Goal: Task Accomplishment & Management: Manage account settings

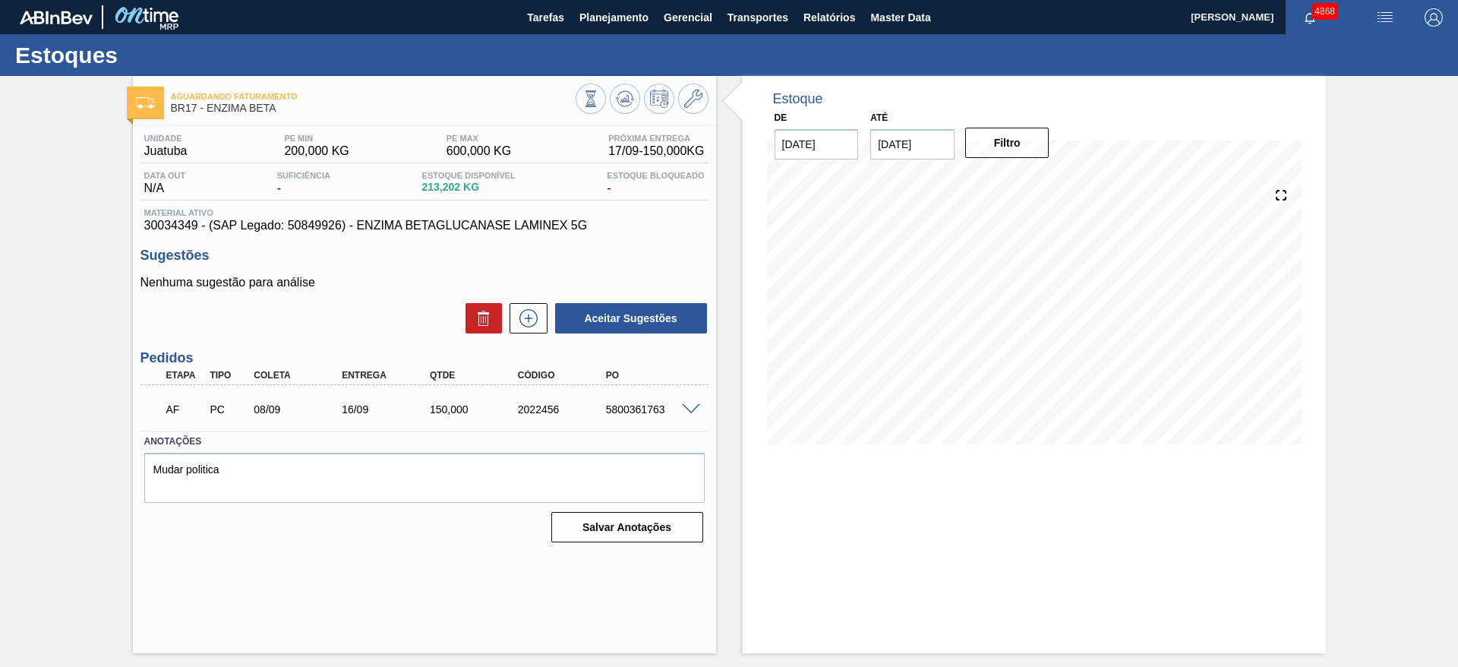
click at [695, 406] on span at bounding box center [691, 409] width 18 height 11
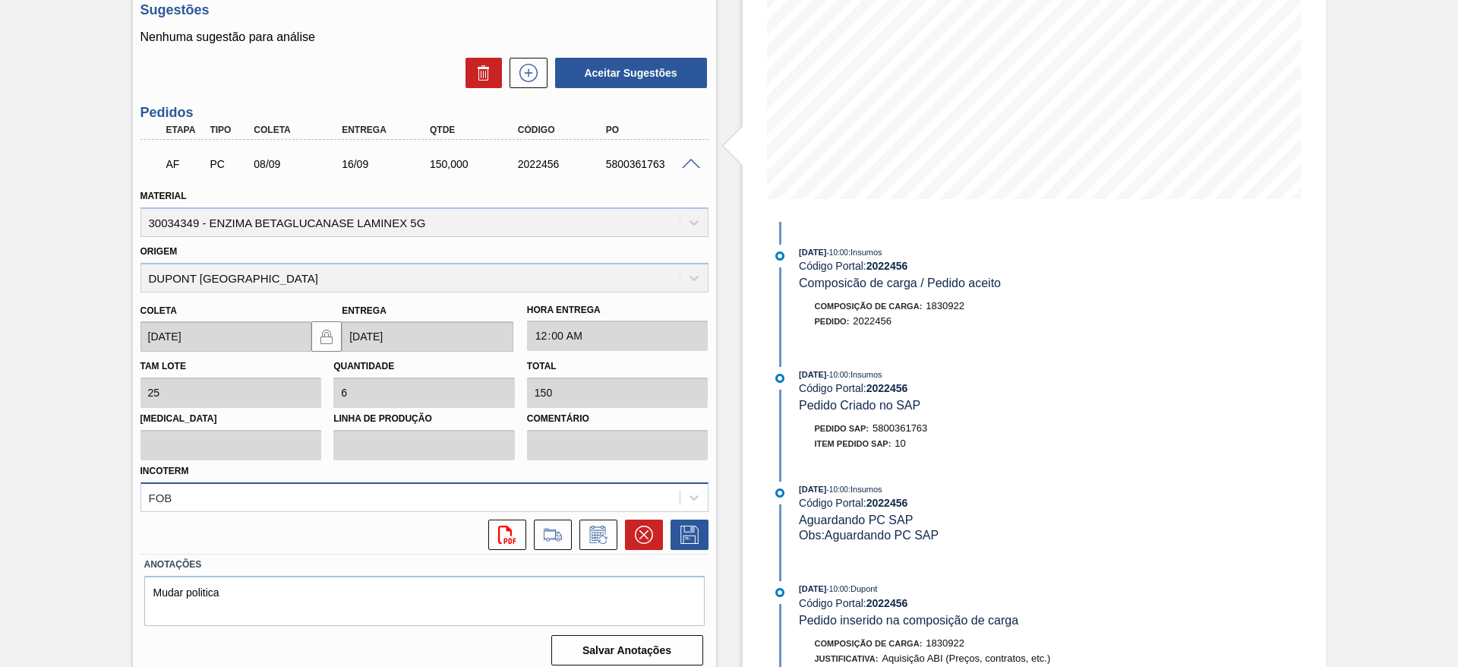
scroll to position [257, 0]
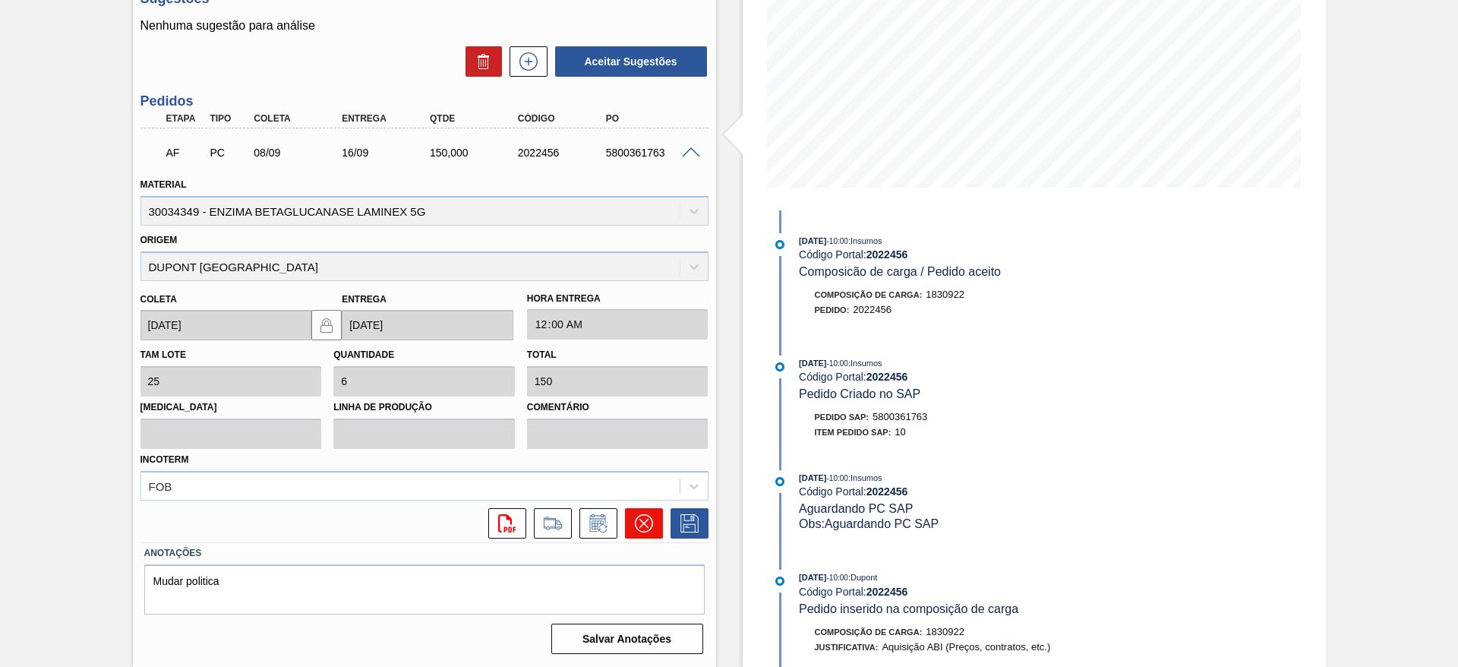
click at [644, 519] on icon at bounding box center [644, 523] width 18 height 18
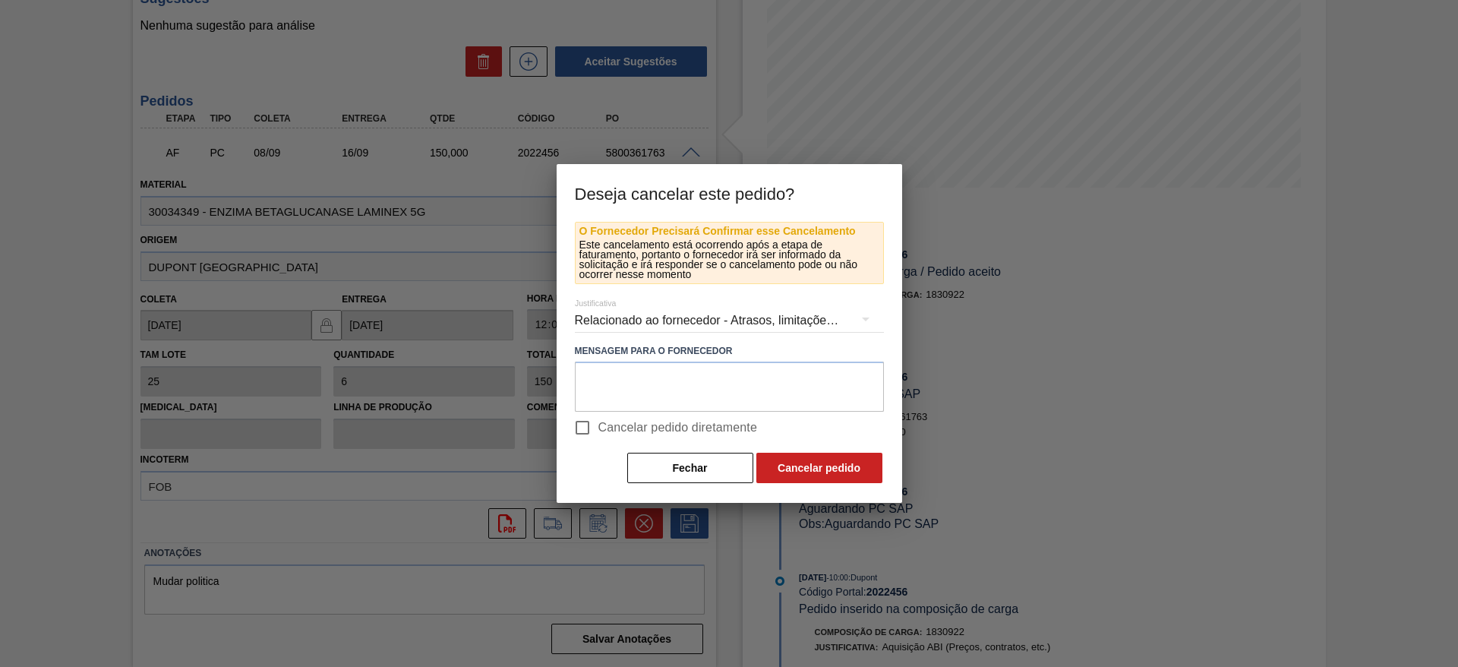
click at [633, 325] on div "Relacionado ao fornecedor - Atrasos, limitações de capacidade, etc." at bounding box center [729, 320] width 309 height 43
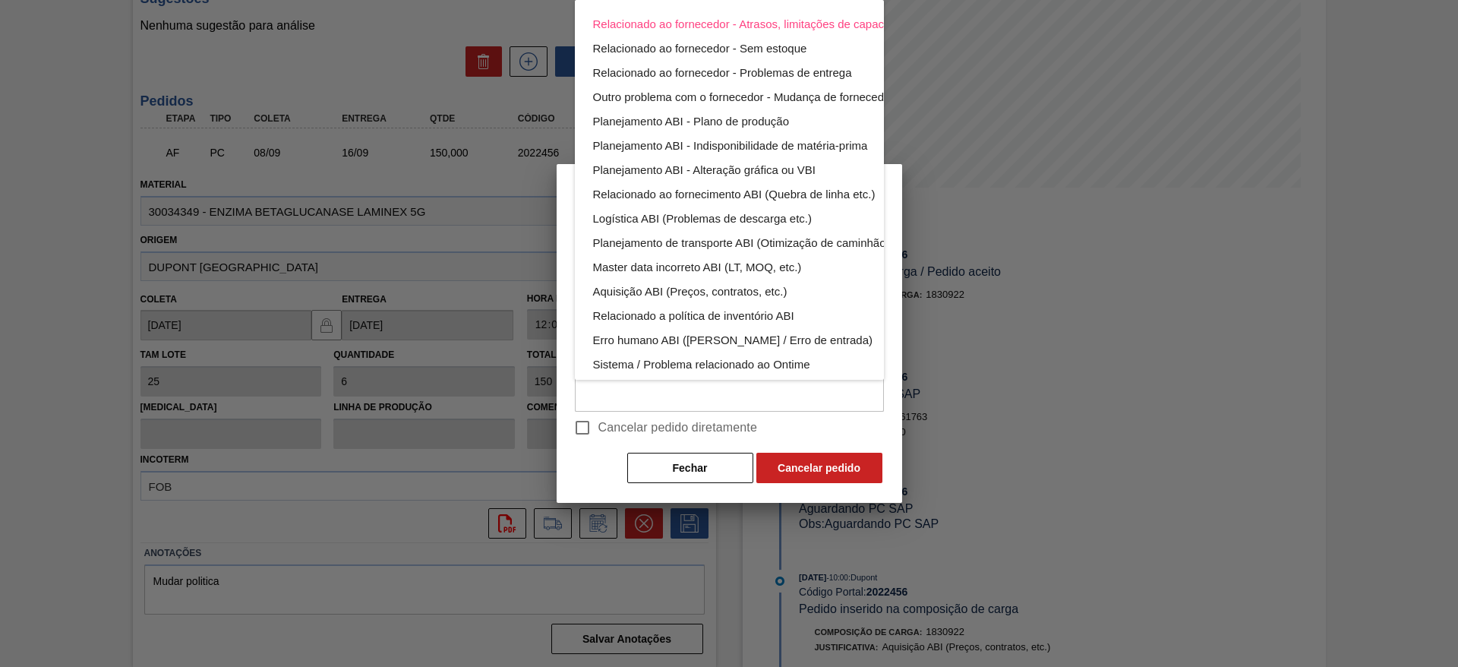
click at [582, 431] on div "Relacionado ao fornecedor - Atrasos, limitações de capacidade, etc. Relacionado…" at bounding box center [729, 333] width 1458 height 667
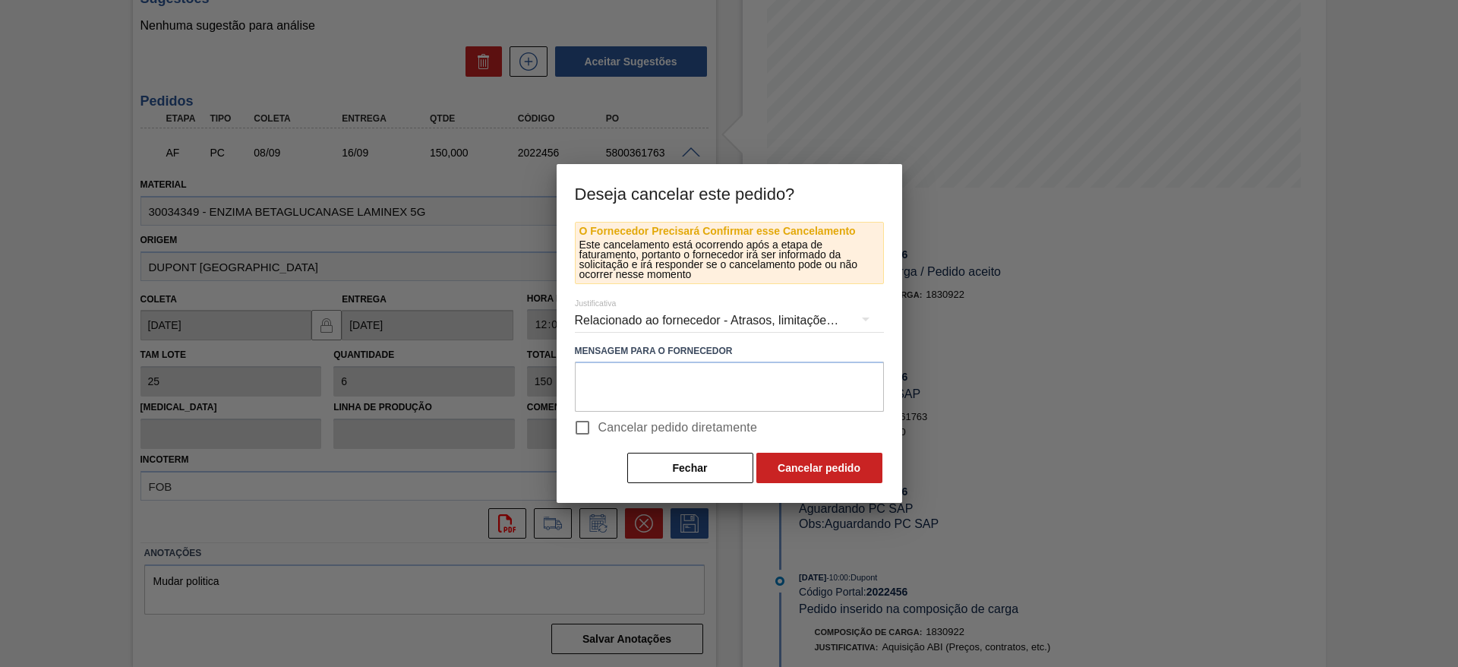
click at [582, 431] on div "Relacionado ao fornecedor - Atrasos, limitações de capacidade, etc. Relacionado…" at bounding box center [729, 333] width 1458 height 667
click at [583, 426] on input "Cancelar pedido diretamente" at bounding box center [582, 428] width 32 height 32
checkbox input "true"
click at [816, 454] on button "Cancelar pedido" at bounding box center [819, 468] width 126 height 30
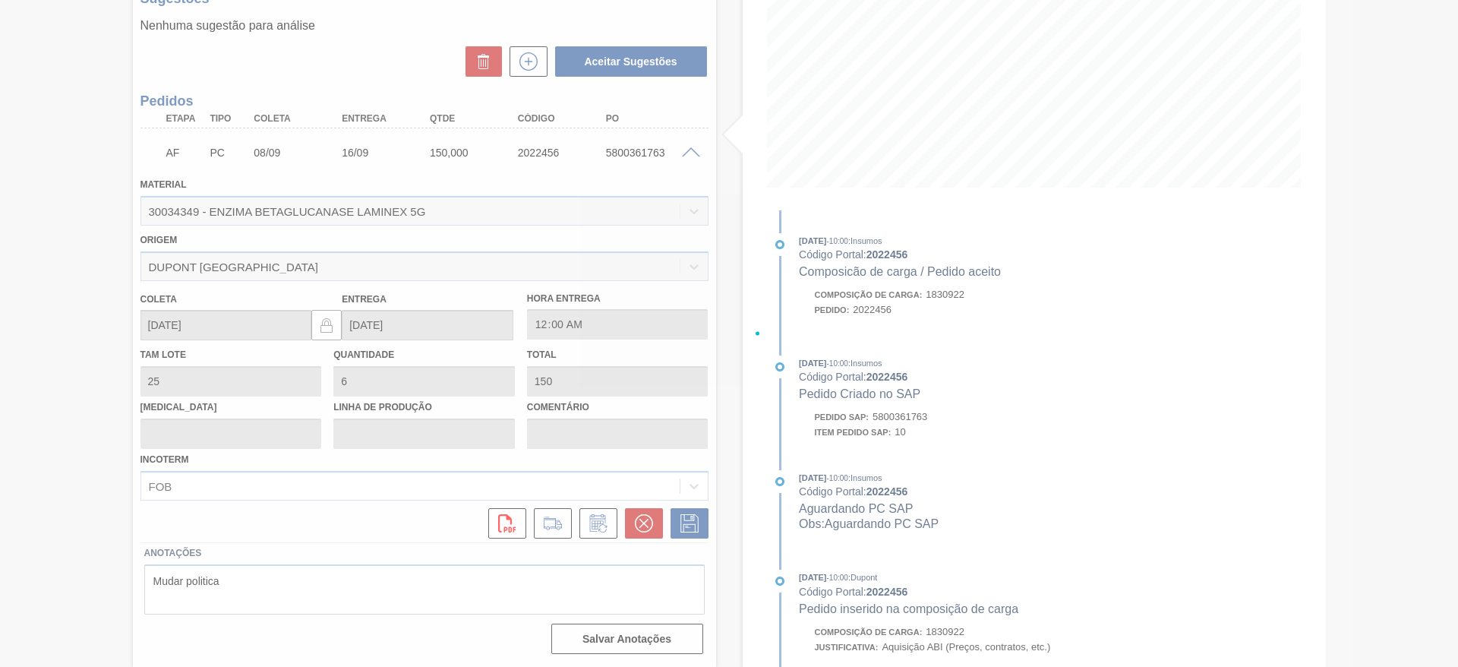
scroll to position [0, 0]
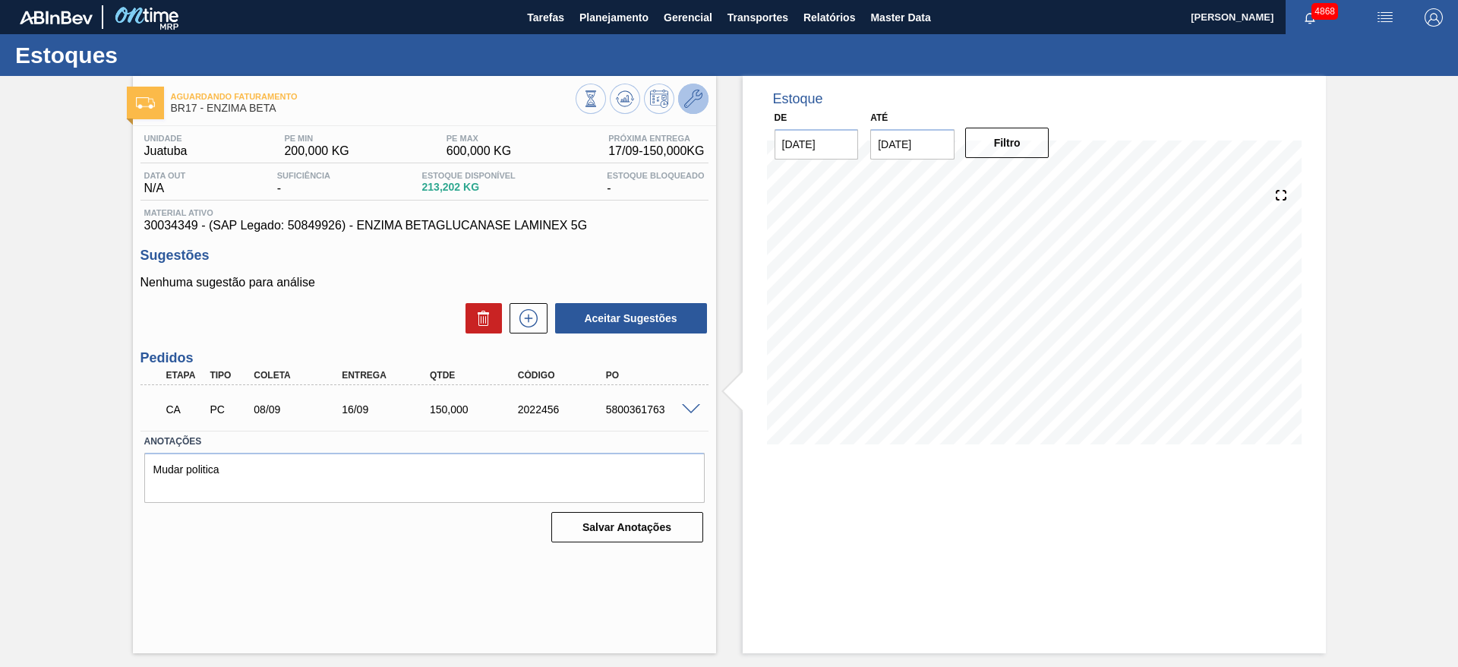
click at [687, 106] on icon at bounding box center [693, 99] width 18 height 18
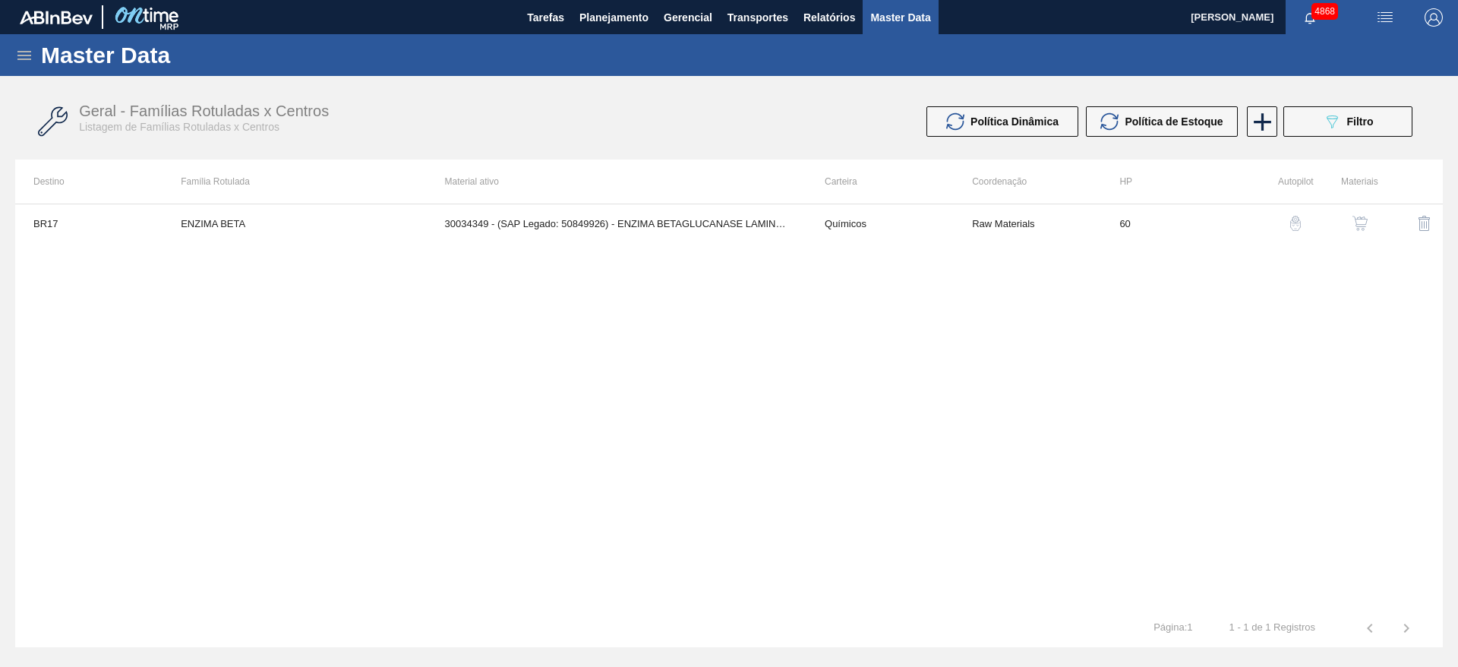
click at [1355, 226] on img "button" at bounding box center [1359, 223] width 15 height 15
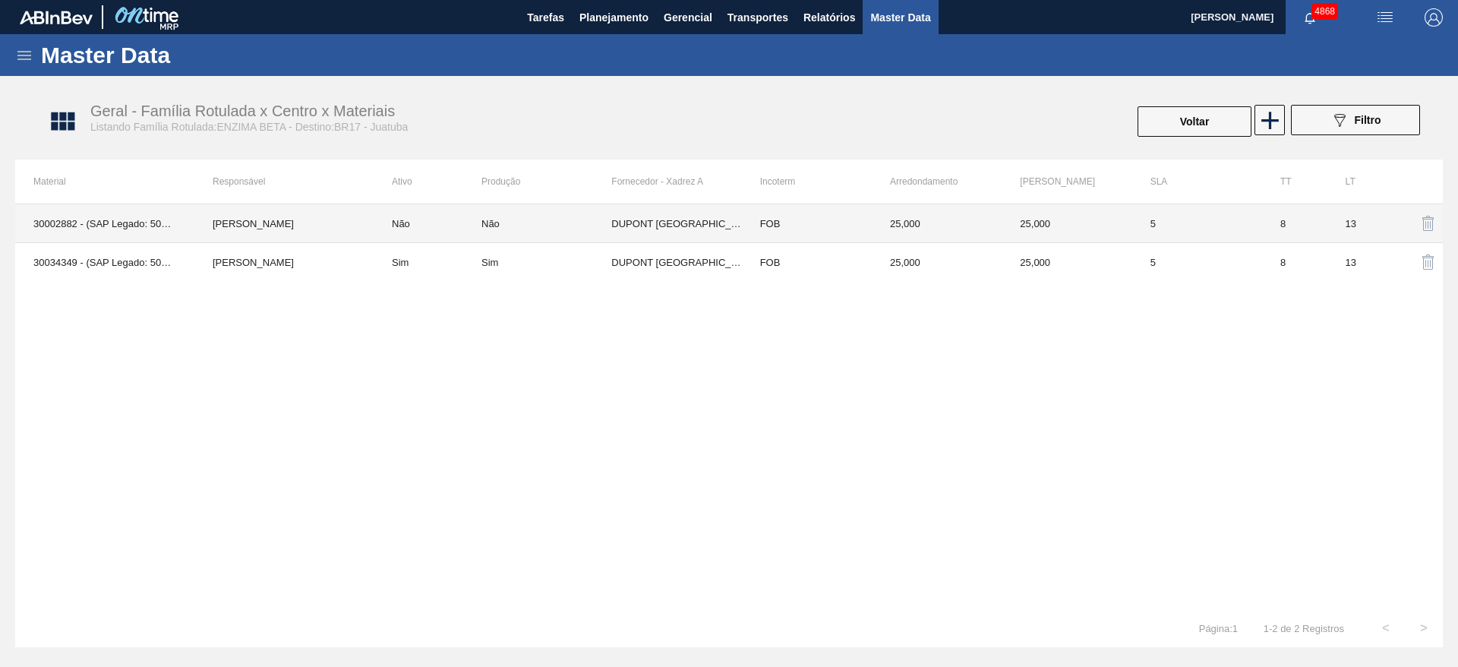
click at [585, 230] on td "Não" at bounding box center [546, 223] width 130 height 39
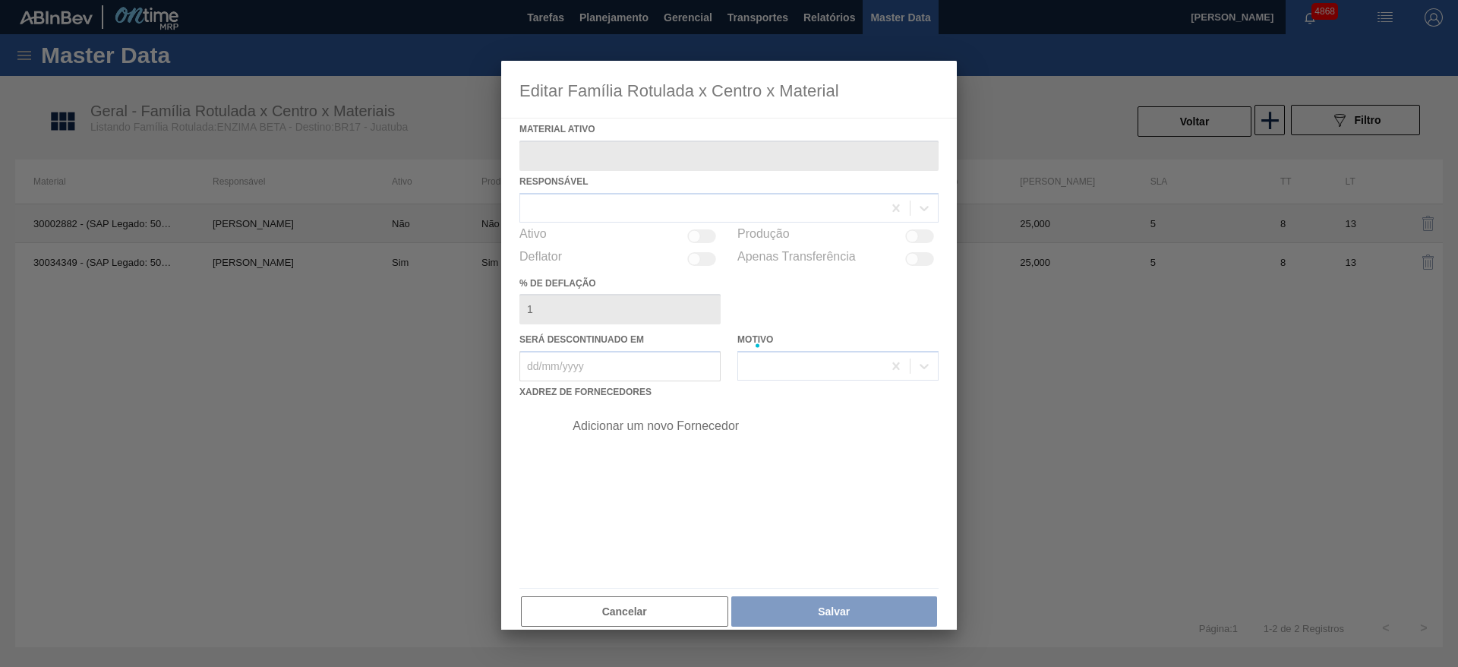
type ativo "30002882 - (SAP Legado: 50423855) - Enzima Betaglucanase Laminex 750 Termoes"
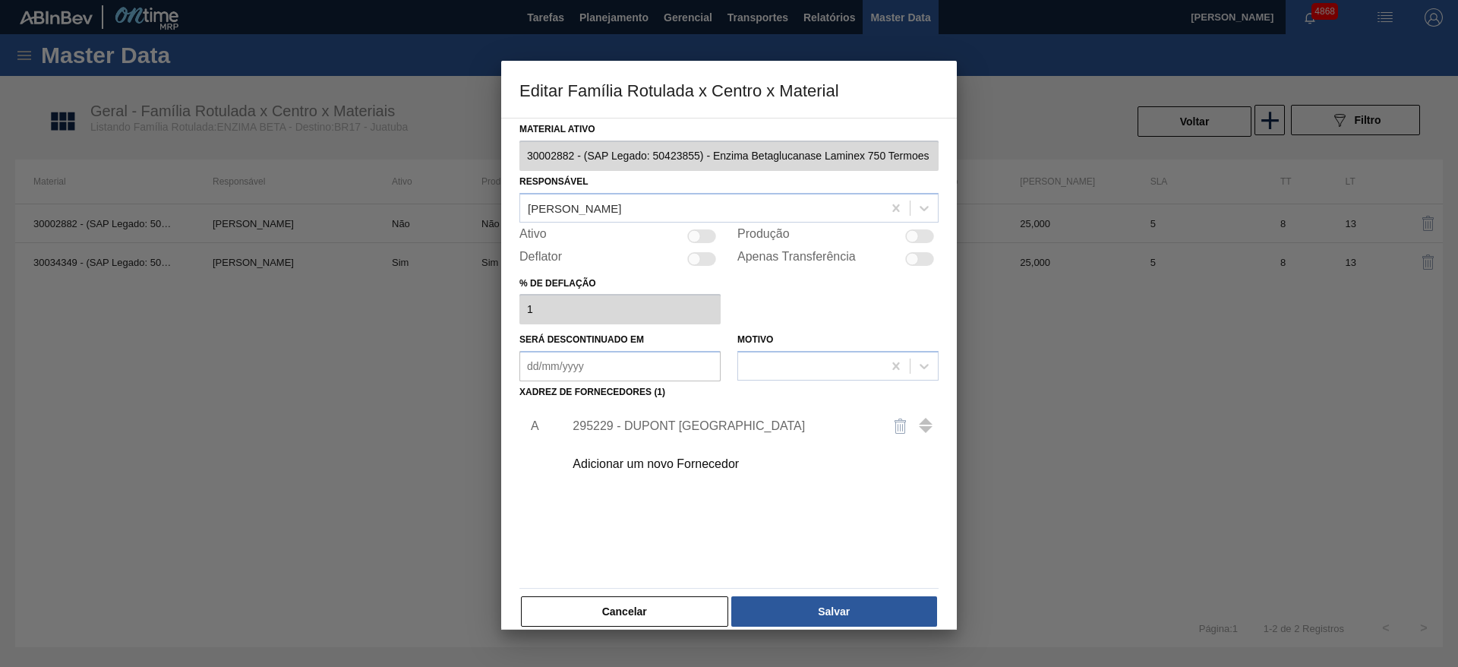
click at [917, 229] on div at bounding box center [919, 236] width 29 height 14
checkbox input "true"
click at [878, 595] on div "Cancelar Salvar" at bounding box center [728, 611] width 419 height 33
click at [863, 611] on button "Salvar" at bounding box center [834, 611] width 206 height 30
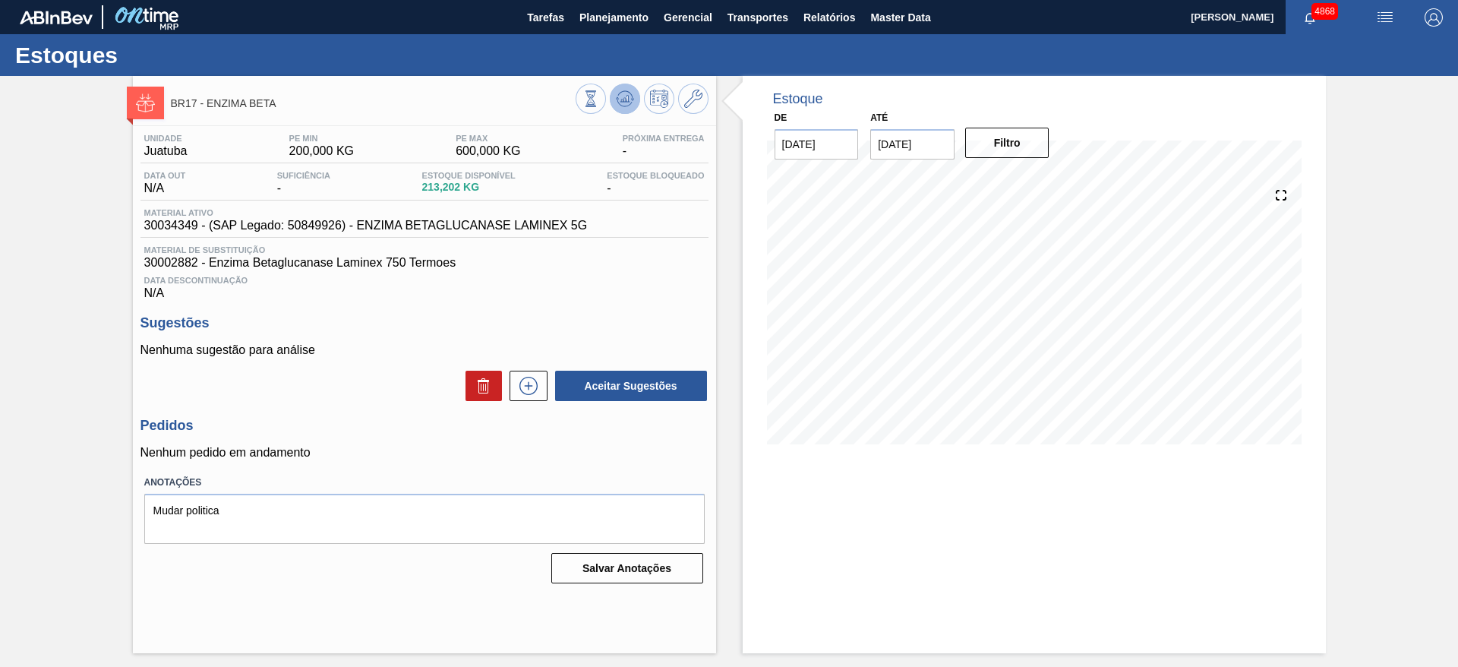
click at [623, 102] on icon at bounding box center [625, 99] width 18 height 18
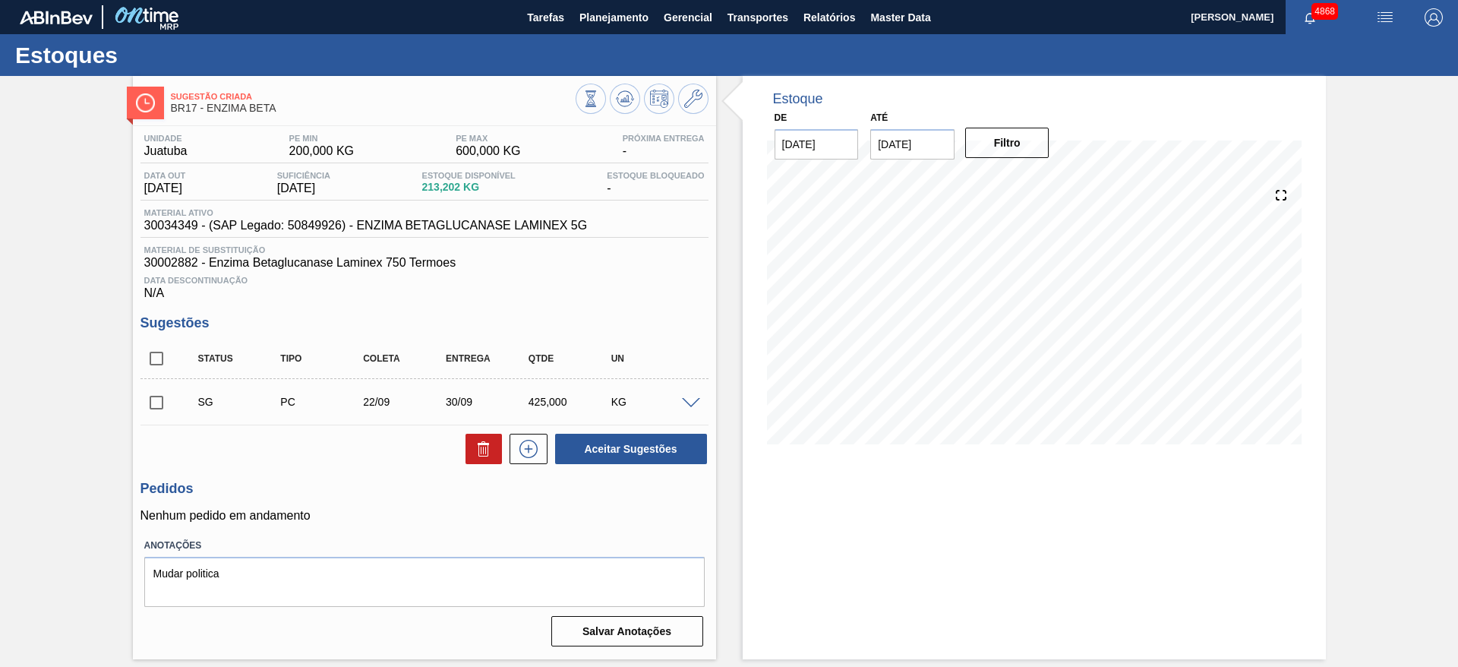
click at [686, 399] on span at bounding box center [691, 403] width 18 height 11
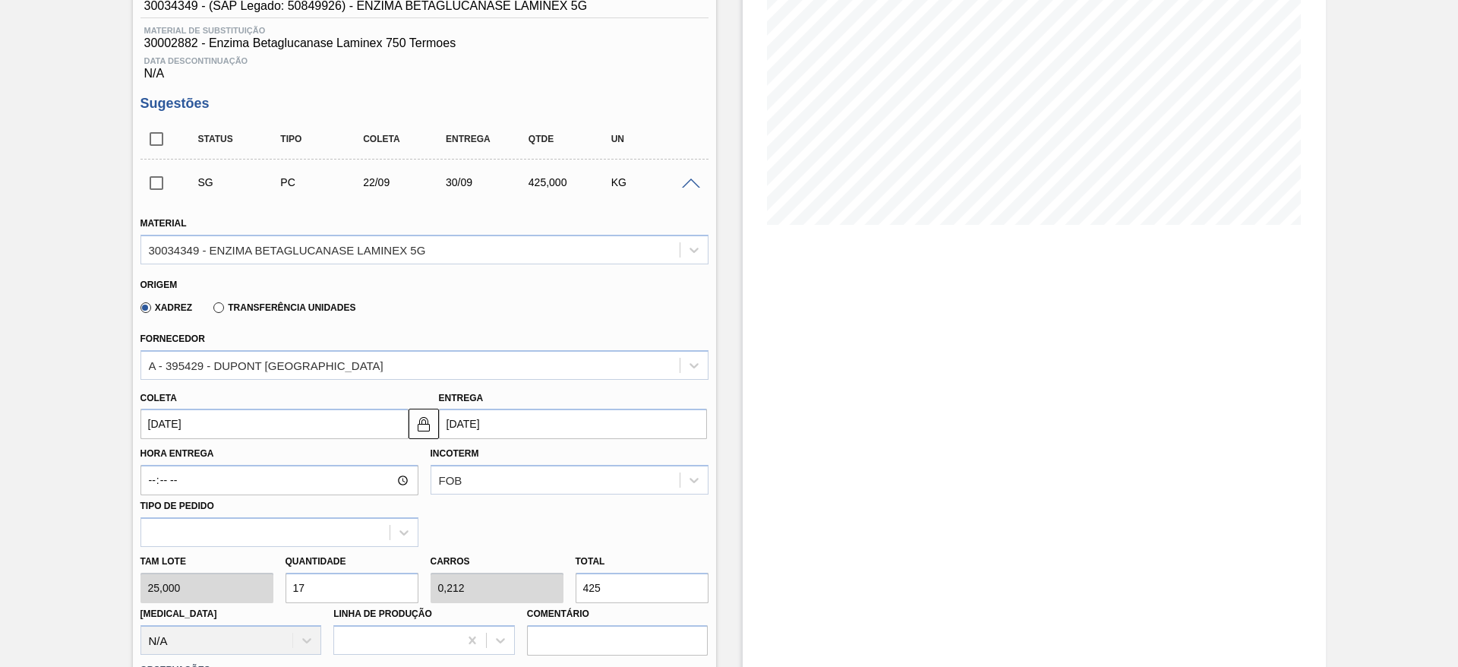
scroll to position [342, 0]
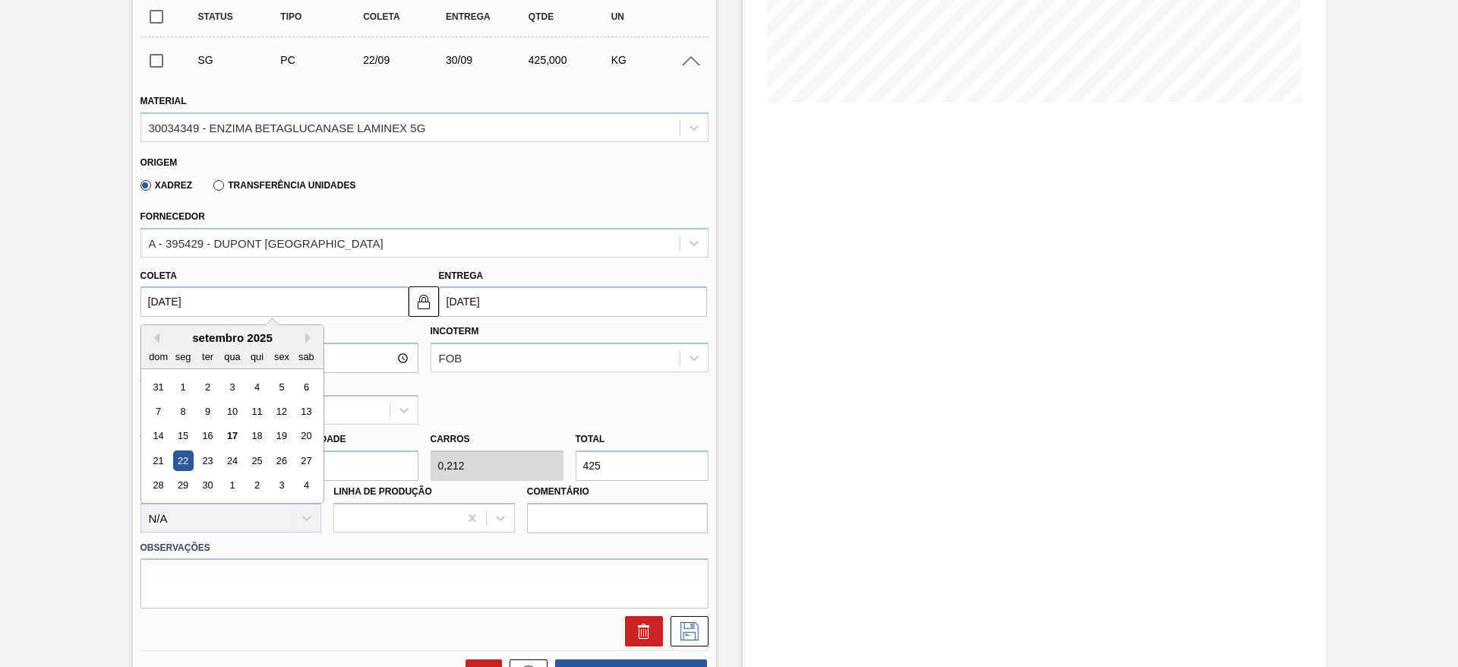
click at [307, 293] on input "[DATE]" at bounding box center [274, 301] width 268 height 30
click at [281, 430] on div "19" at bounding box center [281, 436] width 21 height 21
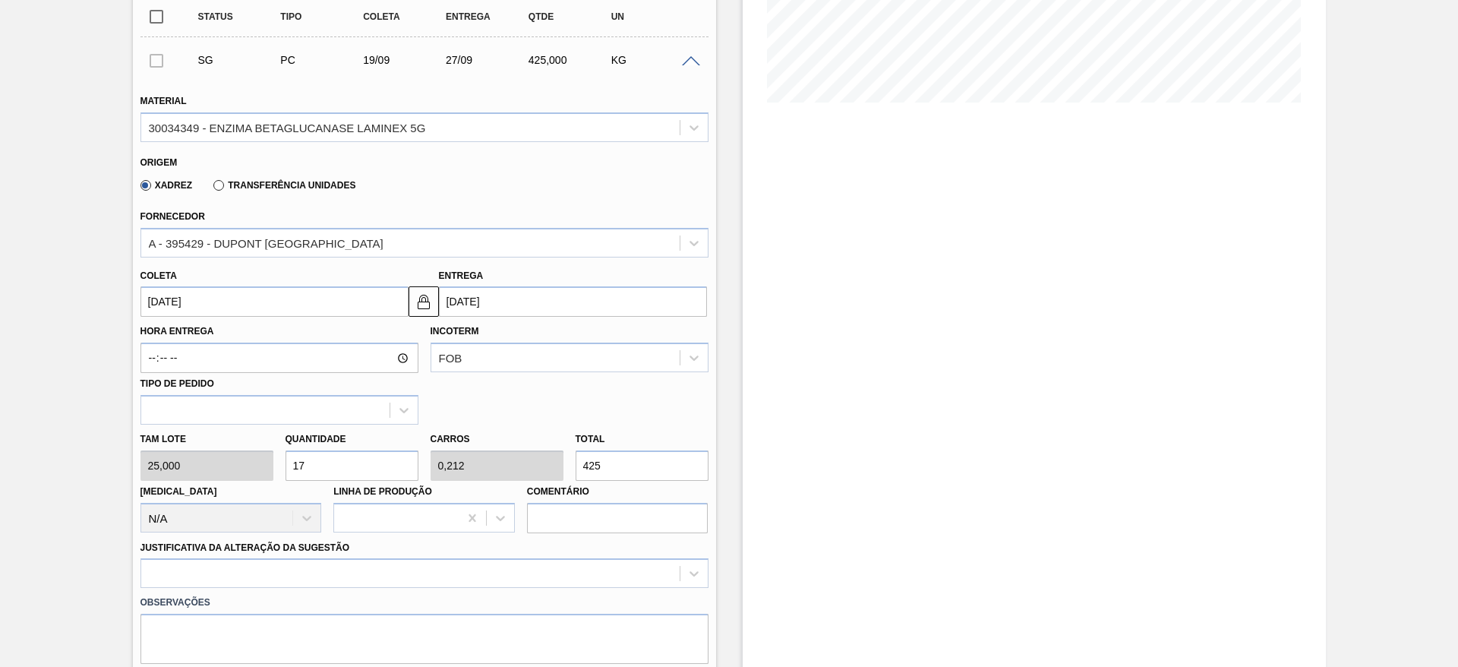
type input "[DATE]"
click at [416, 301] on img at bounding box center [424, 301] width 18 height 18
click at [457, 301] on input "27/09/2025" at bounding box center [573, 301] width 268 height 30
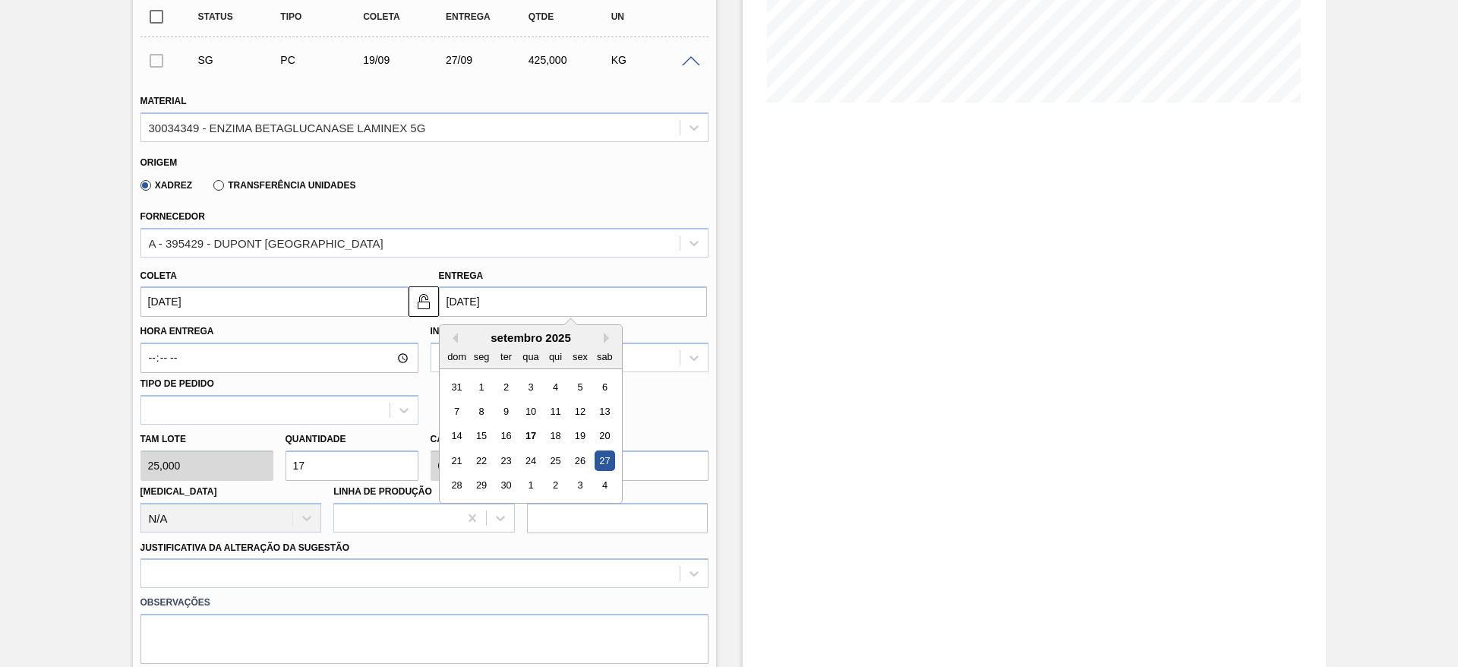
click at [558, 449] on div "21 22 23 24 25 26 27" at bounding box center [530, 461] width 172 height 24
click at [561, 460] on div "25" at bounding box center [554, 460] width 21 height 21
type input "[DATE]"
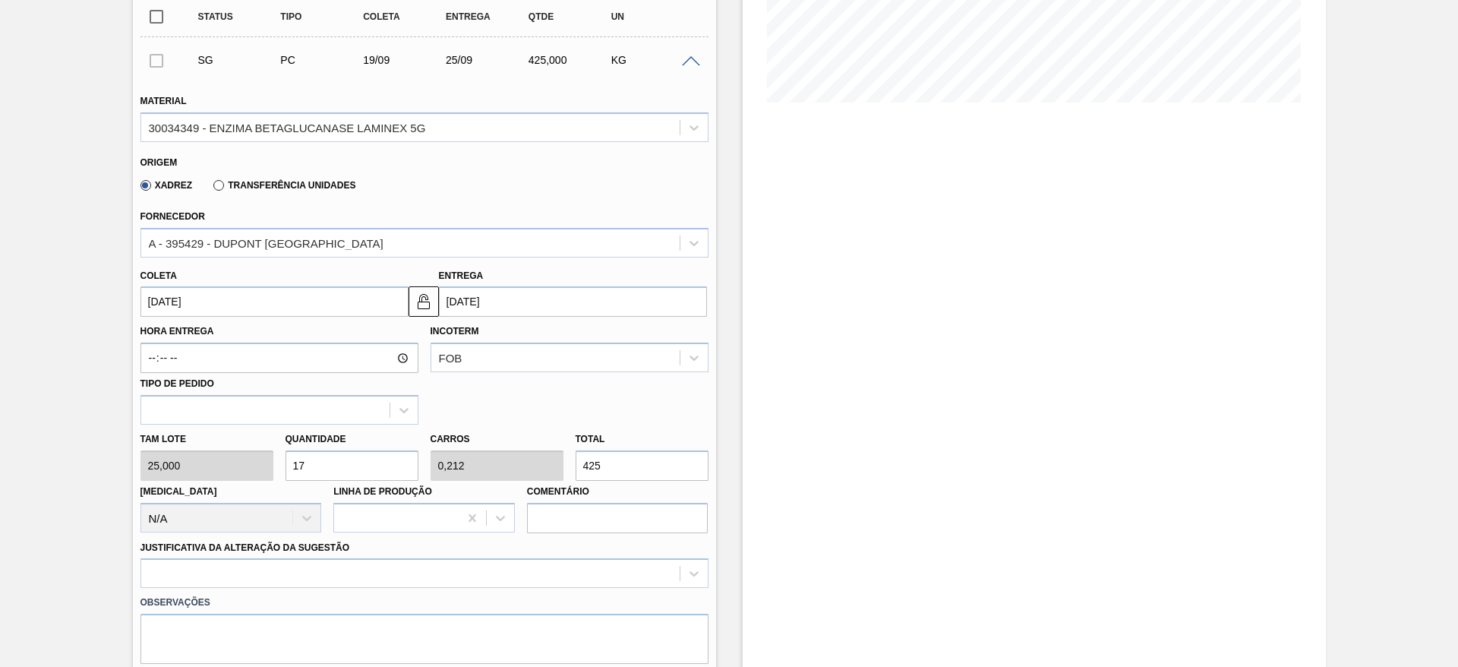
click at [330, 454] on input "17" at bounding box center [352, 465] width 133 height 30
click at [357, 121] on div "30034349 - ENZIMA BETAGLUCANASE LAMINEX 5G" at bounding box center [287, 127] width 277 height 13
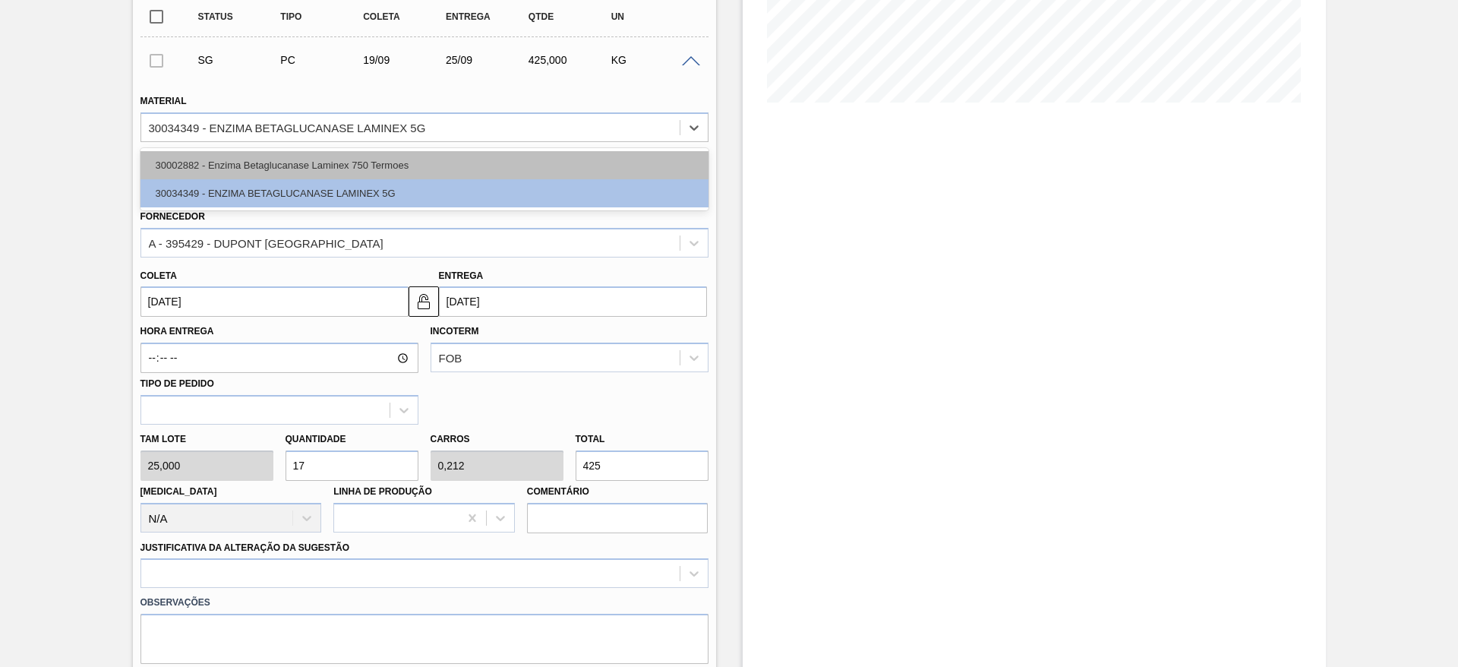
click at [359, 157] on div "30002882 - Enzima Betaglucanase Laminex 750 Termoes" at bounding box center [424, 165] width 568 height 28
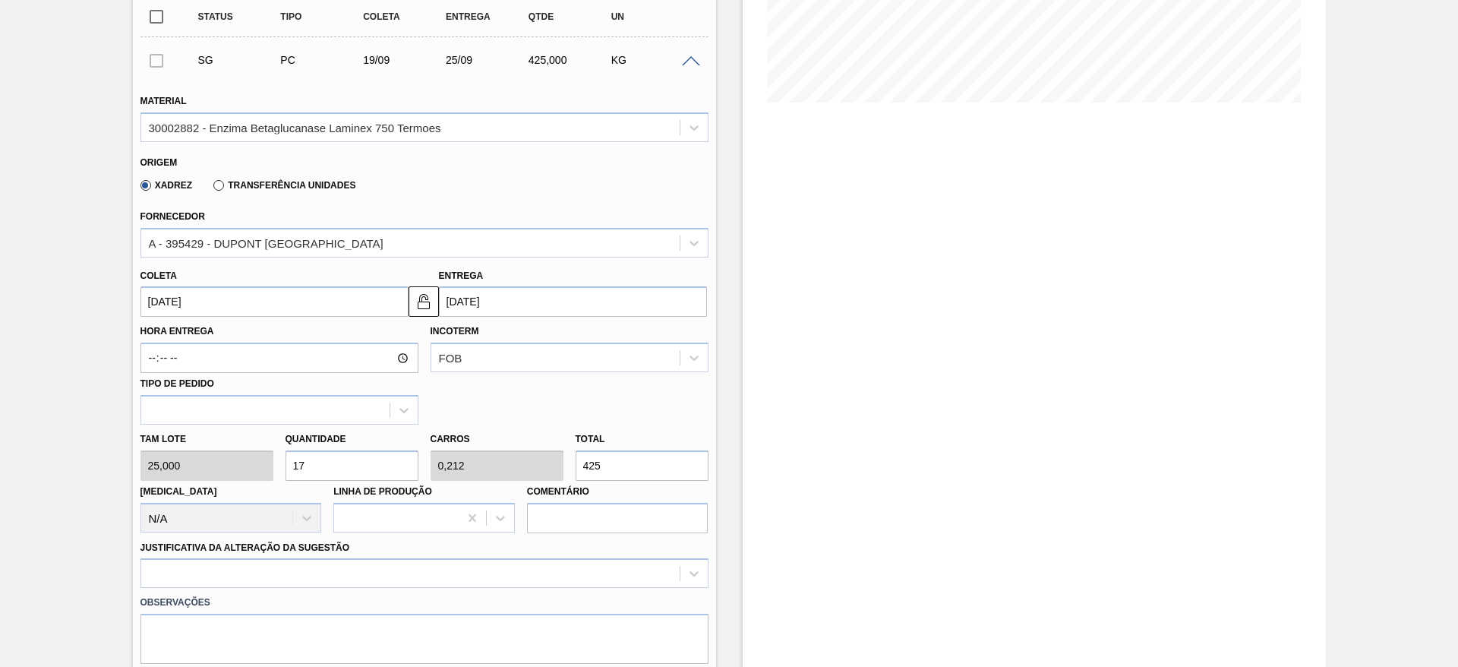
drag, startPoint x: 336, startPoint y: 466, endPoint x: 276, endPoint y: 476, distance: 60.0
click at [276, 476] on div "Tam lote 25,000 Quantidade 17 Carros 0,212 Total 425 Doca N/A Linha de Produção…" at bounding box center [424, 478] width 580 height 109
type input "1"
type input "0,013"
type input "25"
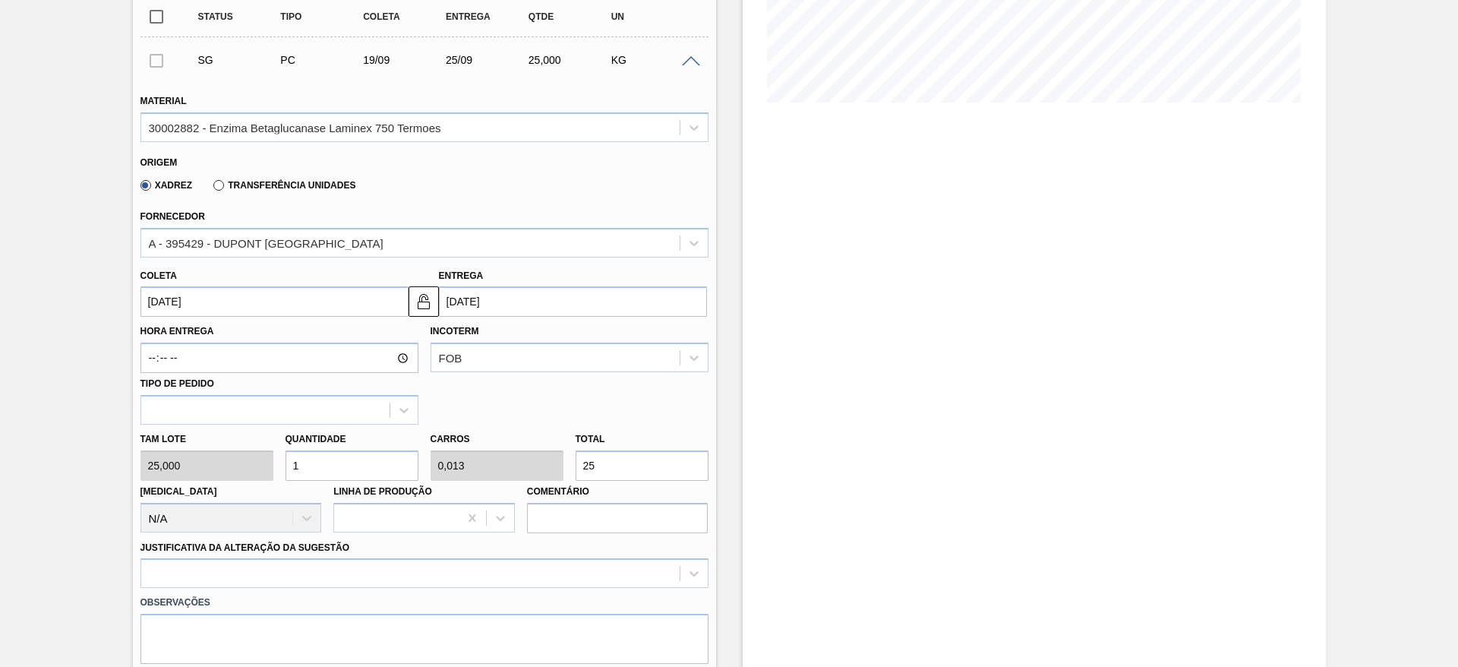
type input "14"
type input "0,175"
type input "350"
type input "14"
click at [453, 574] on div at bounding box center [424, 573] width 568 height 30
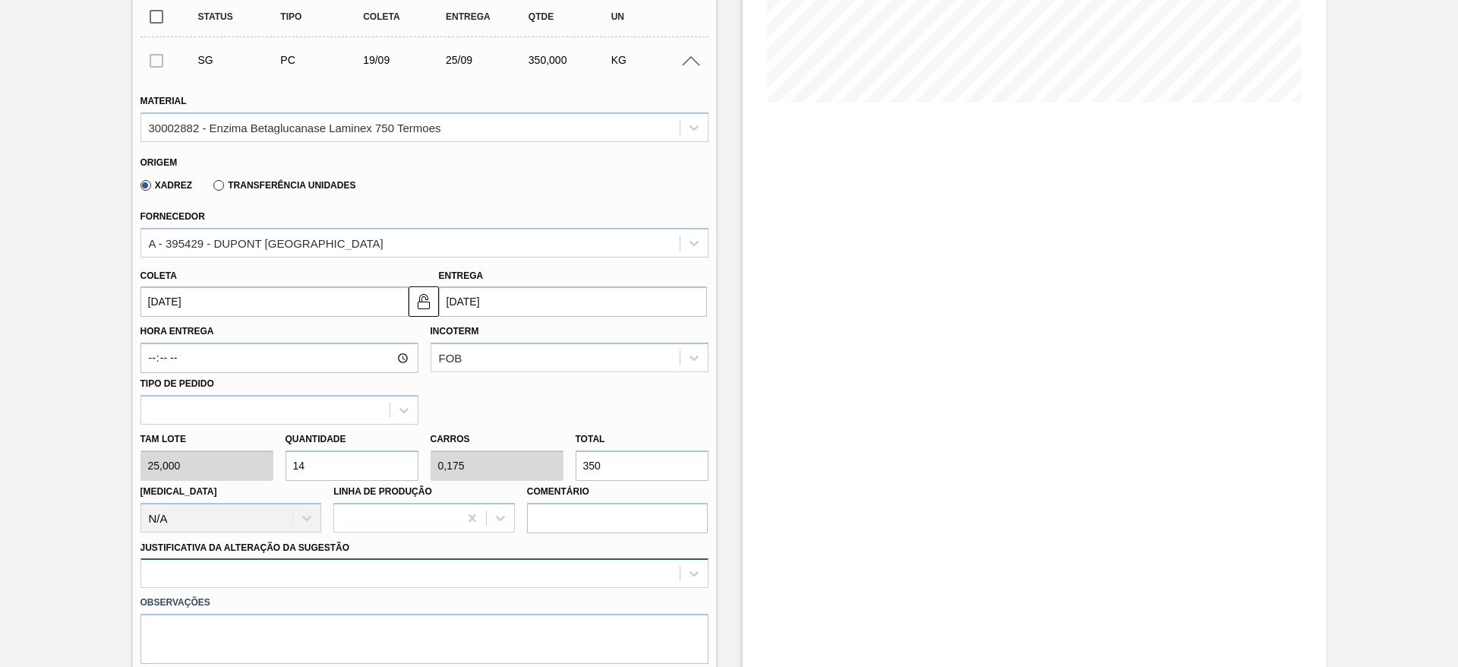
scroll to position [503, 0]
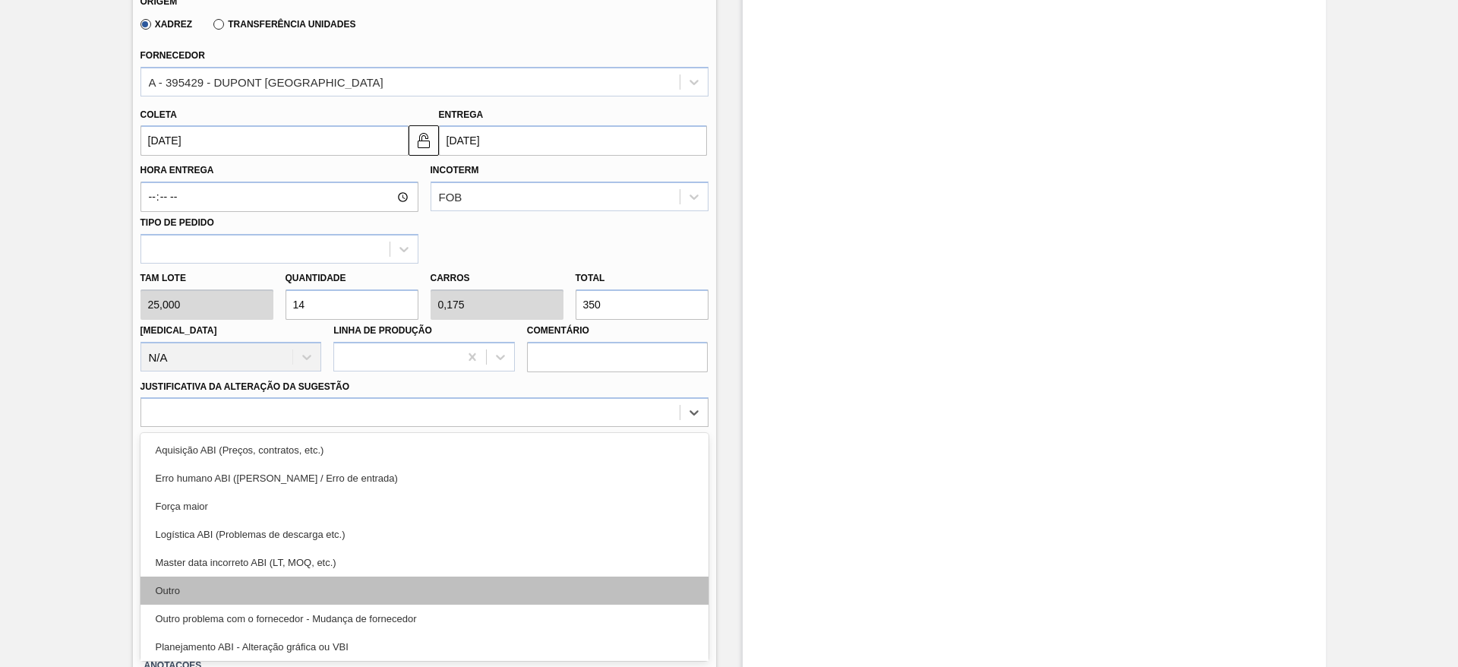
click at [428, 598] on div "Outro" at bounding box center [424, 590] width 568 height 28
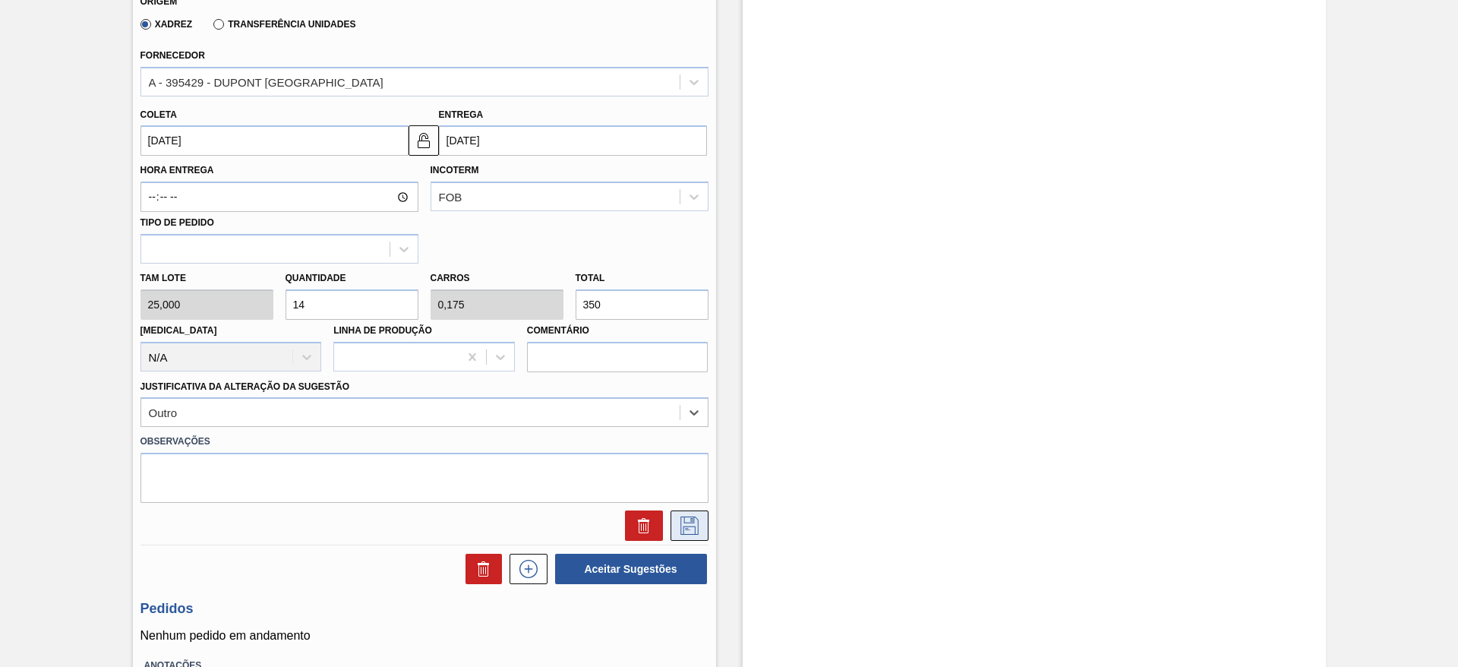
click at [675, 525] on button at bounding box center [690, 525] width 38 height 30
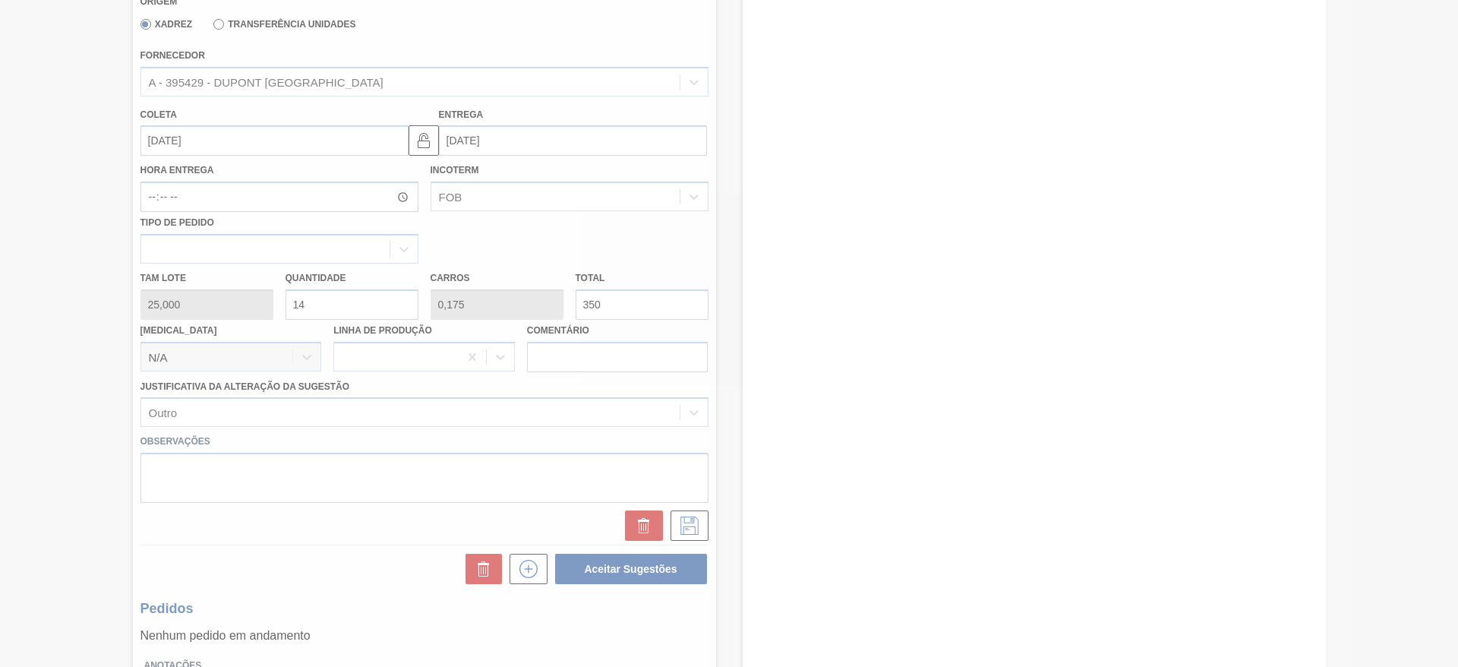
scroll to position [0, 0]
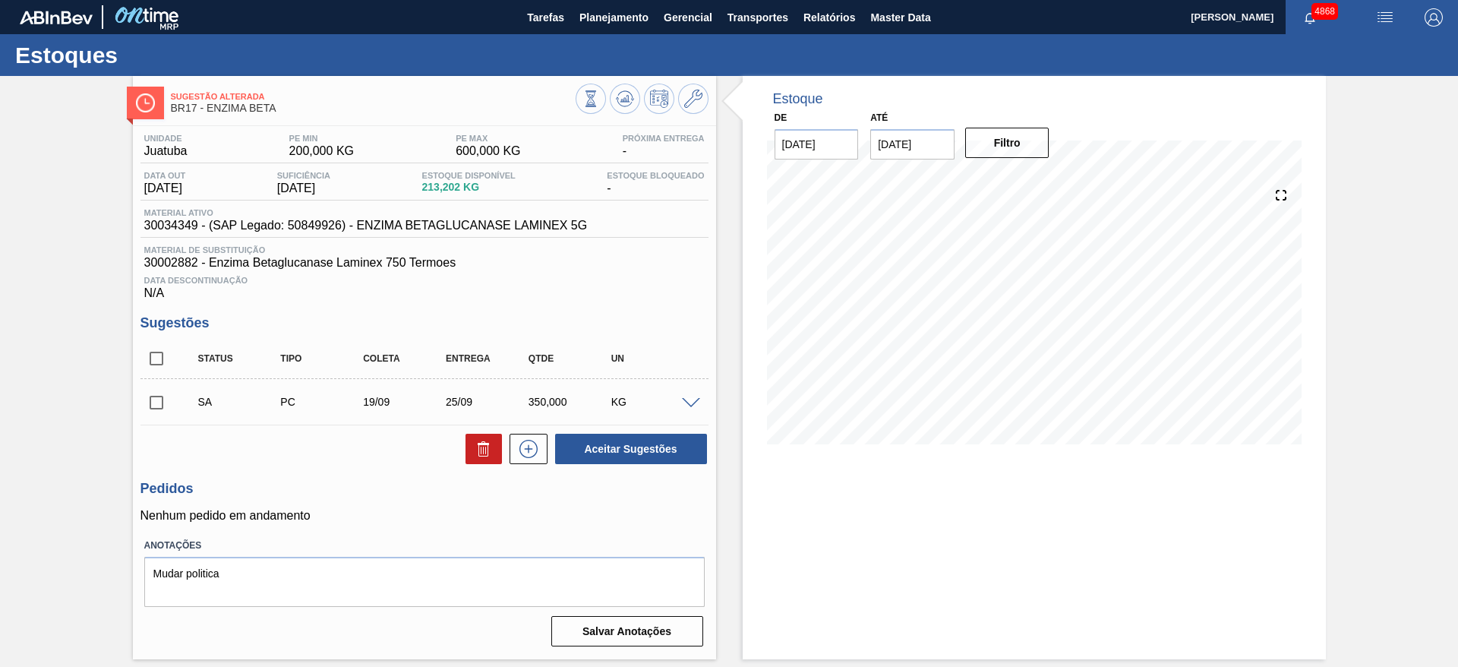
click at [155, 407] on input "checkbox" at bounding box center [156, 403] width 32 height 32
click at [611, 446] on button "Aceitar Sugestões" at bounding box center [631, 449] width 152 height 30
checkbox input "false"
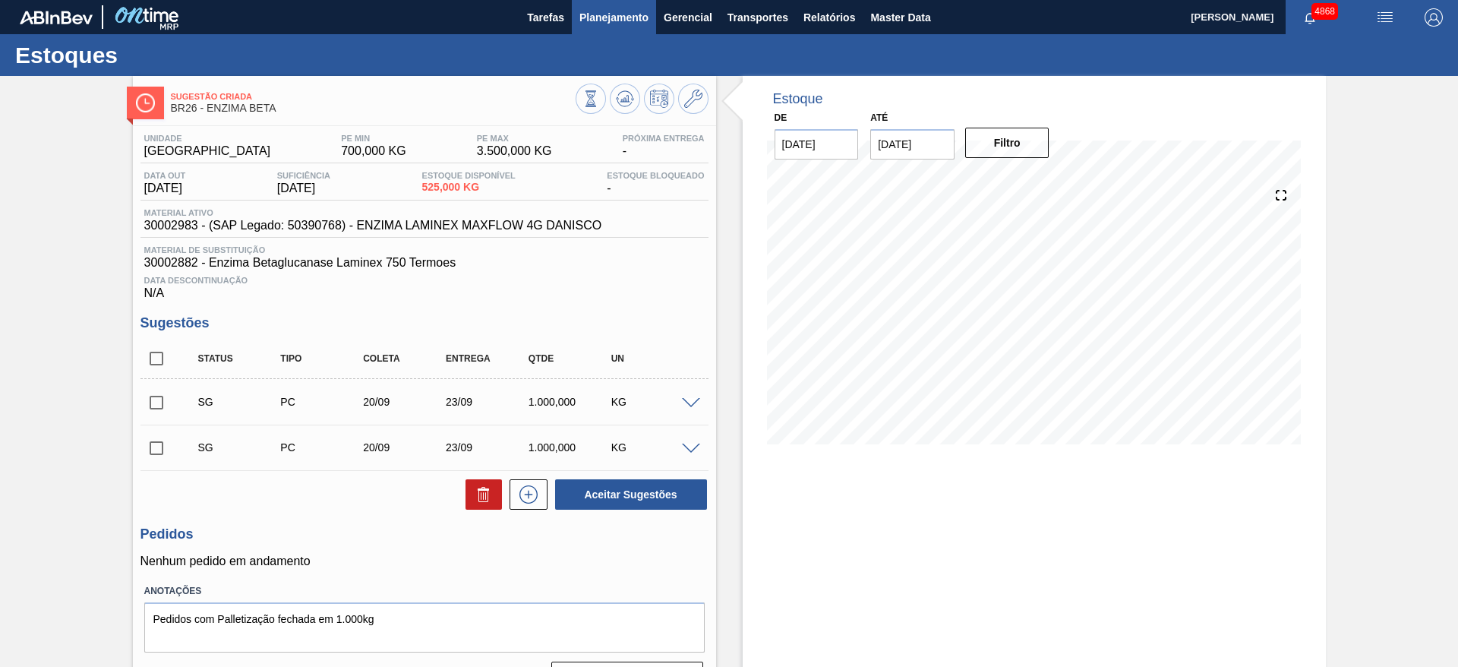
click at [619, 20] on span "Planejamento" at bounding box center [613, 17] width 69 height 18
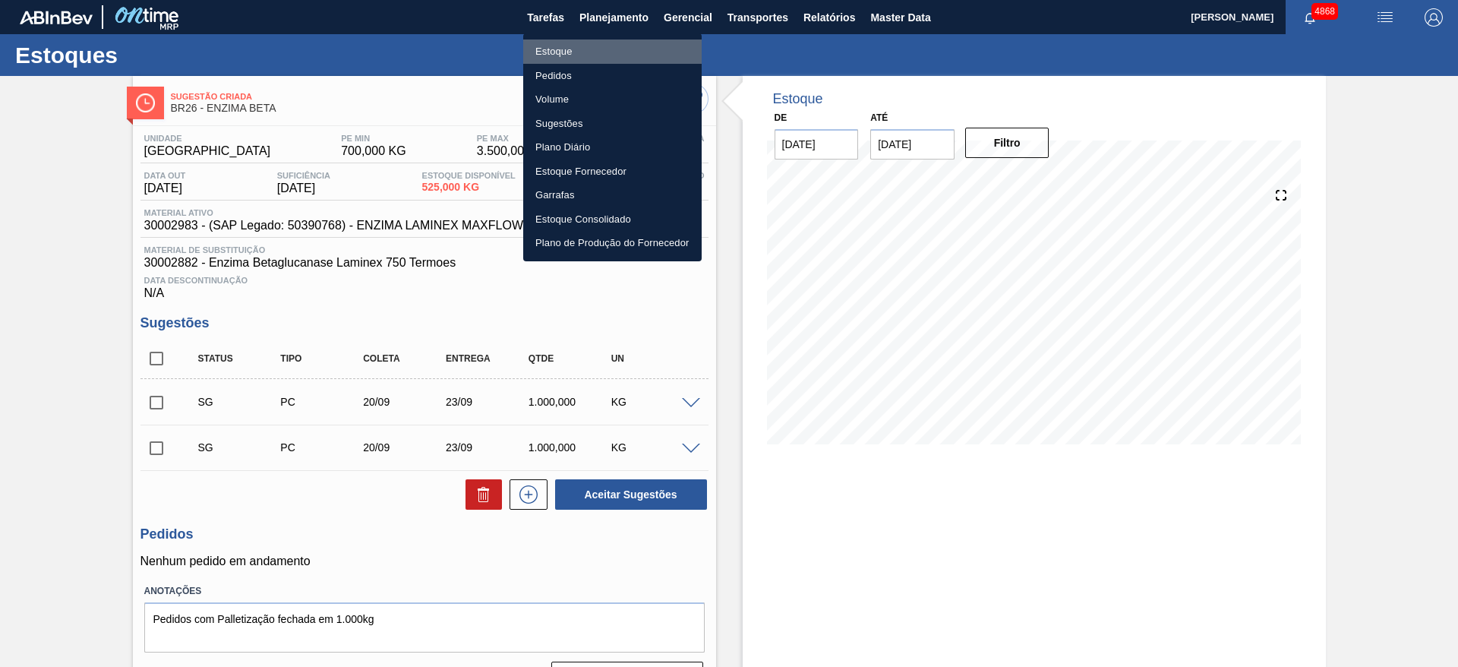
click at [590, 46] on li "Estoque" at bounding box center [612, 51] width 178 height 24
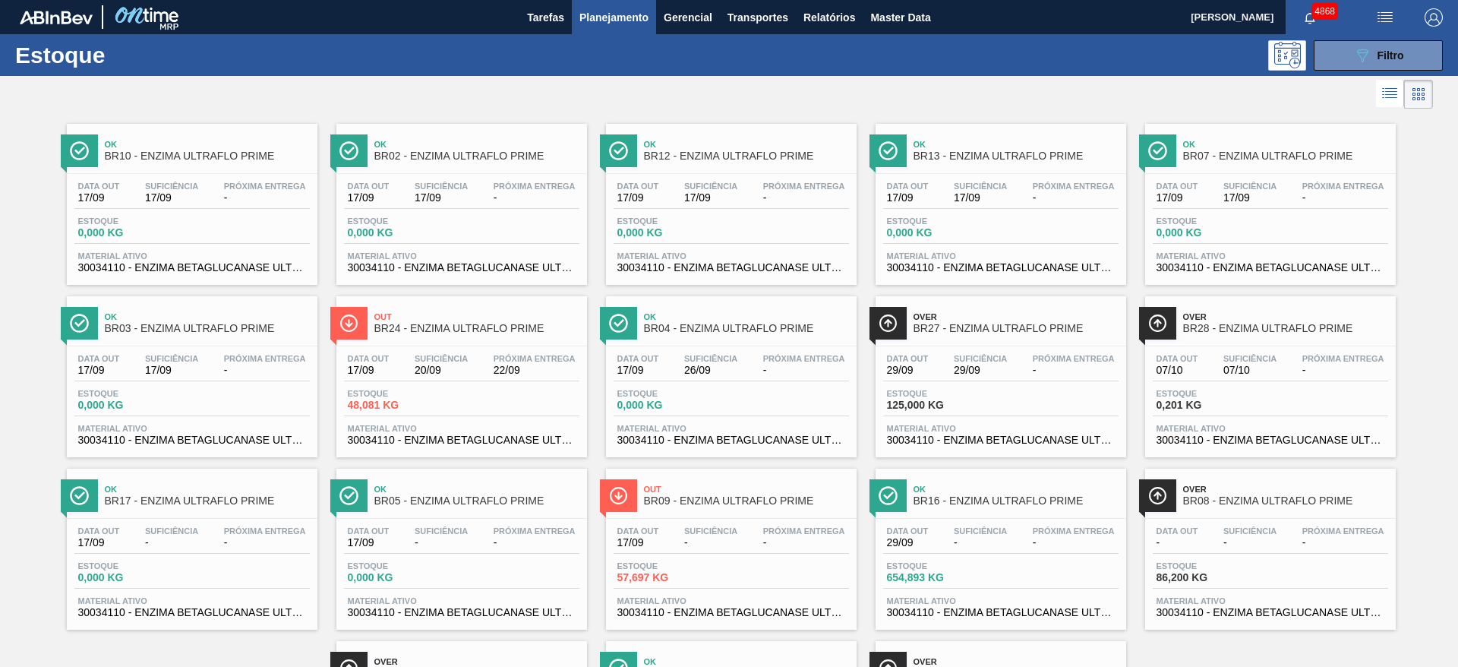
click at [1399, 47] on div "089F7B8B-B2A5-4AFE-B5C0-19BA573D28AC Filtro" at bounding box center [1378, 55] width 51 height 18
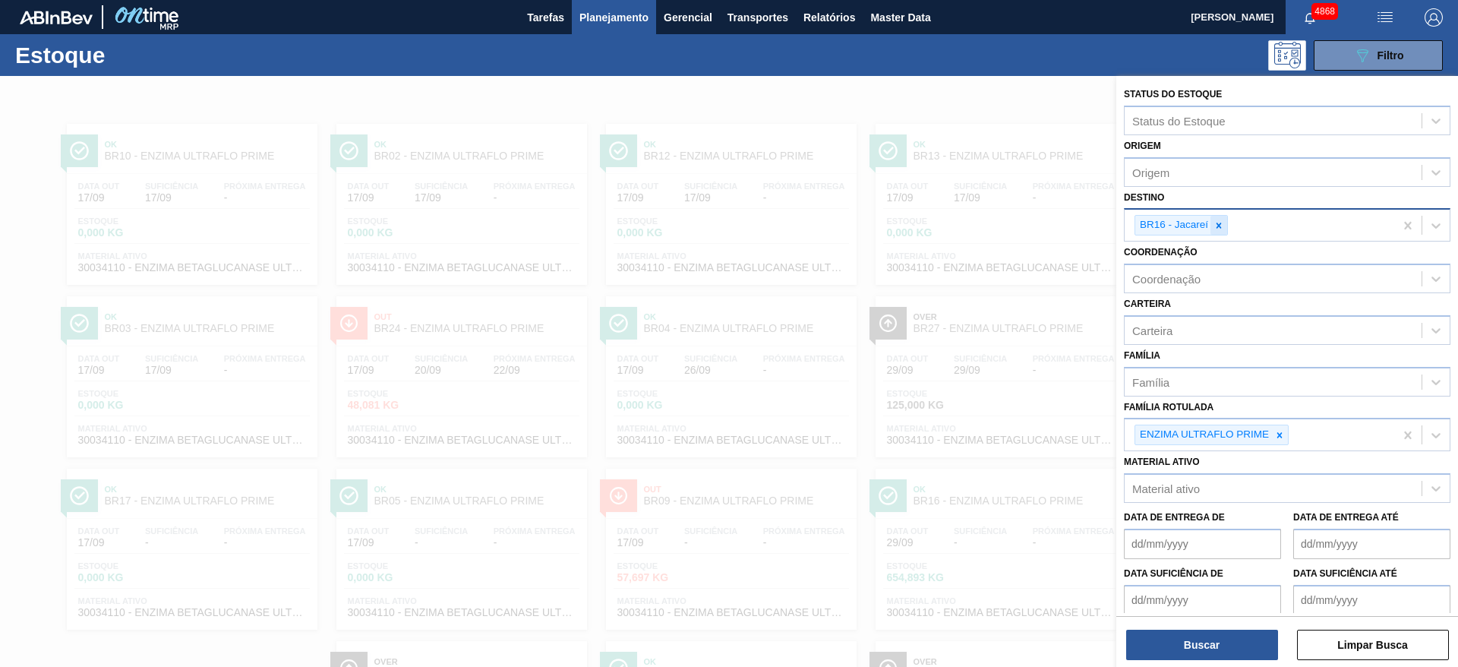
click at [1220, 231] on div at bounding box center [1218, 225] width 17 height 19
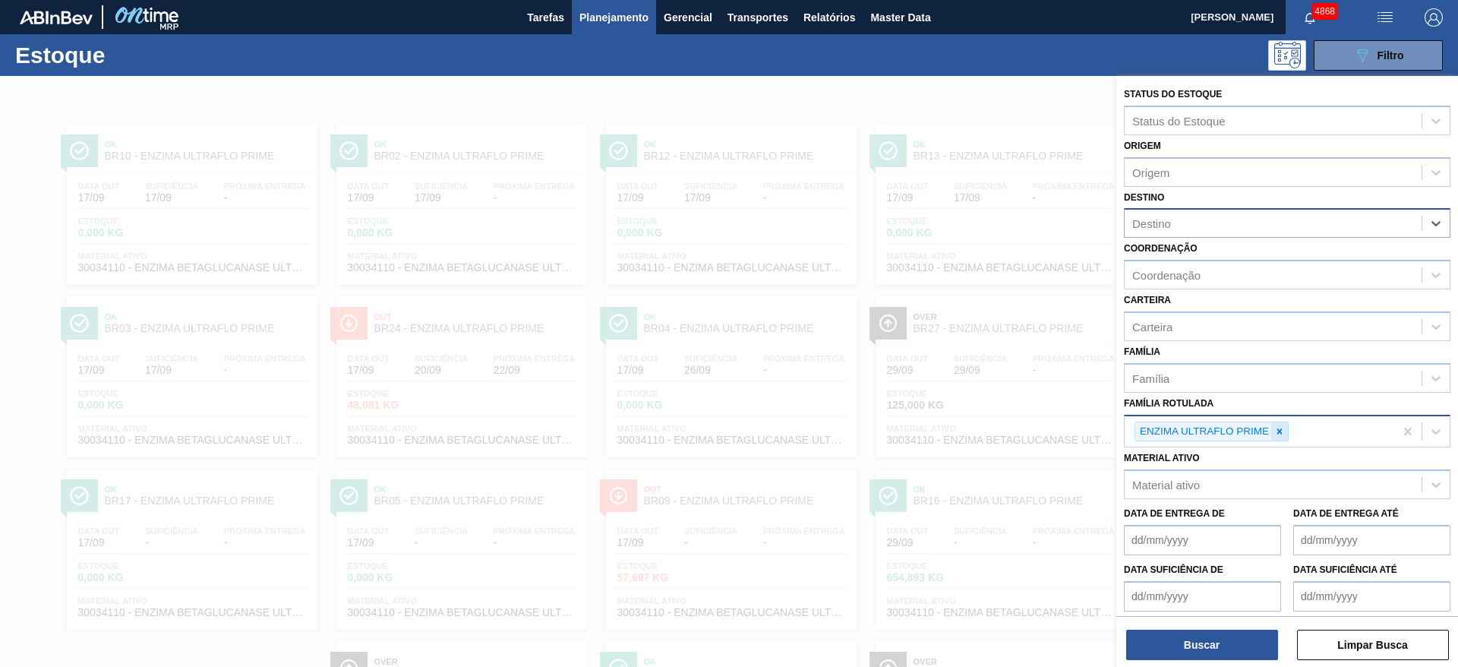
click at [1280, 430] on icon at bounding box center [1279, 430] width 5 height 5
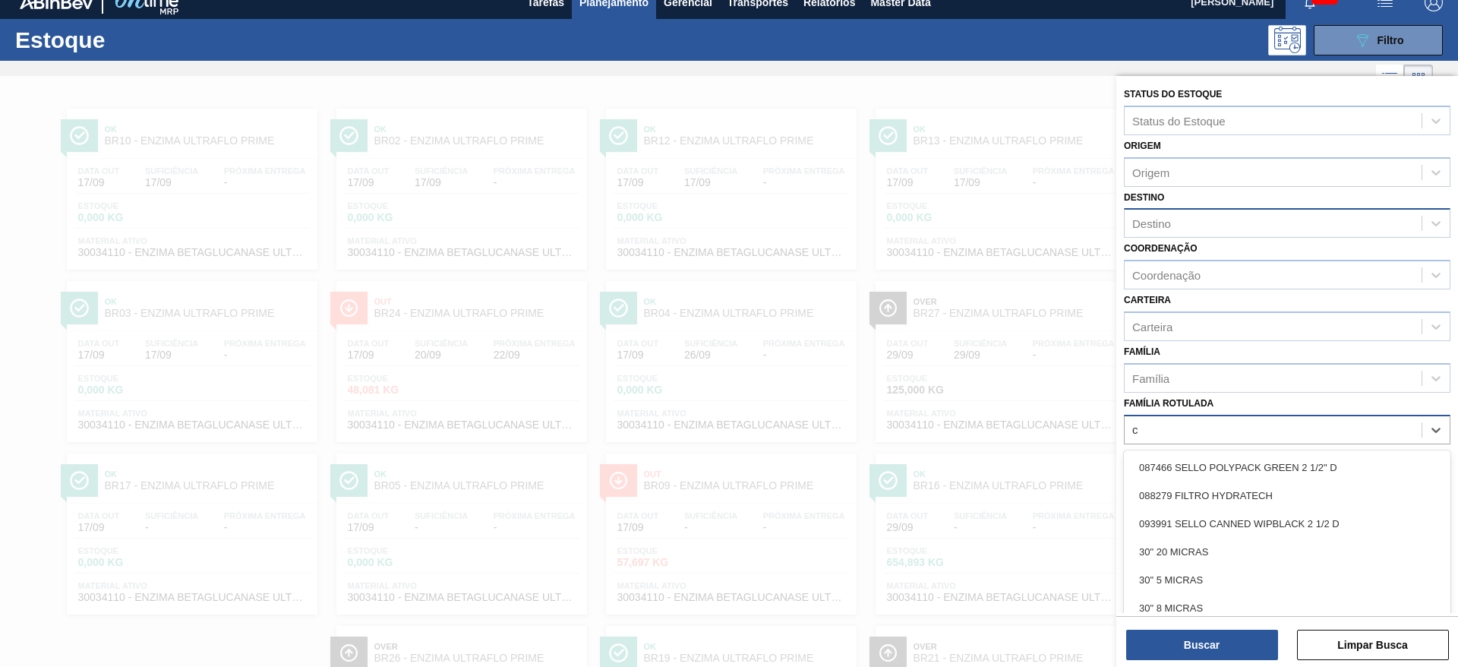
scroll to position [17, 0]
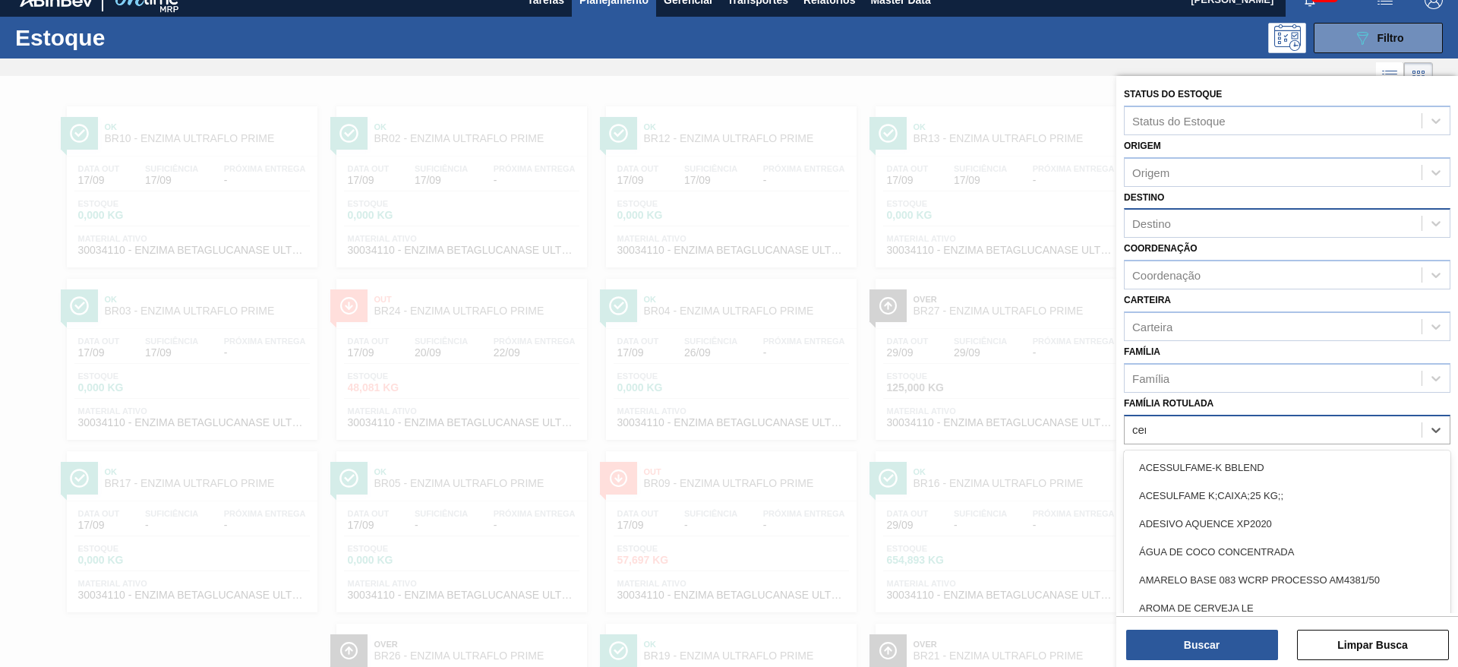
type Rotulada "cere"
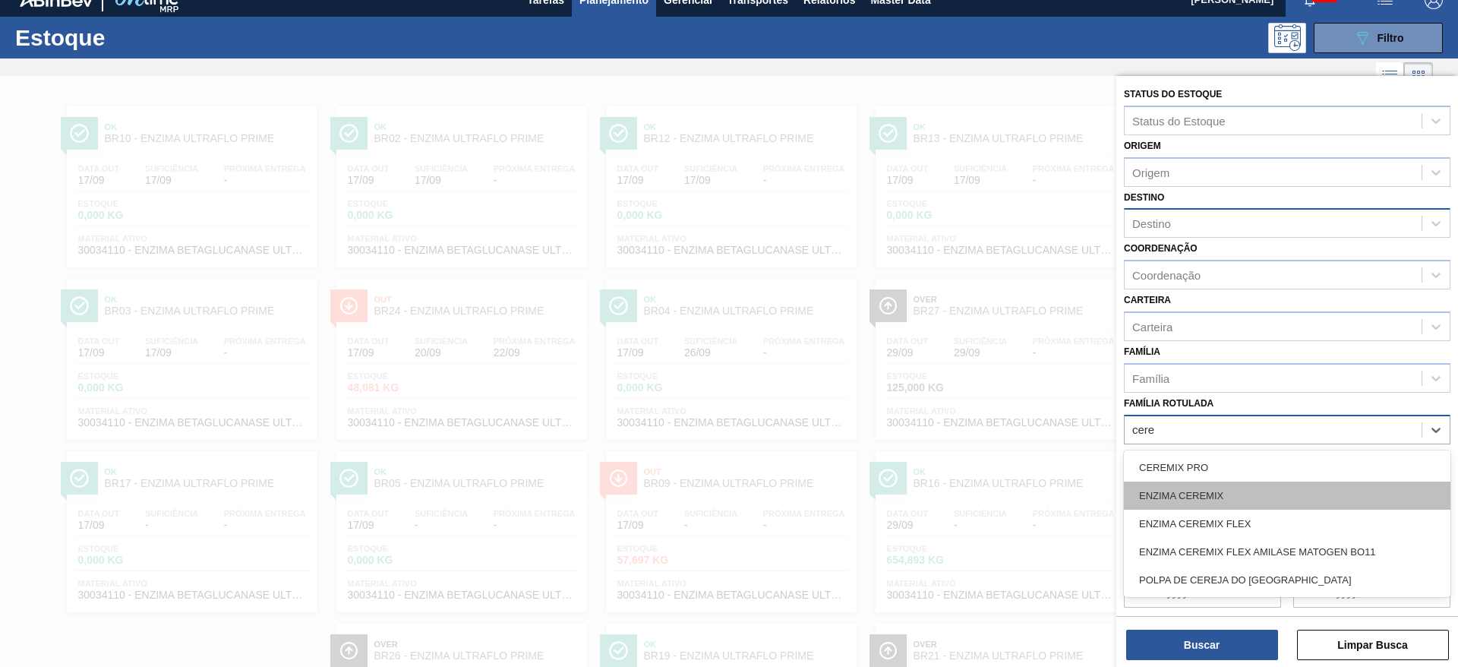
click at [1235, 499] on div "ENZIMA CEREMIX" at bounding box center [1287, 495] width 327 height 28
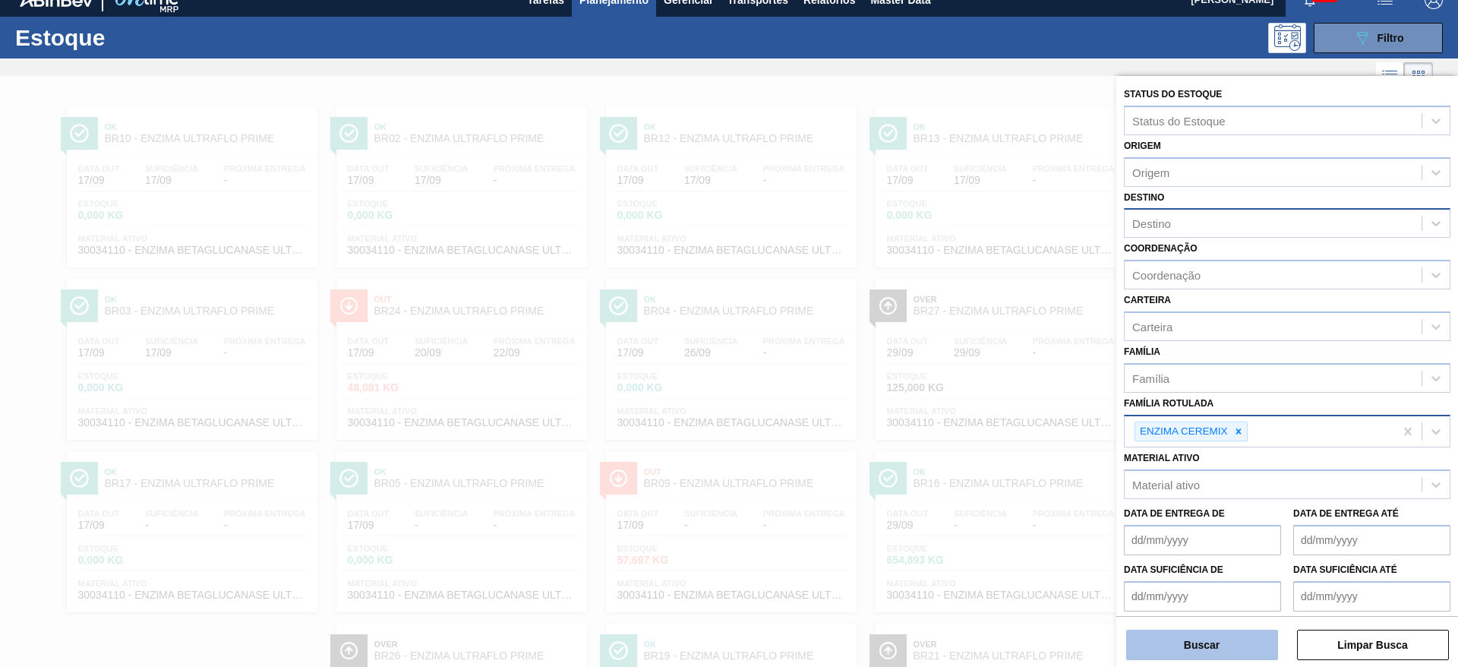
click at [1242, 638] on button "Buscar" at bounding box center [1202, 645] width 152 height 30
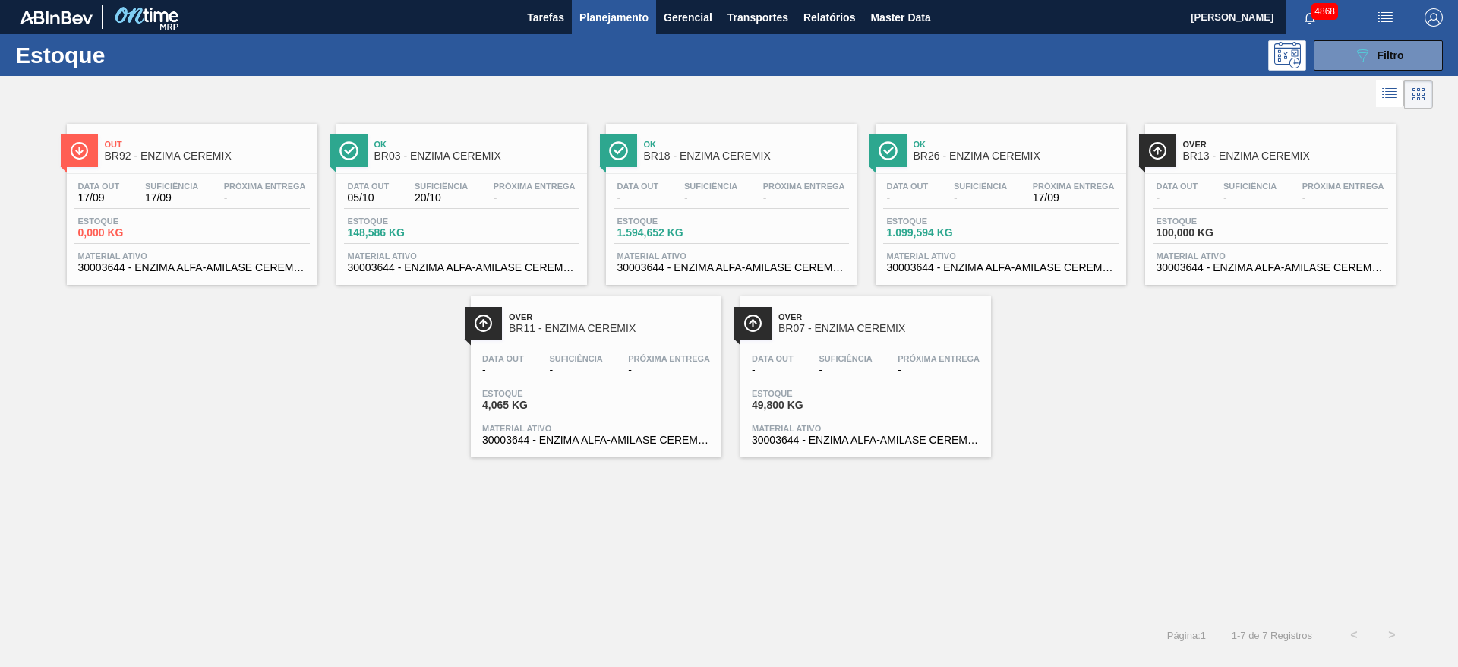
click at [1027, 225] on div "Estoque 1.099,594 KG" at bounding box center [1000, 229] width 235 height 27
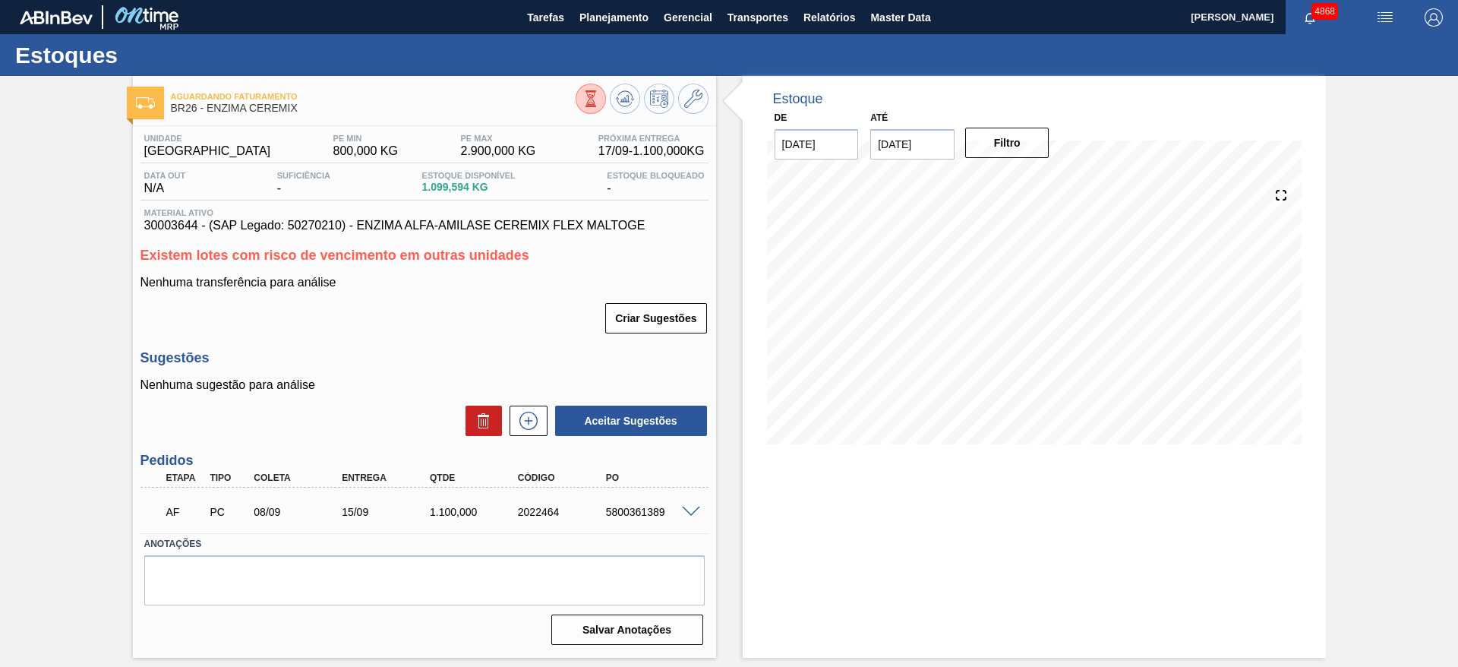
click at [690, 508] on span at bounding box center [691, 512] width 18 height 11
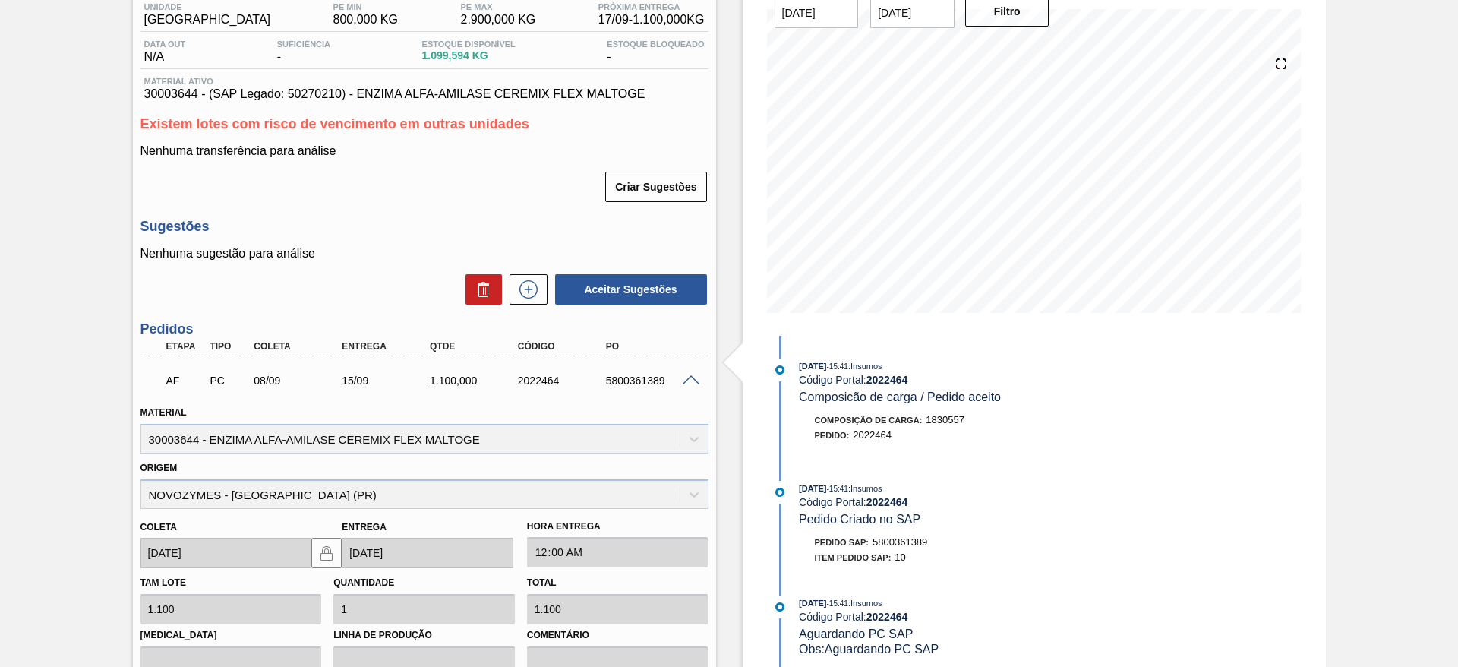
scroll to position [359, 0]
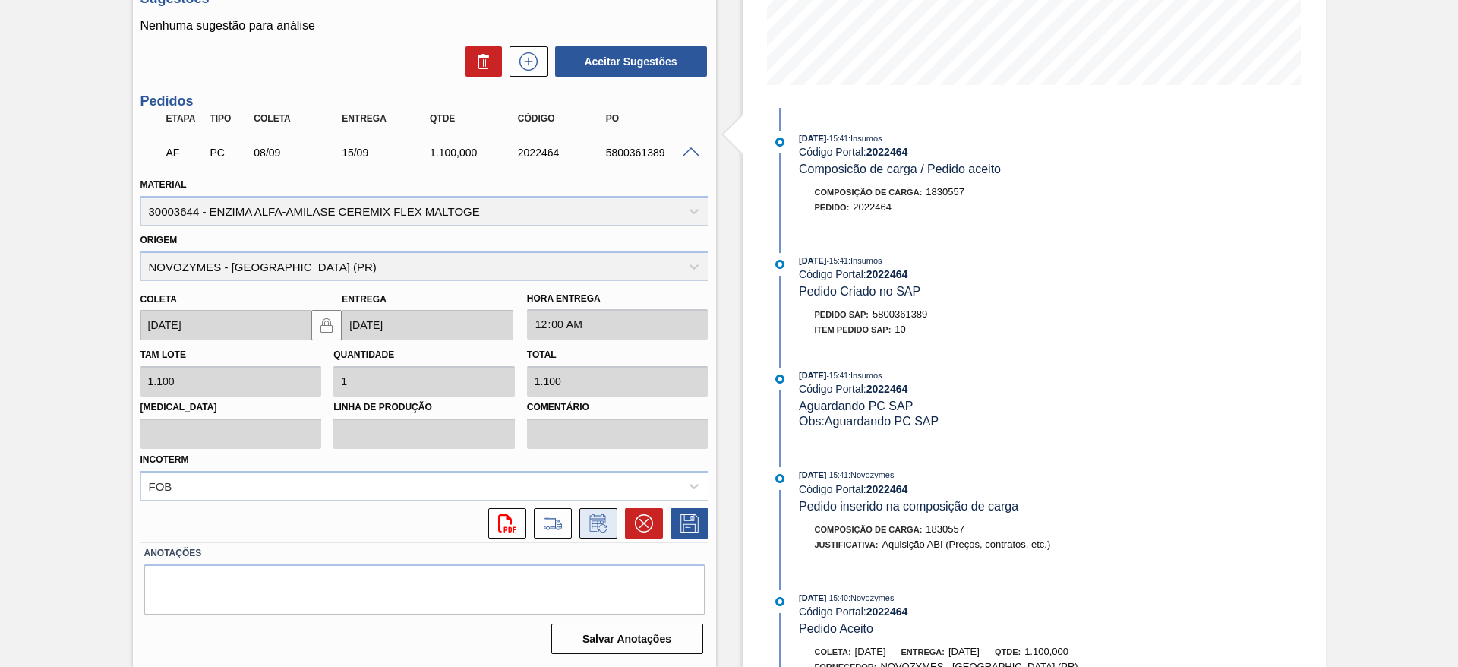
click at [591, 530] on icon at bounding box center [598, 523] width 24 height 18
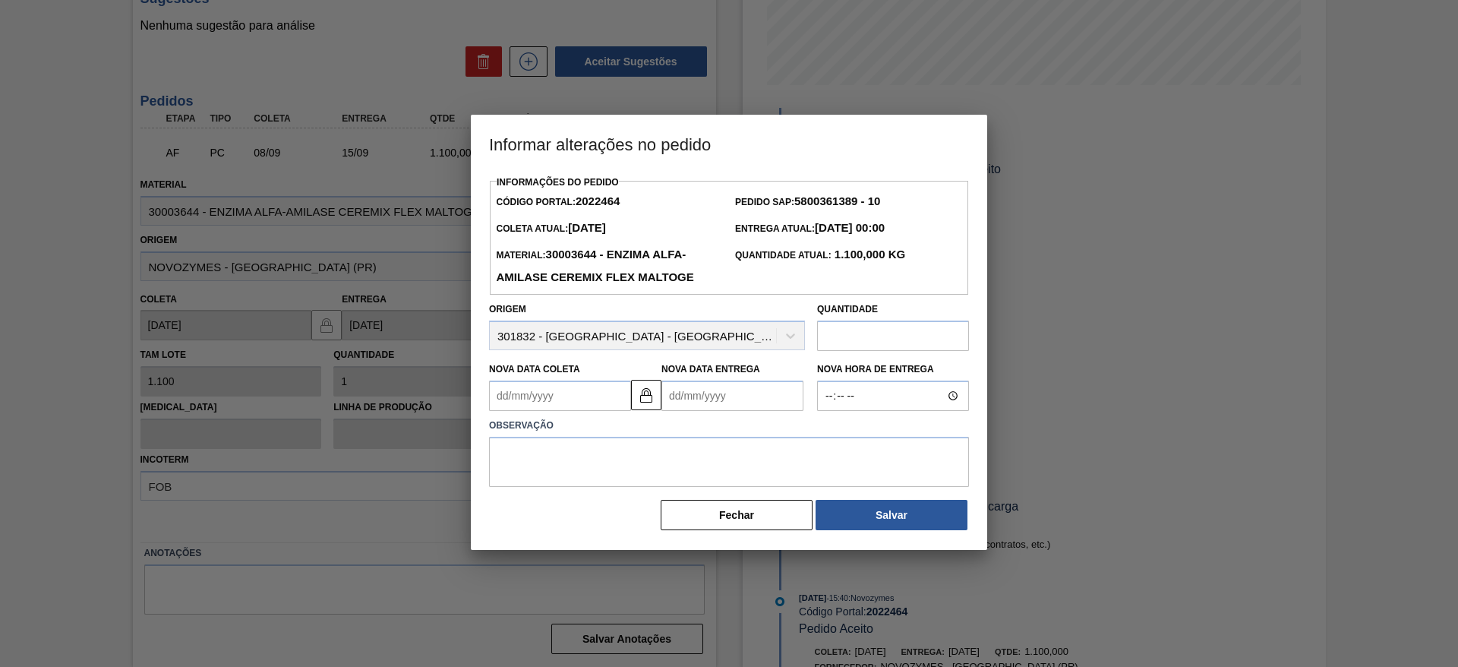
click at [574, 409] on Coleta2022464 "Nova Data Coleta" at bounding box center [560, 395] width 142 height 30
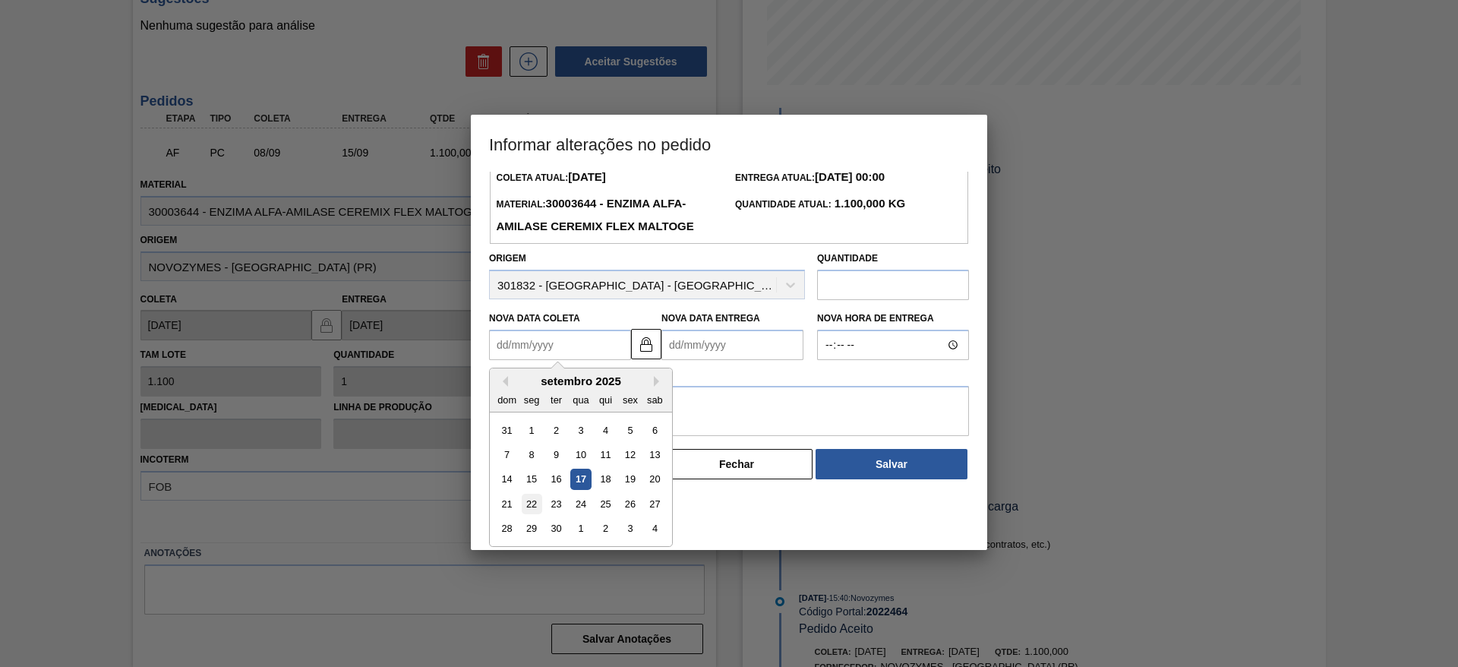
click at [538, 510] on div "22" at bounding box center [532, 504] width 21 height 21
type Coleta2022464 "[DATE]"
type Entrega2022464 "02/10/2025"
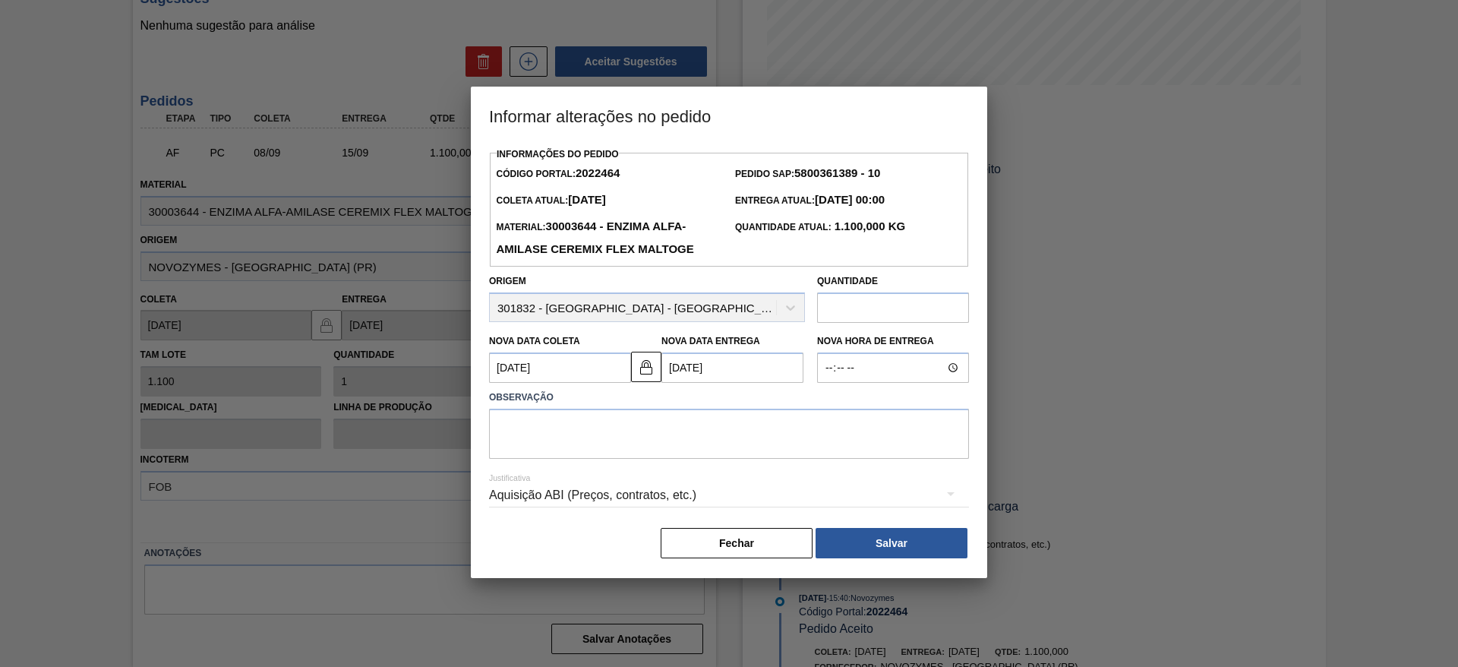
scroll to position [0, 0]
click at [778, 500] on div "Aquisição ABI (Preços, contratos, etc.)" at bounding box center [729, 495] width 480 height 43
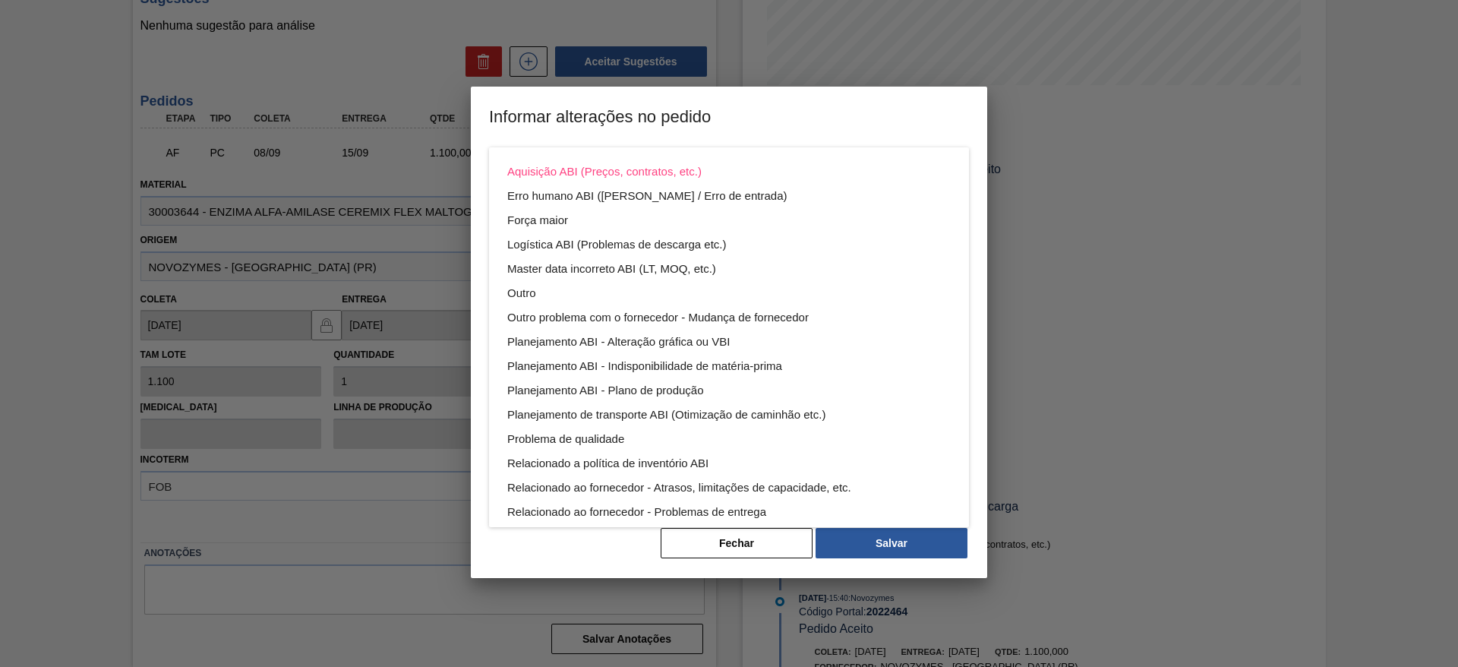
scroll to position [82, 0]
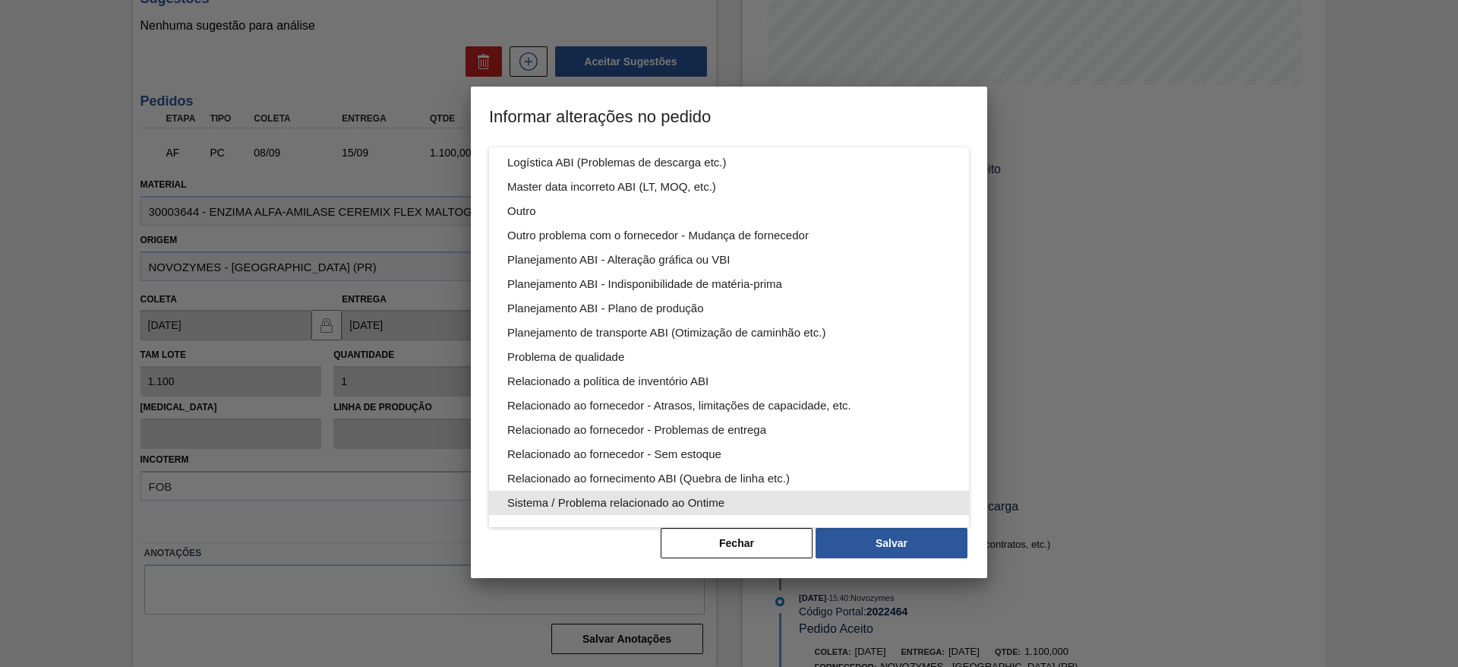
click at [750, 506] on div "Sistema / Problema relacionado ao Ontime" at bounding box center [728, 503] width 443 height 24
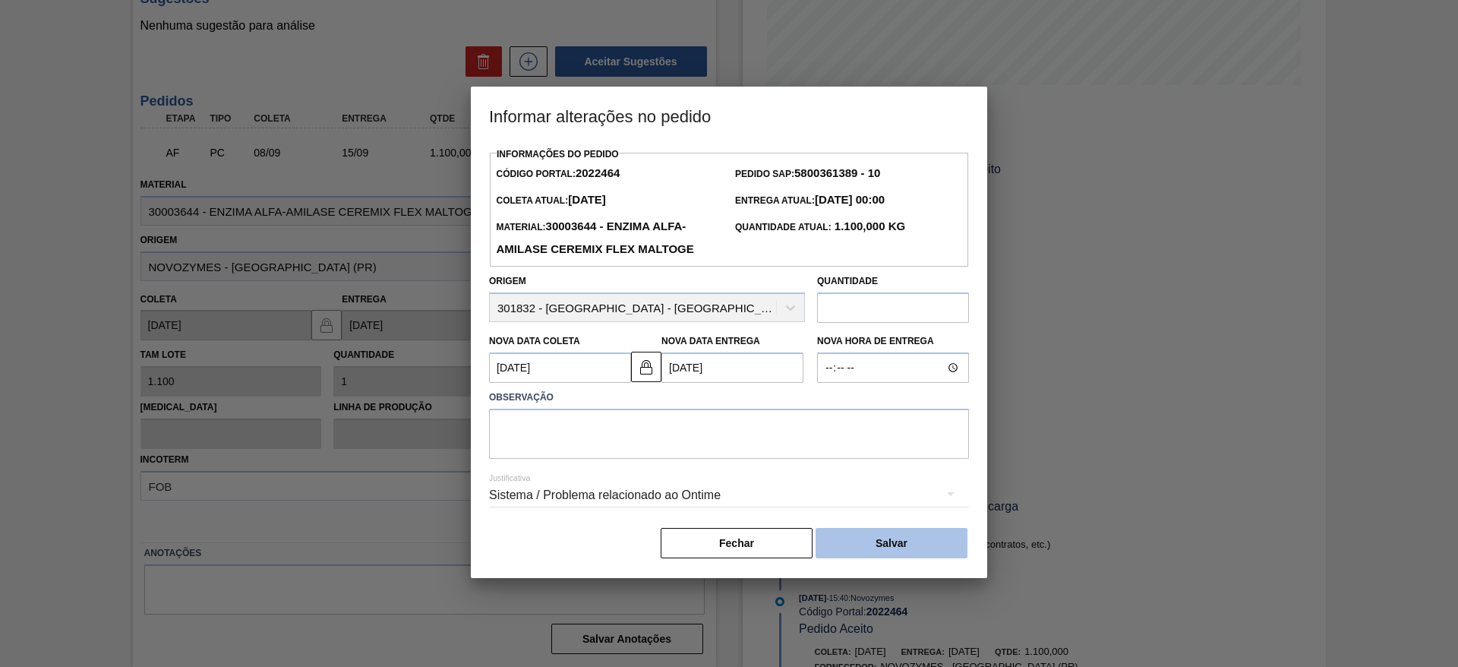
click at [857, 540] on button "Salvar" at bounding box center [892, 543] width 152 height 30
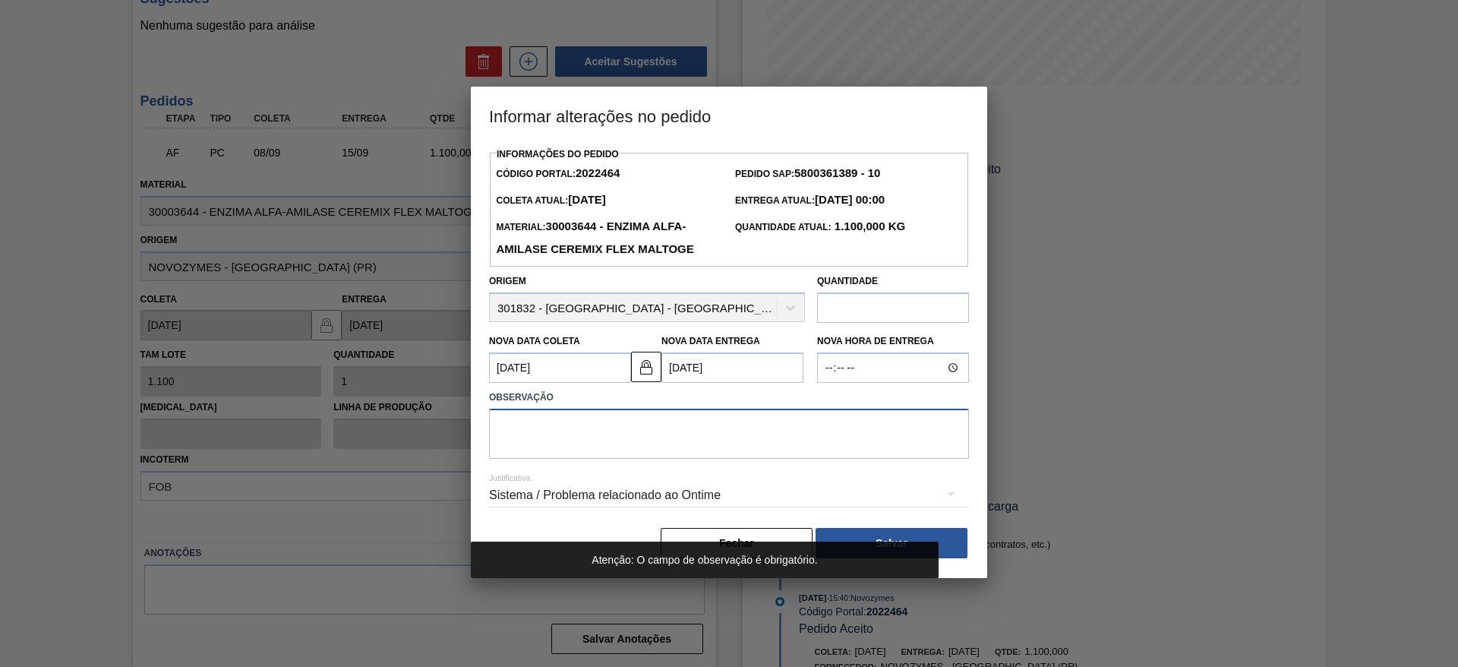
click at [745, 435] on textarea at bounding box center [729, 434] width 480 height 50
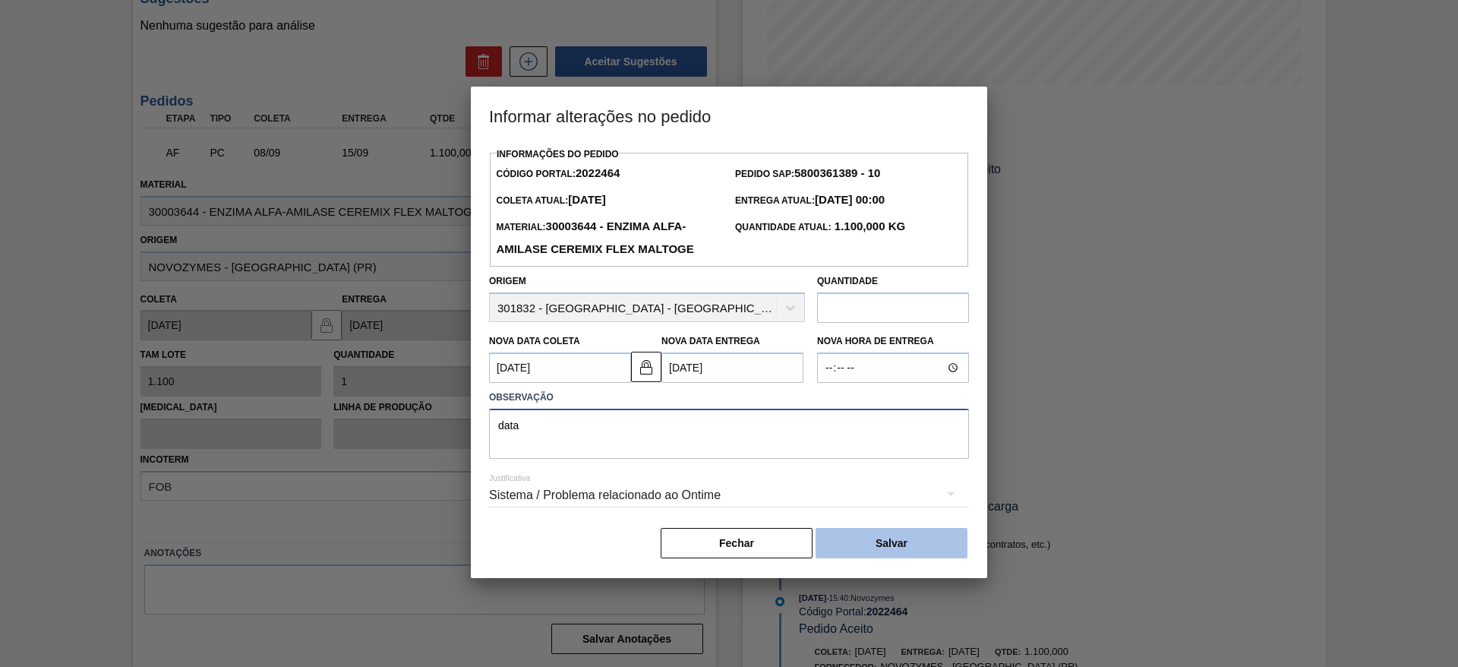
type textarea "data"
click at [867, 550] on button "Salvar" at bounding box center [892, 543] width 152 height 30
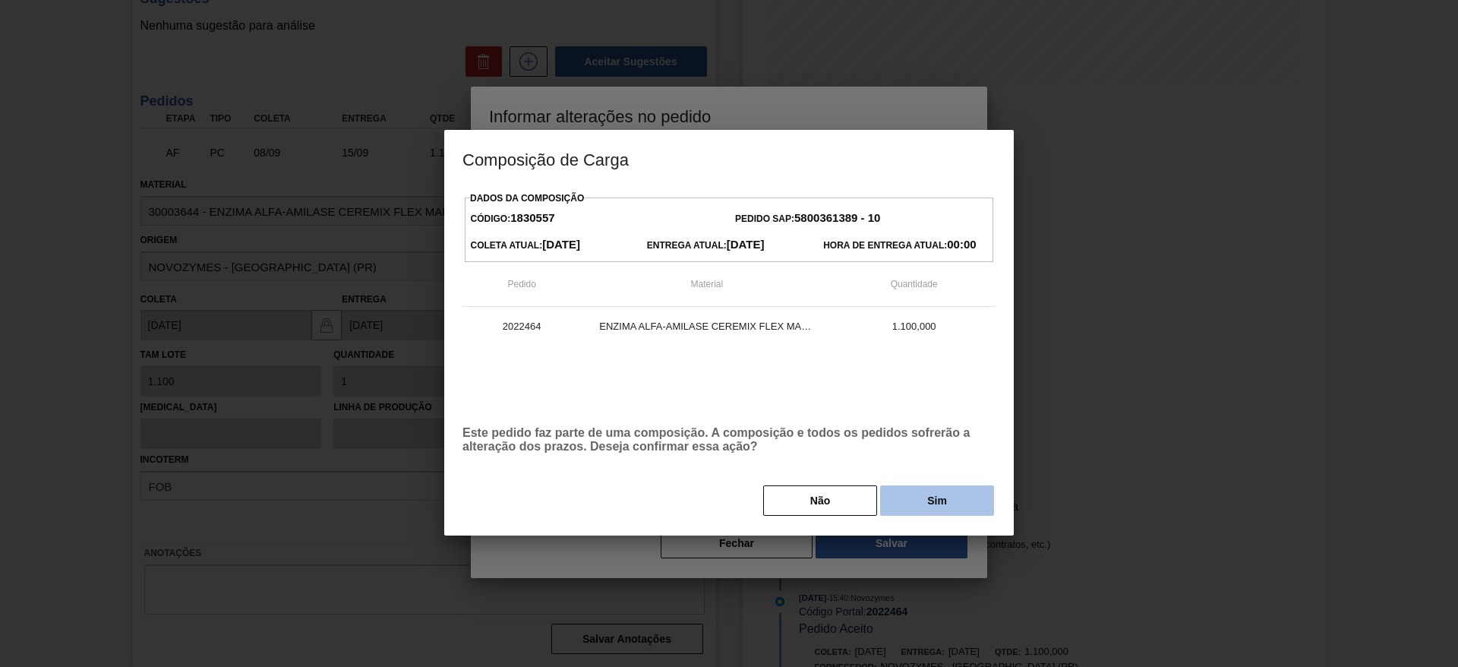
click at [943, 513] on button "Sim" at bounding box center [937, 500] width 114 height 30
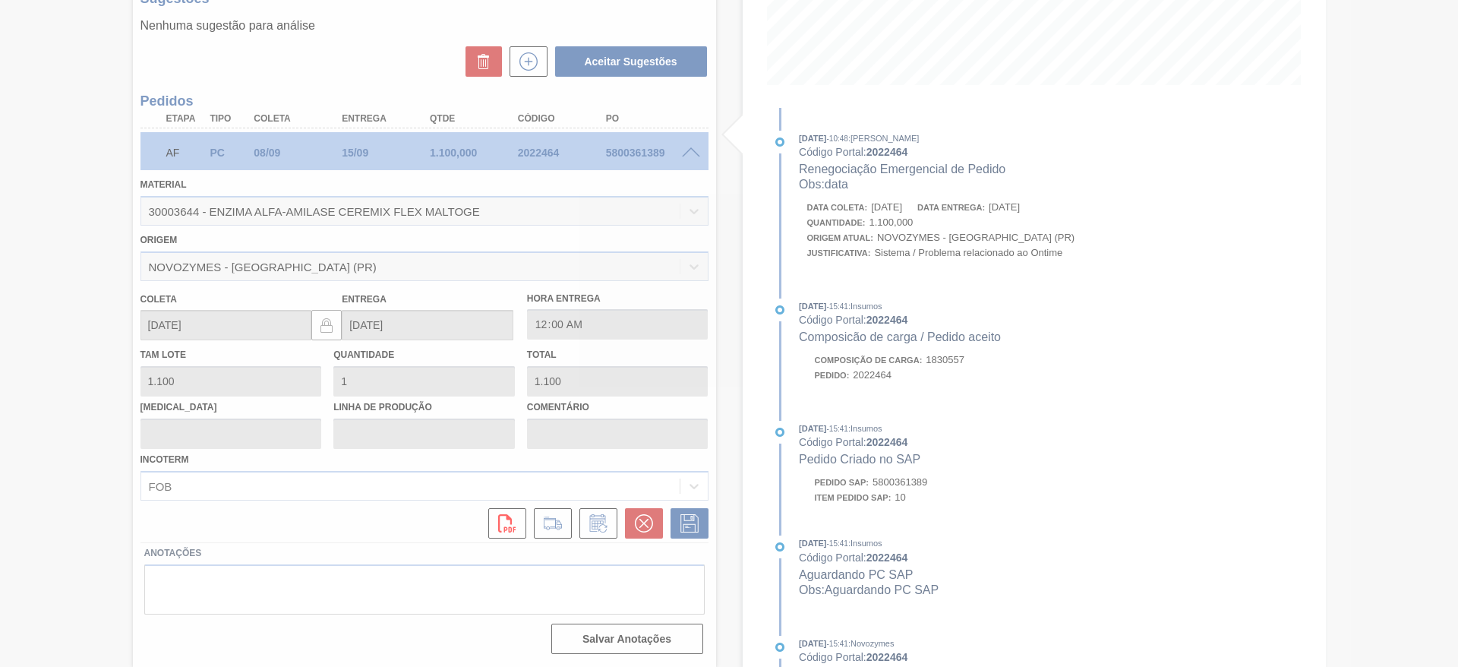
scroll to position [0, 0]
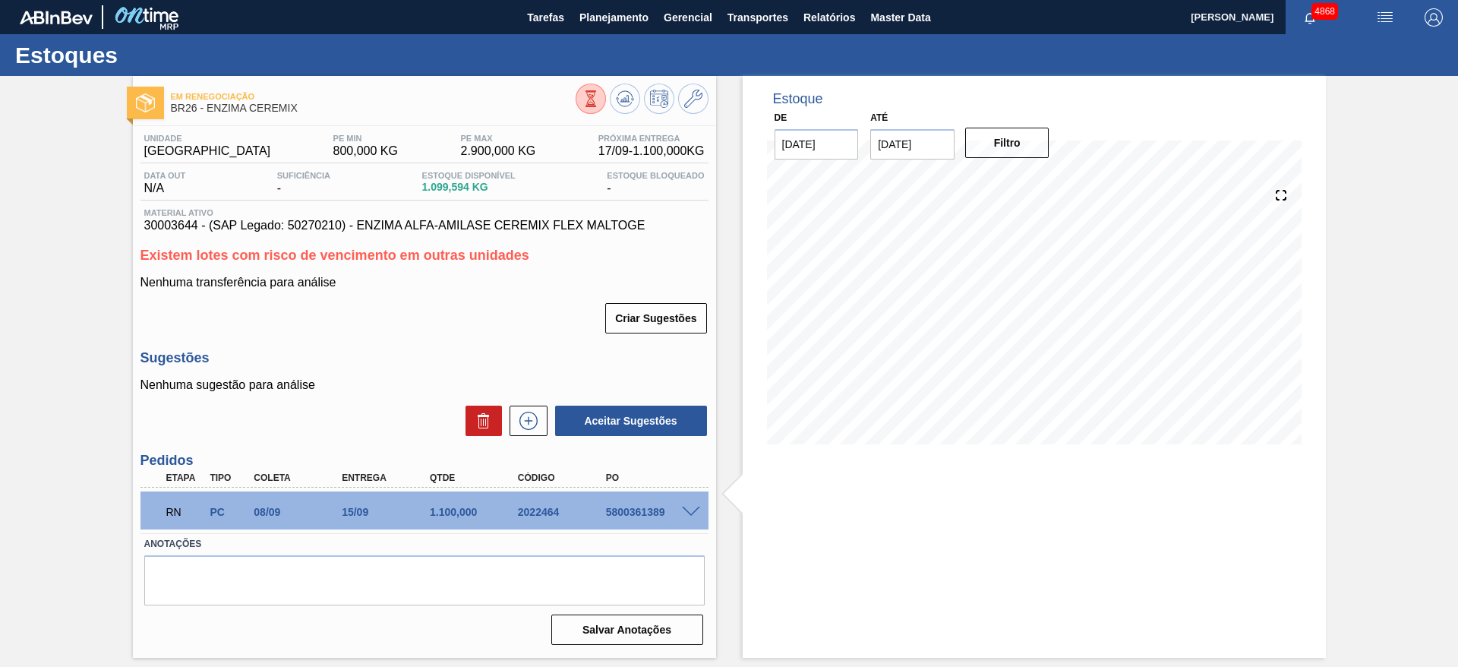
click at [458, 270] on div "Existem lotes com risco de vencimento em outras unidades Nenhuma transferência …" at bounding box center [424, 291] width 568 height 87
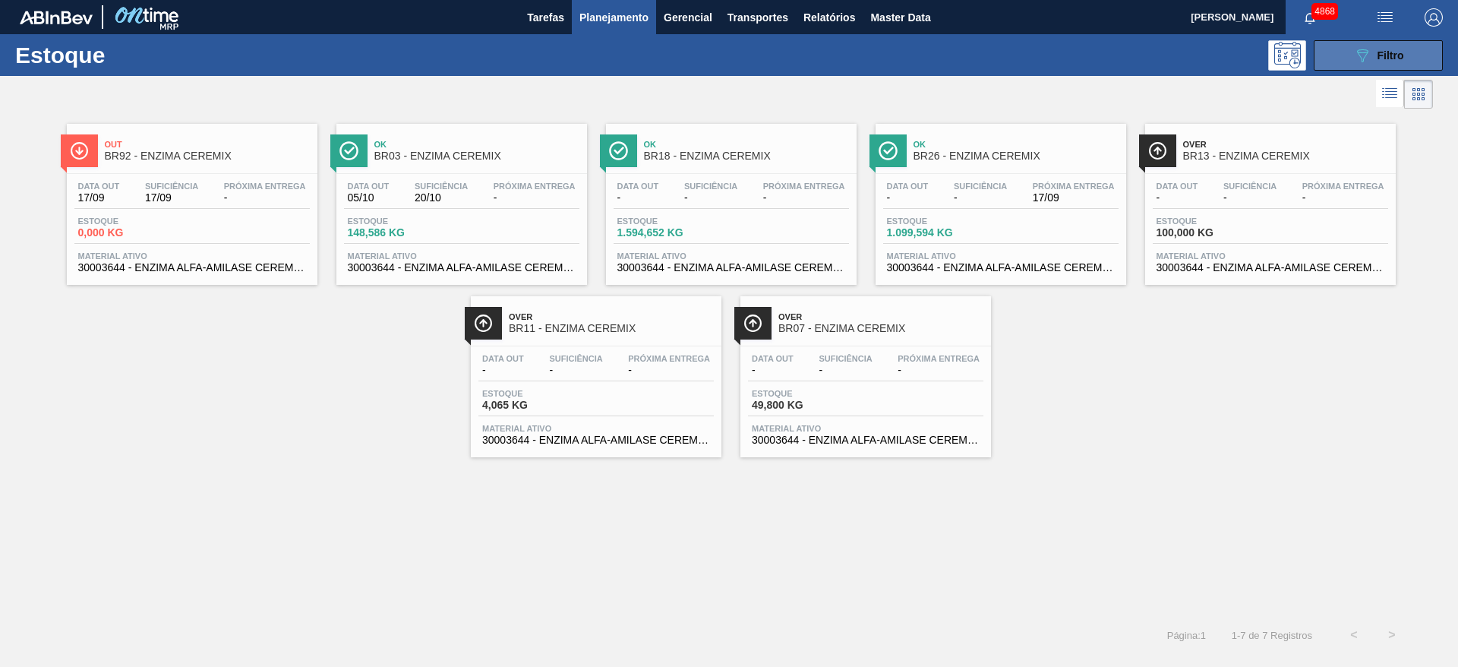
click at [1364, 57] on icon at bounding box center [1362, 55] width 11 height 13
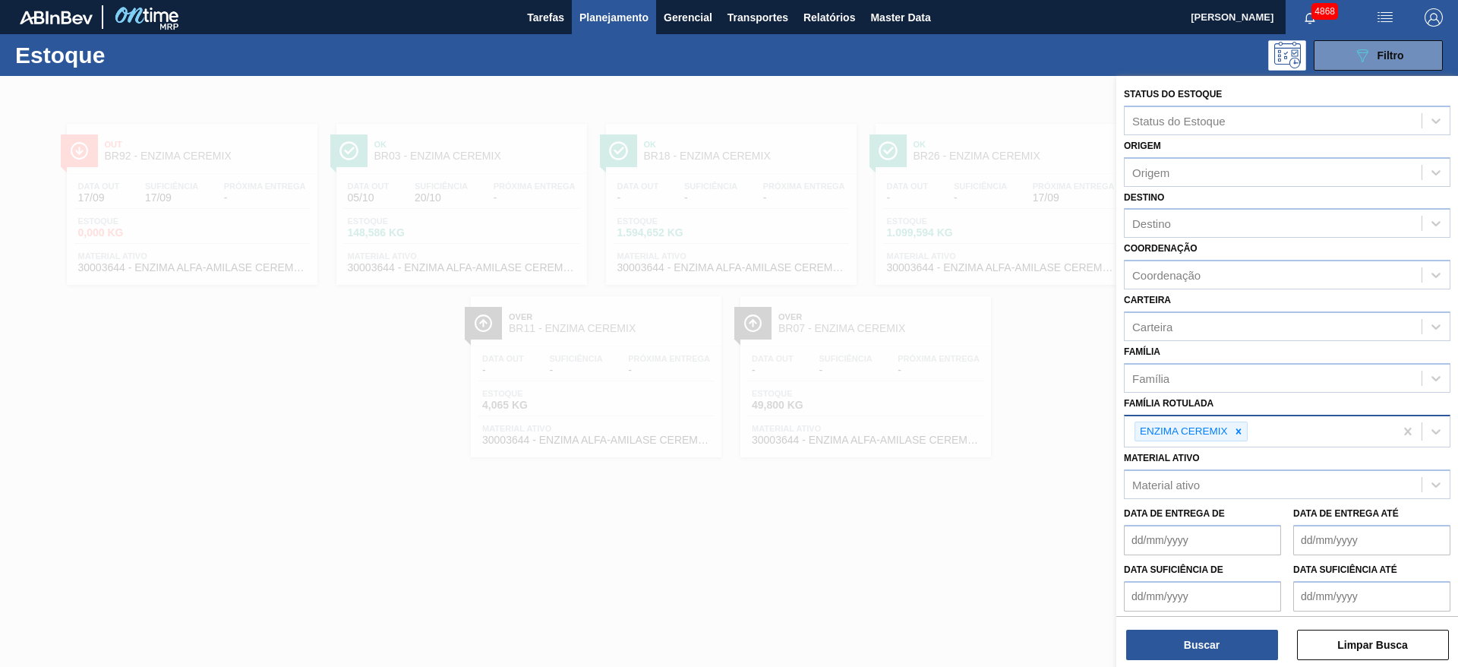
click at [1237, 435] on icon at bounding box center [1238, 431] width 11 height 11
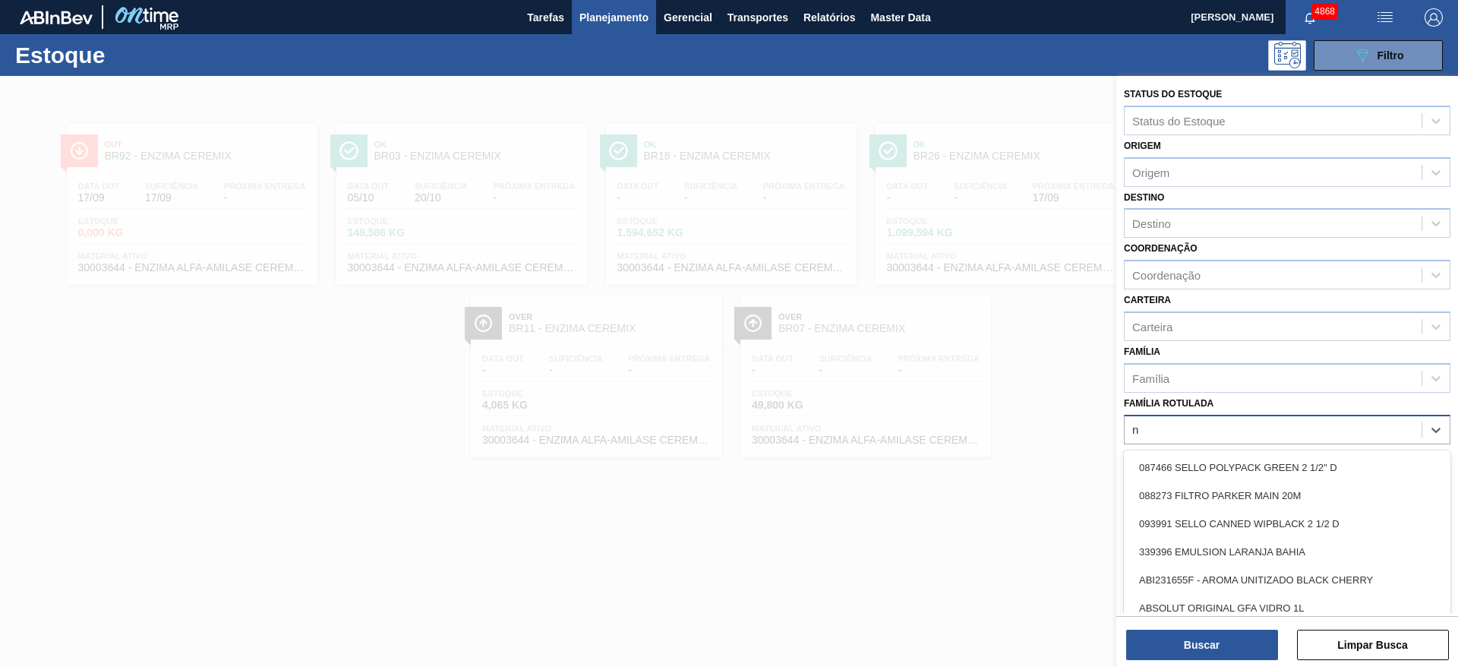
type Rotulada "nã"
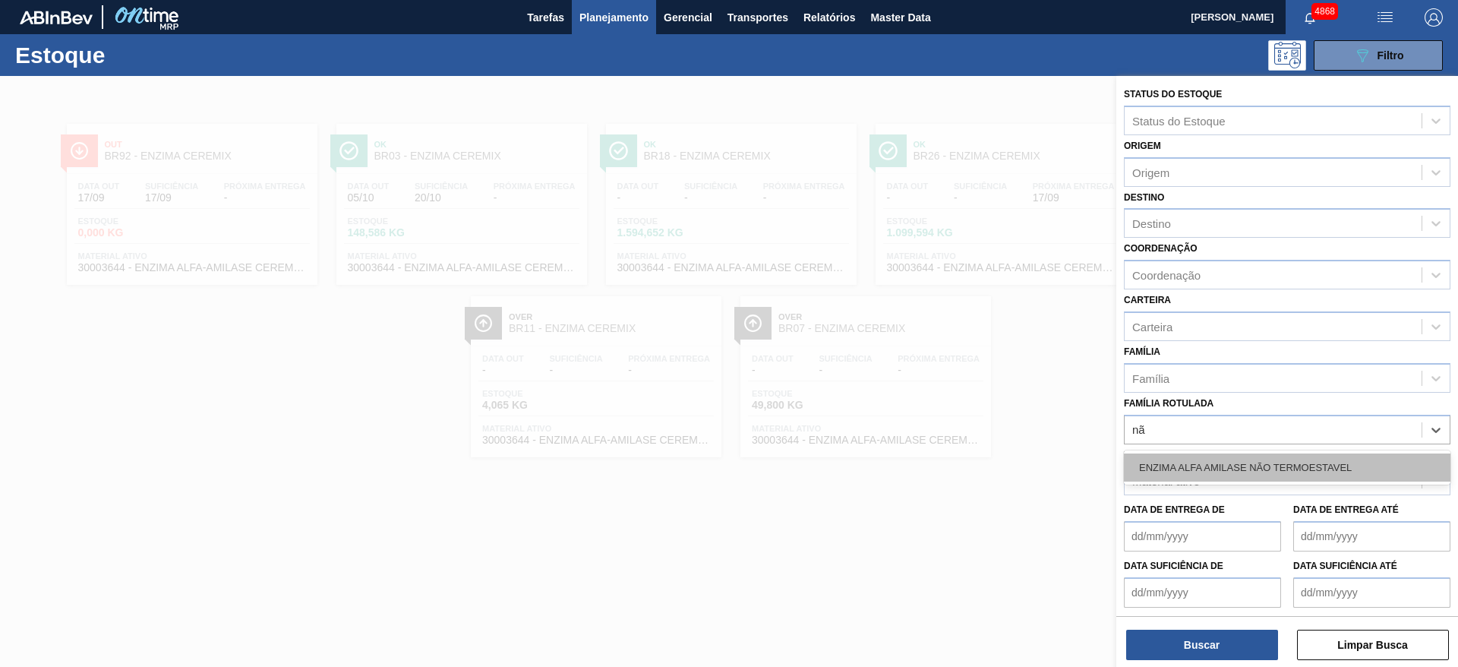
click at [1250, 459] on div "ENZIMA ALFA AMILASE NÃO TERMOESTAVEL" at bounding box center [1287, 467] width 327 height 28
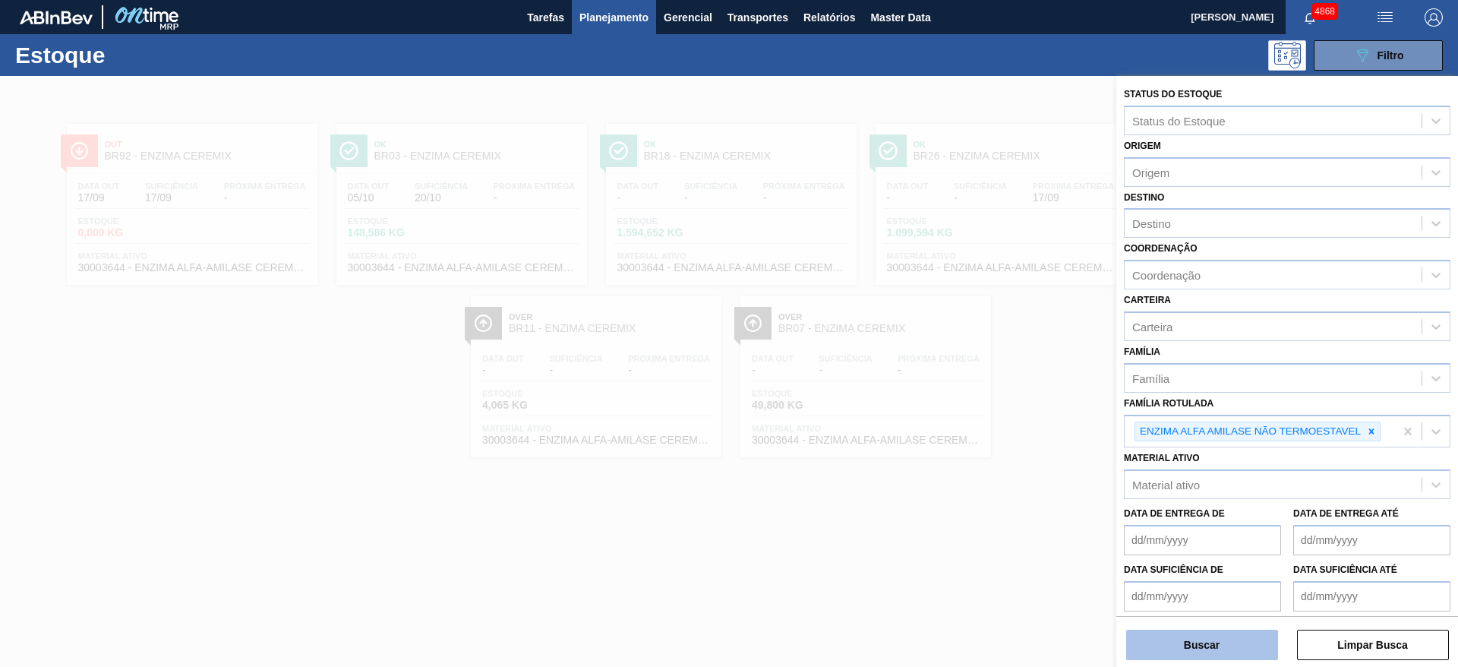
click at [1268, 648] on button "Buscar" at bounding box center [1202, 645] width 152 height 30
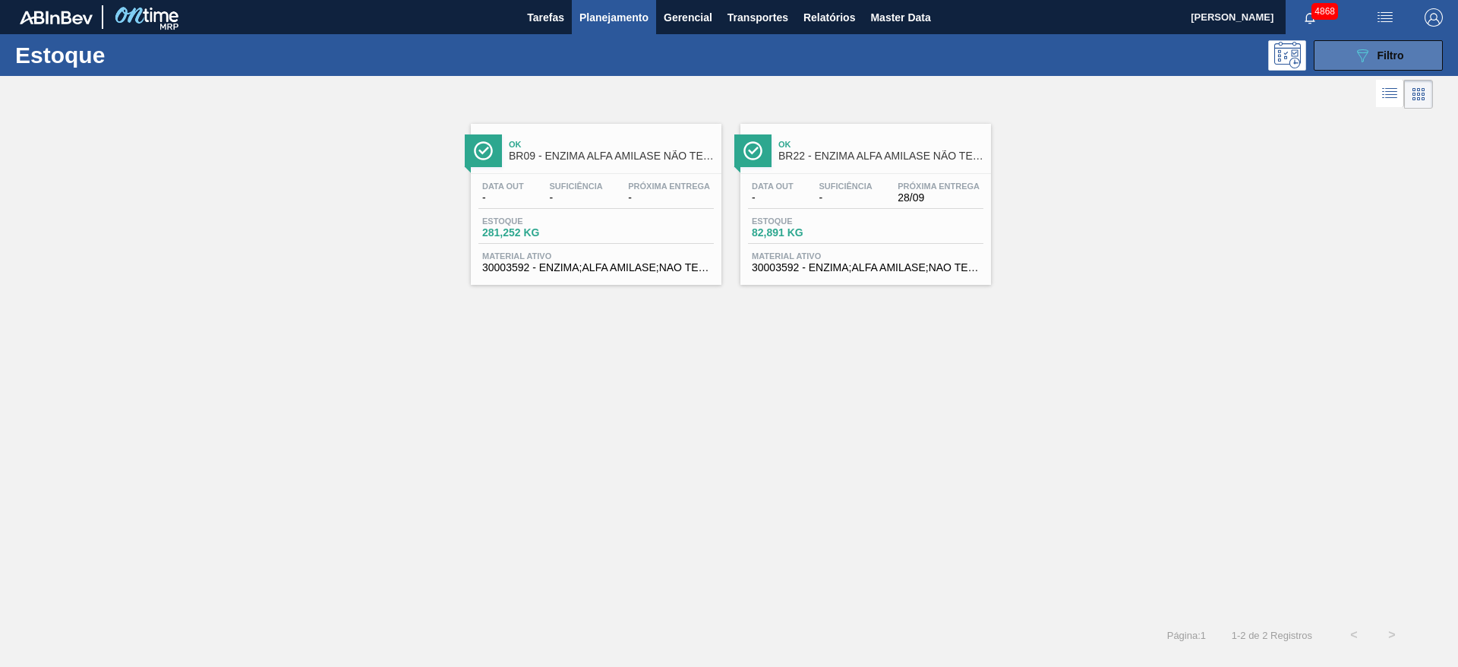
click at [1381, 55] on span "Filtro" at bounding box center [1391, 55] width 27 height 12
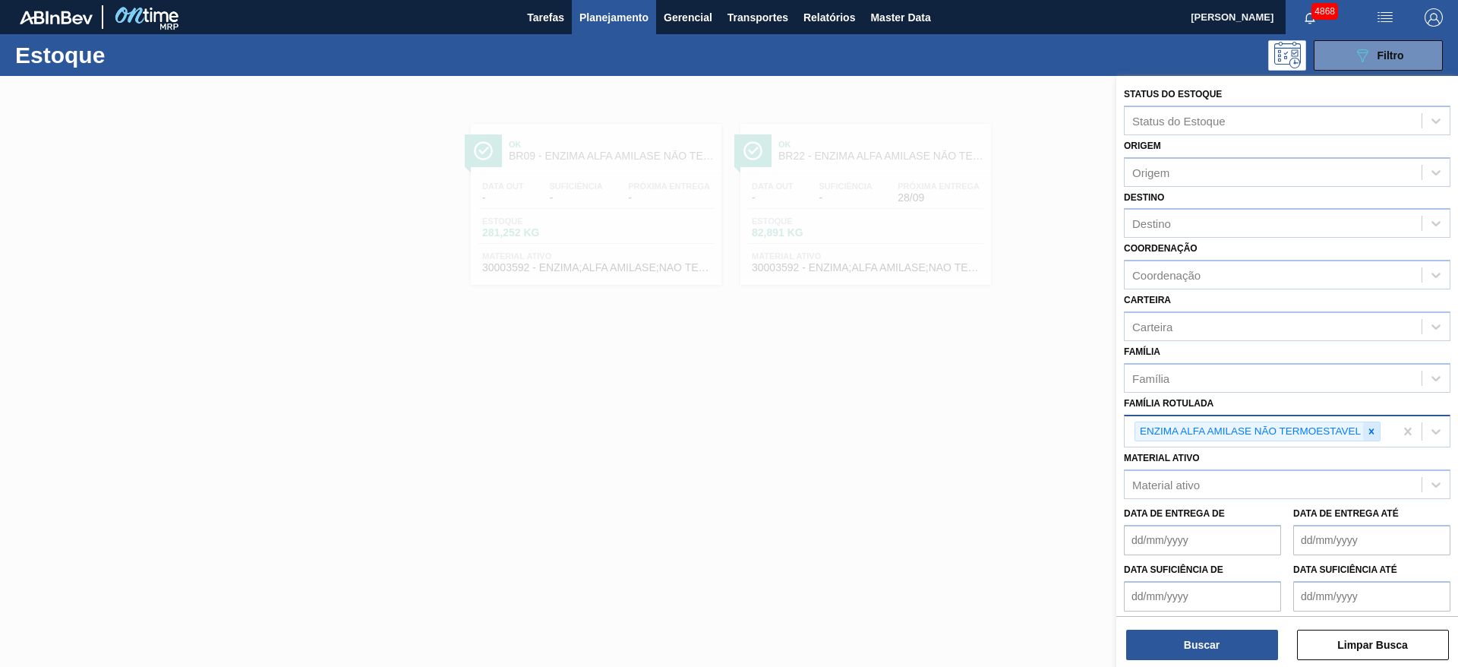
click at [1366, 431] on icon at bounding box center [1371, 431] width 11 height 11
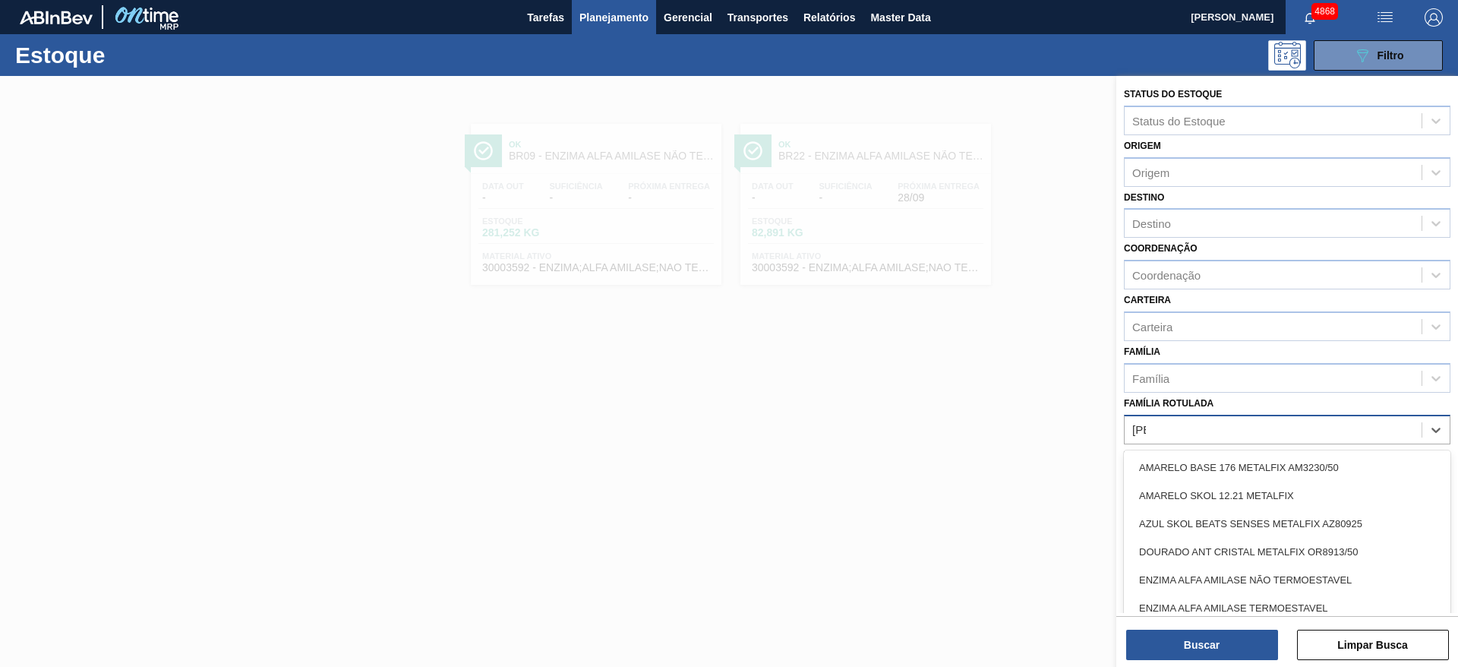
type Rotulada "alfa"
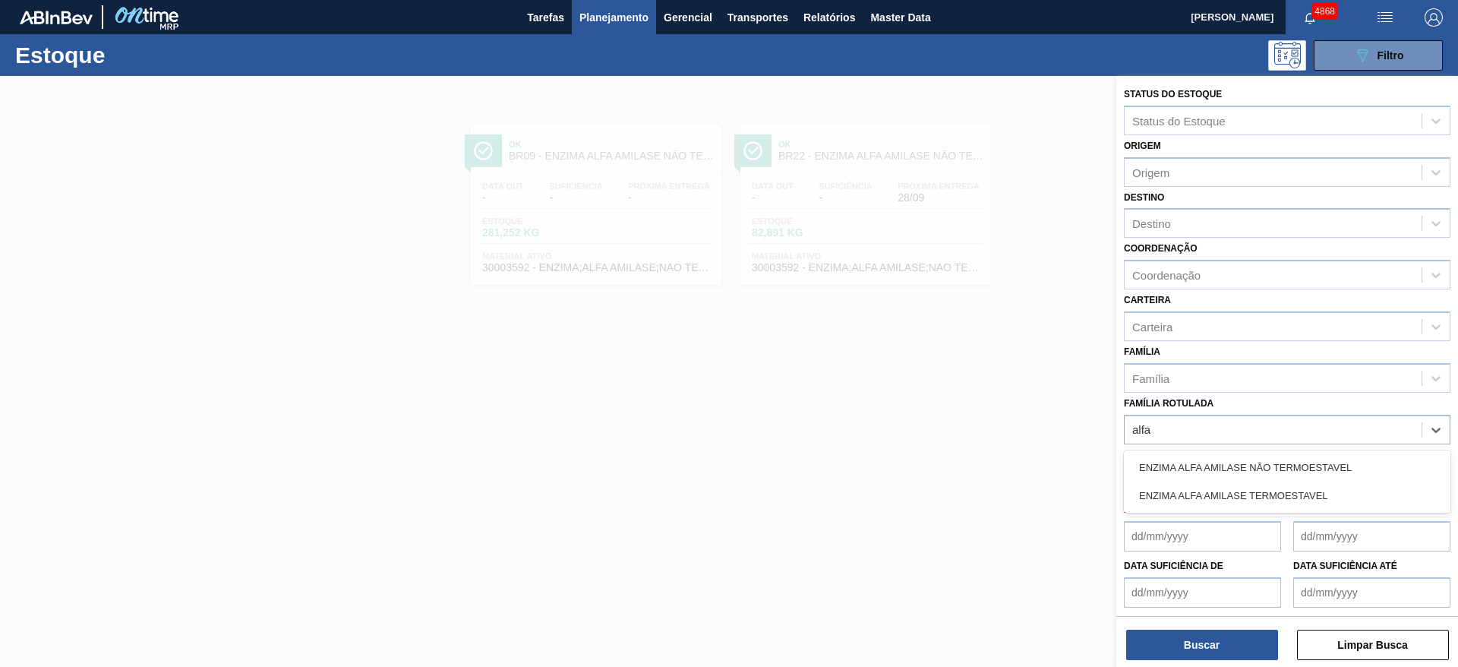
drag, startPoint x: 1334, startPoint y: 492, endPoint x: 1329, endPoint y: 510, distance: 18.3
click at [1332, 491] on div "ENZIMA ALFA AMILASE TERMOESTAVEL" at bounding box center [1287, 495] width 327 height 28
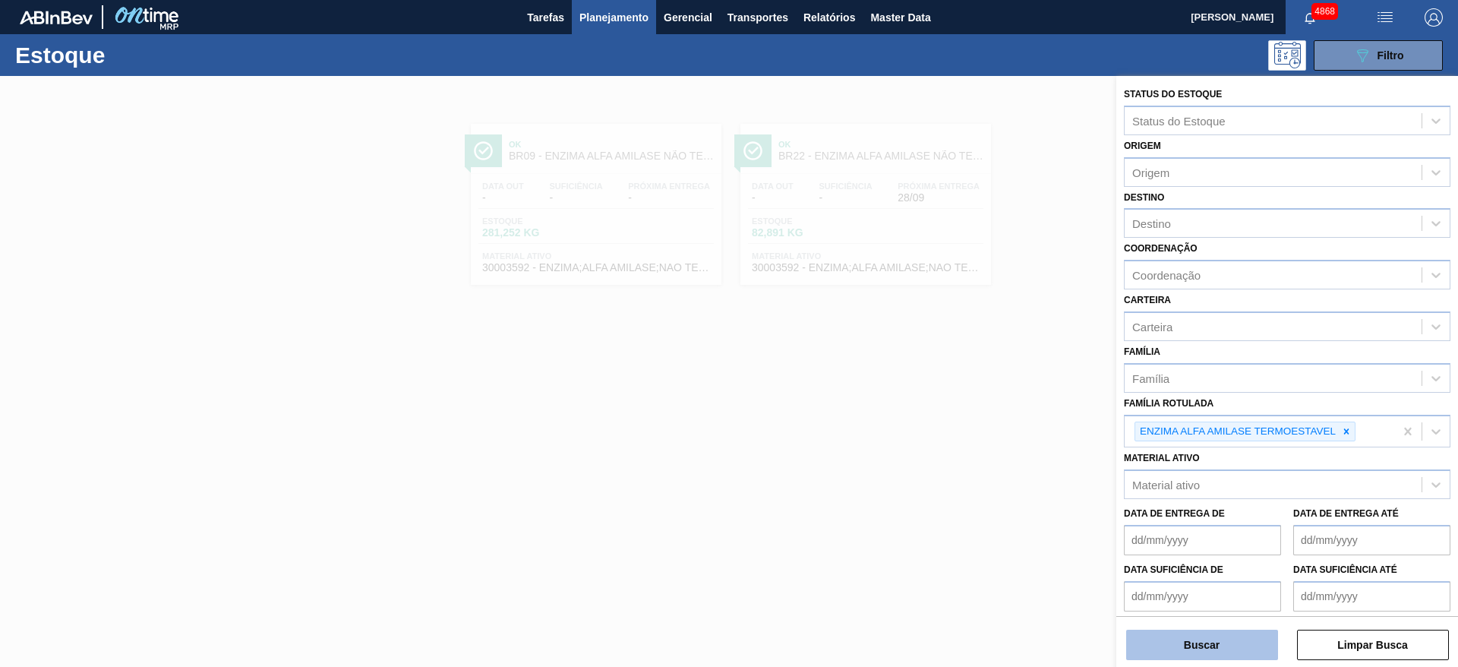
click at [1229, 636] on button "Buscar" at bounding box center [1202, 645] width 152 height 30
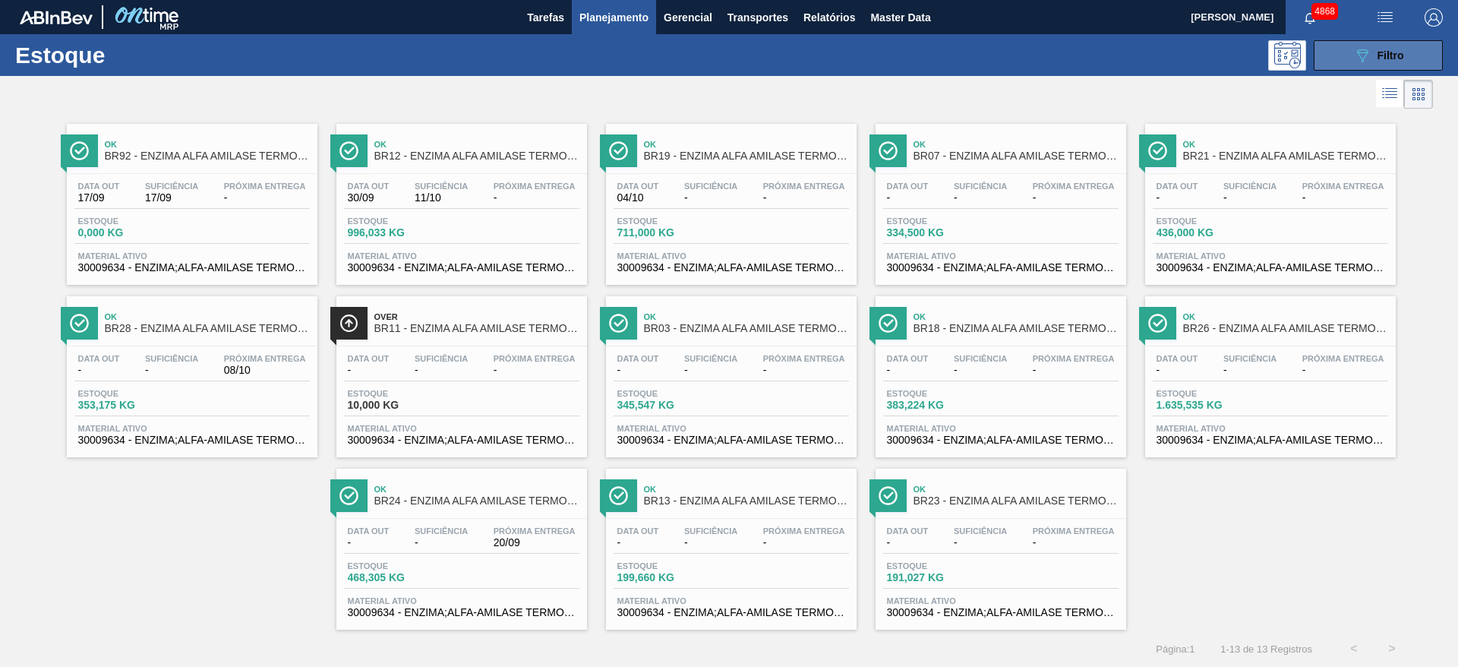
click at [1397, 41] on button "089F7B8B-B2A5-4AFE-B5C0-19BA573D28AC Filtro" at bounding box center [1378, 55] width 129 height 30
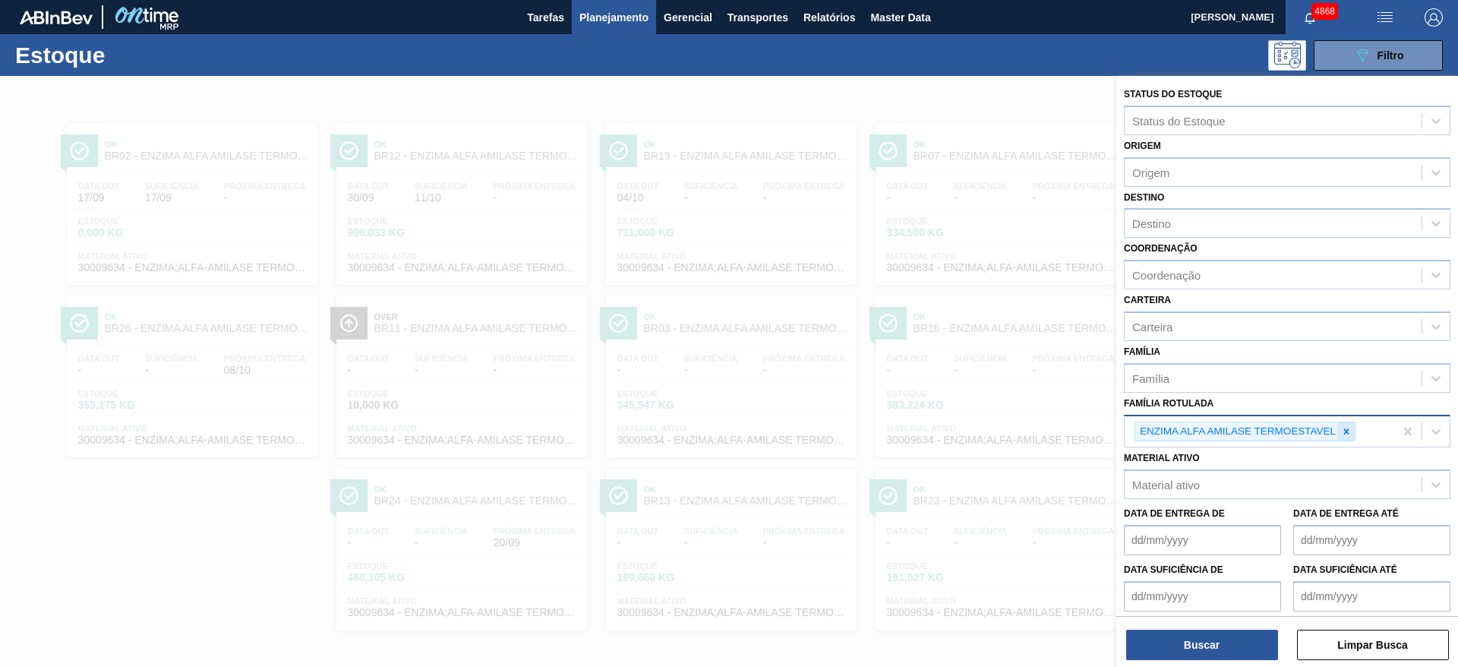
click at [1345, 433] on icon at bounding box center [1346, 430] width 5 height 5
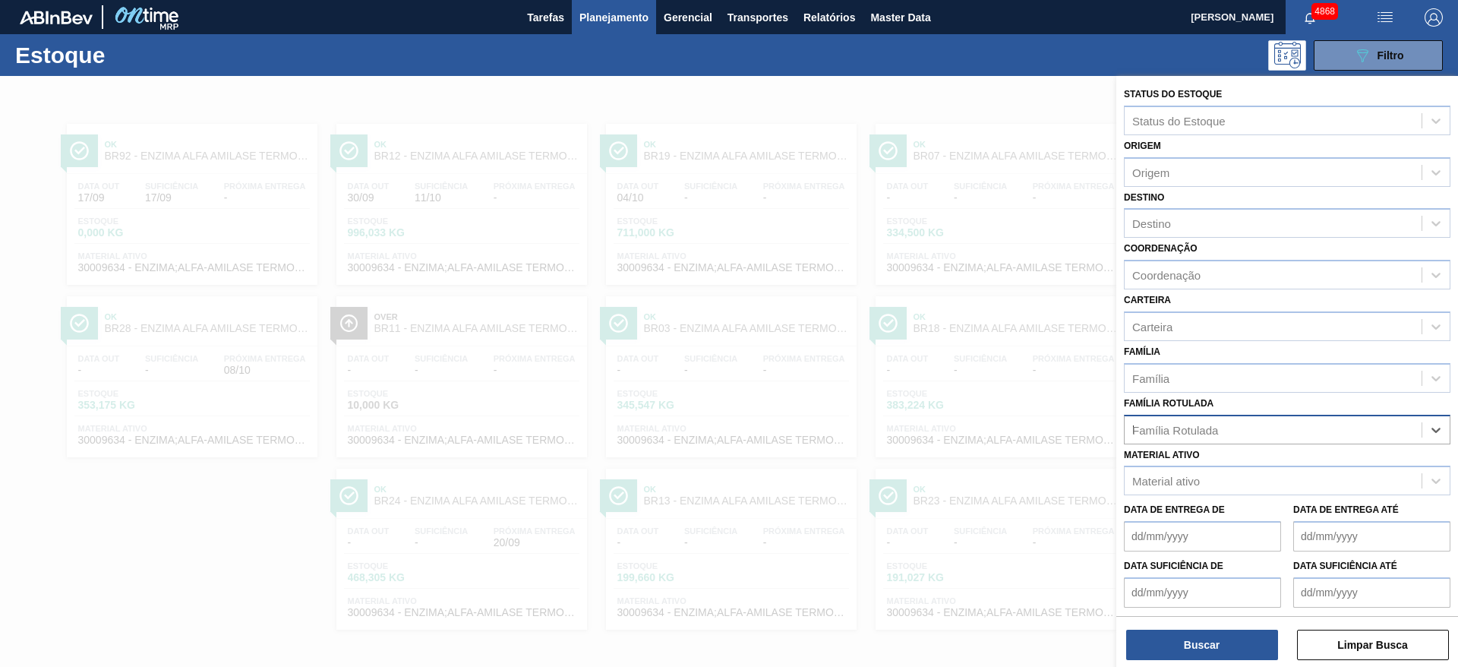
scroll to position [1, 0]
type Rotulada "lumist"
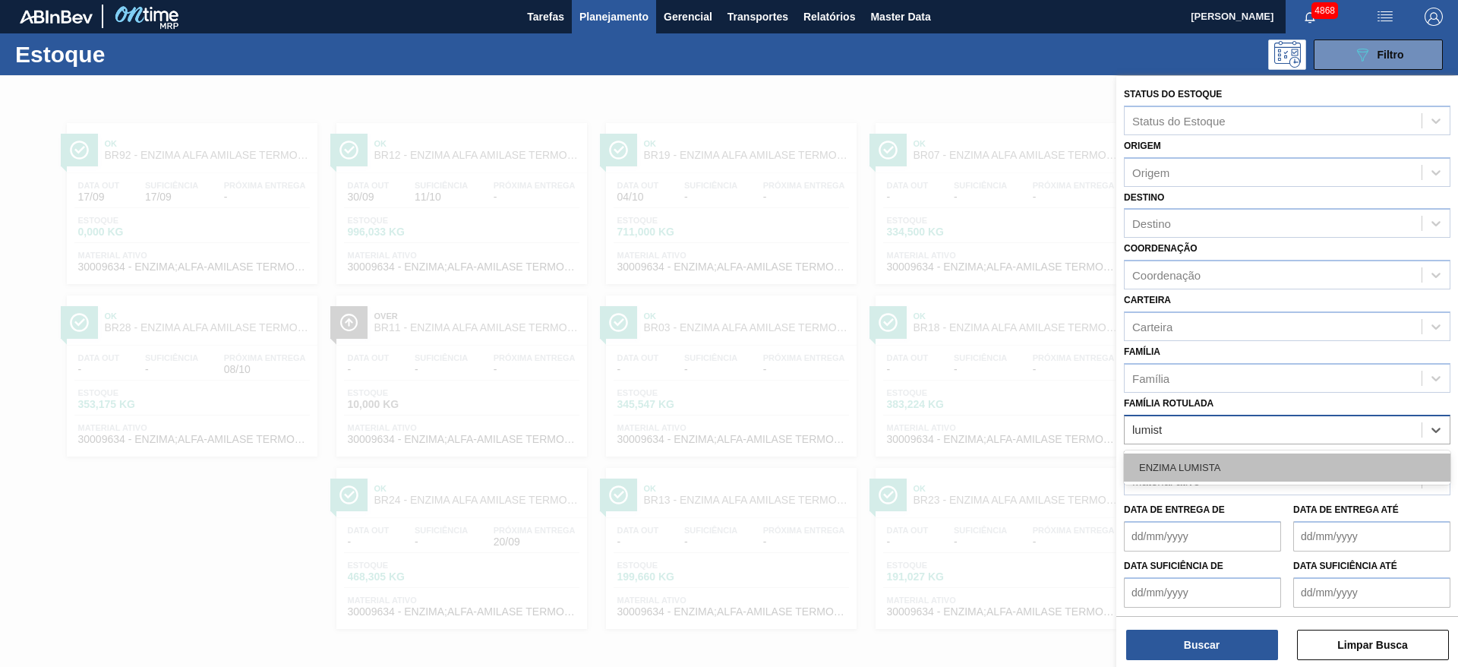
click at [1342, 457] on div "ENZIMA LUMISTA" at bounding box center [1287, 467] width 327 height 28
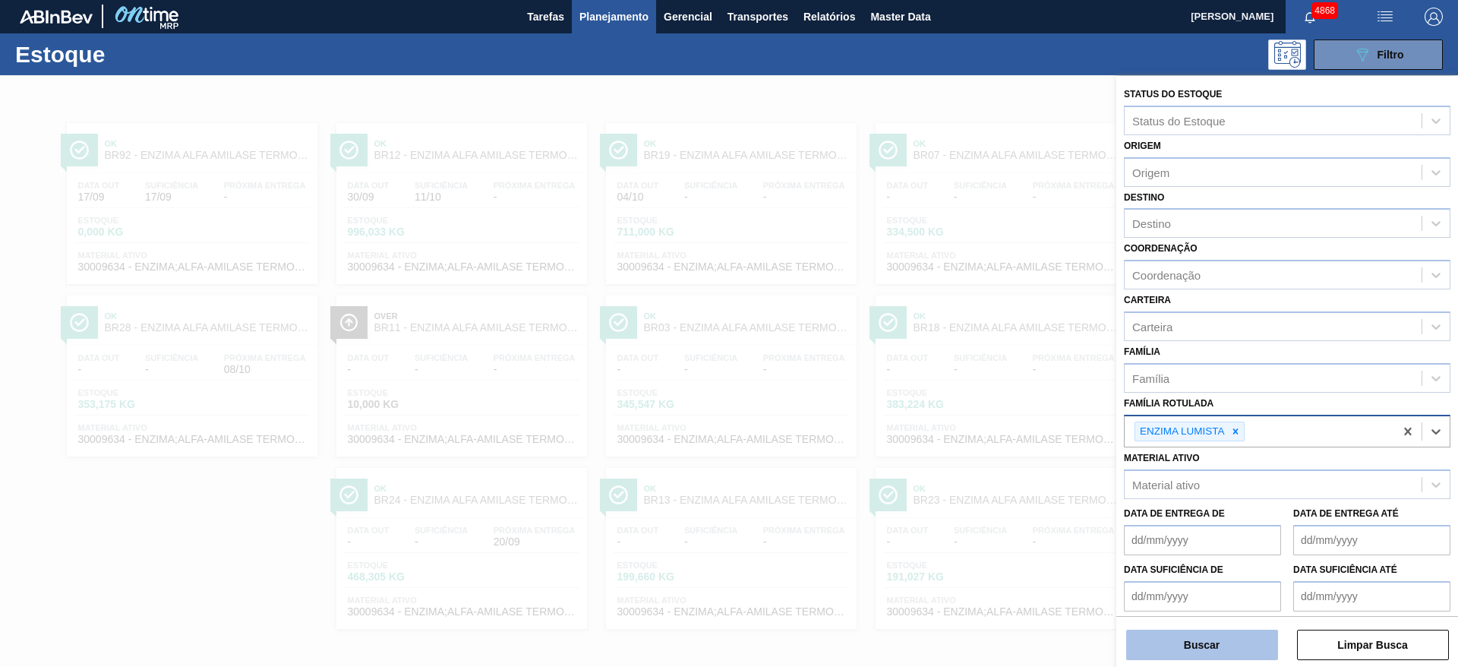
click at [1243, 638] on button "Buscar" at bounding box center [1202, 645] width 152 height 30
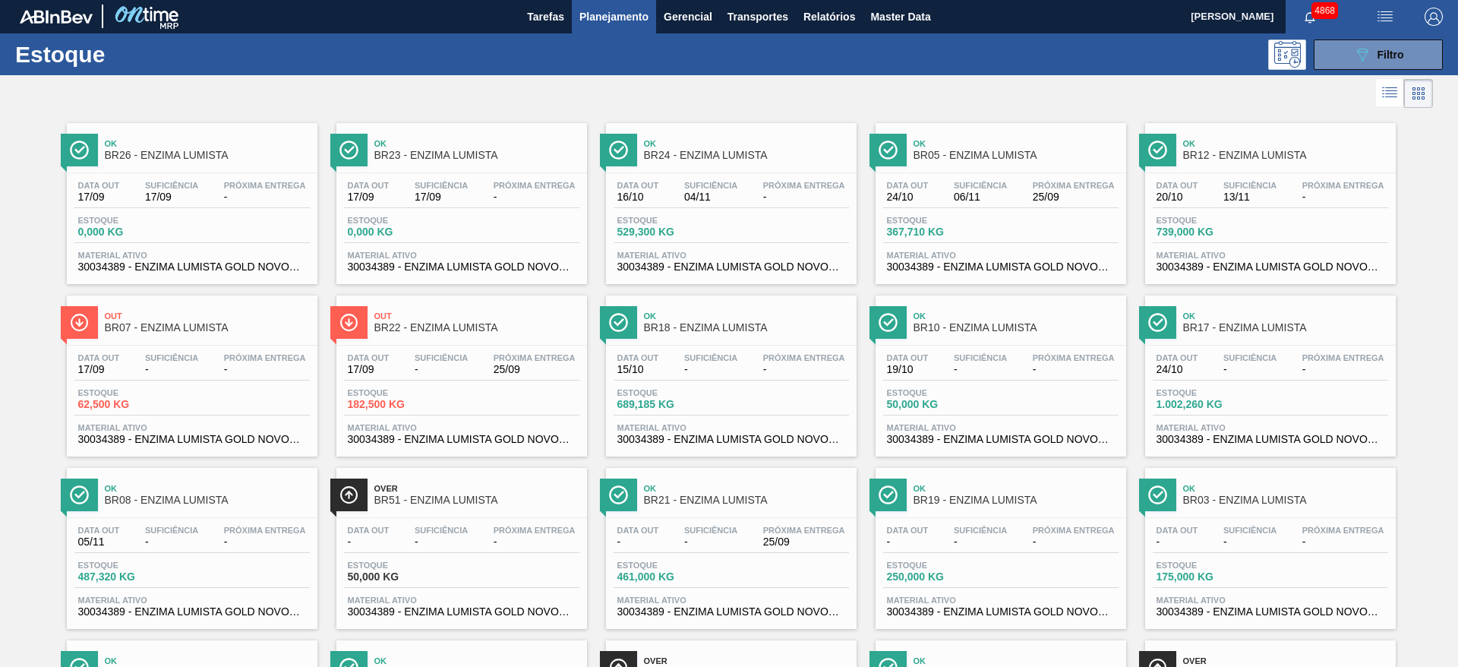
scroll to position [0, 0]
click at [1340, 57] on button "089F7B8B-B2A5-4AFE-B5C0-19BA573D28AC Filtro" at bounding box center [1378, 55] width 129 height 30
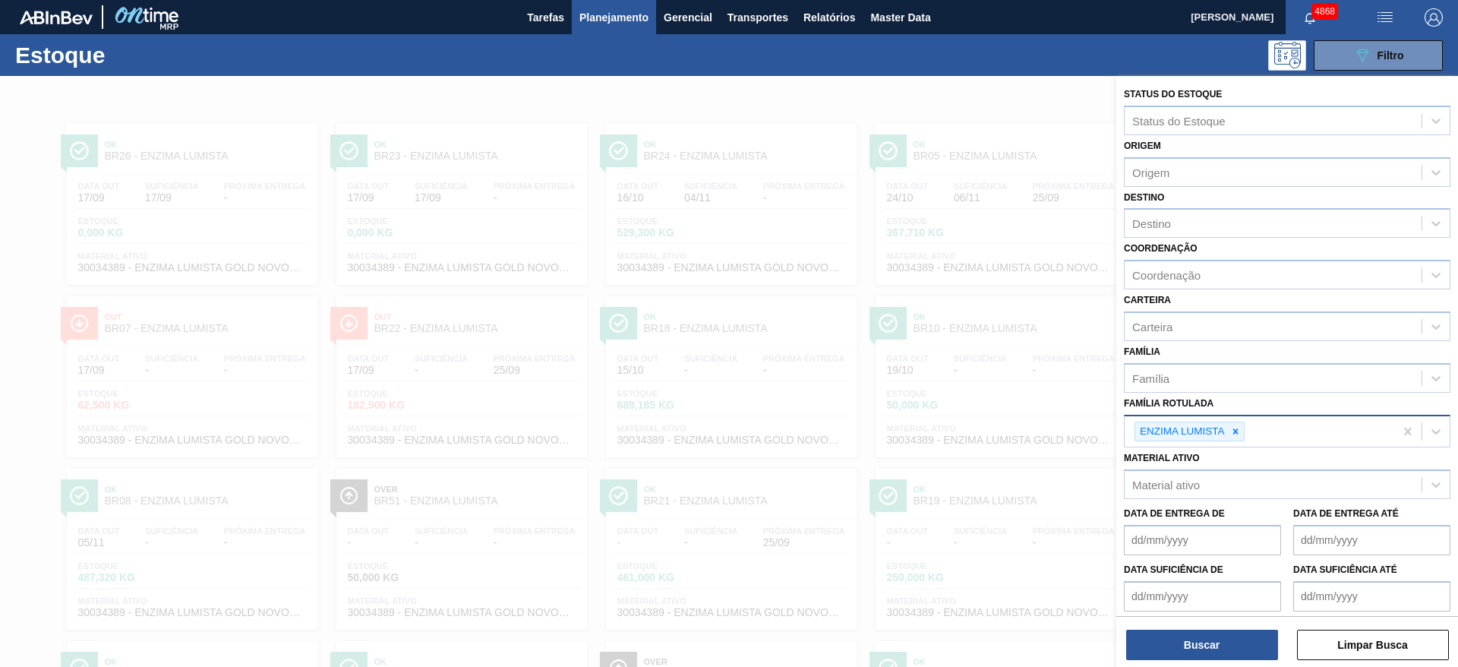
drag, startPoint x: 1237, startPoint y: 429, endPoint x: 1232, endPoint y: 421, distance: 9.3
click at [1236, 428] on icon at bounding box center [1235, 431] width 11 height 11
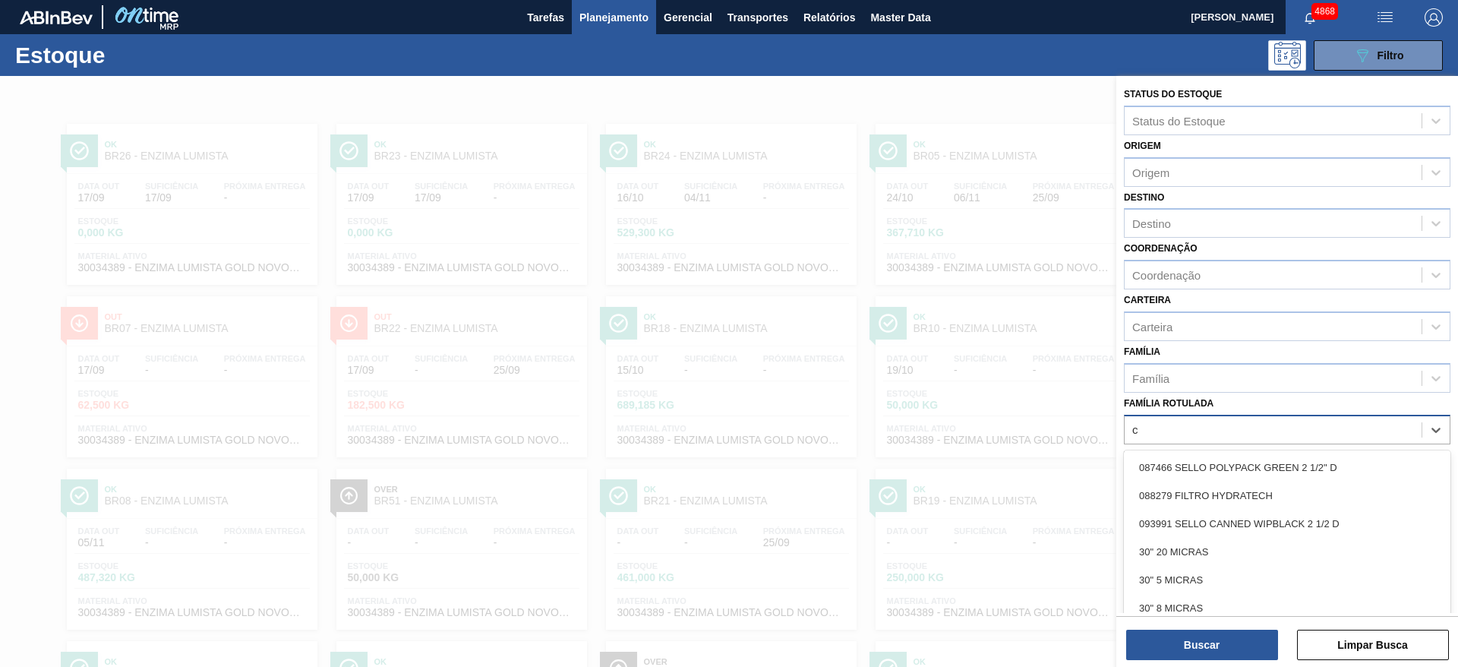
scroll to position [17, 0]
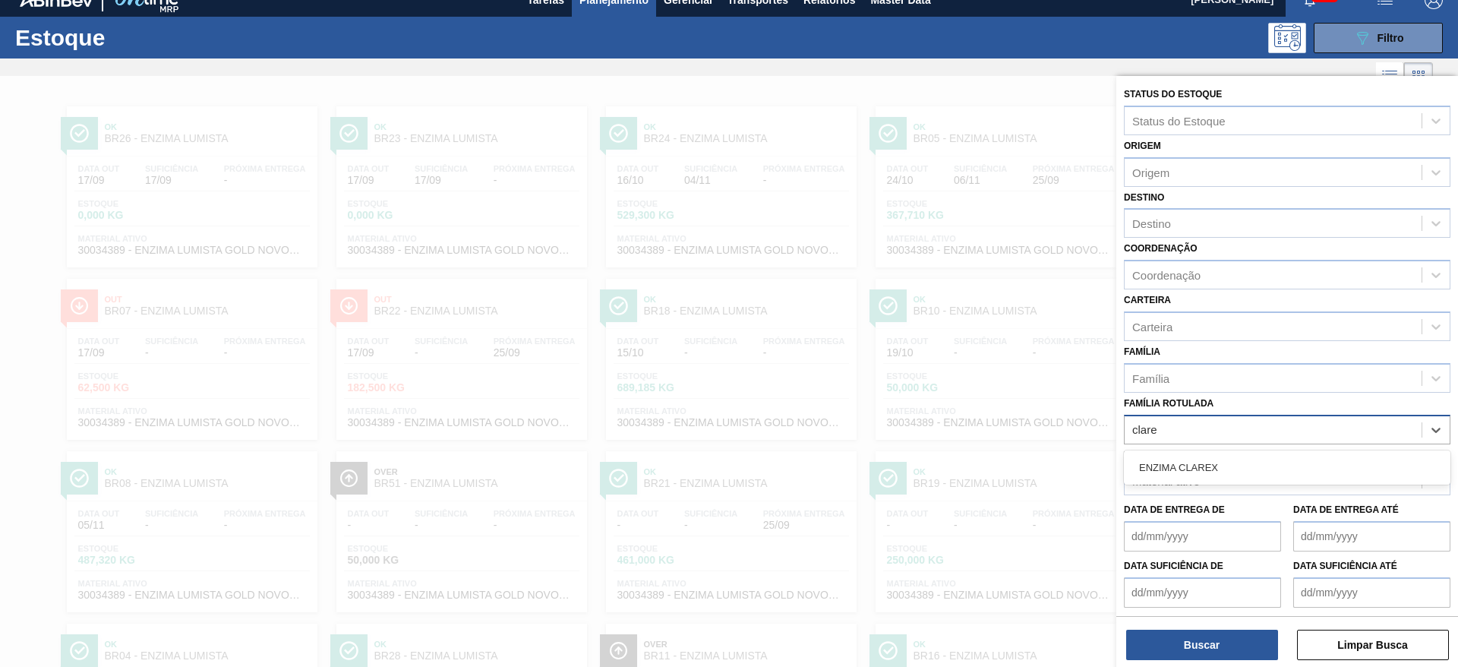
type Rotulada "clarex"
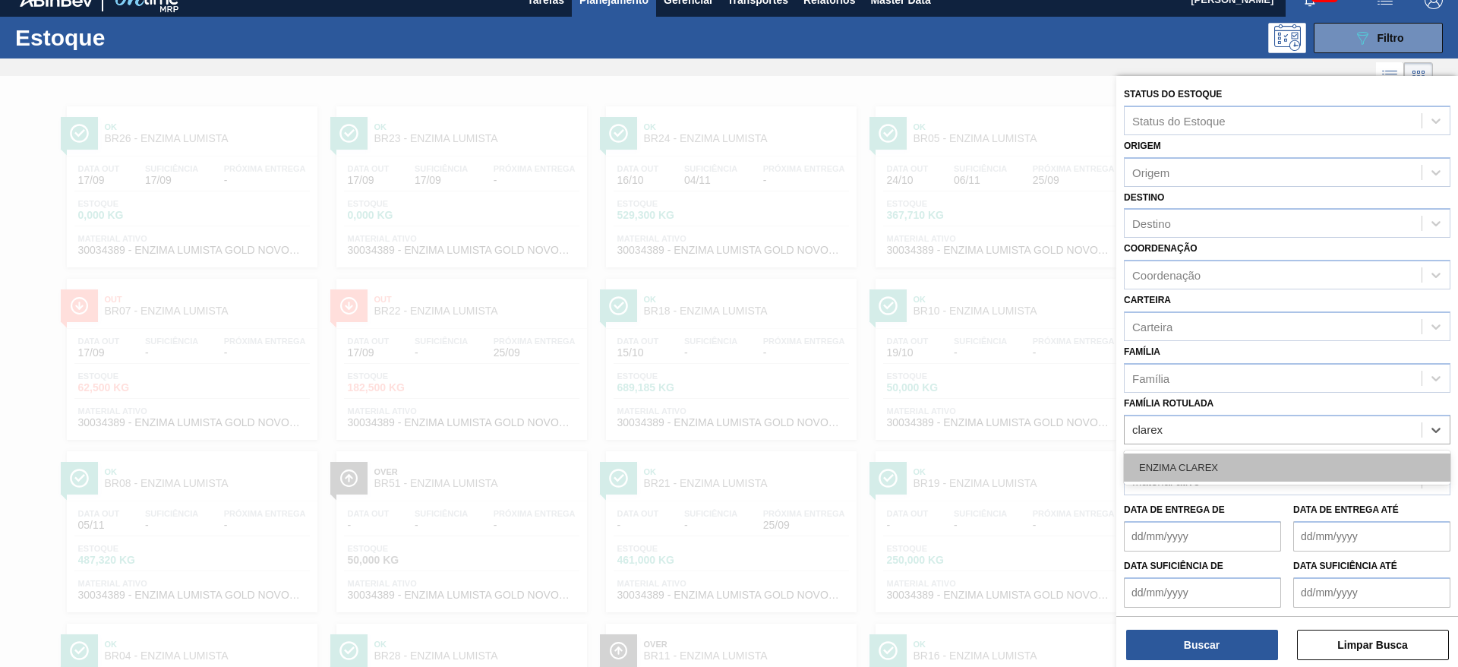
click at [1220, 481] on div "ENZIMA CLAREX" at bounding box center [1287, 467] width 327 height 28
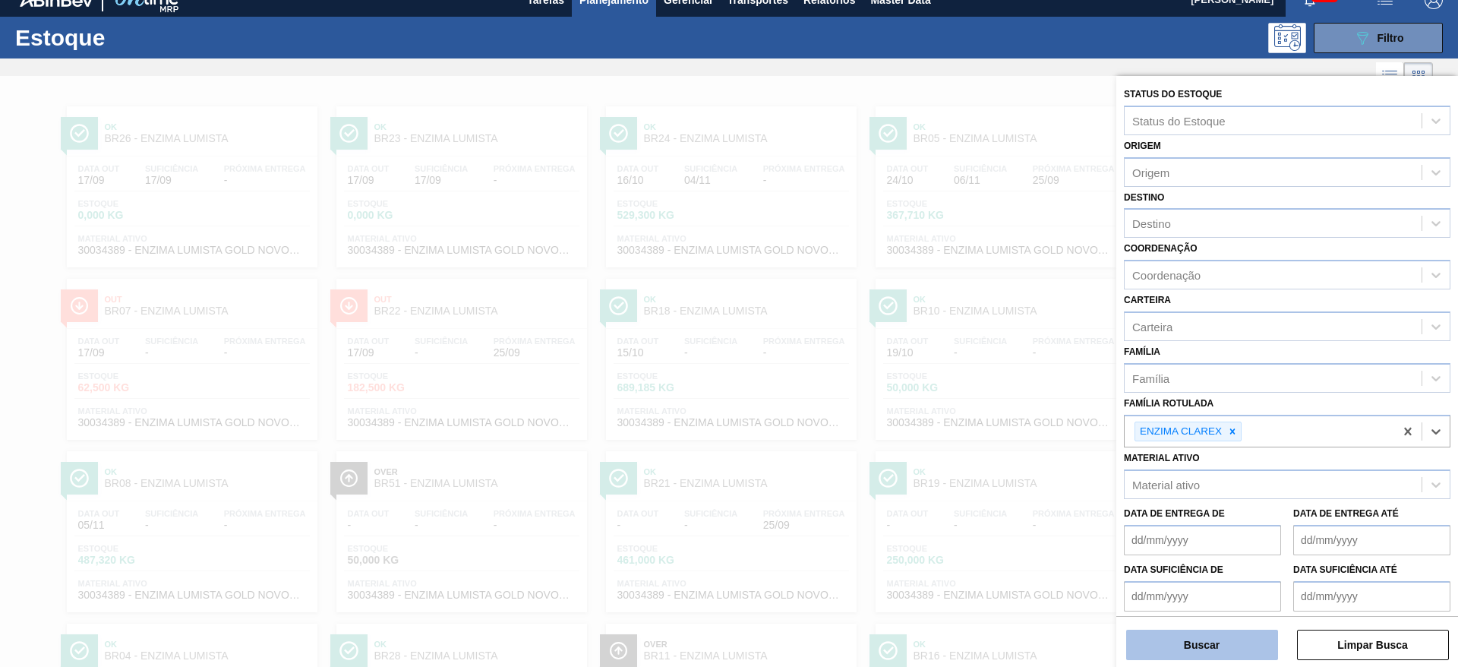
click at [1222, 630] on button "Buscar" at bounding box center [1202, 645] width 152 height 30
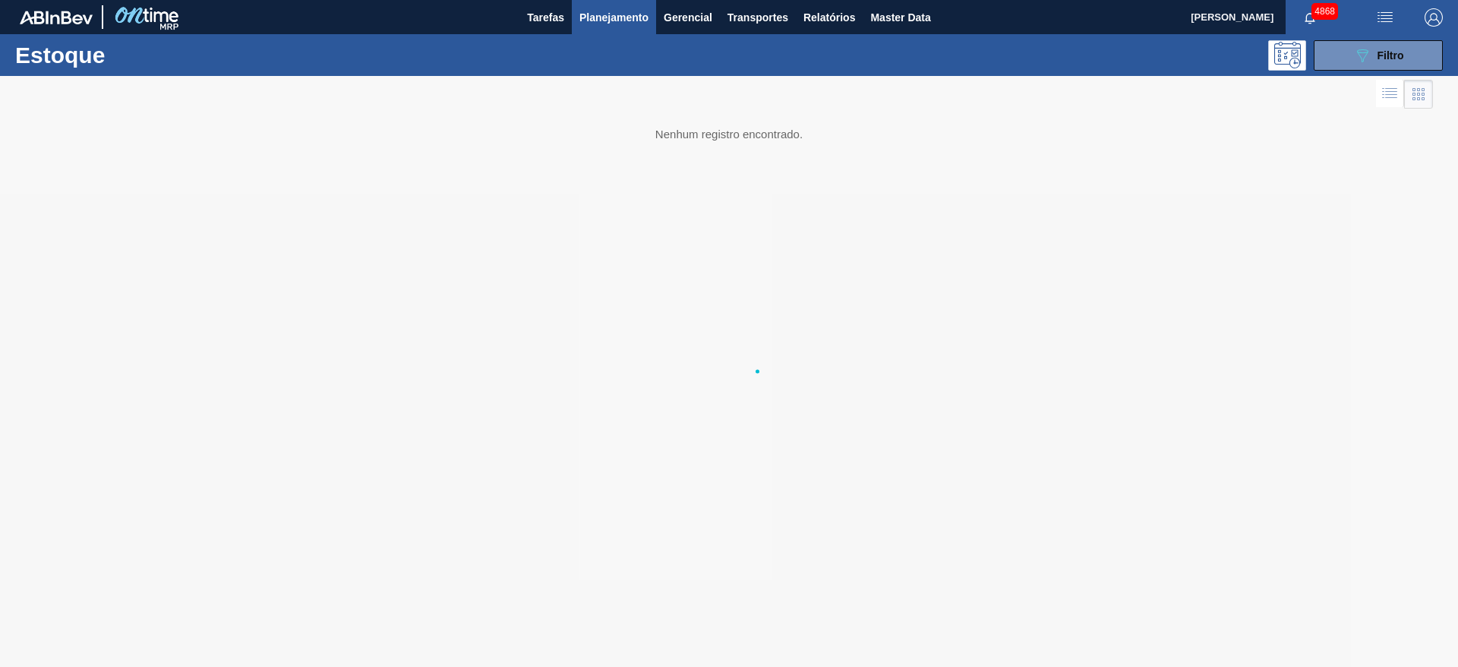
scroll to position [0, 0]
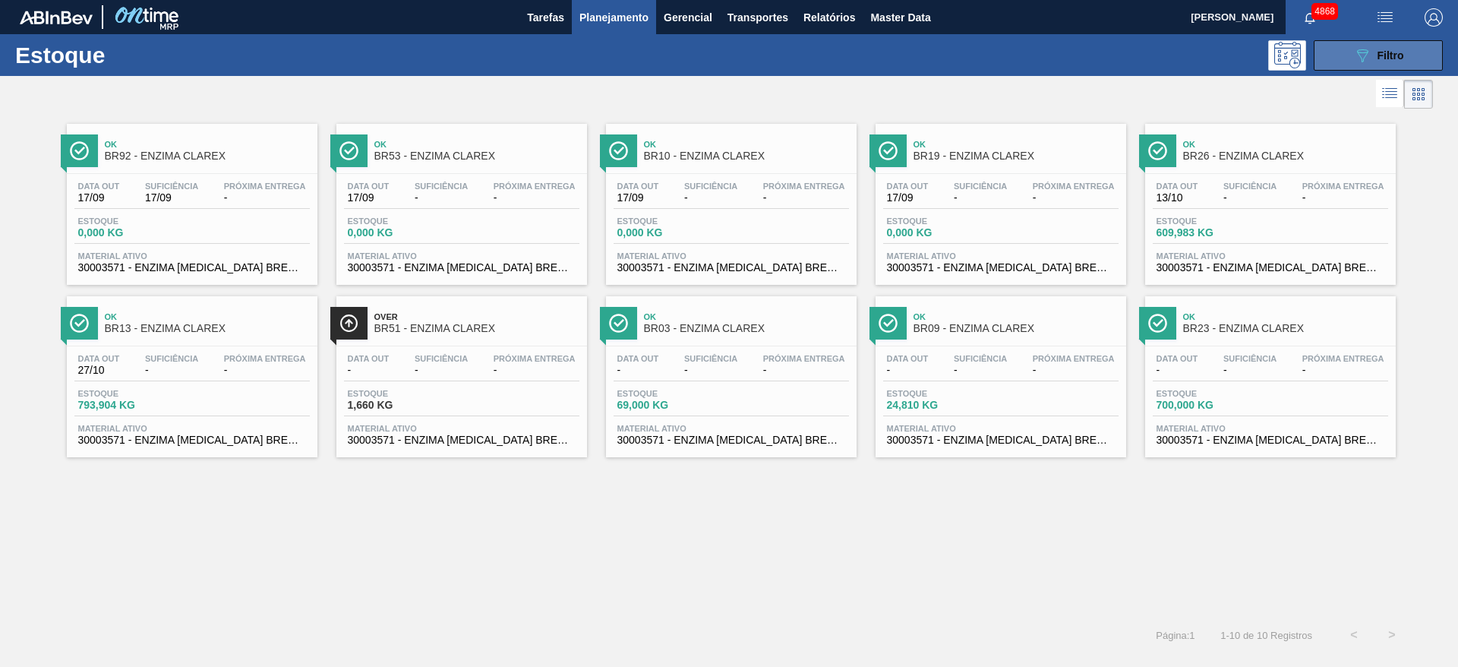
click at [1403, 54] on span "Filtro" at bounding box center [1391, 55] width 27 height 12
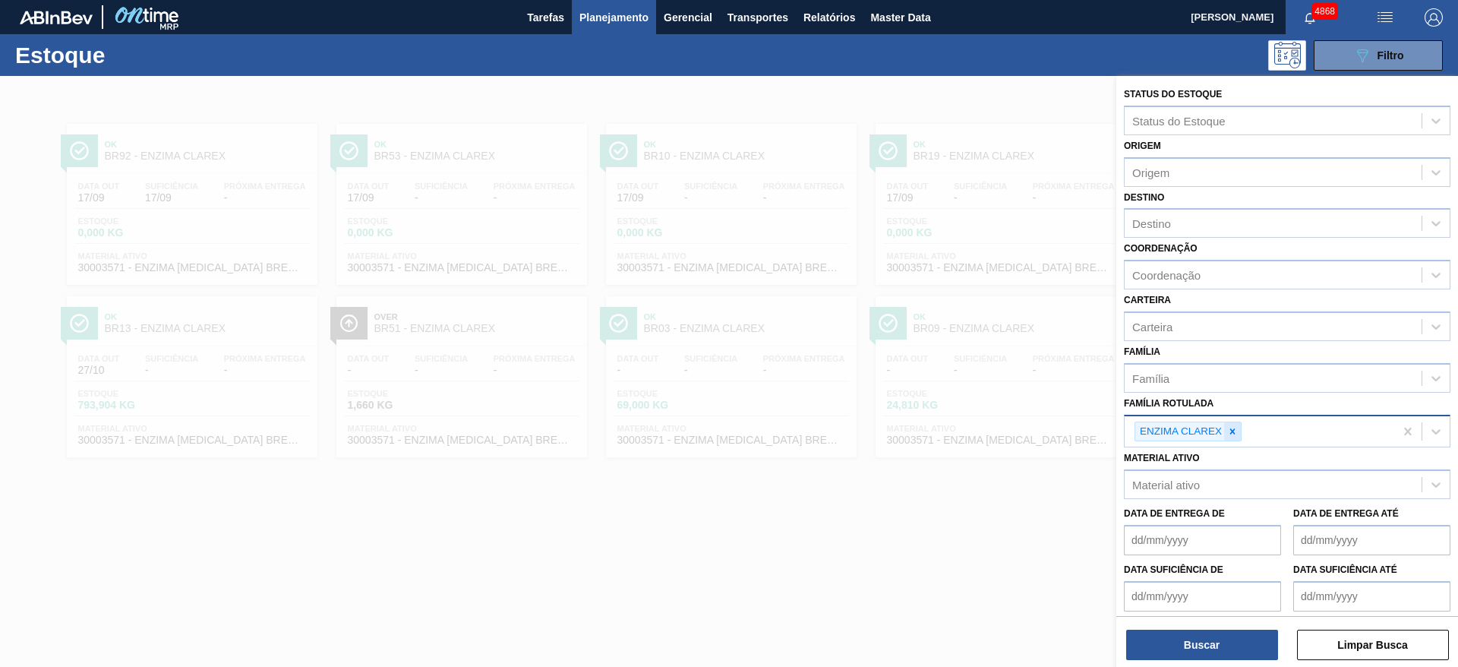
click at [1232, 428] on icon at bounding box center [1232, 431] width 11 height 11
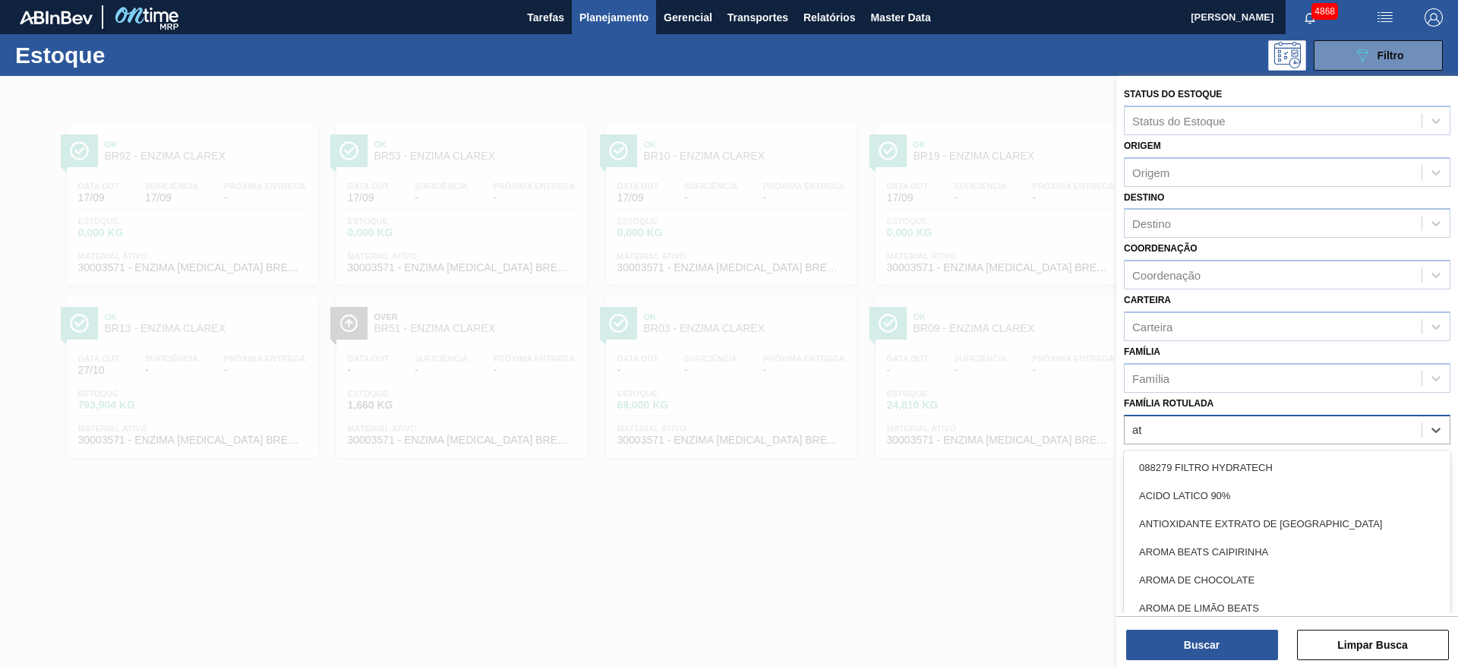
type Rotulada "att"
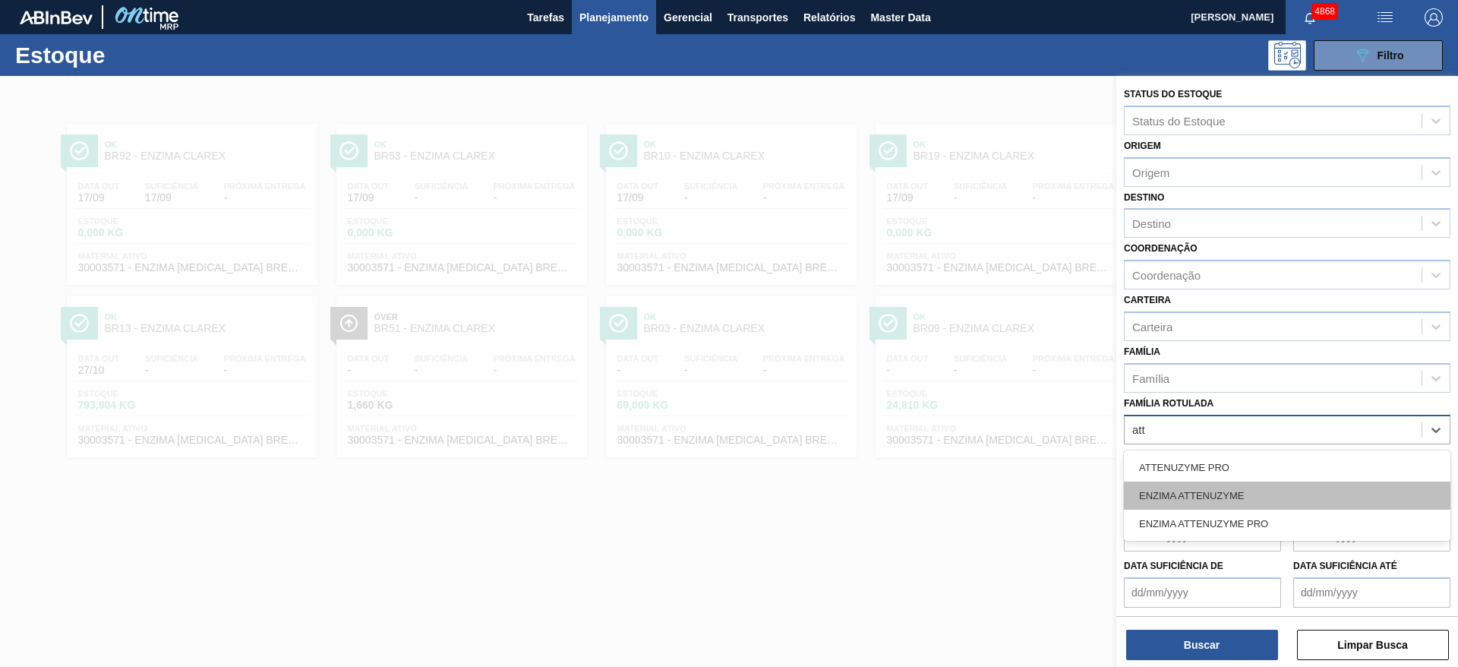
click at [1229, 494] on div "ENZIMA ATTENUZYME" at bounding box center [1287, 495] width 327 height 28
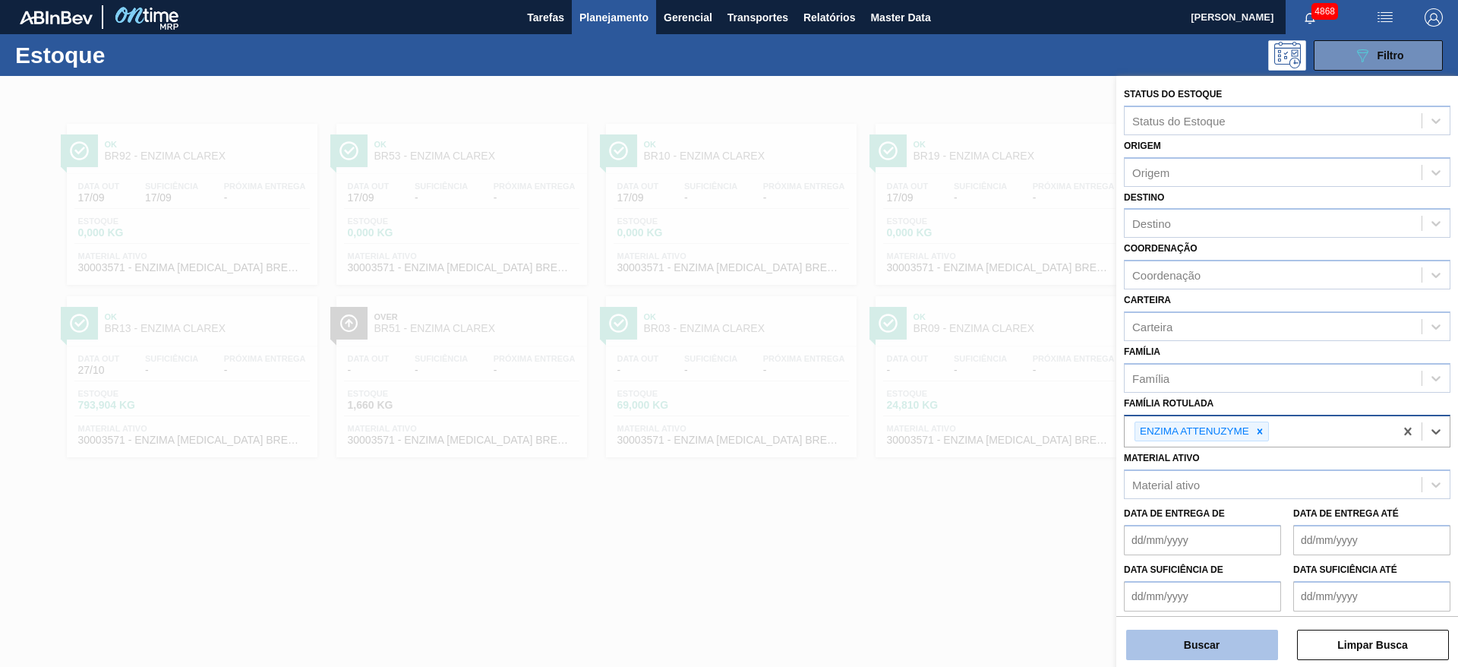
click at [1239, 641] on button "Buscar" at bounding box center [1202, 645] width 152 height 30
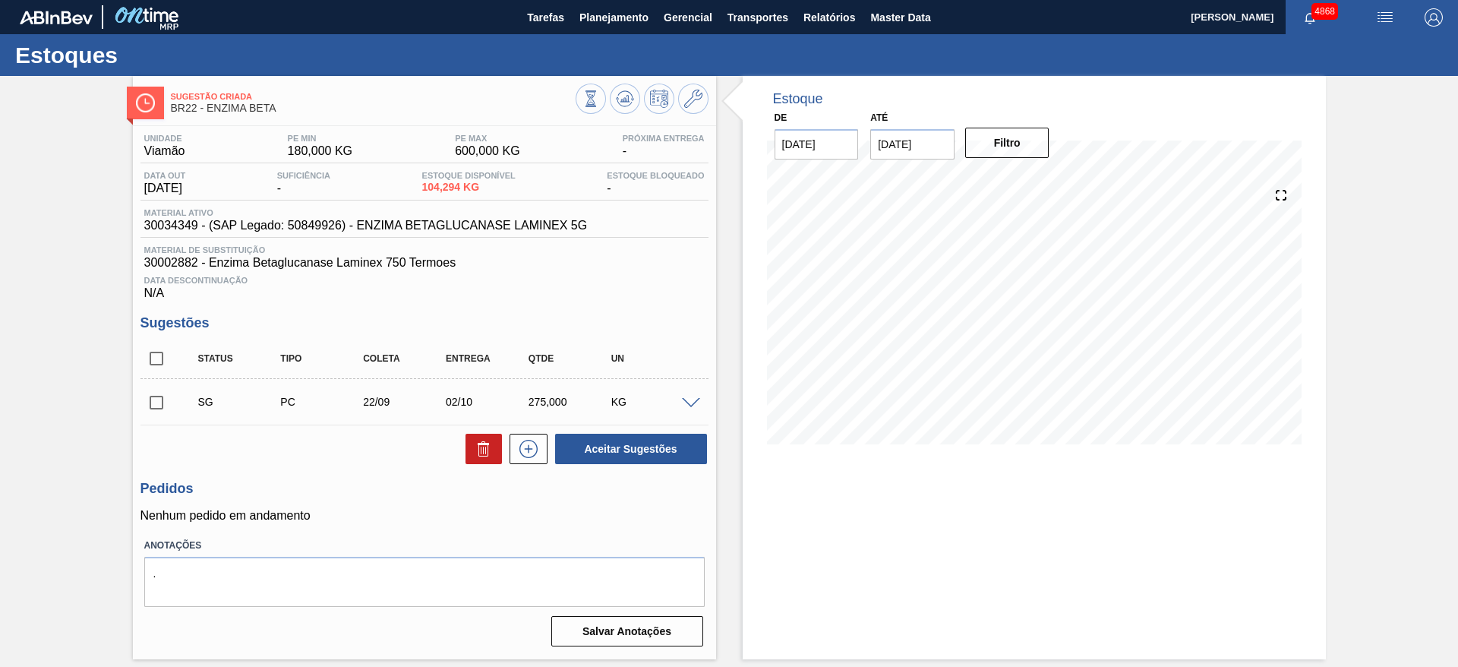
click at [685, 399] on span at bounding box center [691, 403] width 18 height 11
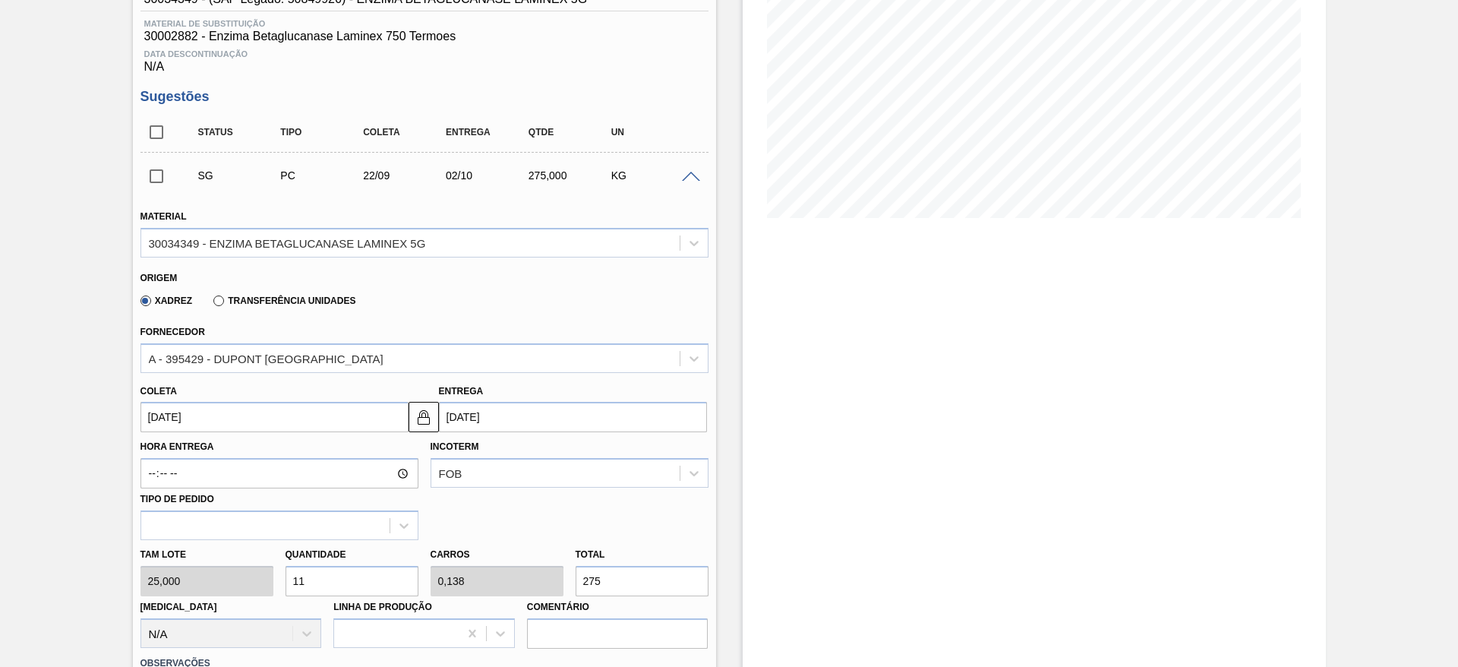
scroll to position [228, 0]
click at [350, 567] on input "11" at bounding box center [352, 579] width 133 height 30
type input "1"
type input "0,013"
type input "25"
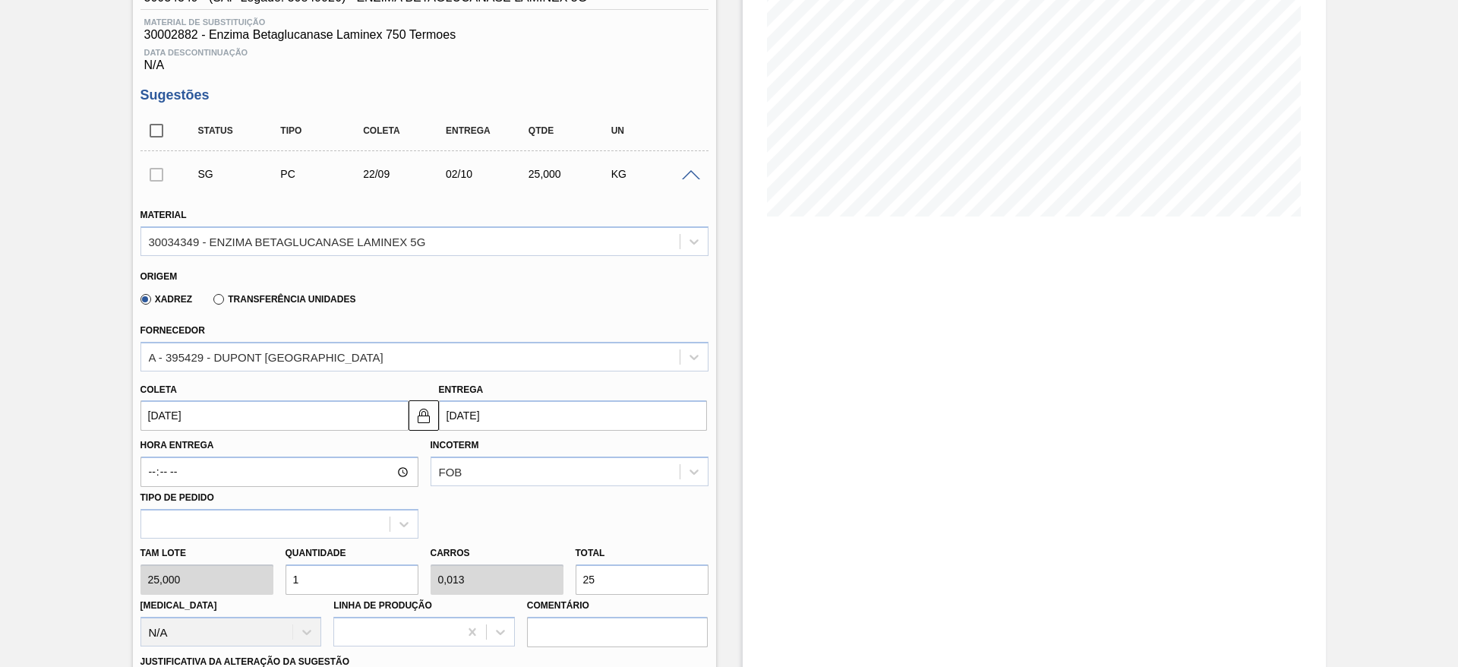
type input "0"
type input "8"
type input "0,1"
type input "200"
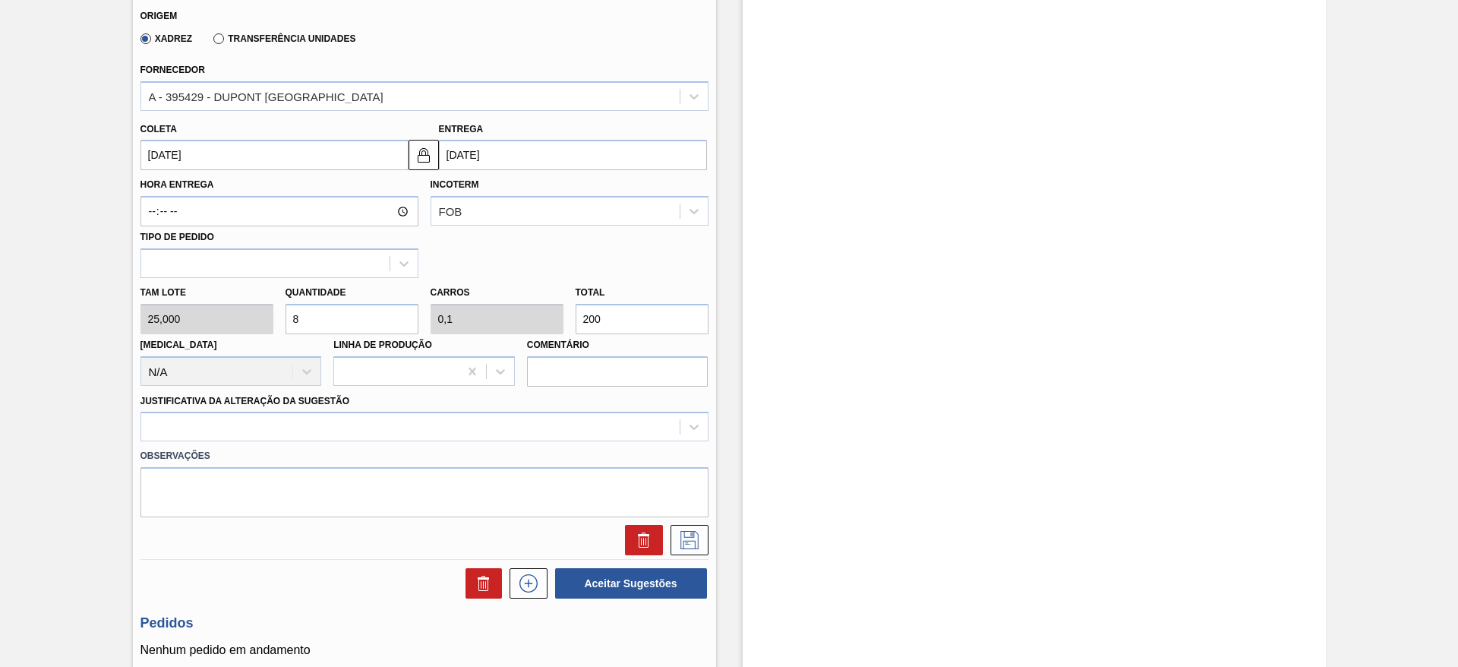
scroll to position [342, 0]
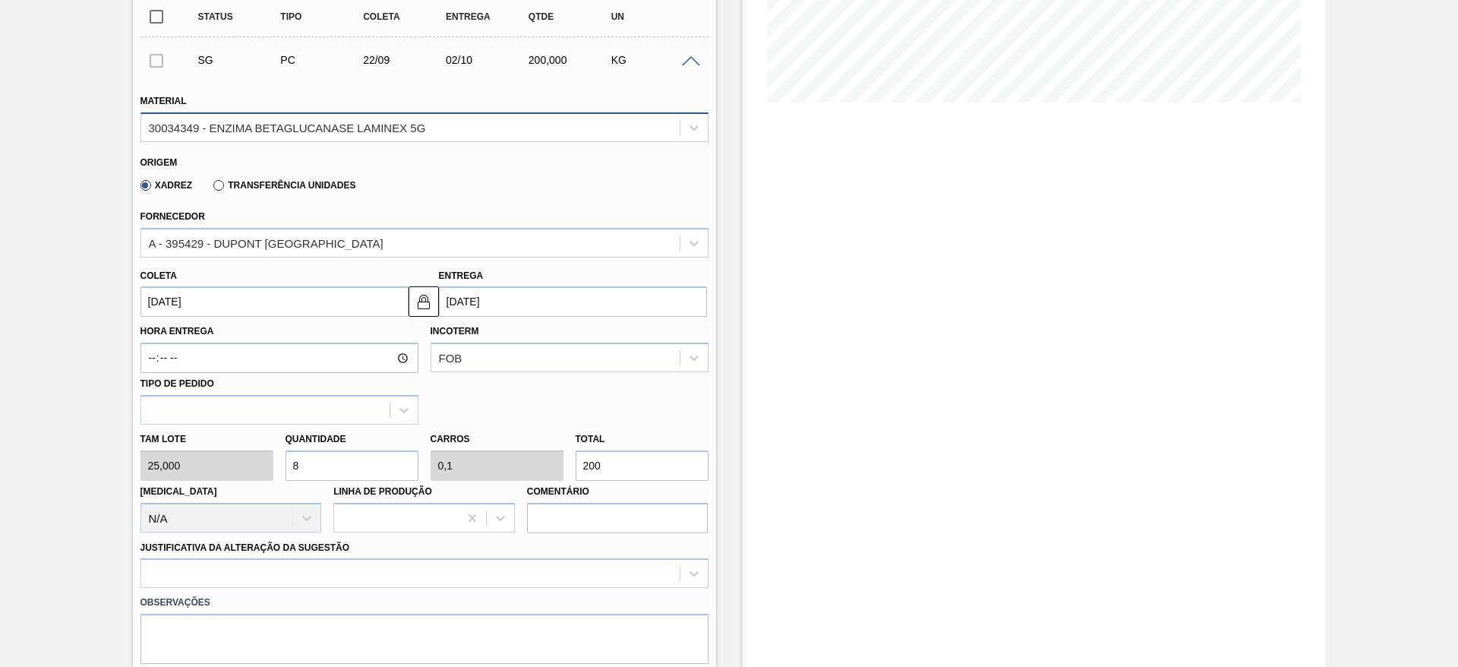
type input "8"
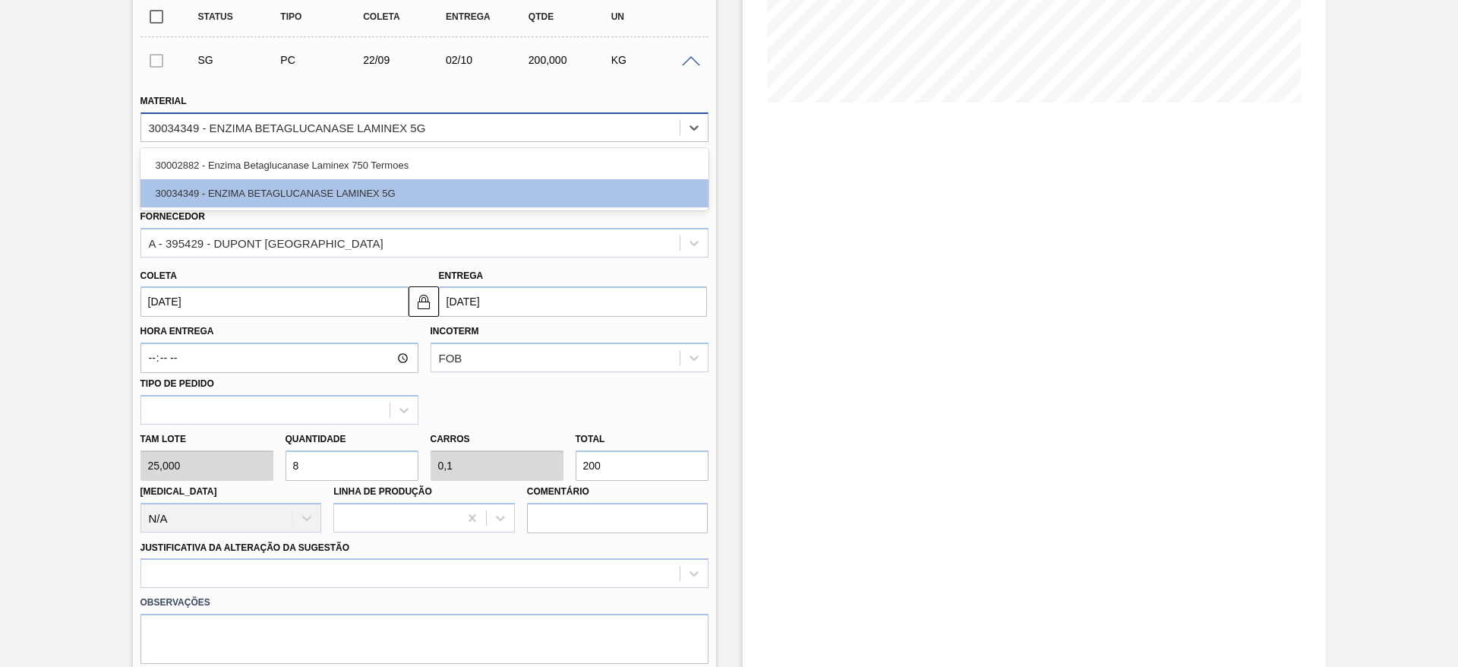
click at [299, 139] on div "30034349 - ENZIMA BETAGLUCANASE LAMINEX 5G" at bounding box center [424, 127] width 568 height 30
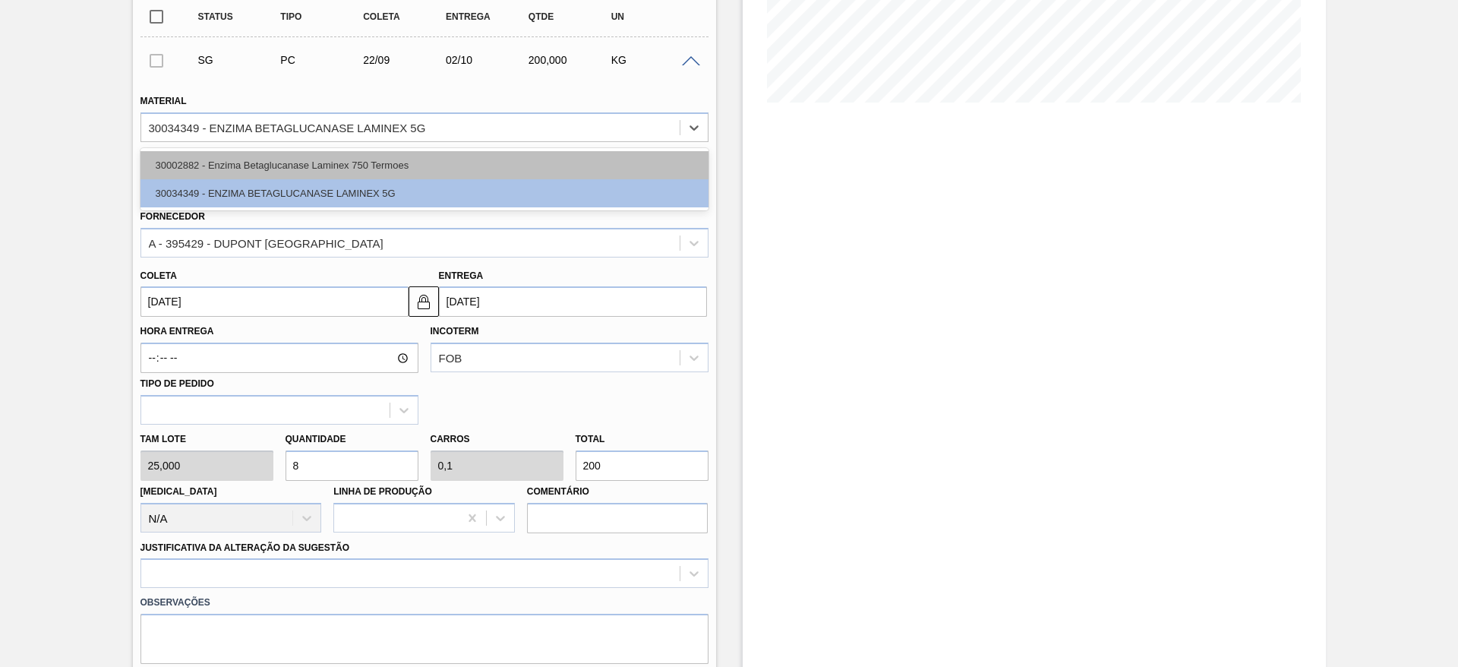
click at [303, 161] on div "30002882 - Enzima Betaglucanase Laminex 750 Termoes" at bounding box center [424, 165] width 568 height 28
type input "0,098"
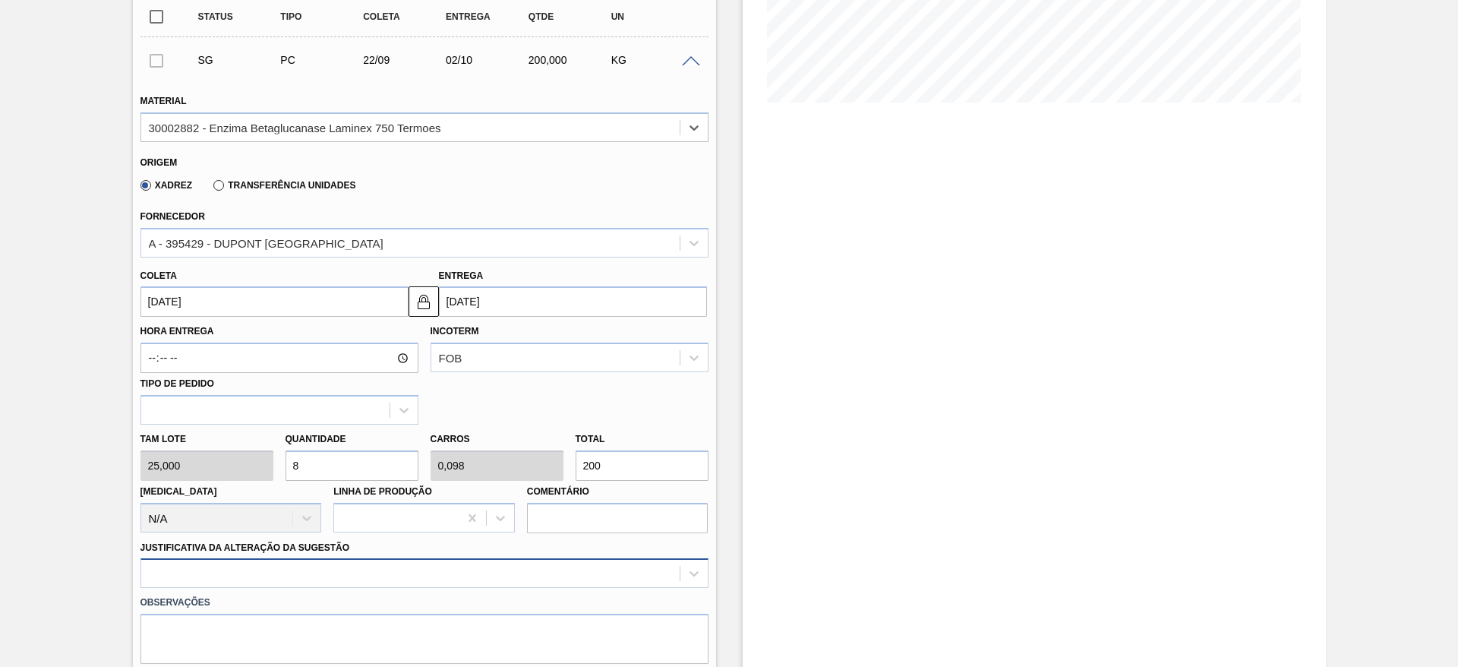
scroll to position [503, 0]
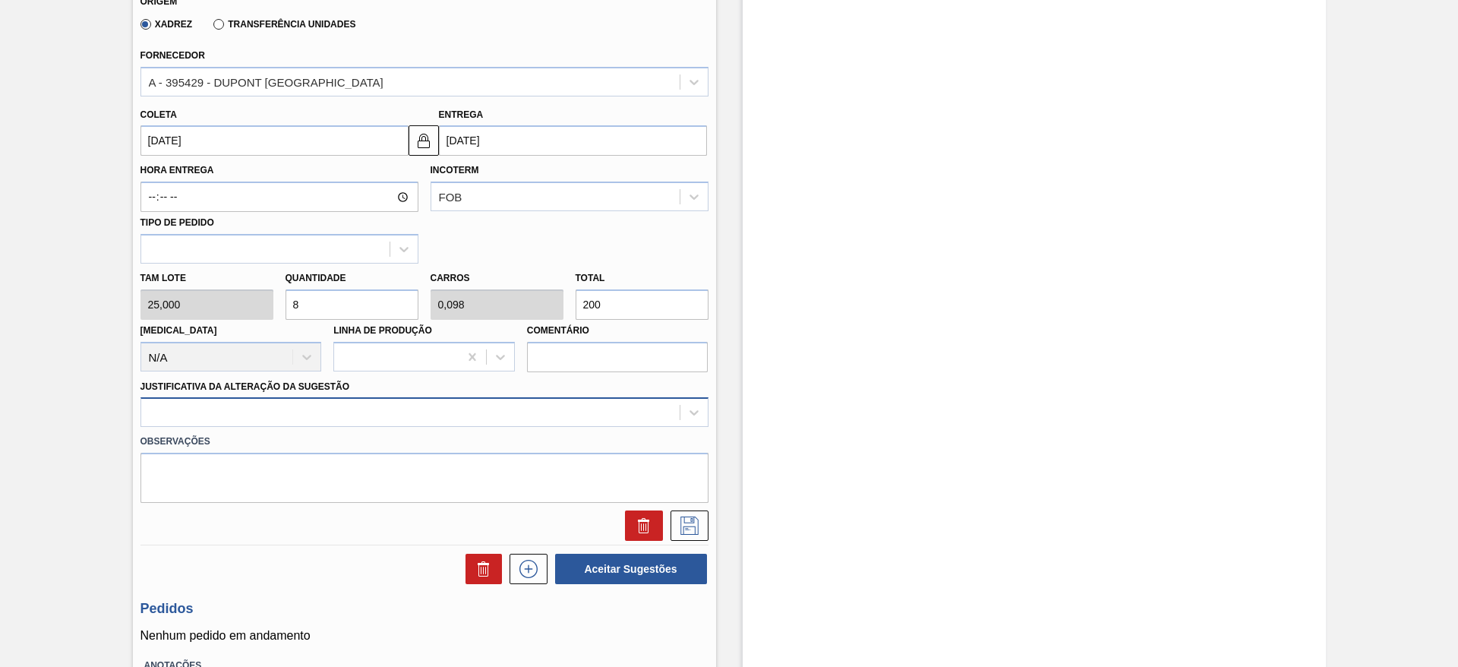
click at [276, 427] on div at bounding box center [424, 412] width 568 height 30
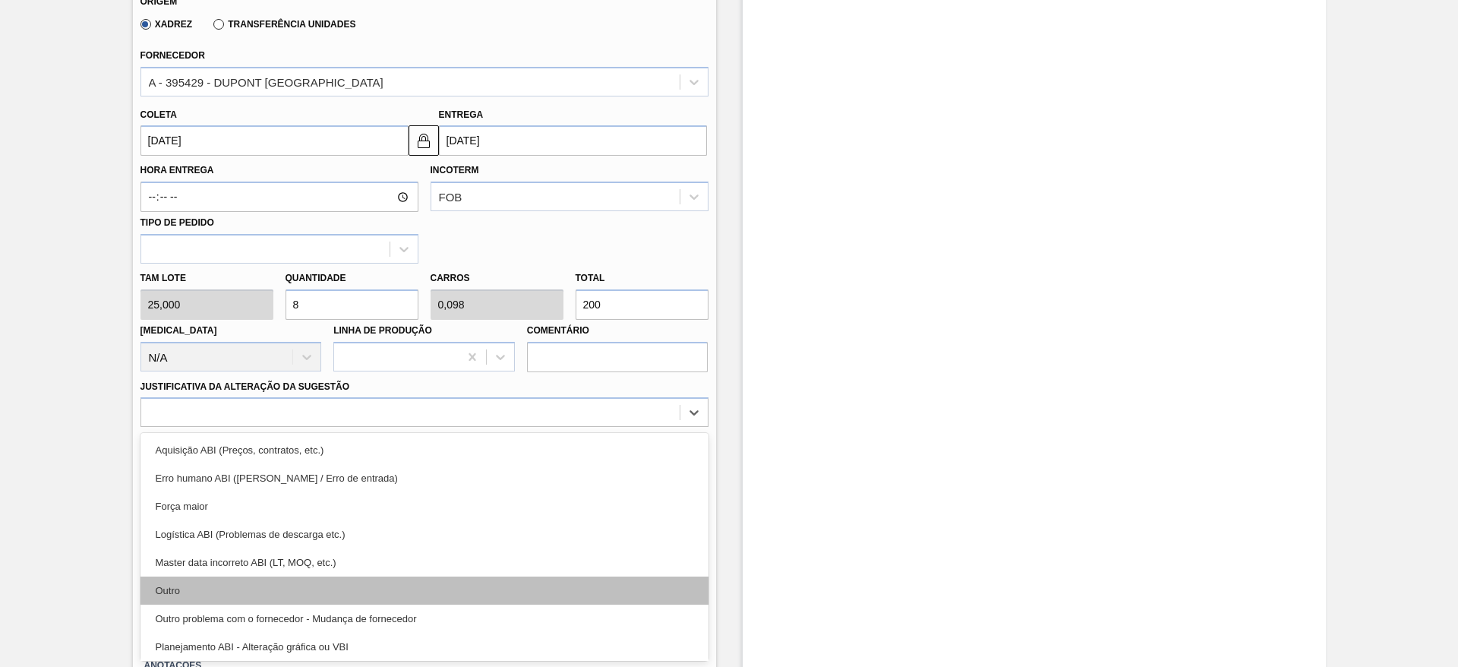
click at [232, 582] on div "Outro" at bounding box center [424, 590] width 568 height 28
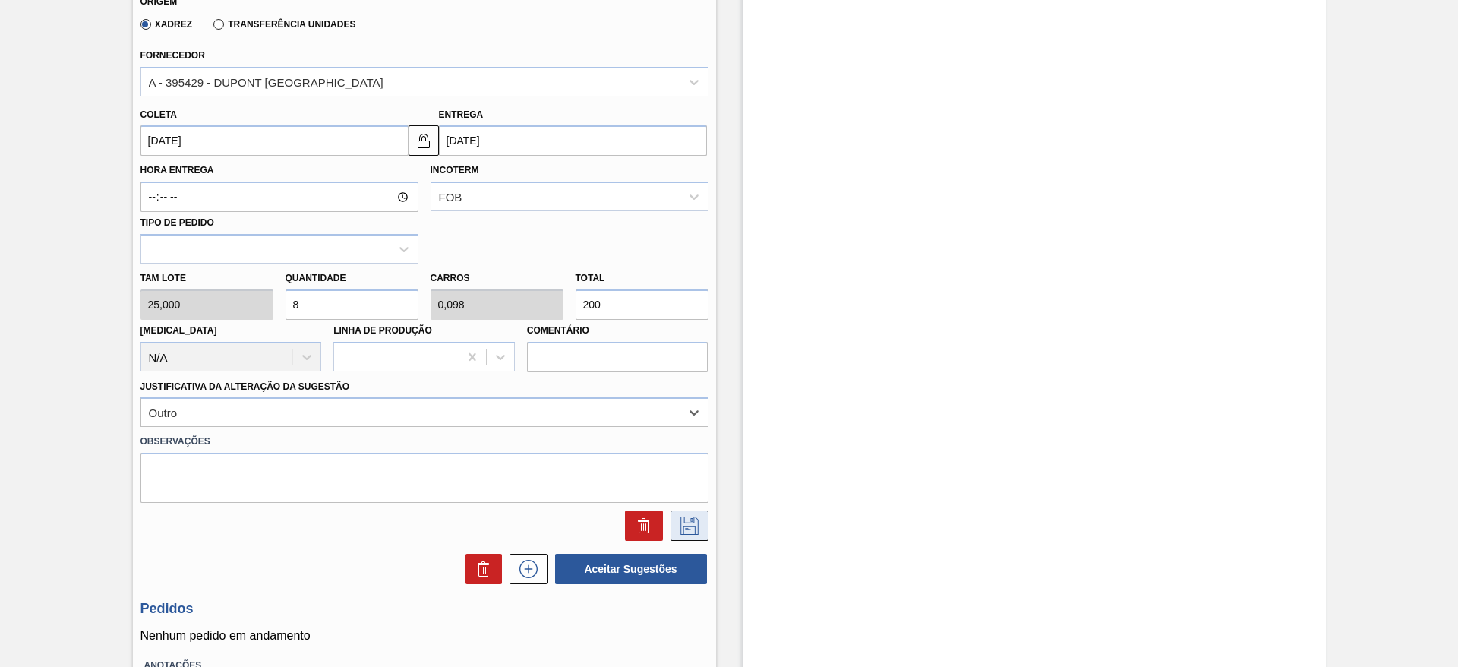
click at [687, 519] on icon at bounding box center [689, 525] width 24 height 18
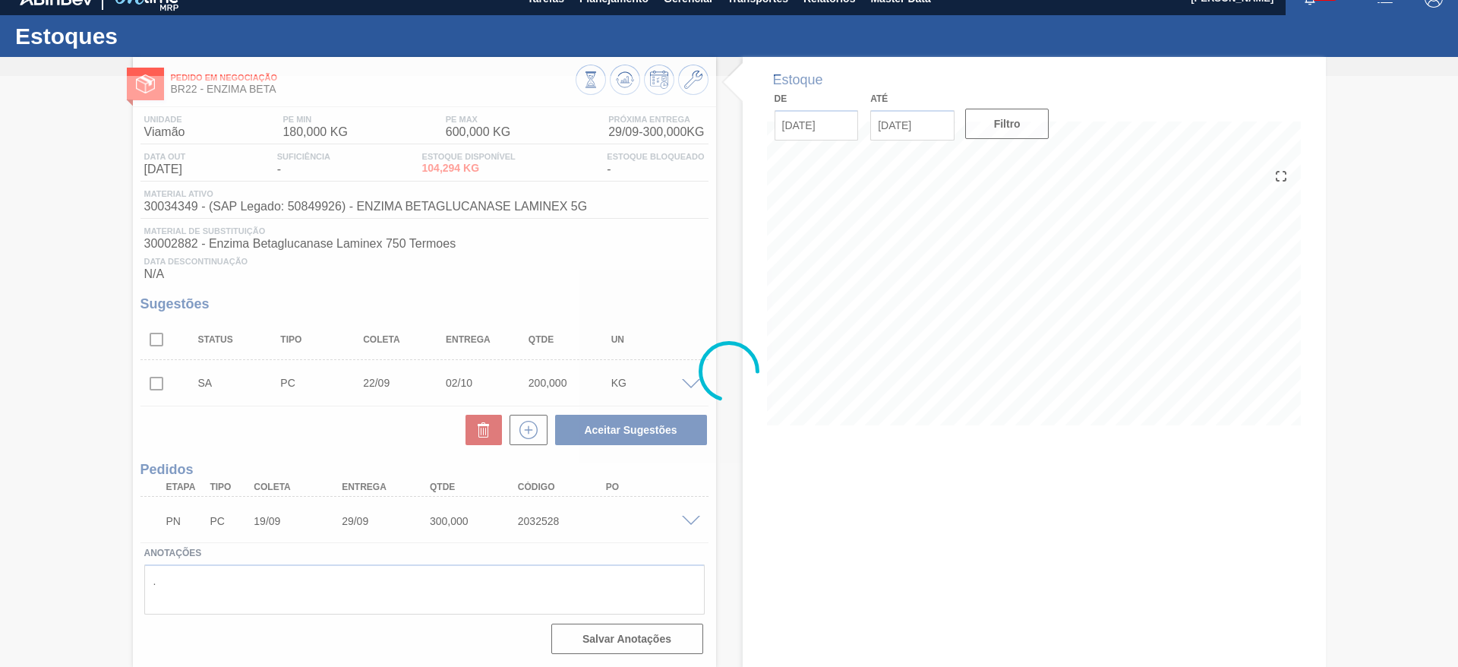
scroll to position [19, 0]
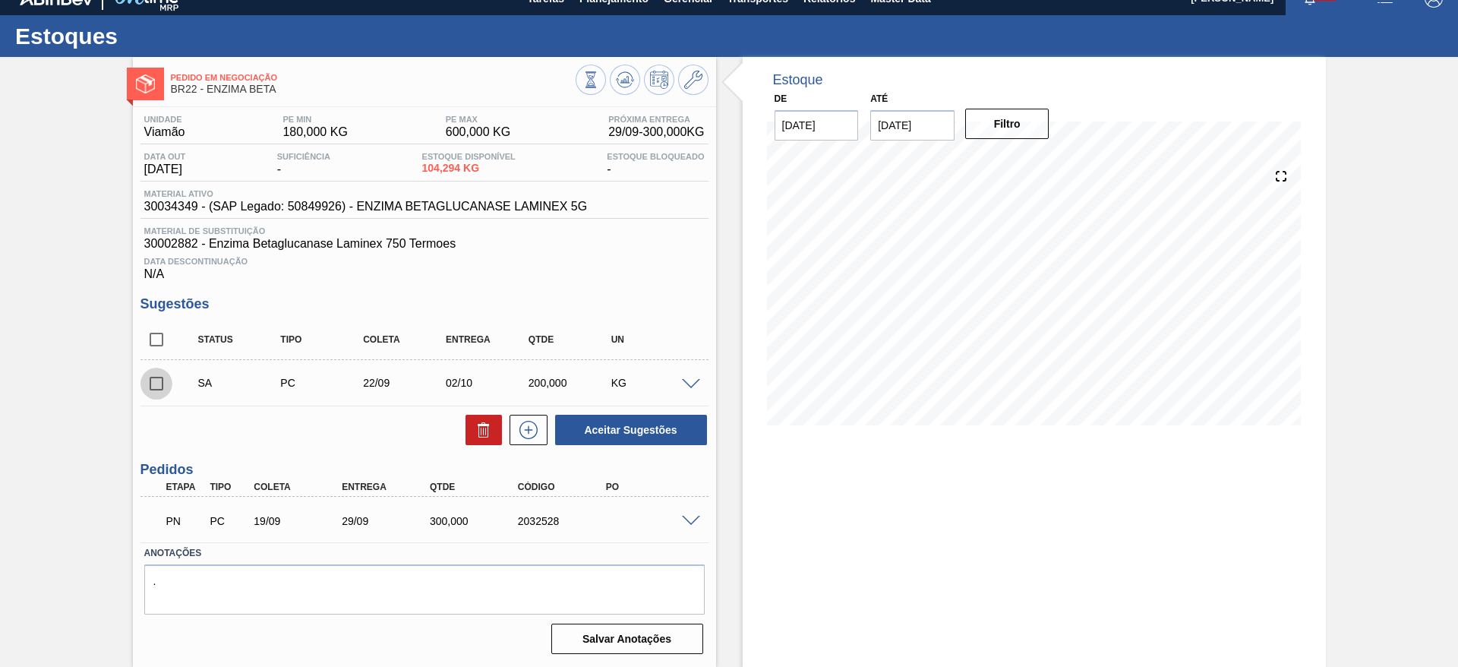
click at [147, 386] on input "checkbox" at bounding box center [156, 384] width 32 height 32
checkbox input "true"
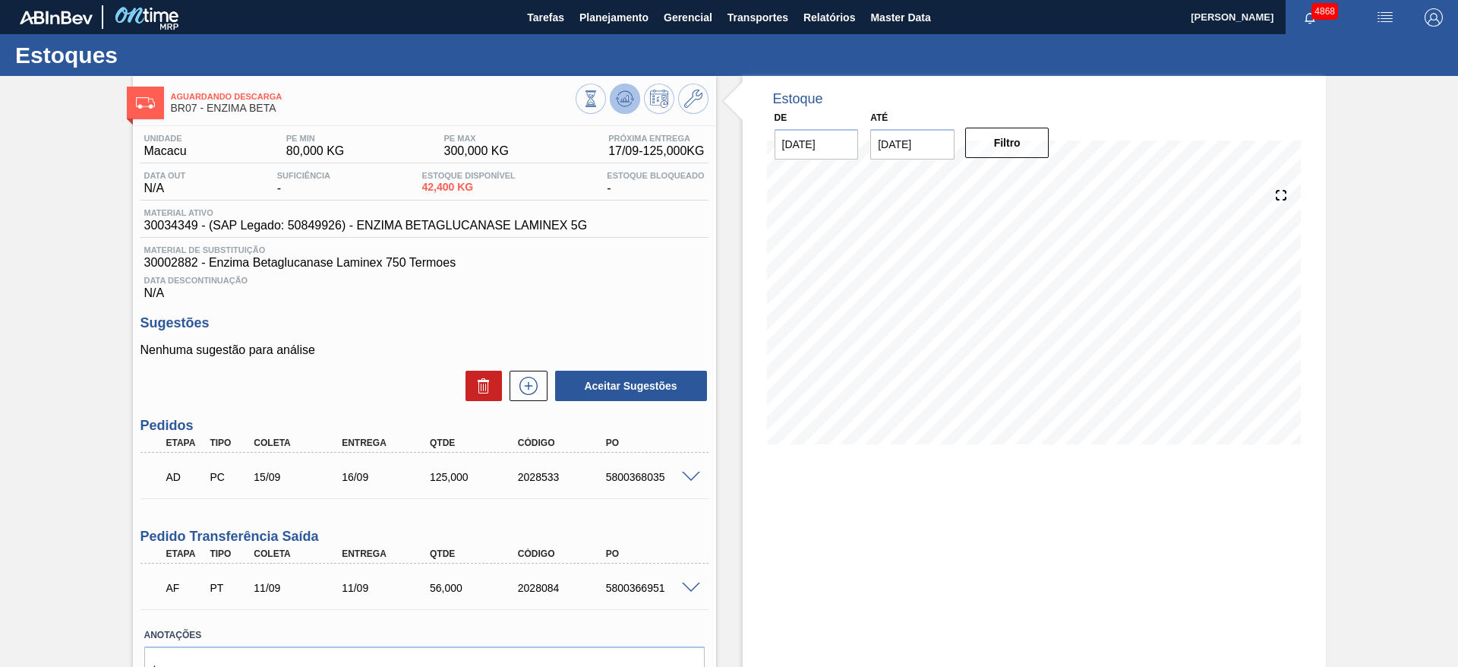
click at [633, 105] on button at bounding box center [625, 99] width 30 height 30
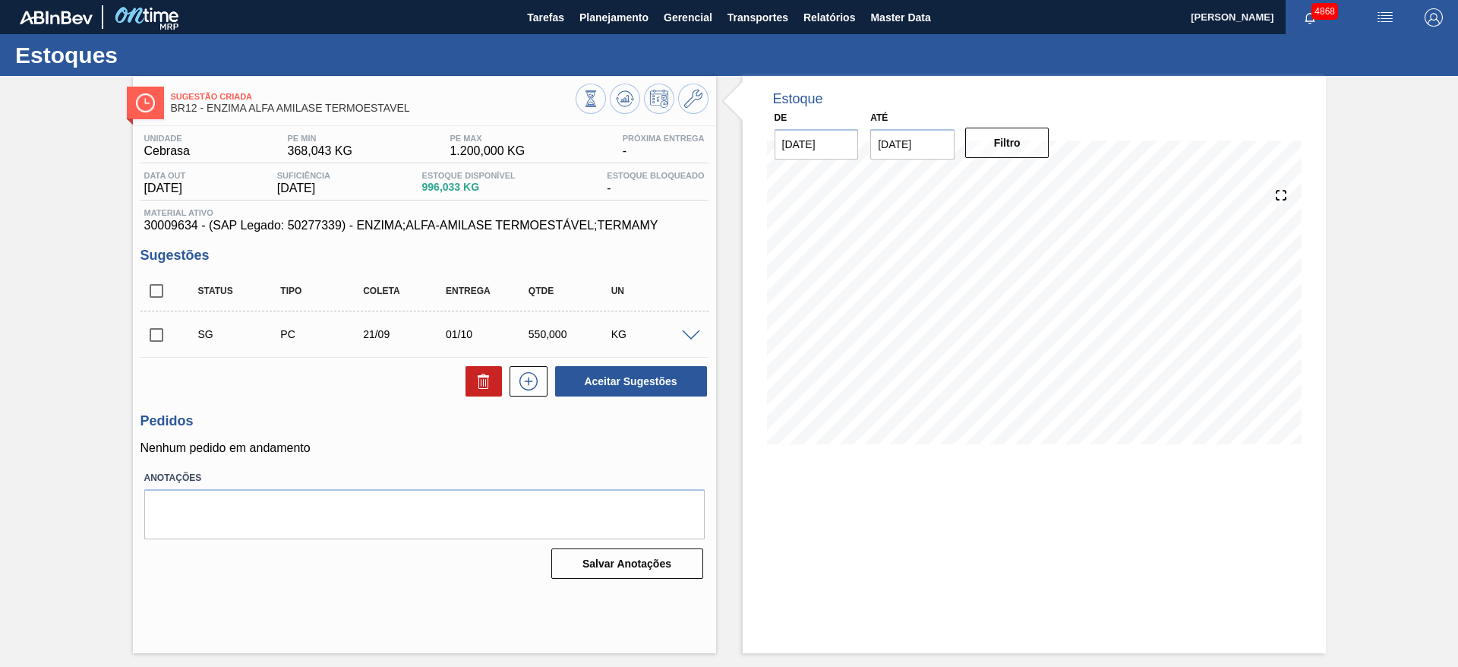
click at [684, 335] on span at bounding box center [691, 335] width 18 height 11
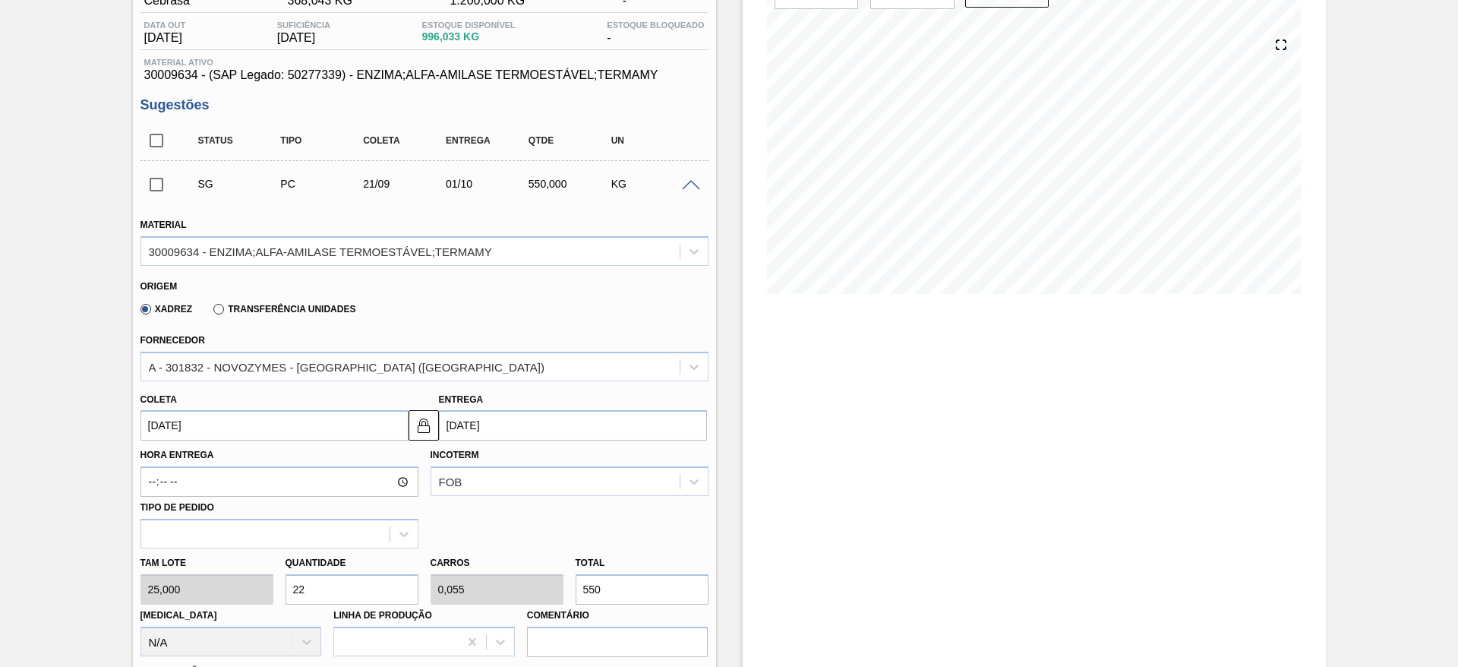
scroll to position [114, 0]
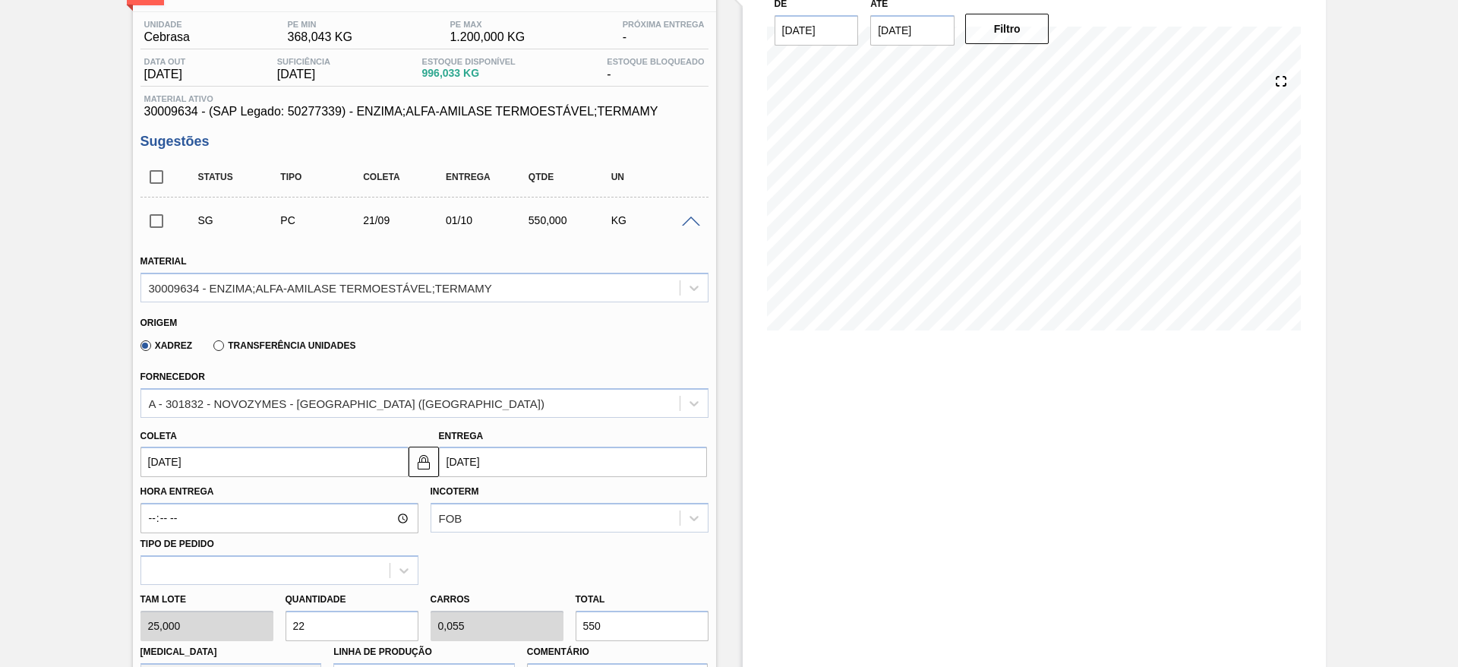
drag, startPoint x: 321, startPoint y: 621, endPoint x: 288, endPoint y: 621, distance: 33.4
click at [288, 621] on input "22" at bounding box center [352, 626] width 133 height 30
type input "1"
type input "0,003"
type input "25"
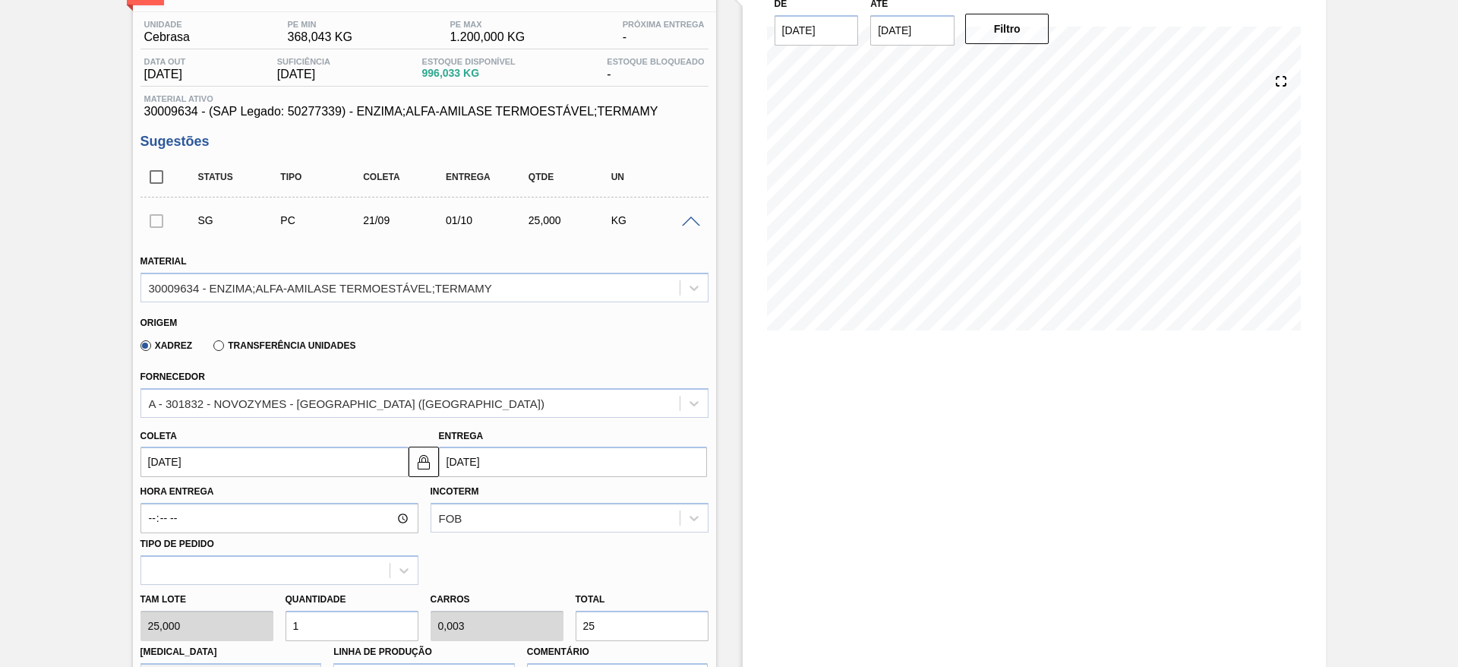
type input "12"
type input "0,03"
type input "300"
type input "12"
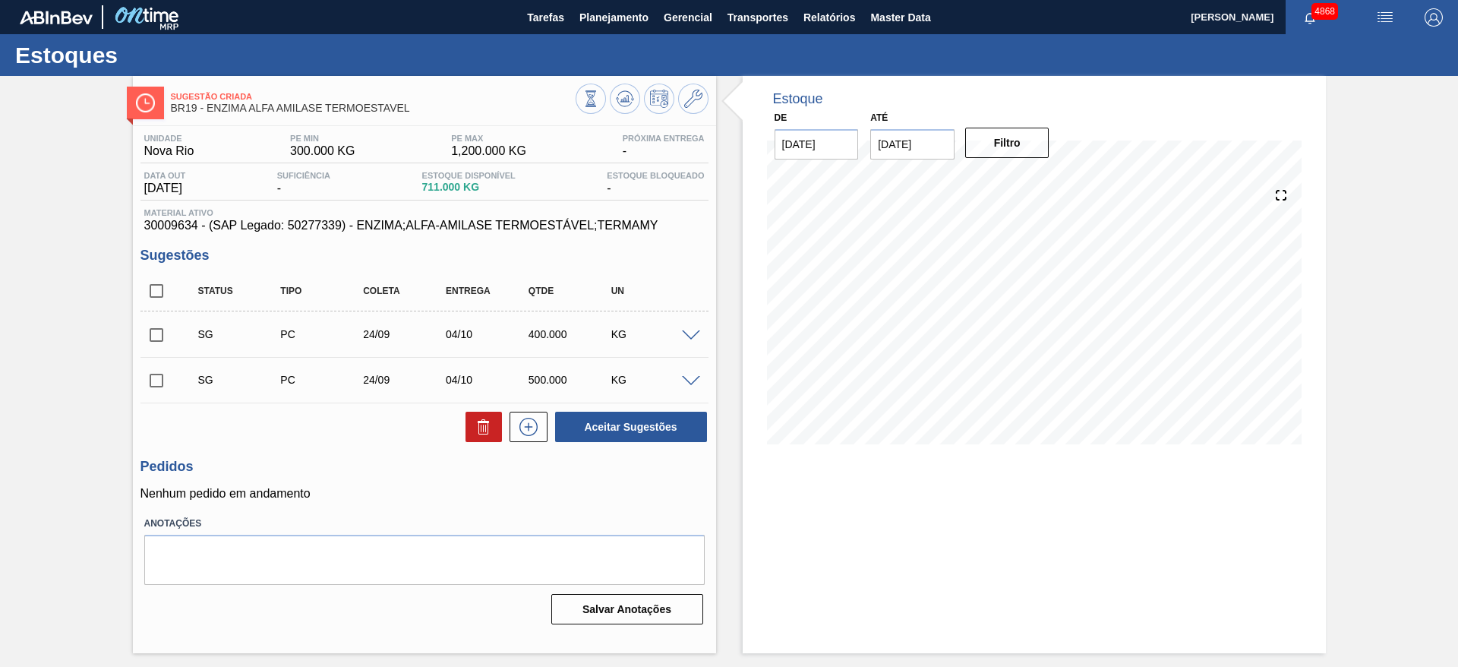
click at [693, 332] on span at bounding box center [691, 335] width 18 height 11
type input "25,000"
type input "0,8"
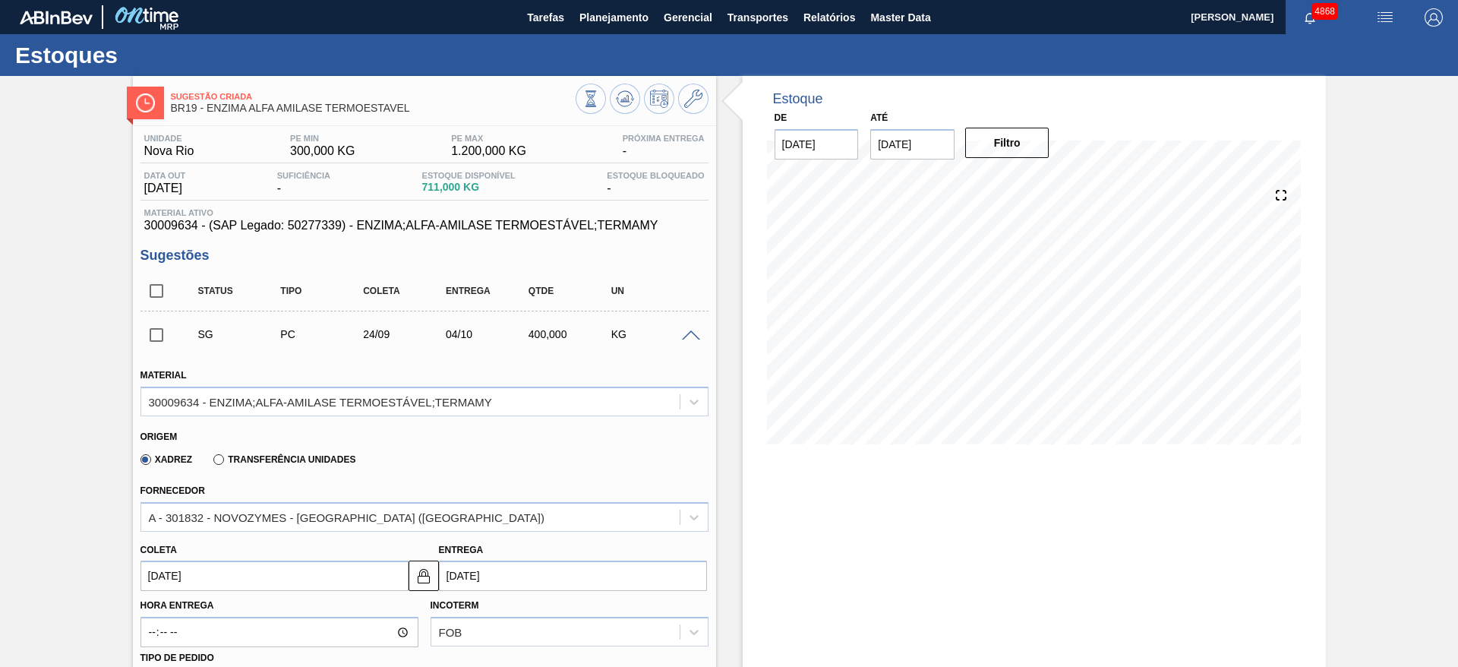
click at [229, 574] on input "[DATE]" at bounding box center [274, 575] width 268 height 30
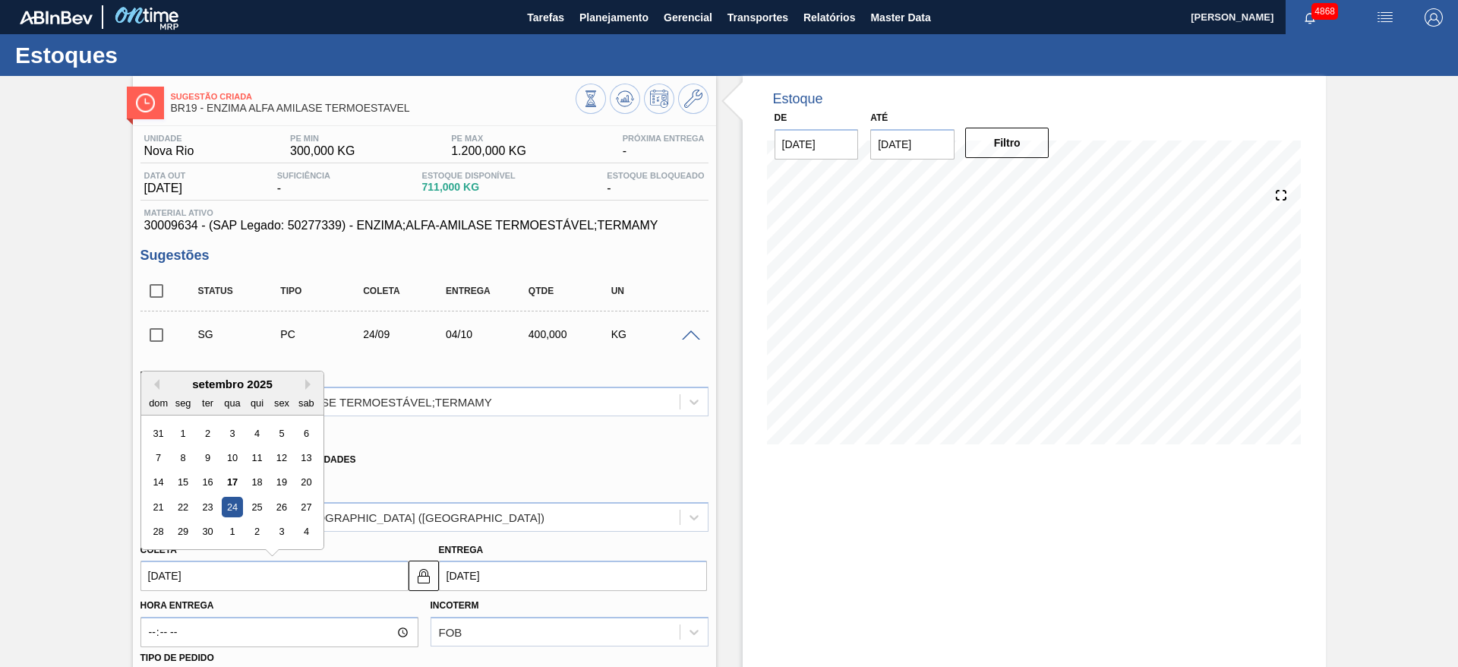
click at [254, 493] on div "14 15 16 17 18 19 20" at bounding box center [232, 482] width 172 height 24
click at [254, 502] on div "25" at bounding box center [256, 507] width 21 height 21
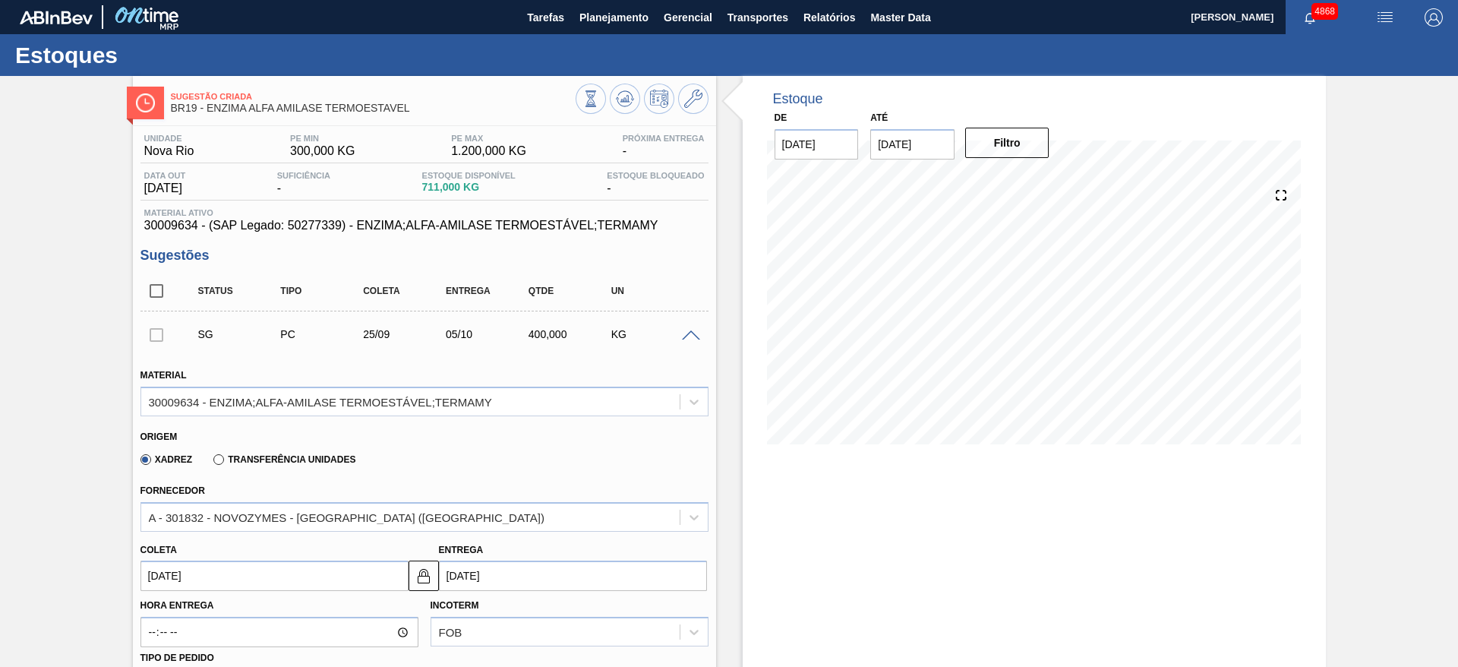
type input "25/09/2025"
type input "05/10/2025"
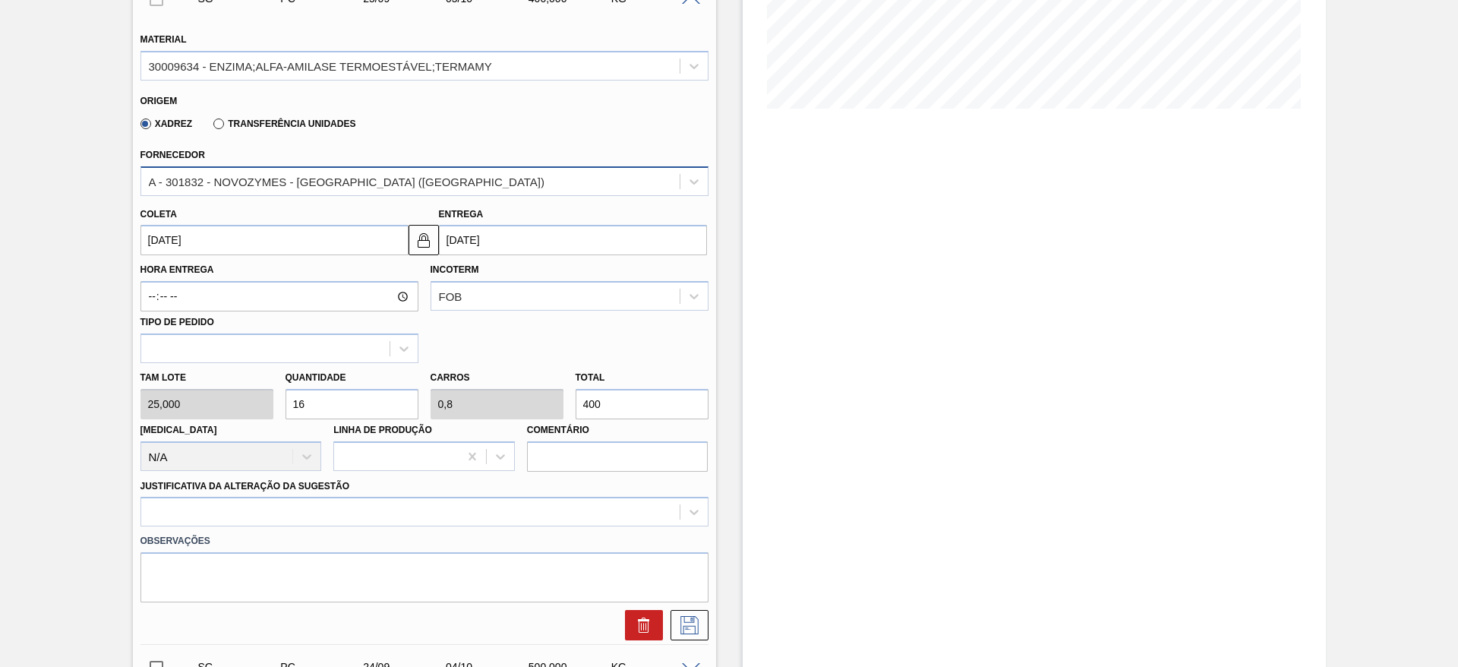
scroll to position [342, 0]
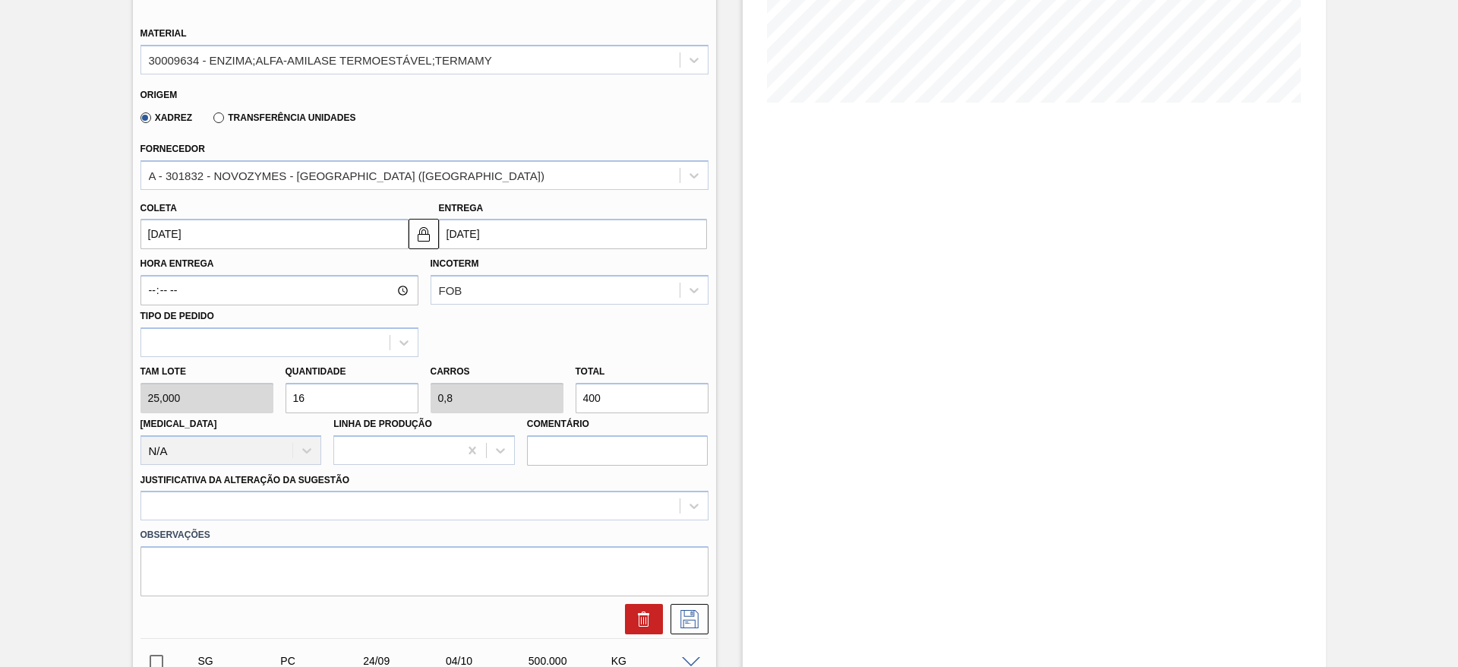
click at [329, 397] on input "16" at bounding box center [352, 398] width 133 height 30
type input "1"
type input "0,05"
type input "25"
type input "10"
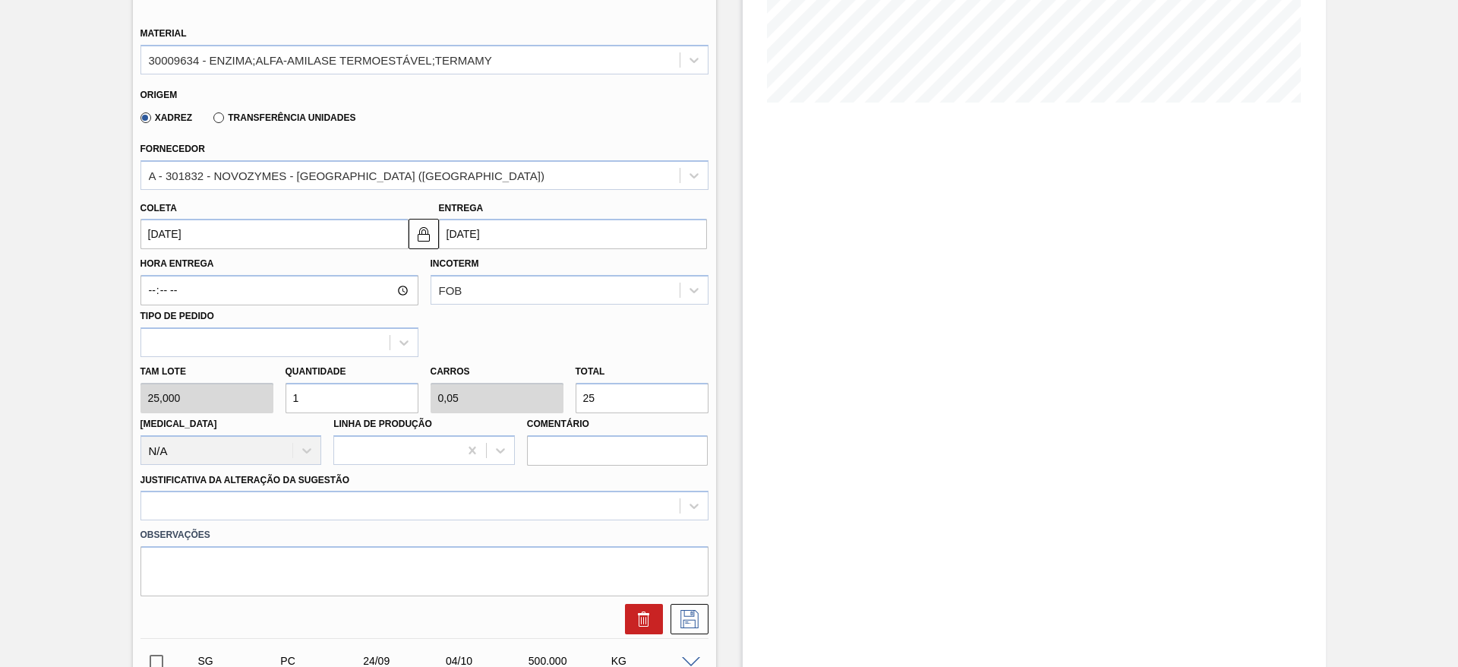
type input "0,5"
type input "250"
drag, startPoint x: 306, startPoint y: 404, endPoint x: 288, endPoint y: 398, distance: 19.2
click at [288, 398] on input "10" at bounding box center [352, 398] width 133 height 30
type input "6"
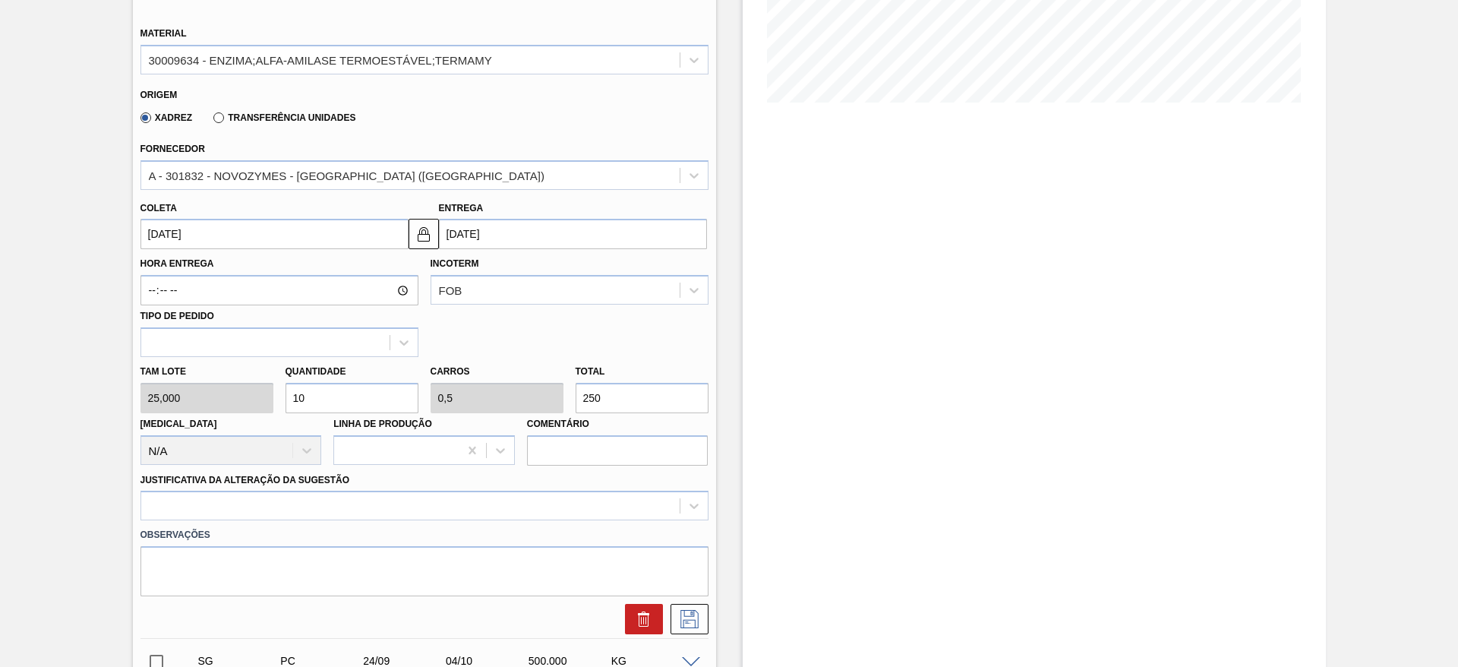
type input "0,3"
type input "150"
click at [340, 497] on div at bounding box center [424, 506] width 568 height 30
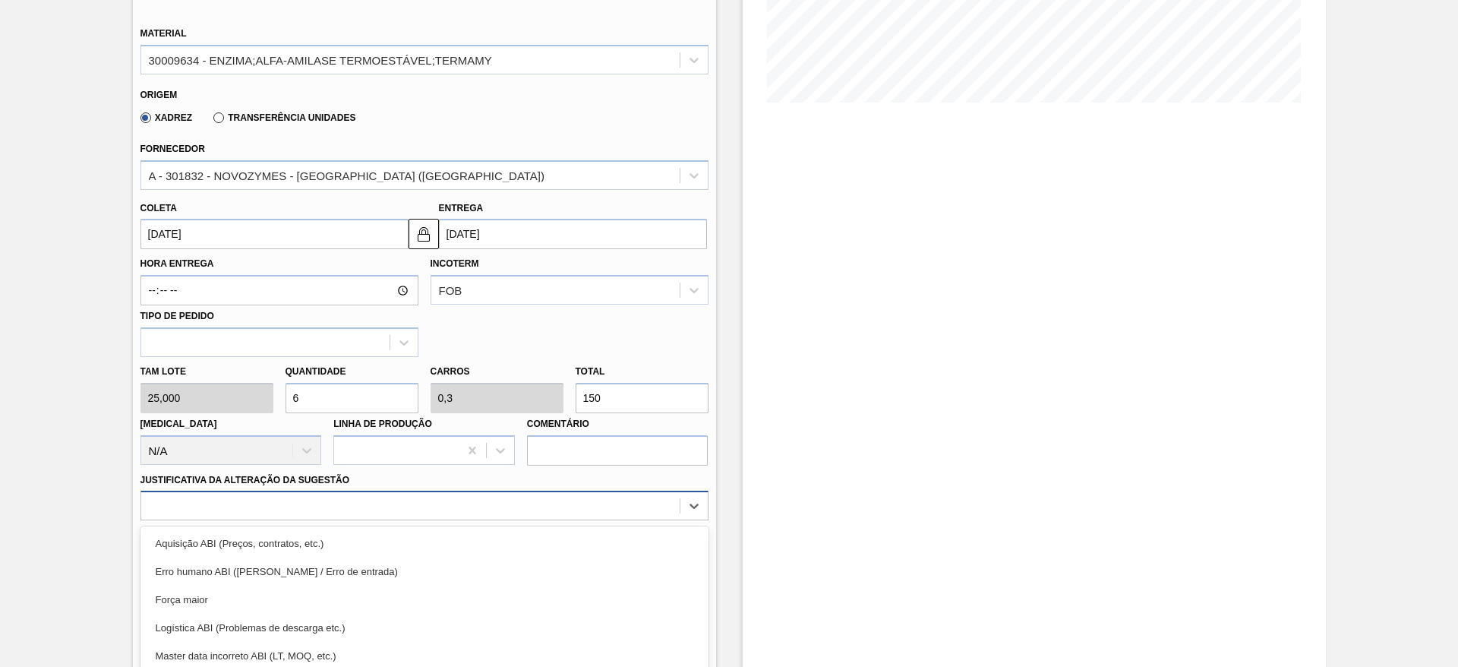
scroll to position [435, 0]
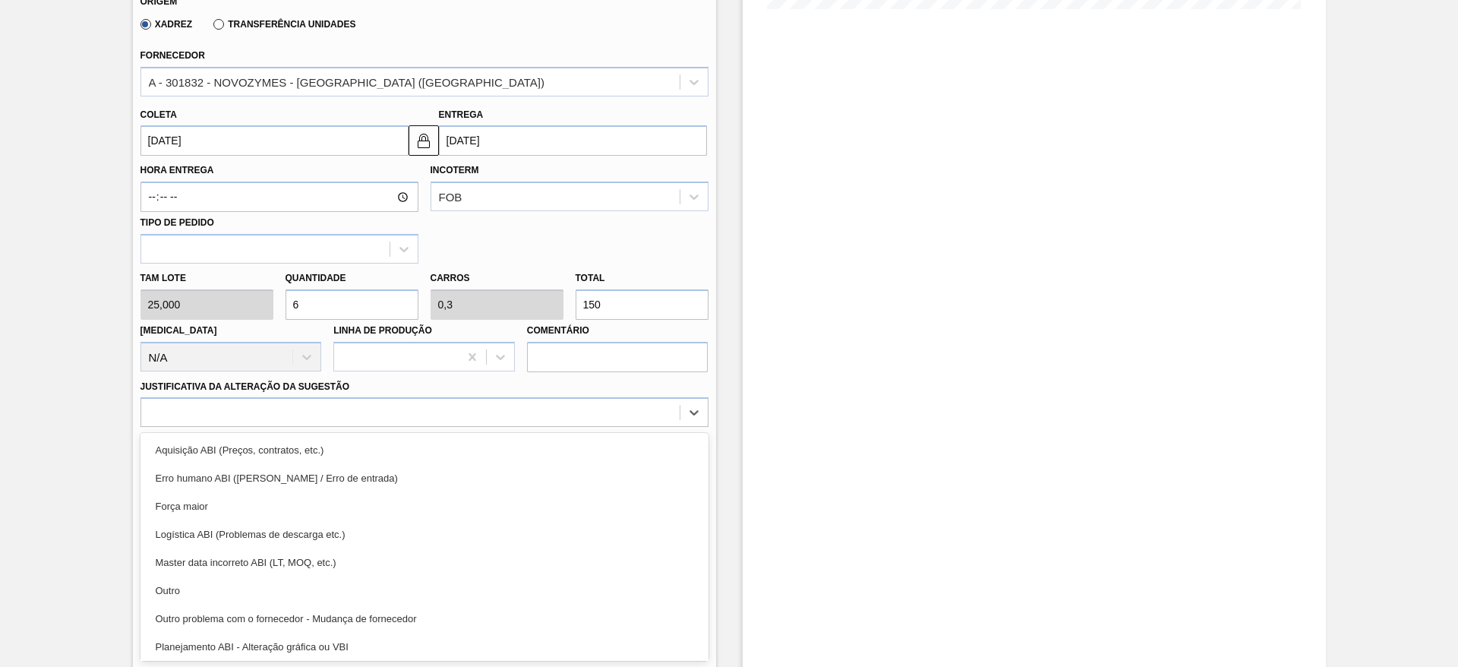
drag, startPoint x: 311, startPoint y: 590, endPoint x: 325, endPoint y: 484, distance: 106.5
click at [311, 589] on div "Outro" at bounding box center [424, 590] width 568 height 28
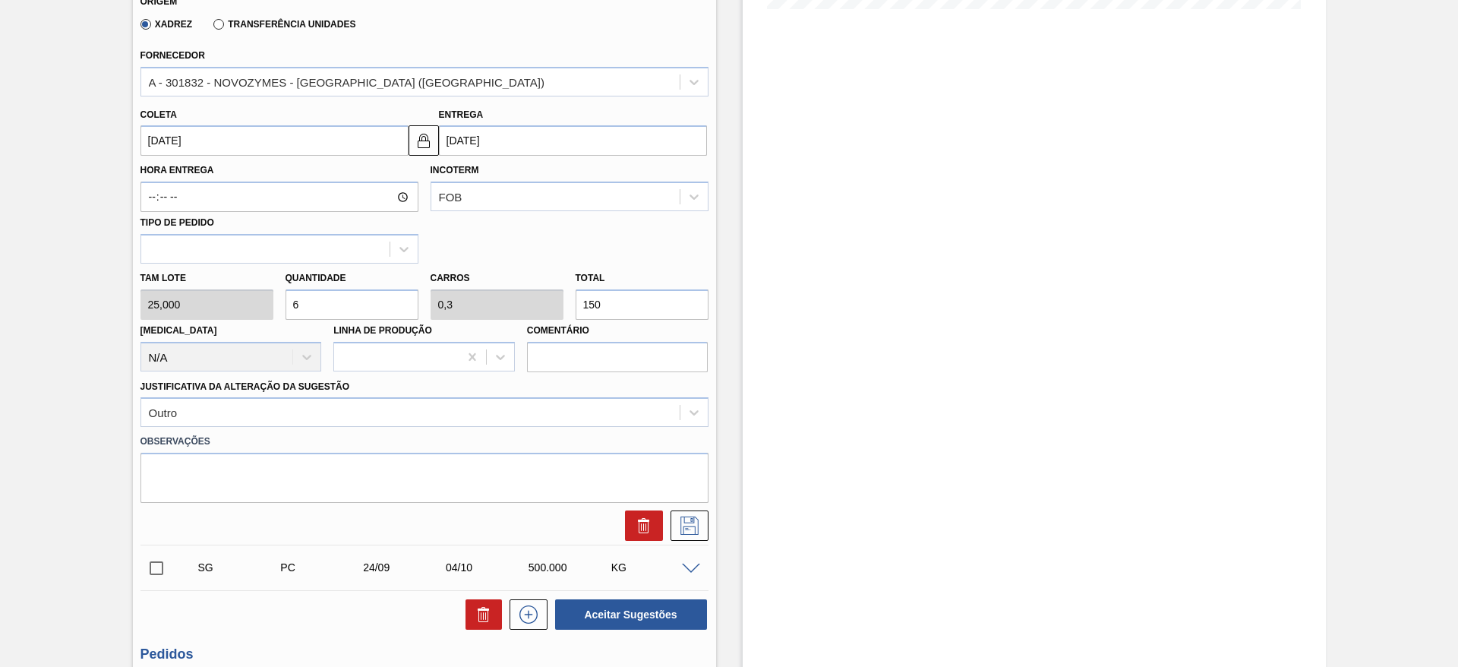
drag, startPoint x: 328, startPoint y: 302, endPoint x: 273, endPoint y: 298, distance: 54.9
click at [273, 298] on div "Tam lote 25,000 Quantidade 6 Carros 0,3 Total 150 Doca N/A Linha de Produção Co…" at bounding box center [424, 318] width 580 height 109
type input "8"
type input "0,4"
type input "200"
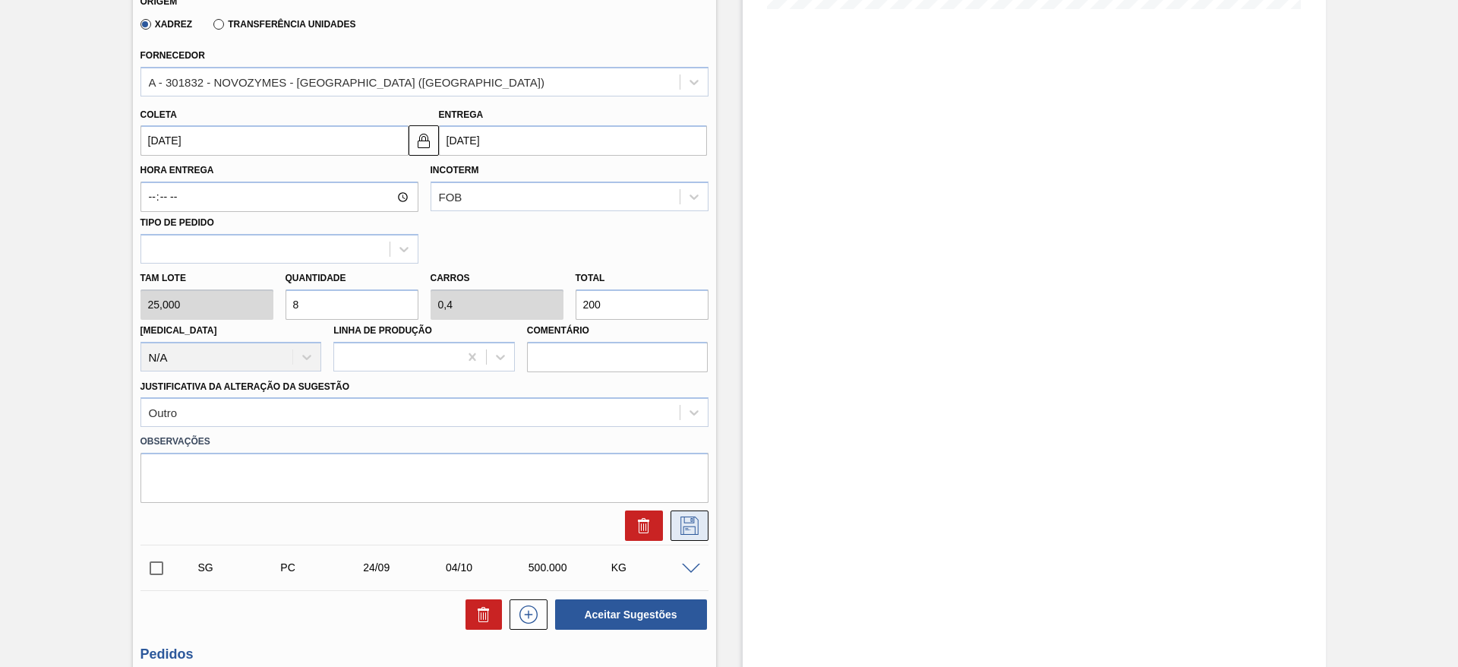
type input "8"
click at [677, 522] on icon at bounding box center [689, 525] width 24 height 18
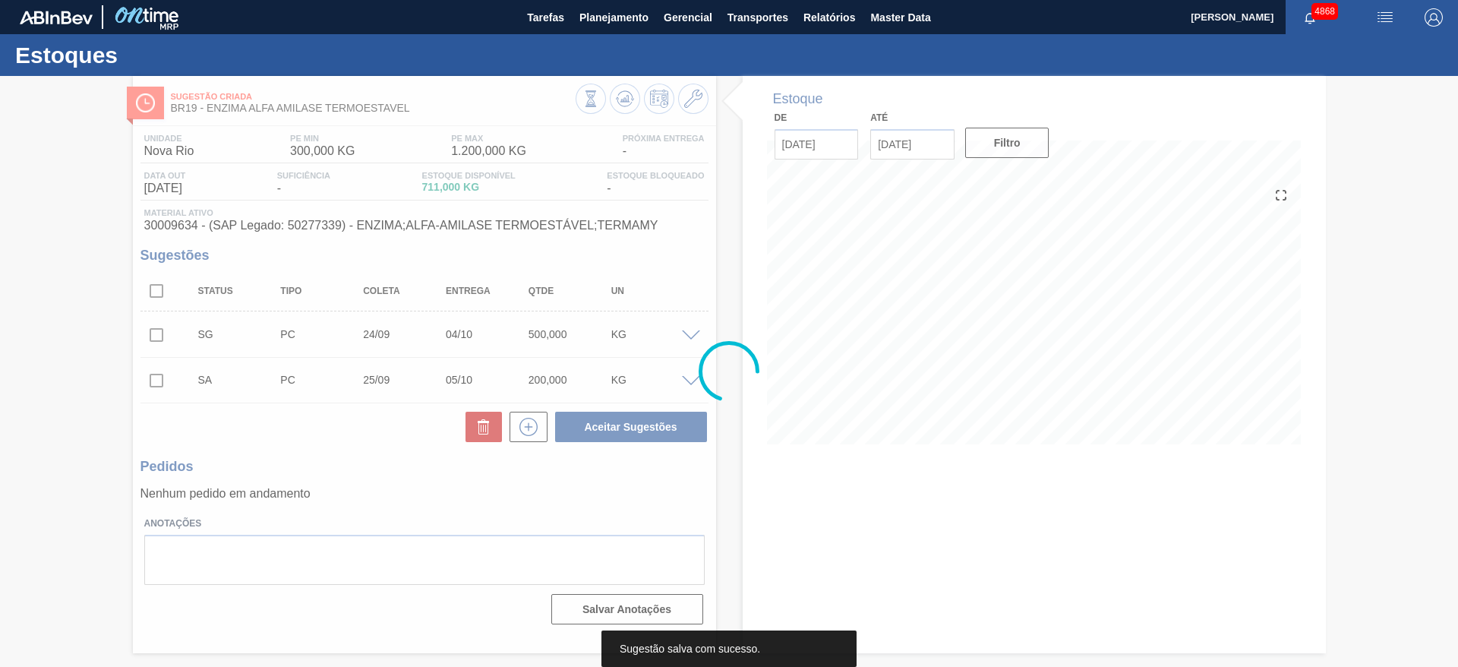
scroll to position [0, 0]
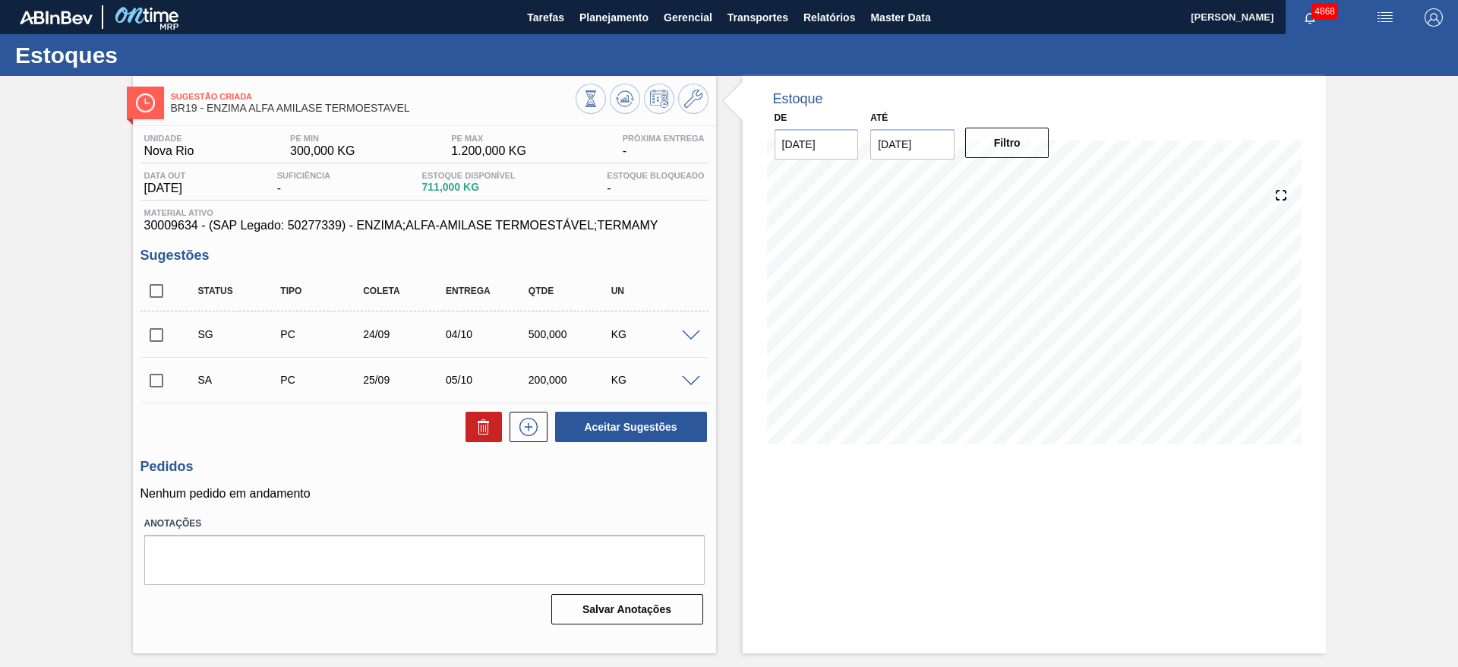
click at [693, 383] on span at bounding box center [691, 381] width 18 height 11
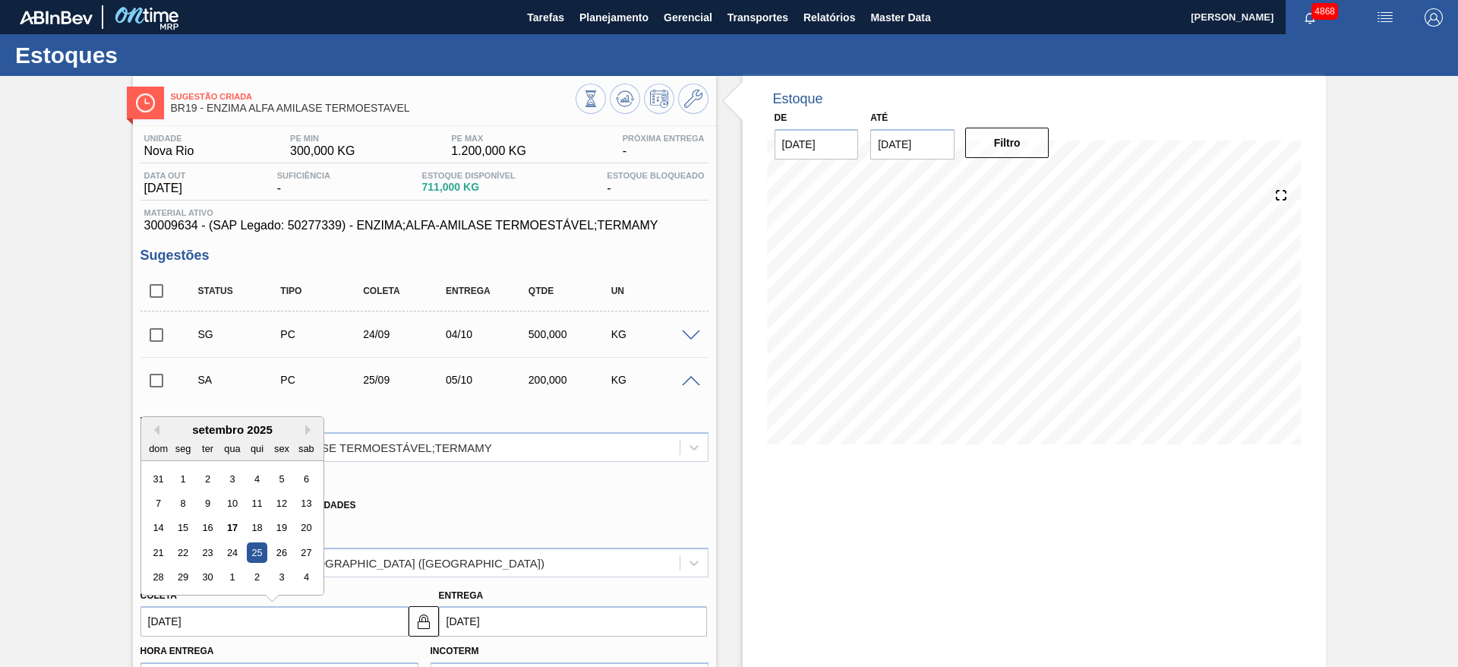
click at [204, 614] on input "25/09/2025" at bounding box center [274, 621] width 268 height 30
click at [199, 559] on div "23" at bounding box center [207, 552] width 21 height 21
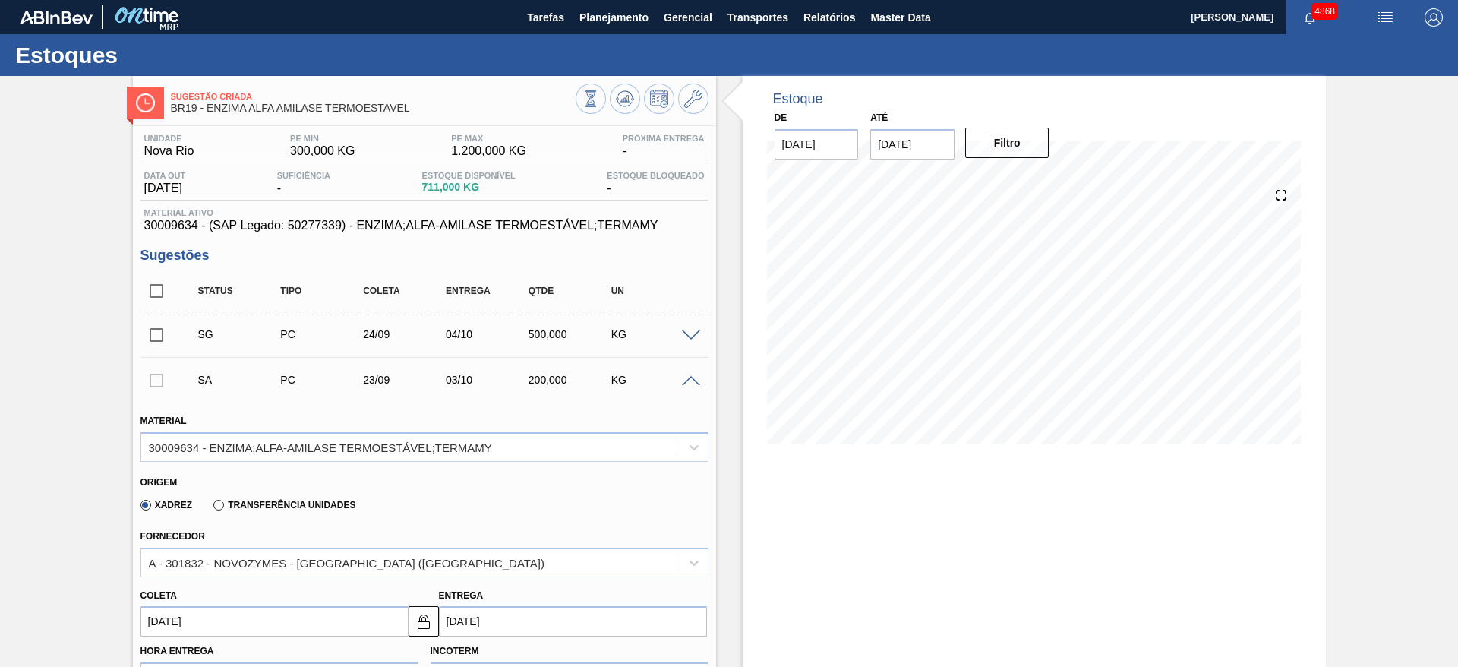
type input "23/09/2025"
type input "03/10/2025"
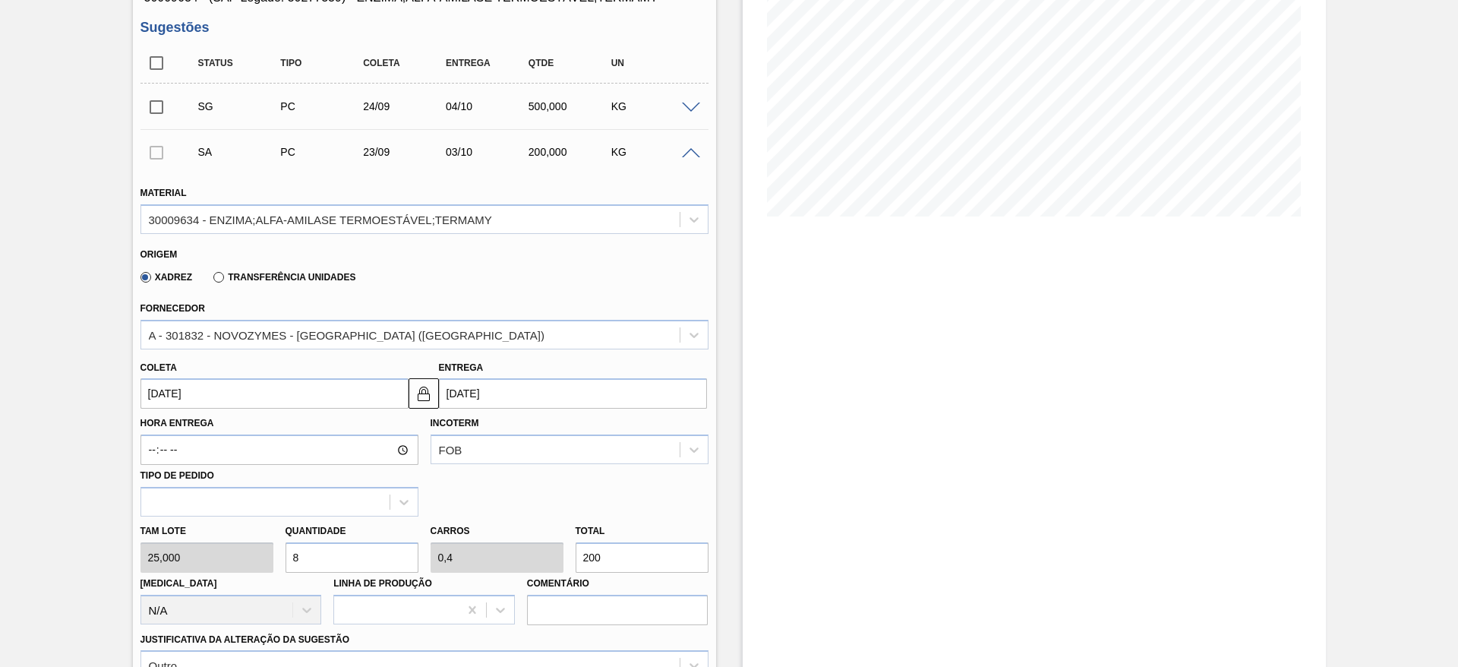
scroll to position [456, 0]
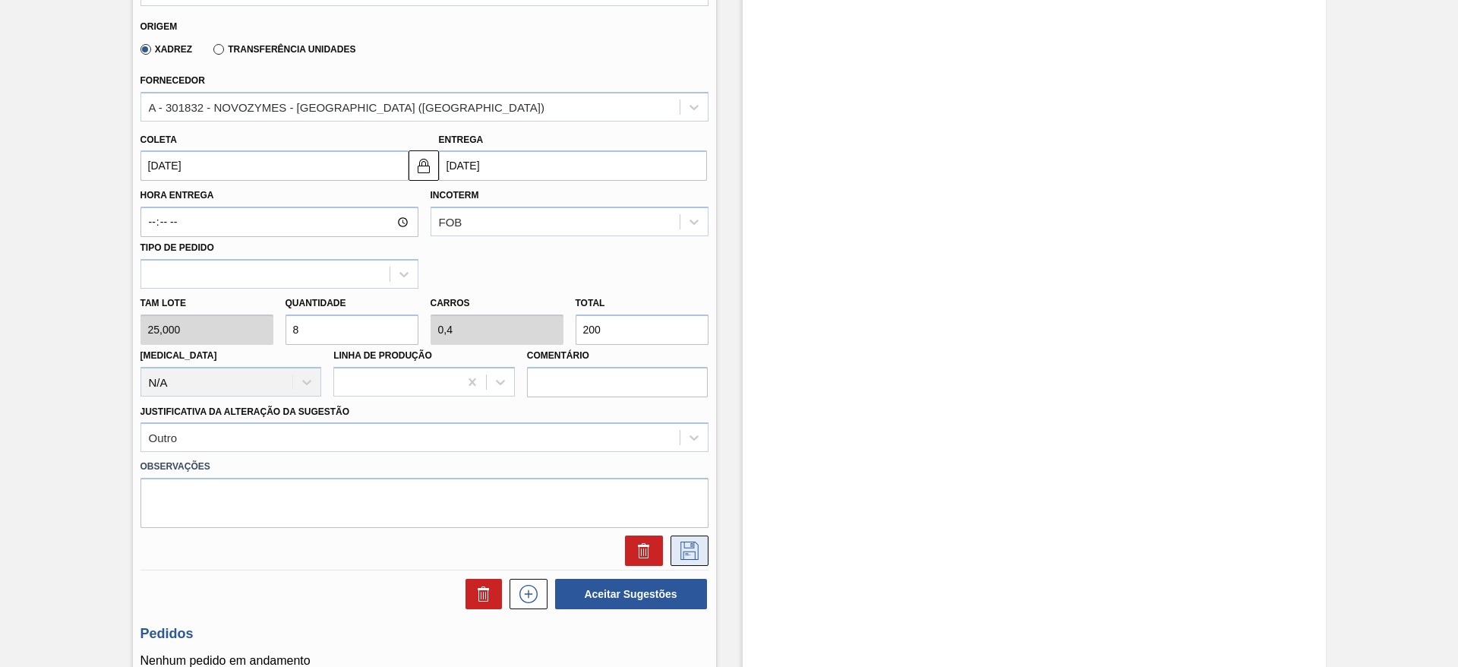
click at [681, 556] on icon at bounding box center [689, 550] width 24 height 18
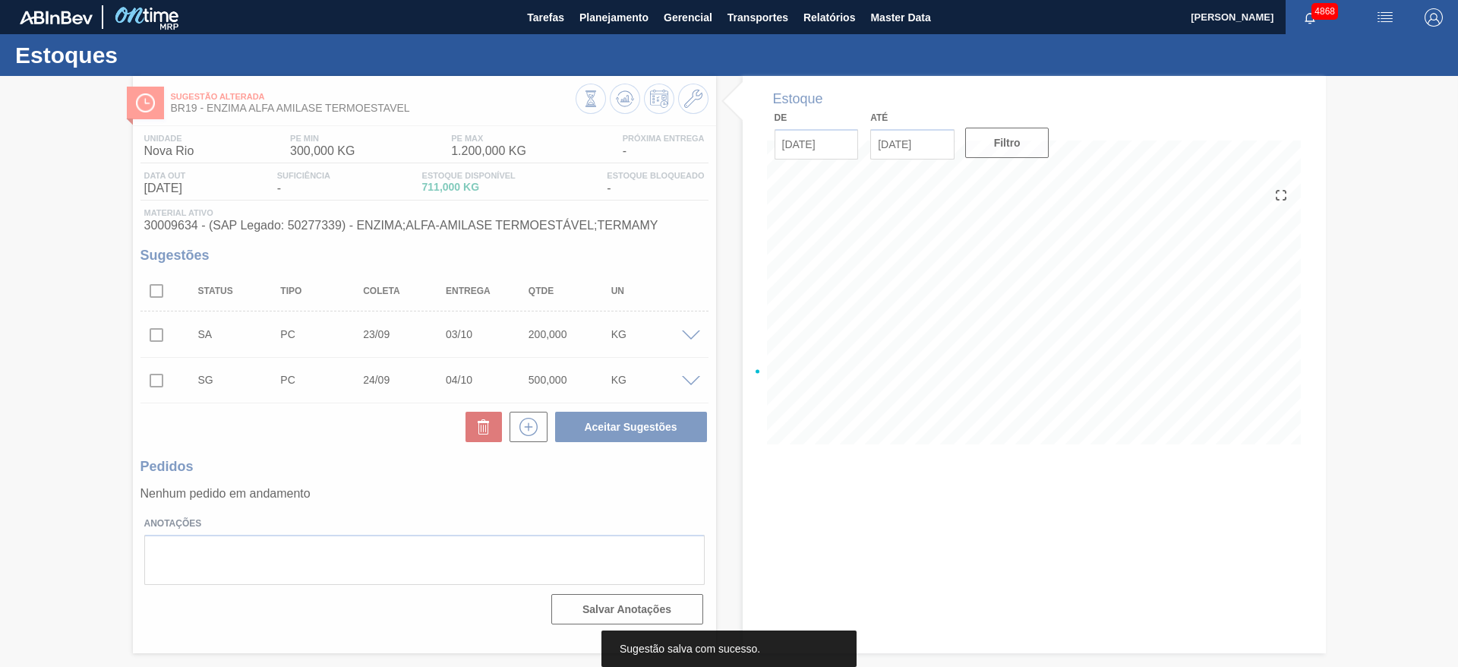
scroll to position [0, 0]
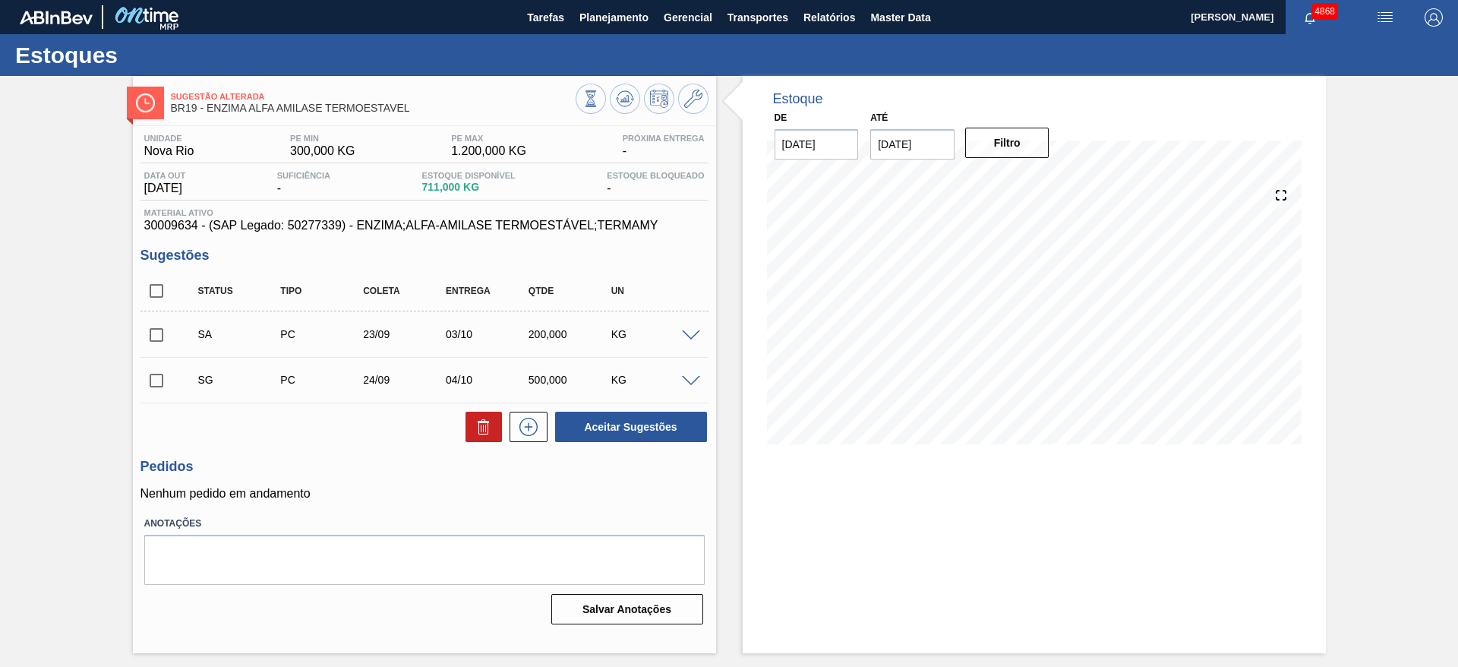
click at [150, 333] on input "checkbox" at bounding box center [156, 335] width 32 height 32
click at [692, 435] on button "Aceitar Sugestões" at bounding box center [631, 427] width 152 height 30
checkbox input "false"
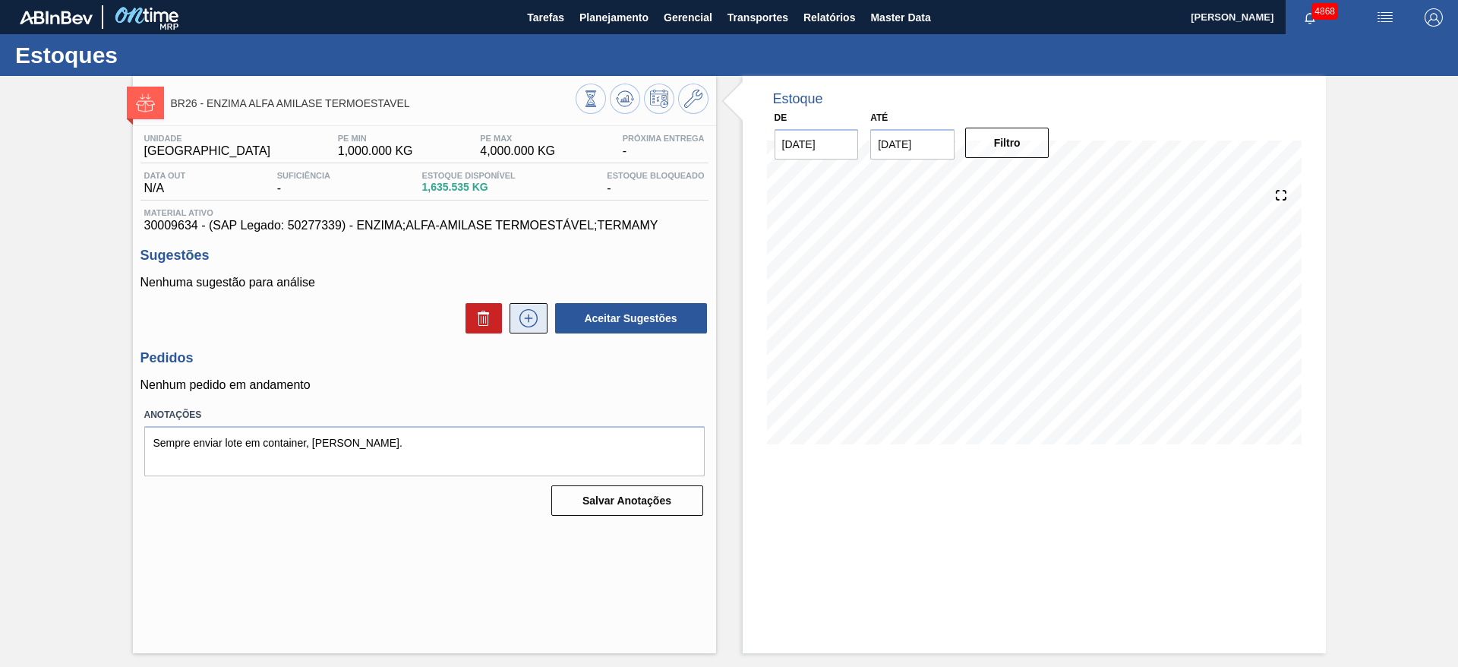
click at [536, 325] on icon at bounding box center [528, 318] width 24 height 18
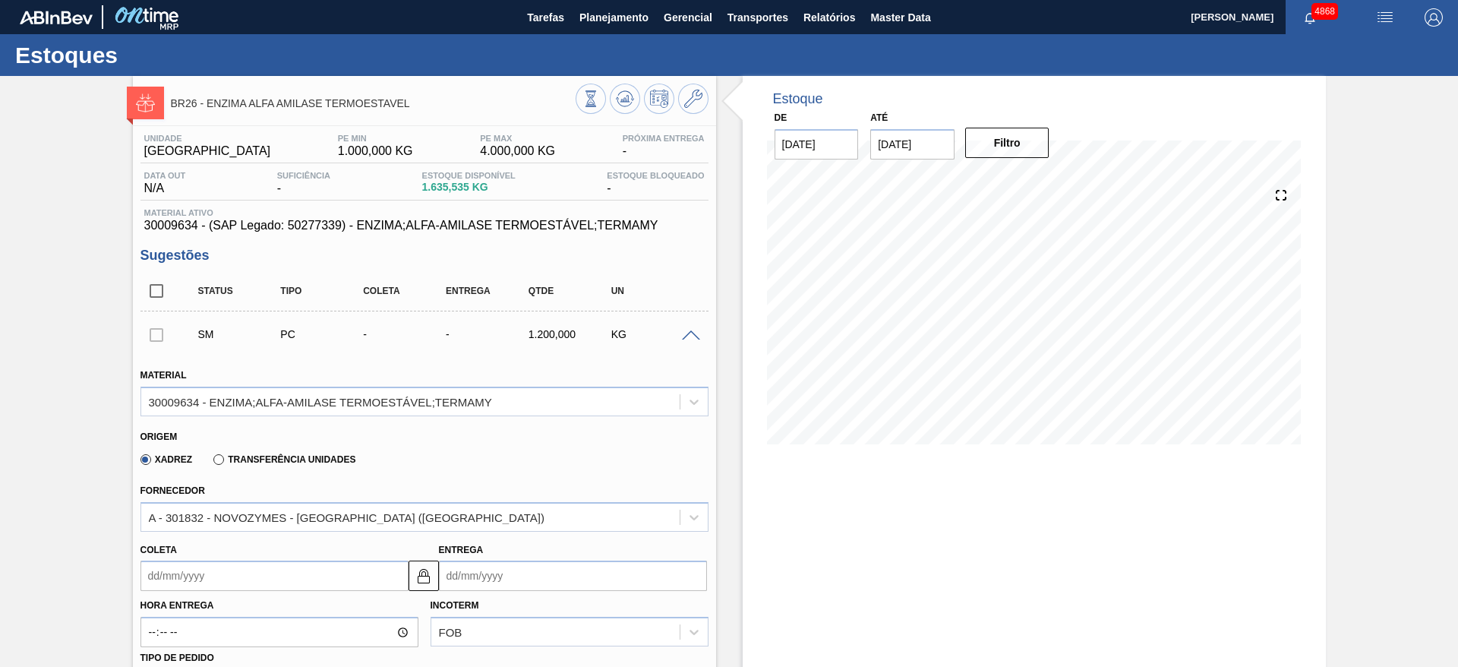
click at [245, 582] on input "Coleta" at bounding box center [274, 575] width 268 height 30
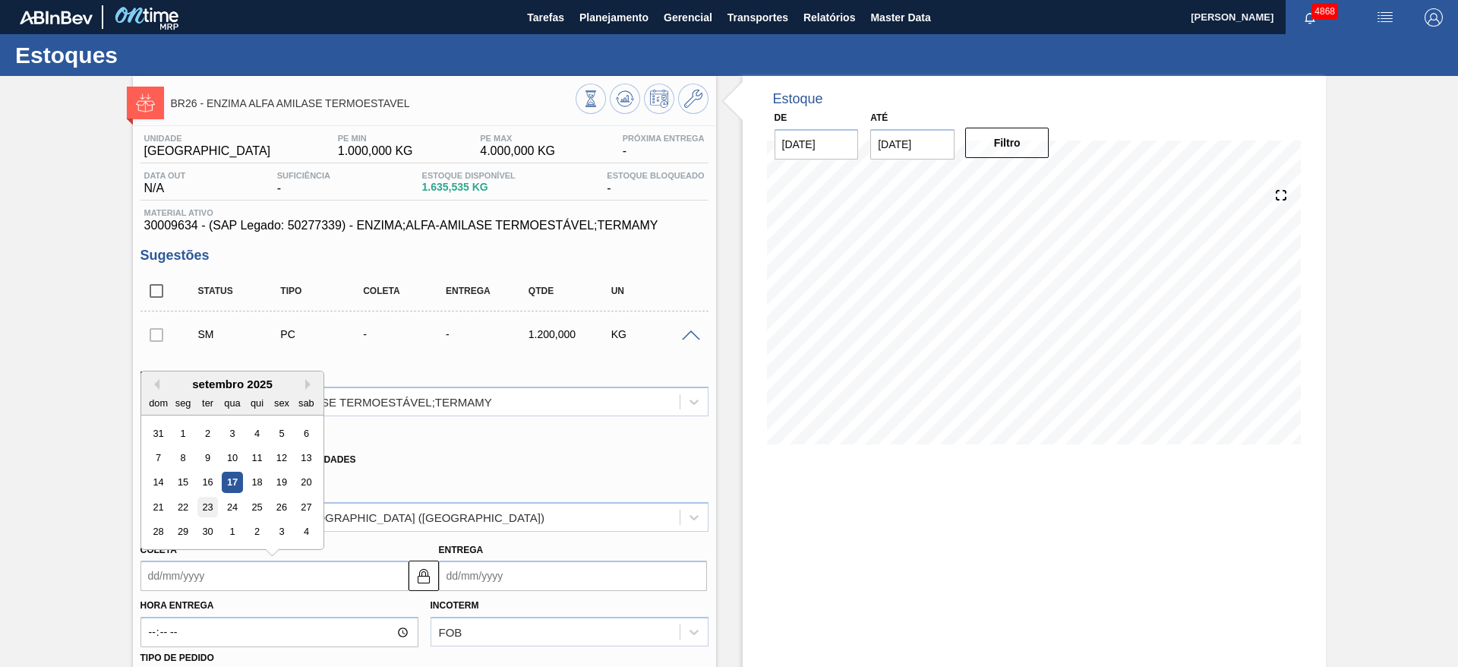
click at [210, 502] on div "23" at bounding box center [207, 507] width 21 height 21
type input "23/09/2025"
type input "03/10/2025"
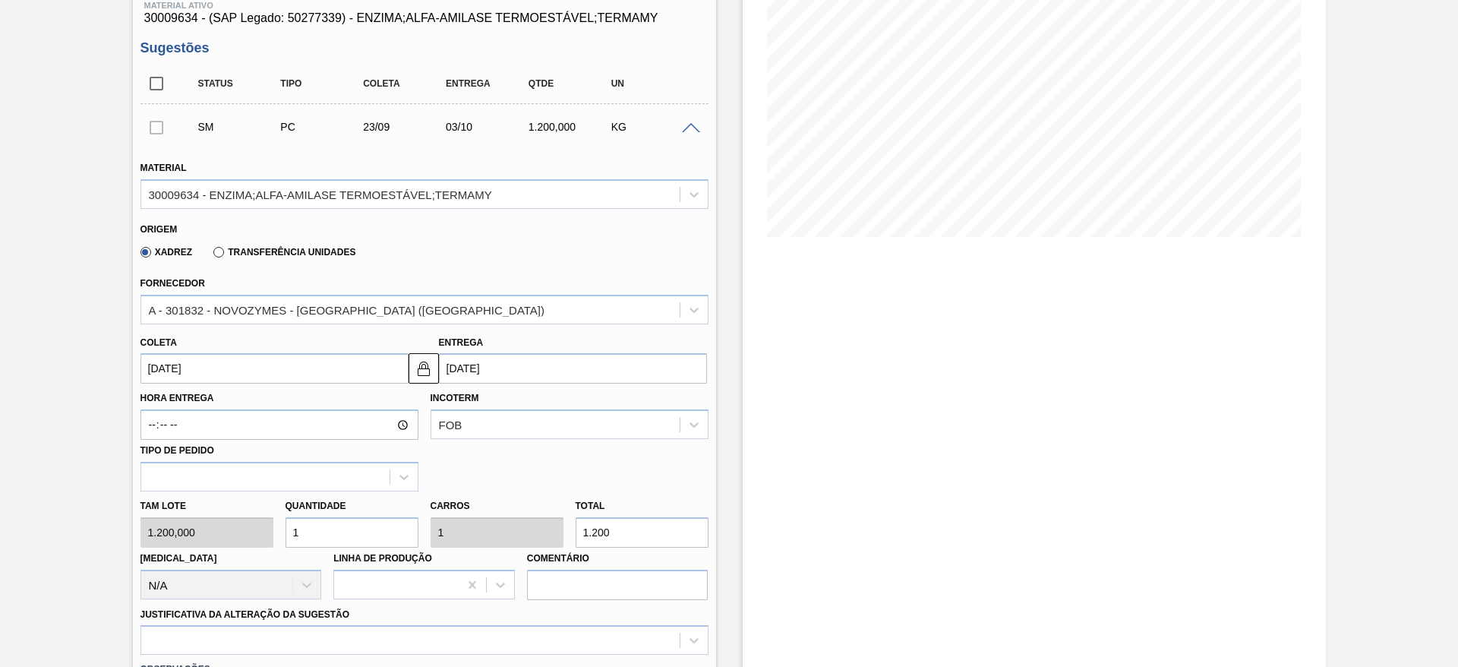
scroll to position [228, 0]
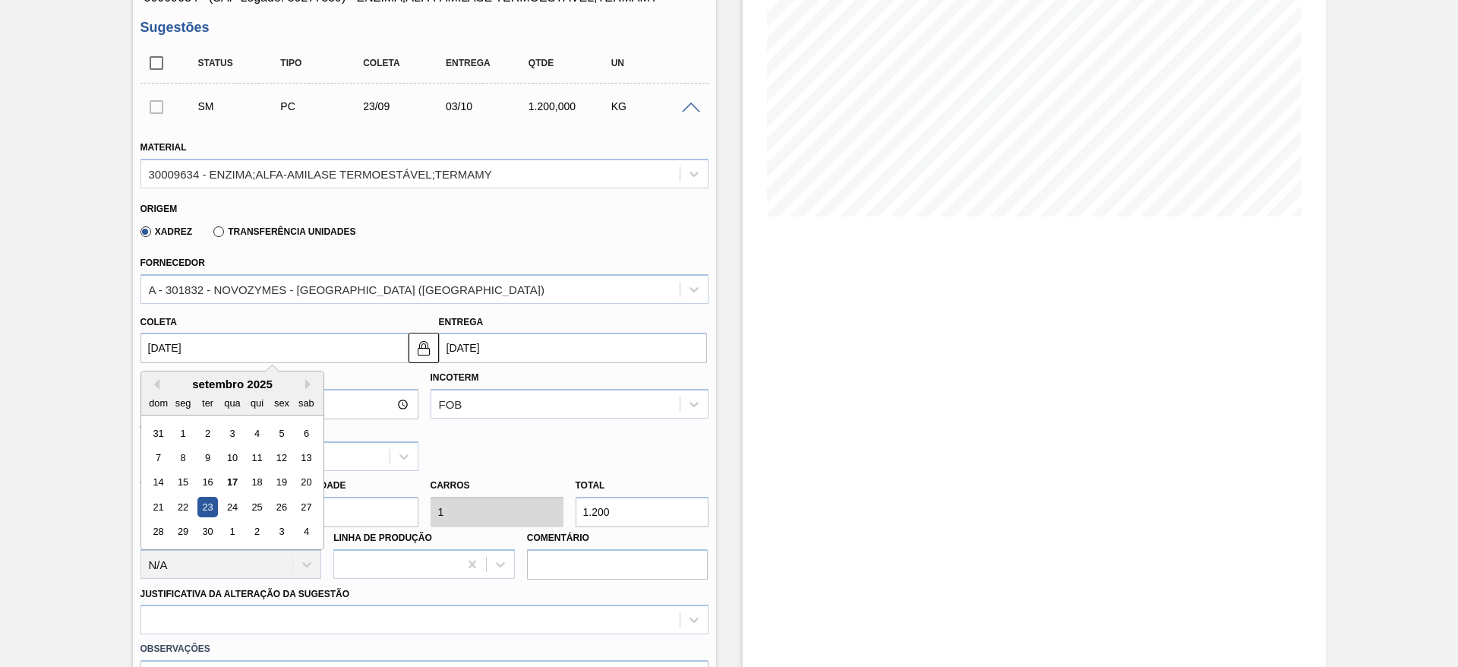
click at [244, 342] on input "23/09/2025" at bounding box center [274, 348] width 268 height 30
click at [257, 506] on div "25" at bounding box center [256, 507] width 21 height 21
type input "25/09/2025"
type input "[DATE]"
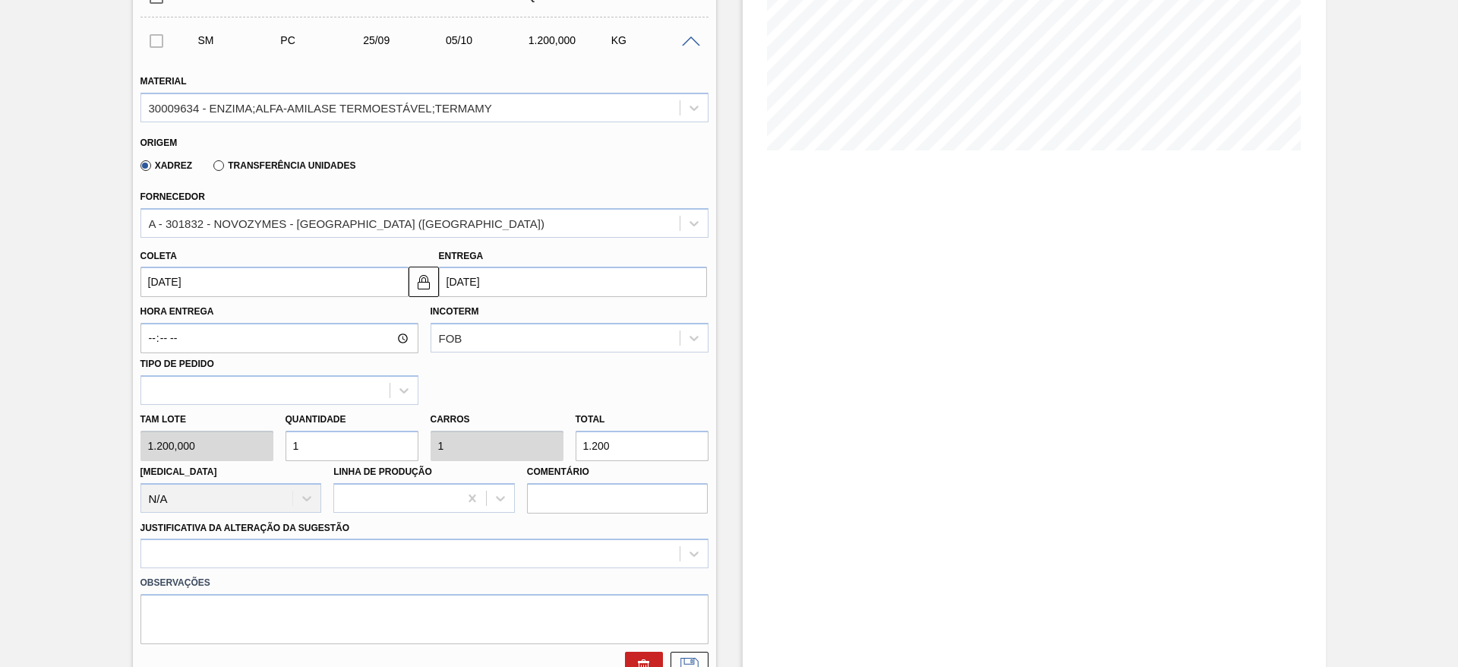
scroll to position [456, 0]
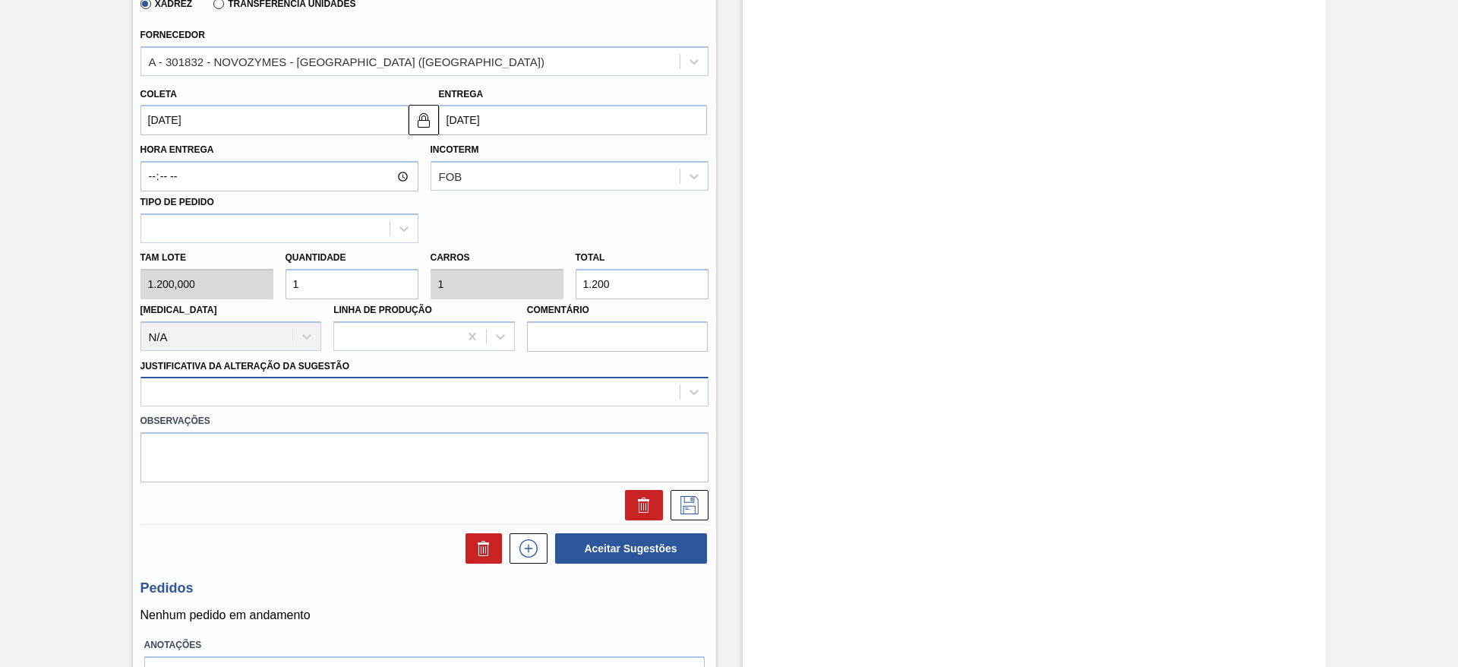
click at [285, 391] on div at bounding box center [410, 392] width 538 height 22
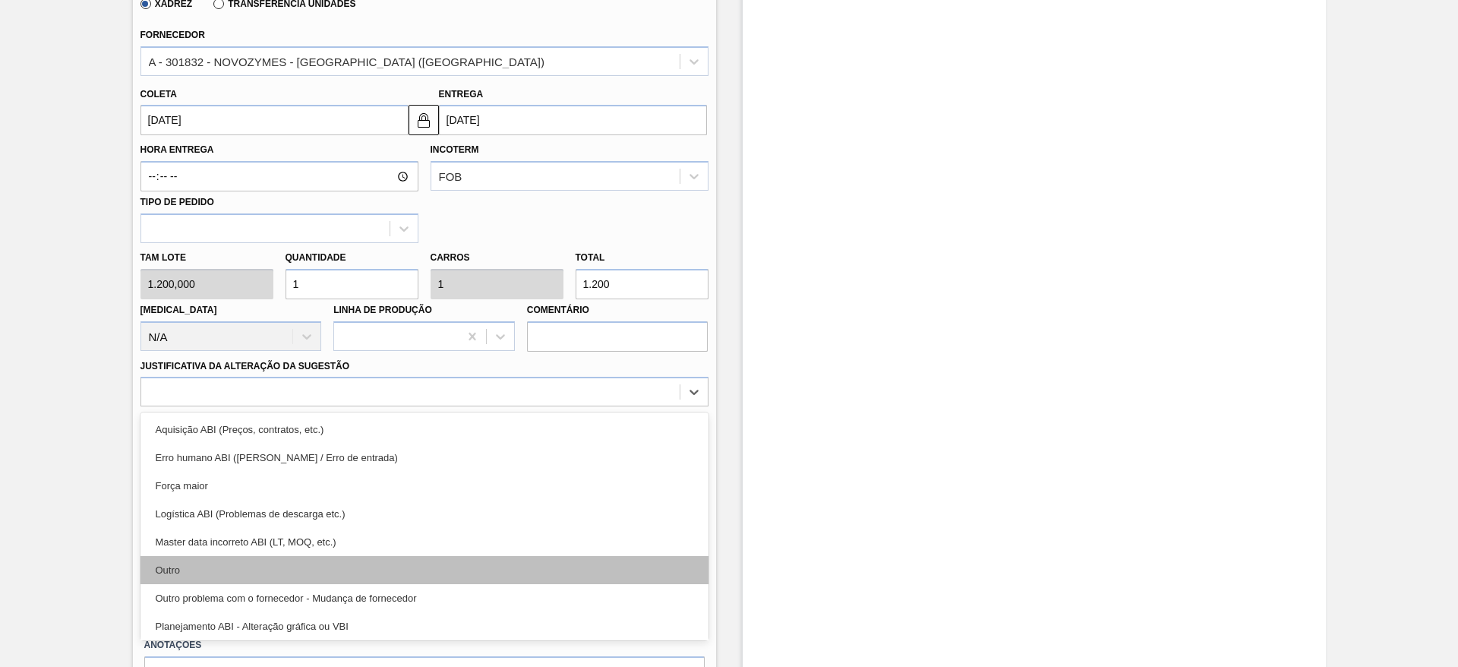
click at [262, 582] on div "Outro" at bounding box center [424, 570] width 568 height 28
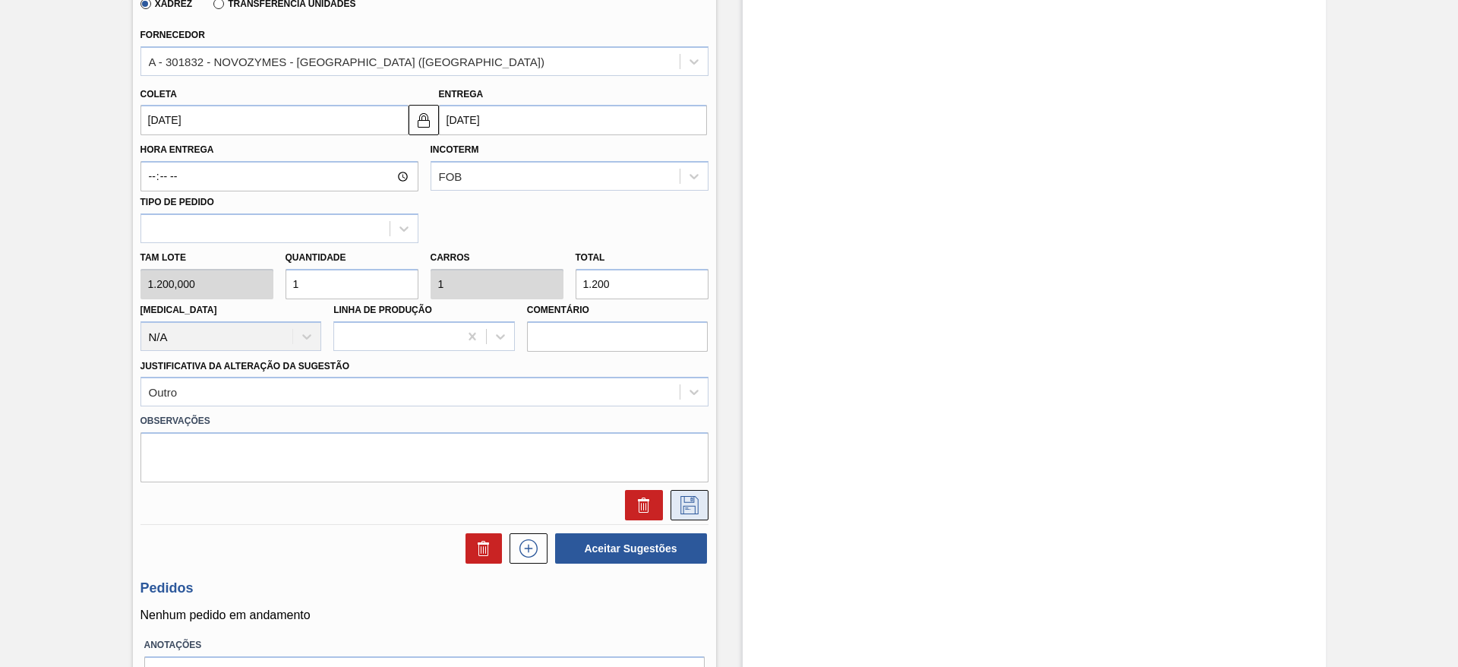
click at [688, 505] on icon at bounding box center [689, 505] width 24 height 18
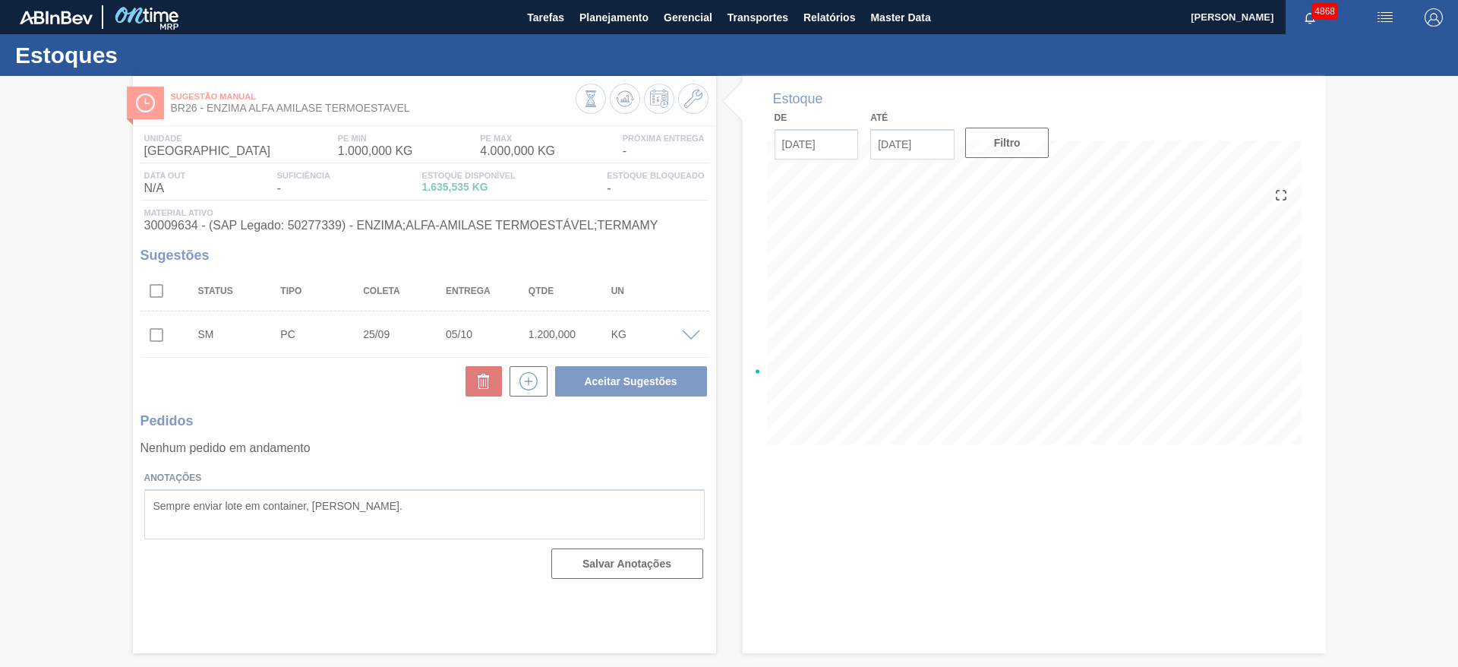
scroll to position [0, 0]
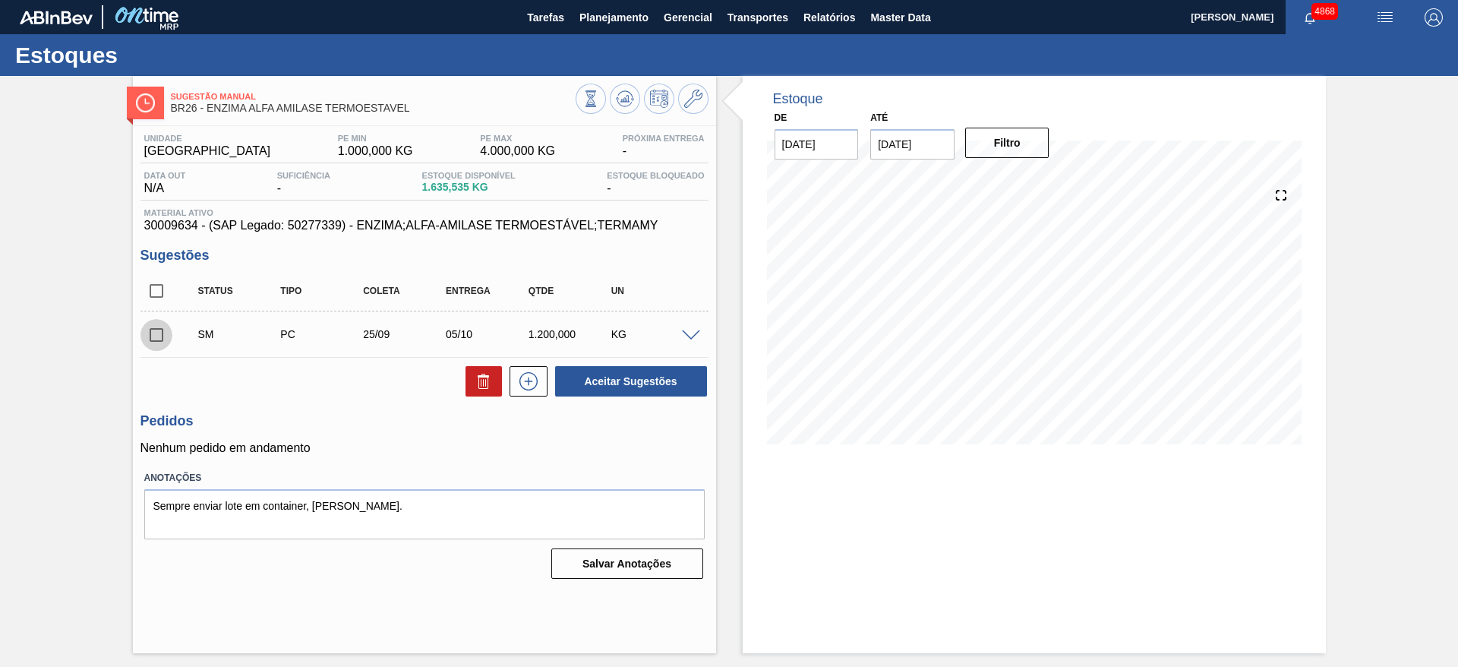
click at [162, 329] on input "checkbox" at bounding box center [156, 335] width 32 height 32
click at [688, 333] on span at bounding box center [691, 335] width 18 height 11
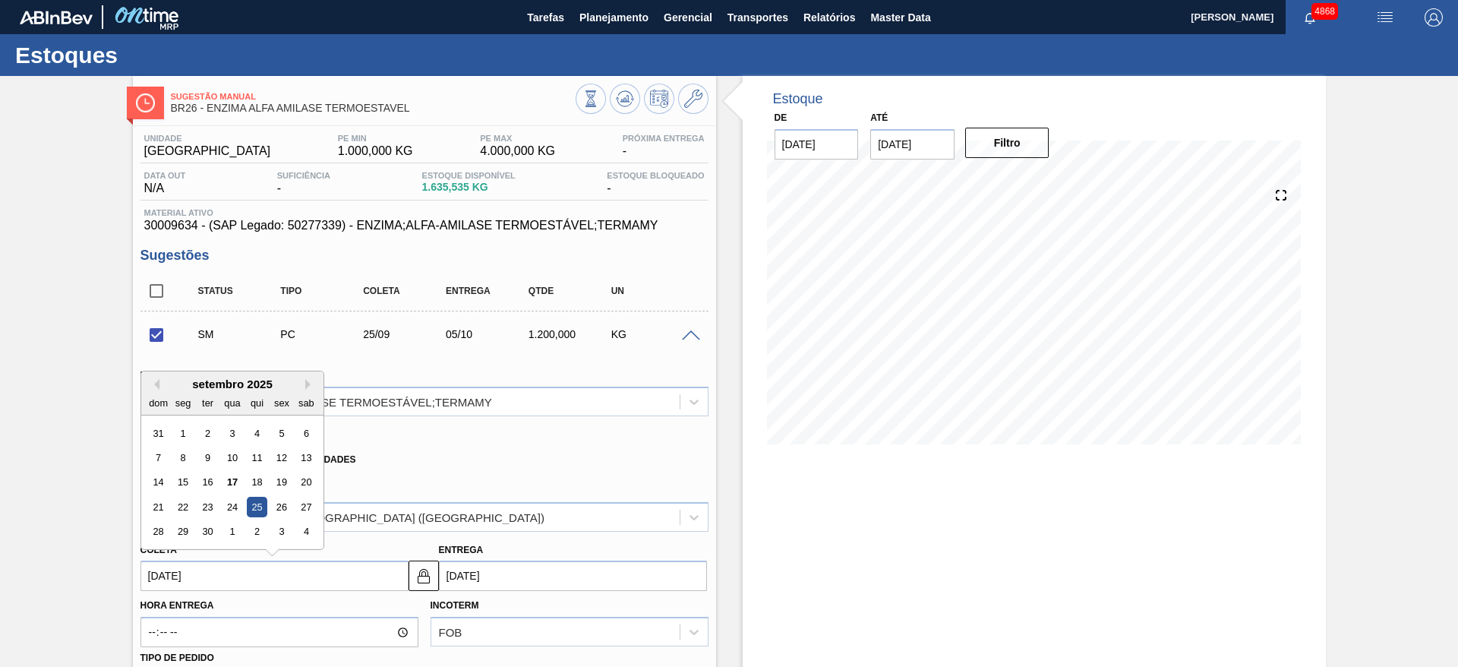
click at [358, 566] on input "25/09/2025" at bounding box center [274, 575] width 268 height 30
click at [175, 526] on div "29" at bounding box center [182, 532] width 21 height 21
checkbox input "false"
type input "29/09/2025"
type input "09/10/2025"
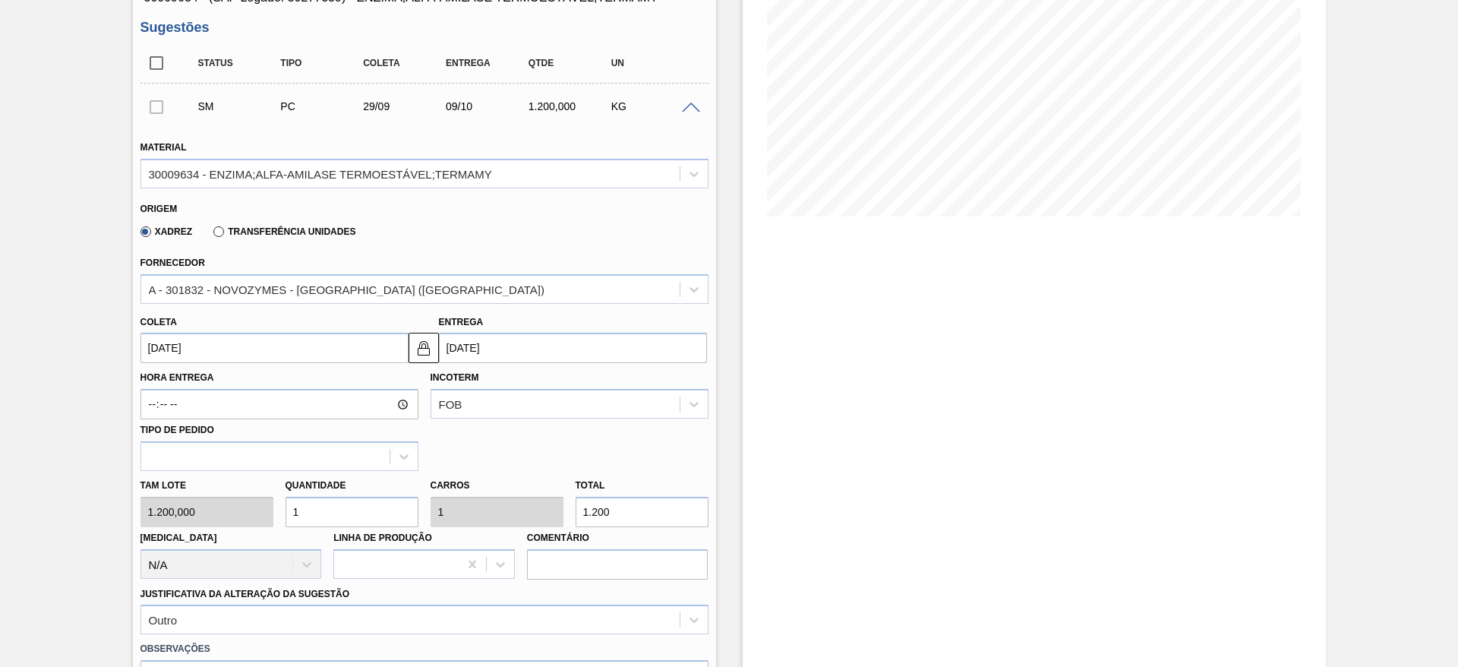
scroll to position [548, 0]
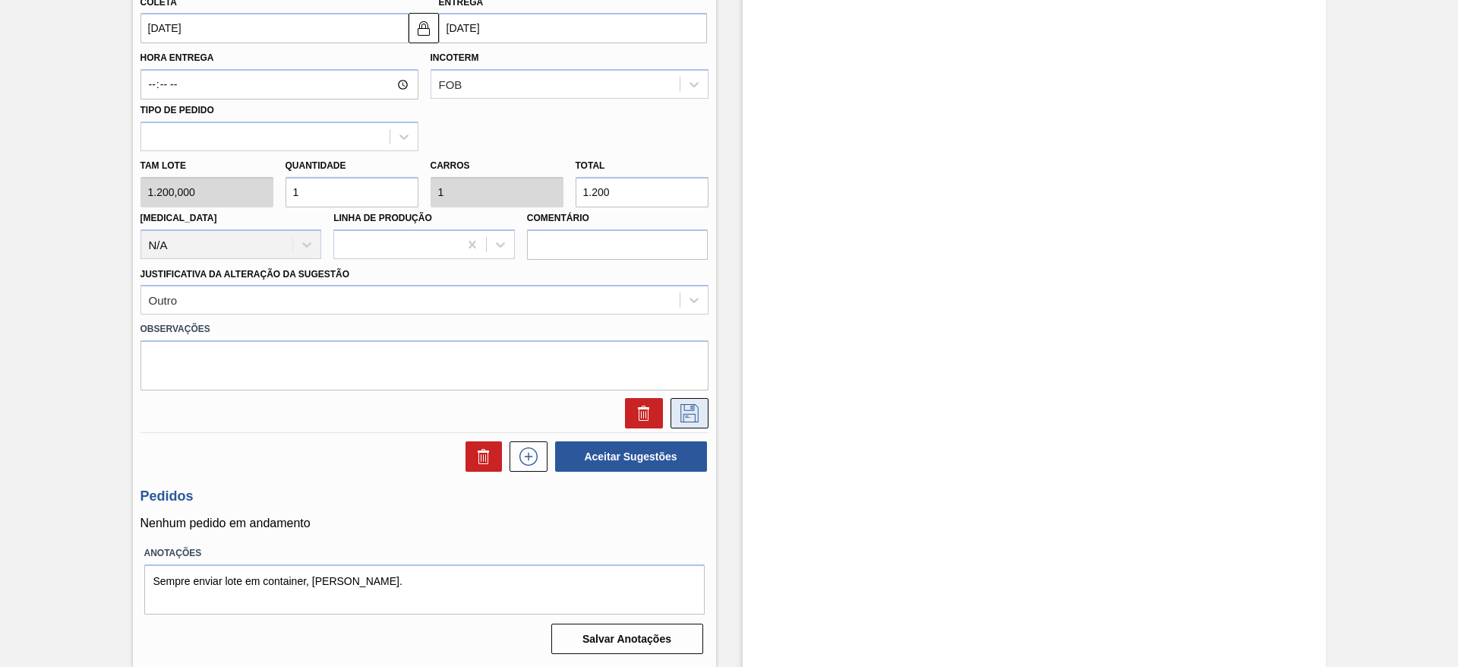
click at [692, 409] on icon at bounding box center [689, 413] width 24 height 18
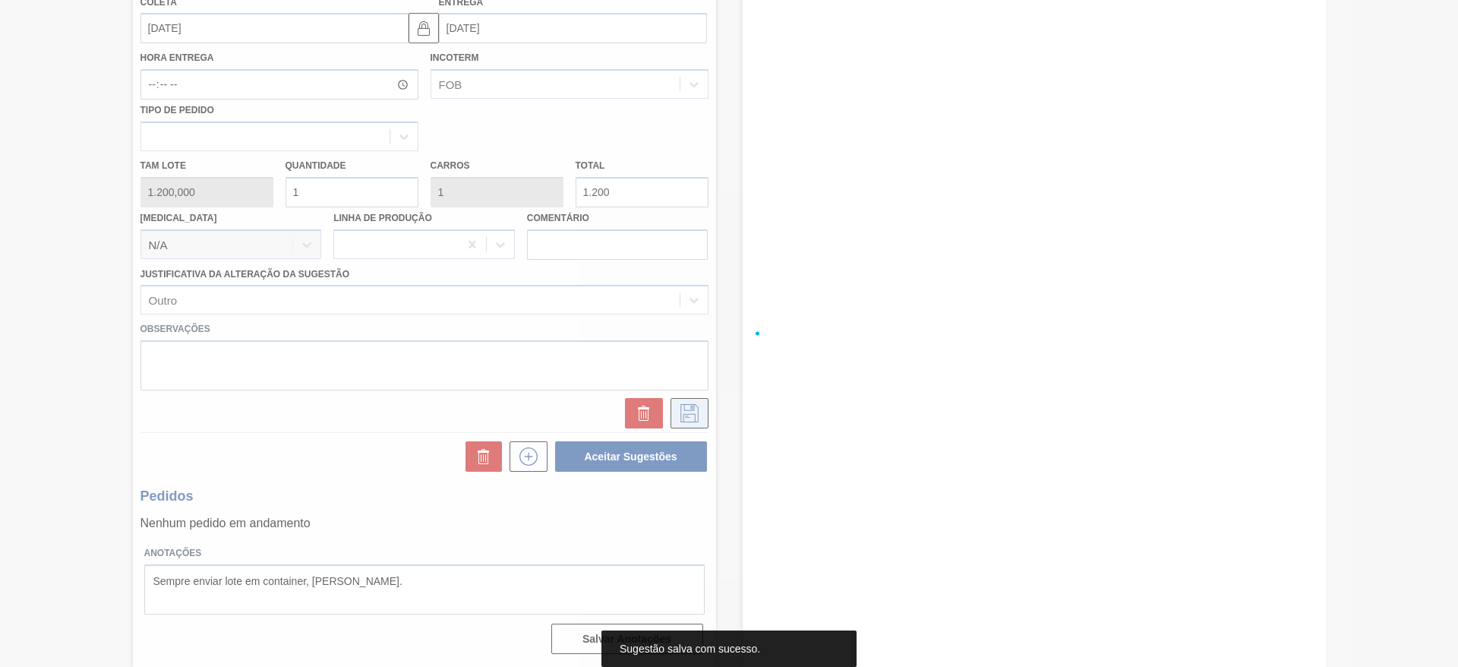
scroll to position [0, 0]
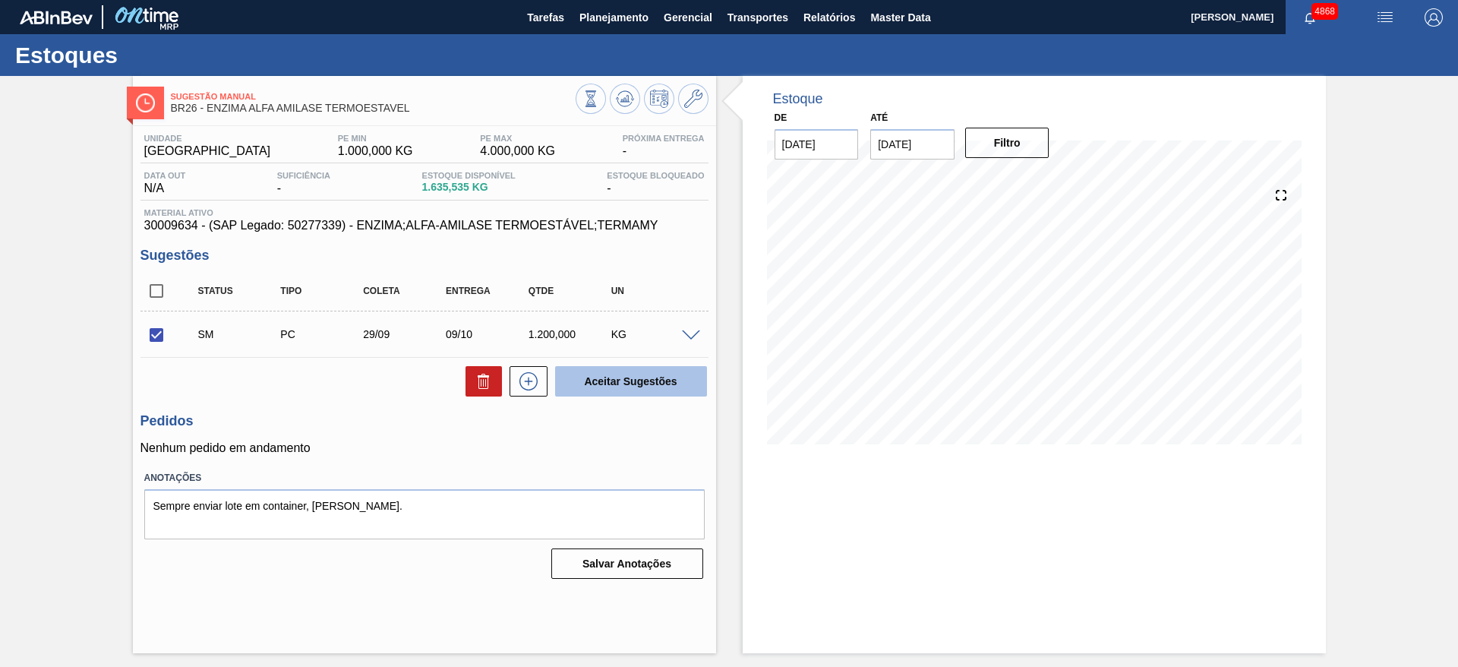
click at [628, 382] on button "Aceitar Sugestões" at bounding box center [631, 381] width 152 height 30
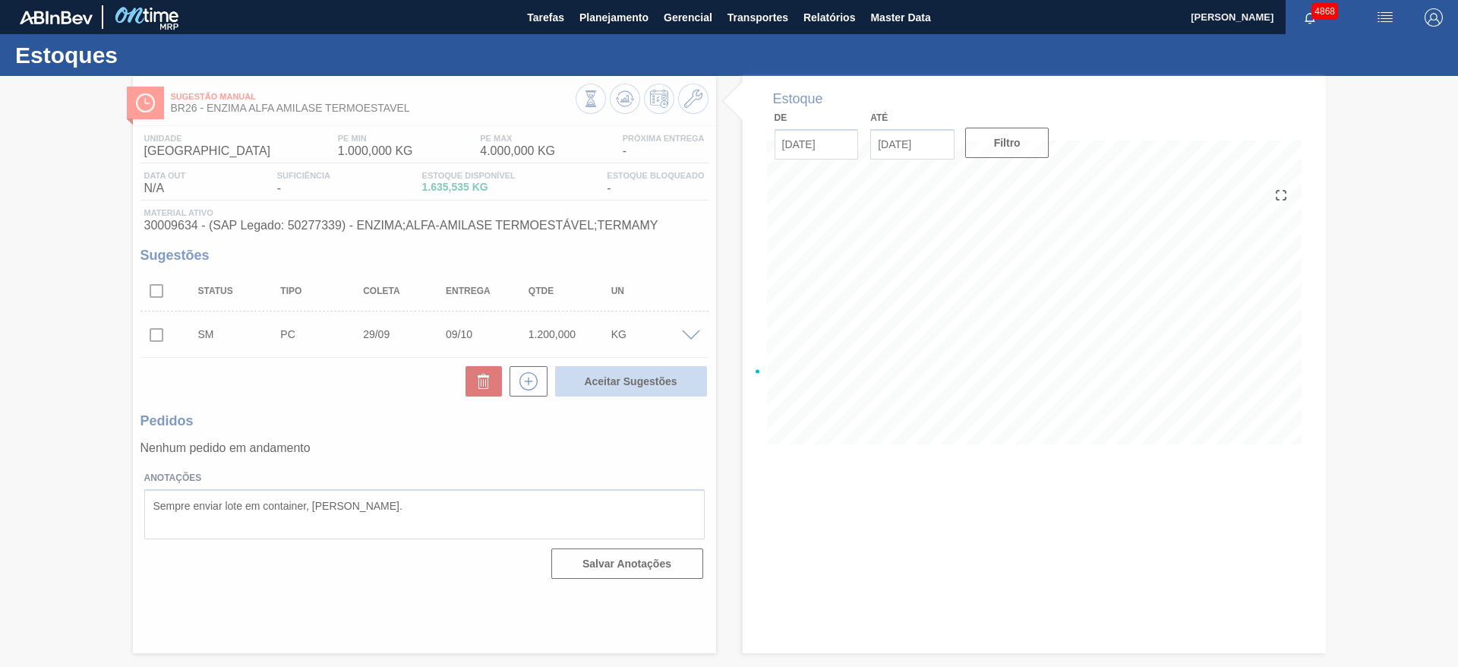
checkbox input "false"
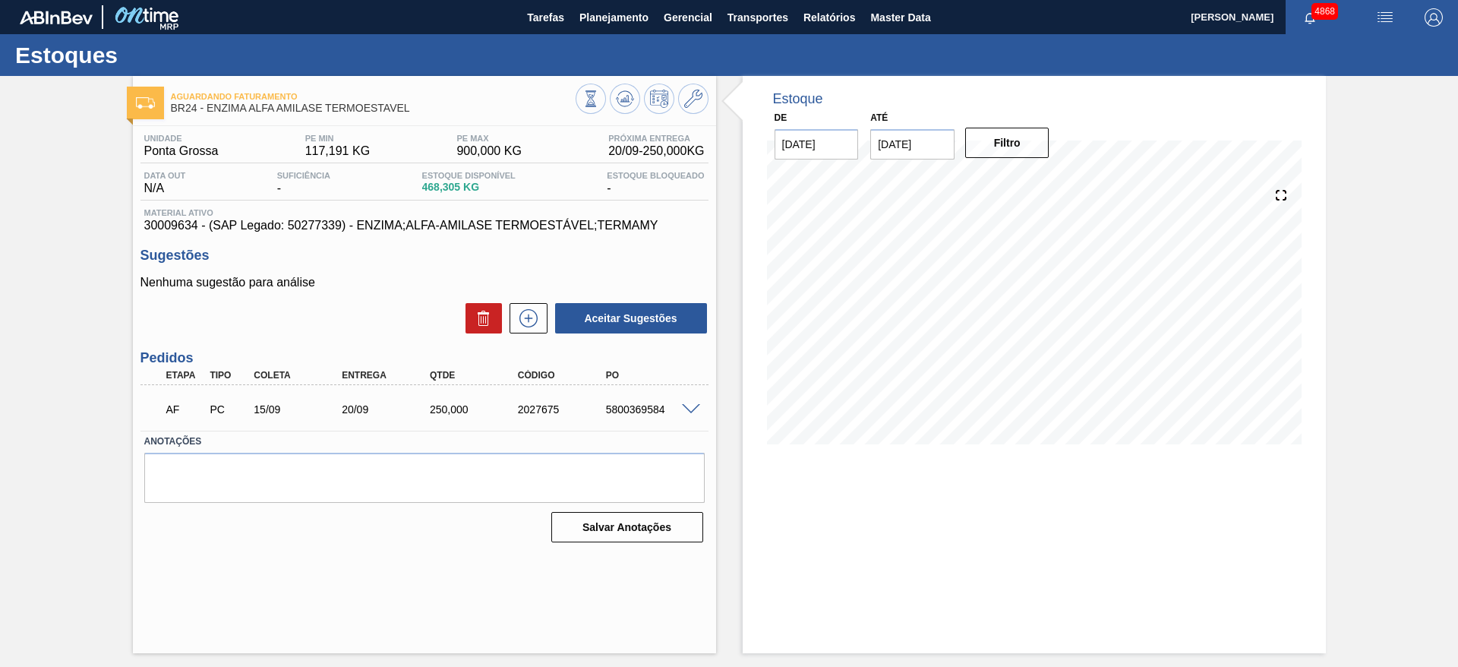
click at [686, 409] on span at bounding box center [691, 409] width 18 height 11
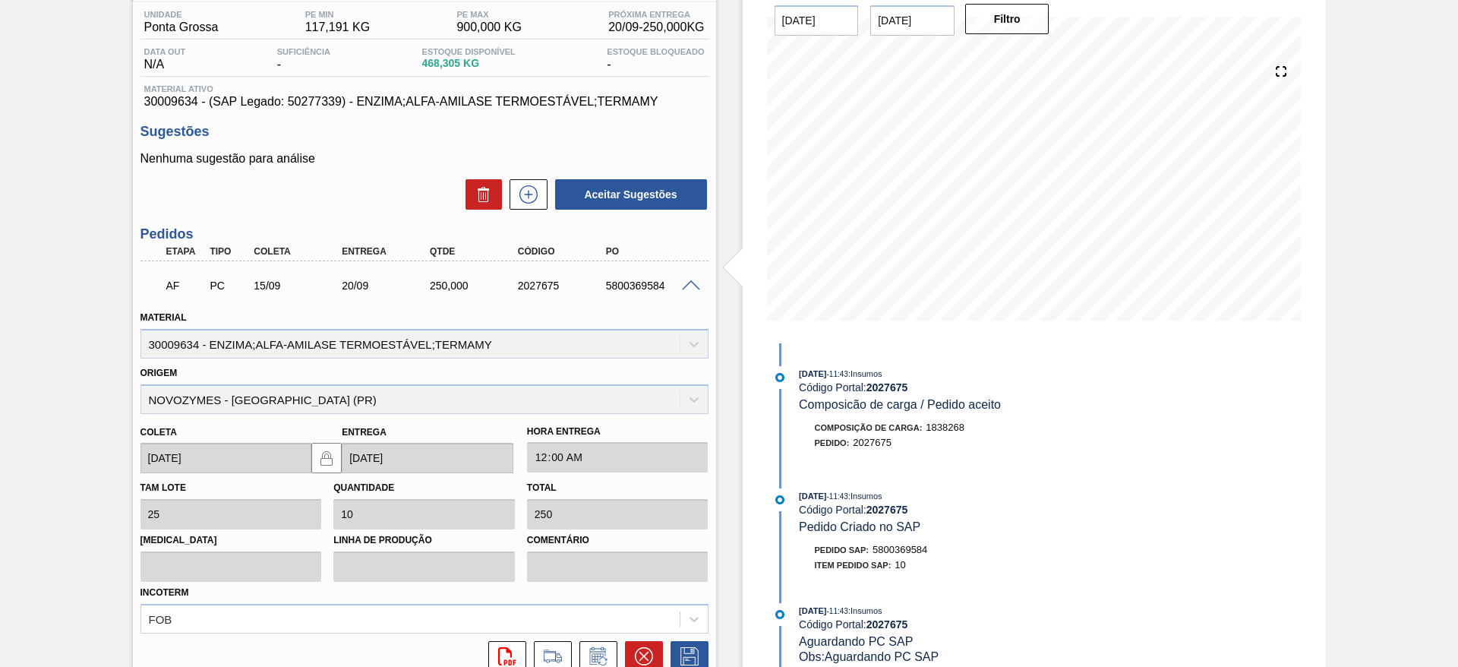
scroll to position [257, 0]
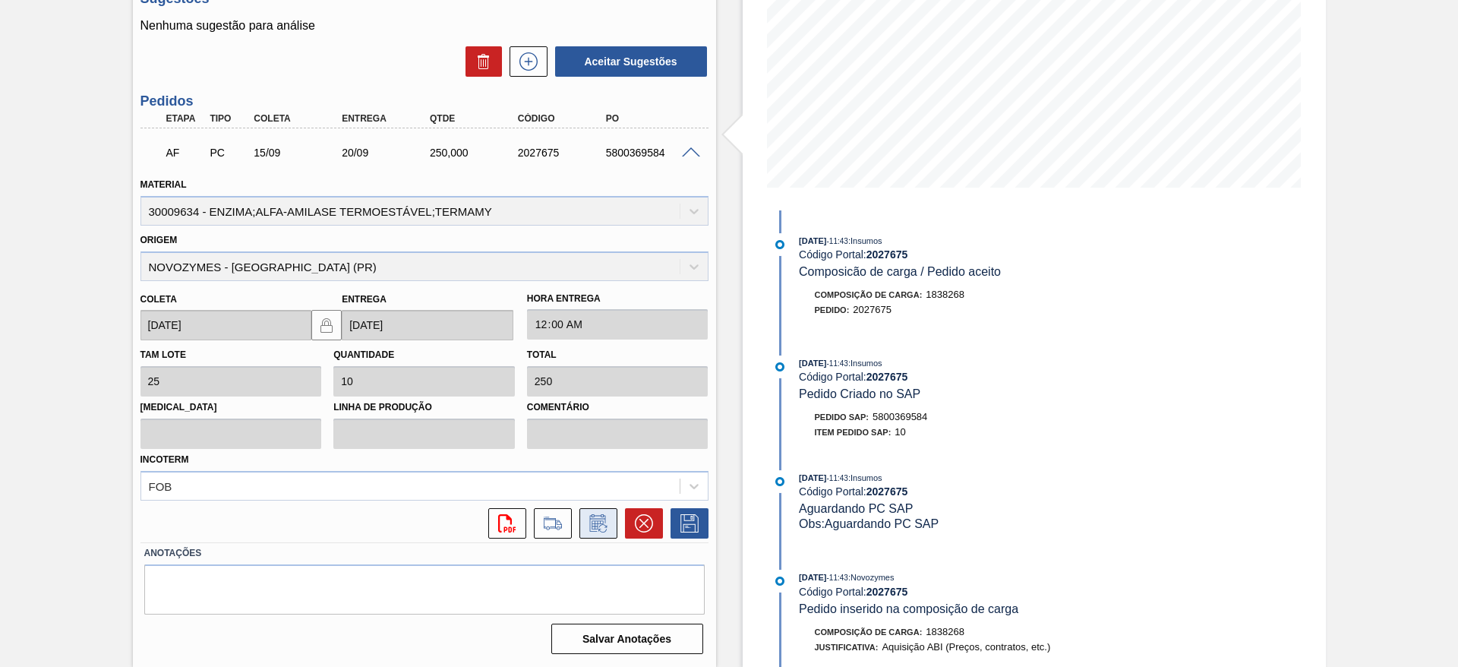
click at [606, 531] on icon at bounding box center [598, 523] width 24 height 18
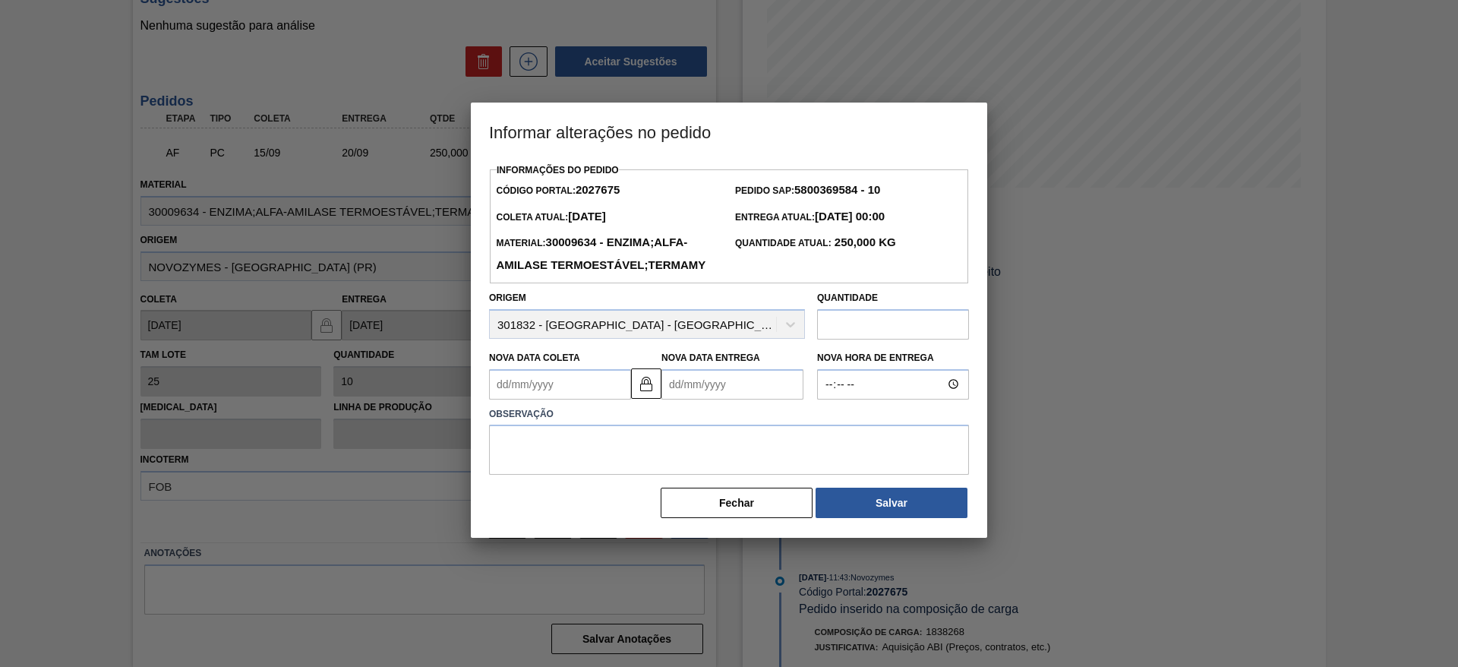
click at [551, 399] on Coleta2027675 "Nova Data Coleta" at bounding box center [560, 384] width 142 height 30
click at [631, 529] on div "19" at bounding box center [630, 518] width 21 height 21
type Coleta2027675 "[DATE]"
type Entrega2027675 "[DATE]"
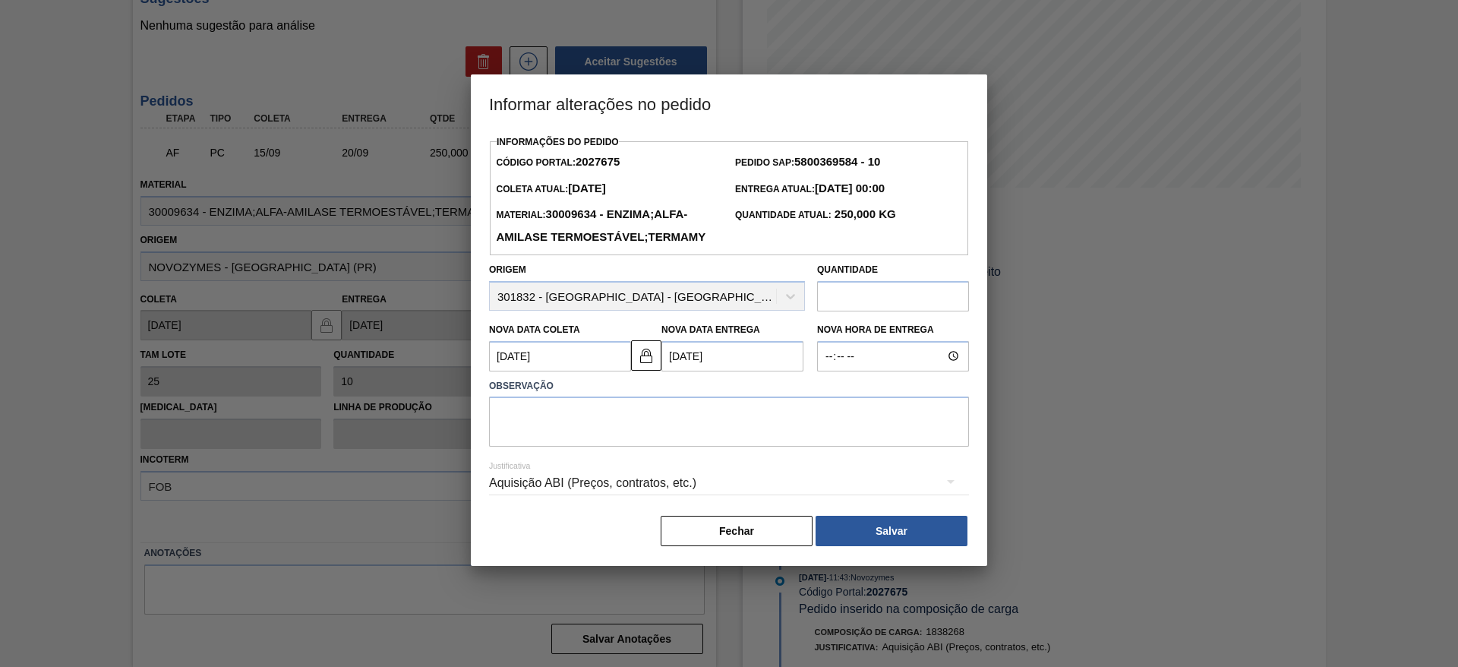
click at [662, 504] on div "Aquisição ABI (Preços, contratos, etc.)" at bounding box center [729, 483] width 480 height 43
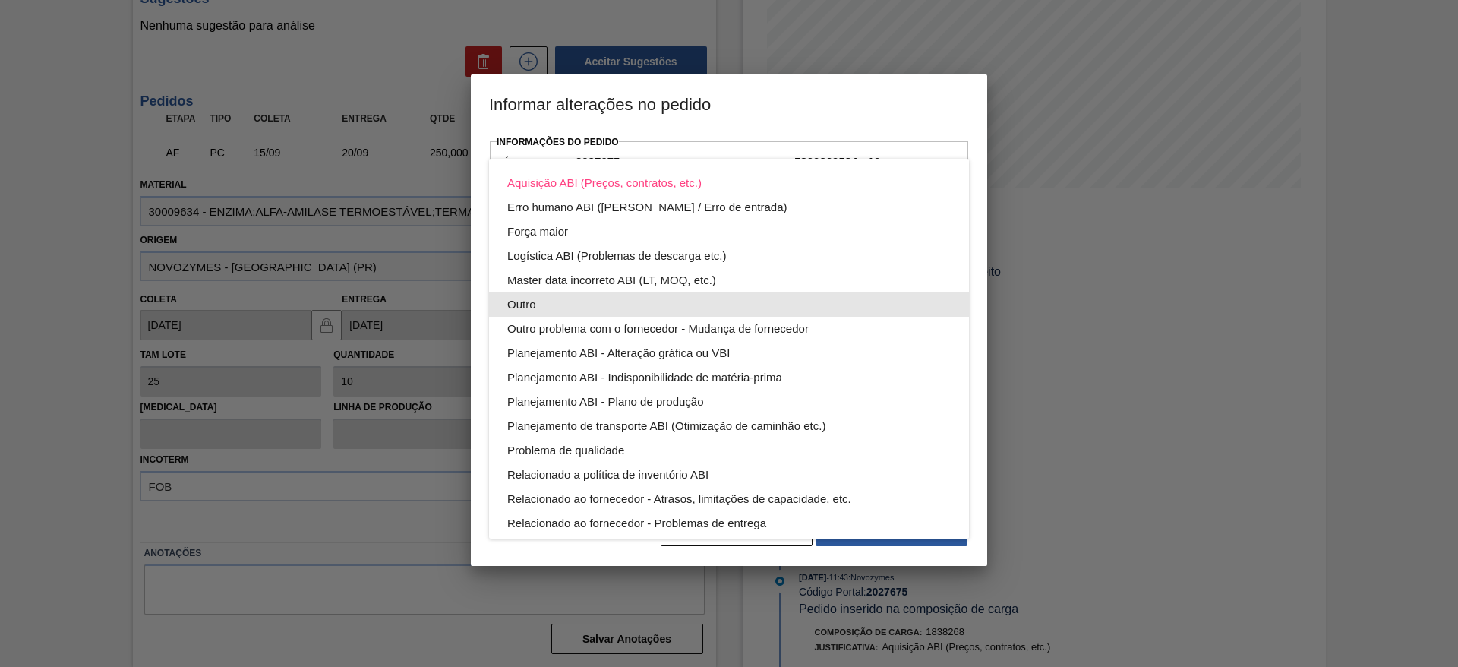
click at [685, 301] on div "Outro" at bounding box center [728, 304] width 443 height 24
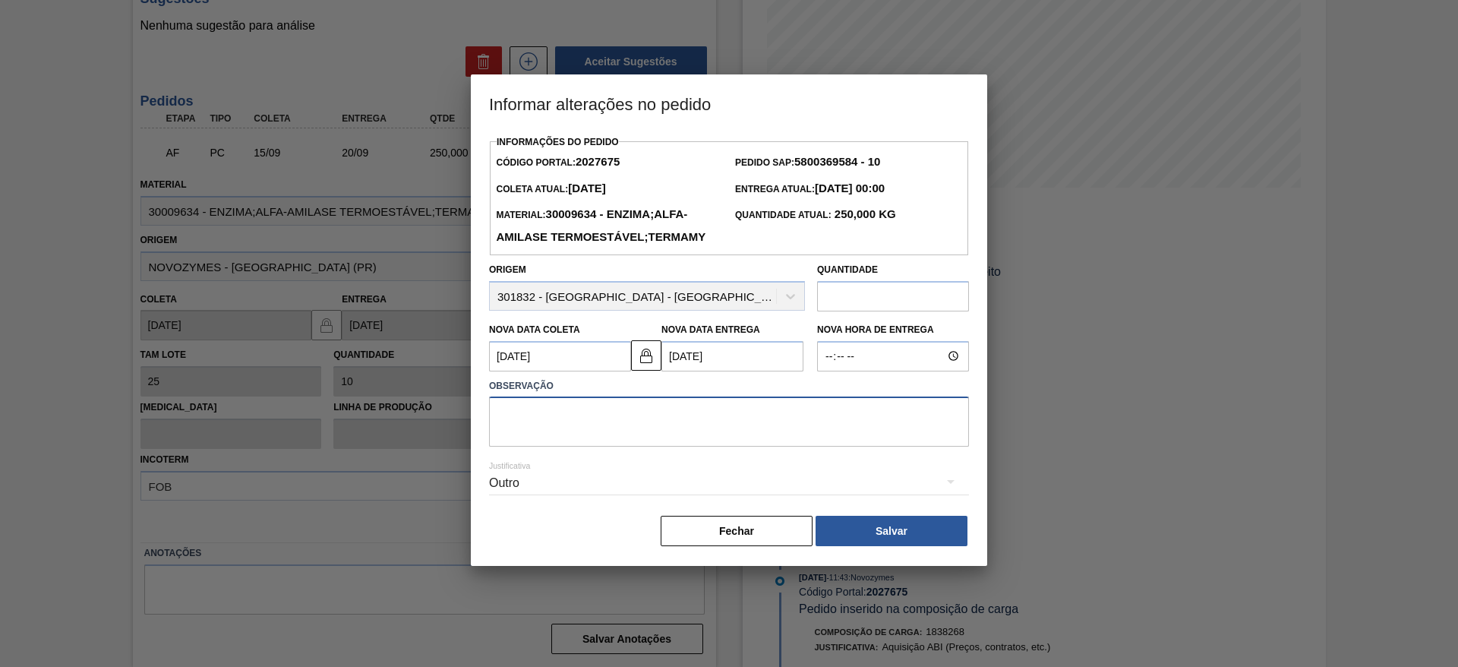
click at [619, 447] on textarea at bounding box center [729, 421] width 480 height 50
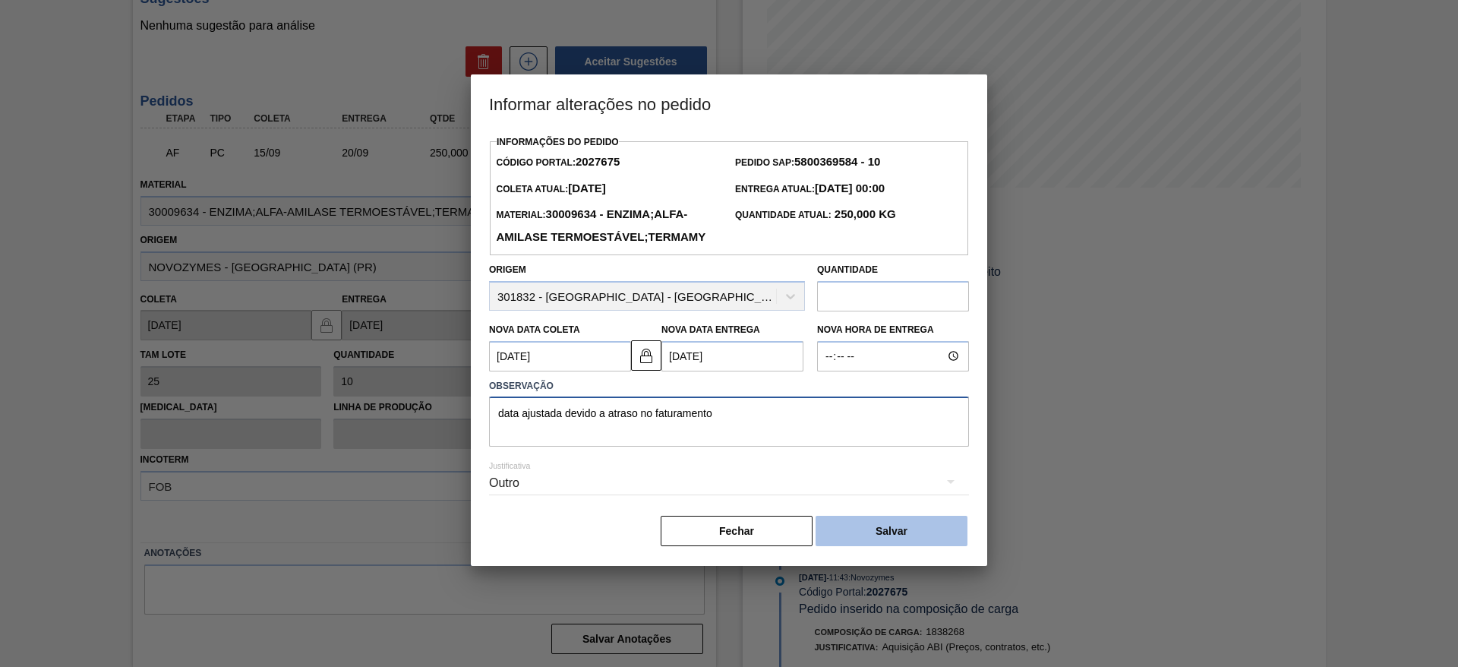
type textarea "data ajustada devido a atraso no faturamento"
click at [904, 544] on button "Salvar" at bounding box center [892, 531] width 152 height 30
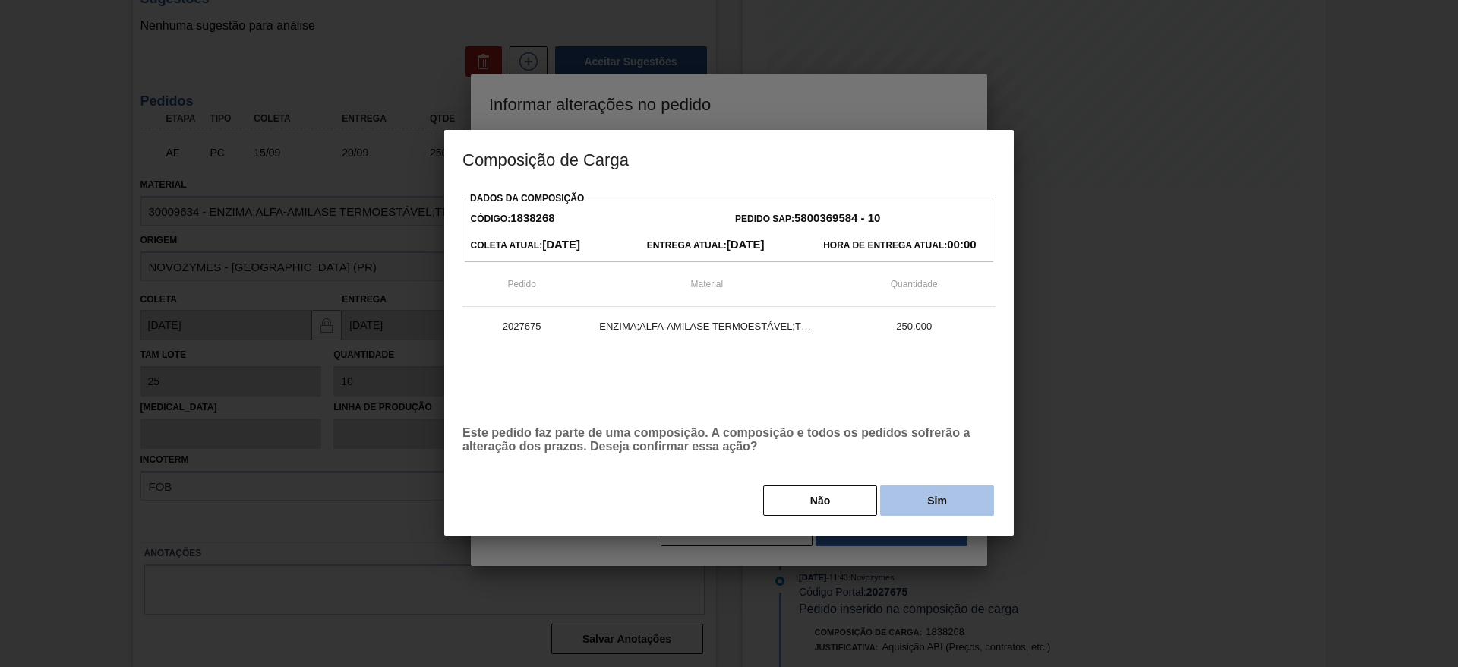
click at [908, 508] on button "Sim" at bounding box center [937, 500] width 114 height 30
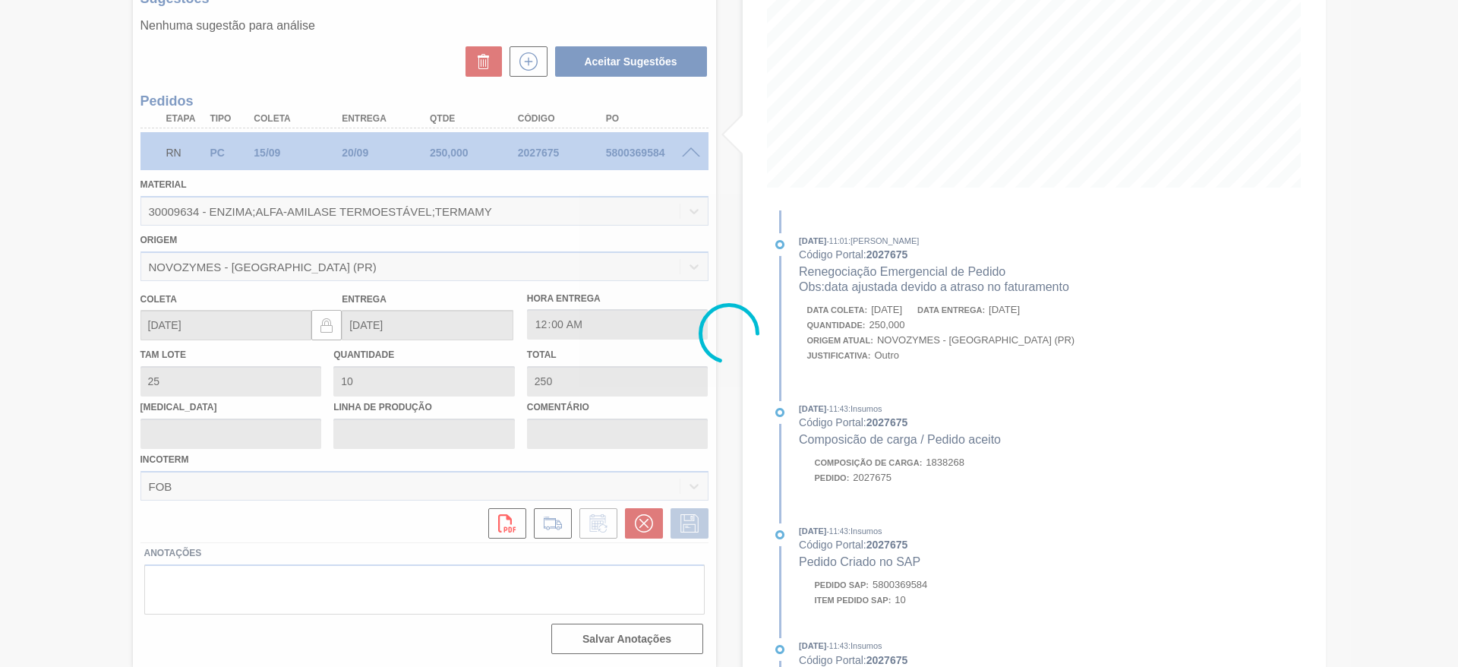
scroll to position [0, 0]
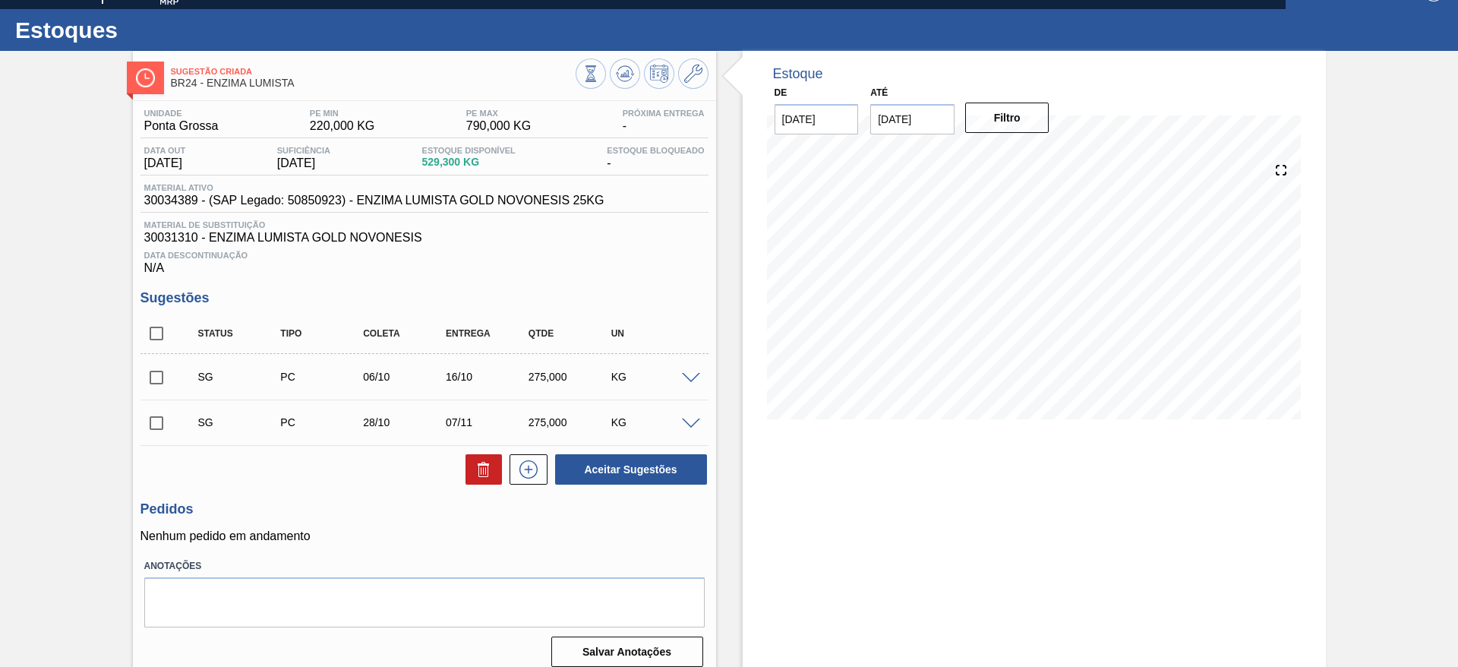
scroll to position [38, 0]
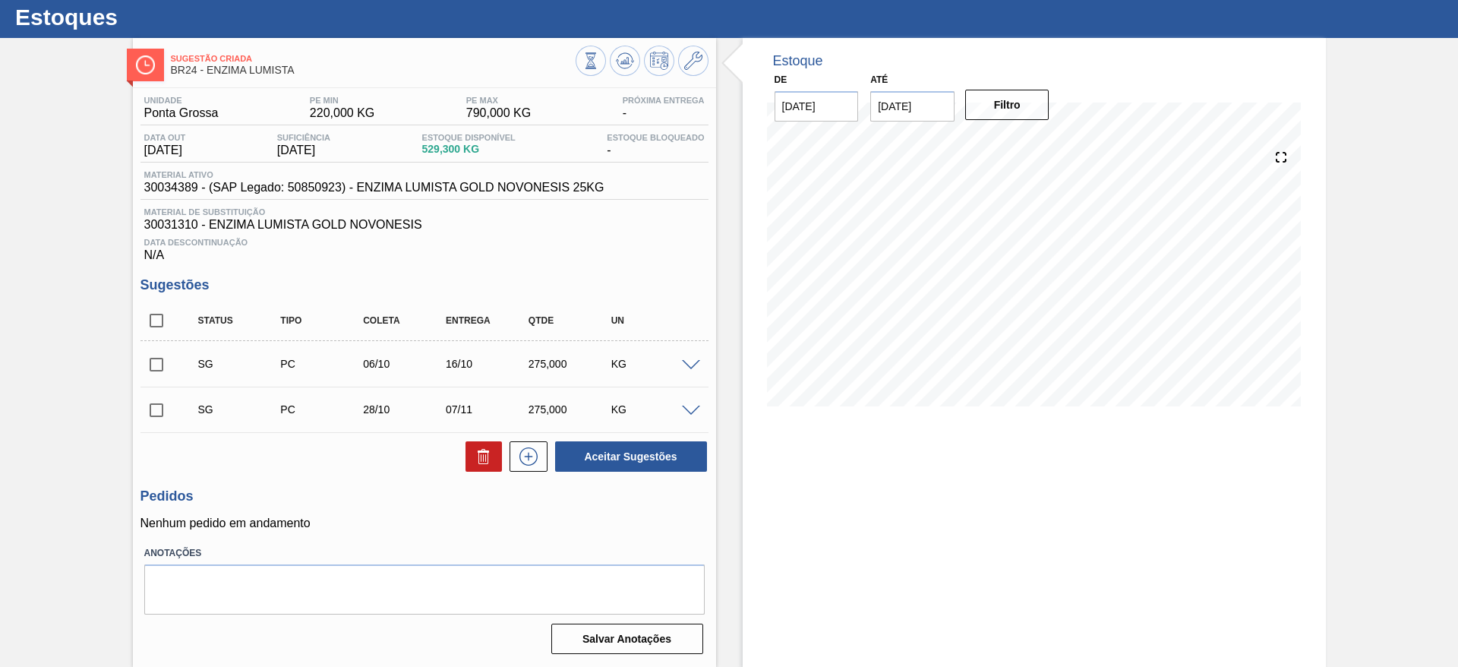
click at [692, 365] on span at bounding box center [691, 365] width 18 height 11
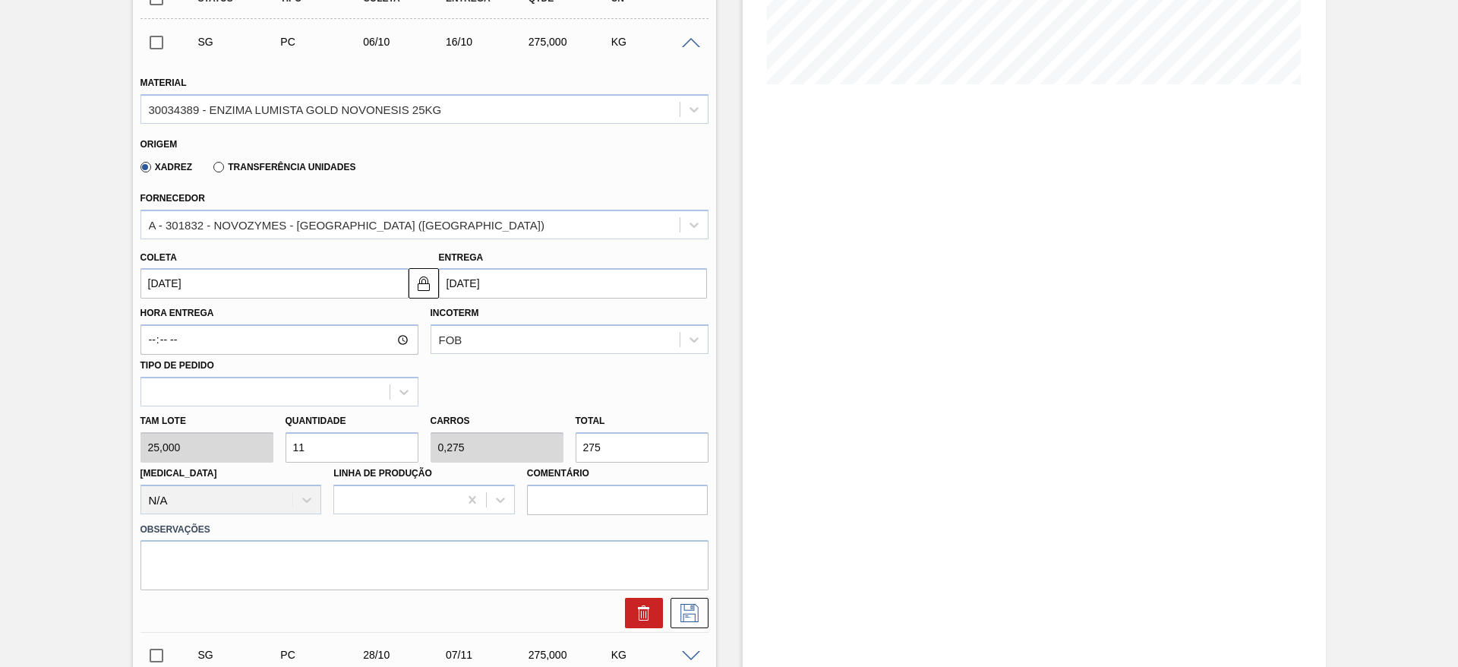
scroll to position [380, 0]
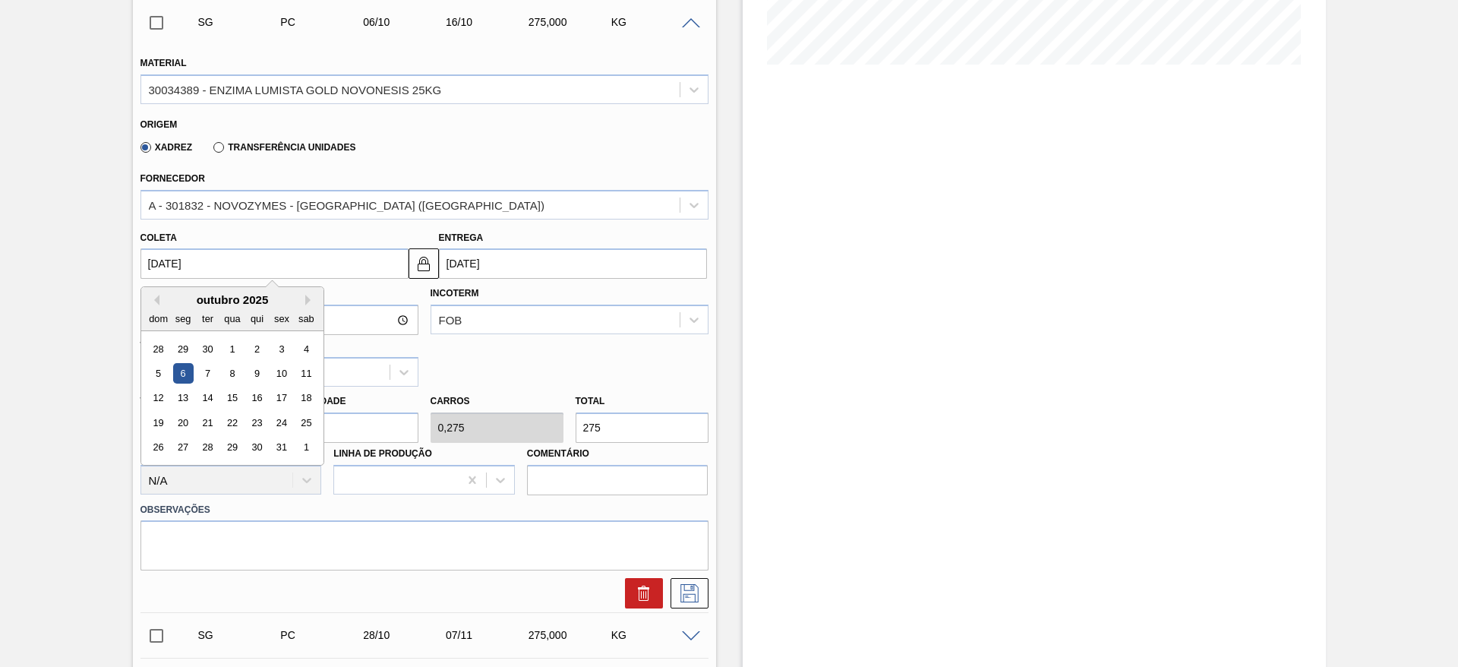
click at [278, 256] on input "[DATE]" at bounding box center [274, 263] width 268 height 30
click at [151, 295] on button "Previous Month" at bounding box center [154, 300] width 11 height 11
click at [253, 428] on div "25" at bounding box center [256, 422] width 21 height 21
type input "[DATE]"
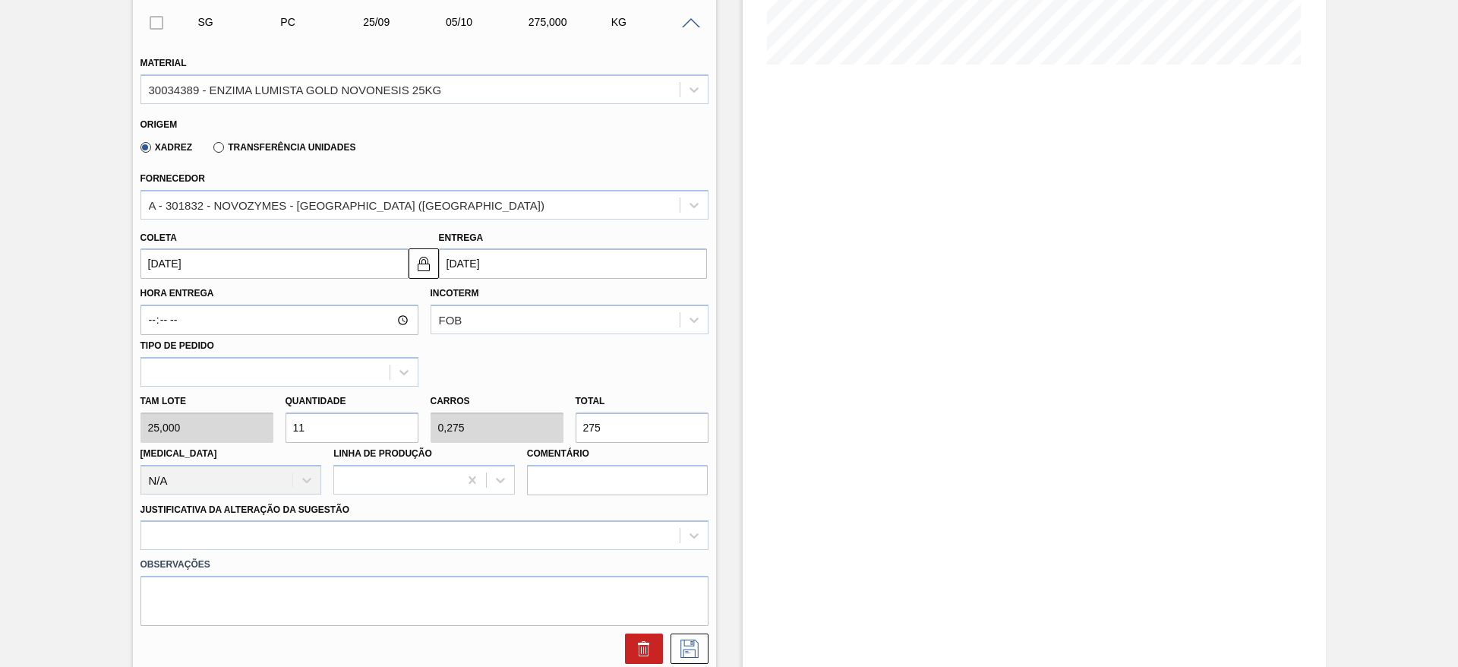
drag, startPoint x: 308, startPoint y: 428, endPoint x: 278, endPoint y: 420, distance: 30.8
click at [279, 420] on div "Quantidade 11" at bounding box center [351, 416] width 145 height 52
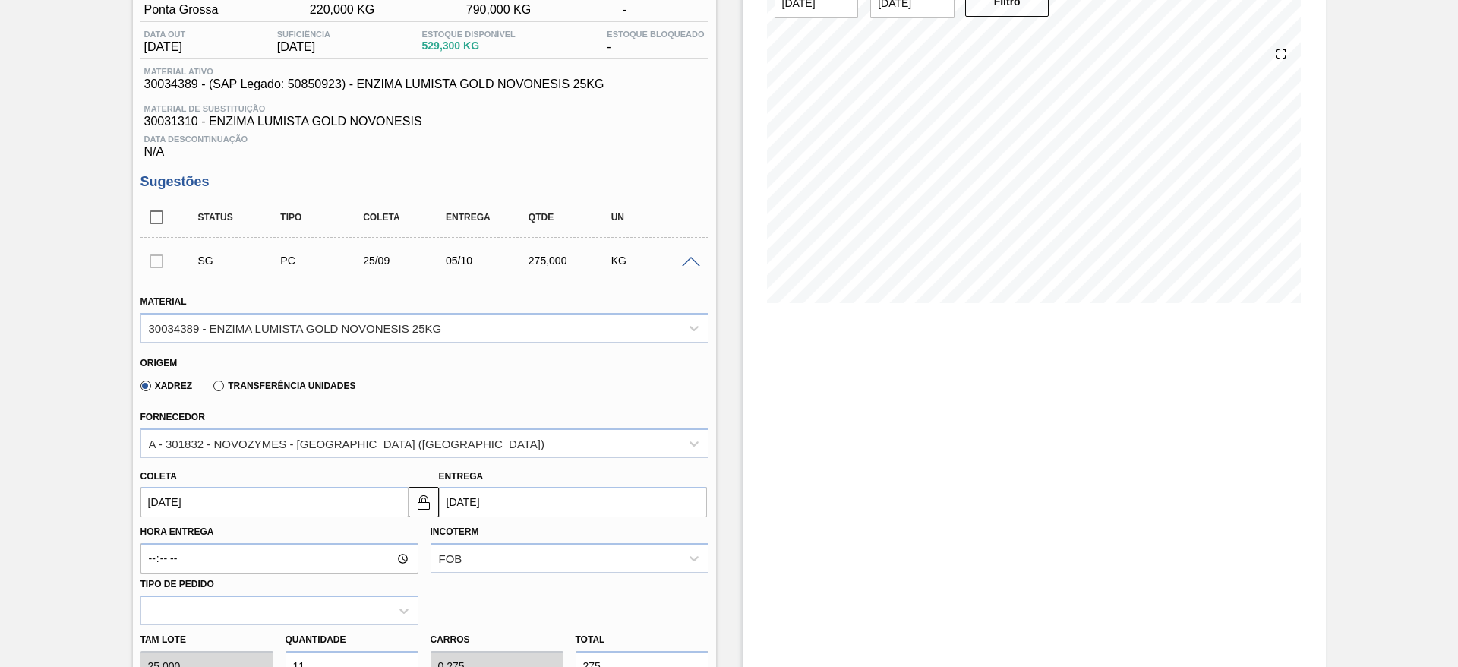
scroll to position [266, 0]
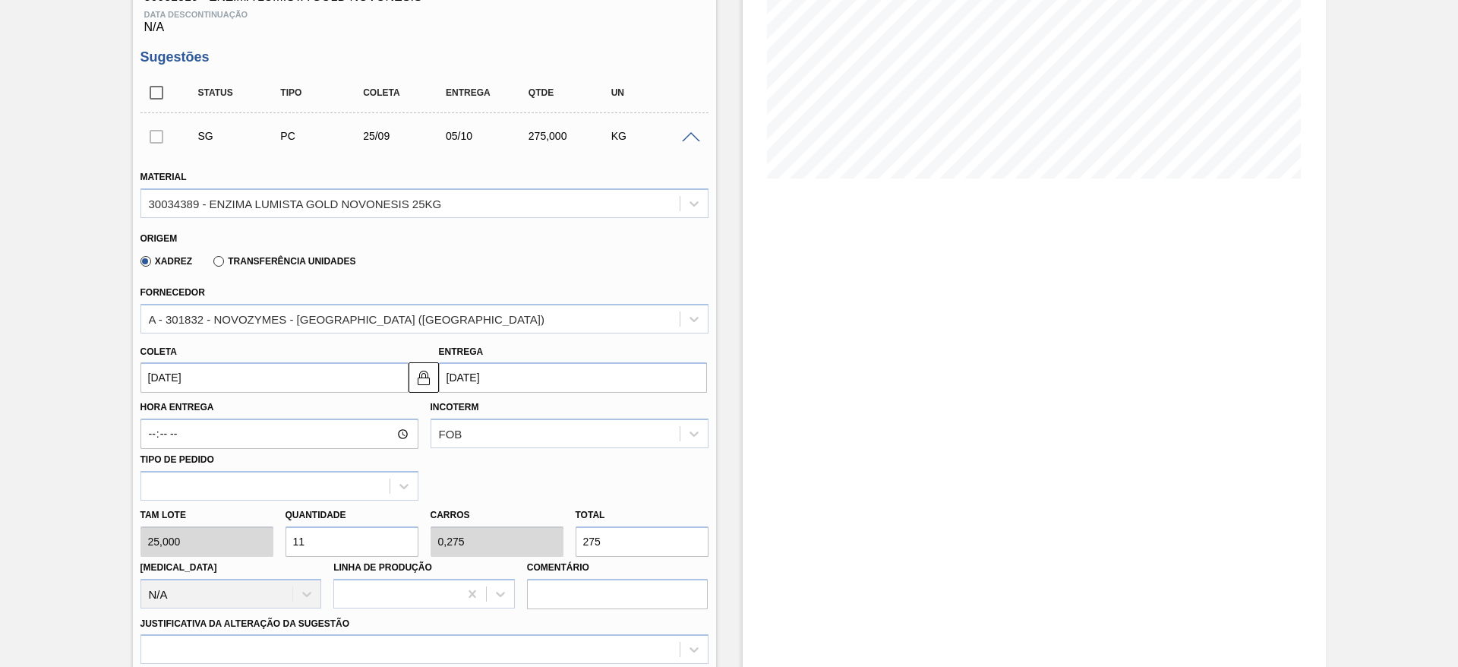
type input "8"
type input "0,2"
type input "200"
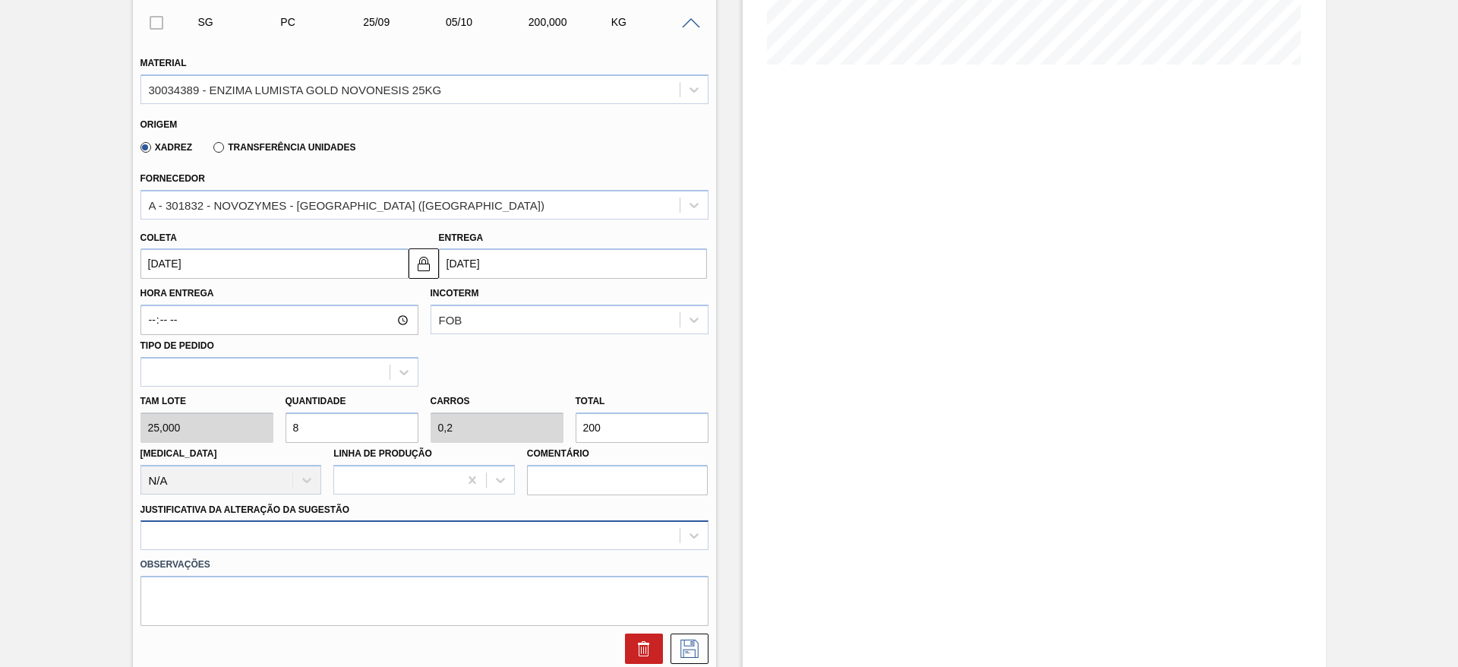
type input "8"
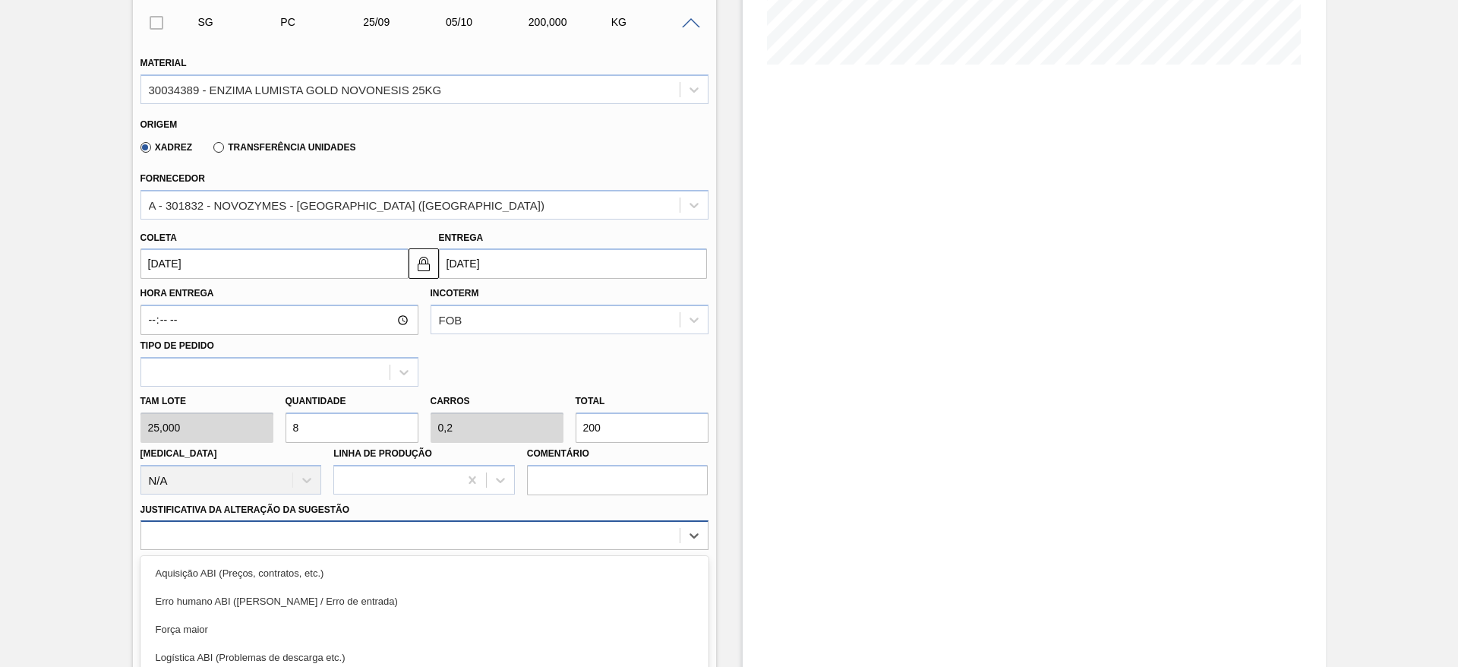
click at [450, 531] on div "option Logística ABI (Problemas de descarga etc.) focused, 4 of 18. 18 results …" at bounding box center [424, 535] width 568 height 30
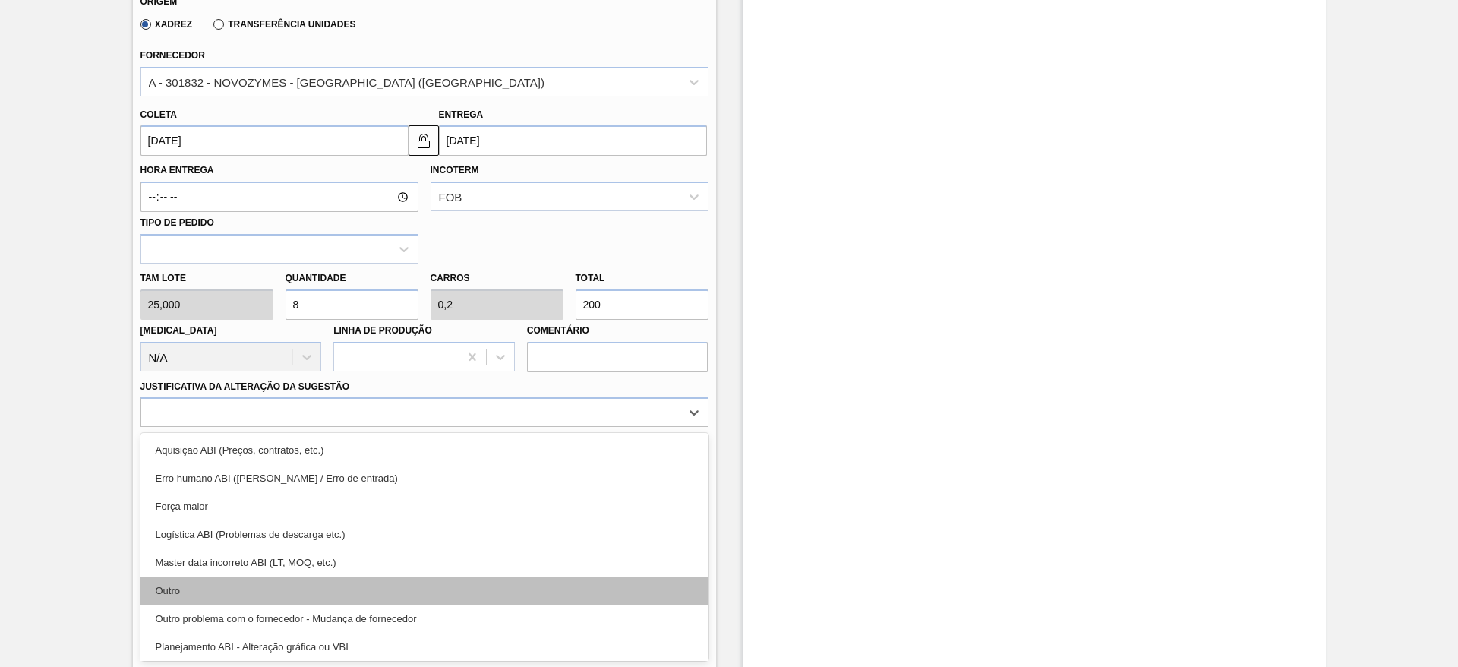
click at [434, 587] on div "Outro" at bounding box center [424, 590] width 568 height 28
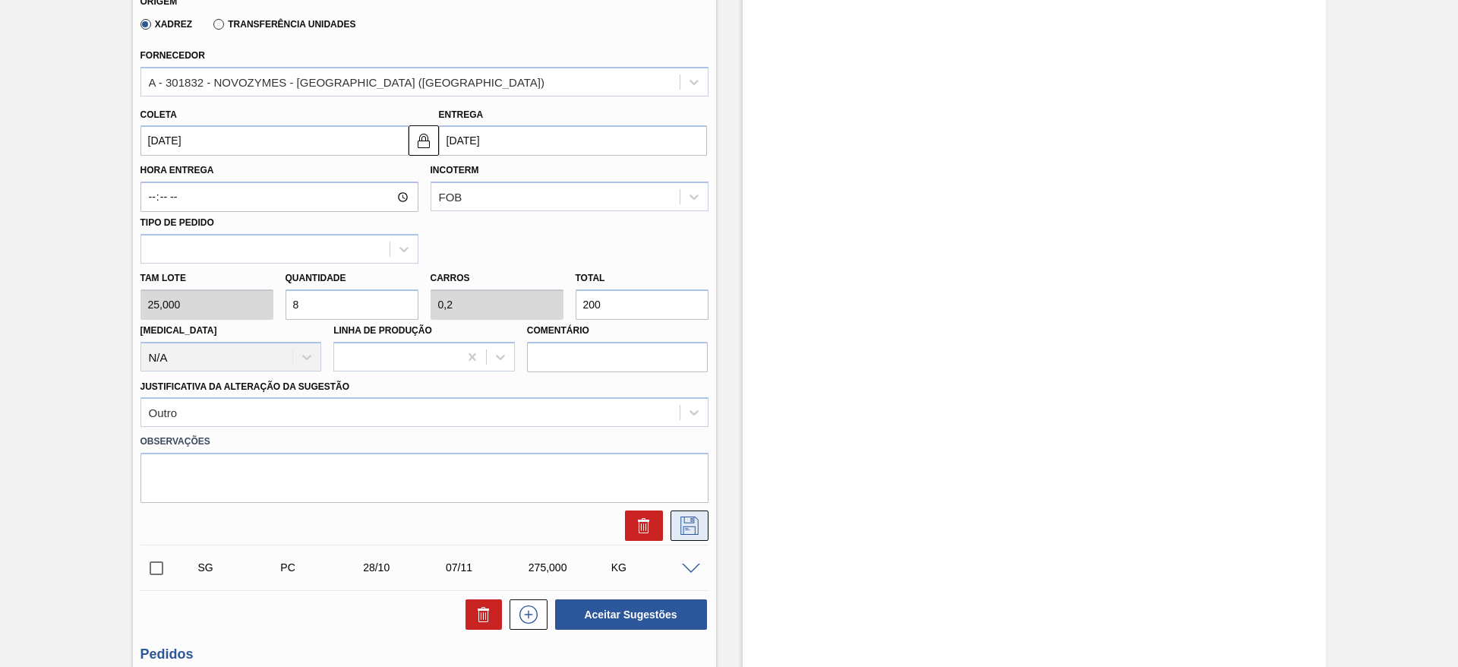
click at [682, 536] on button at bounding box center [690, 525] width 38 height 30
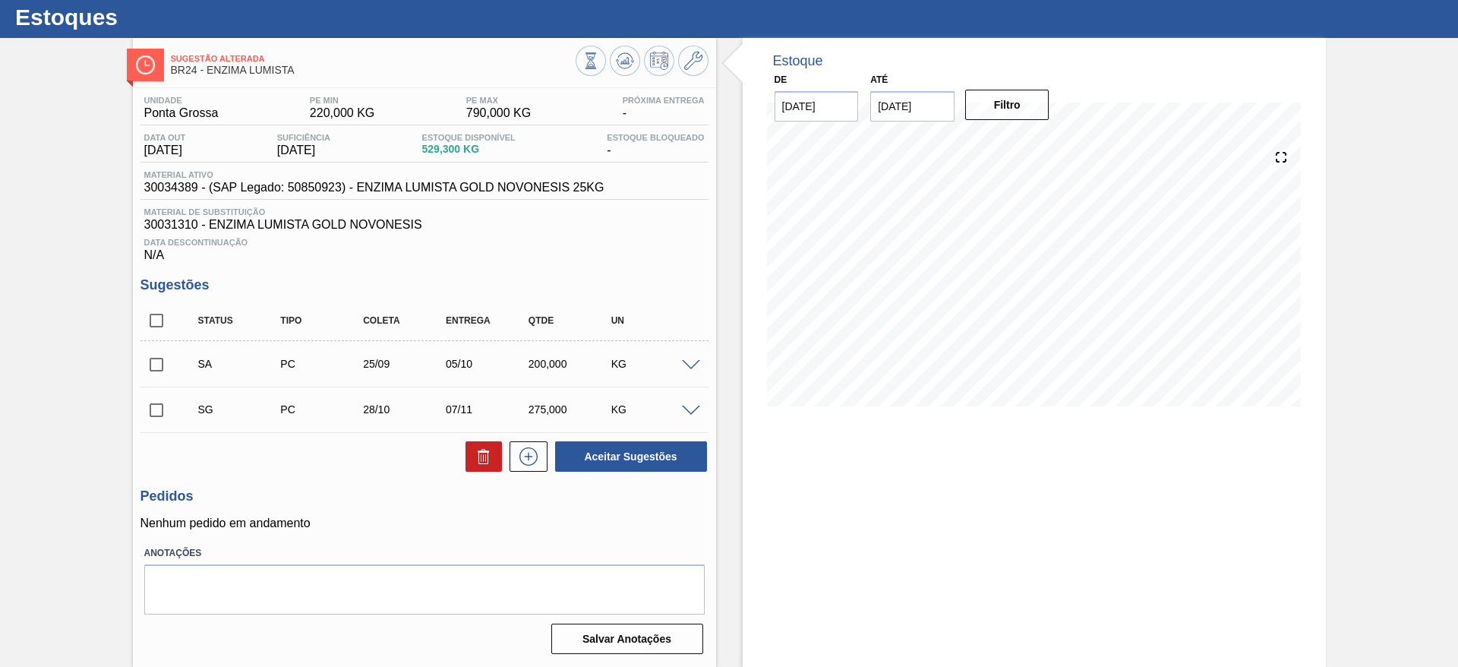
scroll to position [38, 0]
click at [155, 355] on input "checkbox" at bounding box center [156, 365] width 32 height 32
click at [601, 450] on button "Aceitar Sugestões" at bounding box center [631, 456] width 152 height 30
checkbox input "false"
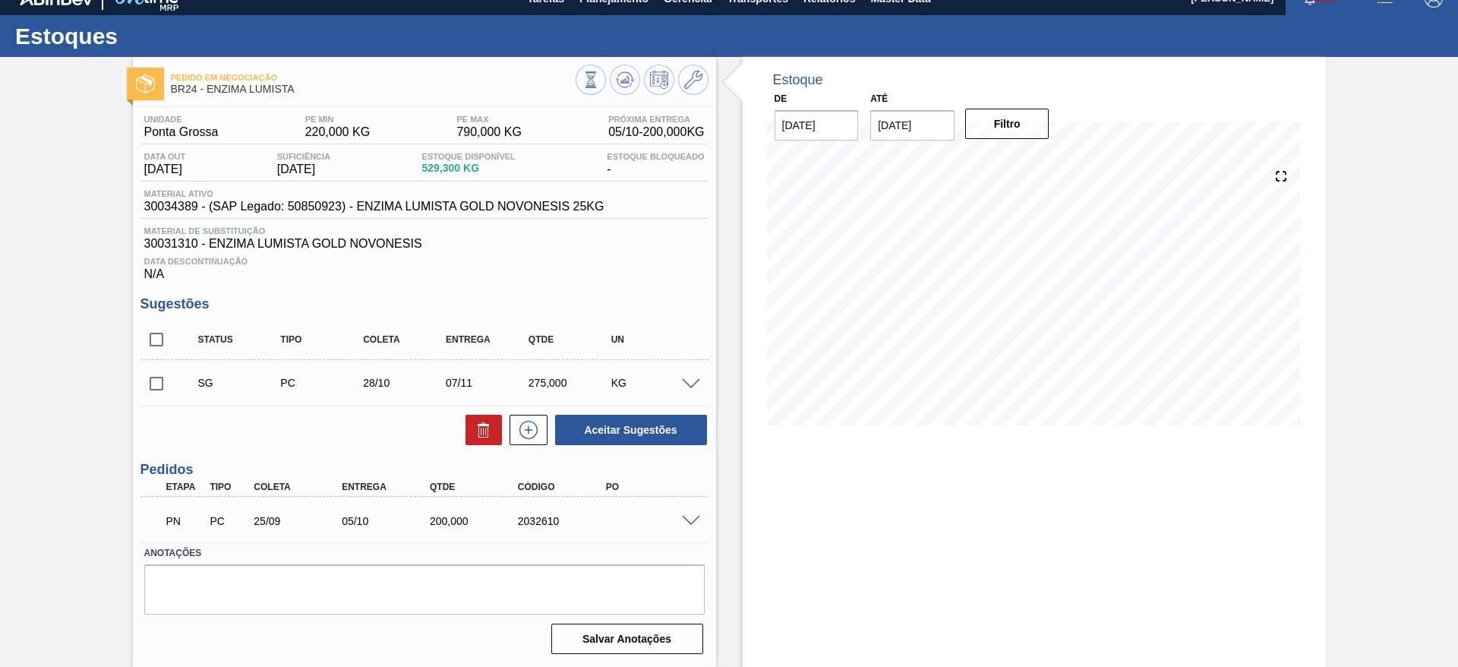
scroll to position [19, 0]
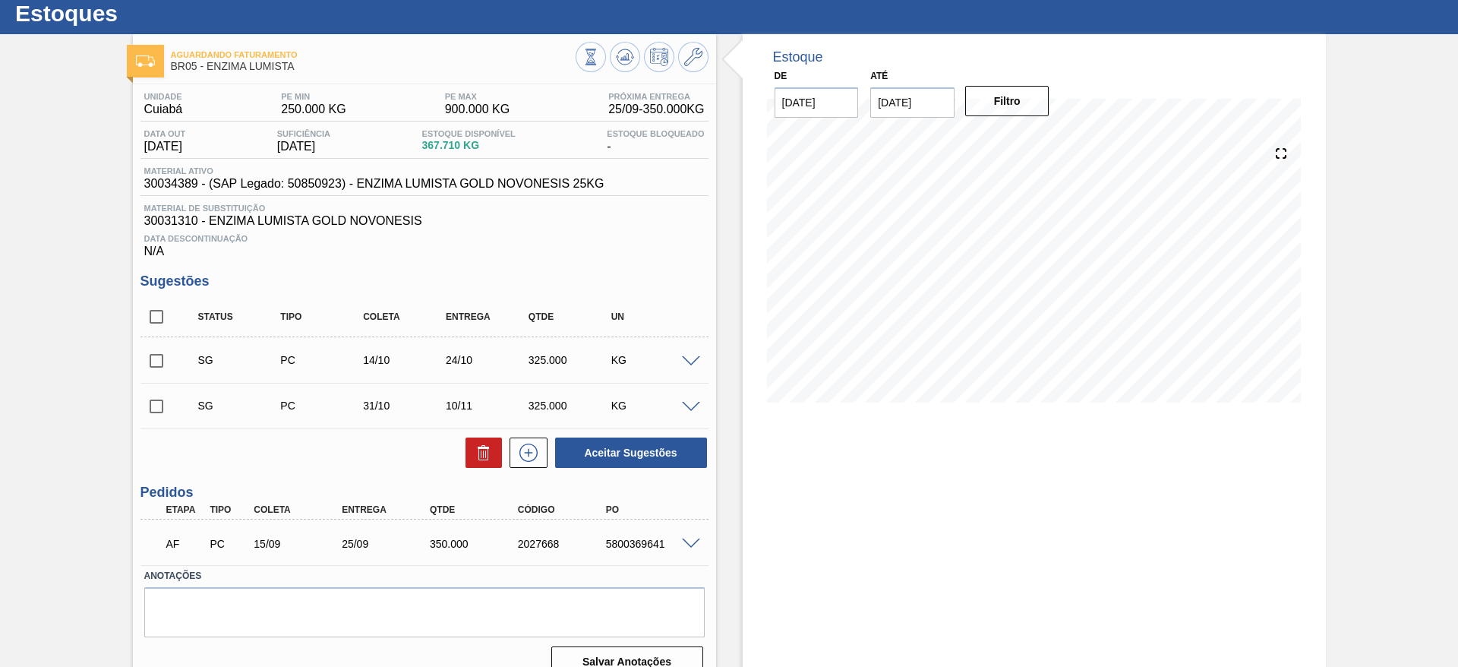
scroll to position [65, 0]
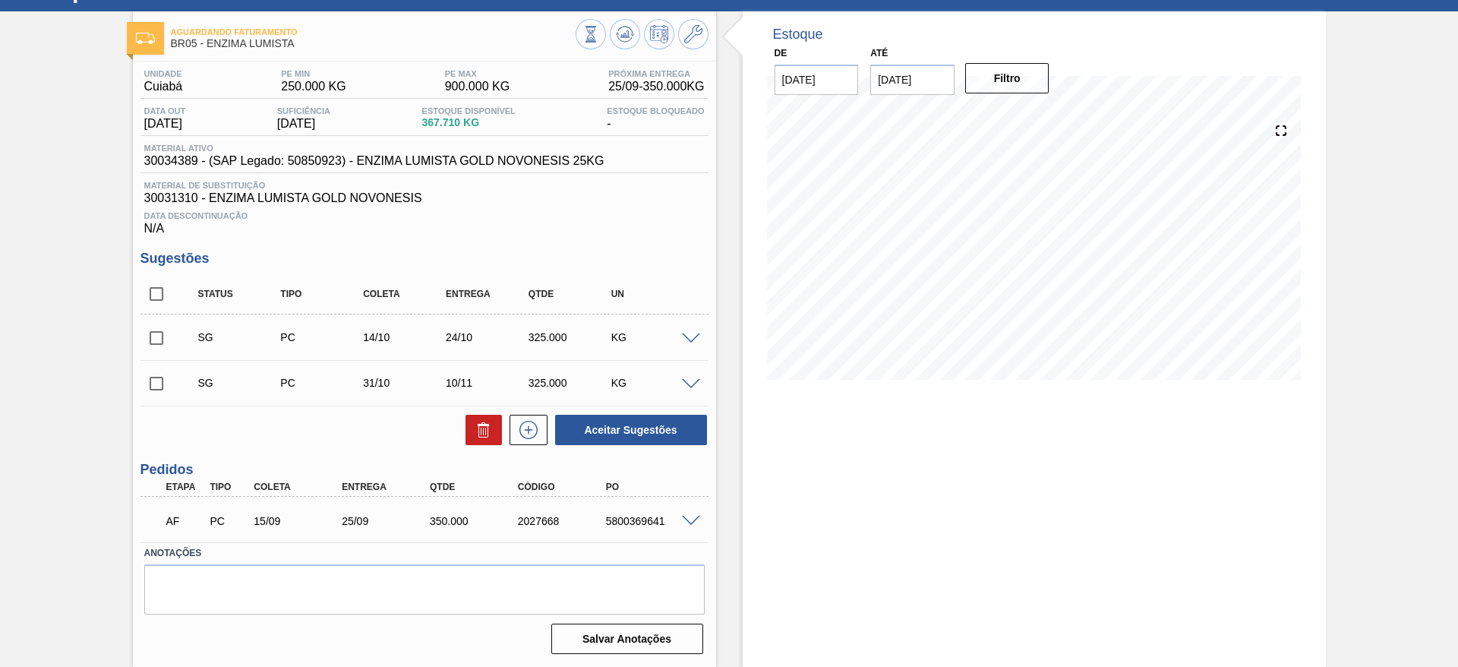
click at [691, 517] on span at bounding box center [691, 521] width 18 height 11
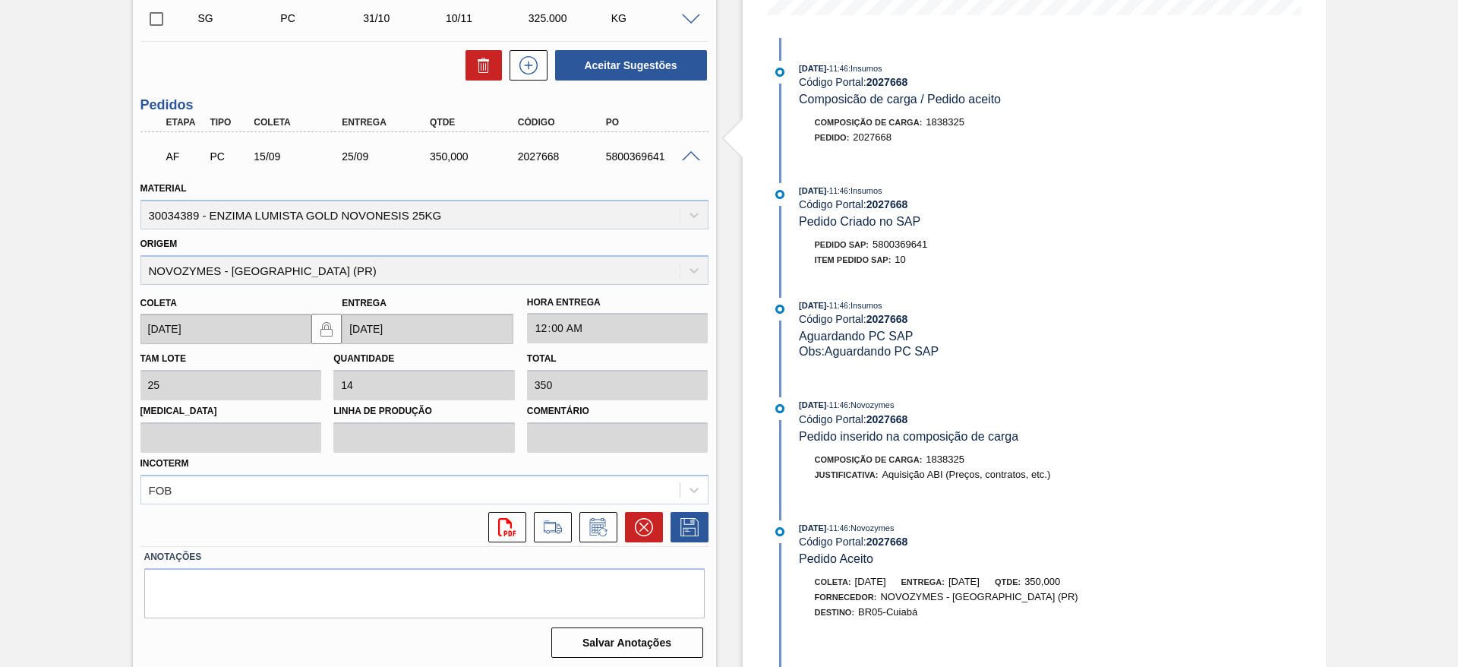
scroll to position [433, 0]
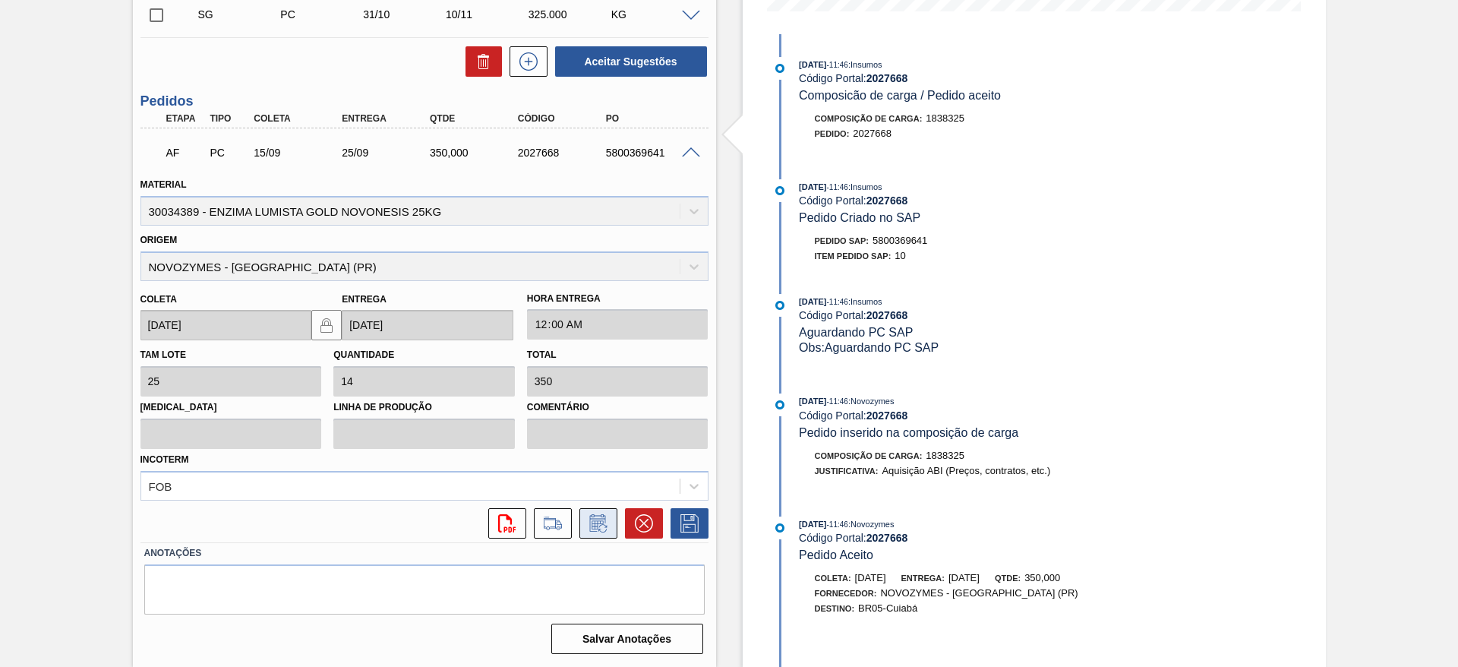
click at [602, 519] on icon at bounding box center [598, 523] width 24 height 18
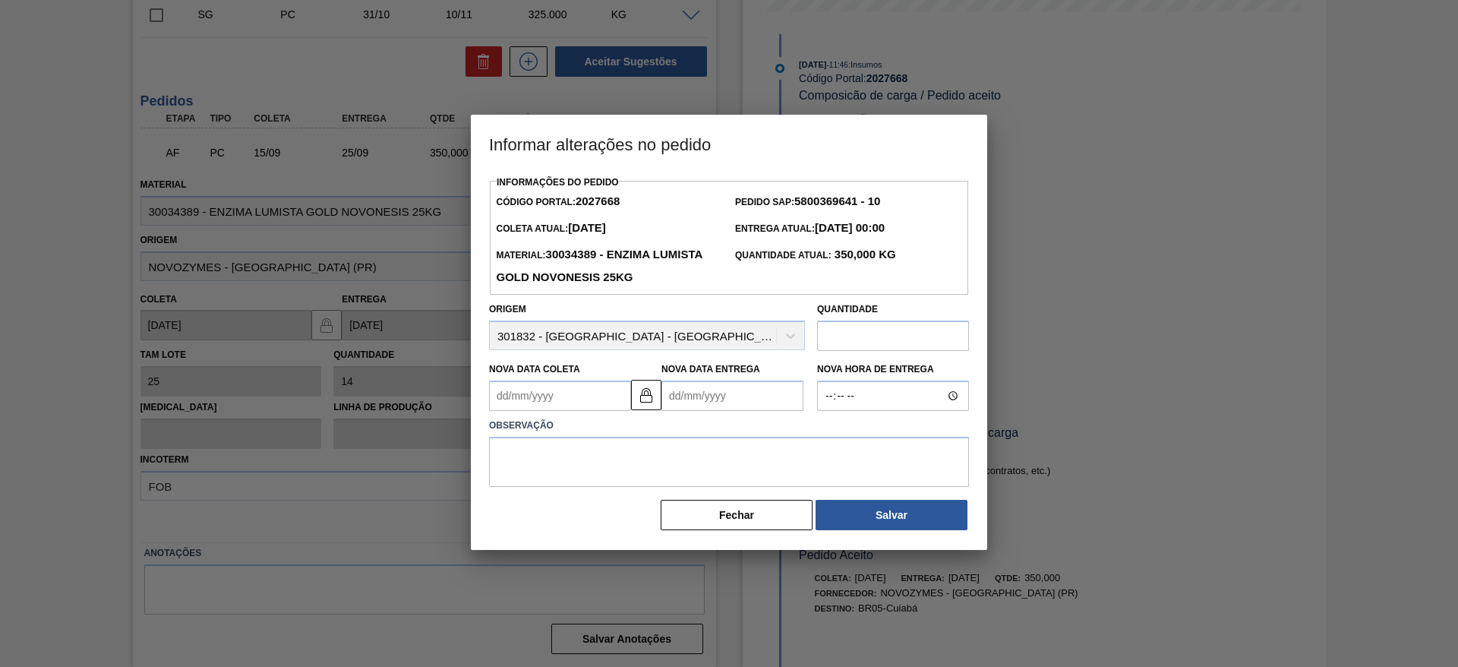
click at [693, 393] on Entrega2027668 "Nova Data Entrega" at bounding box center [732, 395] width 142 height 30
click at [602, 393] on Coleta2027668 "Nova Data Coleta" at bounding box center [560, 395] width 142 height 30
click at [630, 535] on div "19" at bounding box center [630, 530] width 21 height 21
type Coleta2027668 "[DATE]"
type Entrega2027668 "[DATE]"
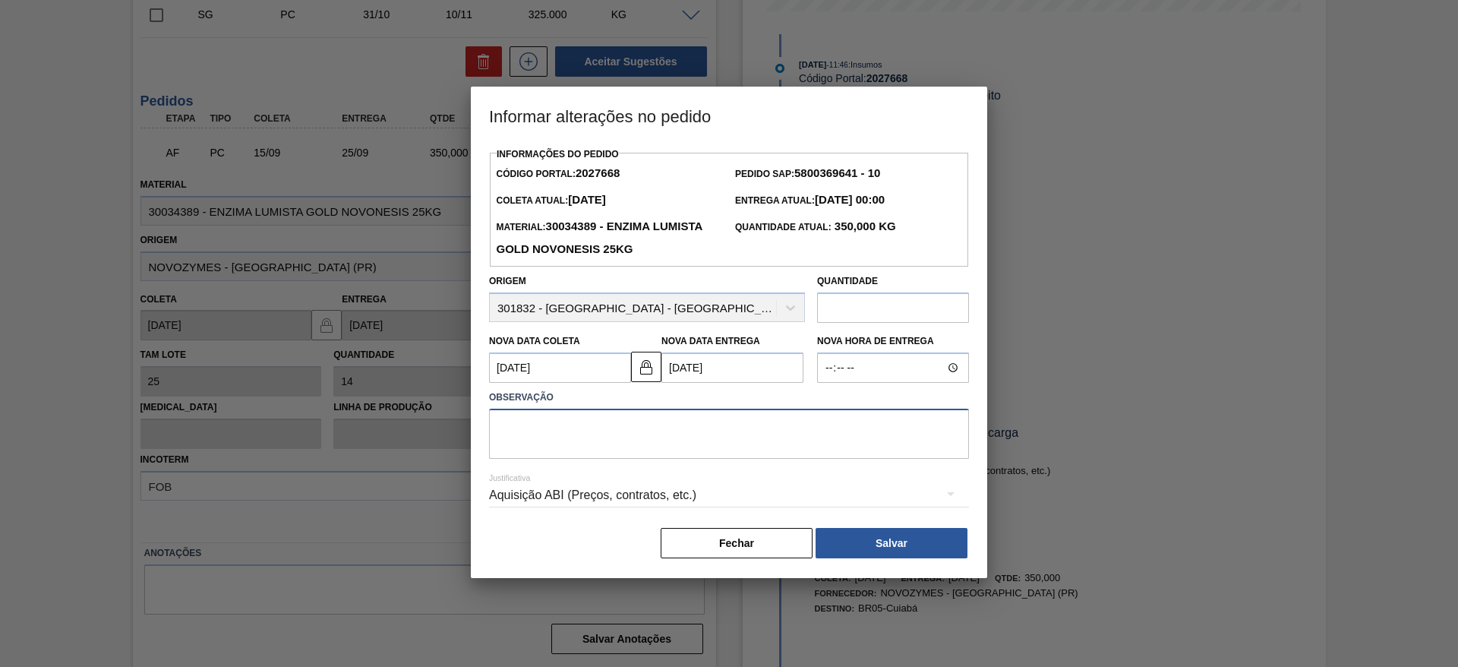
click at [572, 441] on textarea at bounding box center [729, 434] width 480 height 50
type textarea "data ajustada devido a atraso no faturamento"
click at [611, 507] on div "Aquisição ABI (Preços, contratos, etc.)" at bounding box center [729, 495] width 480 height 43
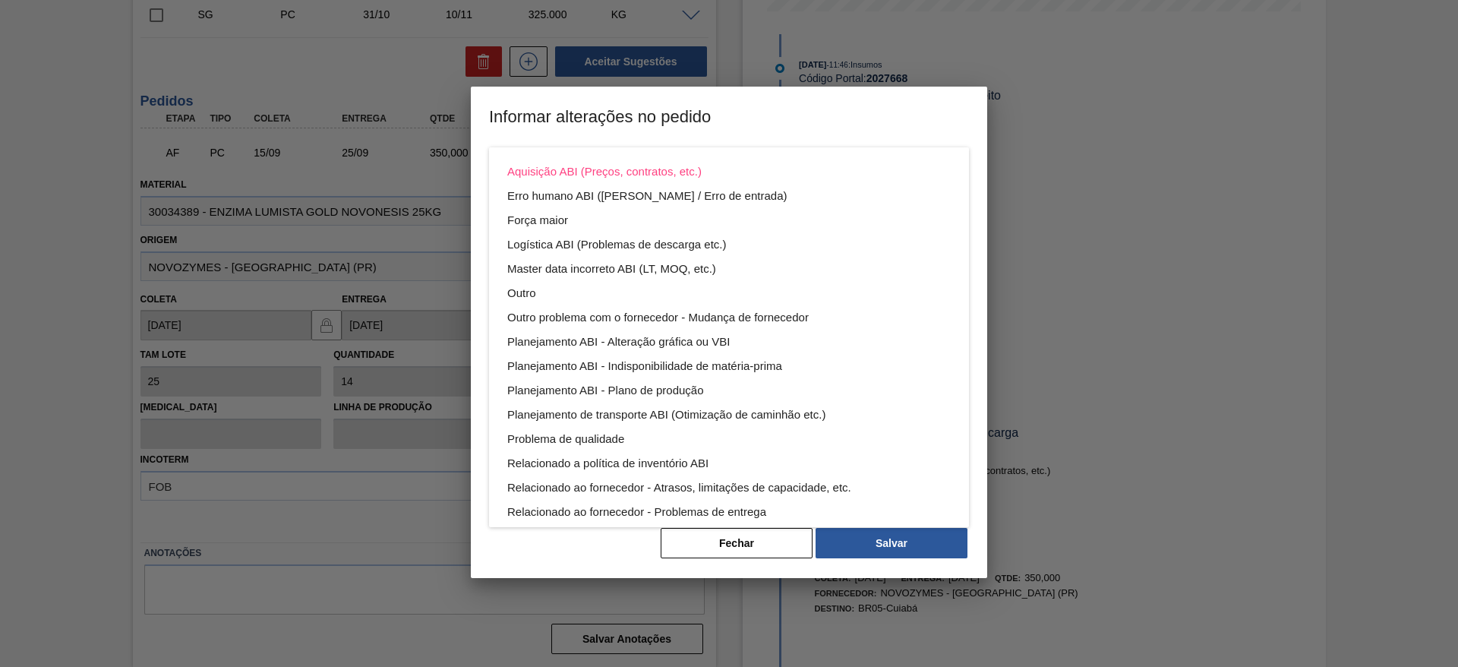
scroll to position [82, 0]
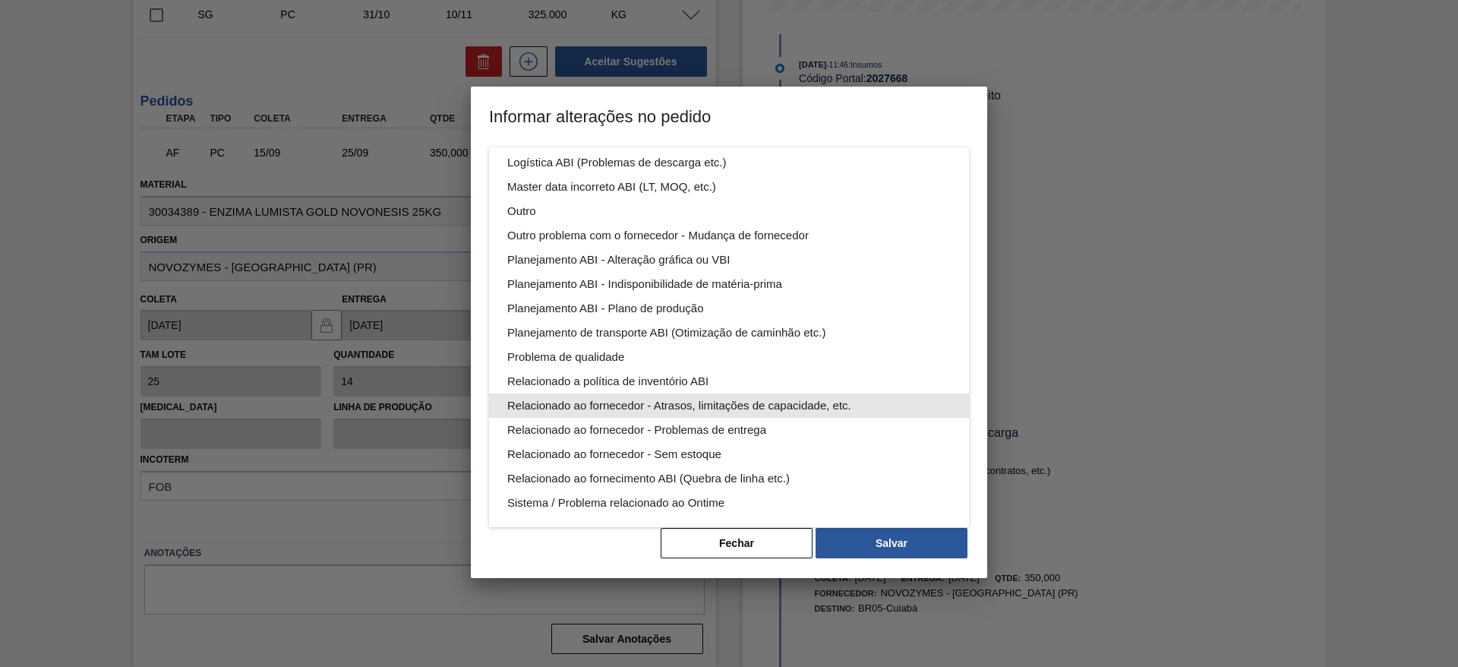
click at [731, 412] on div "Relacionado ao fornecedor - Atrasos, limitações de capacidade, etc." at bounding box center [728, 405] width 443 height 24
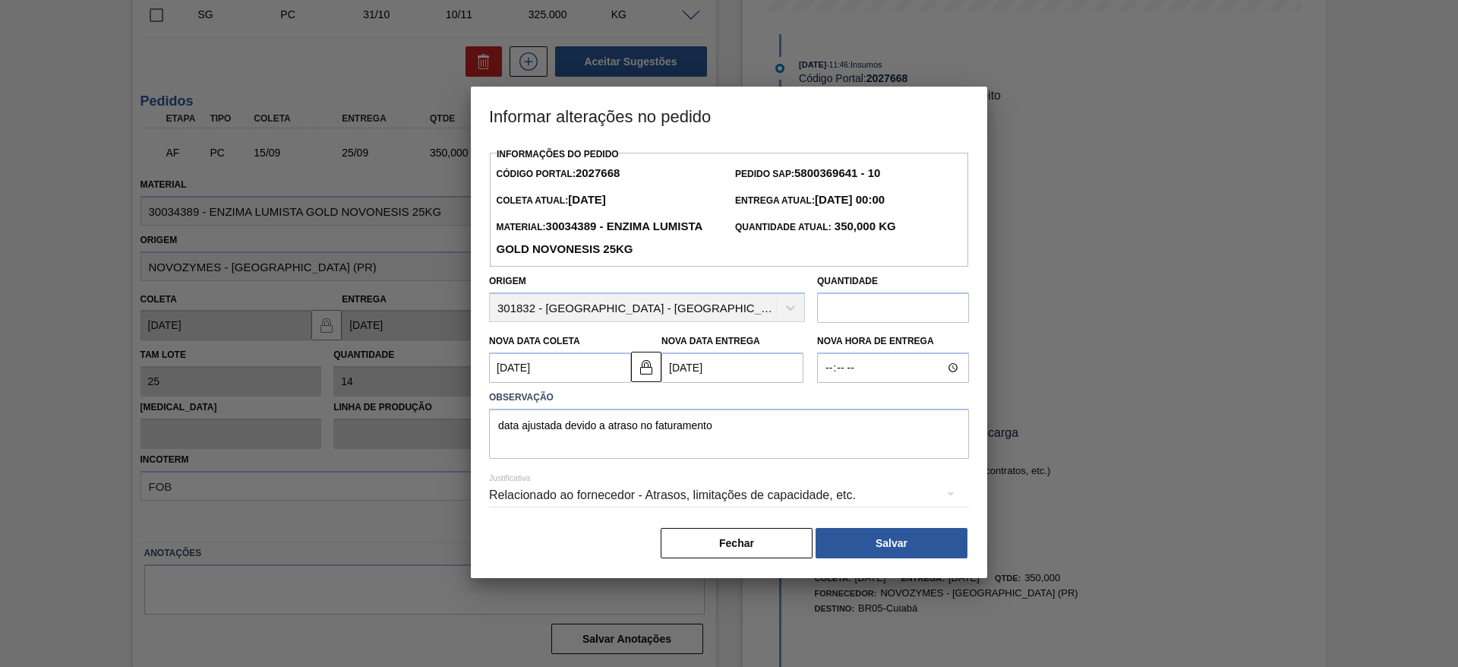
scroll to position [0, 0]
click at [902, 547] on button "Salvar" at bounding box center [892, 543] width 152 height 30
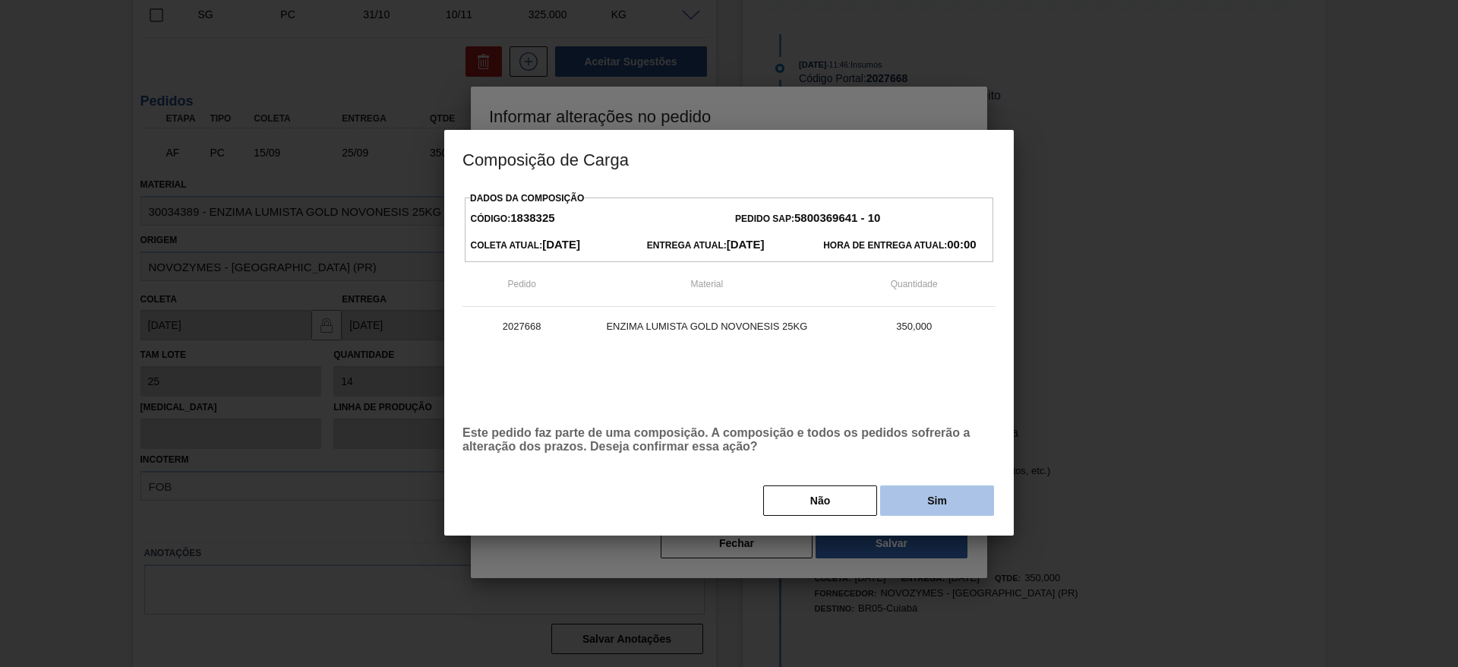
click at [945, 503] on button "Sim" at bounding box center [937, 500] width 114 height 30
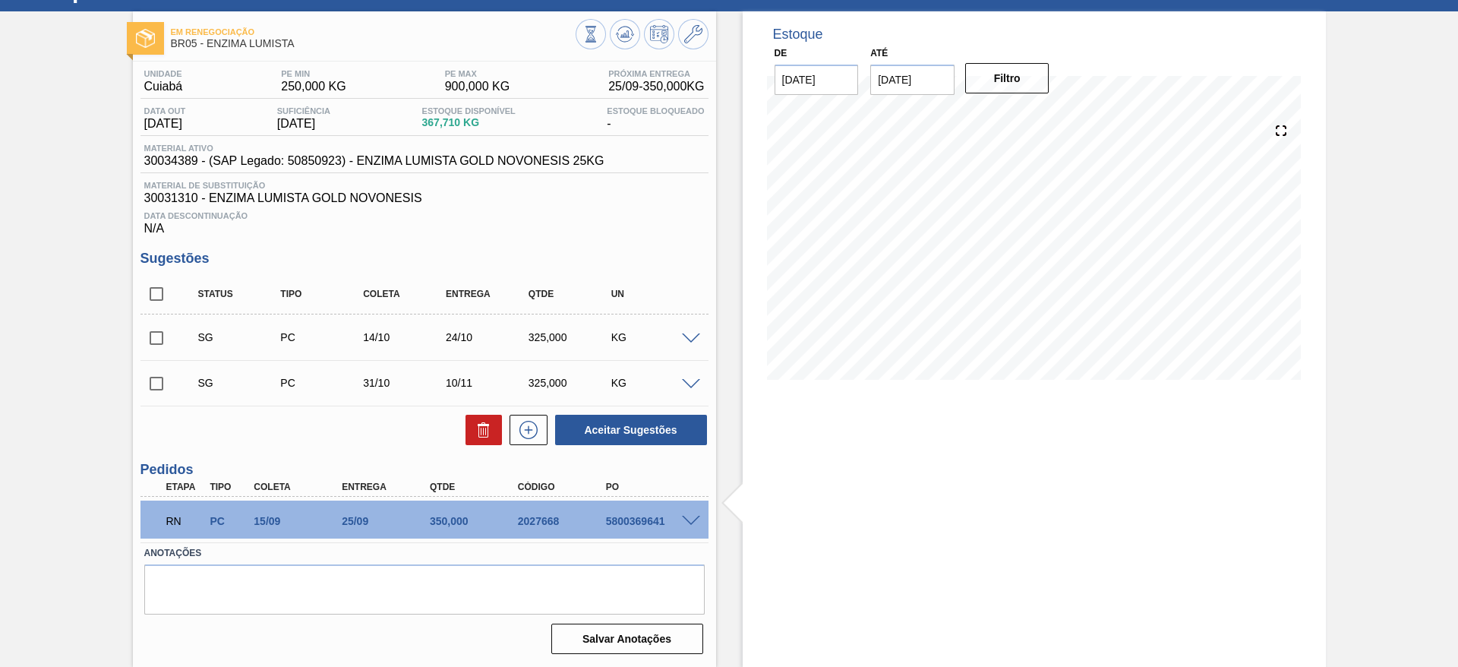
scroll to position [65, 0]
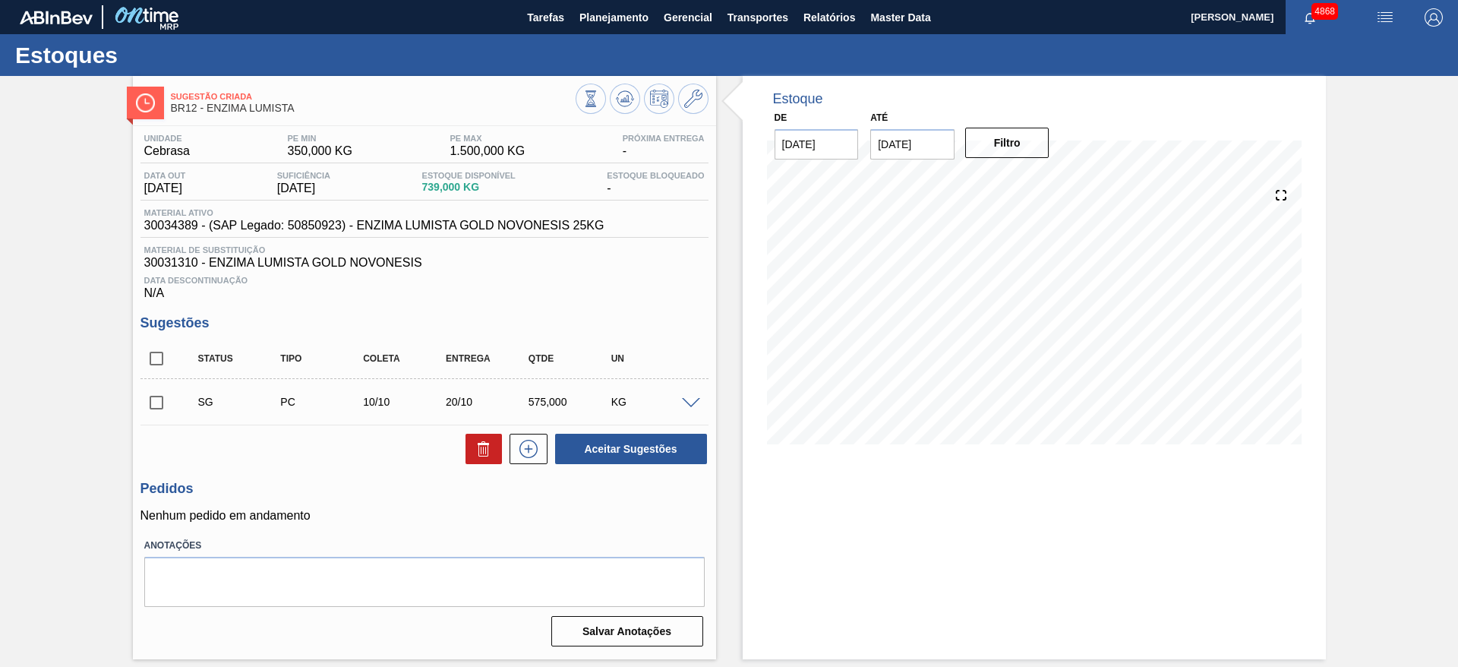
click at [690, 402] on span at bounding box center [691, 403] width 18 height 11
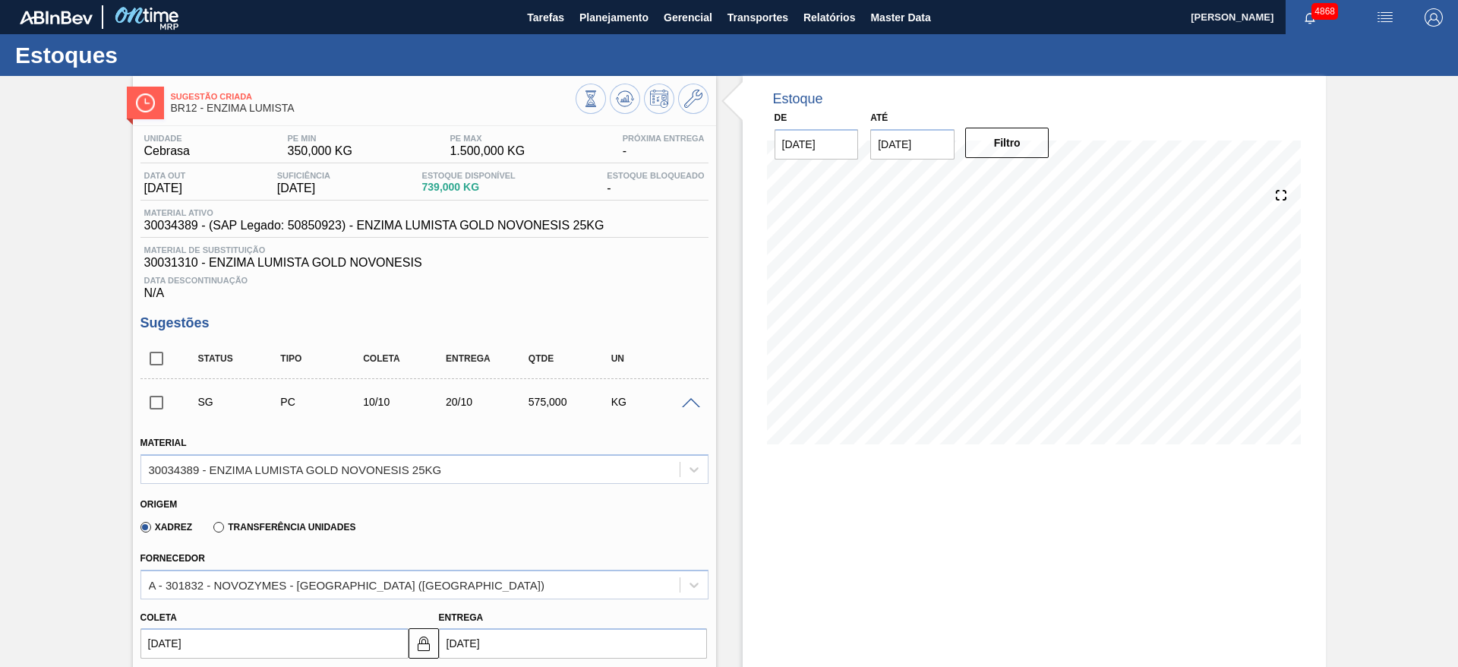
scroll to position [342, 0]
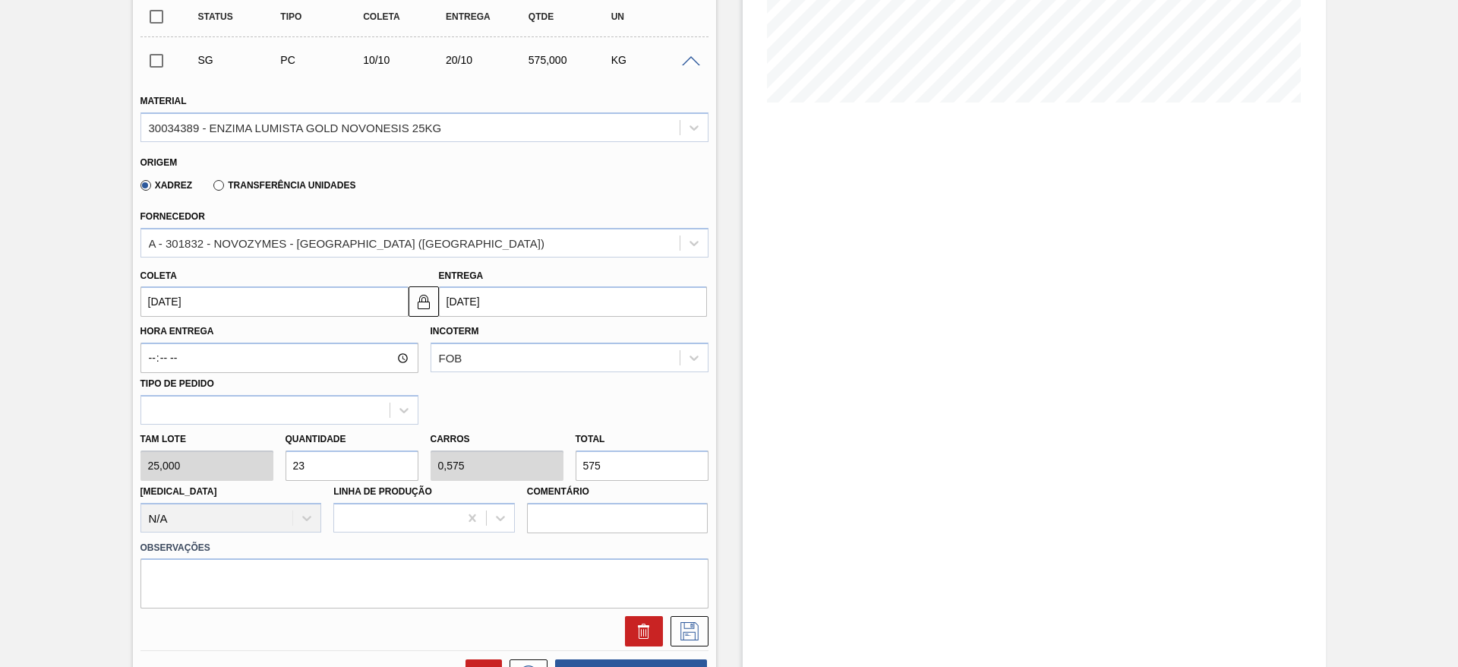
click at [275, 310] on input "10/10/2025" at bounding box center [274, 301] width 268 height 30
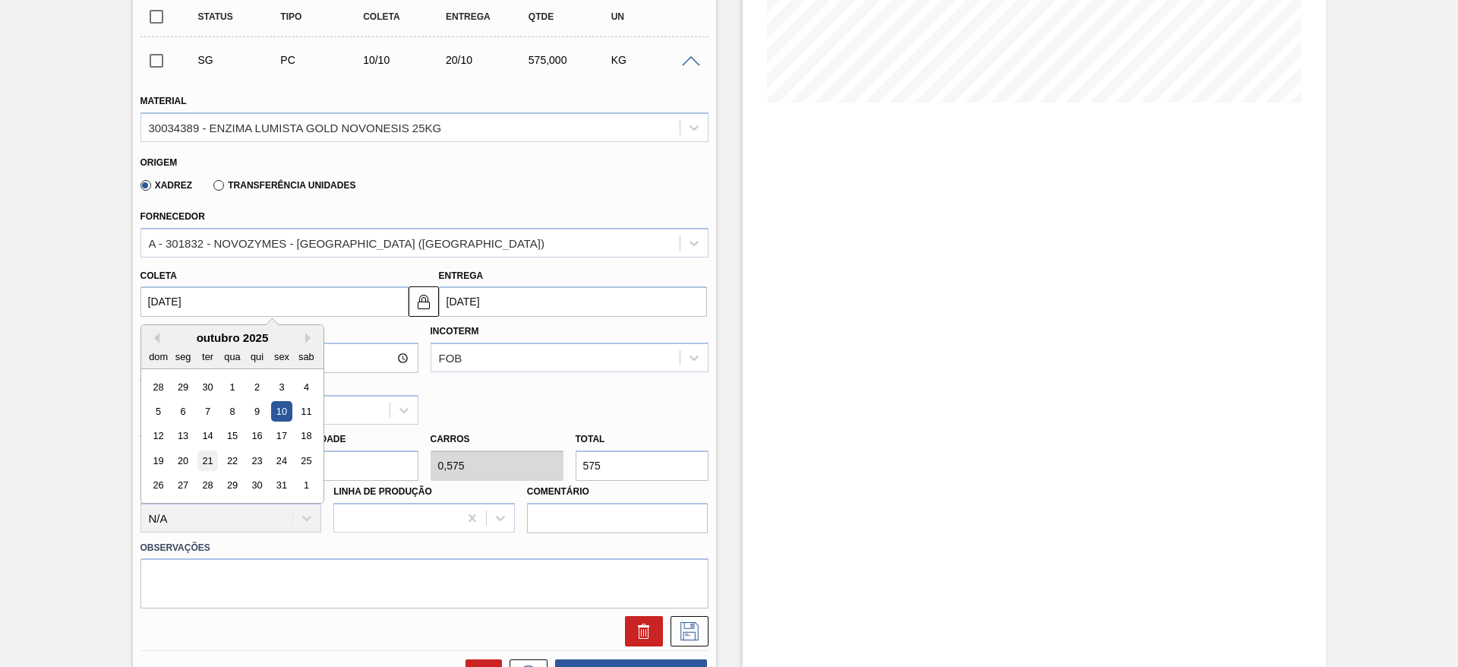
click at [205, 453] on div "21" at bounding box center [207, 460] width 21 height 21
type input "21/10/2025"
type input "31/10/2025"
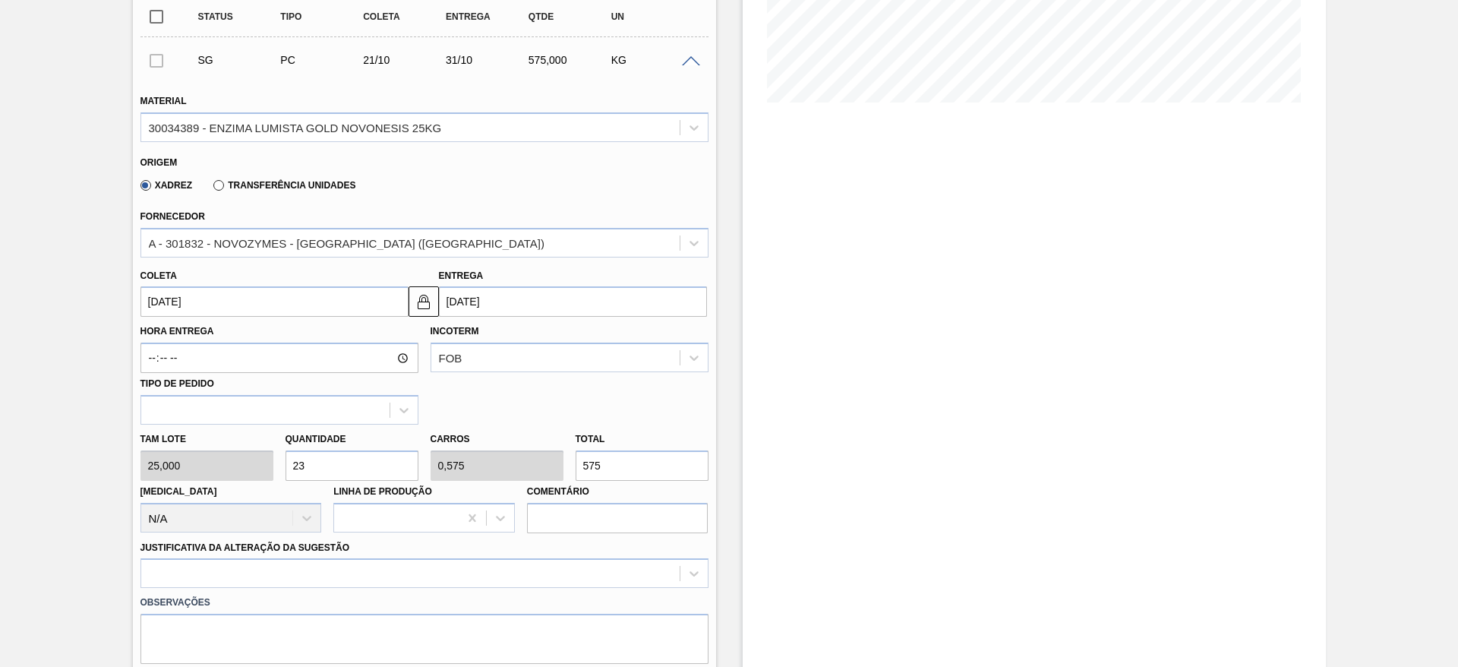
drag, startPoint x: 314, startPoint y: 472, endPoint x: 273, endPoint y: 471, distance: 41.8
click at [273, 472] on div "Tam lote 25,000 Quantidade 23 Carros 0,575 Total 575 Doca N/A Linha de Produção…" at bounding box center [424, 478] width 580 height 109
type input "1"
type input "0,025"
type input "25"
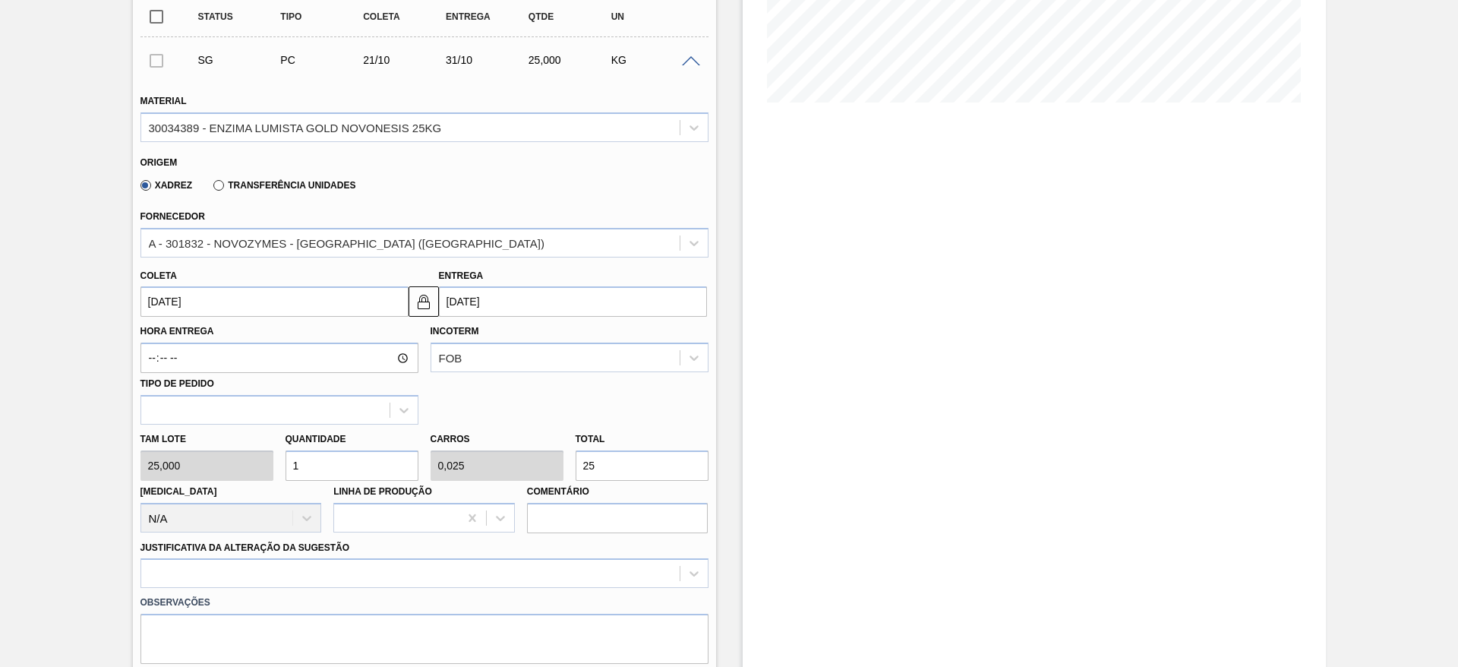
type input "14"
type input "0,35"
type input "350"
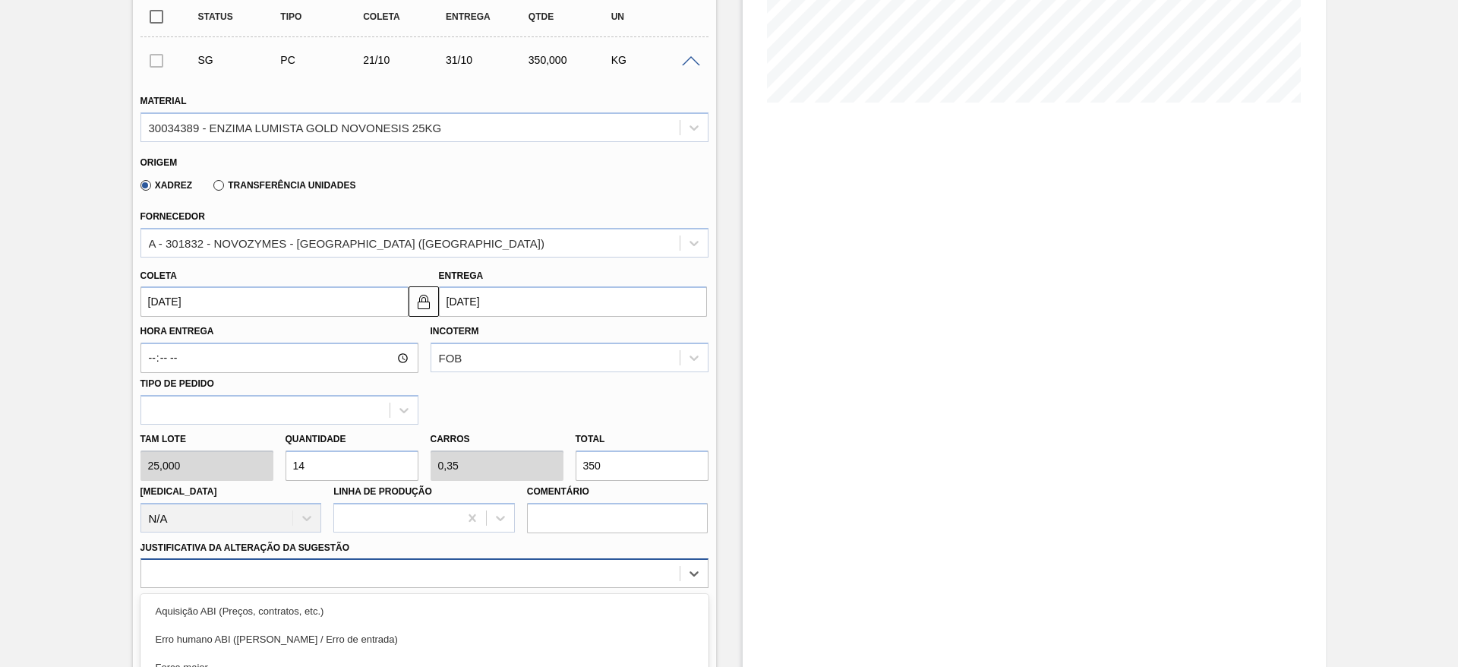
click at [261, 564] on div "option Master data incorreto ABI (LT, MOQ, etc.) focused, 5 of 18. 18 results a…" at bounding box center [424, 573] width 568 height 30
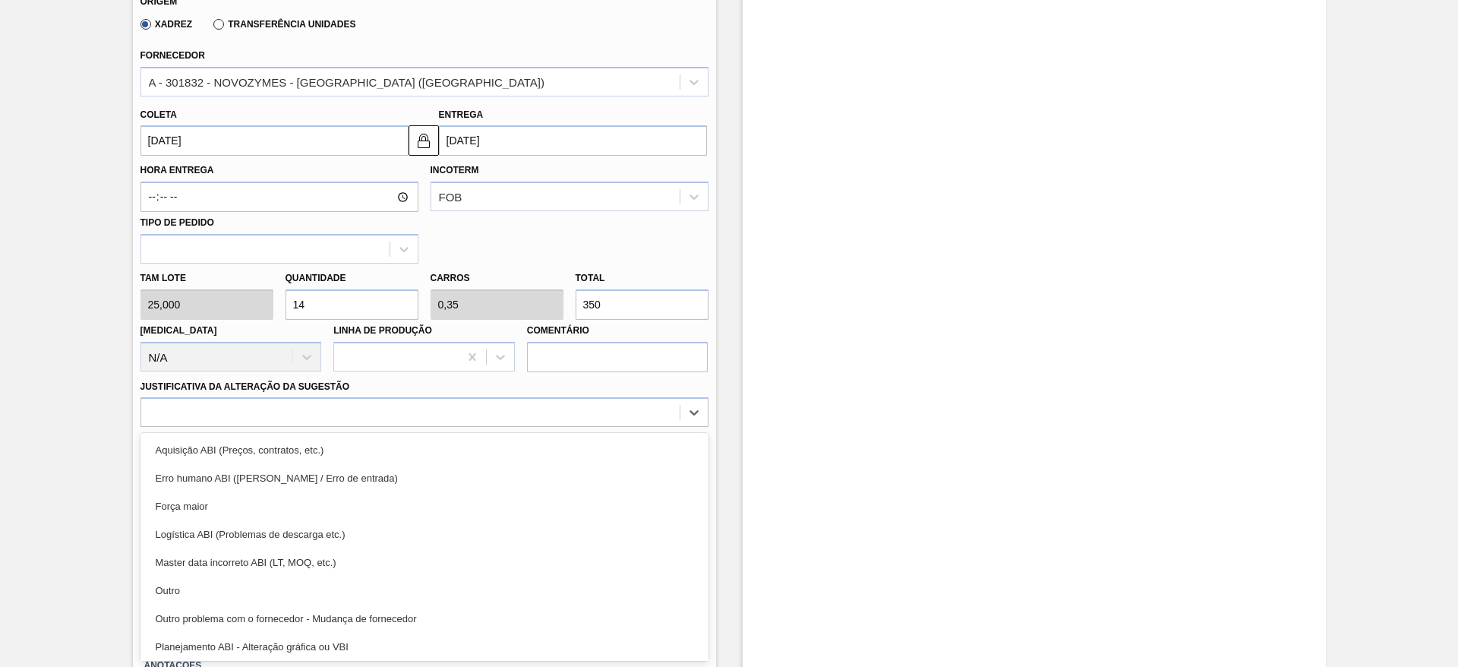
drag, startPoint x: 256, startPoint y: 584, endPoint x: 264, endPoint y: 590, distance: 9.7
click at [254, 585] on div "Outro" at bounding box center [424, 590] width 568 height 28
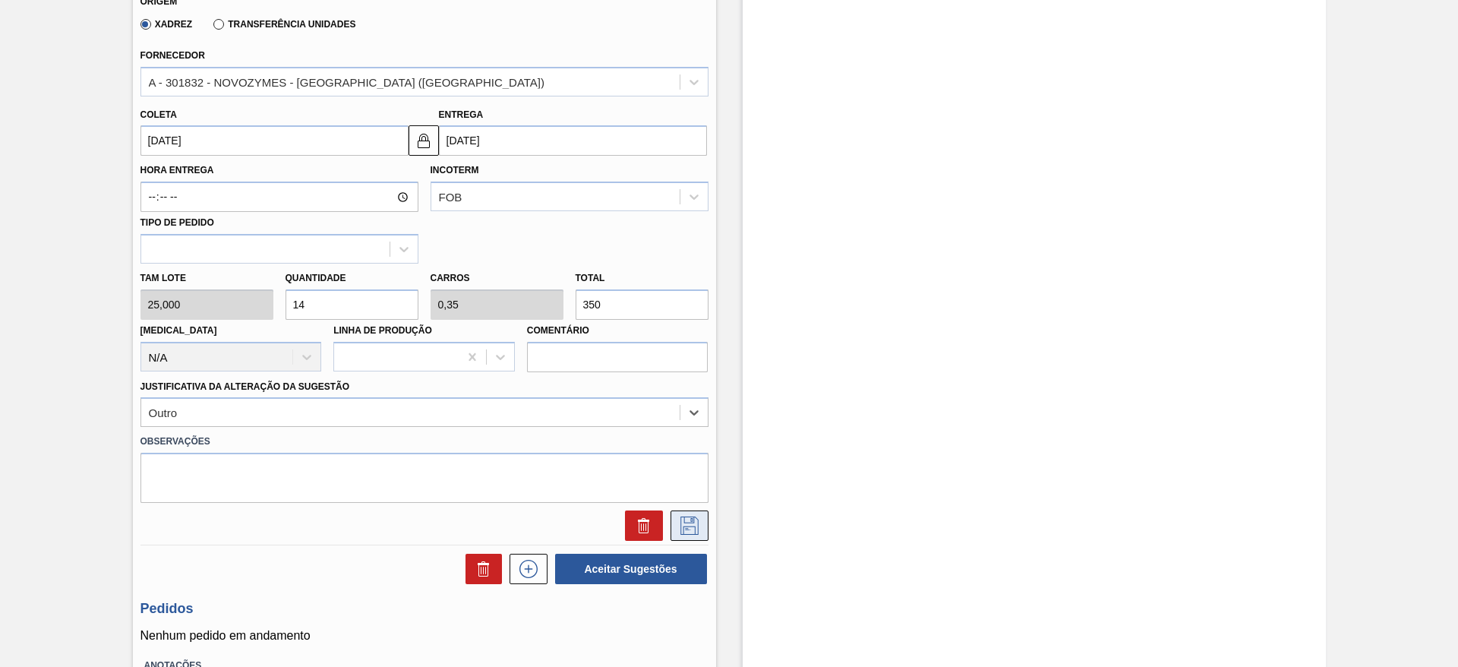
click at [699, 519] on icon at bounding box center [689, 525] width 24 height 18
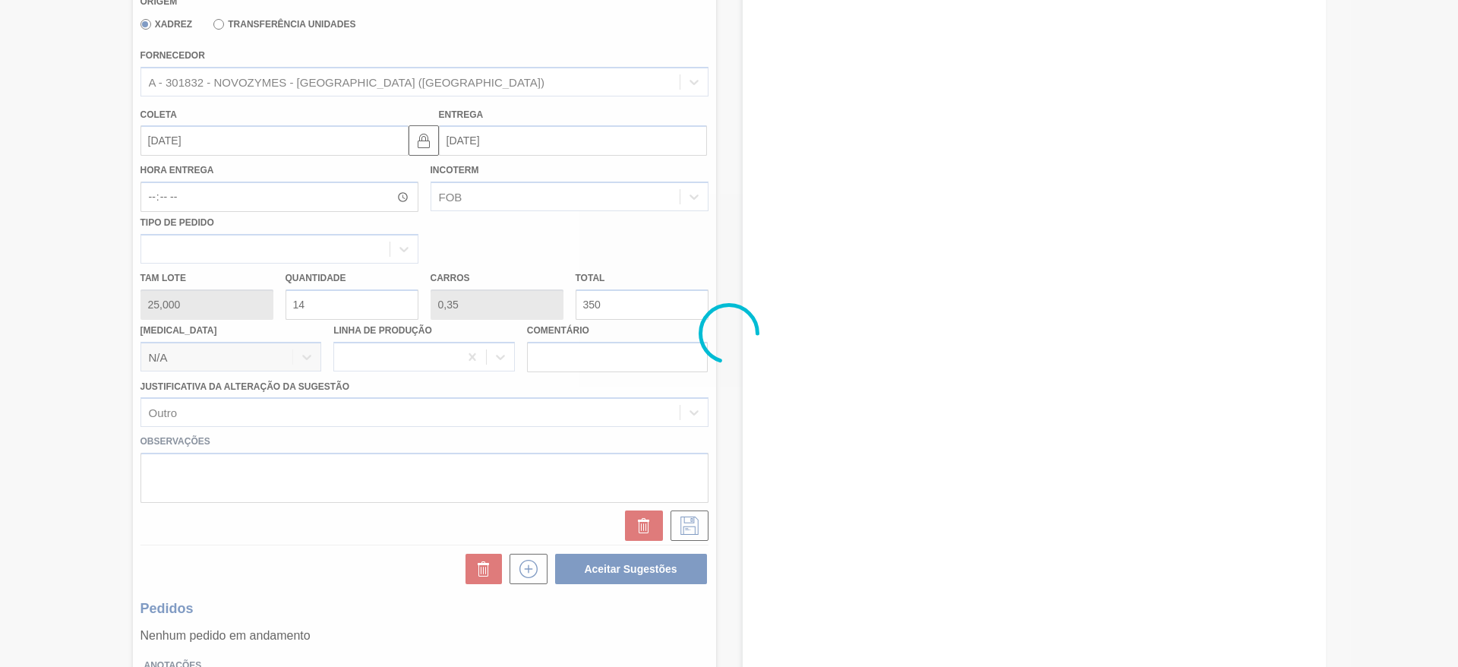
scroll to position [0, 0]
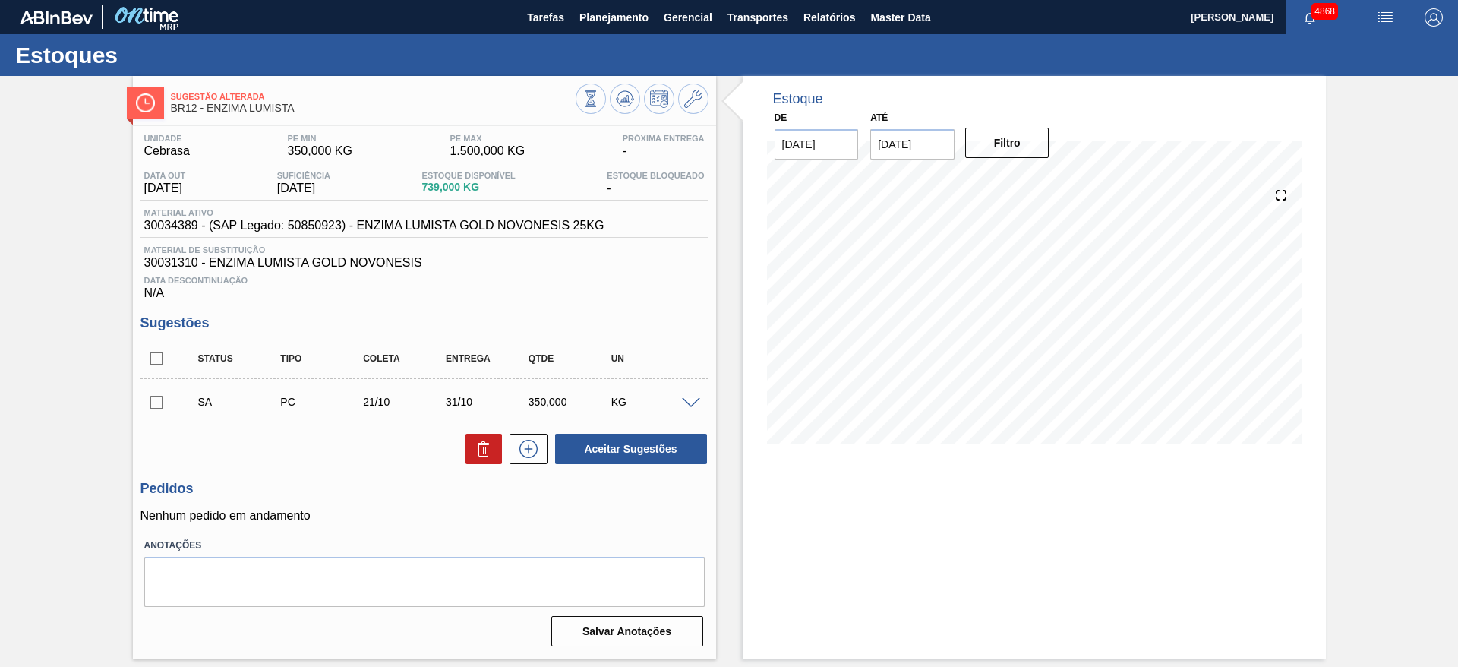
click at [696, 405] on span at bounding box center [691, 403] width 18 height 11
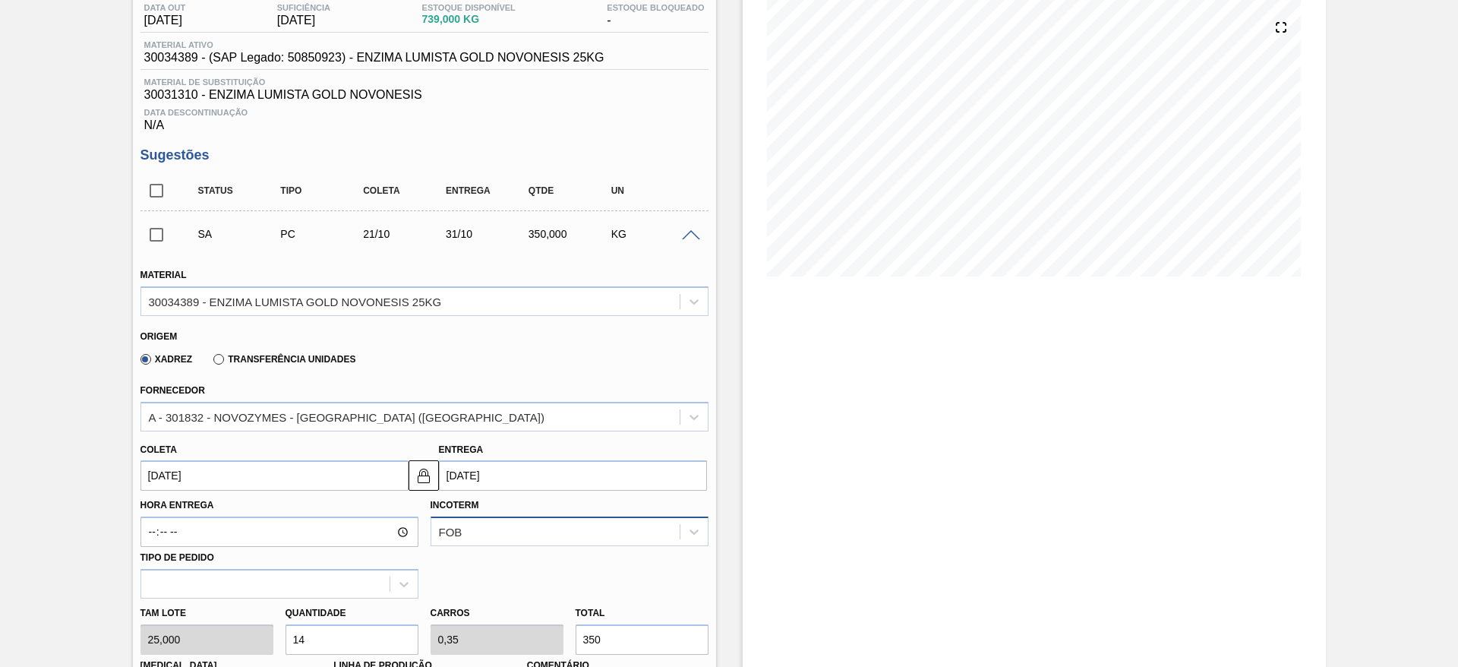
scroll to position [342, 0]
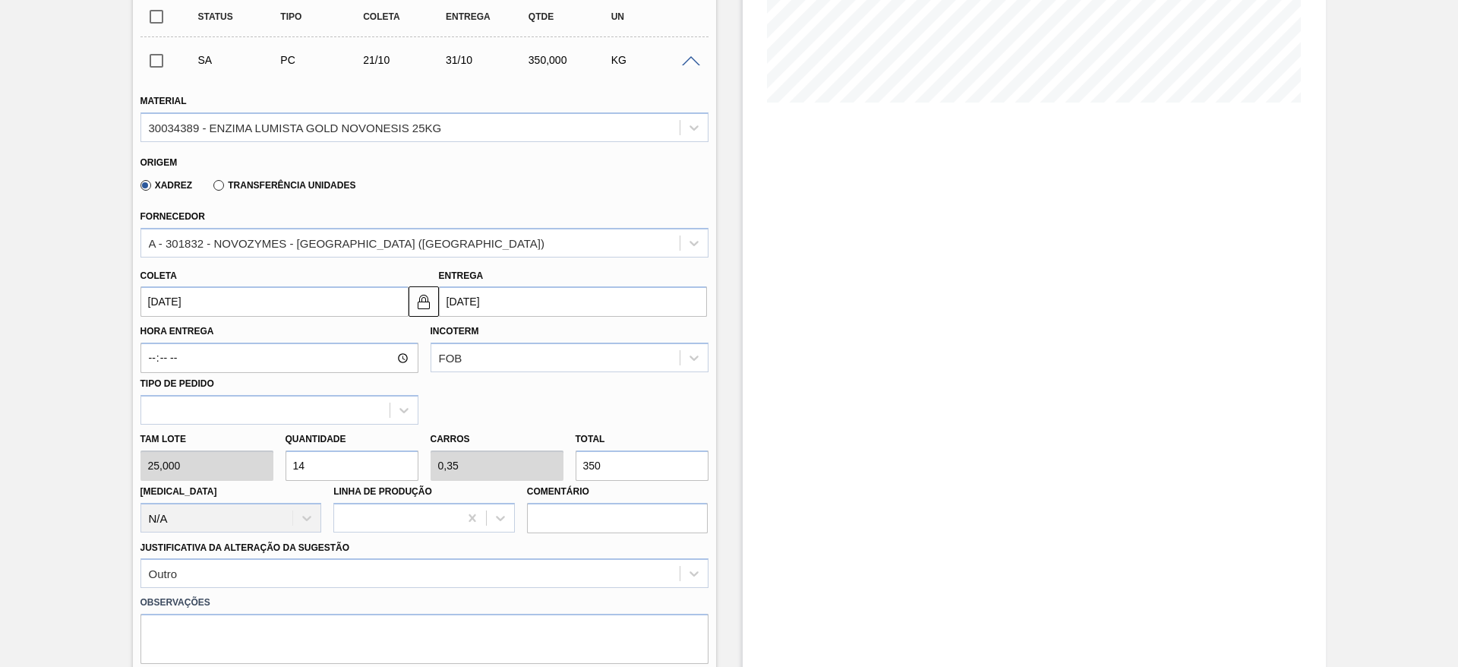
click at [298, 468] on input "14" at bounding box center [352, 465] width 133 height 30
type input "16"
type input "0,4"
type input "400"
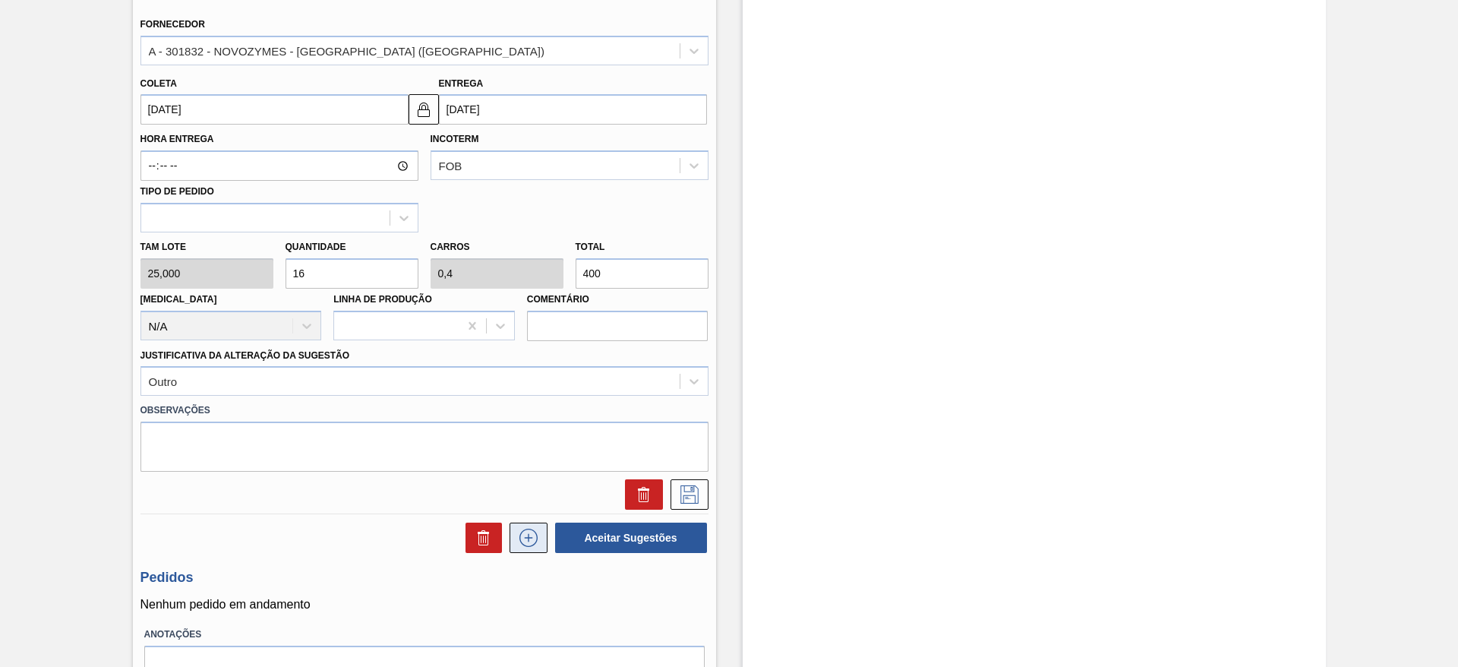
scroll to position [570, 0]
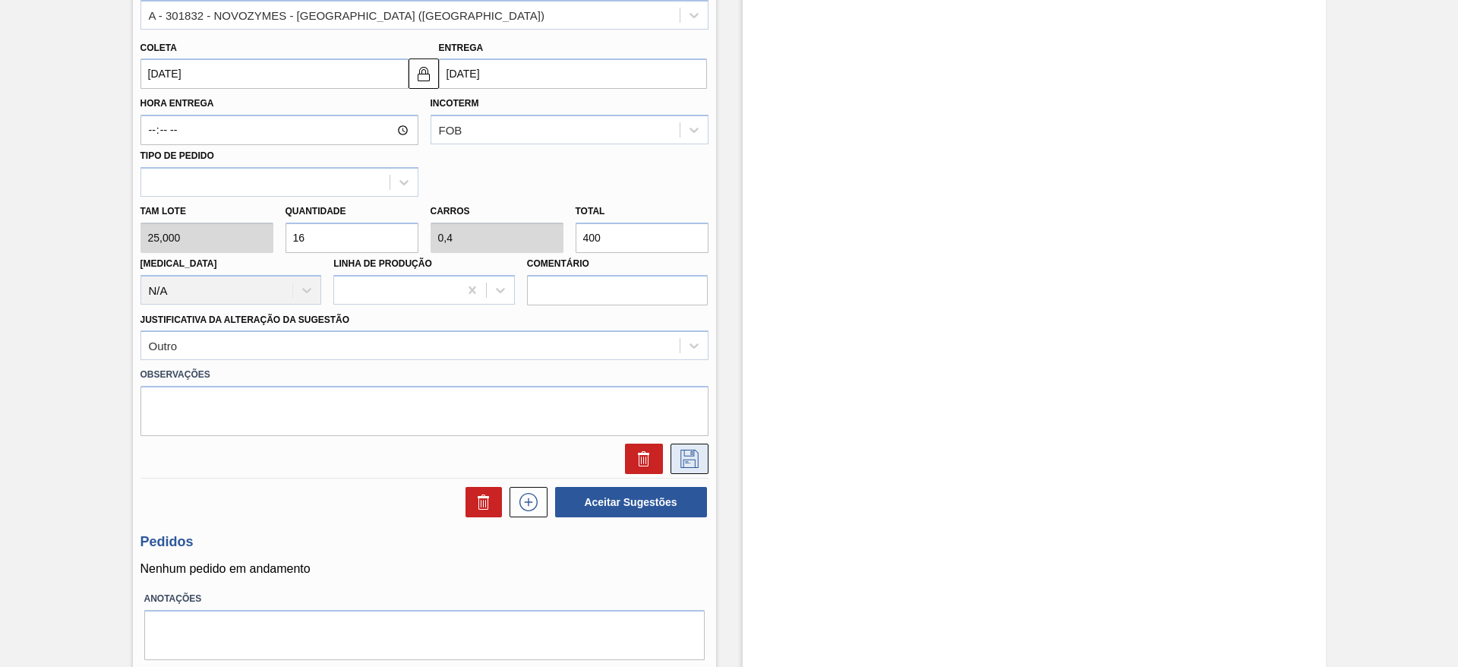
type input "16"
click at [699, 453] on button at bounding box center [690, 458] width 38 height 30
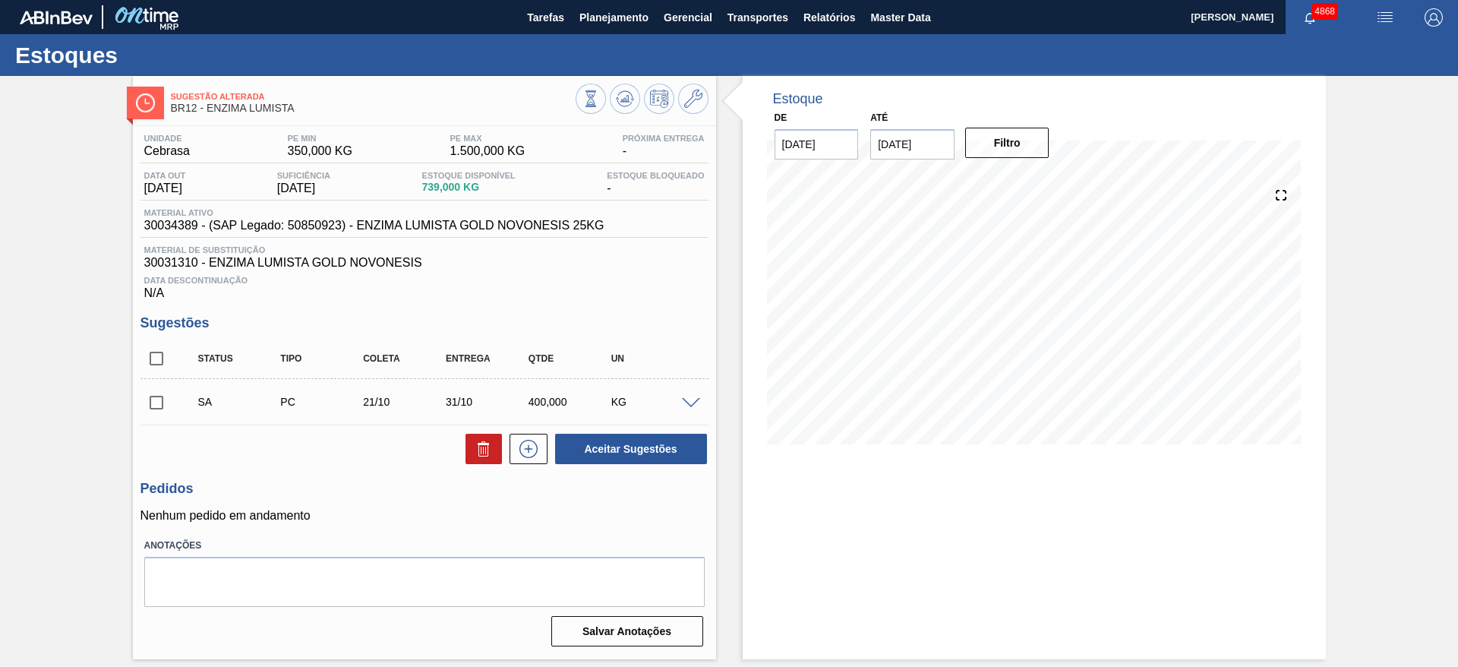
scroll to position [0, 0]
click at [693, 406] on span at bounding box center [691, 403] width 18 height 11
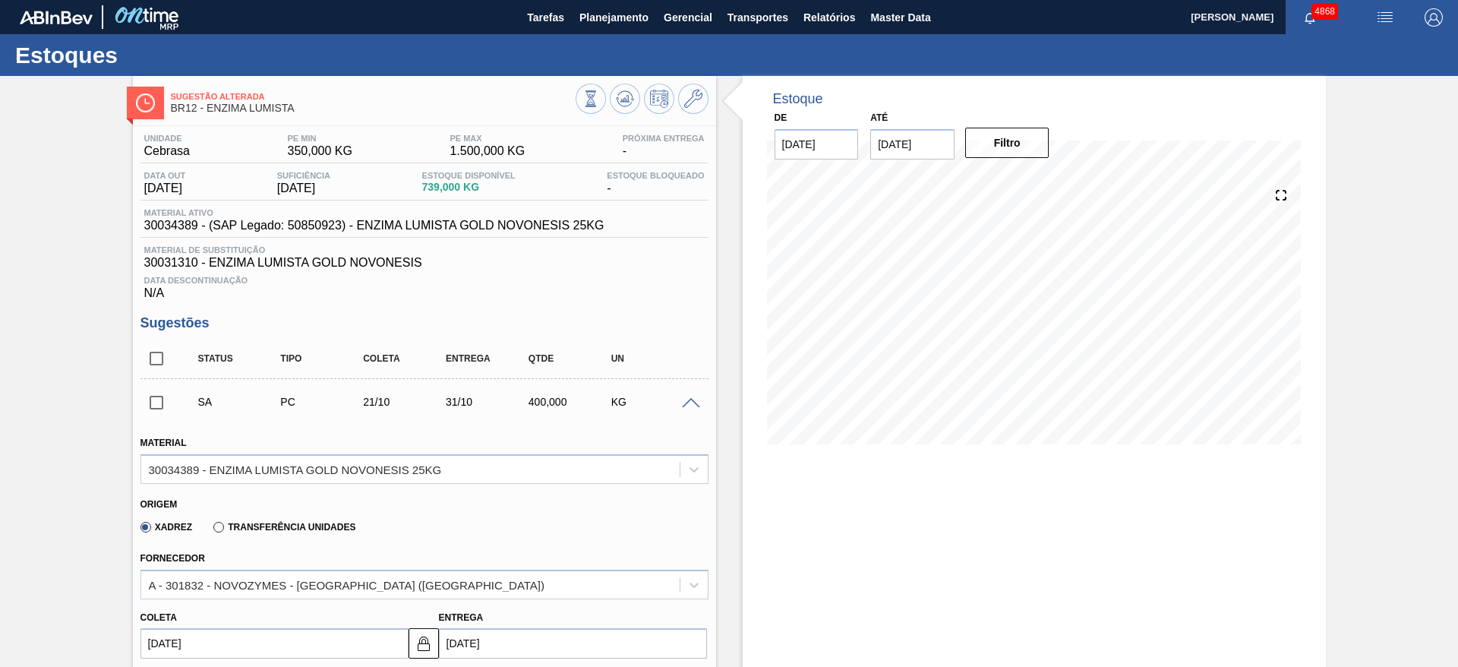
click at [228, 644] on input "[DATE]" at bounding box center [274, 643] width 268 height 30
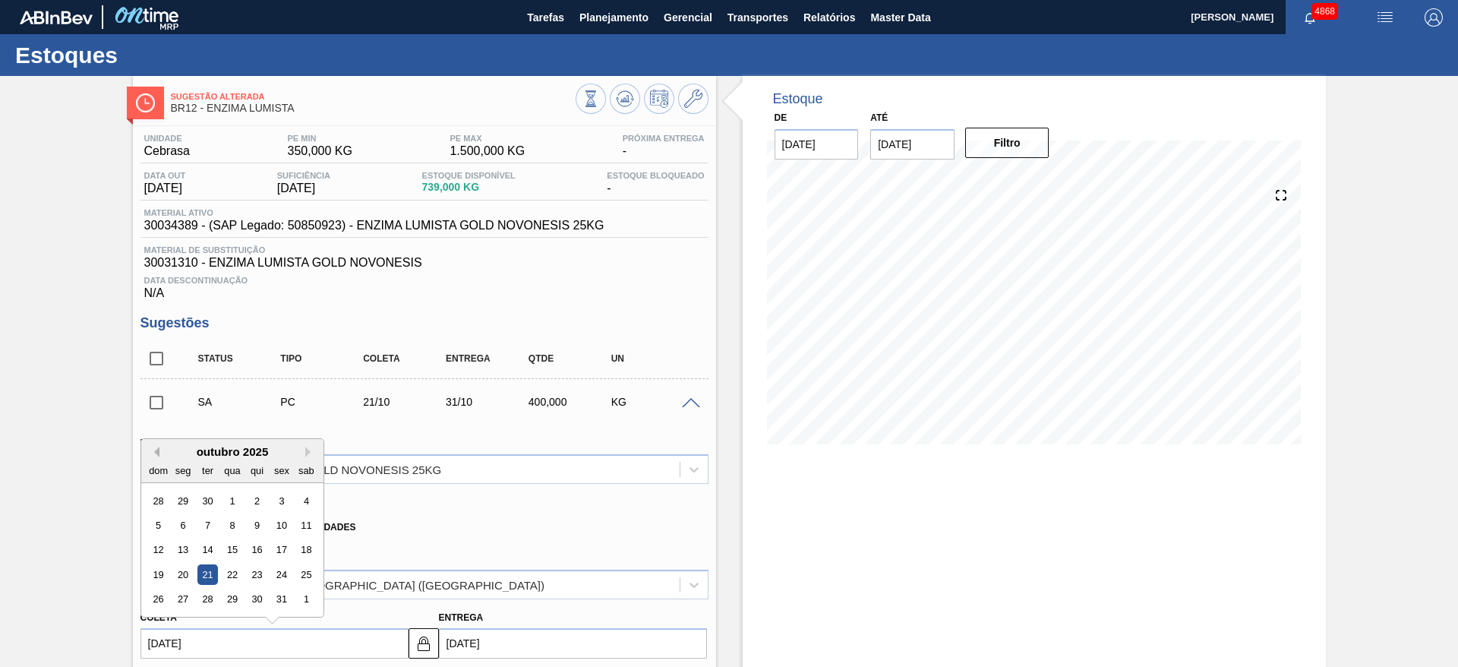
click at [152, 448] on button "Previous Month" at bounding box center [154, 452] width 11 height 11
click at [210, 568] on div "23" at bounding box center [207, 574] width 21 height 21
type input "23/09/2025"
type input "03/10/2025"
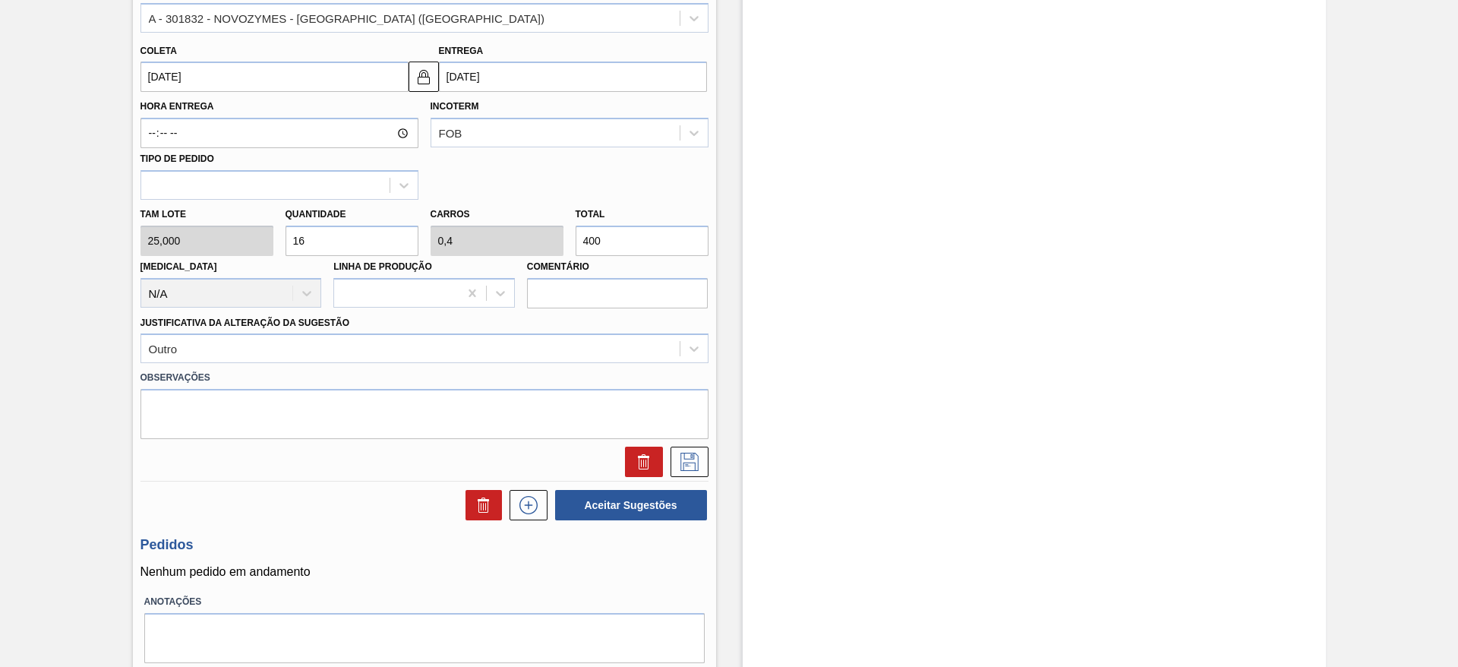
scroll to position [570, 0]
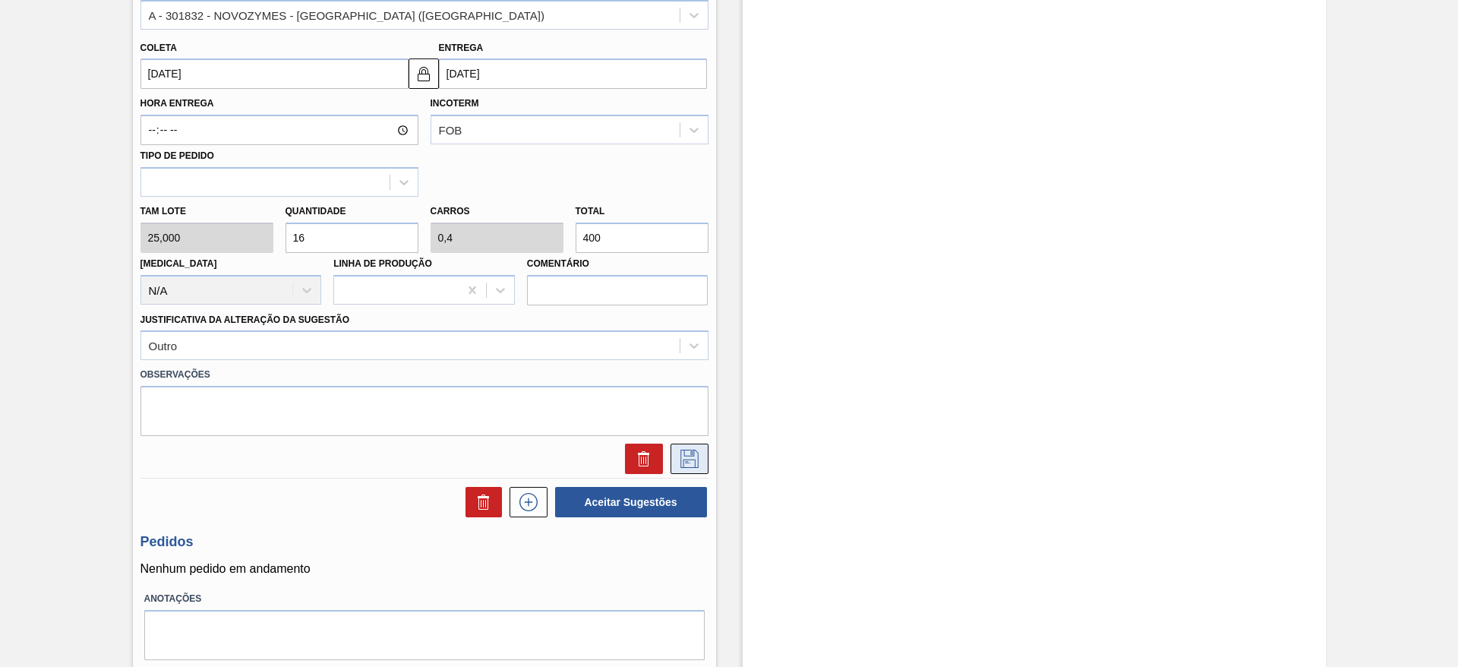
click at [683, 453] on icon at bounding box center [689, 459] width 24 height 18
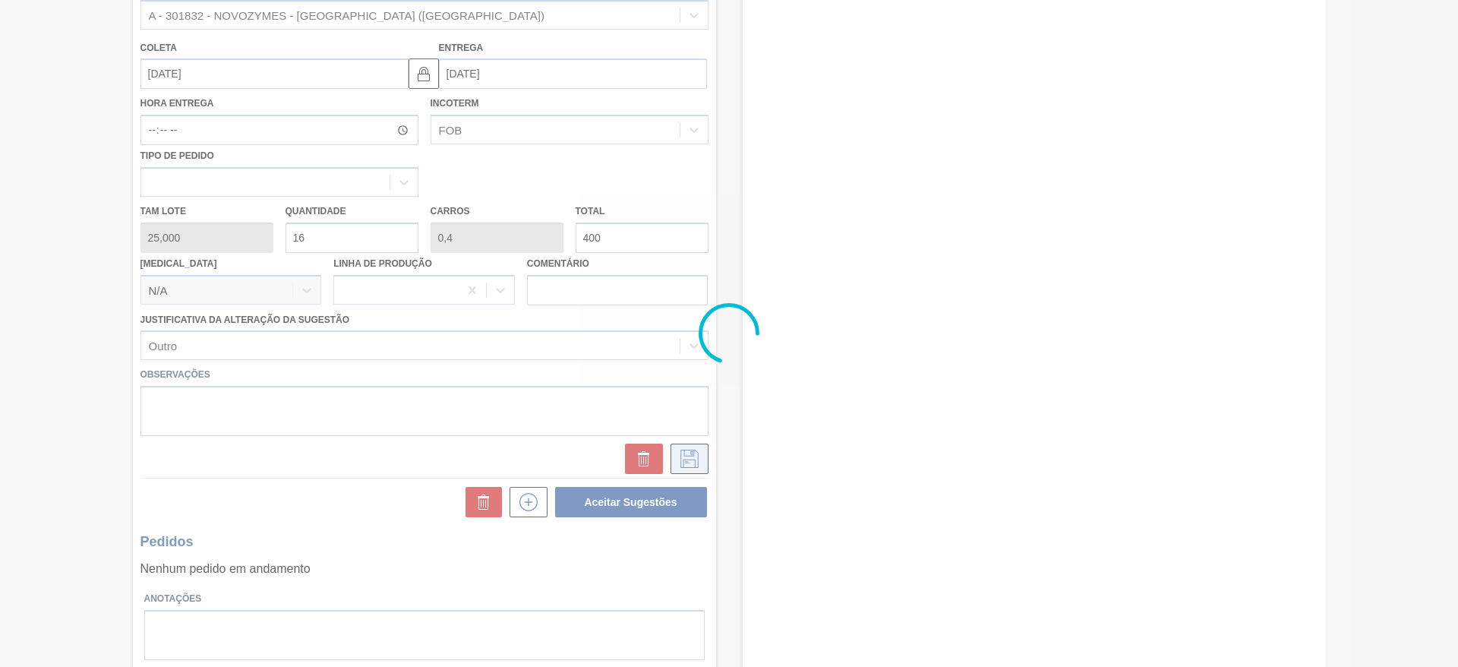
scroll to position [0, 0]
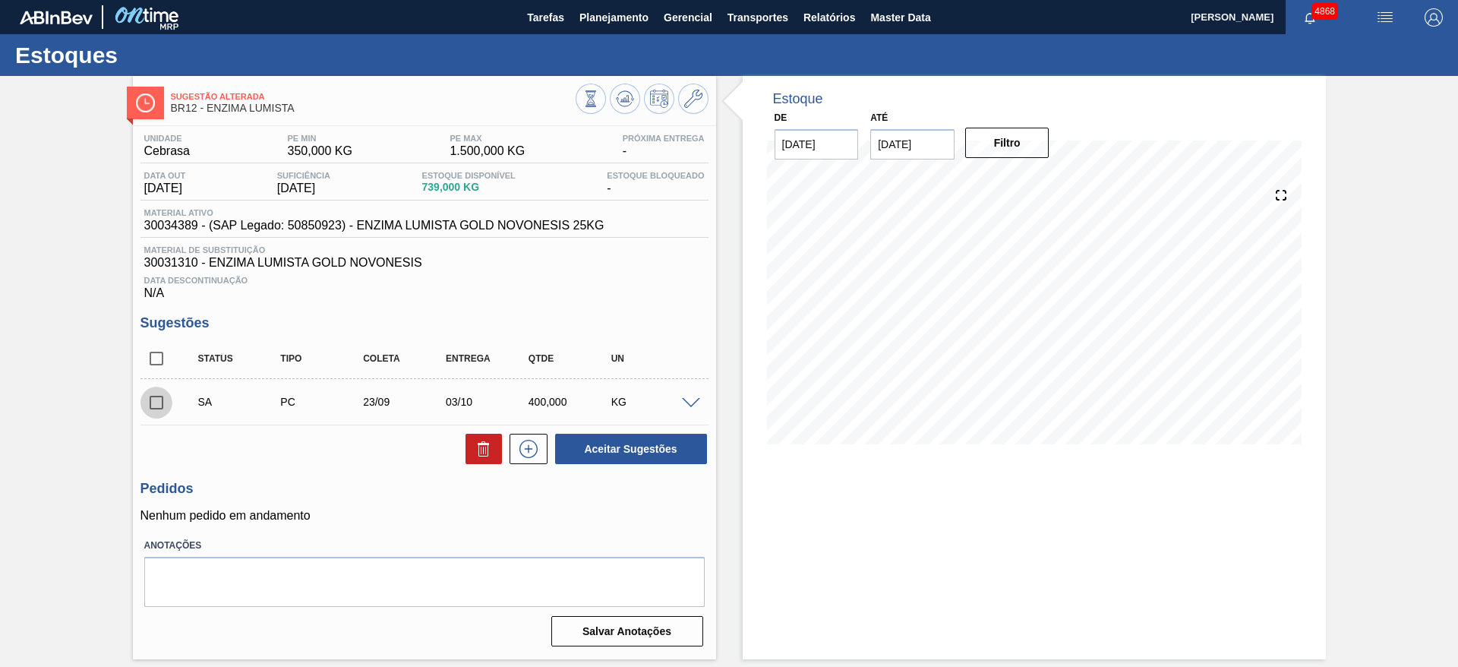
drag, startPoint x: 150, startPoint y: 399, endPoint x: 300, endPoint y: 401, distance: 149.6
click at [150, 400] on input "checkbox" at bounding box center [156, 403] width 32 height 32
click at [609, 454] on button "Aceitar Sugestões" at bounding box center [631, 449] width 152 height 30
checkbox input "false"
click at [687, 399] on span at bounding box center [691, 403] width 18 height 11
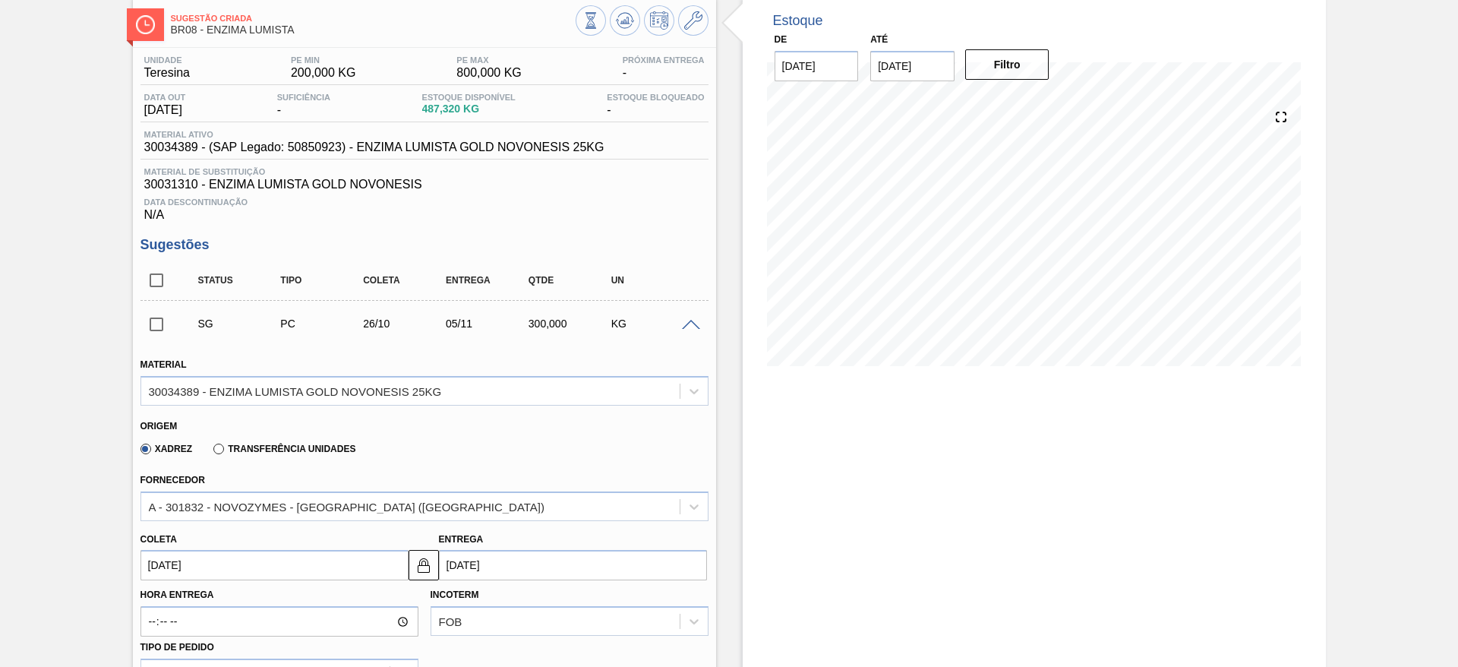
scroll to position [228, 0]
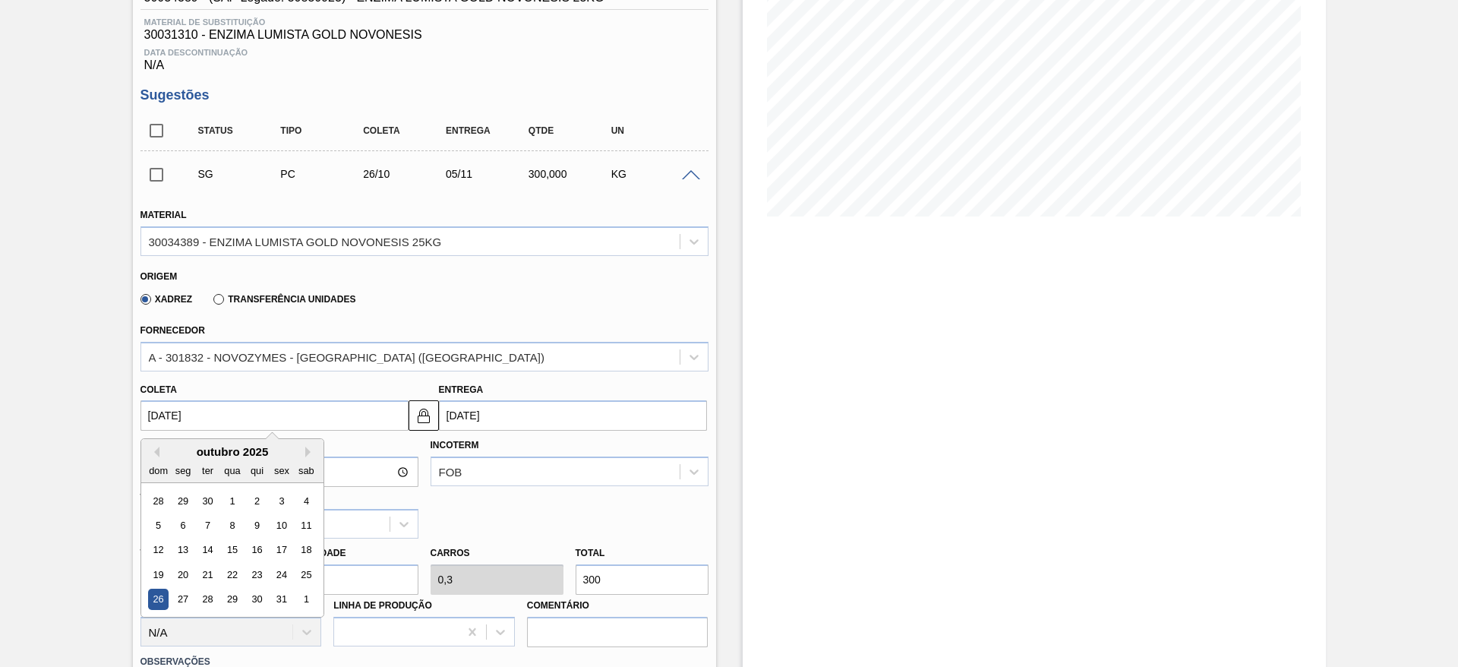
click at [332, 415] on input "[DATE]" at bounding box center [274, 415] width 268 height 30
click at [204, 582] on div "21" at bounding box center [207, 574] width 21 height 21
type input "[DATE]"
click at [232, 419] on input "[DATE]" at bounding box center [274, 415] width 268 height 30
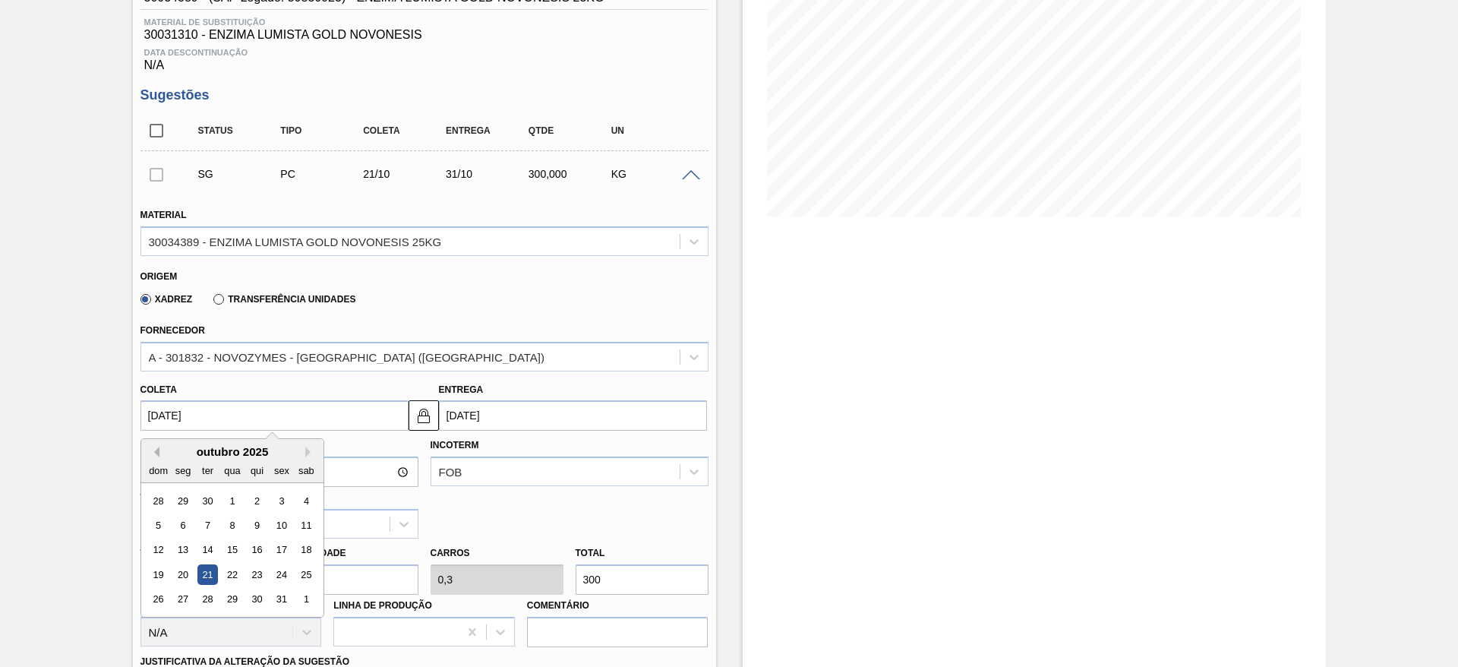
click at [153, 452] on button "Previous Month" at bounding box center [154, 452] width 11 height 11
click at [258, 572] on div "25" at bounding box center [256, 574] width 21 height 21
type input "[DATE]"
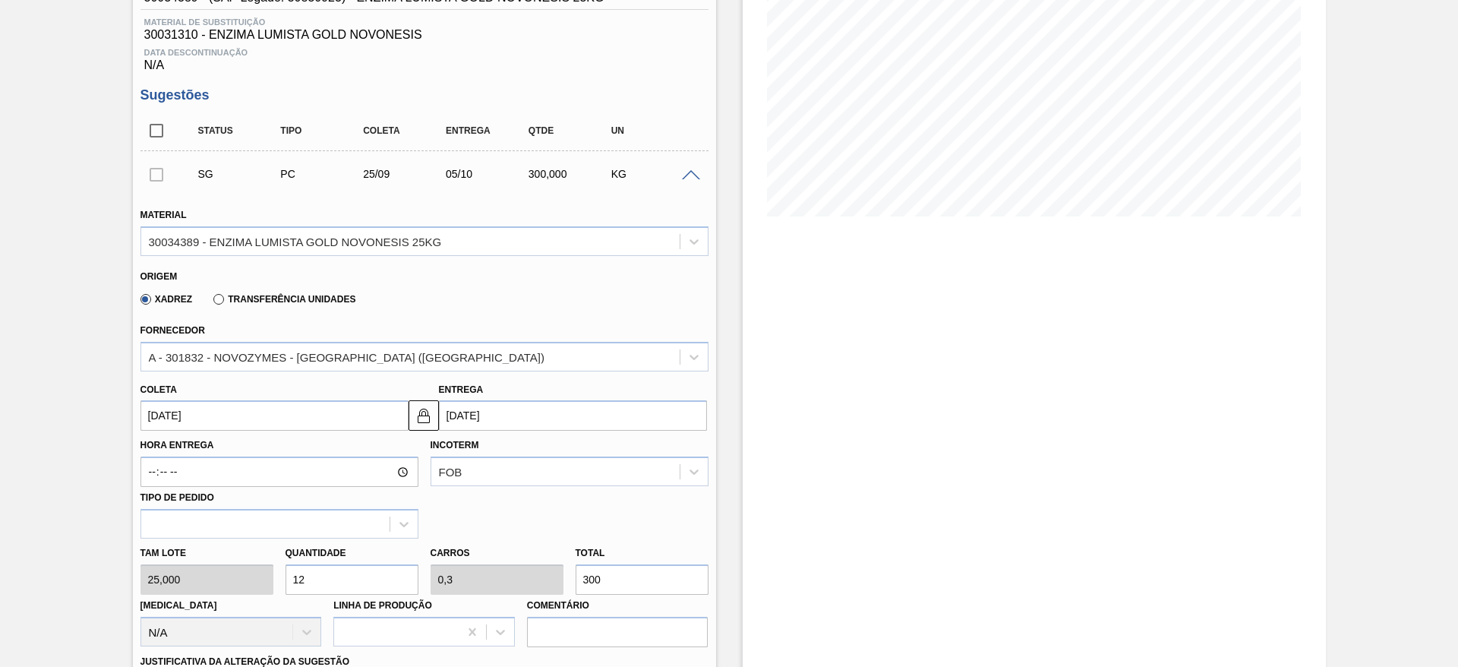
scroll to position [456, 0]
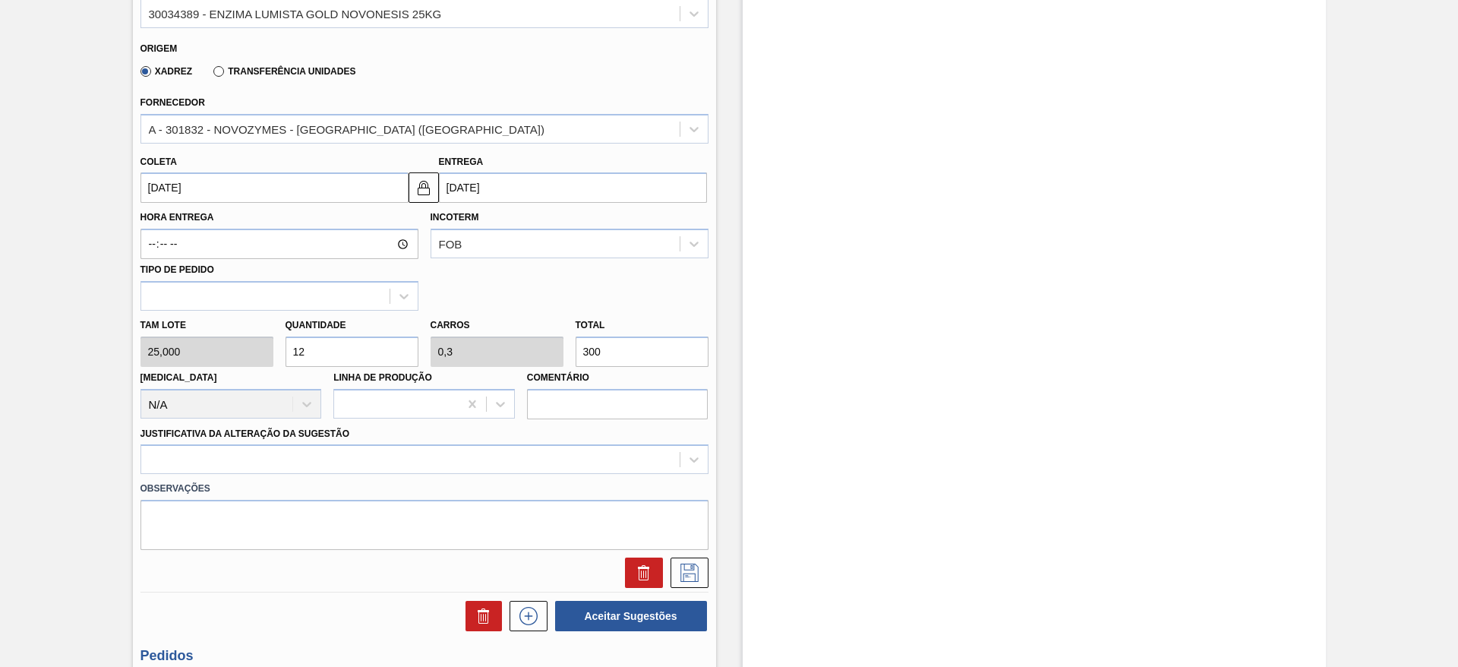
drag, startPoint x: 310, startPoint y: 349, endPoint x: 281, endPoint y: 357, distance: 30.0
click at [281, 357] on div "Quantidade 12" at bounding box center [351, 340] width 145 height 52
type input "6"
type input "0,15"
type input "150"
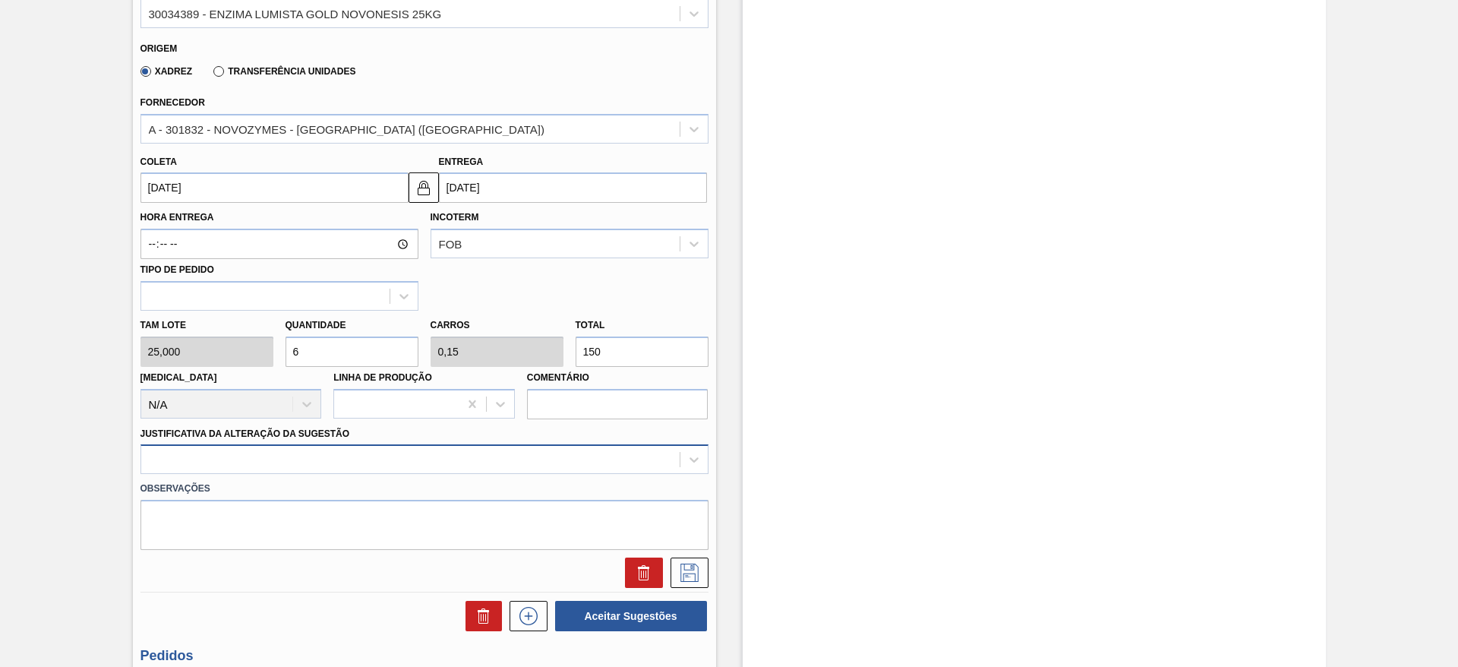
type input "6"
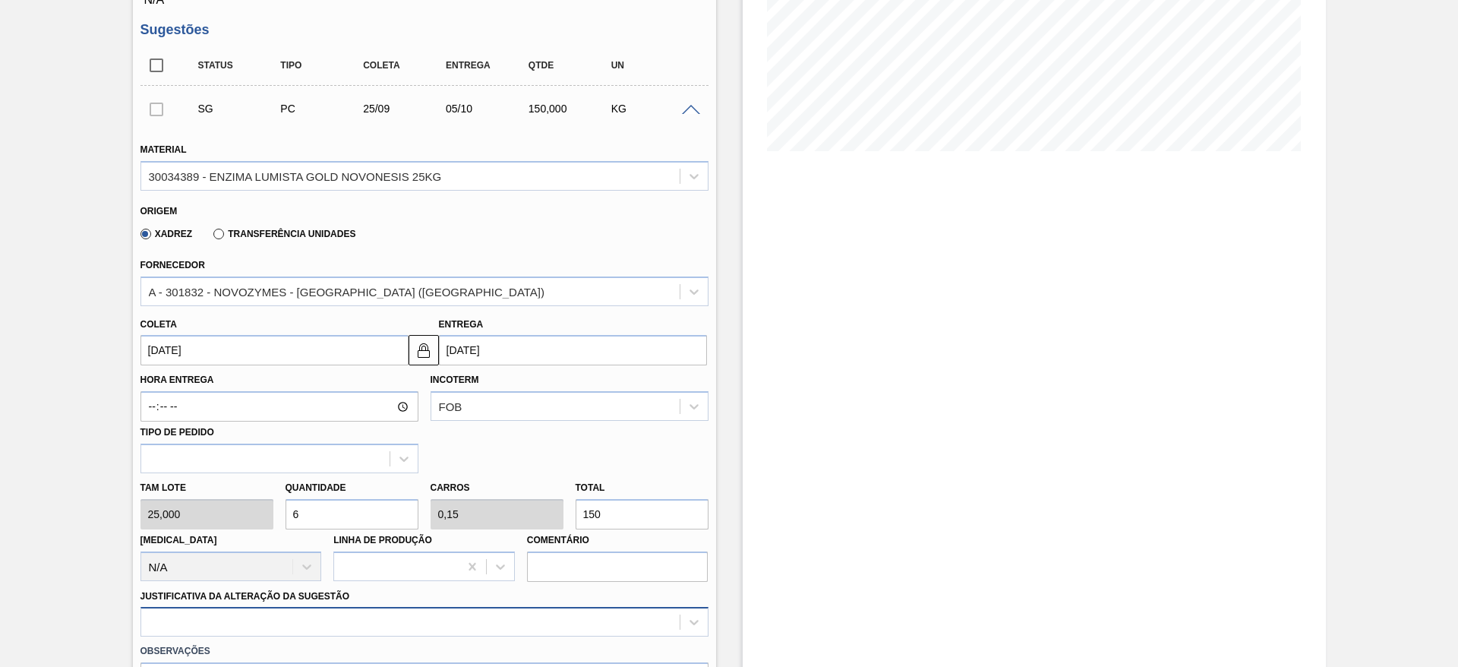
scroll to position [342, 0]
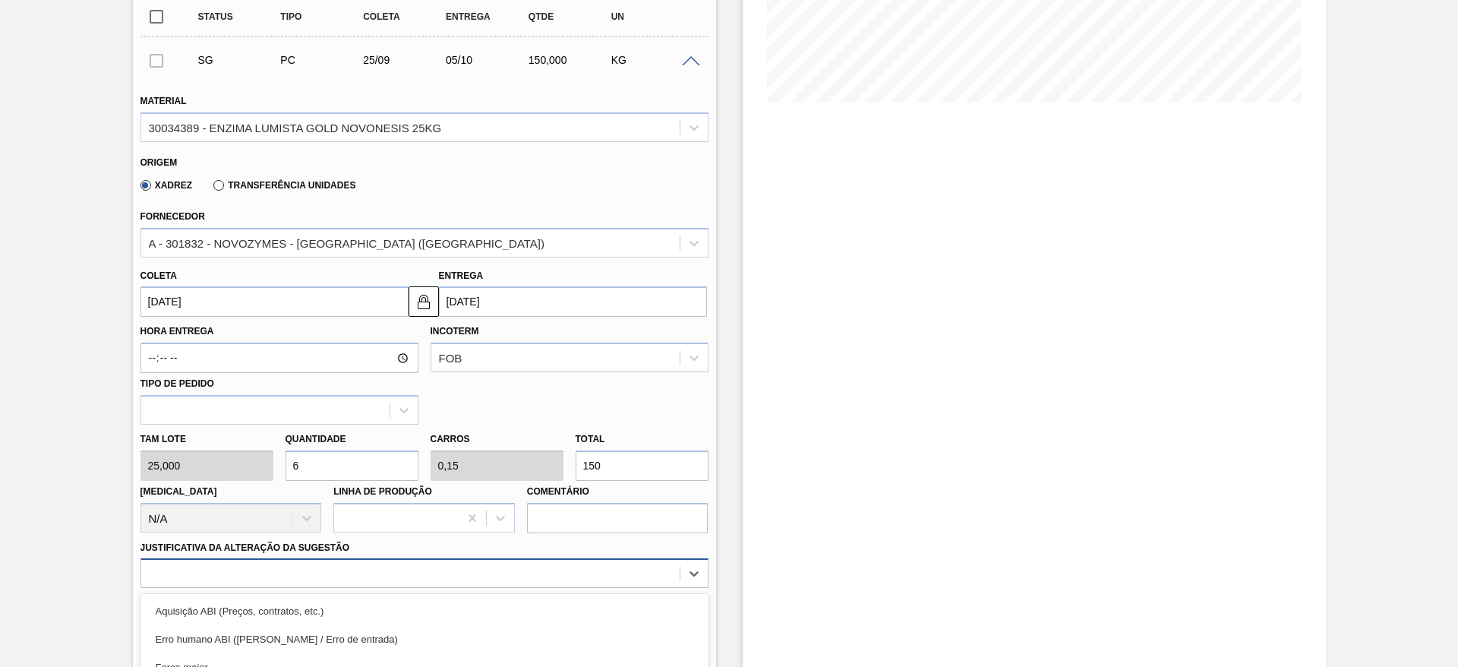
click at [314, 574] on div "option Master data incorreto ABI (LT, MOQ, etc.) focused, 5 of 18. 18 results a…" at bounding box center [424, 573] width 568 height 30
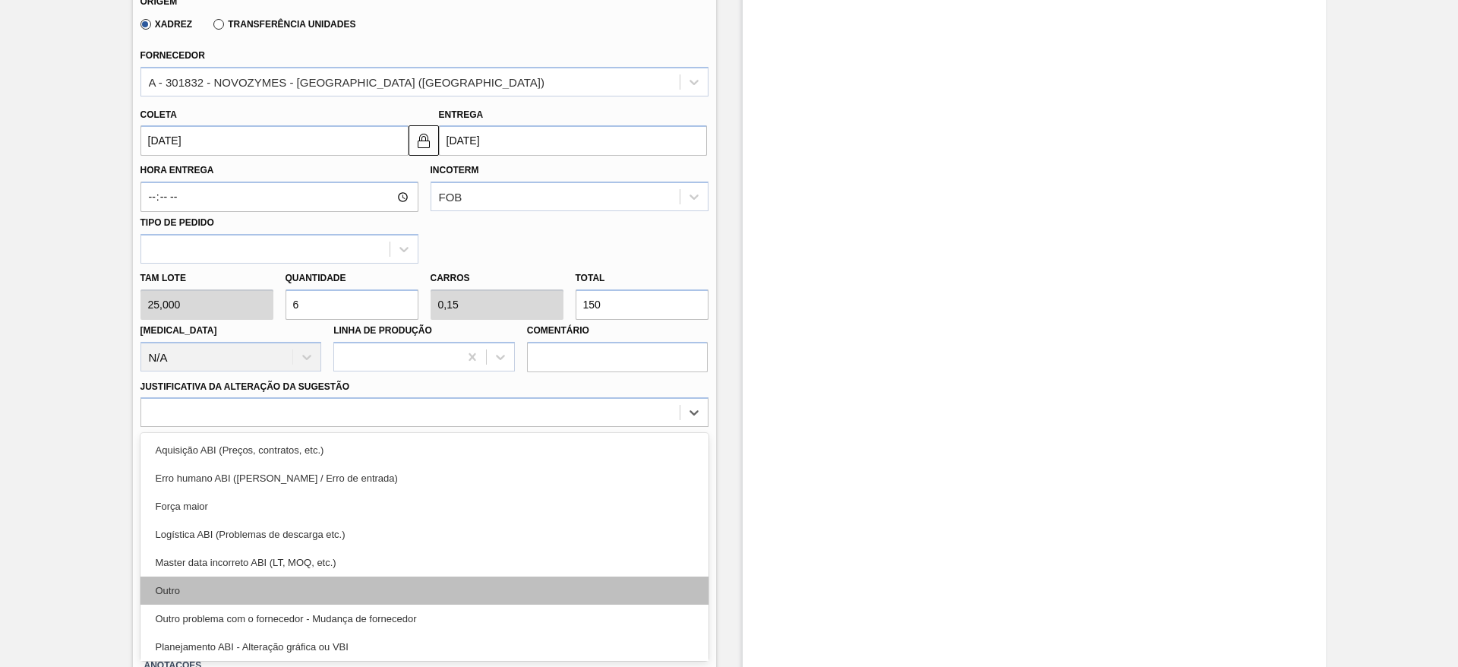
click at [298, 592] on div "Outro" at bounding box center [424, 590] width 568 height 28
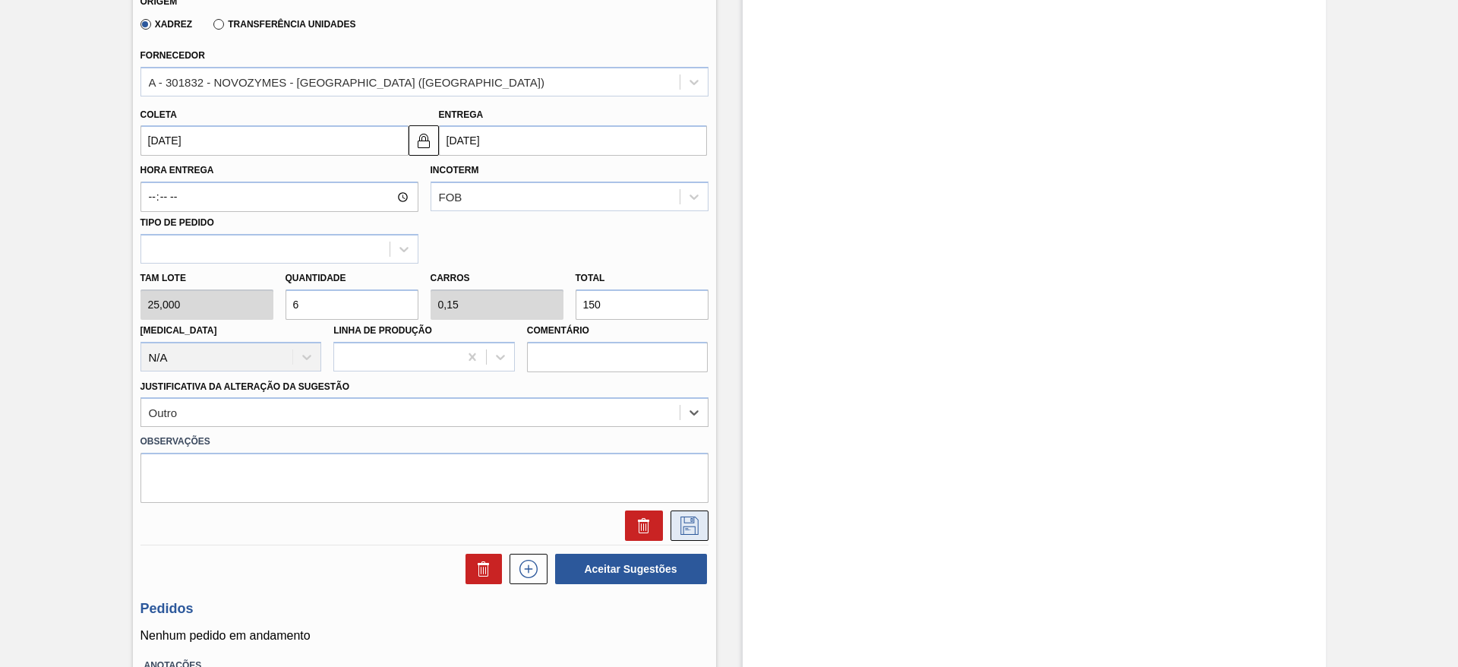
click at [696, 528] on icon at bounding box center [689, 525] width 18 height 18
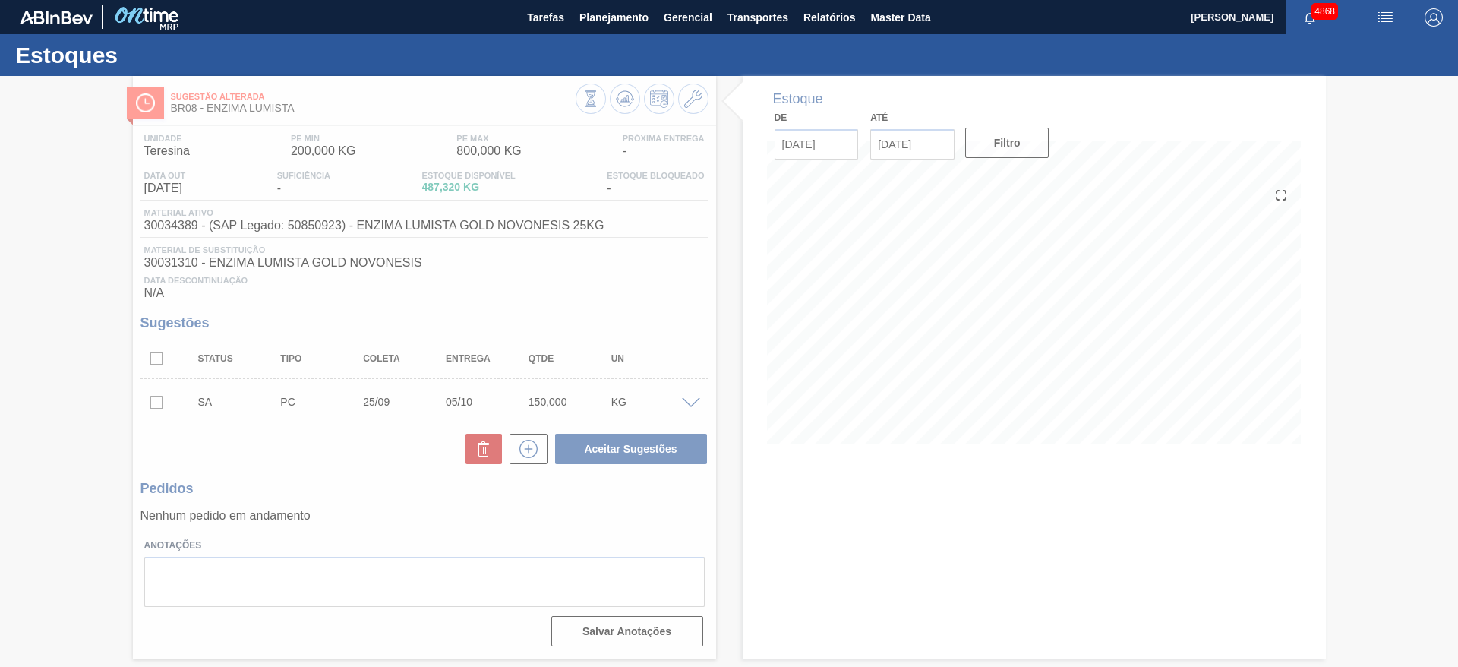
scroll to position [0, 0]
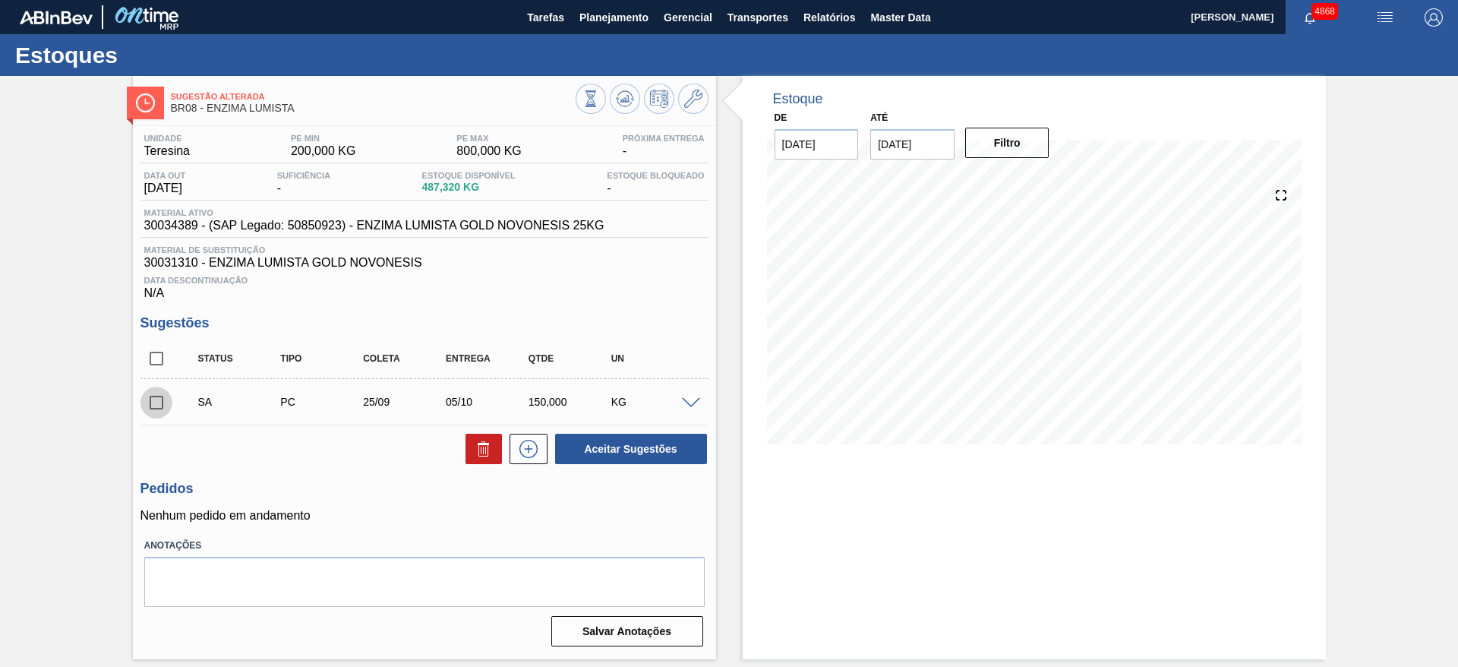
click at [159, 404] on input "checkbox" at bounding box center [156, 403] width 32 height 32
click at [644, 456] on button "Aceitar Sugestões" at bounding box center [631, 449] width 152 height 30
checkbox input "false"
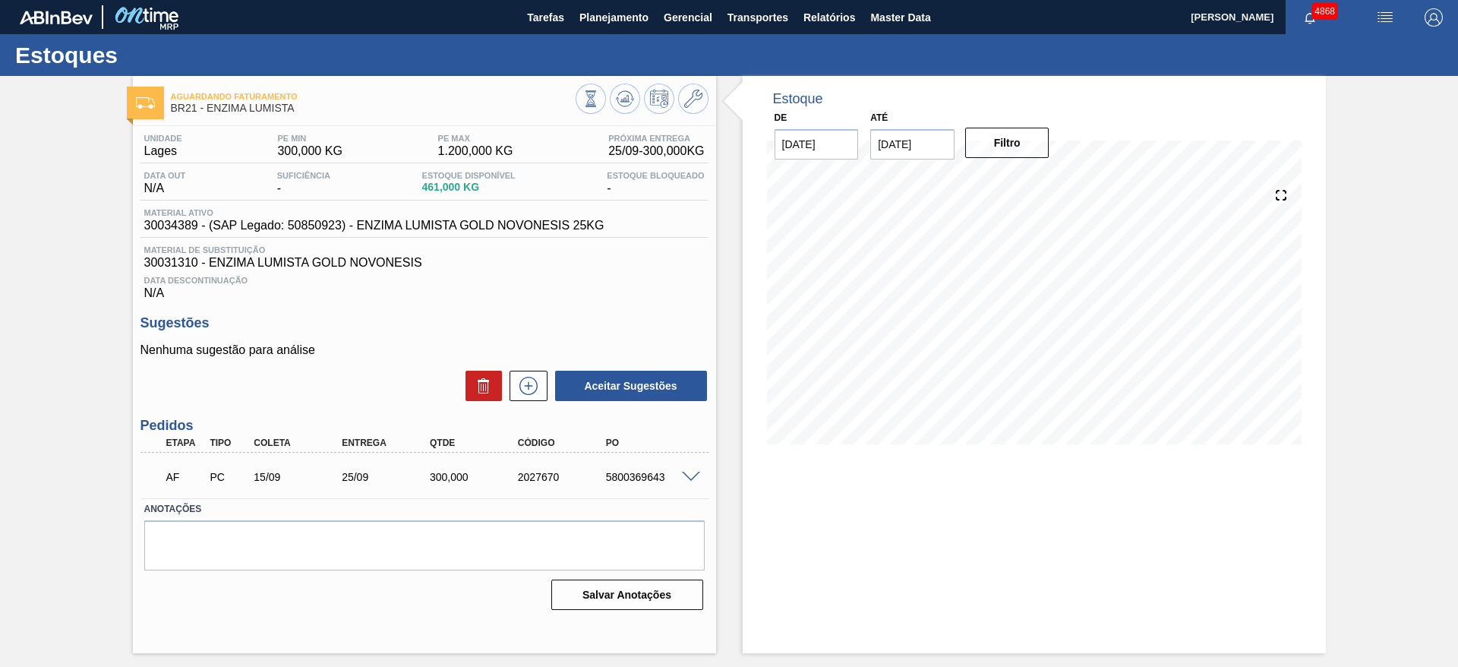
click at [686, 475] on span at bounding box center [691, 477] width 18 height 11
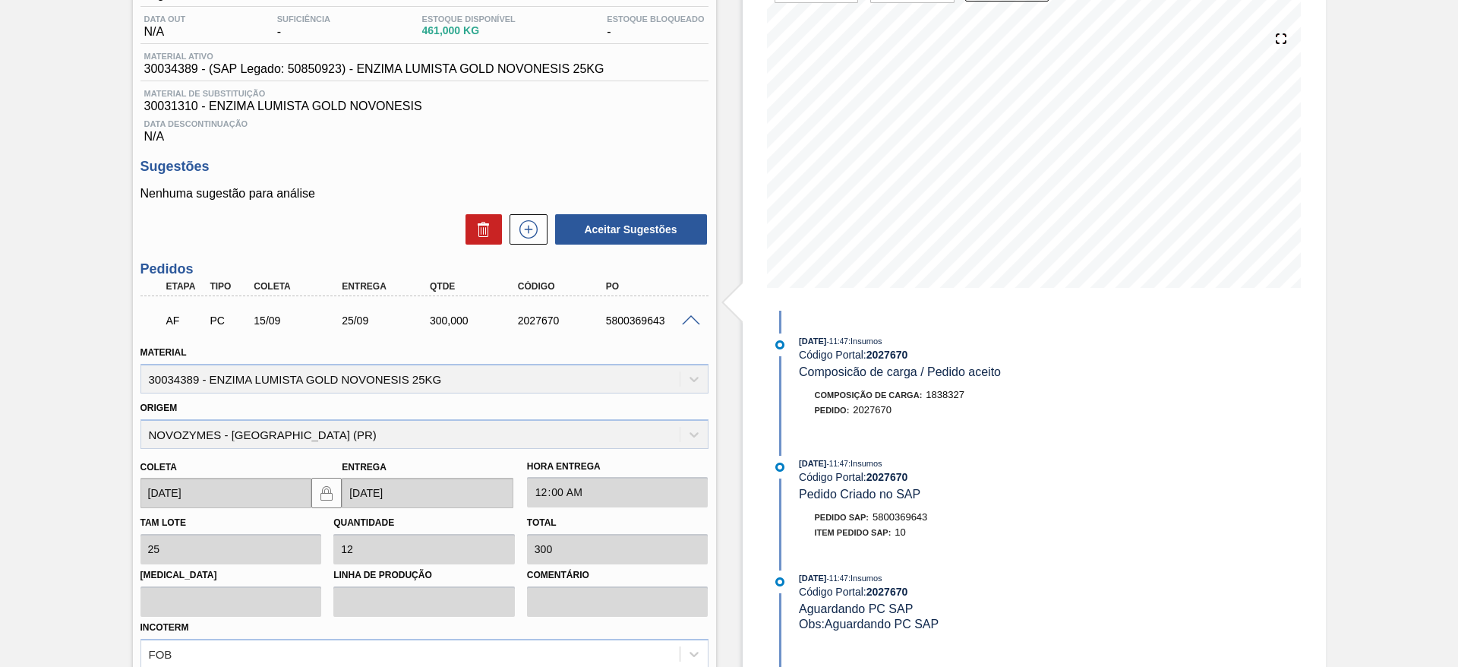
scroll to position [324, 0]
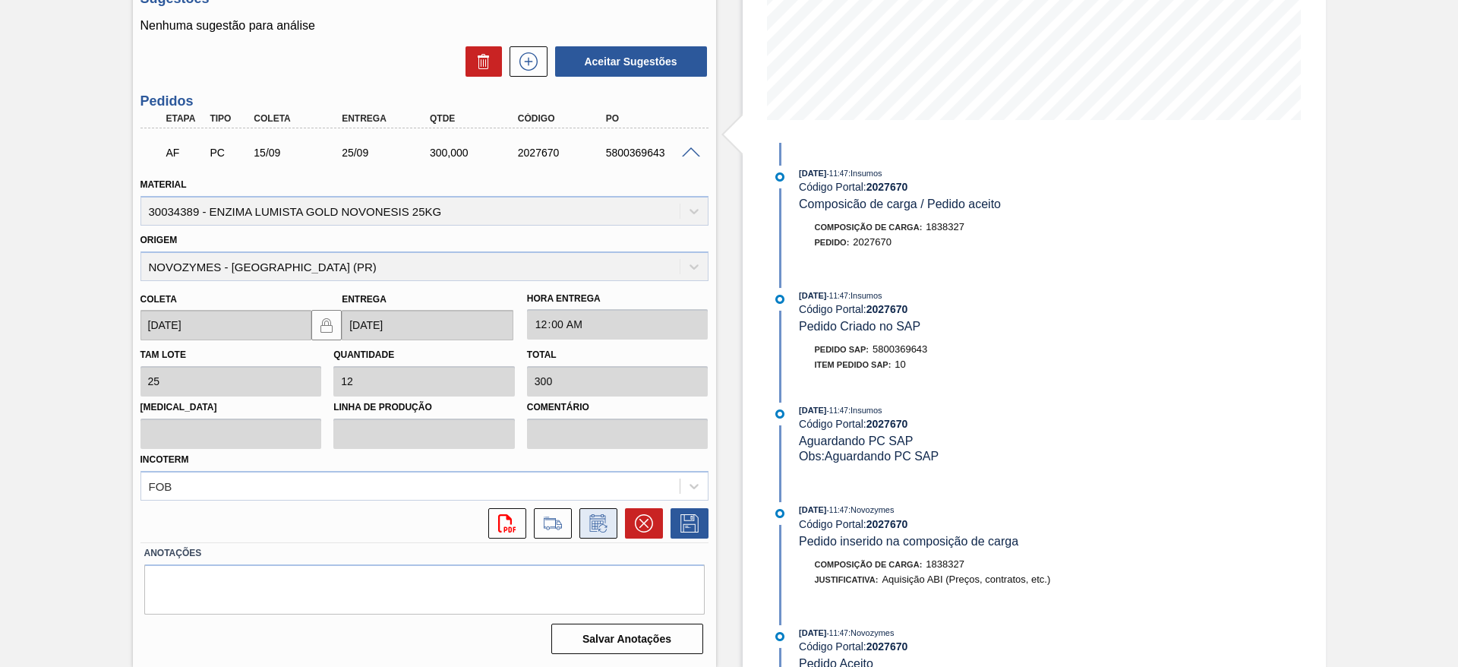
click at [614, 523] on button at bounding box center [598, 523] width 38 height 30
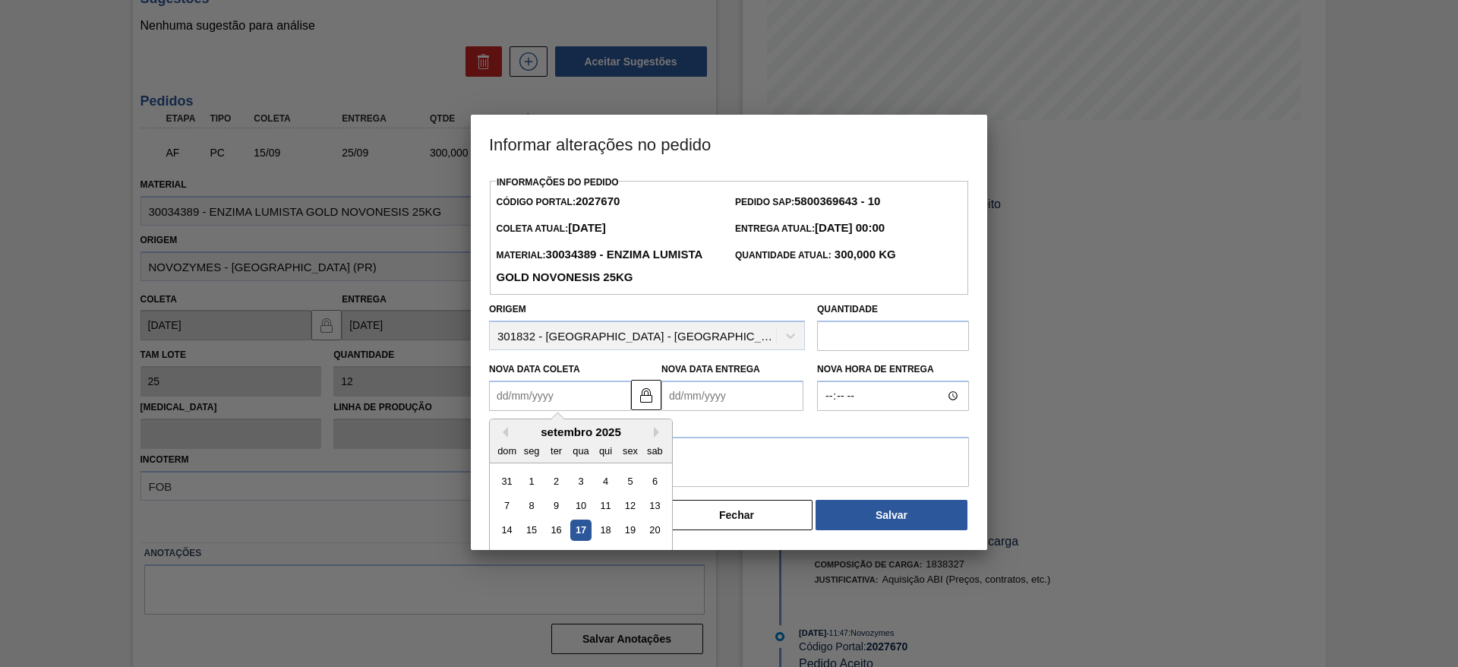
click at [608, 411] on Coleta2027670 "Nova Data Coleta" at bounding box center [560, 395] width 142 height 30
click at [632, 538] on div "19" at bounding box center [630, 530] width 21 height 21
type Coleta2027670 "[DATE]"
type Entrega2027670 "[DATE]"
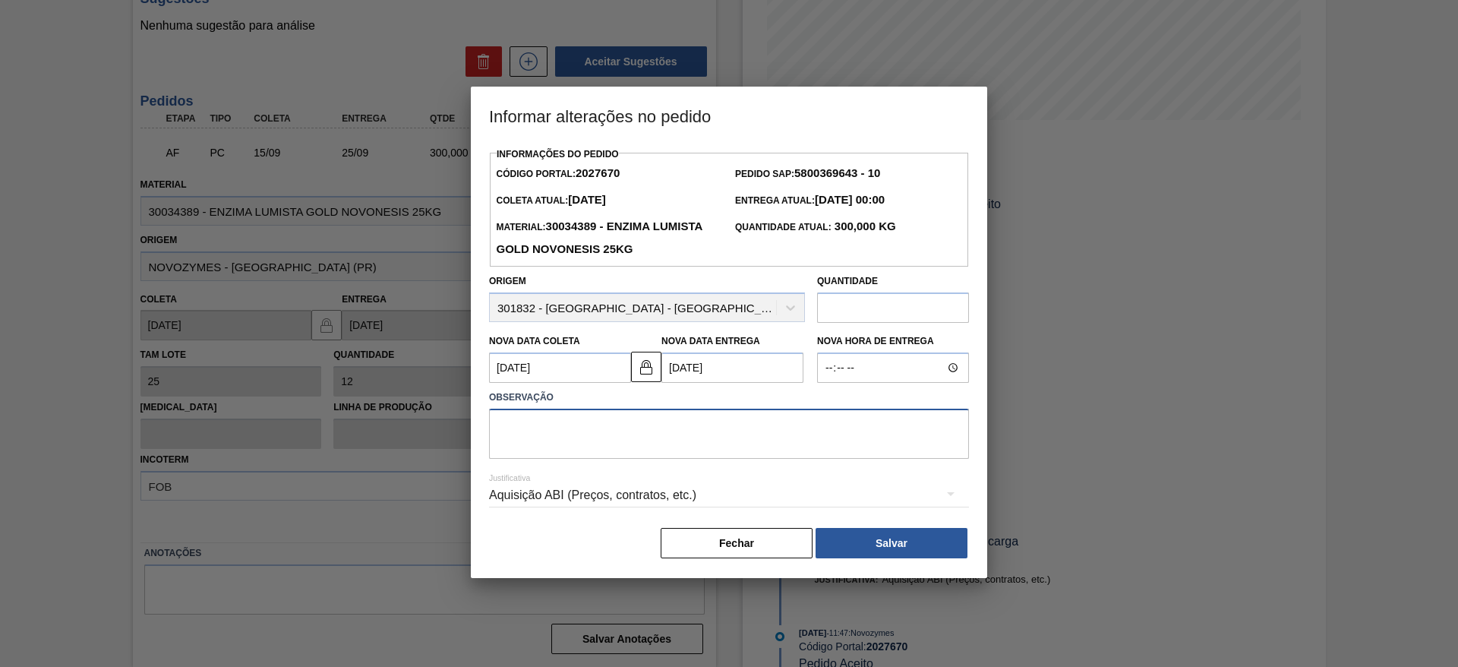
click at [613, 456] on textarea at bounding box center [729, 434] width 480 height 50
click at [615, 499] on div "Aquisição ABI (Preços, contratos, etc.)" at bounding box center [729, 495] width 480 height 43
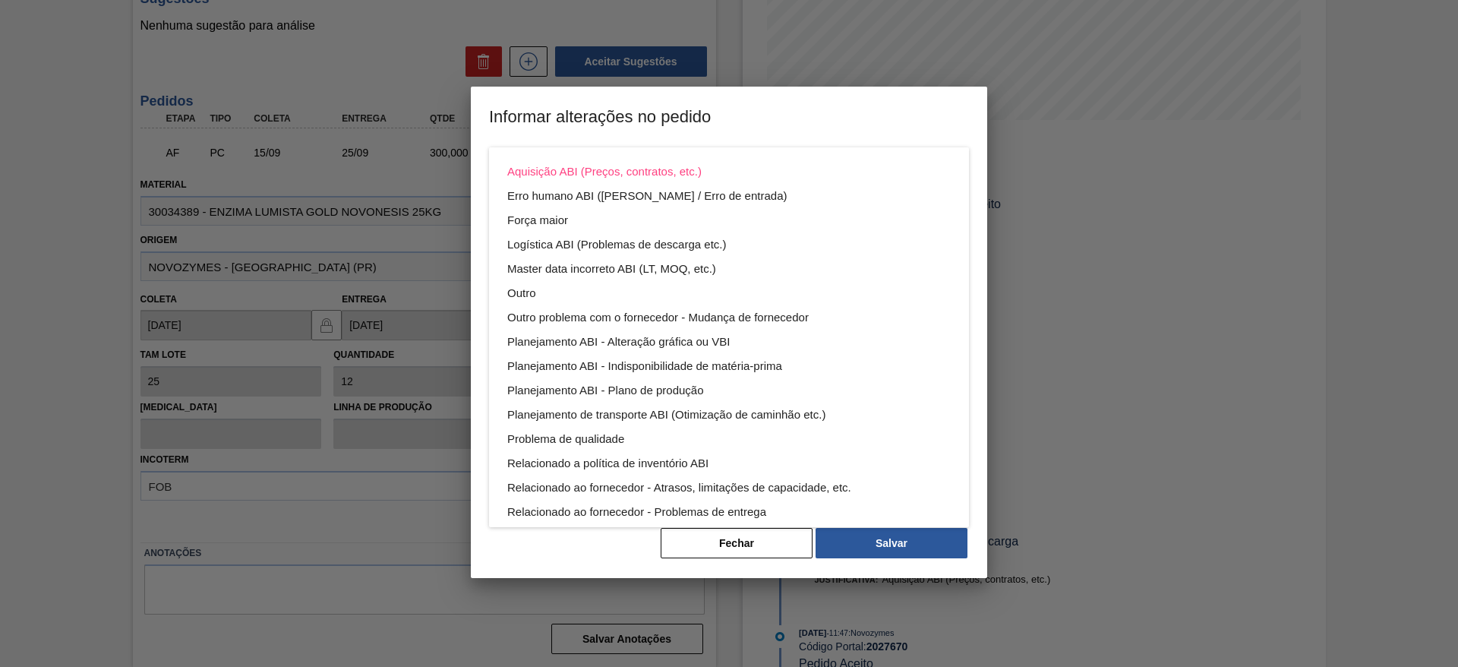
scroll to position [82, 0]
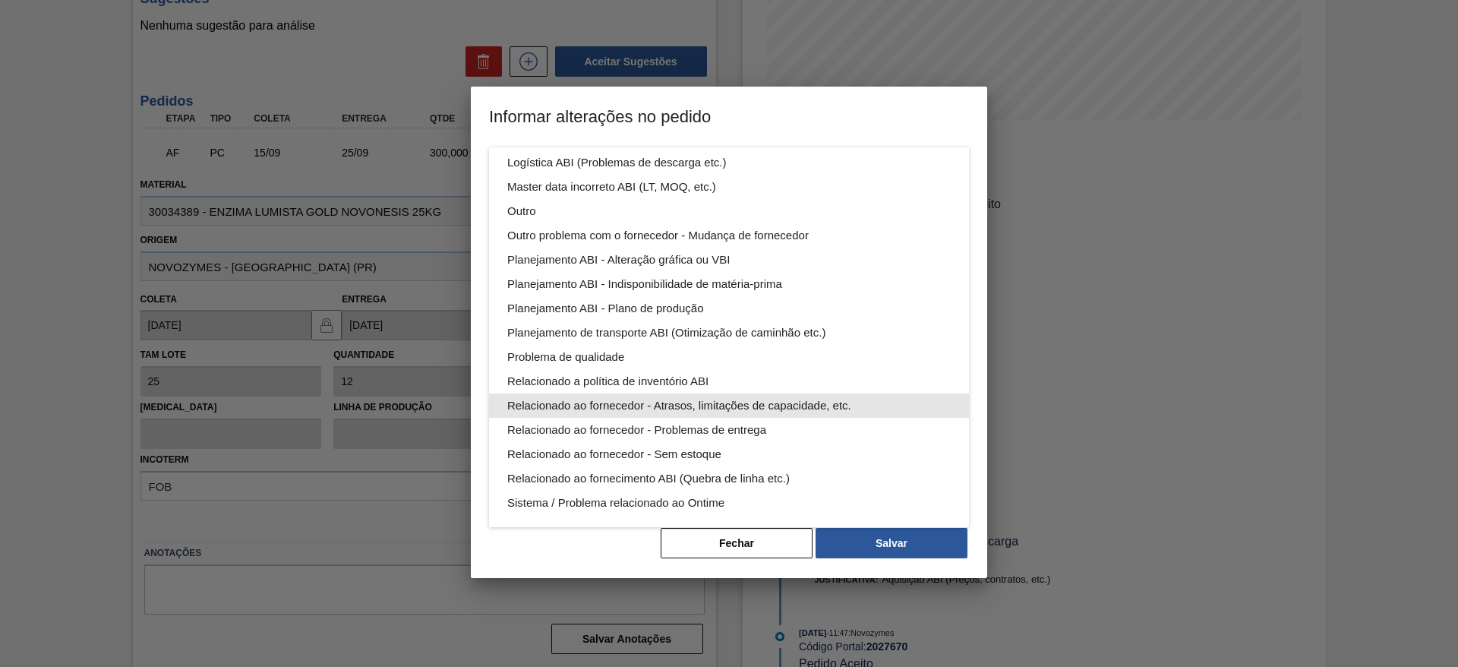
click at [668, 401] on div "Relacionado ao fornecedor - Atrasos, limitações de capacidade, etc." at bounding box center [728, 405] width 443 height 24
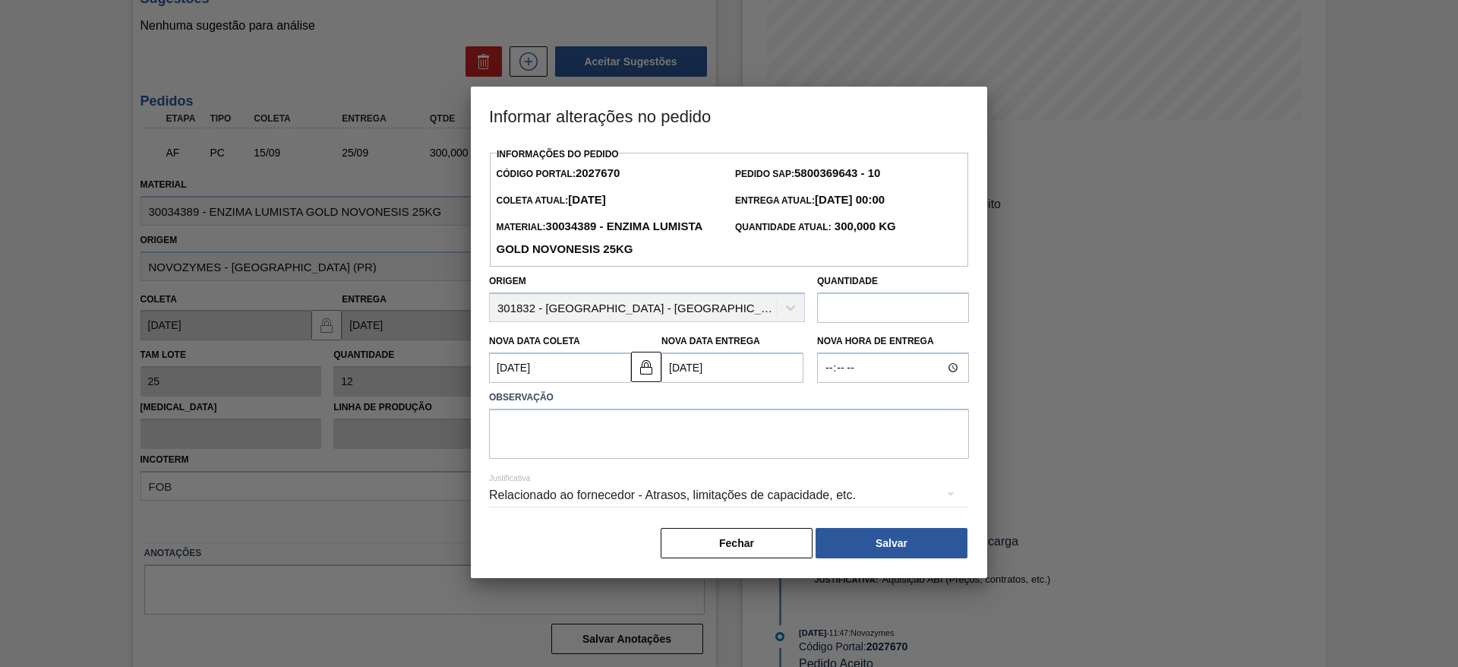
scroll to position [0, 0]
click at [627, 443] on textarea at bounding box center [729, 434] width 480 height 50
type textarea "atraso no faturamento"
click at [956, 532] on button "Salvar" at bounding box center [892, 543] width 152 height 30
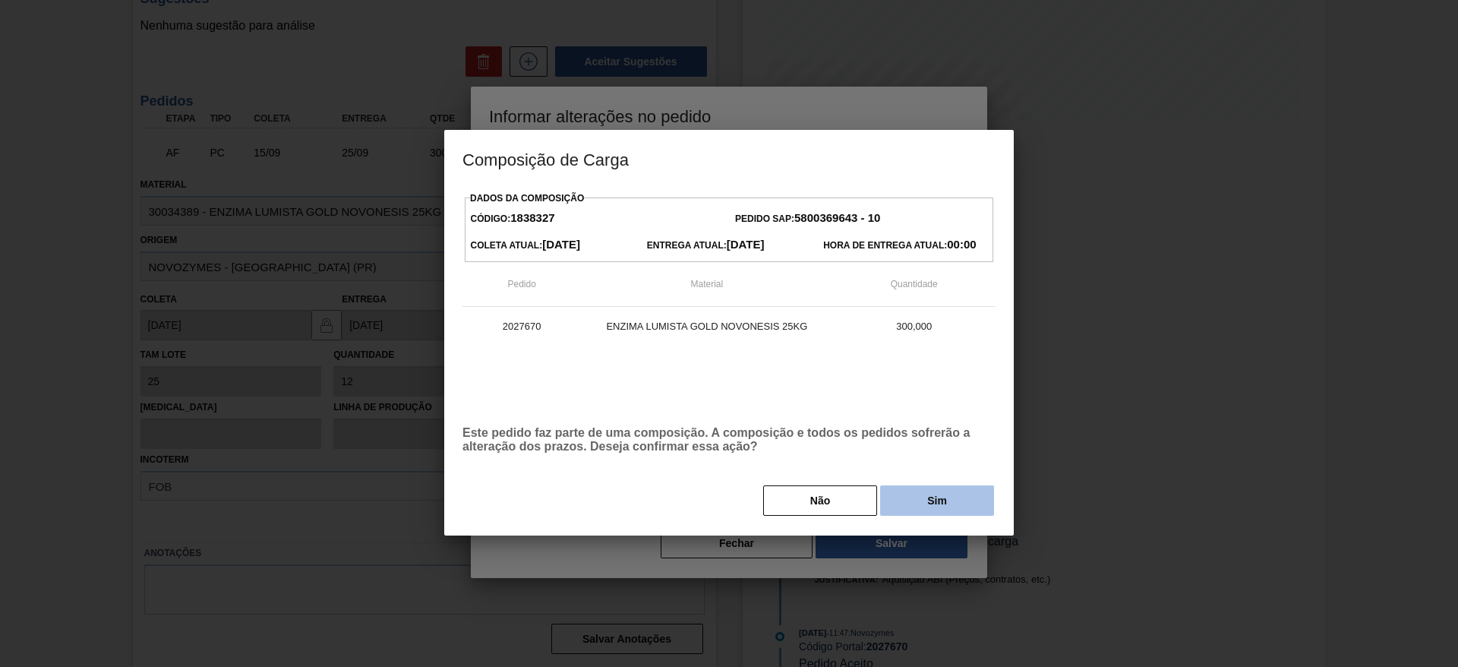
click at [960, 503] on button "Sim" at bounding box center [937, 500] width 114 height 30
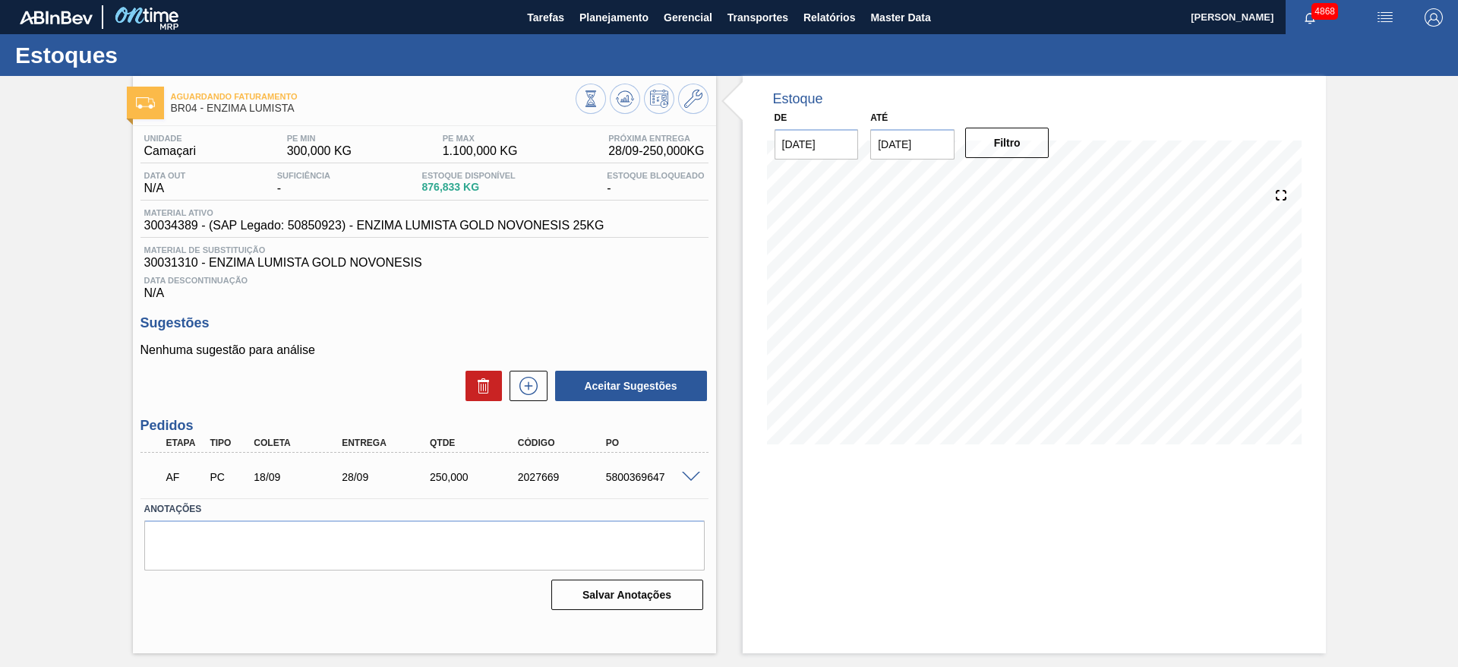
click at [687, 476] on span at bounding box center [691, 477] width 18 height 11
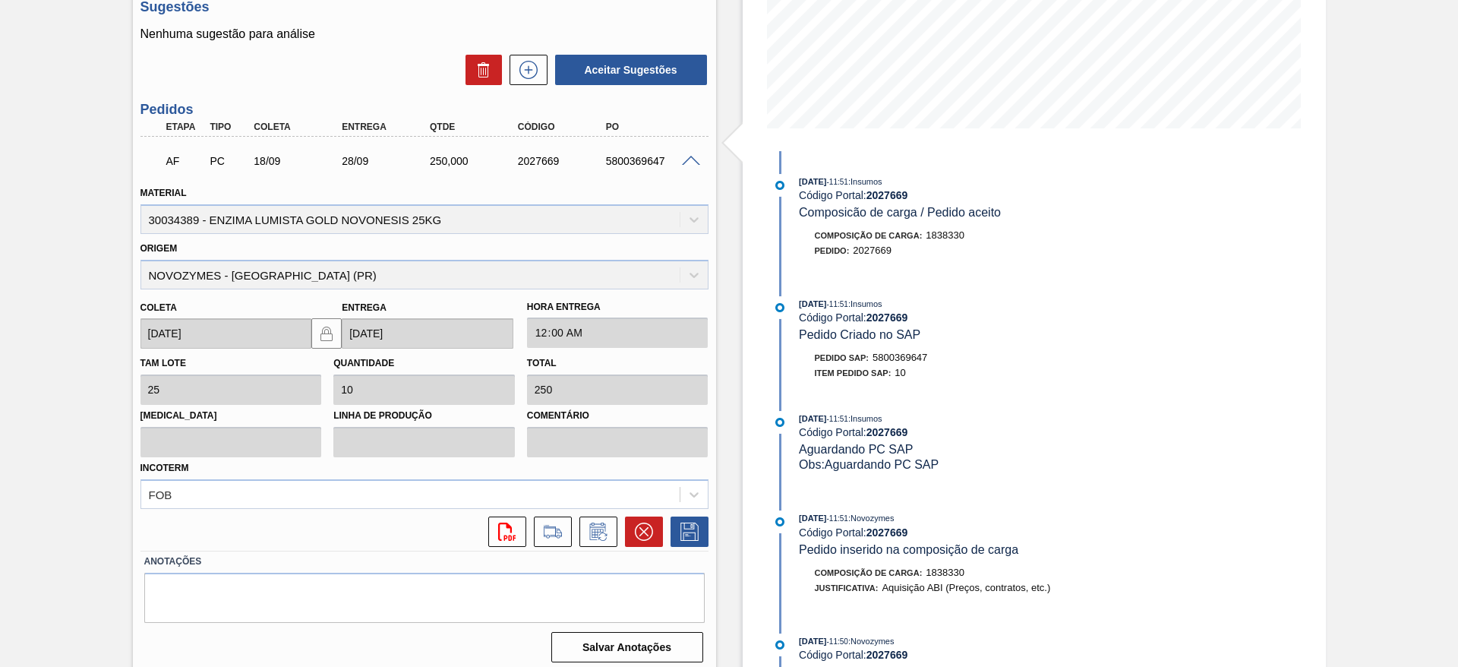
scroll to position [324, 0]
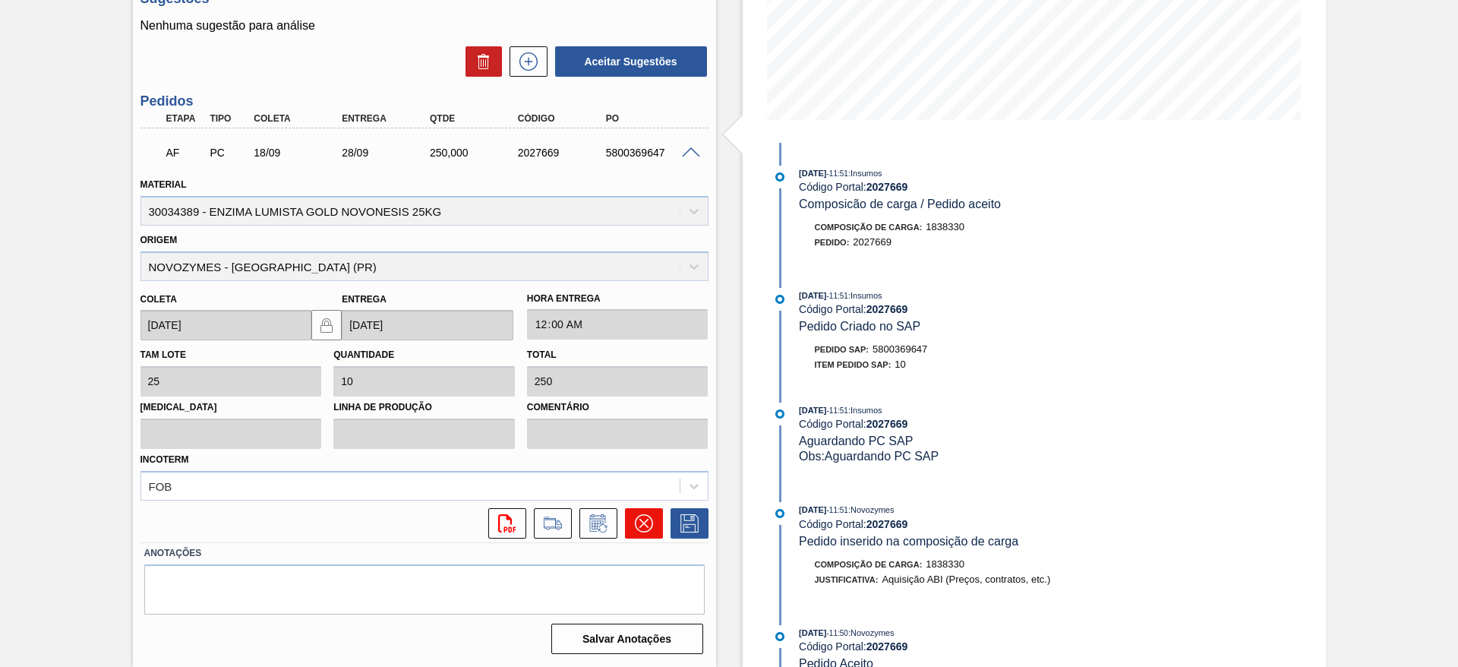
click at [629, 522] on button at bounding box center [644, 523] width 38 height 30
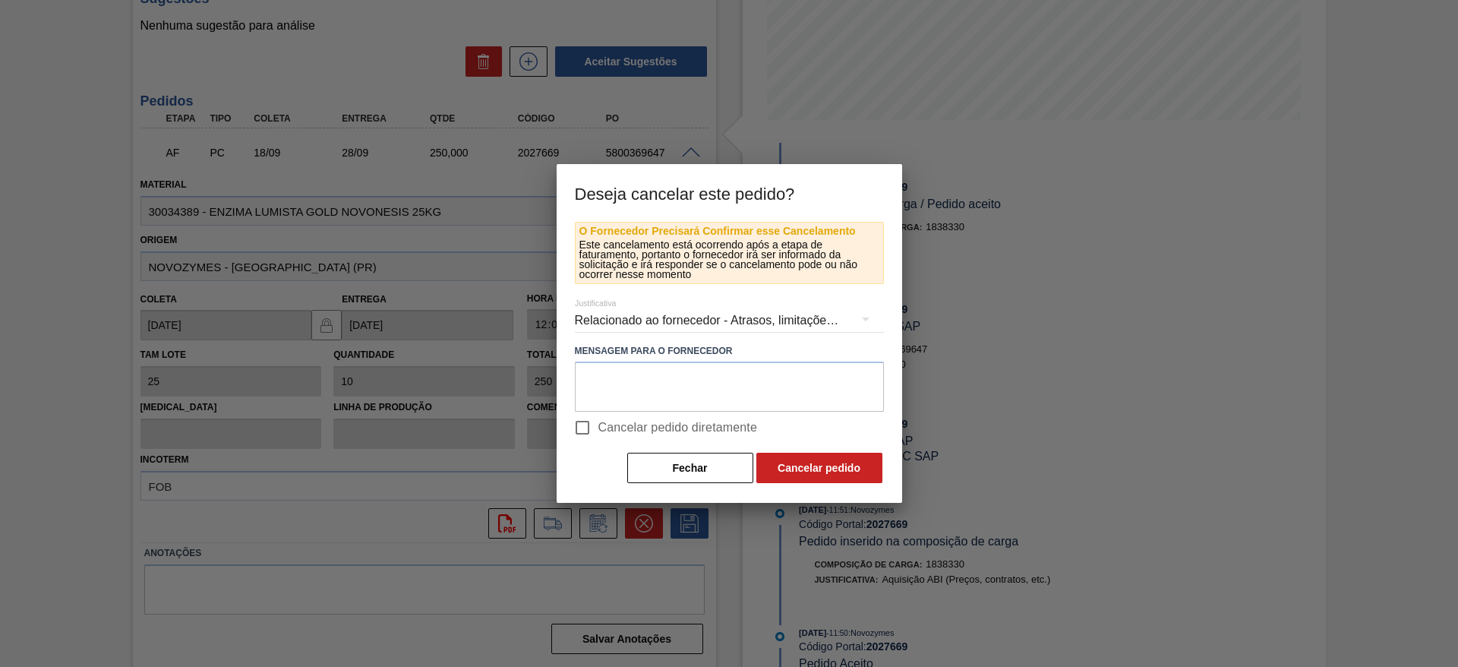
click at [721, 318] on div "Relacionado ao fornecedor - Atrasos, limitações de capacidade, etc." at bounding box center [729, 320] width 309 height 43
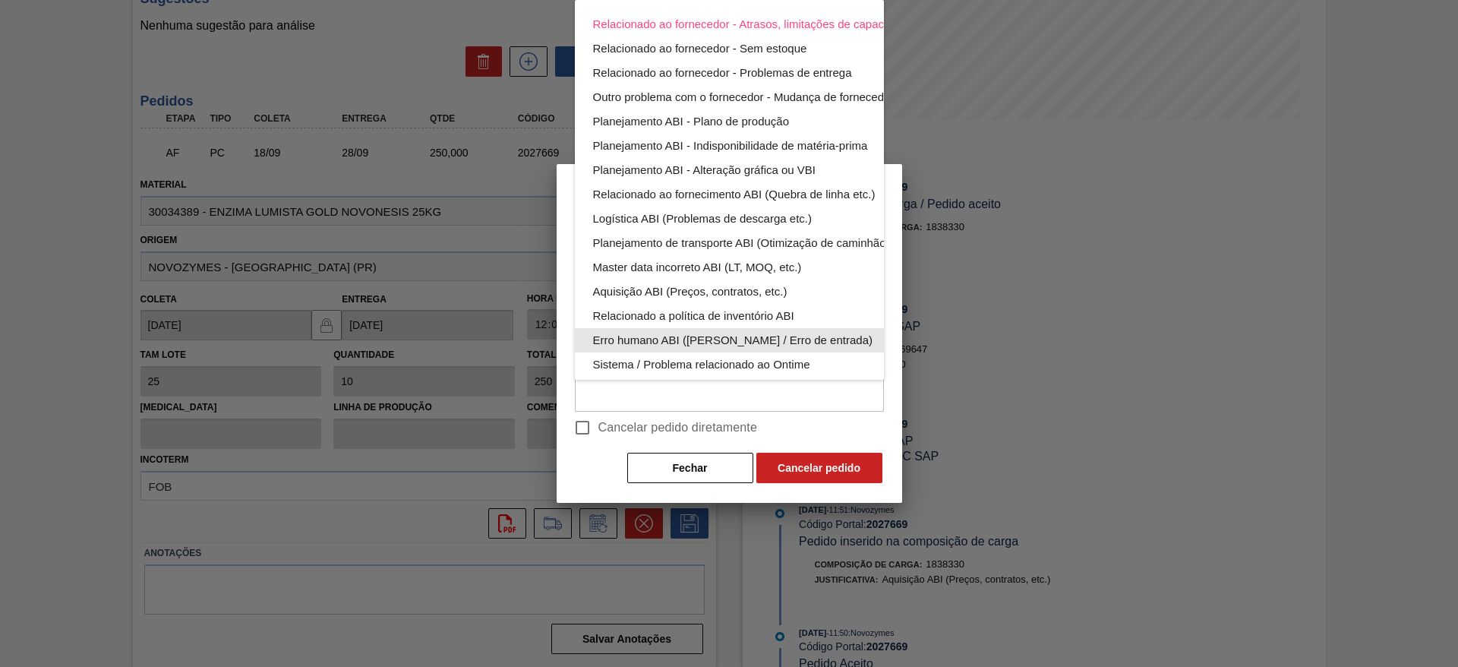
scroll to position [99, 0]
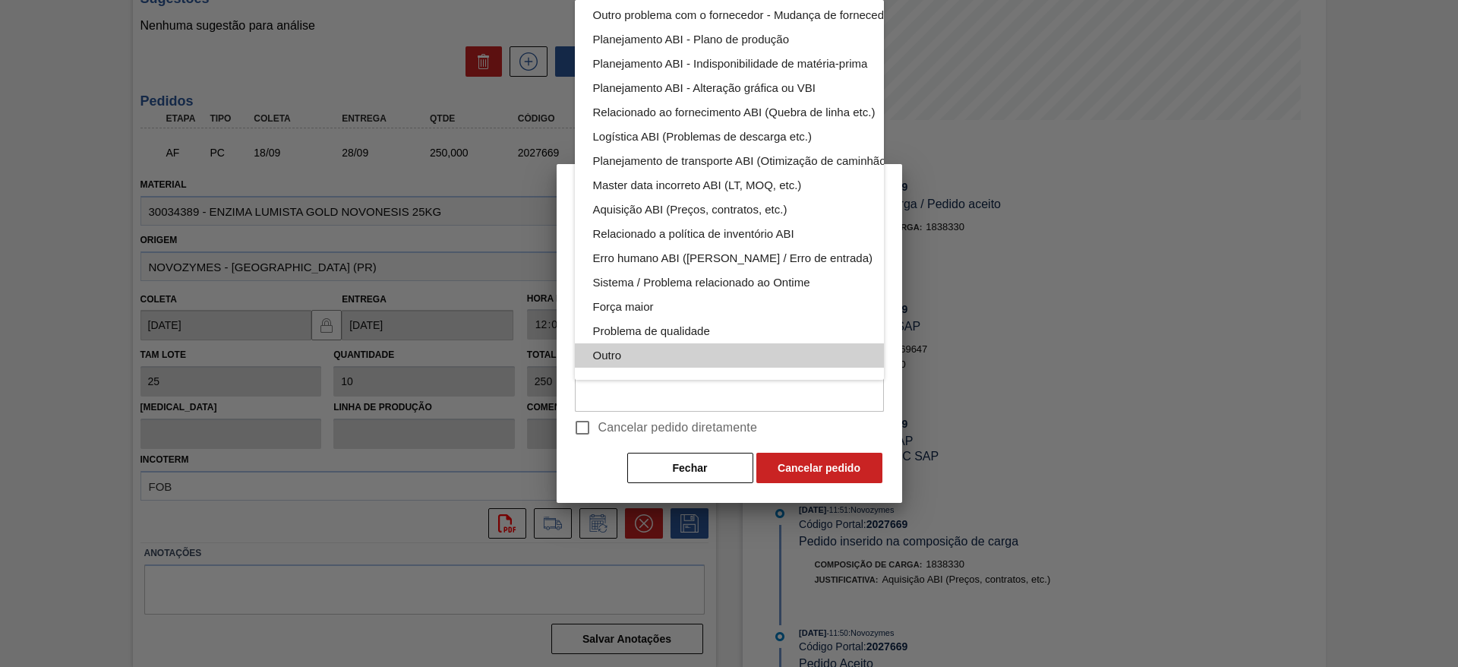
click at [676, 343] on div "Outro" at bounding box center [765, 355] width 344 height 24
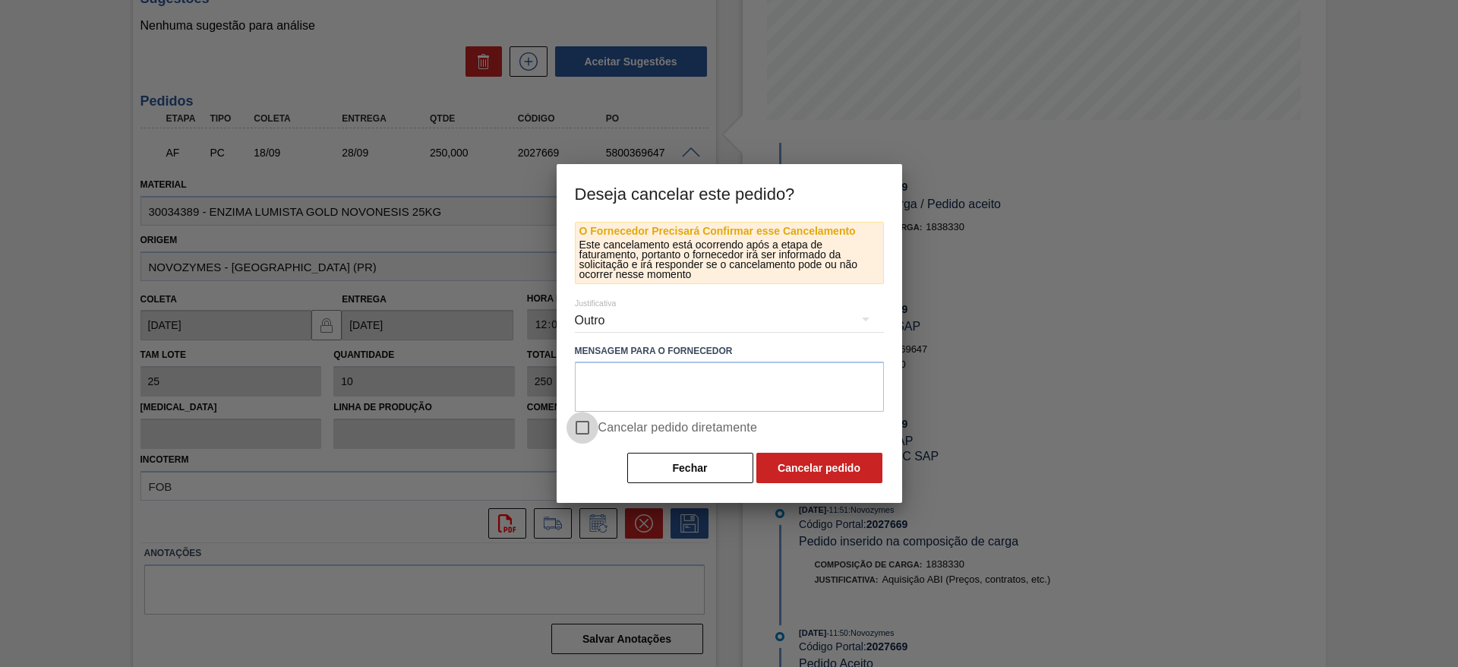
drag, startPoint x: 586, startPoint y: 429, endPoint x: 847, endPoint y: 510, distance: 273.3
click at [586, 431] on input "Cancelar pedido diretamente" at bounding box center [582, 428] width 32 height 32
checkbox input "true"
click at [830, 462] on button "Cancelar pedido" at bounding box center [819, 468] width 126 height 30
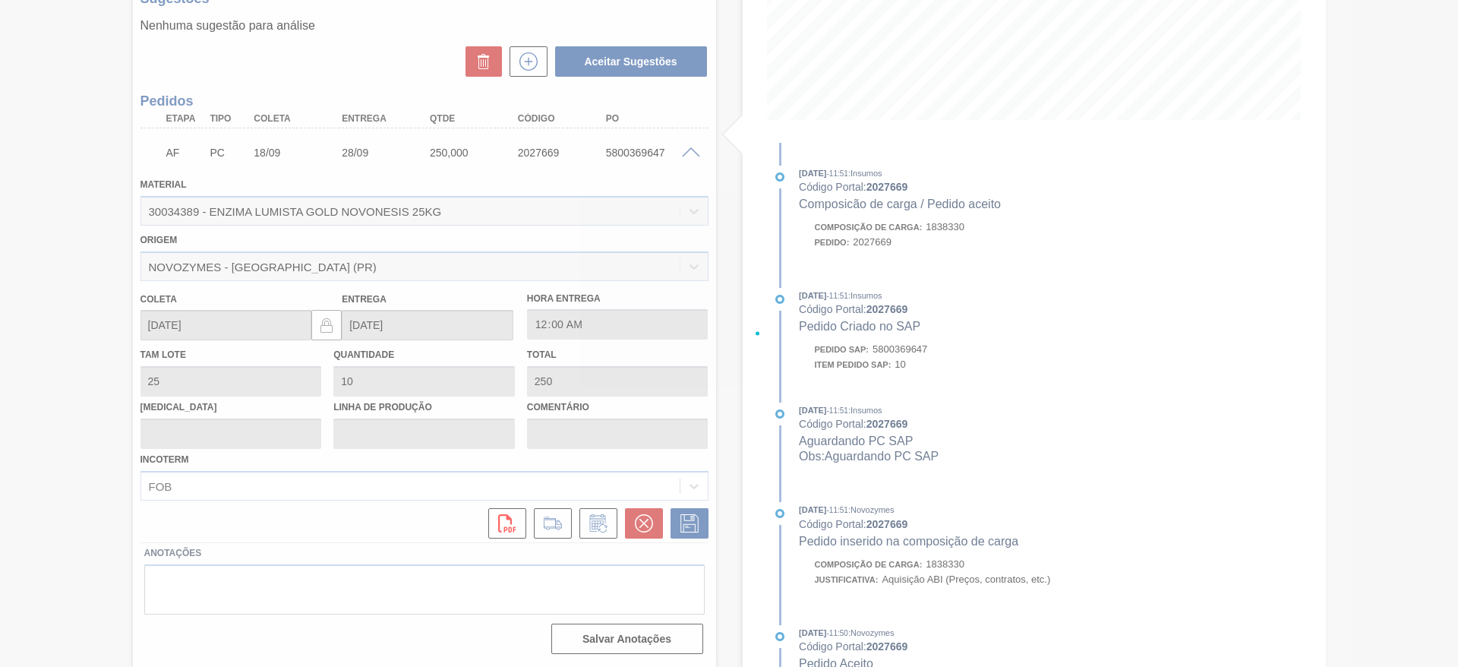
scroll to position [0, 0]
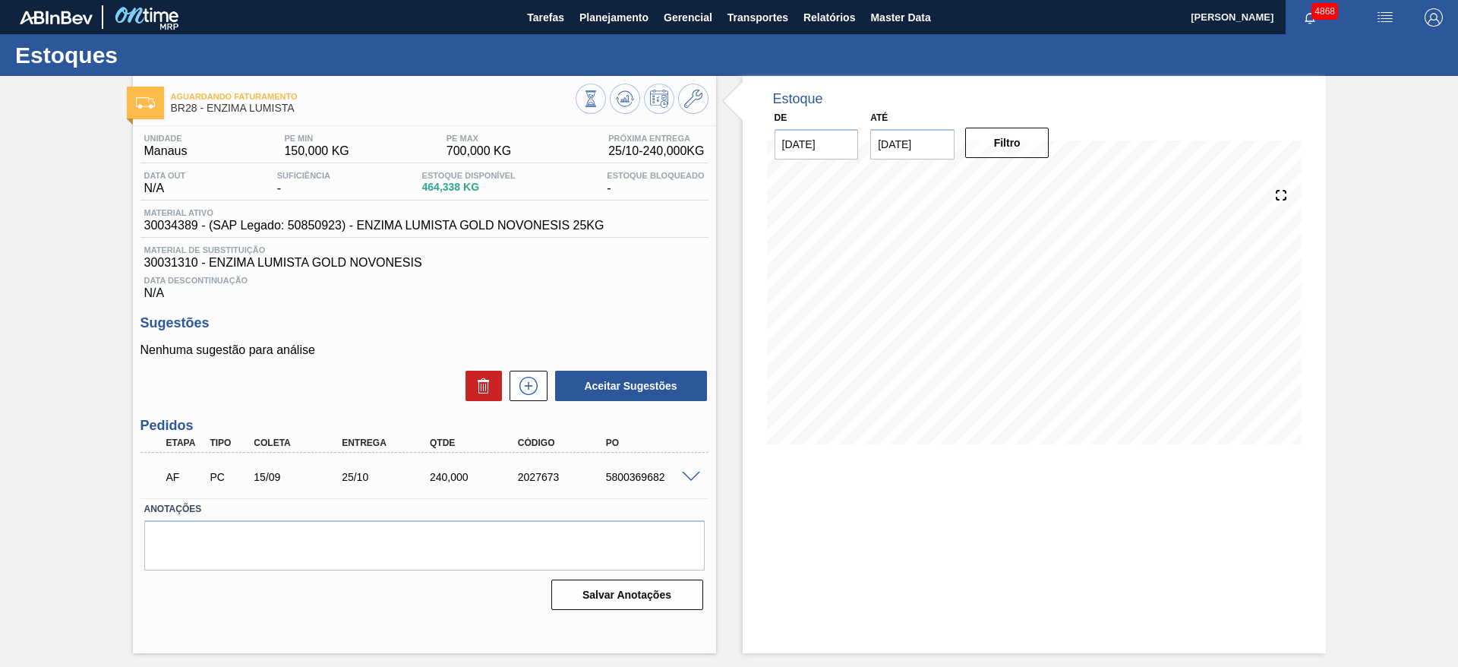
click at [685, 479] on span at bounding box center [691, 477] width 18 height 11
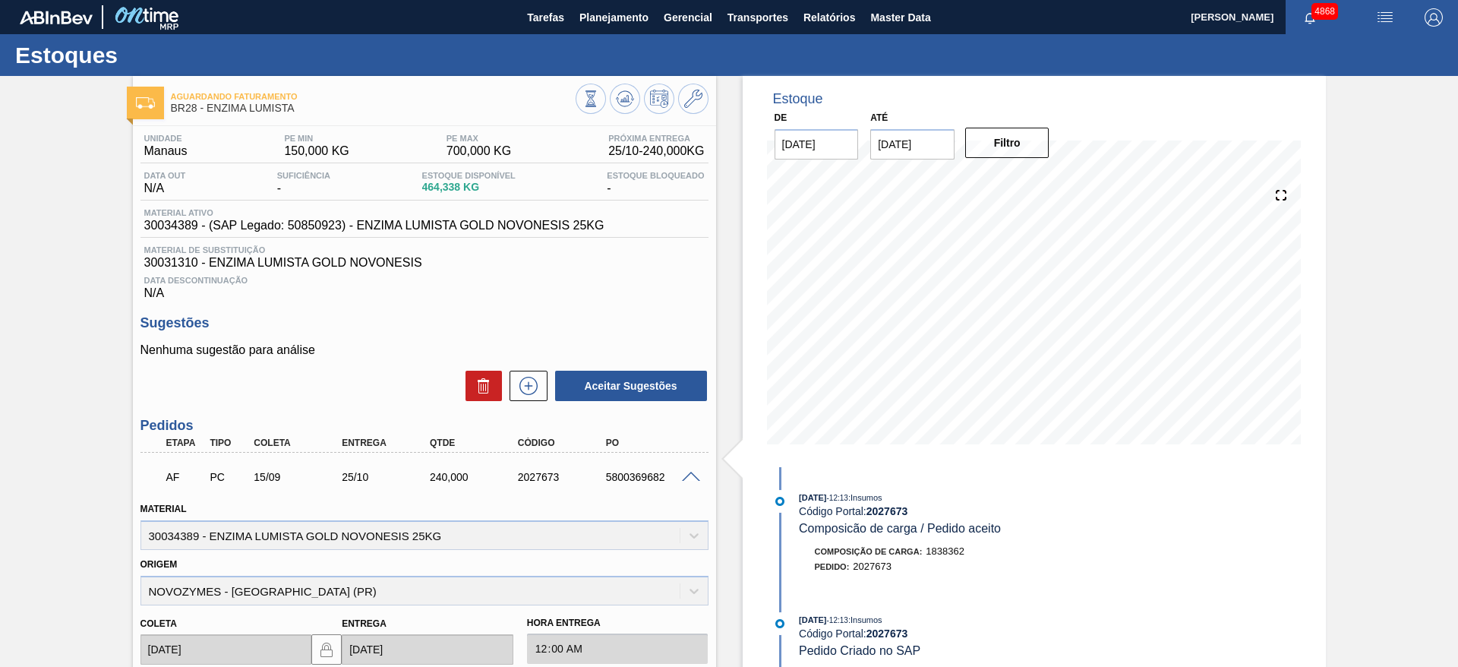
scroll to position [324, 0]
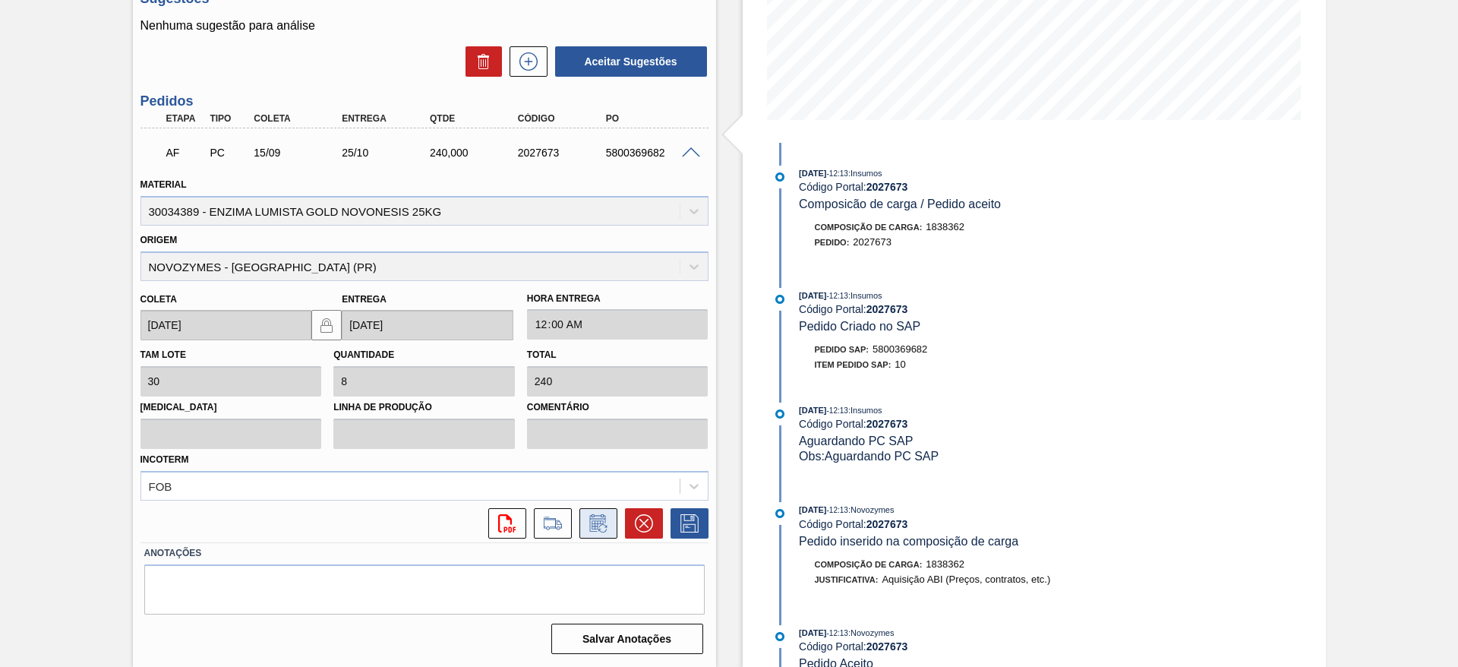
click at [599, 522] on icon at bounding box center [597, 524] width 11 height 9
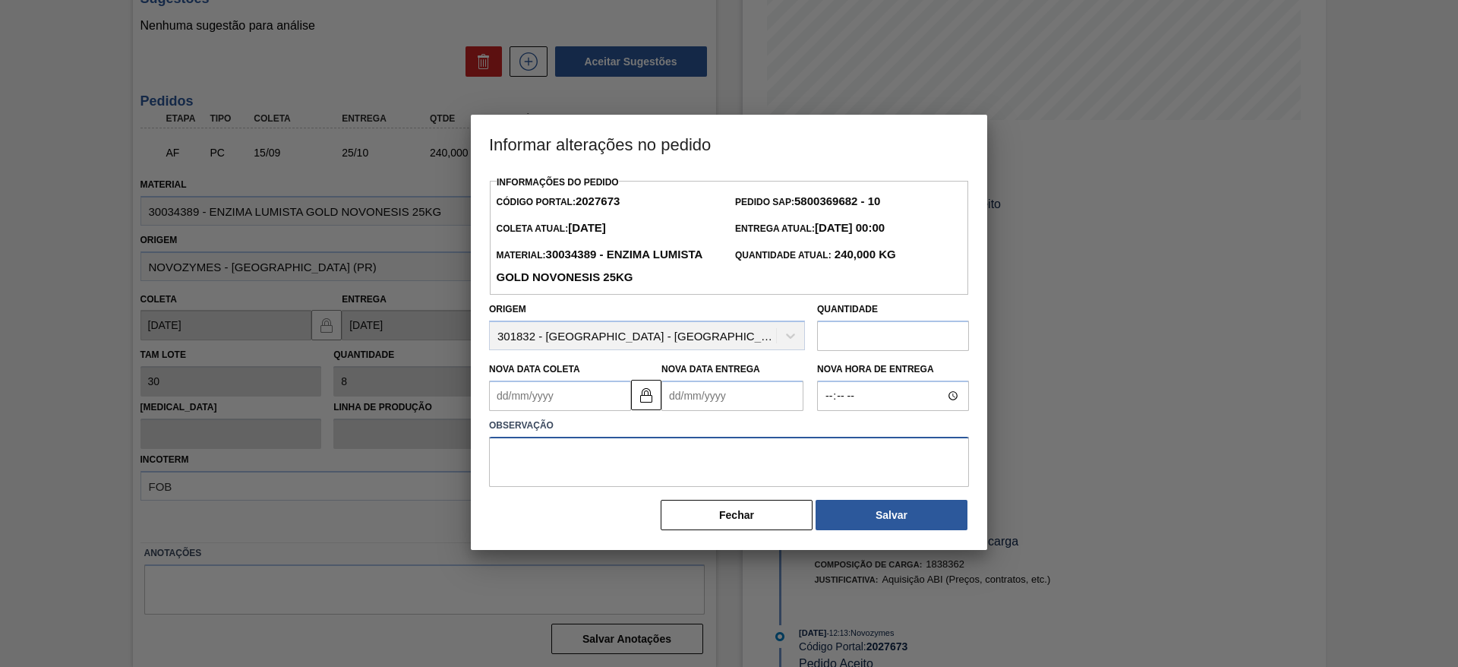
click at [586, 462] on textarea at bounding box center [729, 462] width 480 height 50
click at [546, 459] on textarea "atraso no aturamento" at bounding box center [729, 462] width 480 height 50
type textarea "atraso no faturamento"
click at [548, 392] on Coleta2027673 "Nova Data Coleta" at bounding box center [560, 395] width 142 height 30
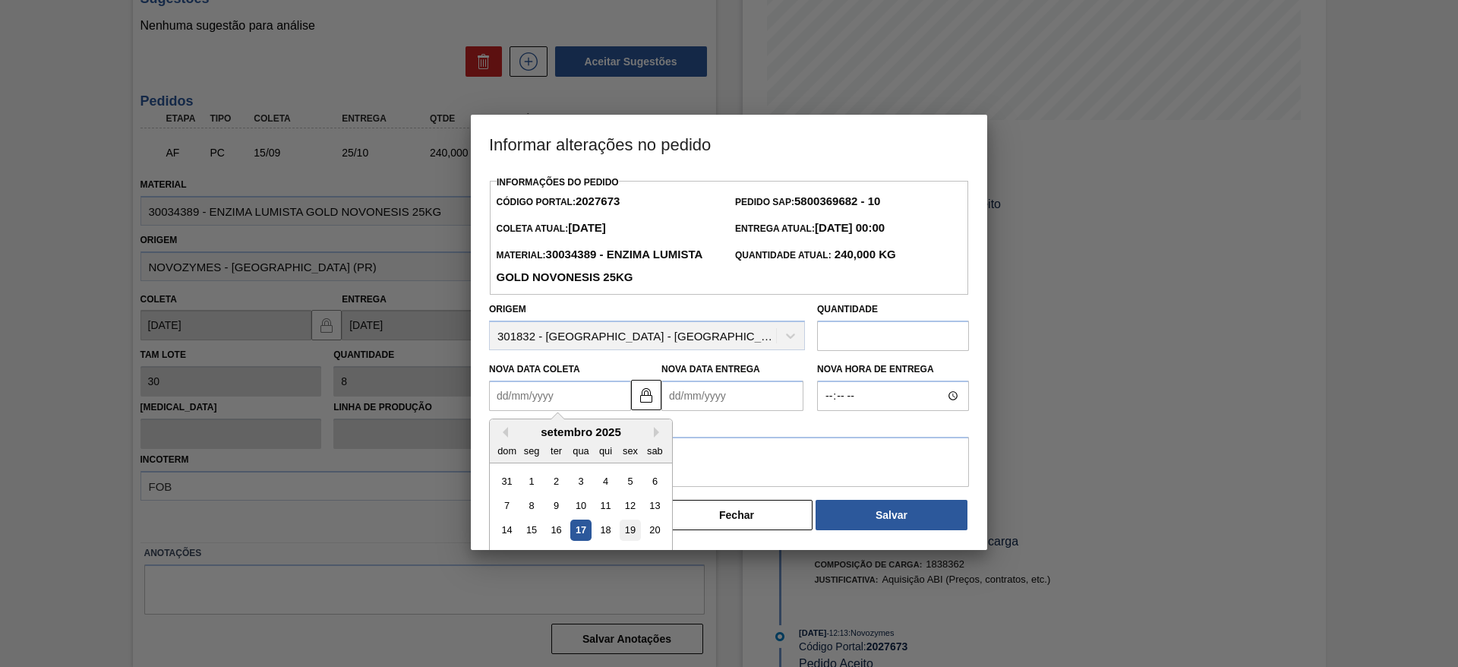
click at [632, 525] on div "19" at bounding box center [630, 530] width 21 height 21
type Coleta2027673 "19/09/2025"
type Entrega2027673 "29/10/2025"
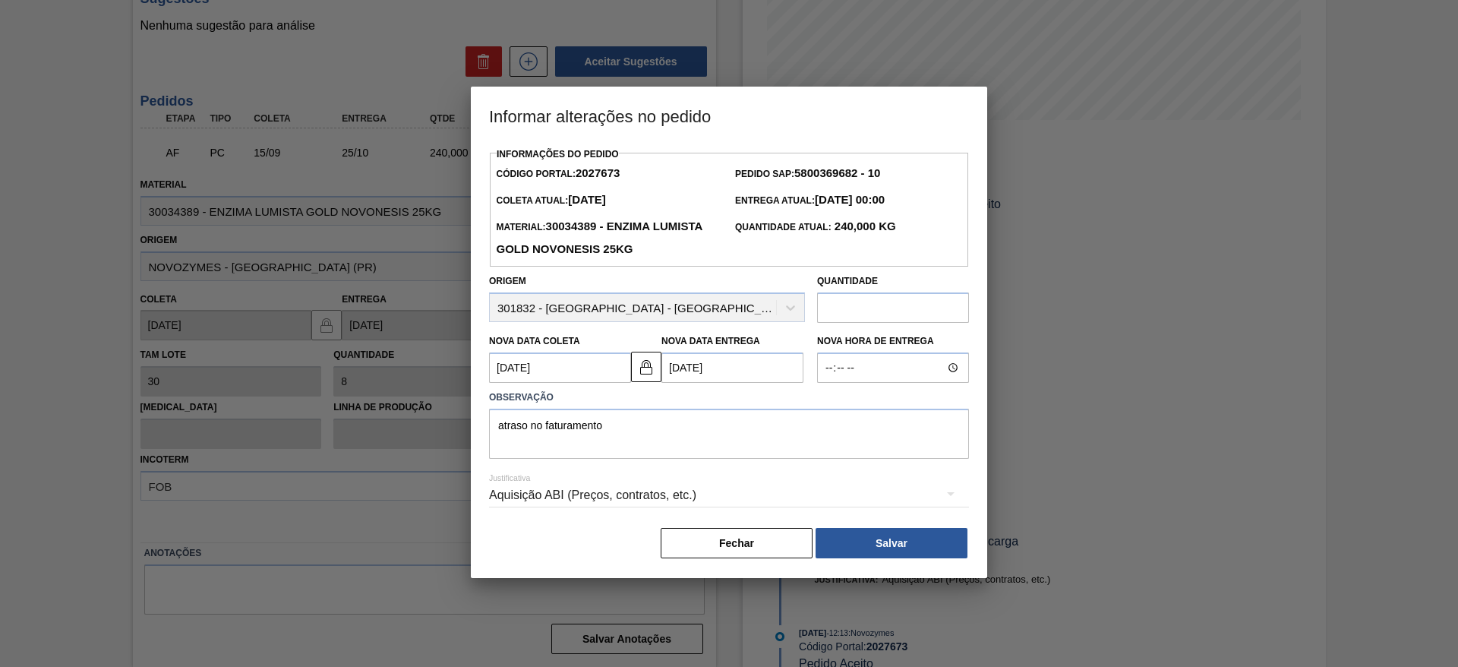
click at [819, 491] on div "Aquisição ABI (Preços, contratos, etc.)" at bounding box center [729, 495] width 480 height 43
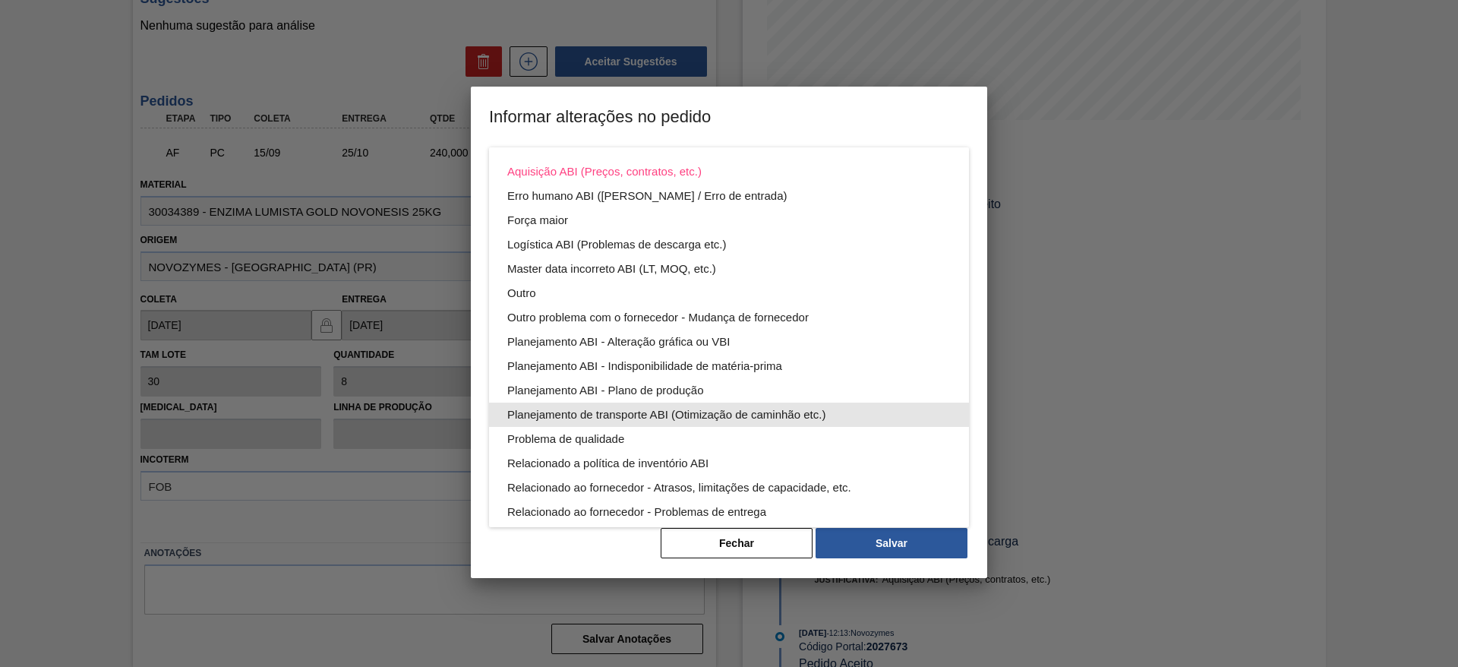
scroll to position [82, 0]
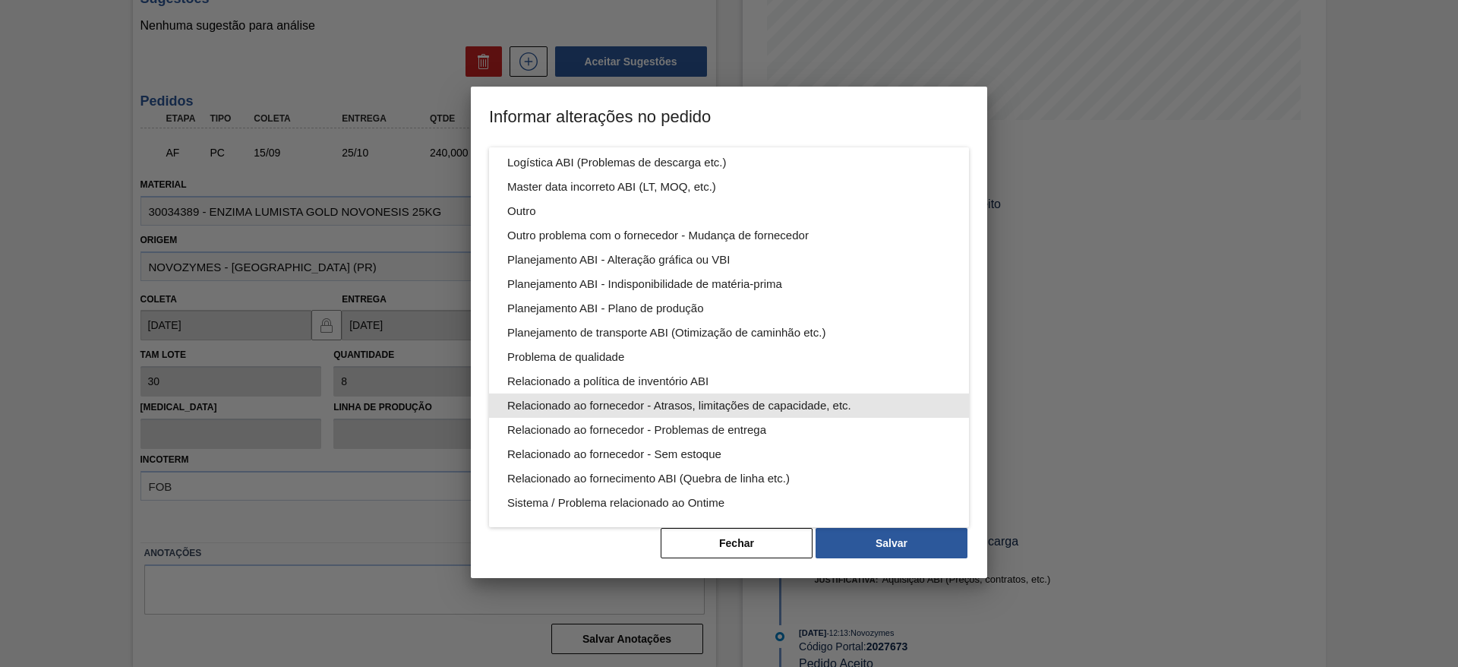
click at [740, 398] on div "Relacionado ao fornecedor - Atrasos, limitações de capacidade, etc." at bounding box center [728, 405] width 443 height 24
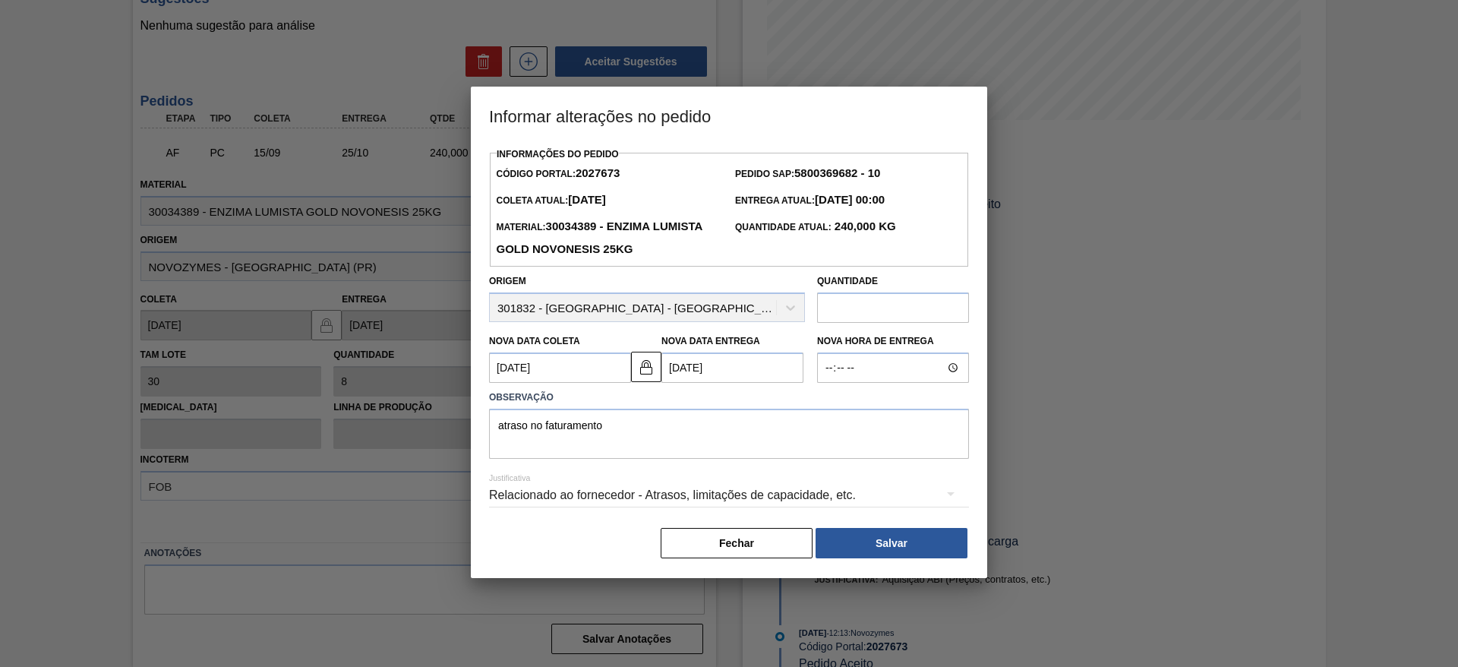
scroll to position [0, 0]
click at [893, 551] on button "Salvar" at bounding box center [892, 543] width 152 height 30
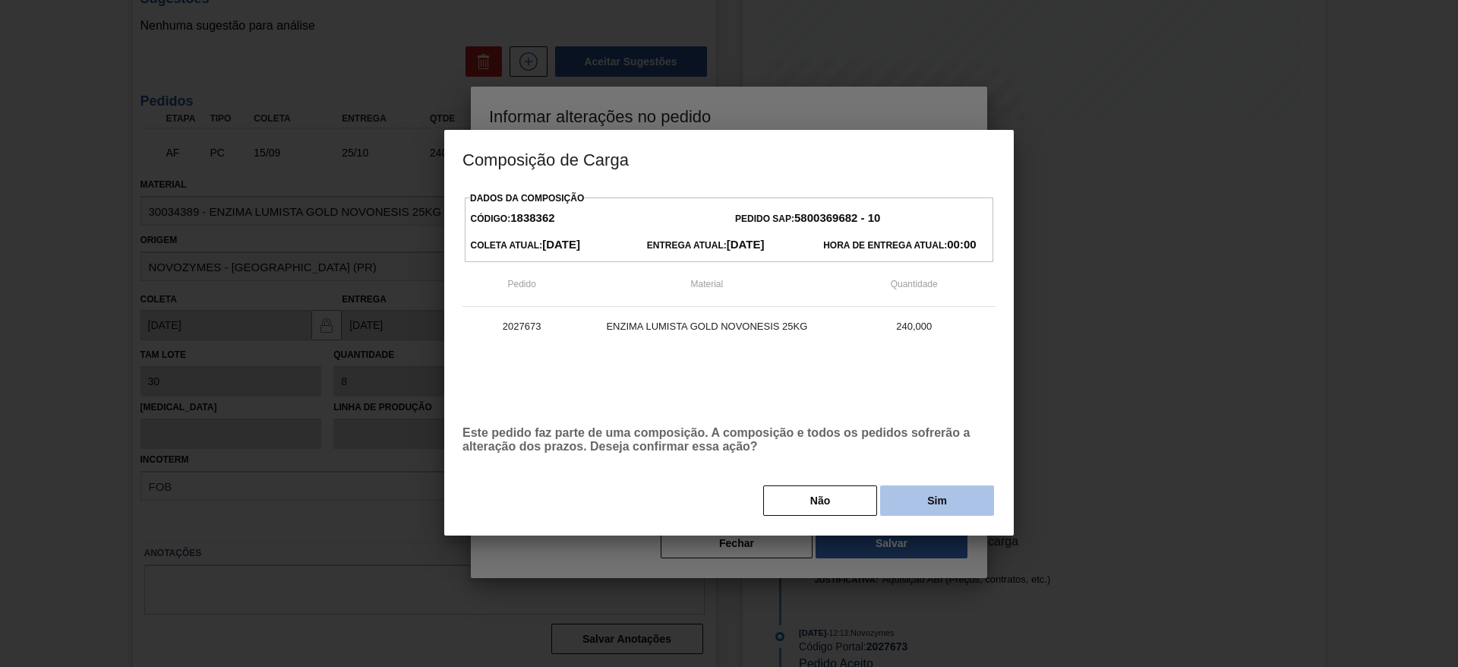
click at [938, 497] on button "Sim" at bounding box center [937, 500] width 114 height 30
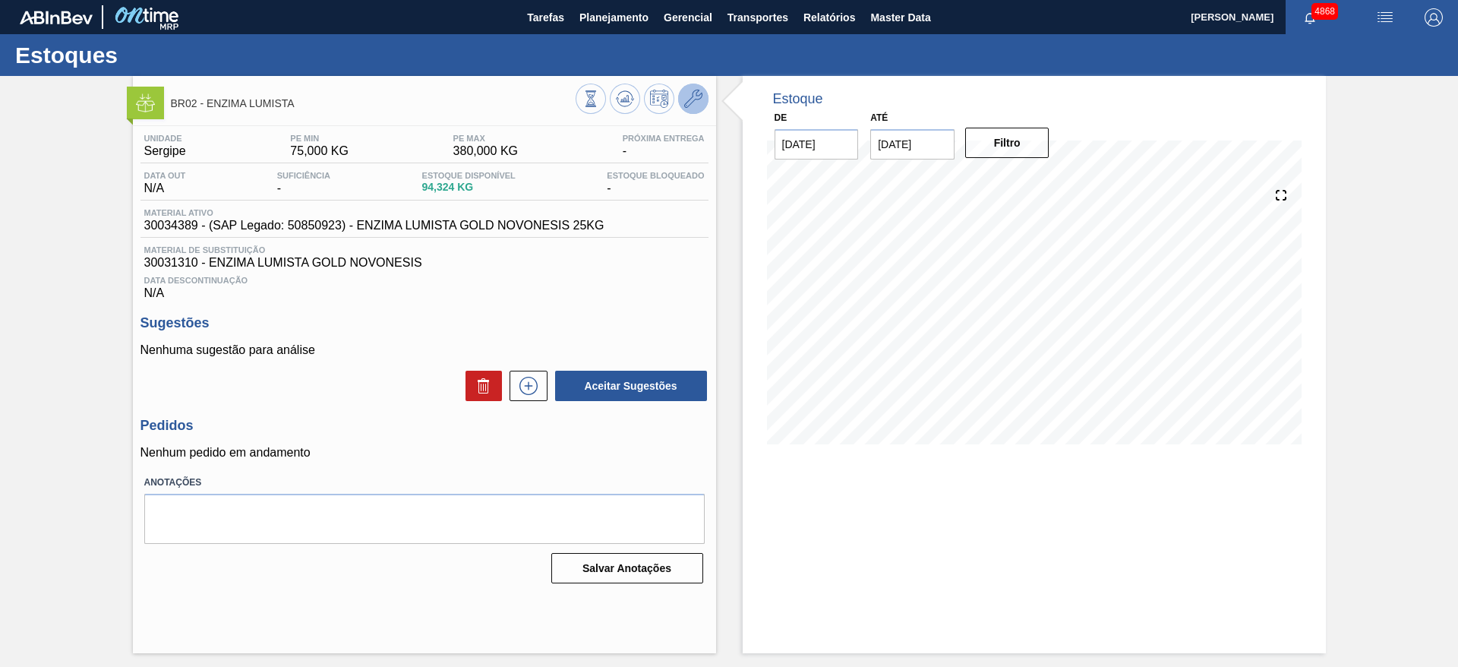
click at [697, 90] on icon at bounding box center [693, 99] width 18 height 18
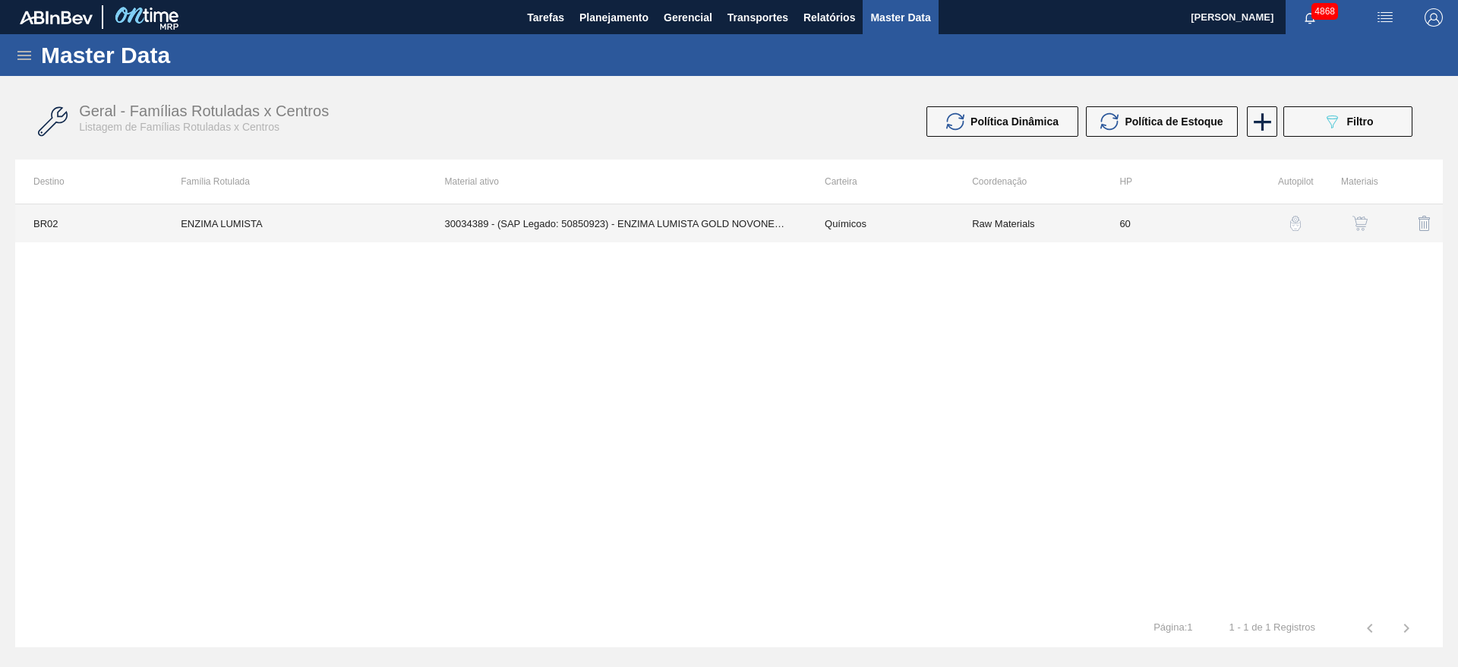
click at [695, 225] on td "30034389 - (SAP Legado: 50850923) - ENZIMA LUMISTA GOLD NOVONESIS 25KG" at bounding box center [617, 223] width 380 height 38
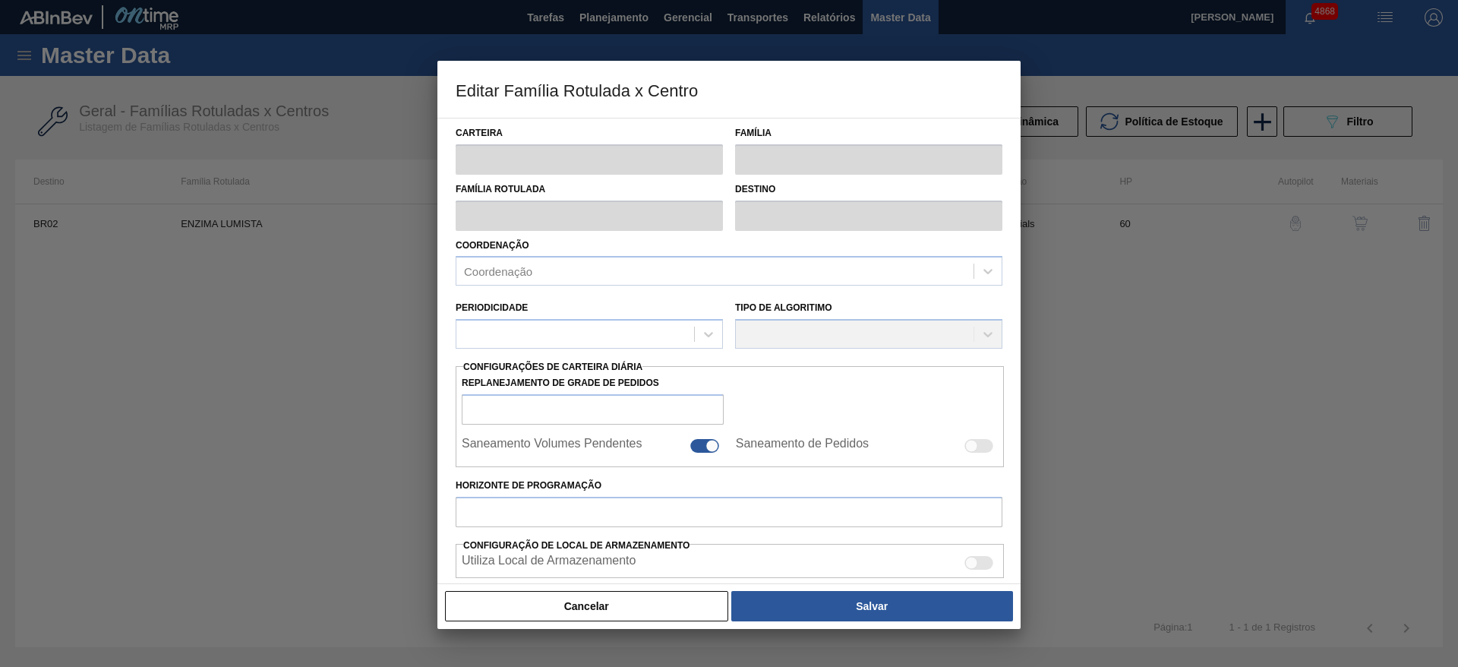
type input "Químicos"
type input "Enzima"
type input "ENZIMA LUMISTA"
type input "BR02 - Sergipe"
type input "60"
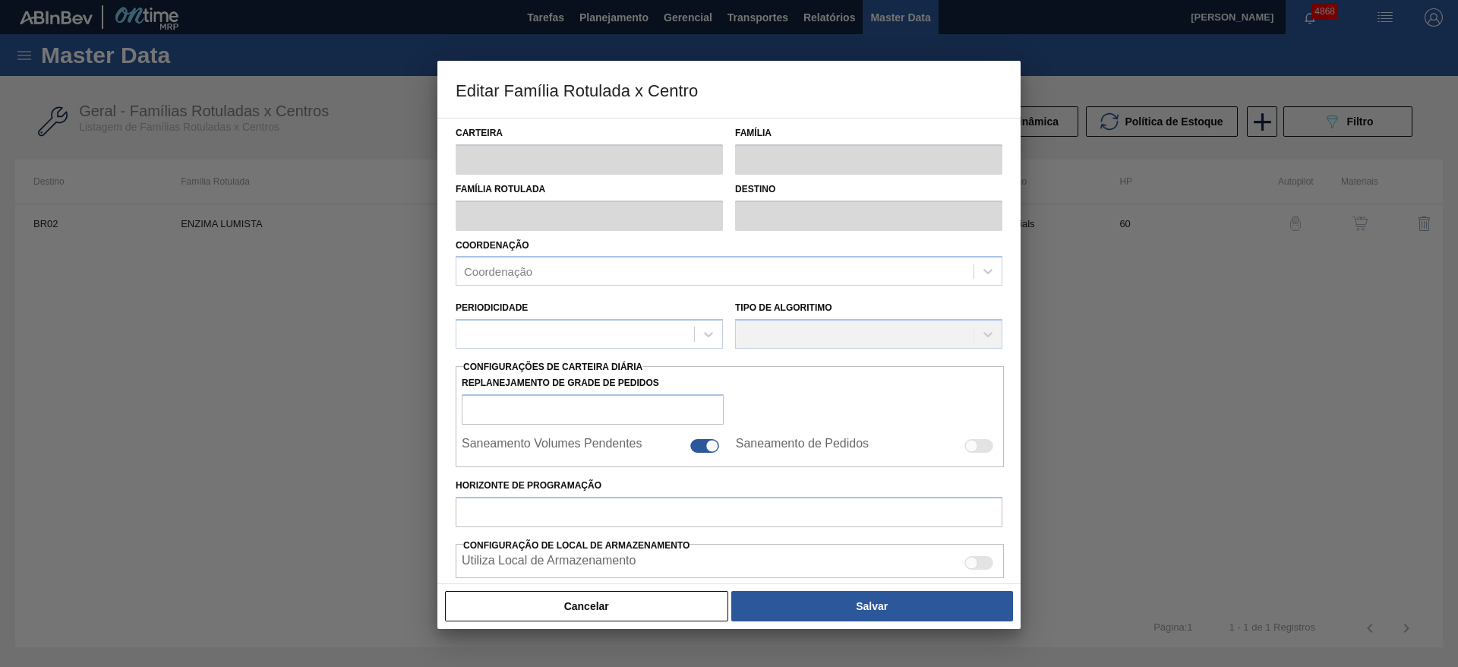
type input "75"
type input "380"
type input "50"
type input "227,500"
checkbox input "true"
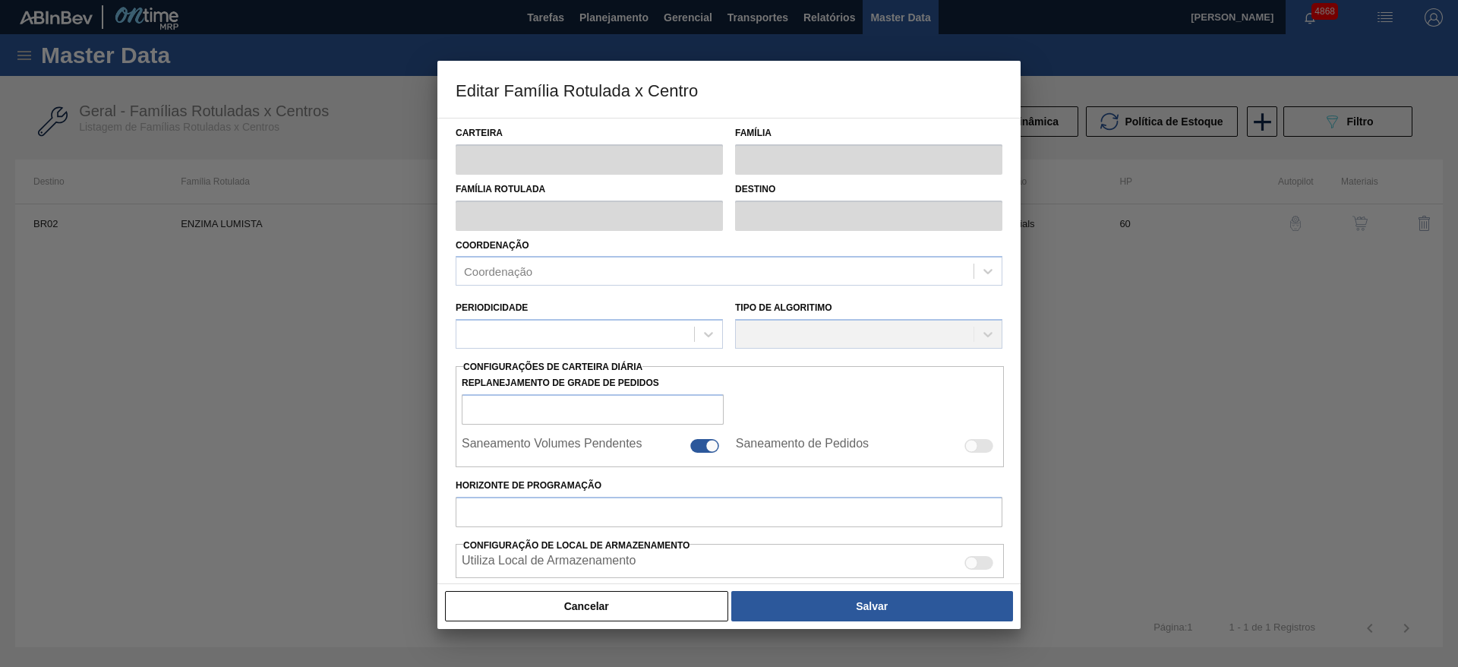
checkbox input "true"
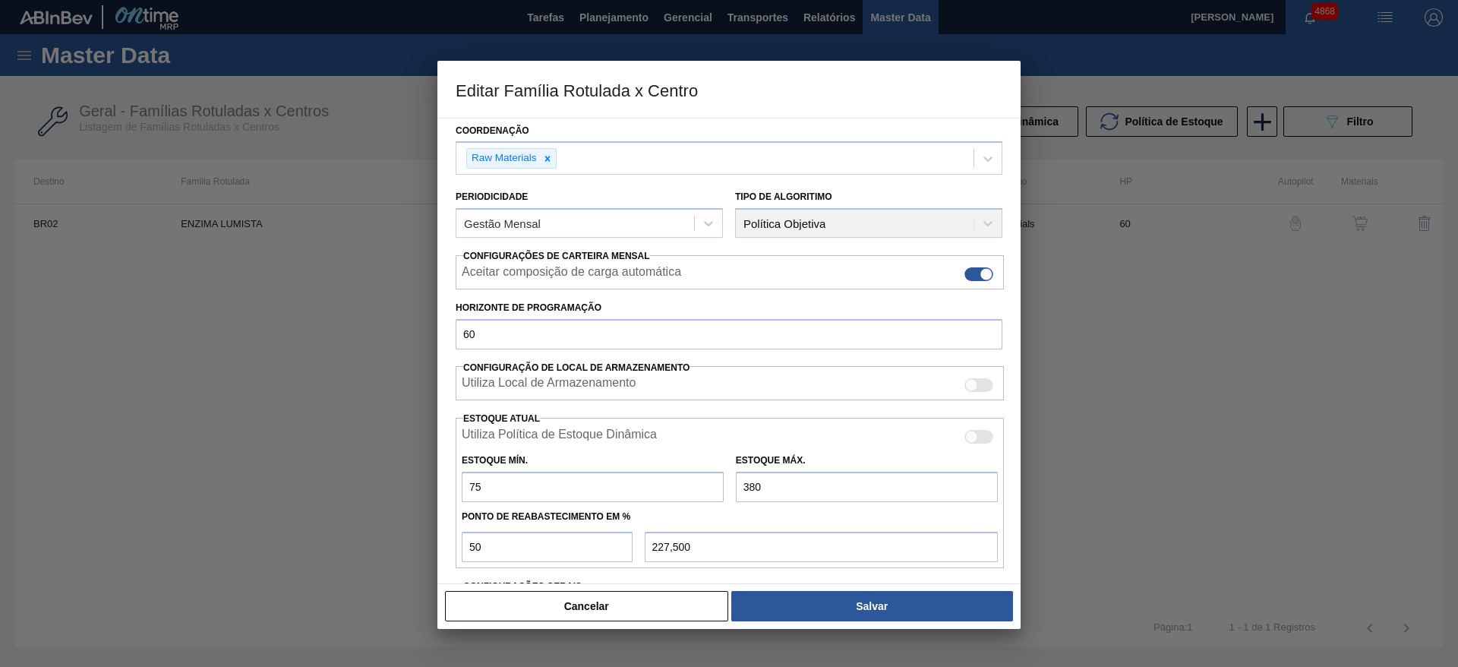
scroll to position [228, 0]
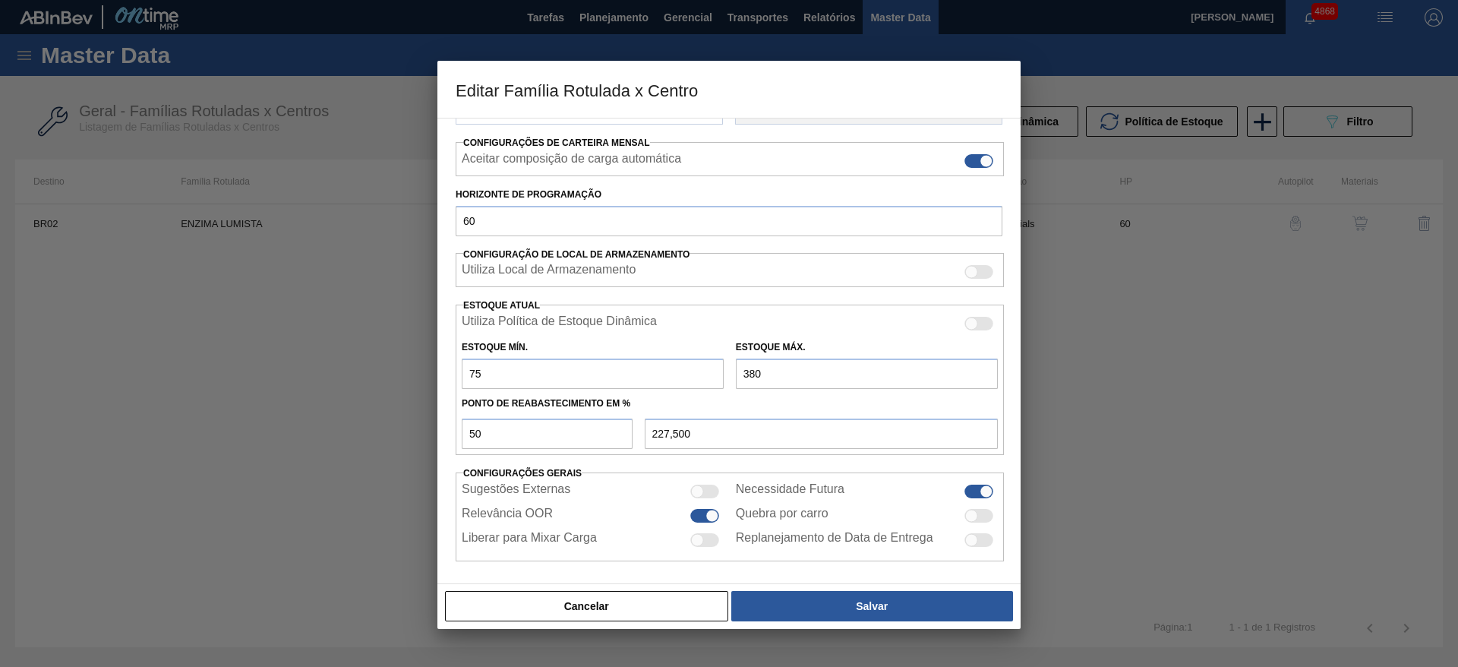
drag, startPoint x: 489, startPoint y: 372, endPoint x: 435, endPoint y: 355, distance: 56.7
click at [437, 355] on div "Editar Família Rotulada x Centro Carteira Químicos Família Enzima Família Rotul…" at bounding box center [729, 333] width 1458 height 667
type input "5"
type input "192,500"
type input "50"
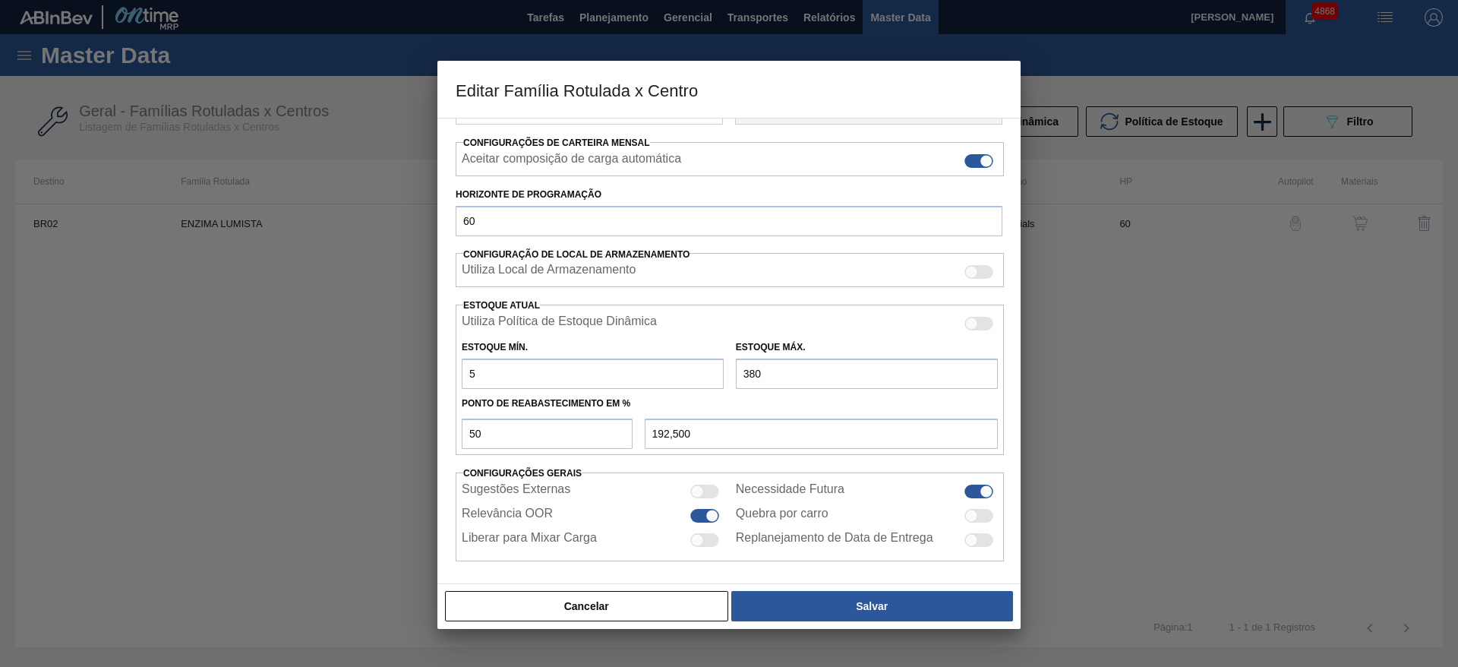
type input "215,000"
type input "50"
drag, startPoint x: 808, startPoint y: 372, endPoint x: 675, endPoint y: 374, distance: 132.9
click at [675, 374] on div "Estoque Mín. 50 Estoque Máx. 380" at bounding box center [730, 361] width 548 height 56
type input "2"
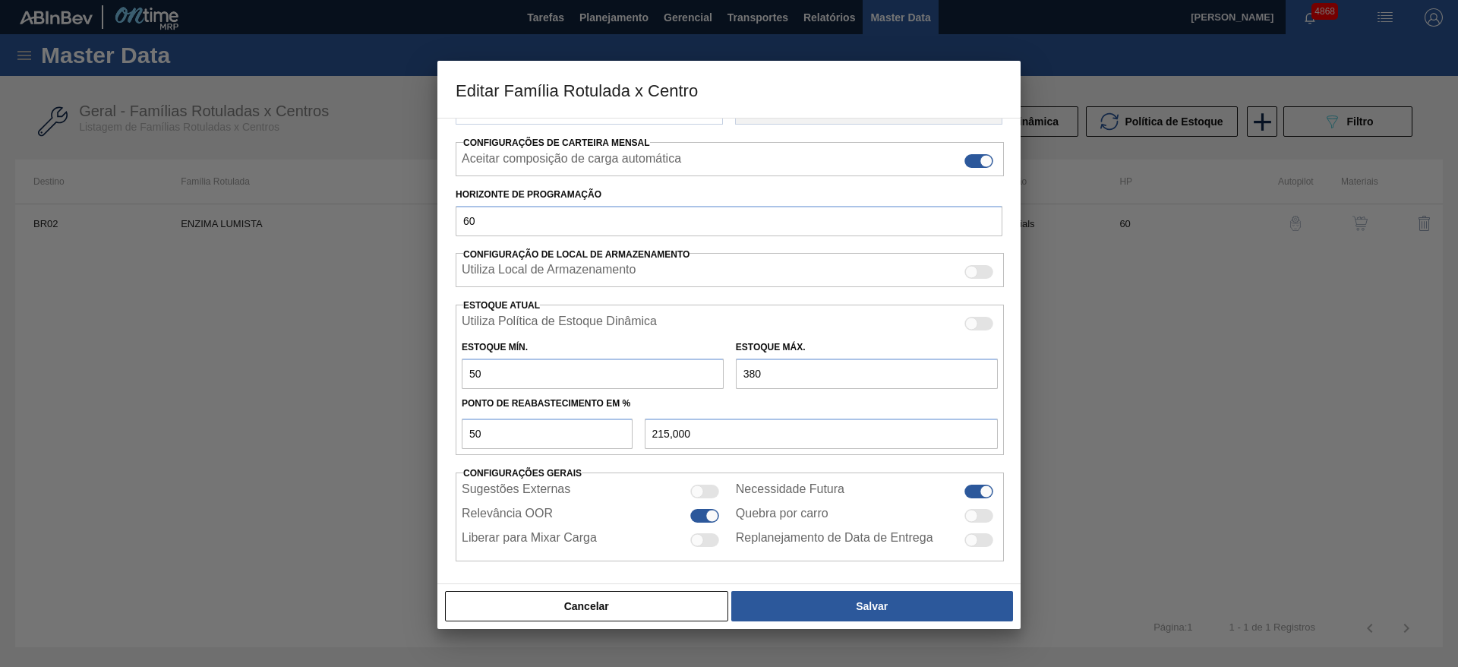
type input "26,000"
type input "20"
type input "35,000"
type input "200"
type input "125,000"
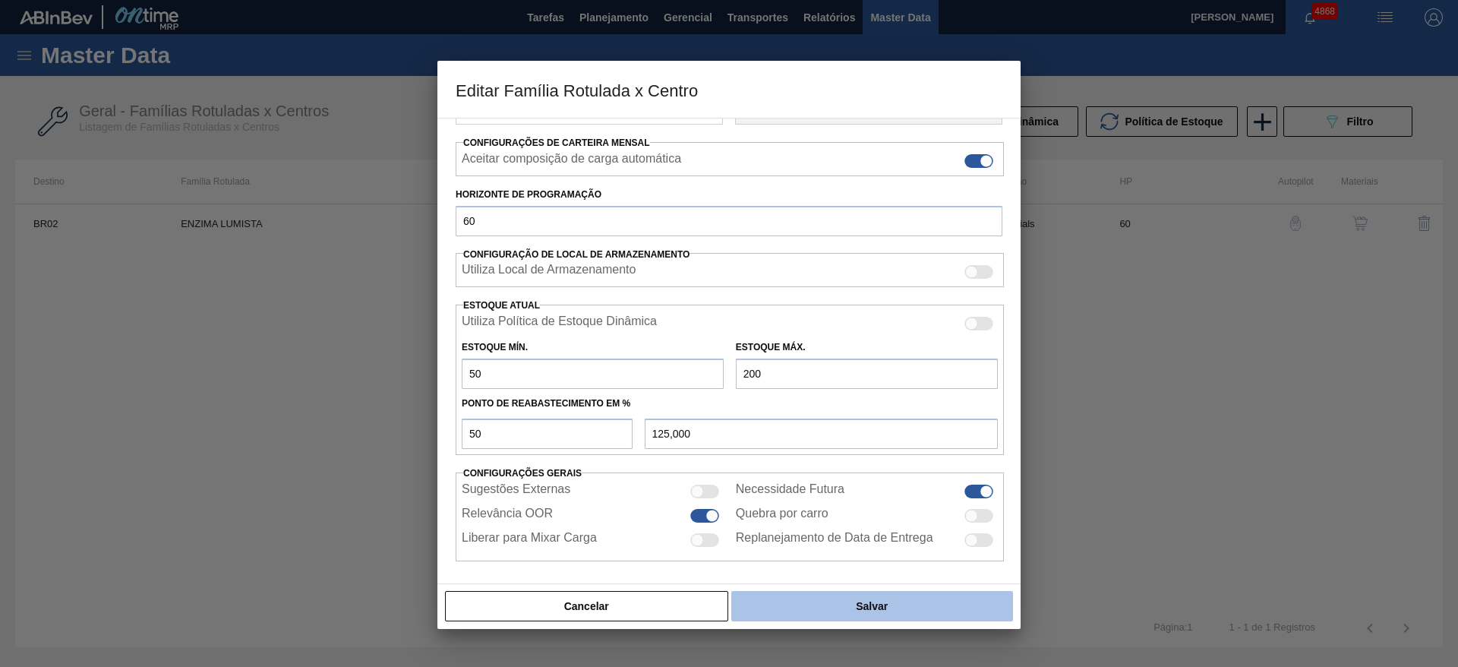
type input "200"
click at [851, 598] on button "Salvar" at bounding box center [872, 606] width 282 height 30
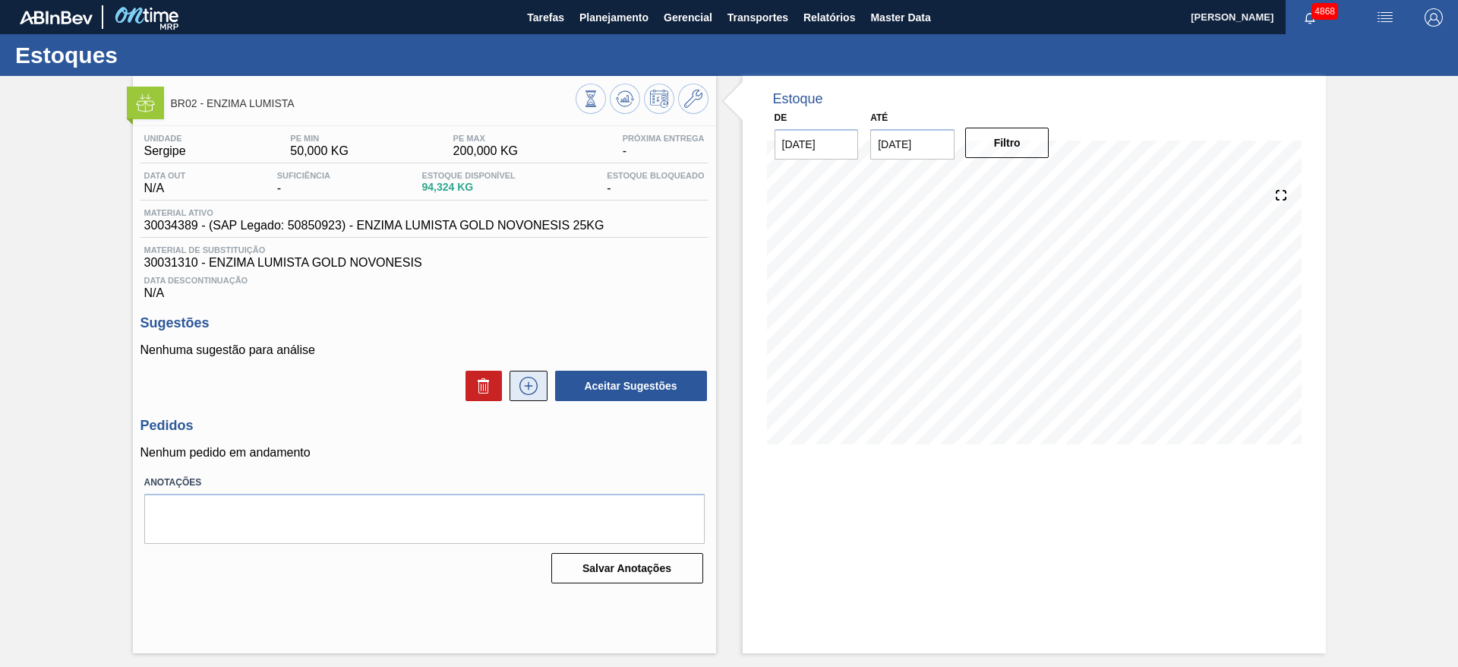
click at [522, 391] on icon at bounding box center [528, 386] width 24 height 18
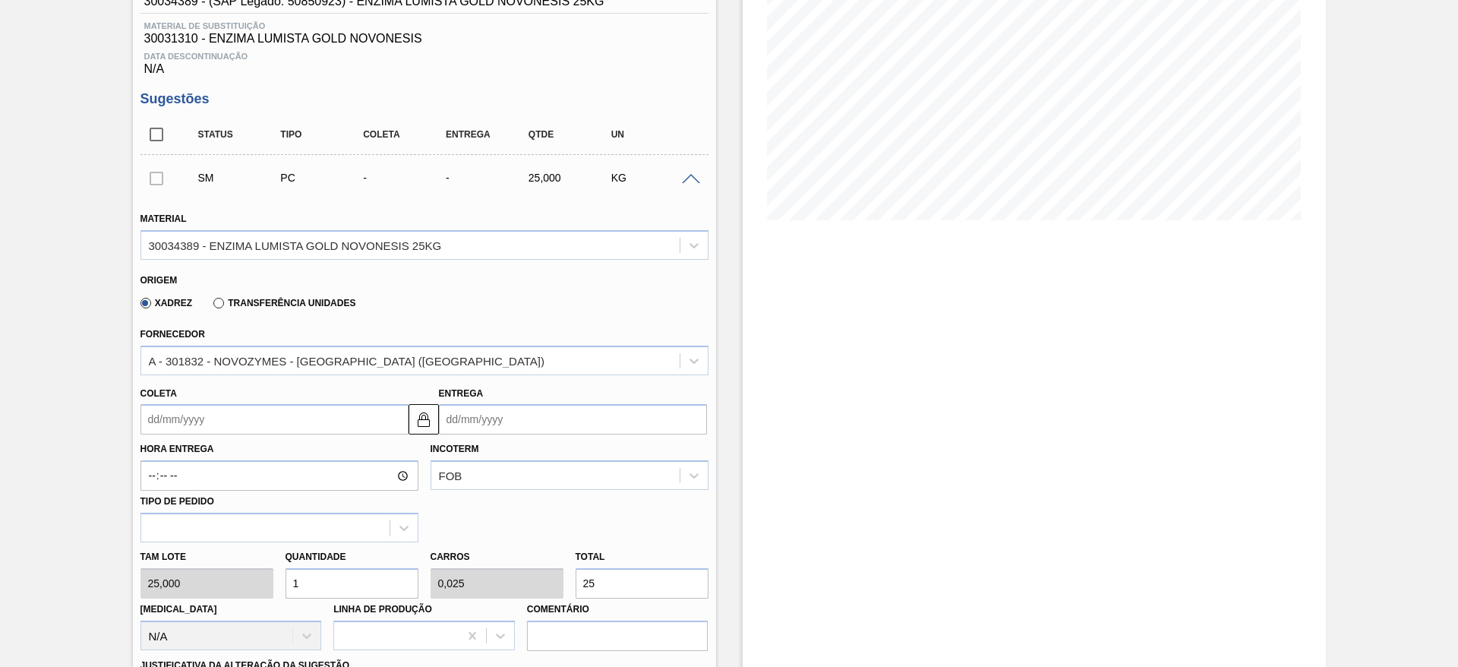
scroll to position [228, 0]
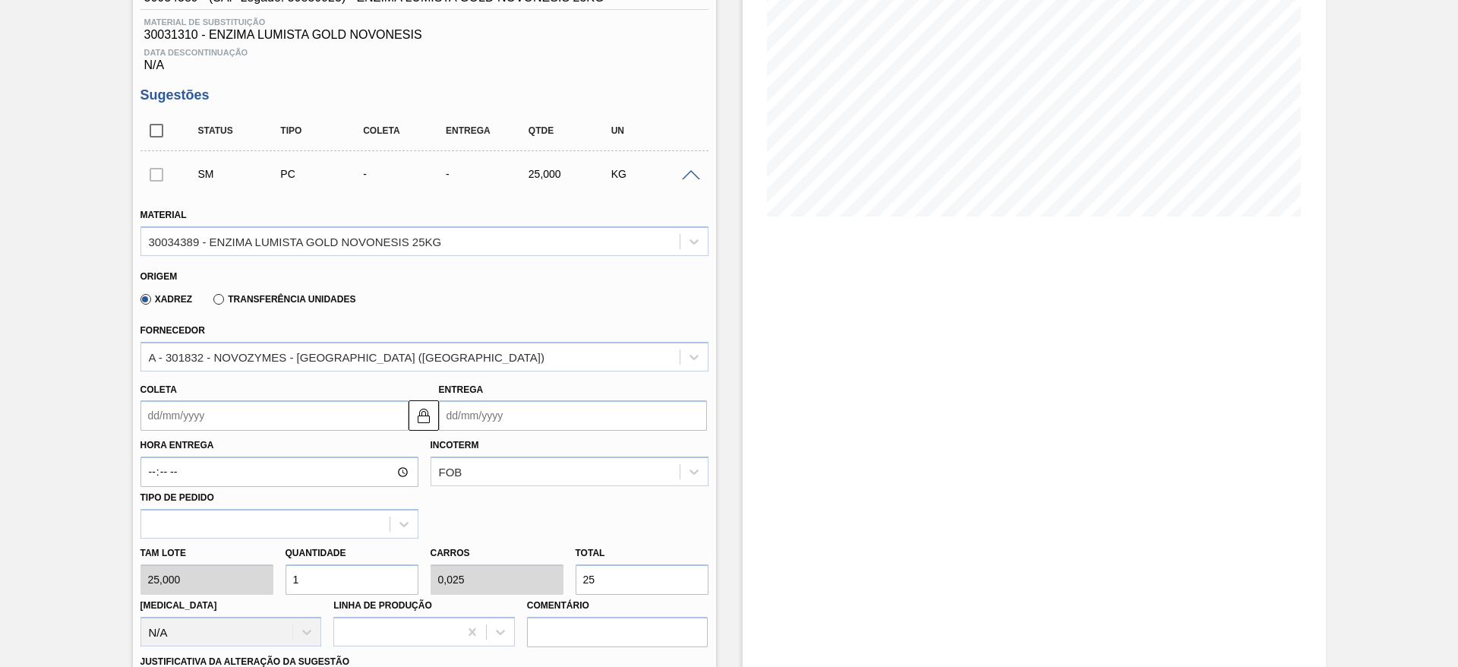
drag, startPoint x: 304, startPoint y: 575, endPoint x: 273, endPoint y: 581, distance: 31.0
click at [273, 581] on div "Tam lote 25,000 Quantidade 1 Carros 0,025 Total 25 Doca N/A Linha de Produção C…" at bounding box center [424, 592] width 580 height 109
type input "2"
type input "0,05"
type input "50"
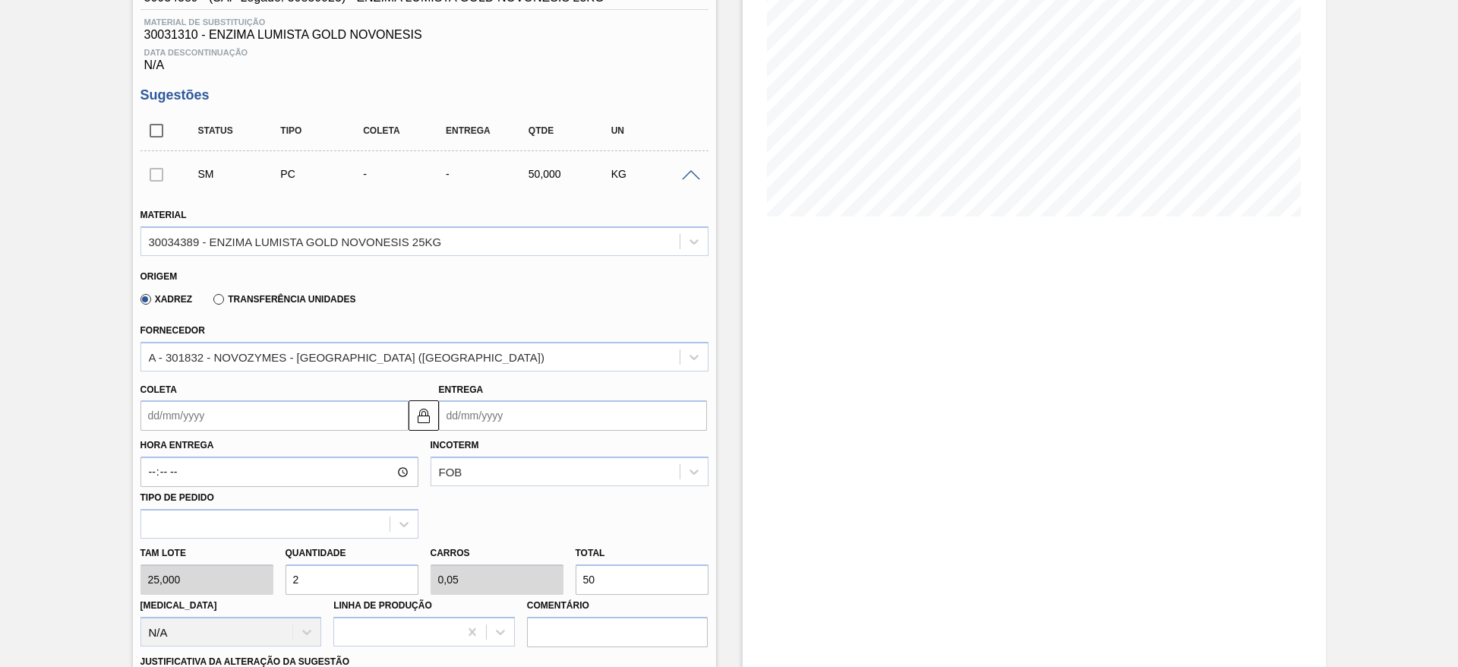
type input "2"
click at [206, 422] on input "Coleta" at bounding box center [274, 415] width 268 height 30
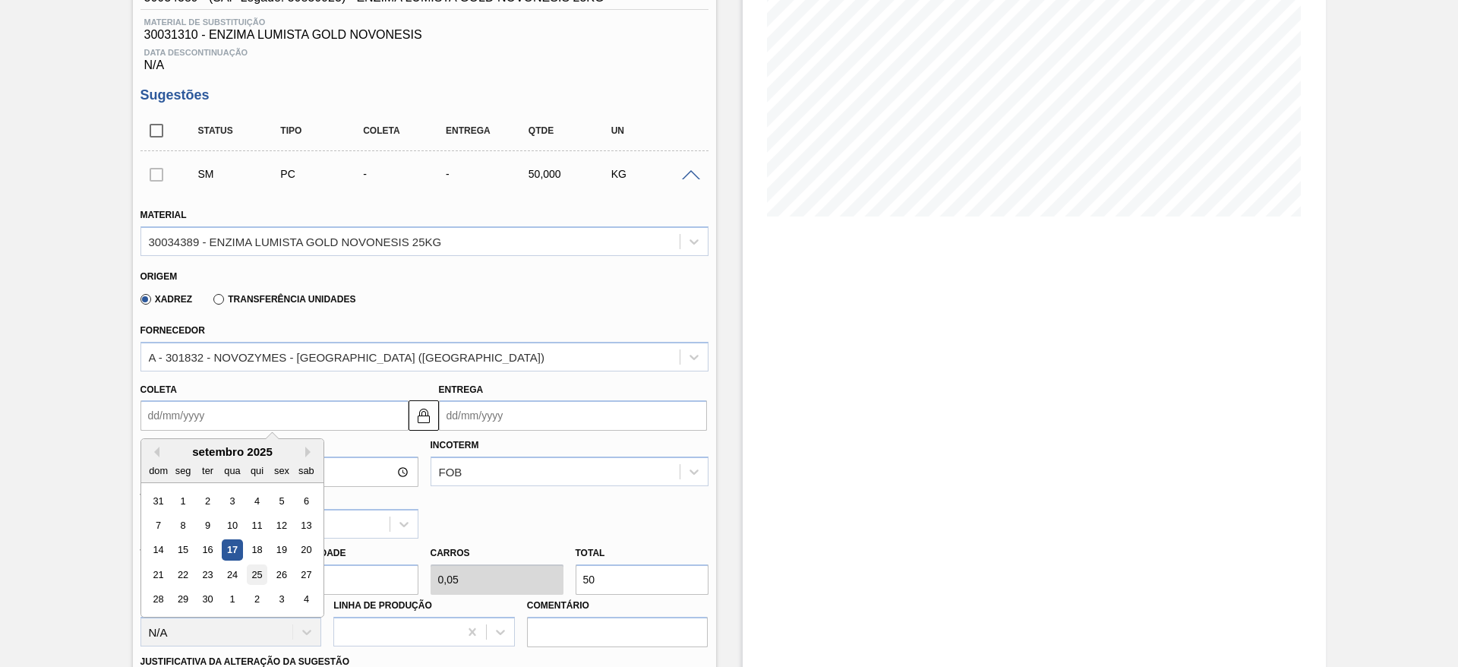
click at [250, 579] on div "25" at bounding box center [256, 574] width 21 height 21
type input "[DATE]"
type input "05/10/2025"
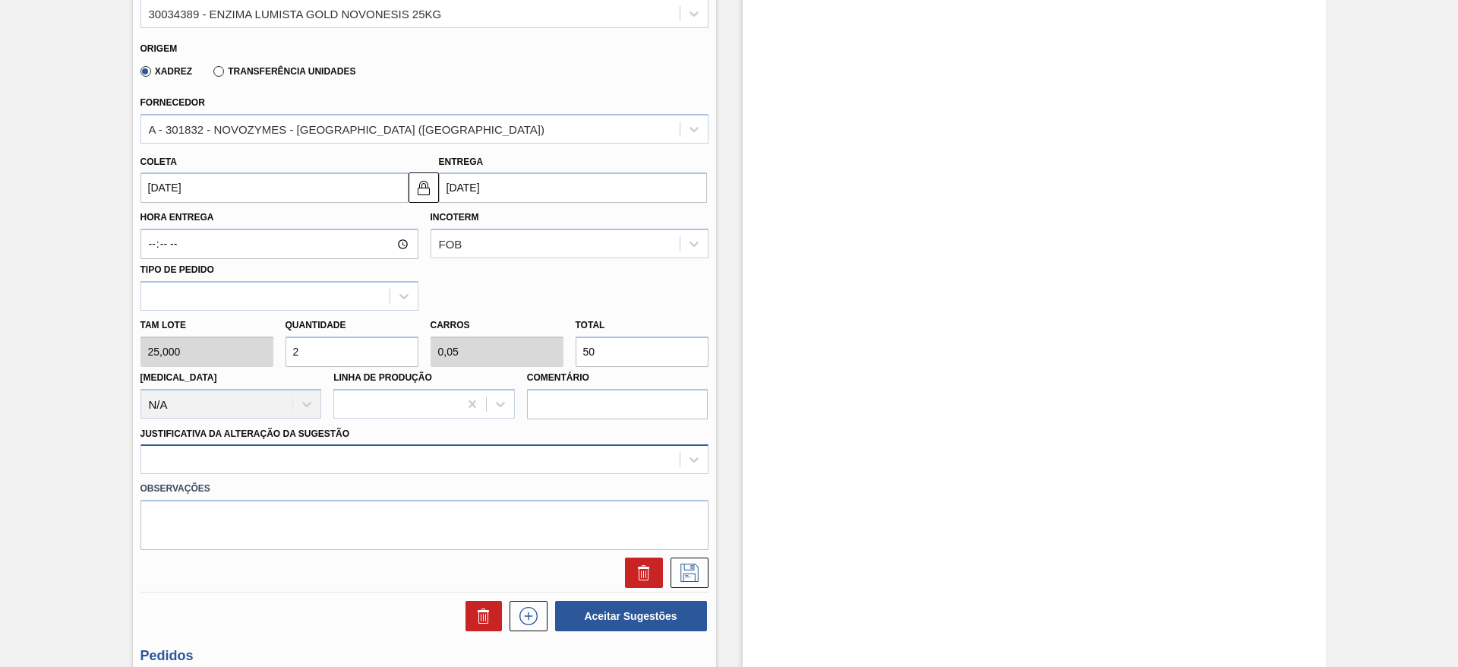
click at [315, 461] on div at bounding box center [424, 459] width 568 height 30
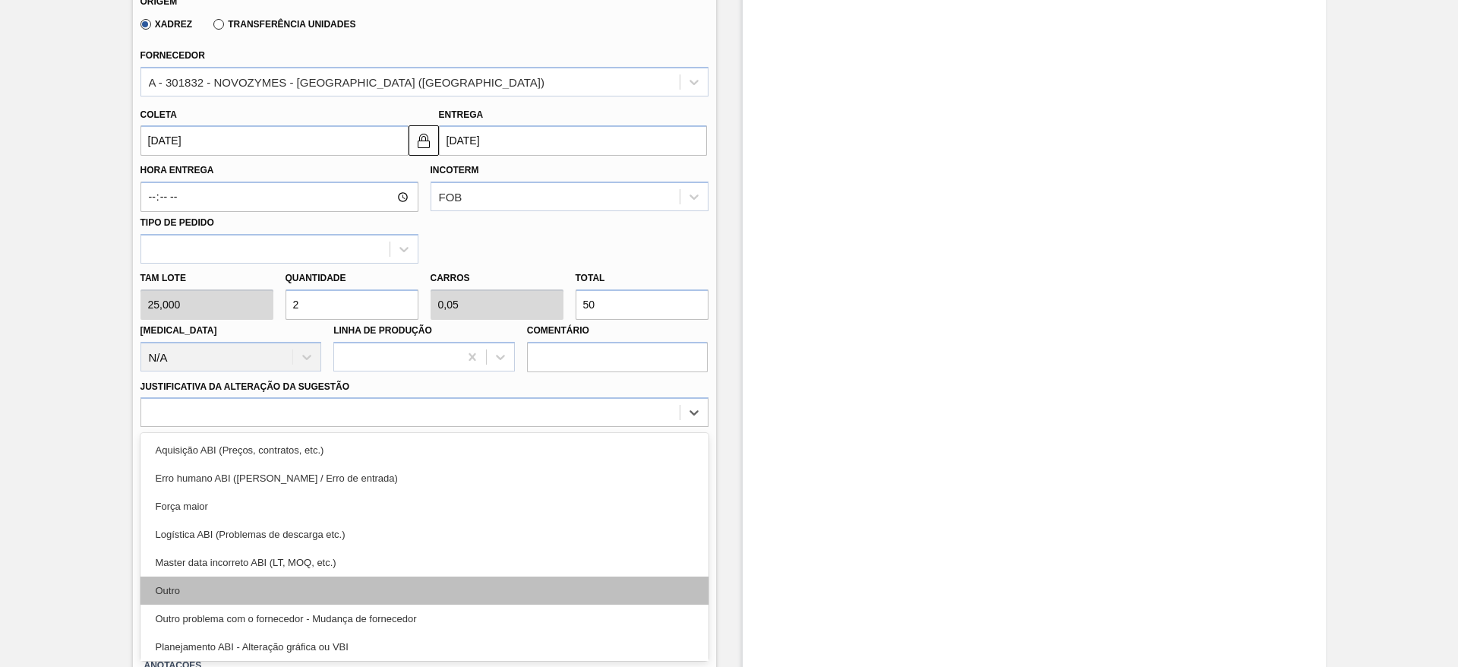
click at [308, 592] on div "Outro" at bounding box center [424, 590] width 568 height 28
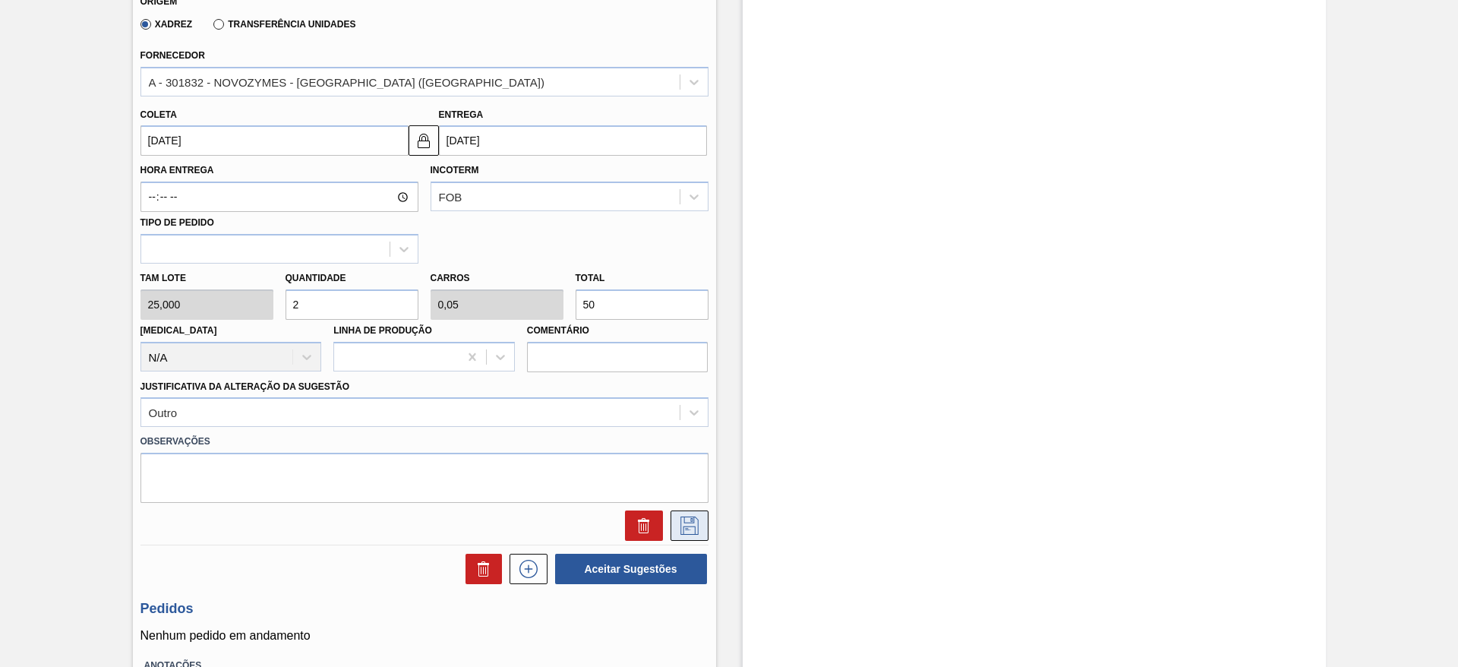
click at [671, 524] on button at bounding box center [690, 525] width 38 height 30
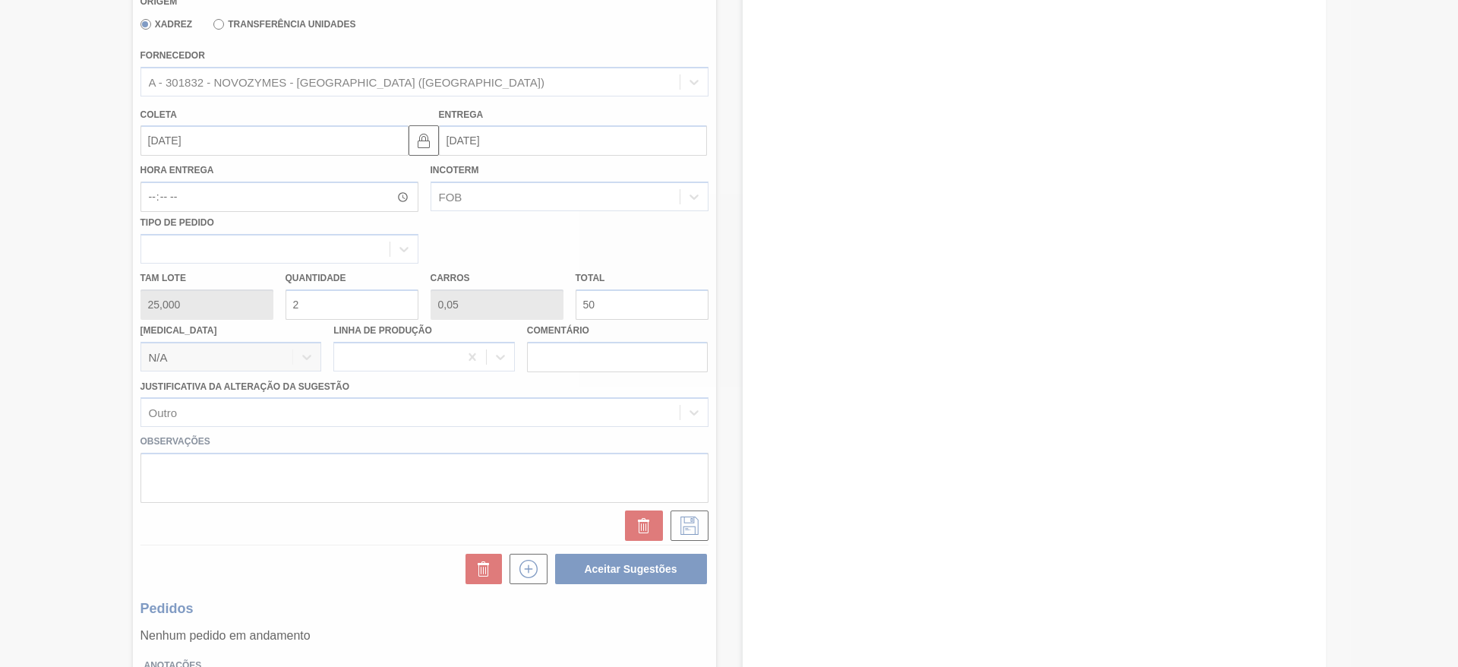
scroll to position [0, 0]
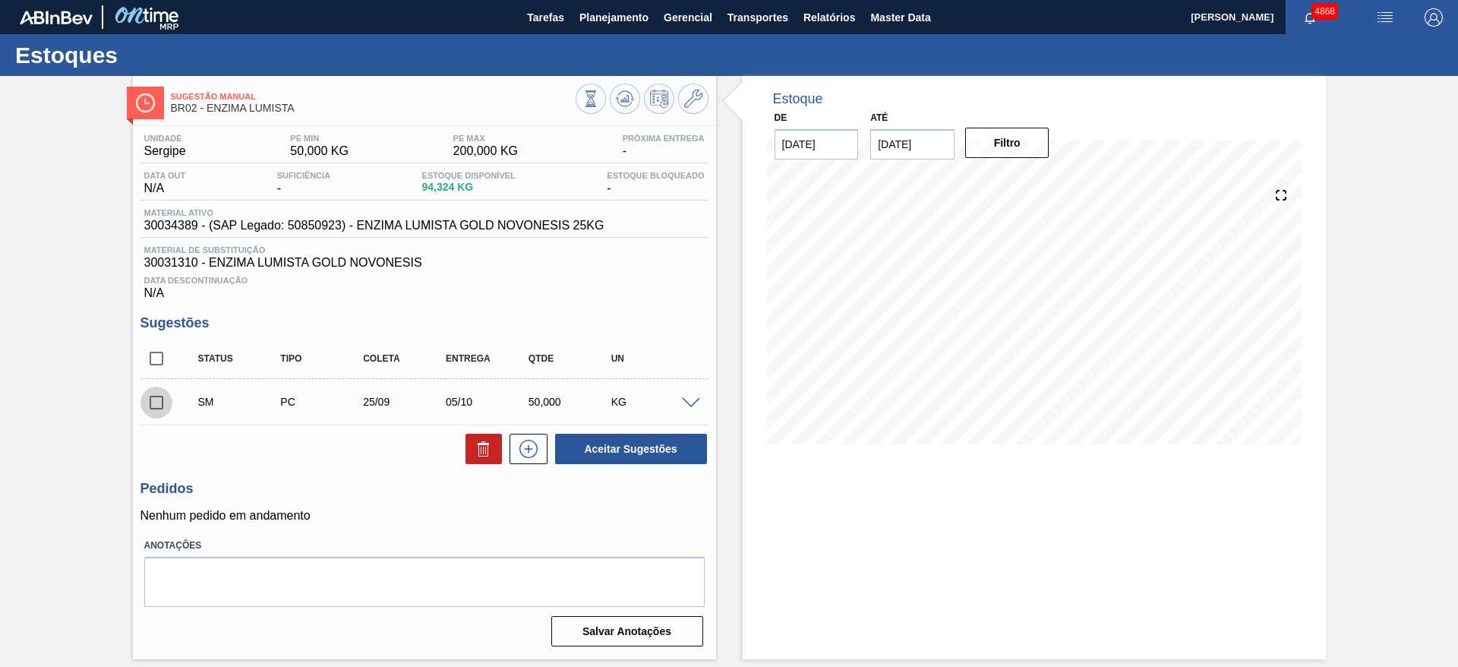
click at [154, 402] on input "checkbox" at bounding box center [156, 403] width 32 height 32
click at [593, 440] on button "Aceitar Sugestões" at bounding box center [631, 449] width 152 height 30
checkbox input "false"
click at [687, 87] on button at bounding box center [693, 99] width 30 height 30
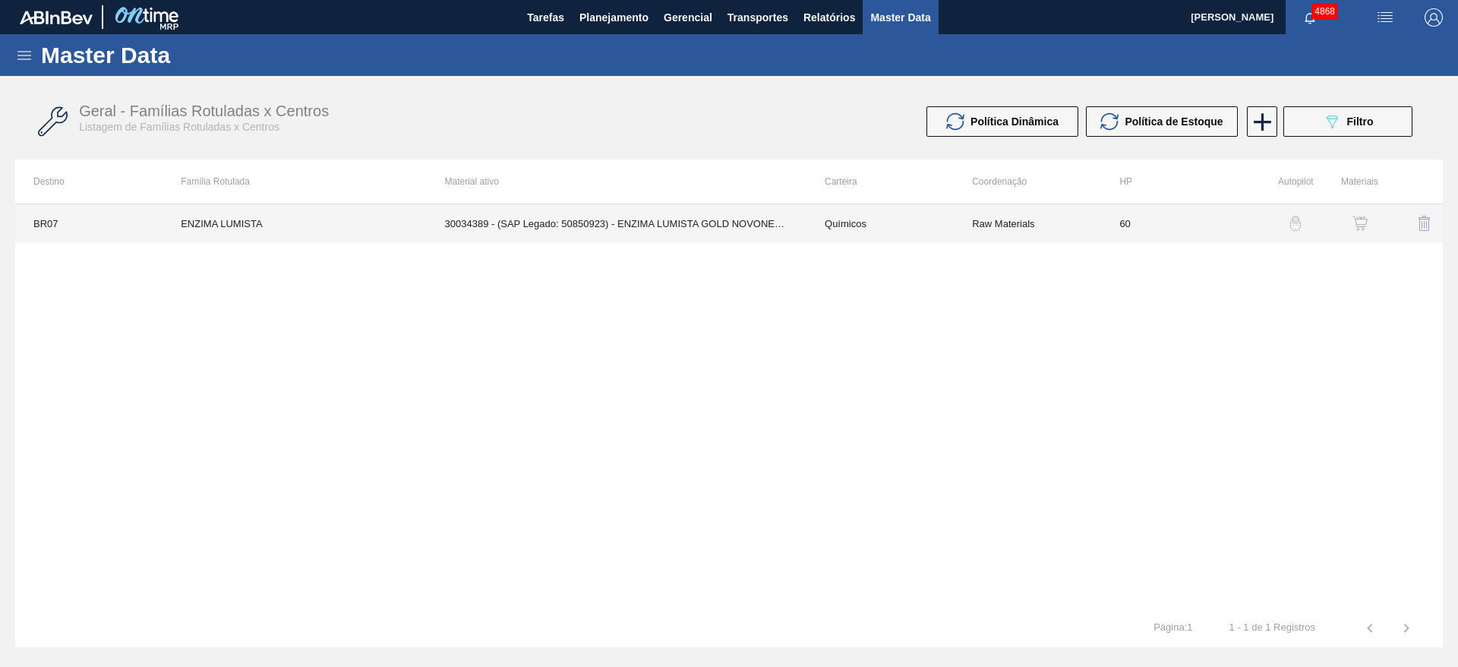
click at [629, 222] on td "30034389 - (SAP Legado: 50850923) - ENZIMA LUMISTA GOLD NOVONESIS 25KG" at bounding box center [617, 223] width 380 height 38
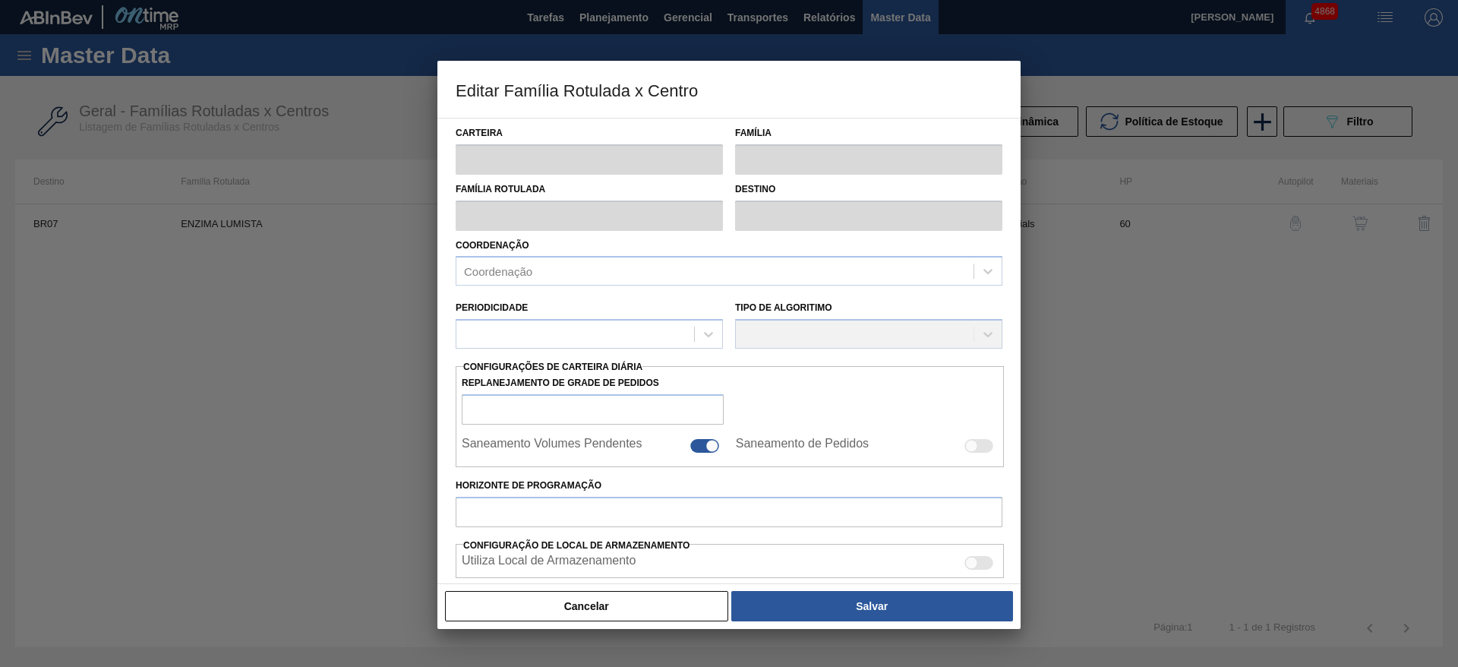
type input "Químicos"
type input "Enzima"
type input "ENZIMA LUMISTA"
type input "BR07 - Macacu"
type input "60"
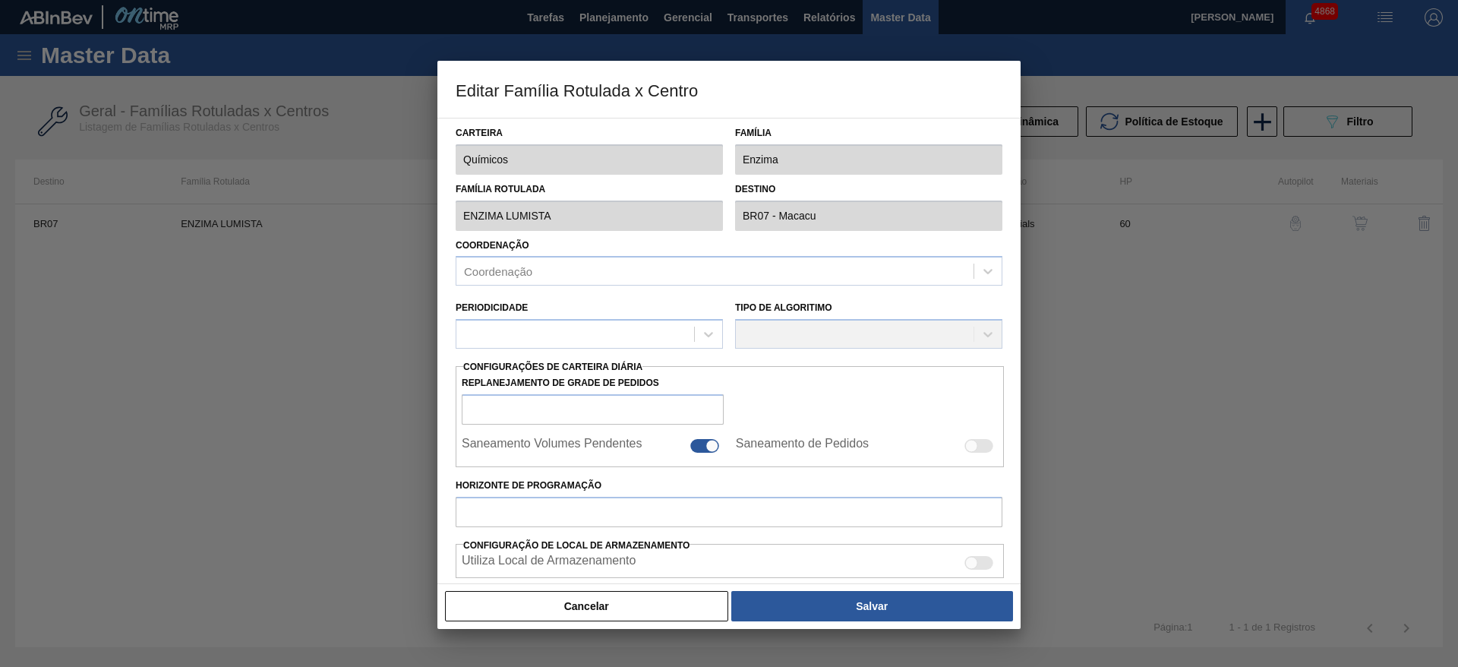
type input "75"
type input "350"
type input "50"
type input "212,500"
checkbox input "true"
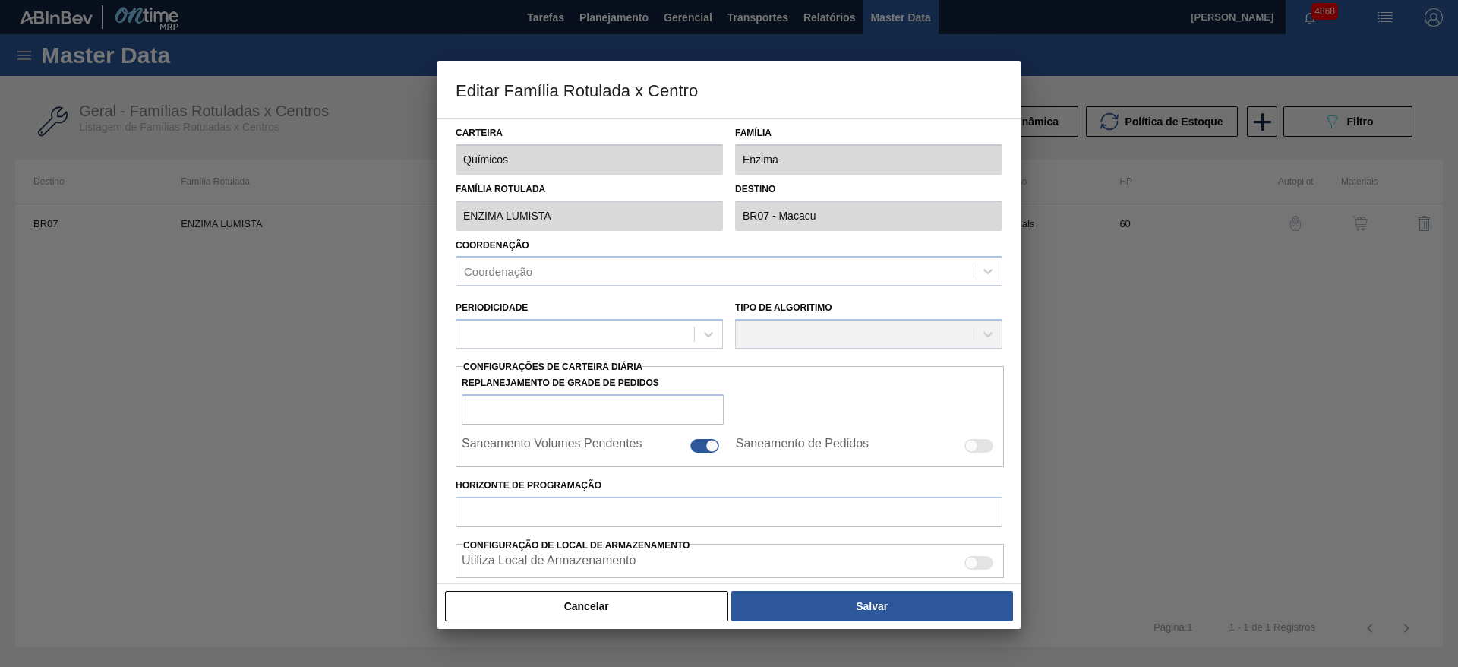
checkbox input "true"
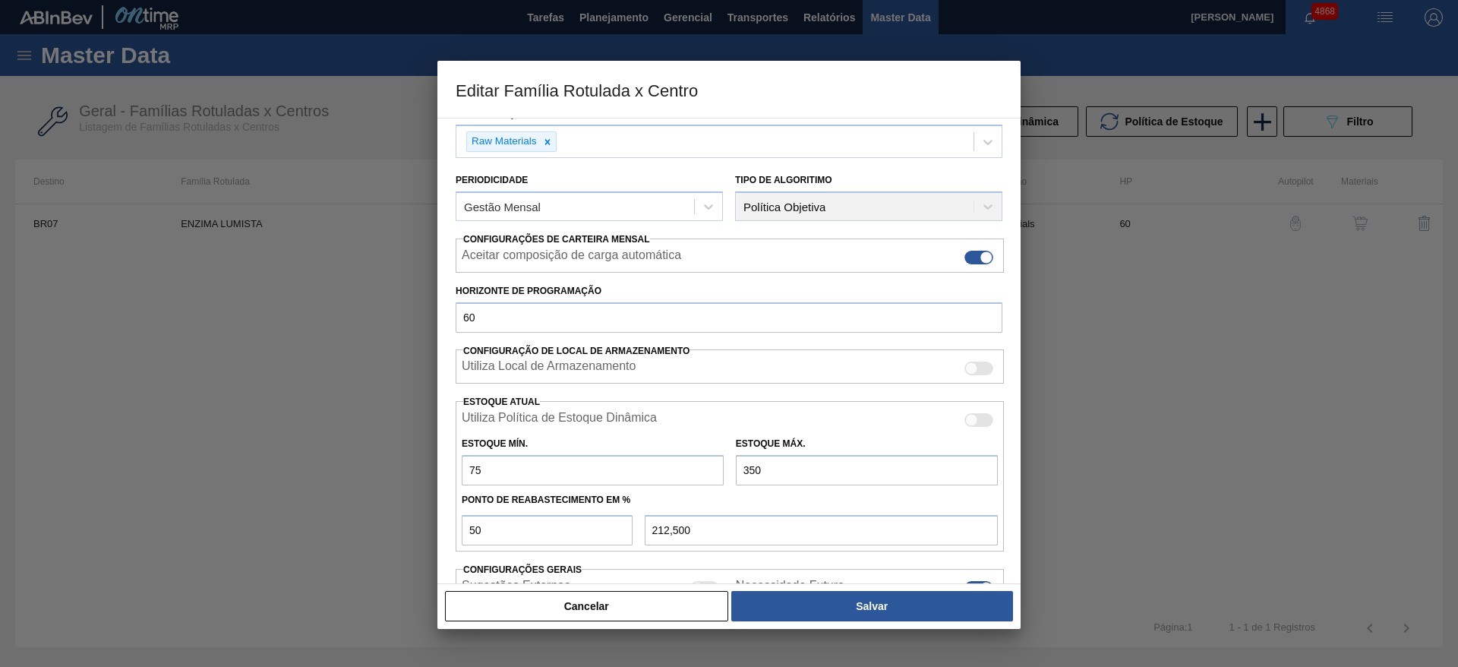
scroll to position [232, 0]
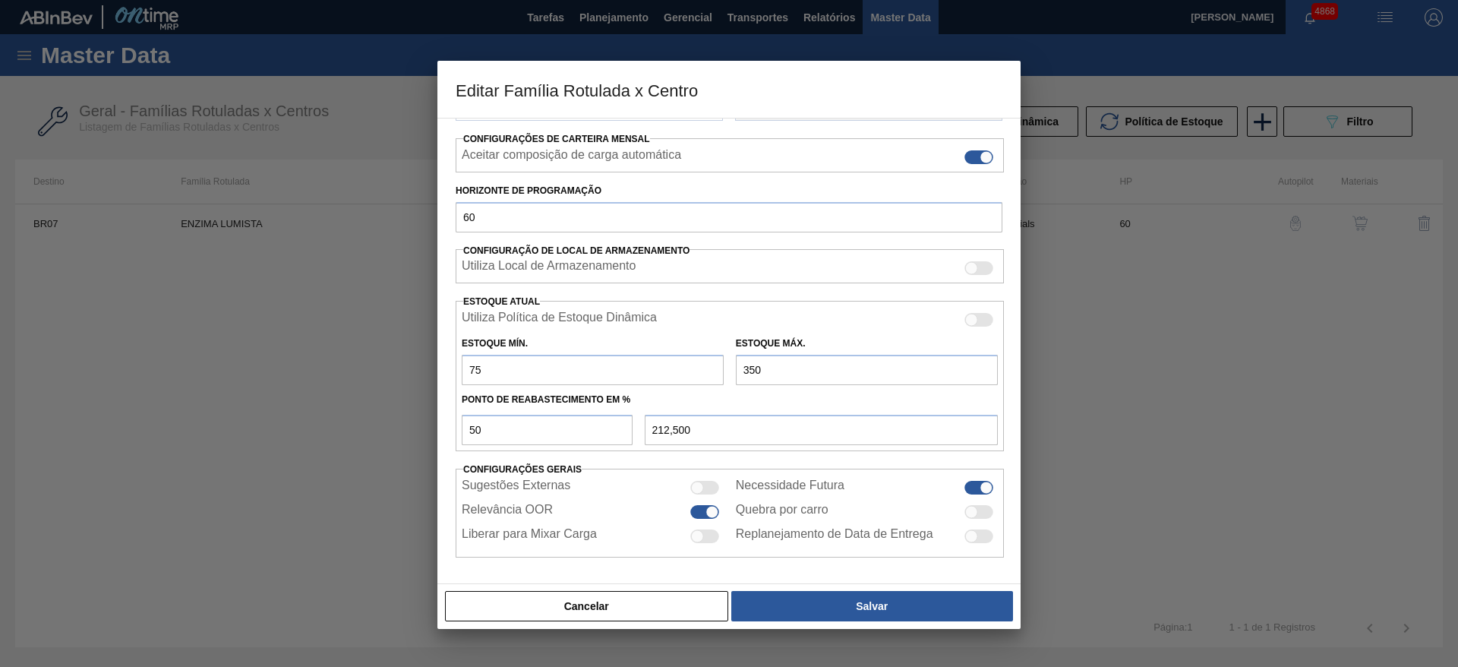
click at [465, 358] on input "75" at bounding box center [593, 370] width 262 height 30
drag, startPoint x: 488, startPoint y: 375, endPoint x: 466, endPoint y: 359, distance: 27.2
click at [466, 359] on input "75" at bounding box center [593, 370] width 262 height 30
type input "4"
type input "177,000"
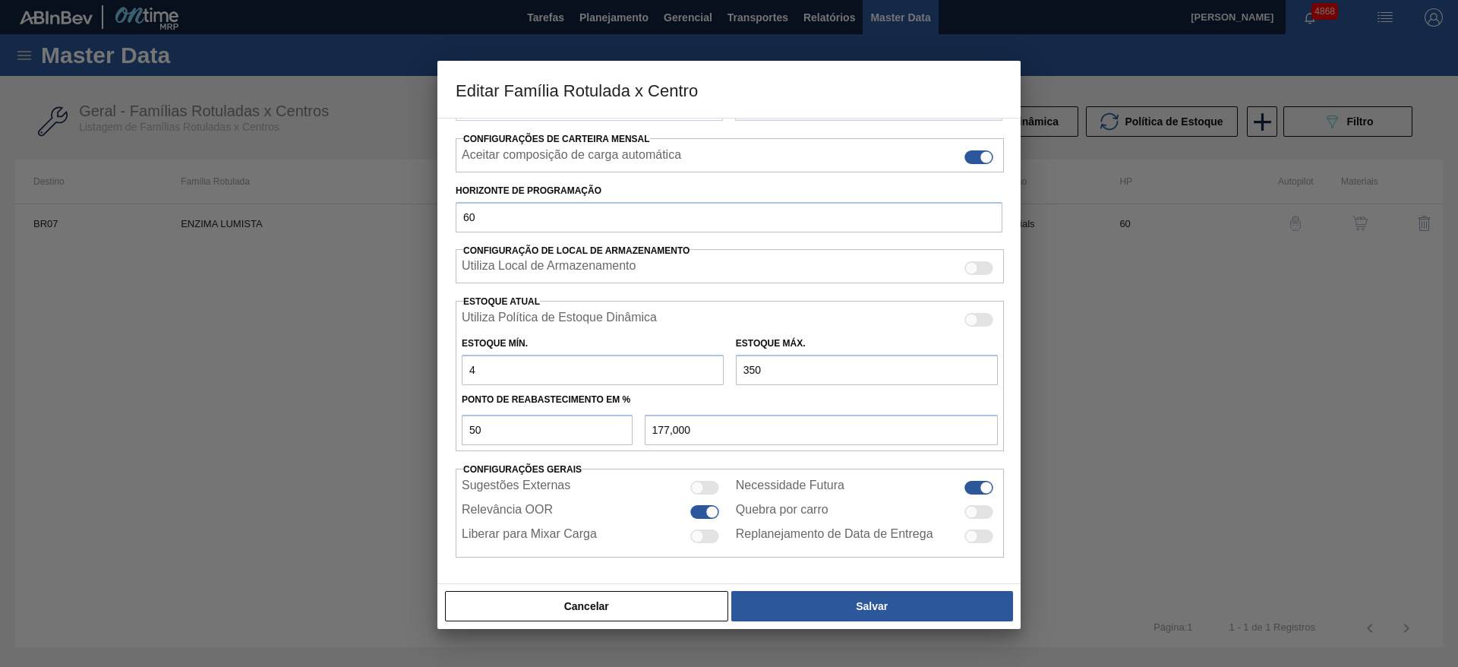
type input "40"
type input "195,000"
type input "40"
drag, startPoint x: 764, startPoint y: 371, endPoint x: 699, endPoint y: 361, distance: 66.0
click at [697, 360] on div "Estoque Mín. 40 Estoque Máx. 350" at bounding box center [730, 357] width 548 height 56
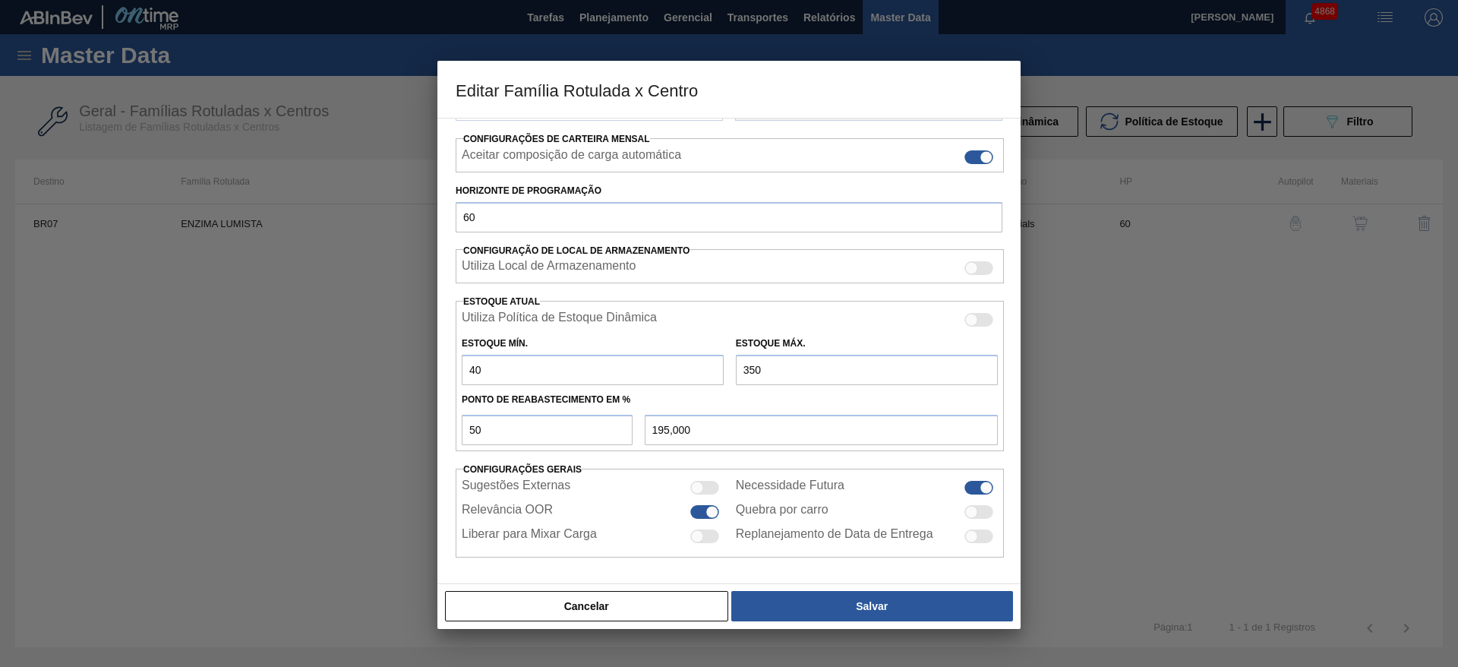
type input "2"
type input "21,000"
type input "20"
type input "30,000"
type input "200"
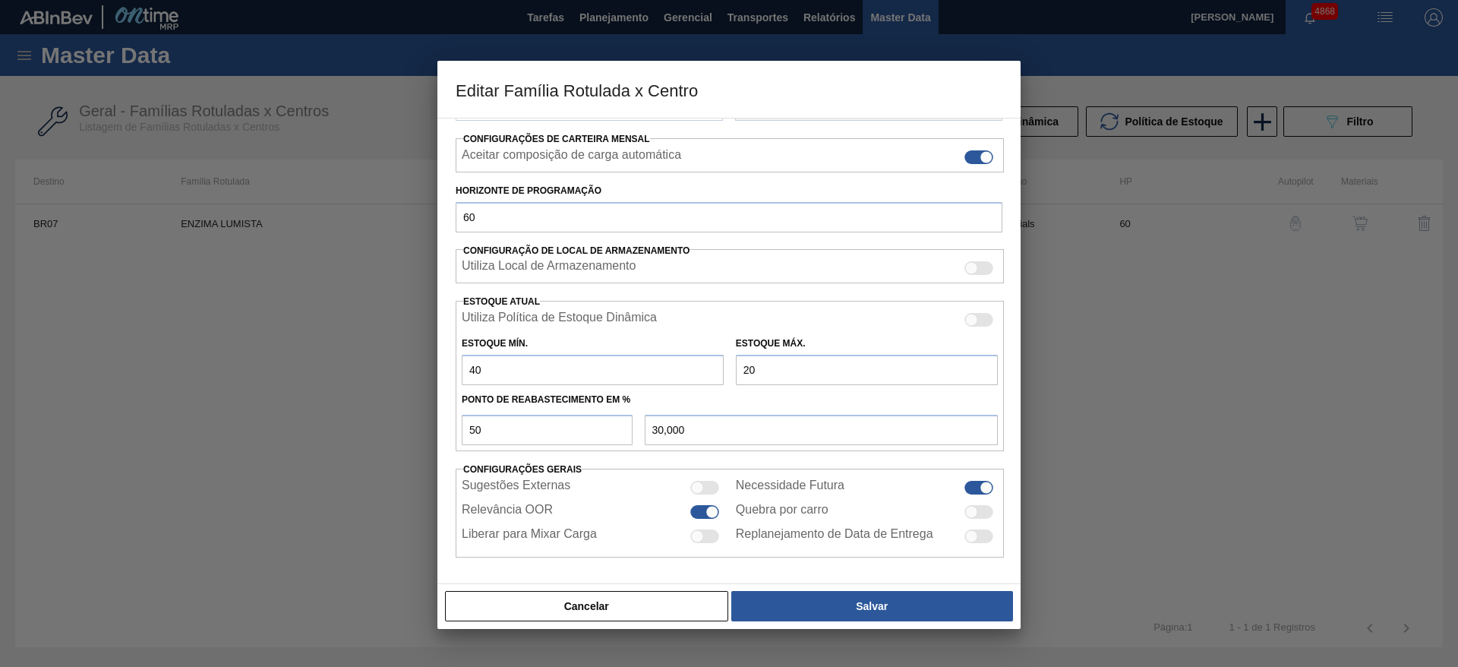
type input "120,000"
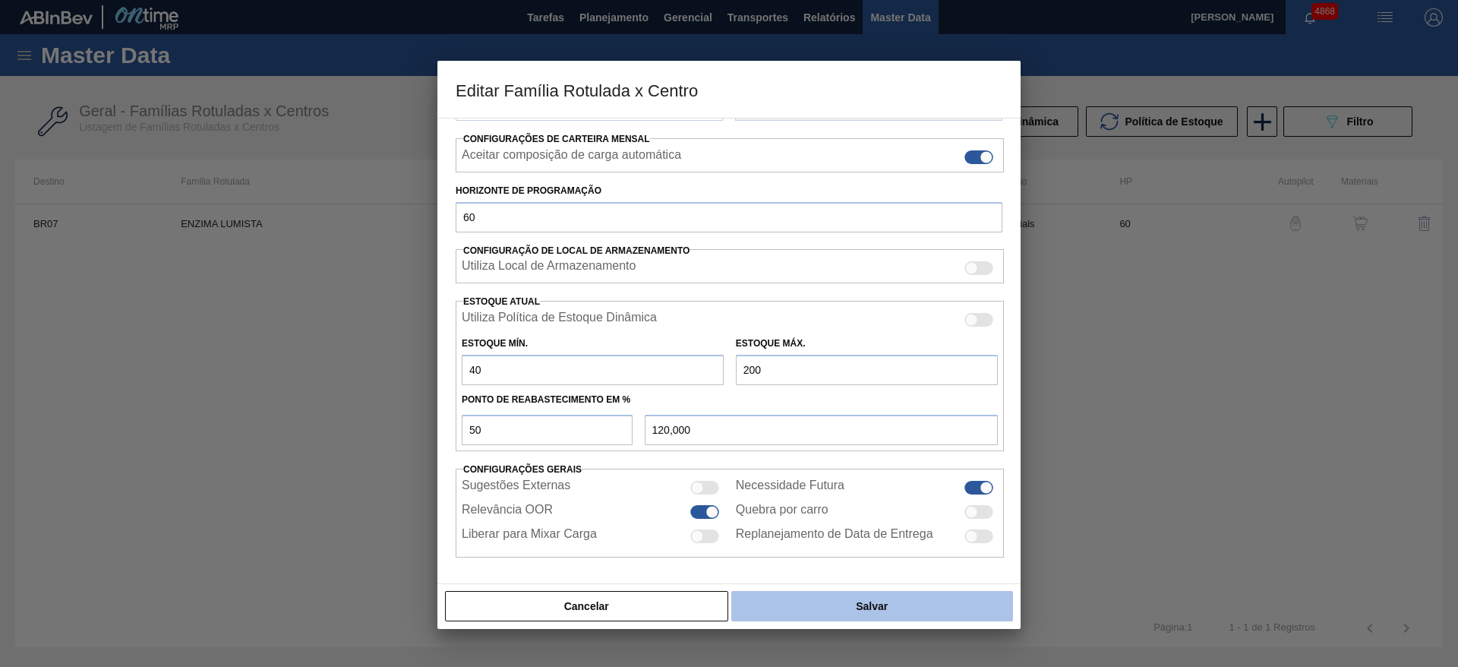
type input "200"
click at [811, 619] on button "Salvar" at bounding box center [872, 606] width 282 height 30
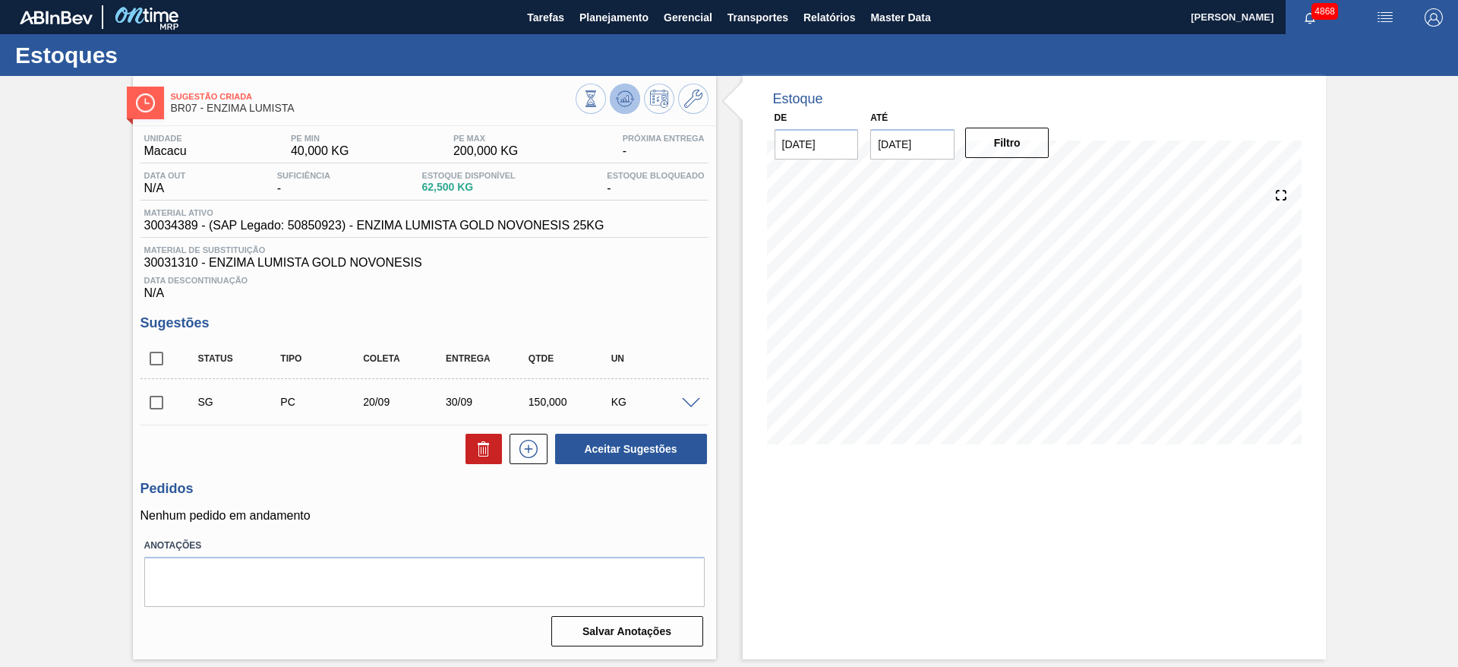
click at [630, 103] on icon at bounding box center [625, 99] width 18 height 18
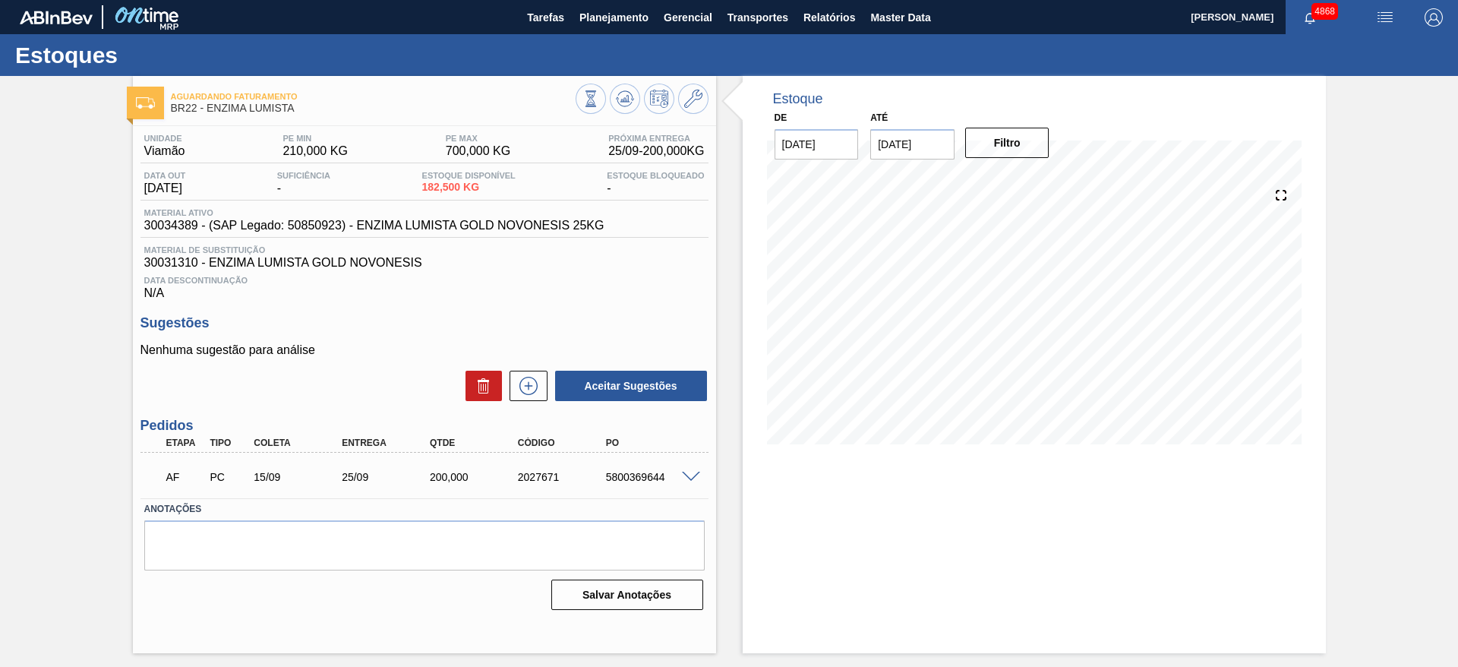
click at [686, 475] on span at bounding box center [691, 477] width 18 height 11
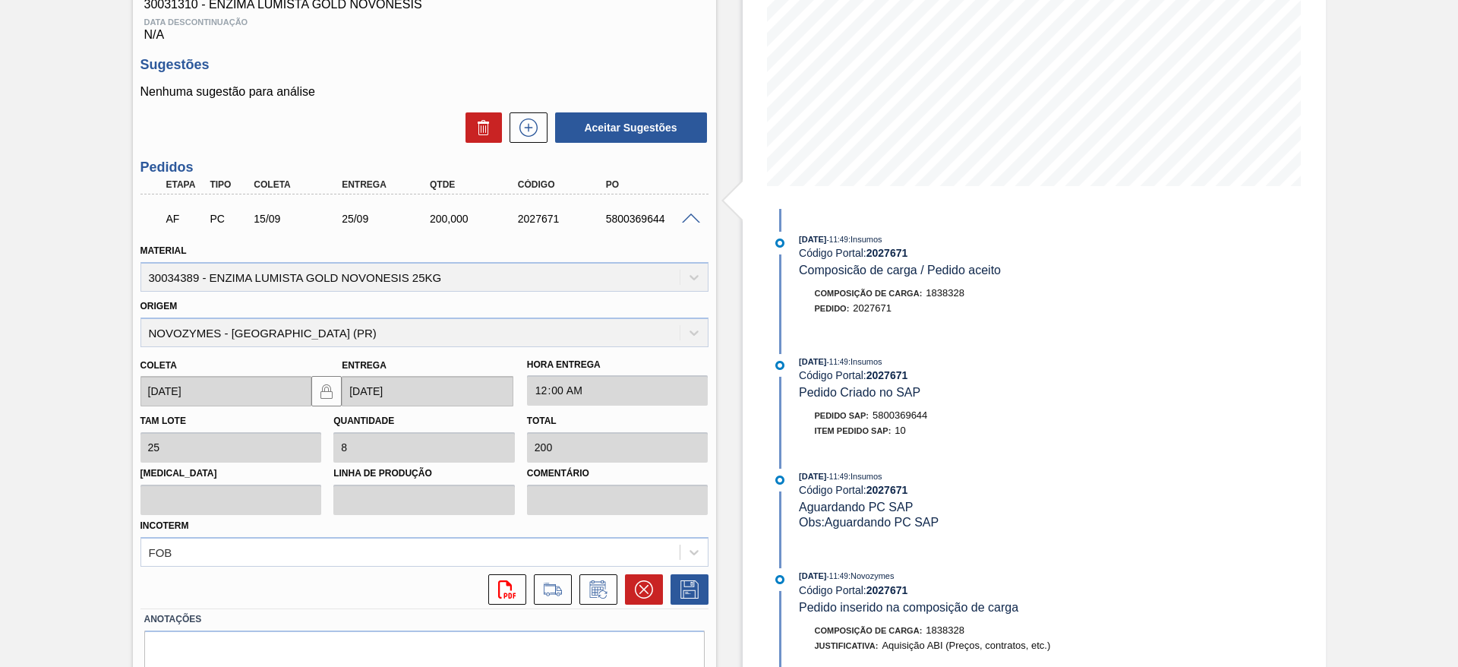
scroll to position [324, 0]
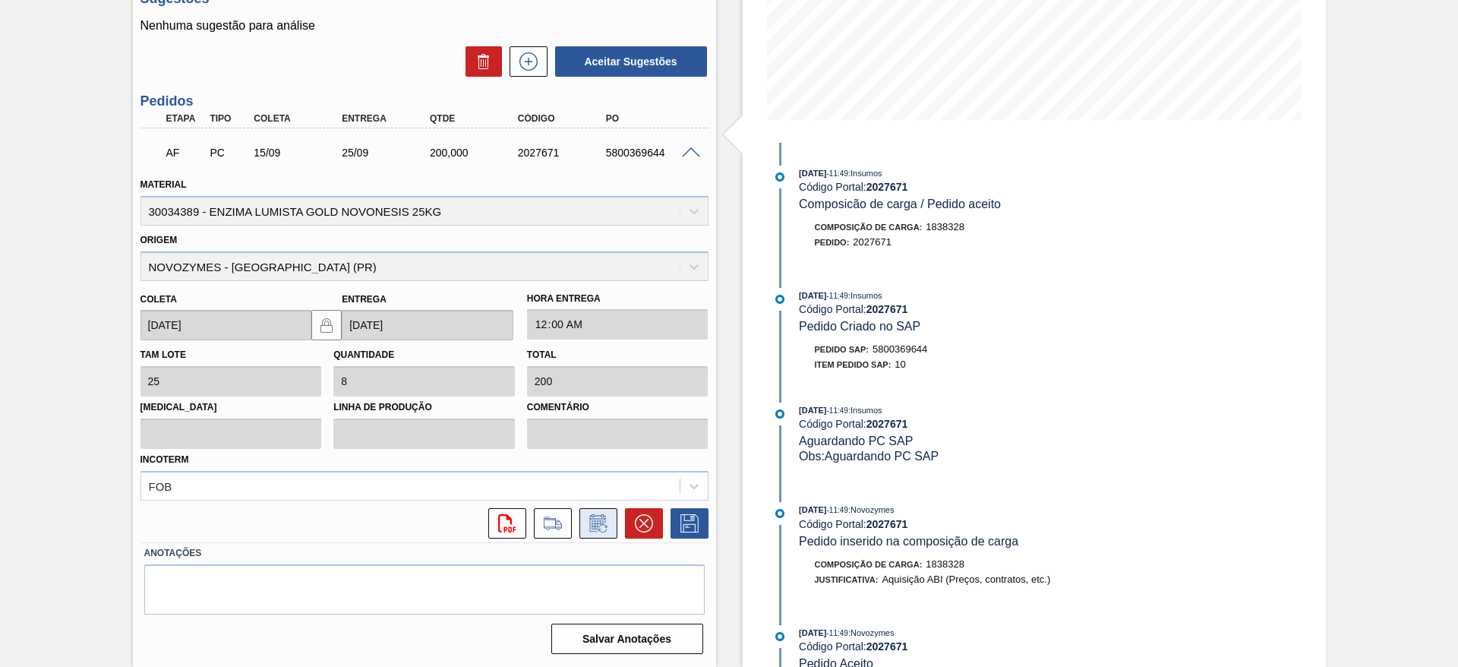
click at [602, 510] on button at bounding box center [598, 523] width 38 height 30
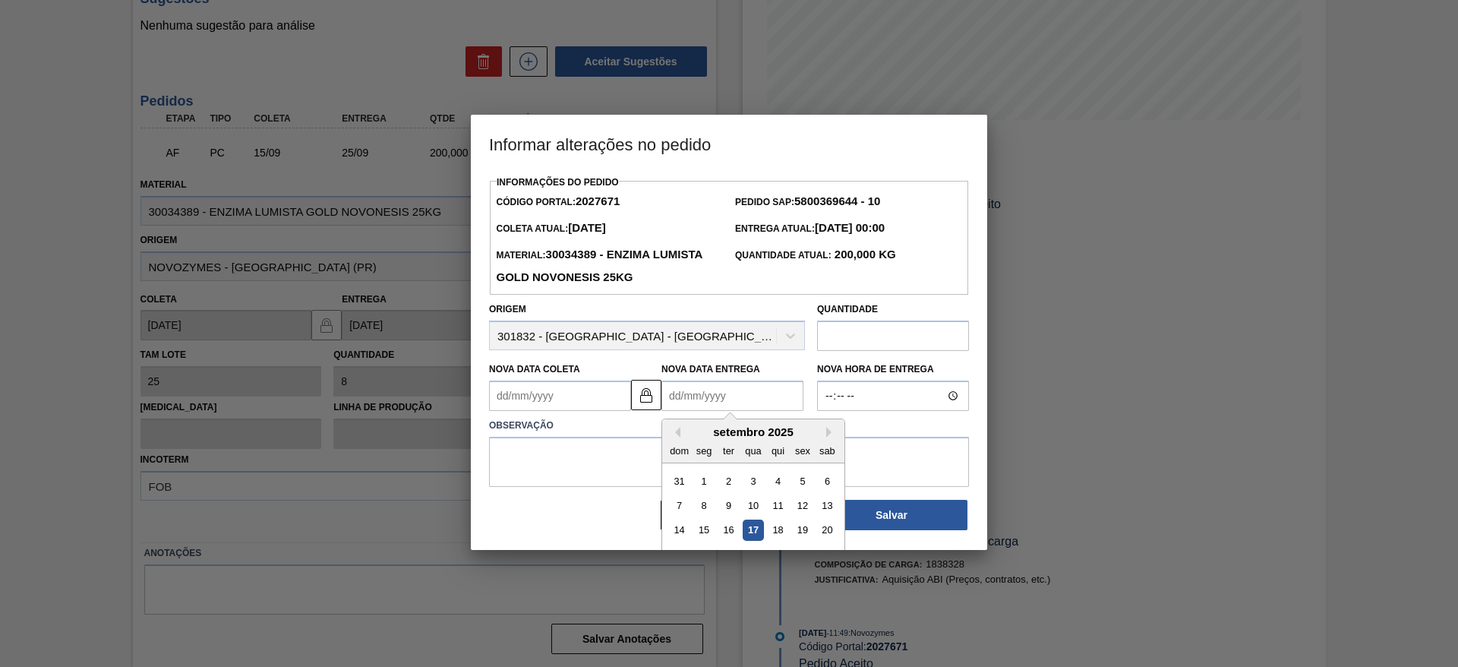
click at [742, 406] on Entrega2027671 "Nova Data Entrega" at bounding box center [732, 395] width 142 height 30
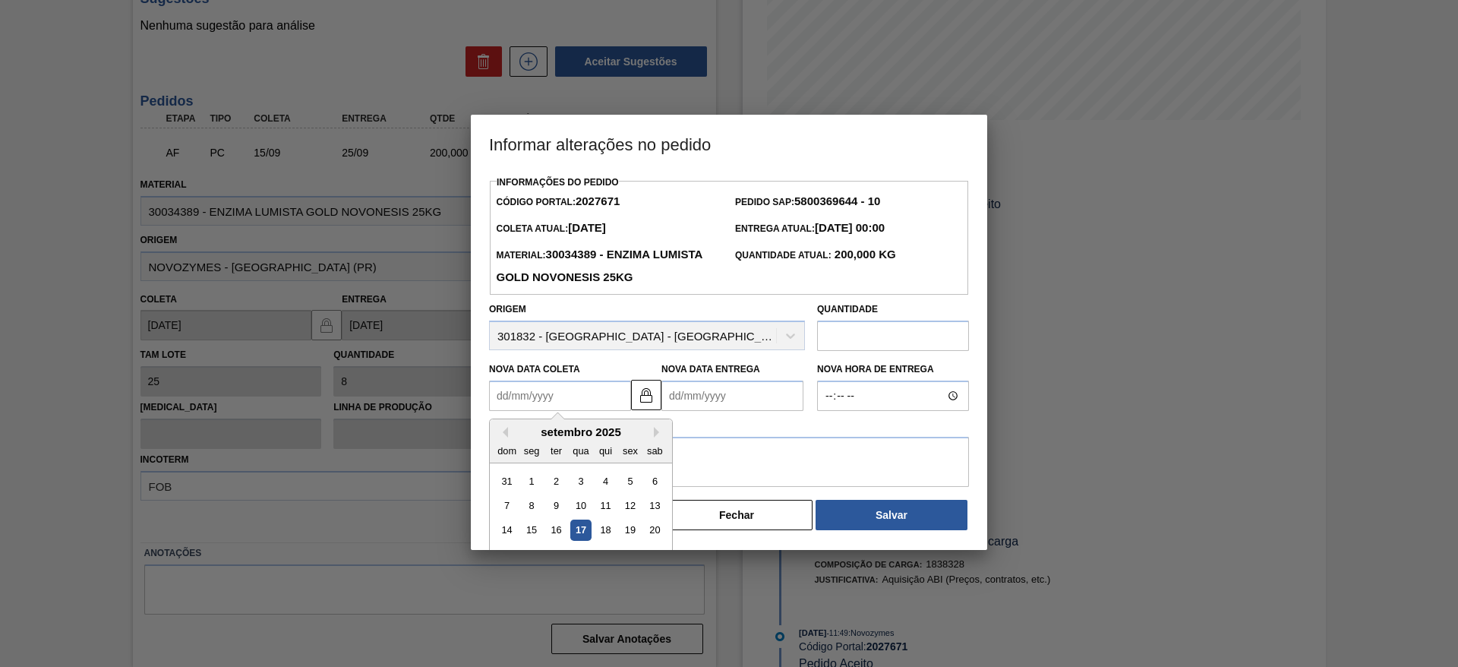
click at [585, 398] on Coleta2027671 "Nova Data Coleta" at bounding box center [560, 395] width 142 height 30
click at [626, 531] on div "19" at bounding box center [630, 530] width 21 height 21
type Coleta2027671 "[DATE]"
type Entrega2027671 "[DATE]"
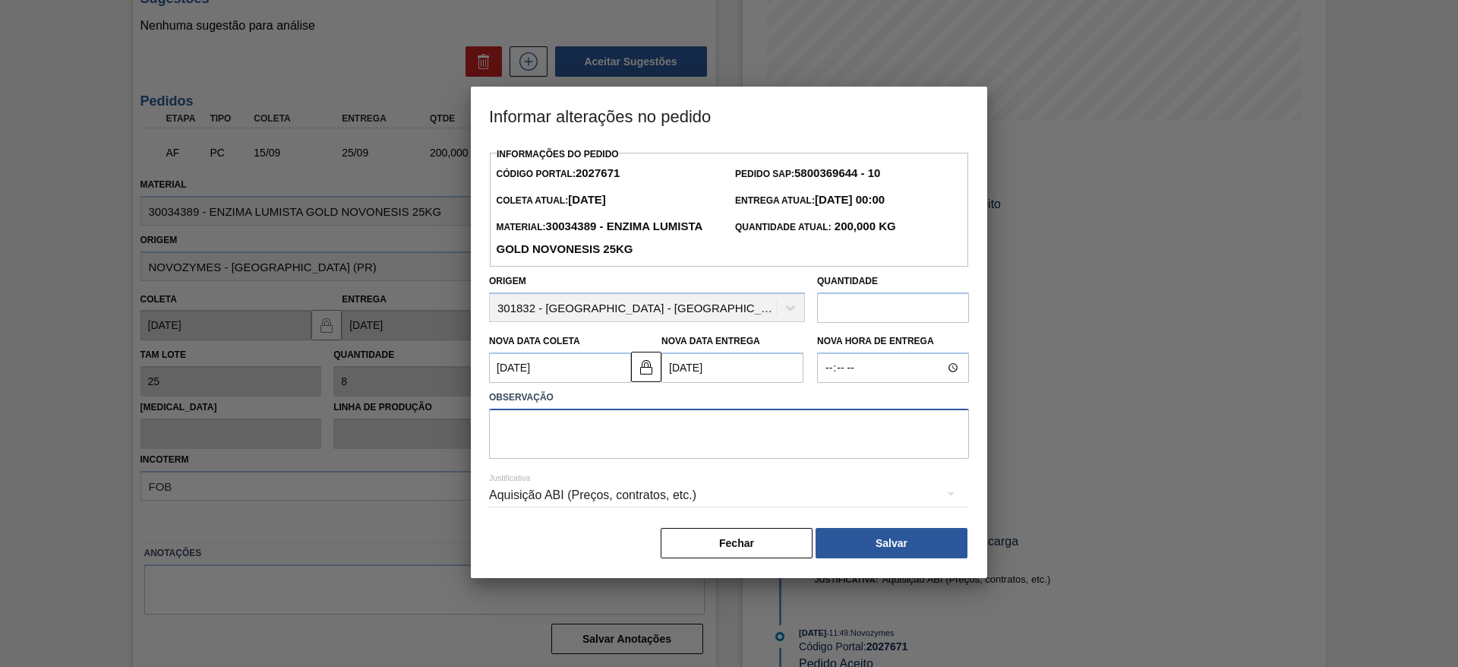
click at [616, 440] on textarea at bounding box center [729, 434] width 480 height 50
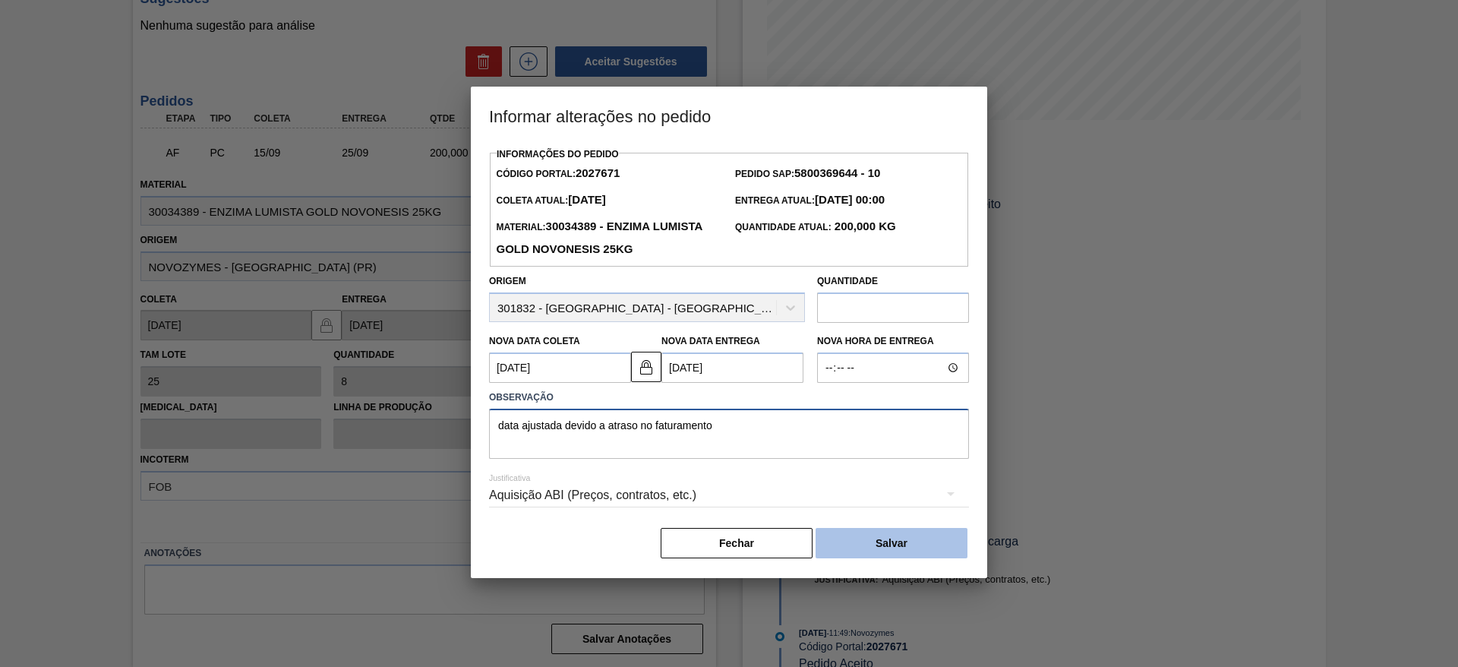
type textarea "data ajustada devido a atraso no faturamento"
click at [955, 535] on button "Salvar" at bounding box center [892, 543] width 152 height 30
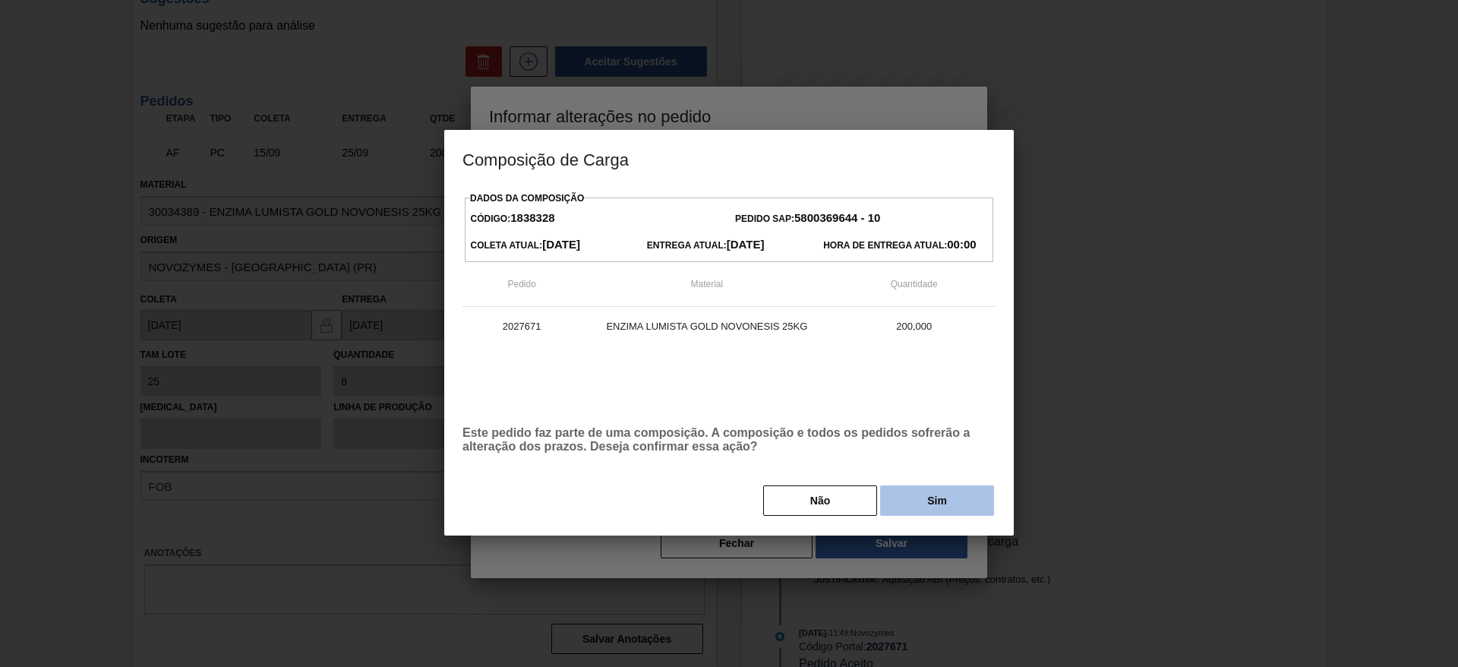
click at [950, 508] on button "Sim" at bounding box center [937, 500] width 114 height 30
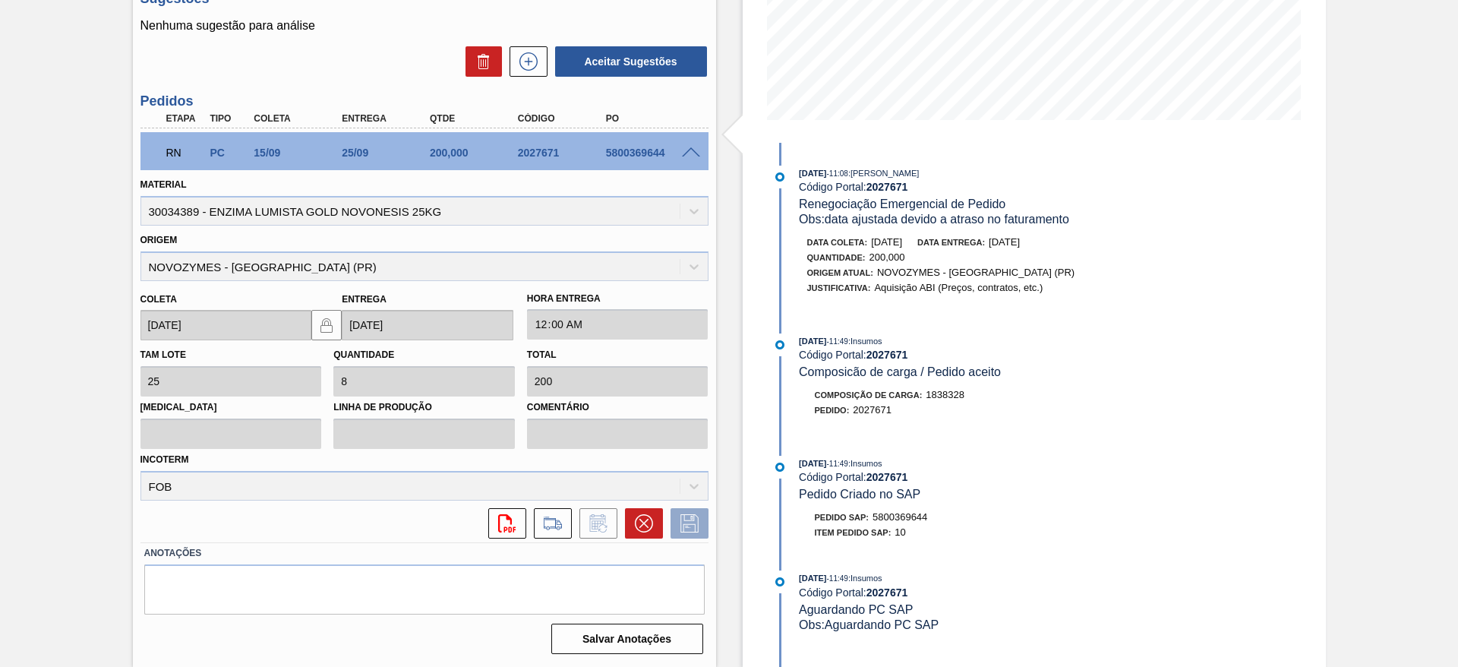
scroll to position [0, 0]
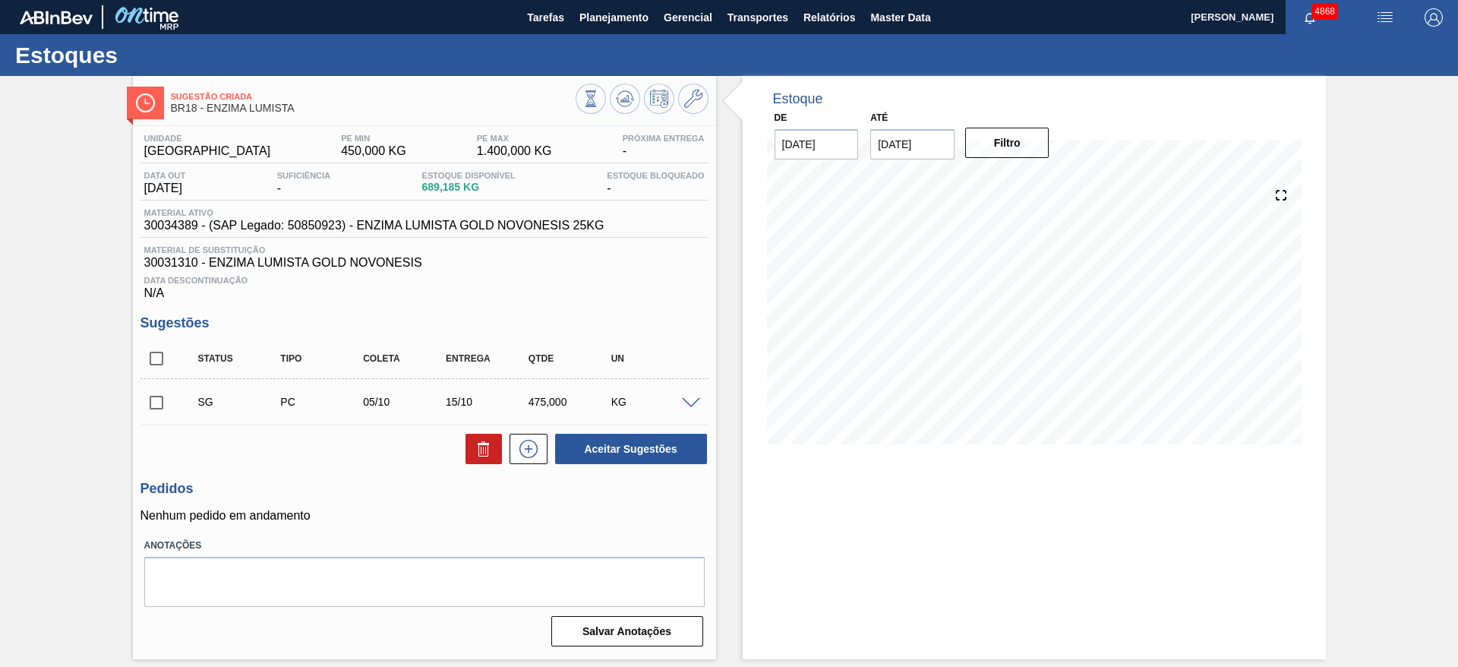
click at [694, 402] on span at bounding box center [691, 403] width 18 height 11
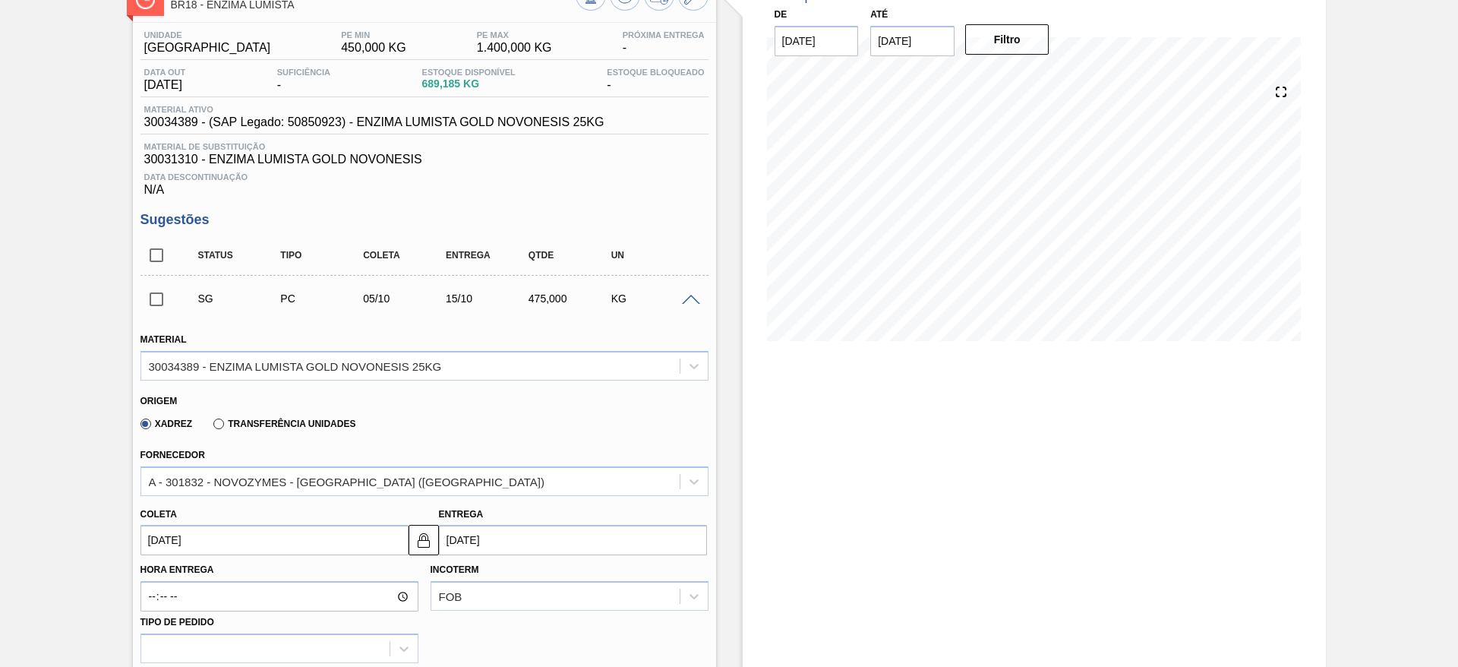
scroll to position [228, 0]
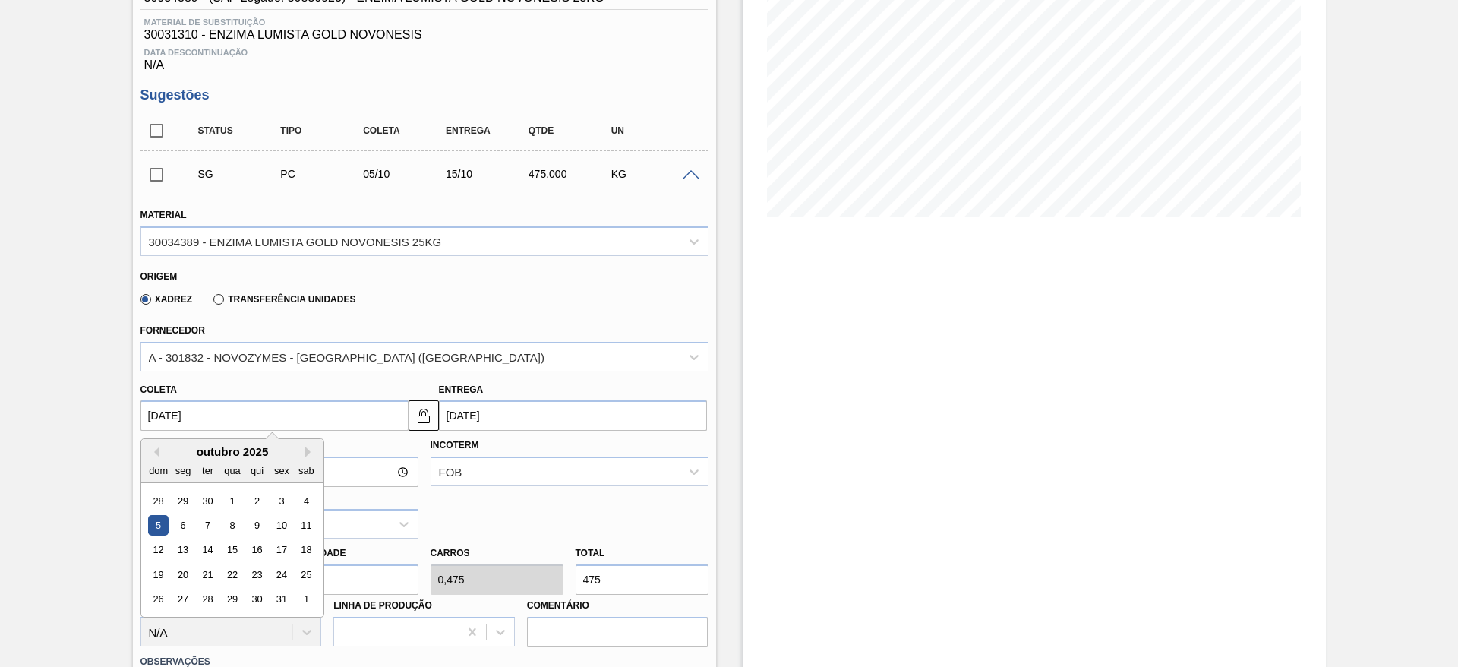
click at [242, 413] on input "[DATE]" at bounding box center [274, 415] width 268 height 30
click at [158, 450] on button "Previous Month" at bounding box center [154, 452] width 11 height 11
click at [208, 570] on div "23" at bounding box center [207, 574] width 21 height 21
type input "[DATE]"
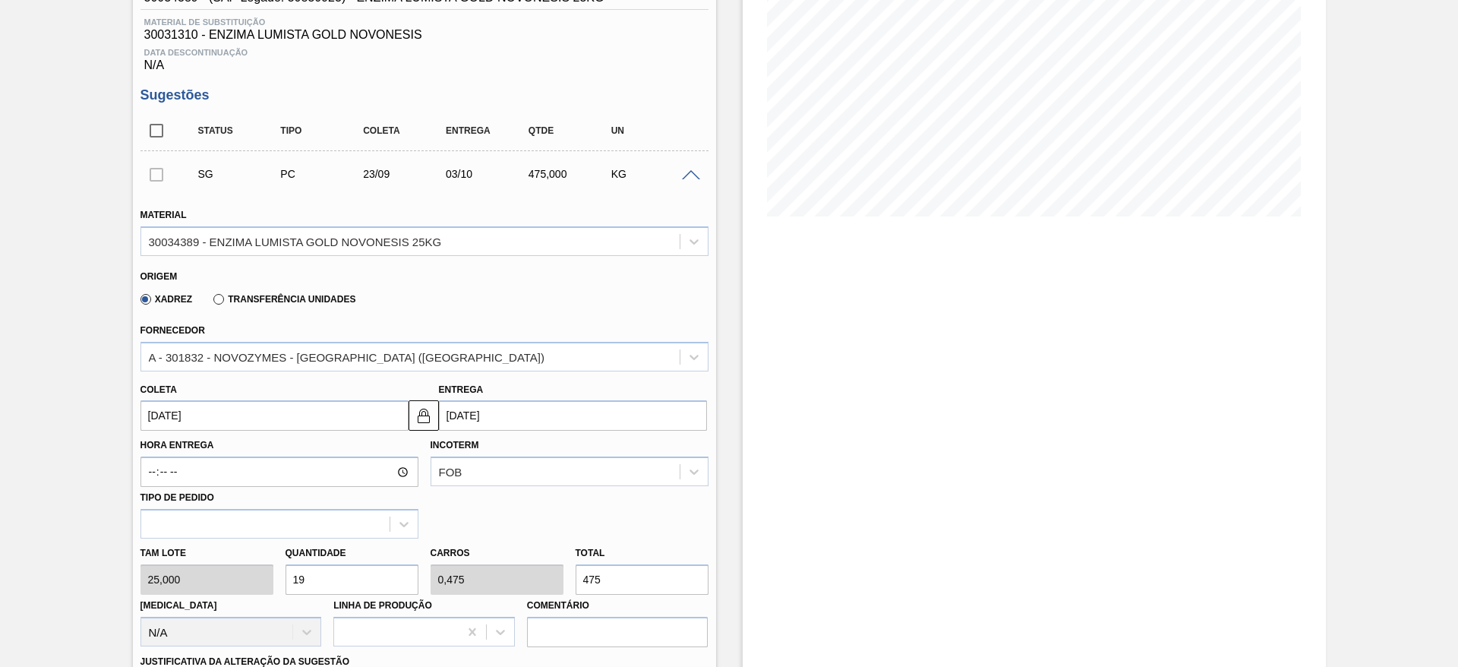
drag, startPoint x: 337, startPoint y: 573, endPoint x: 286, endPoint y: 552, distance: 55.6
click at [286, 552] on div "Quantidade 19" at bounding box center [352, 568] width 133 height 52
type input "2"
type input "0,05"
type input "50"
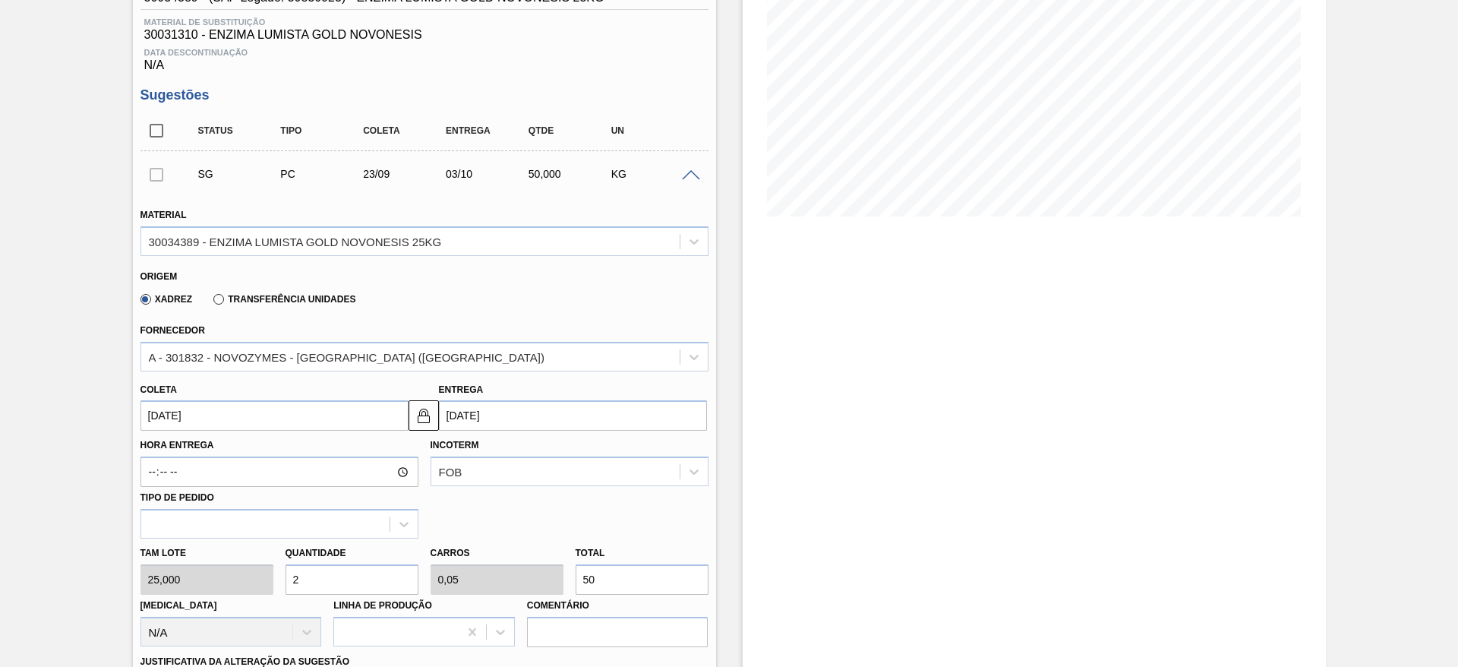
type input "0"
type input "1"
type input "0,025"
type input "25"
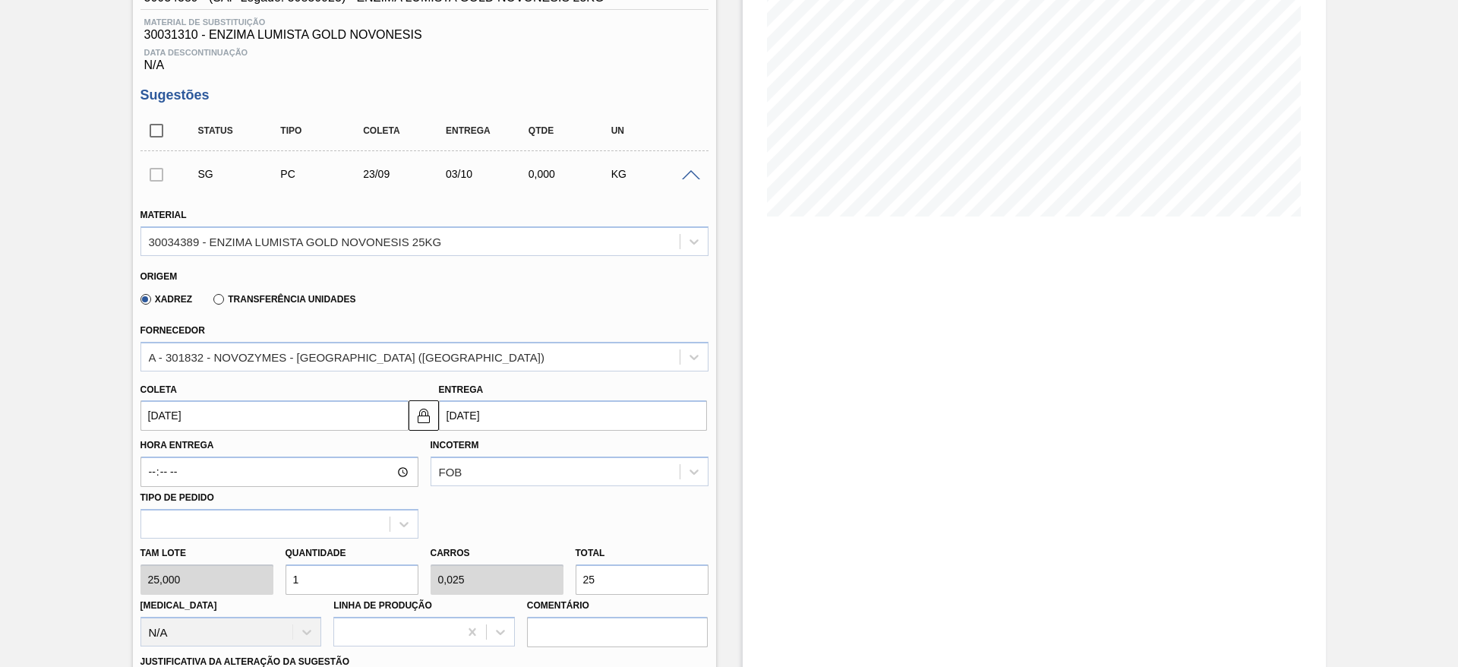
type input "12"
type input "0,3"
type input "300"
type input "1"
type input "0,025"
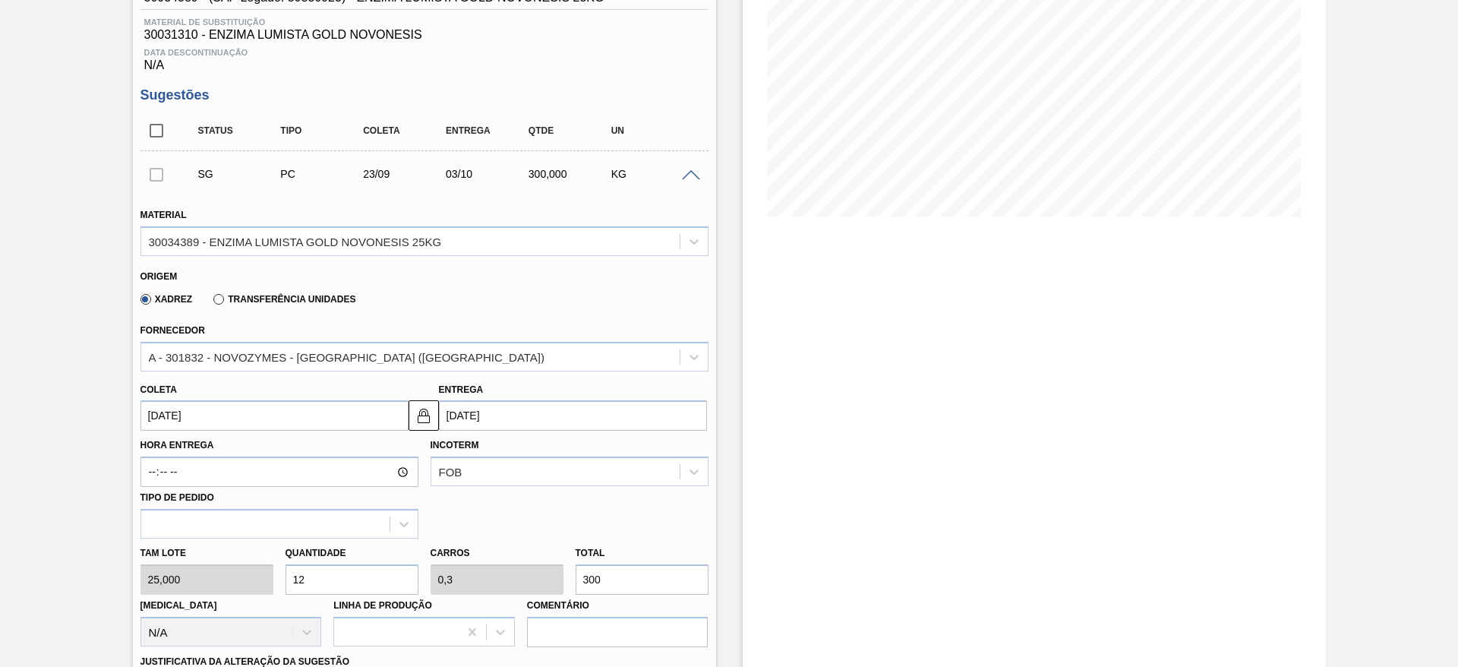
type input "25"
type input "16"
type input "0,4"
type input "400"
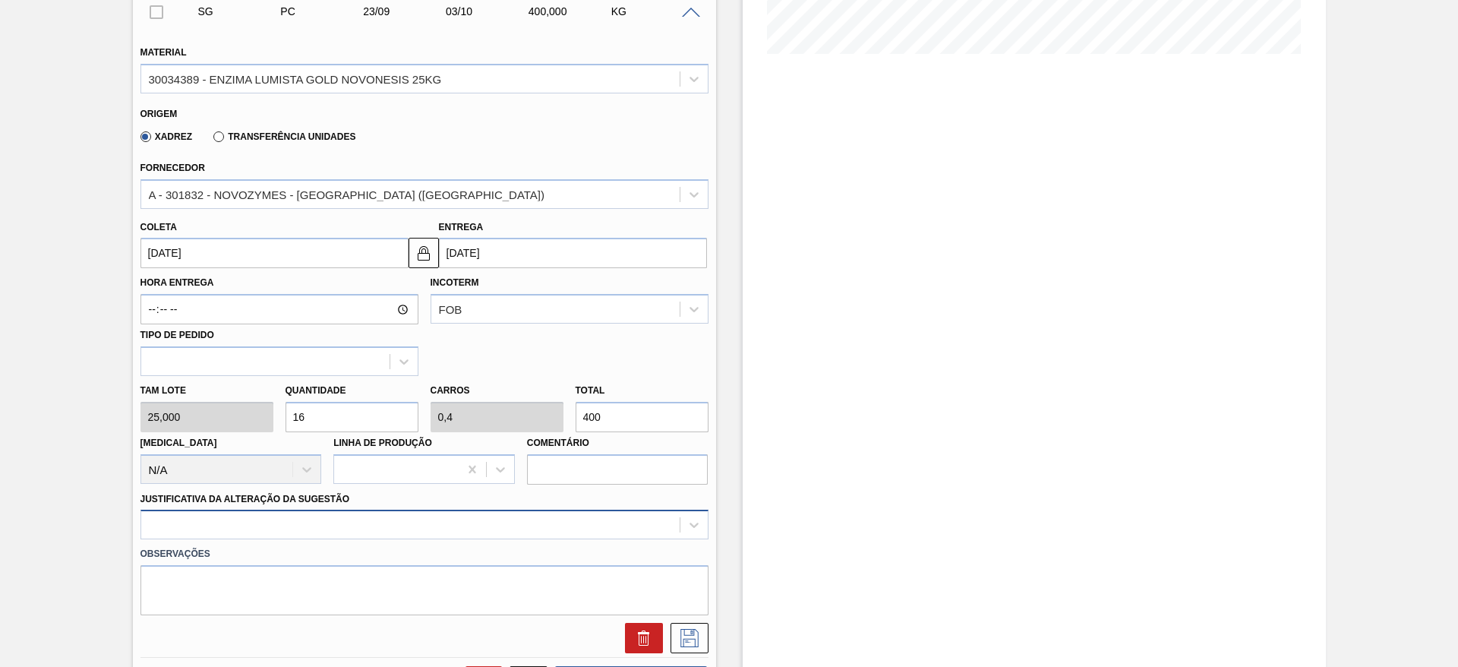
scroll to position [456, 0]
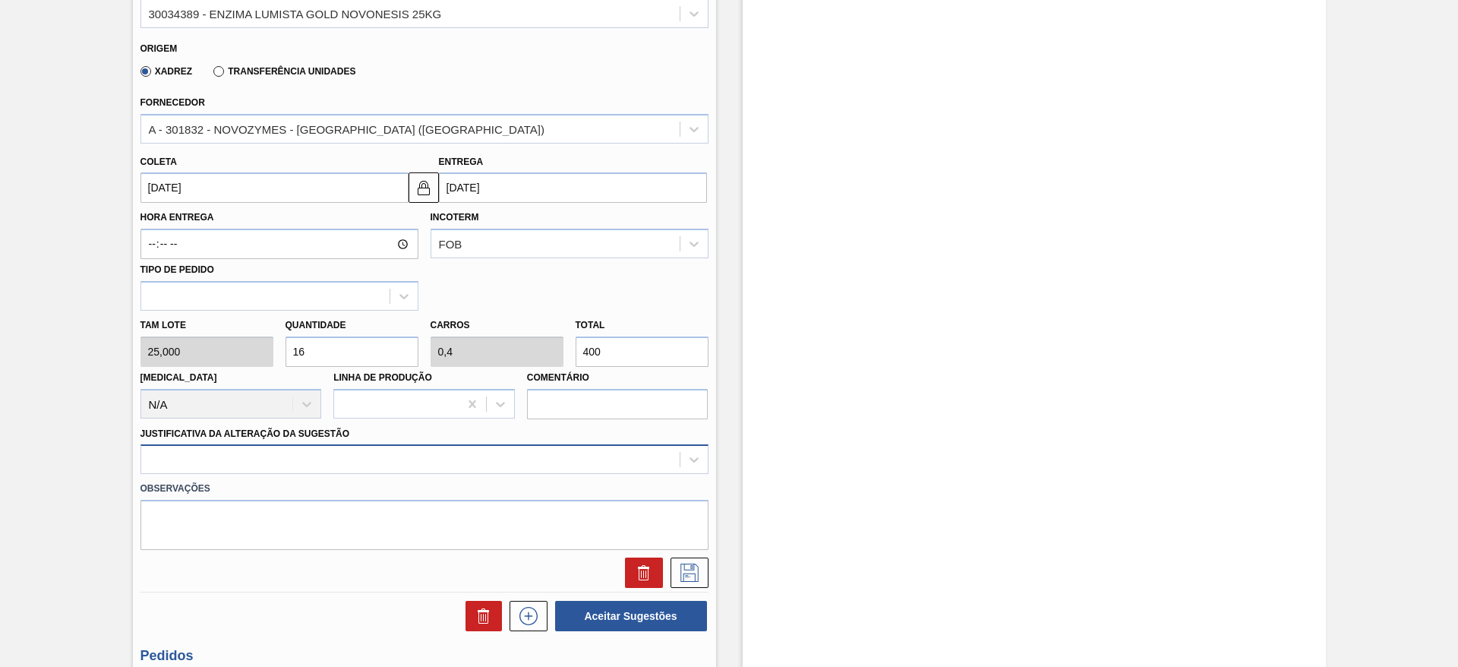
click at [305, 456] on div at bounding box center [424, 459] width 568 height 30
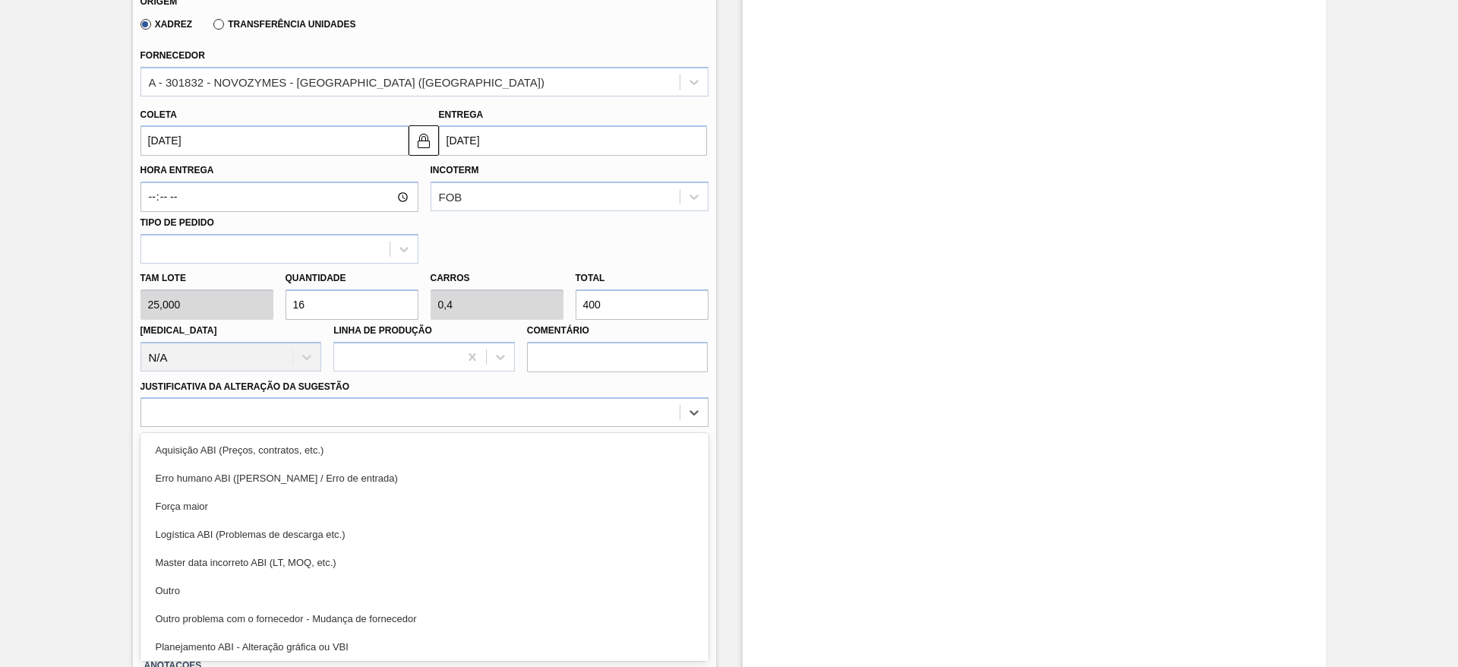
click at [270, 587] on div "Outro" at bounding box center [424, 590] width 568 height 28
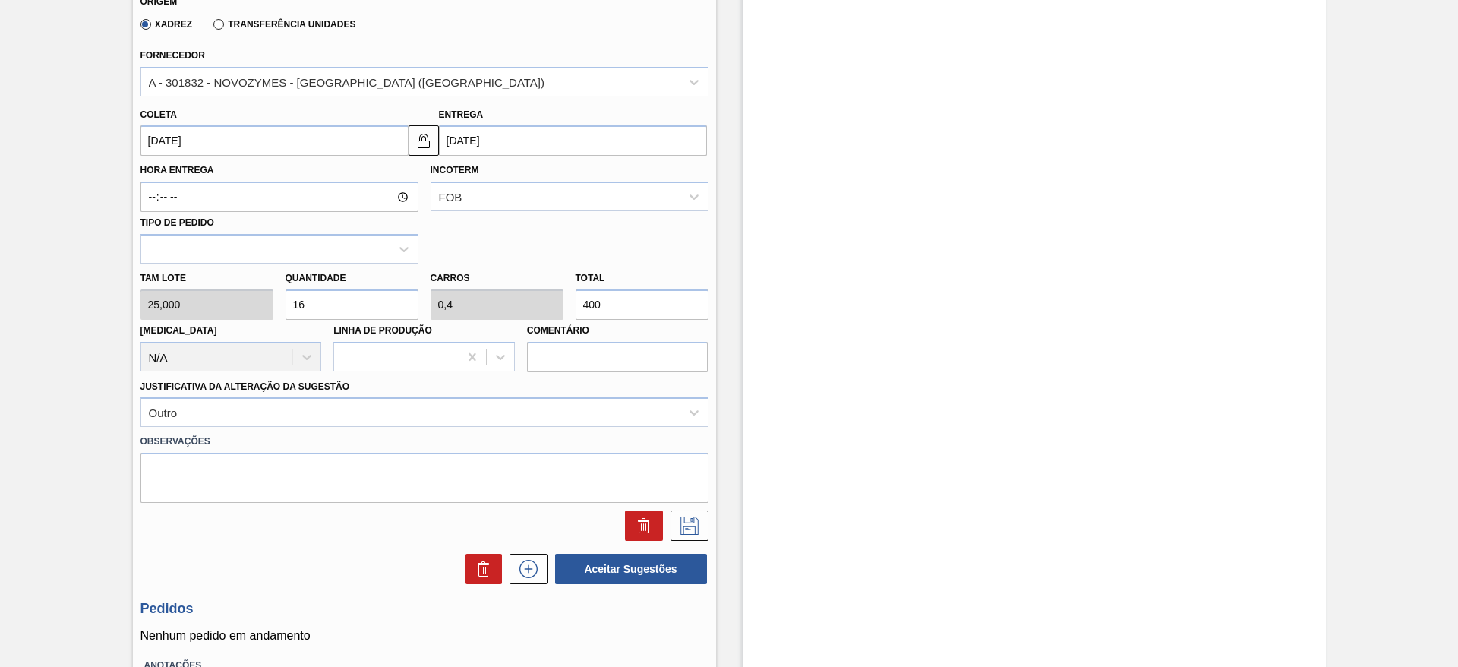
click at [308, 311] on input "16" at bounding box center [352, 304] width 133 height 30
type input "18"
type input "0,45"
type input "450"
type input "18"
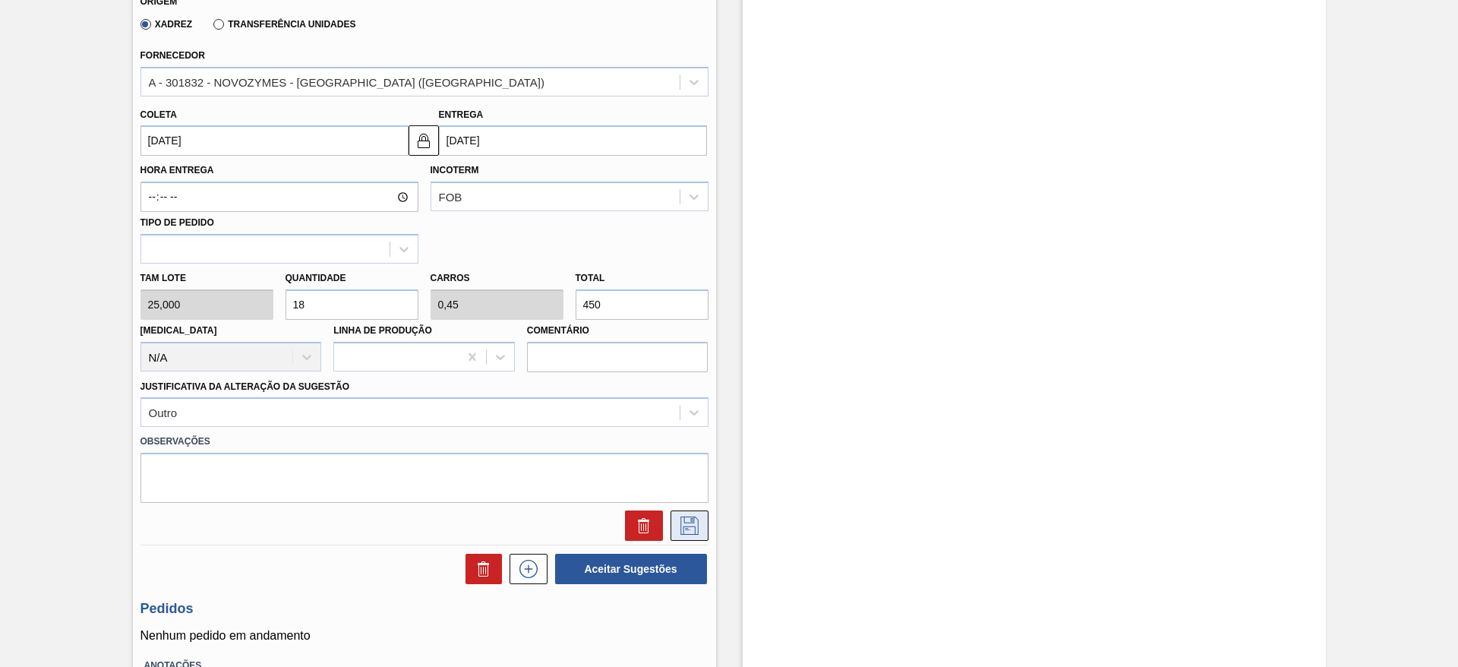
click at [690, 519] on icon at bounding box center [689, 525] width 24 height 18
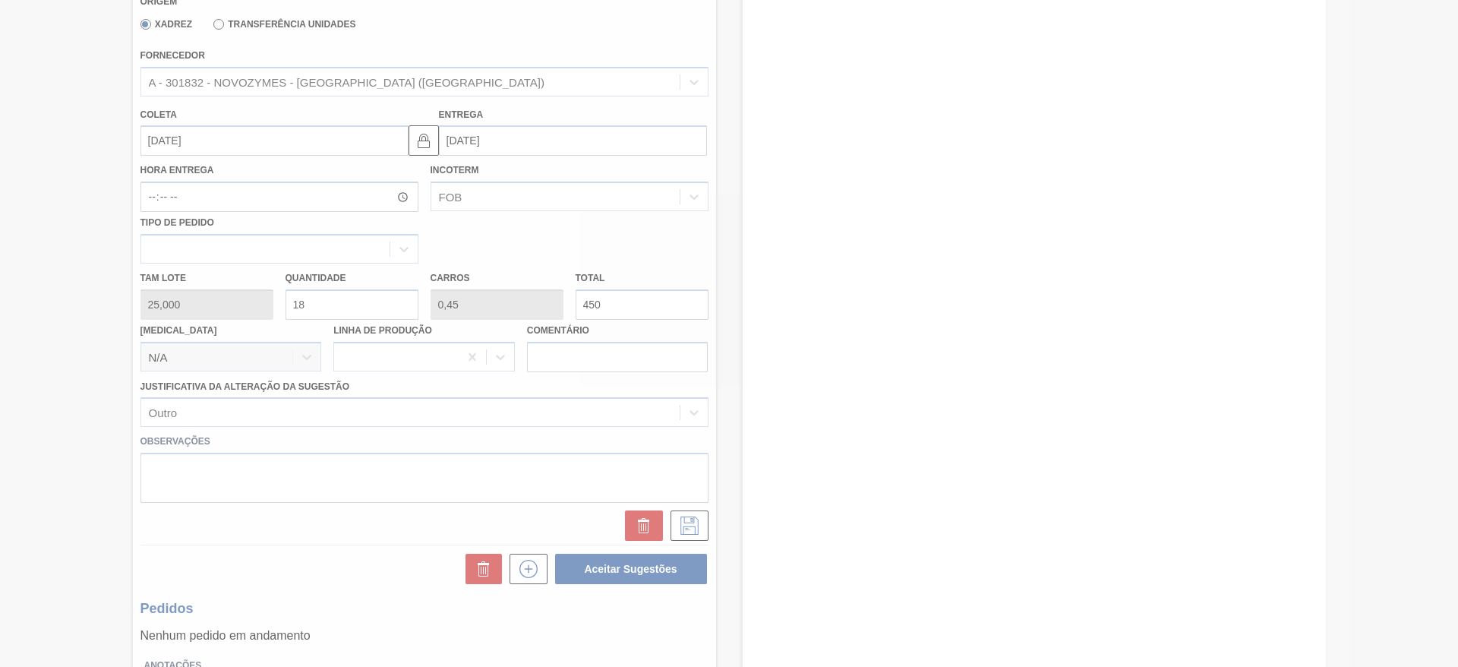
scroll to position [0, 0]
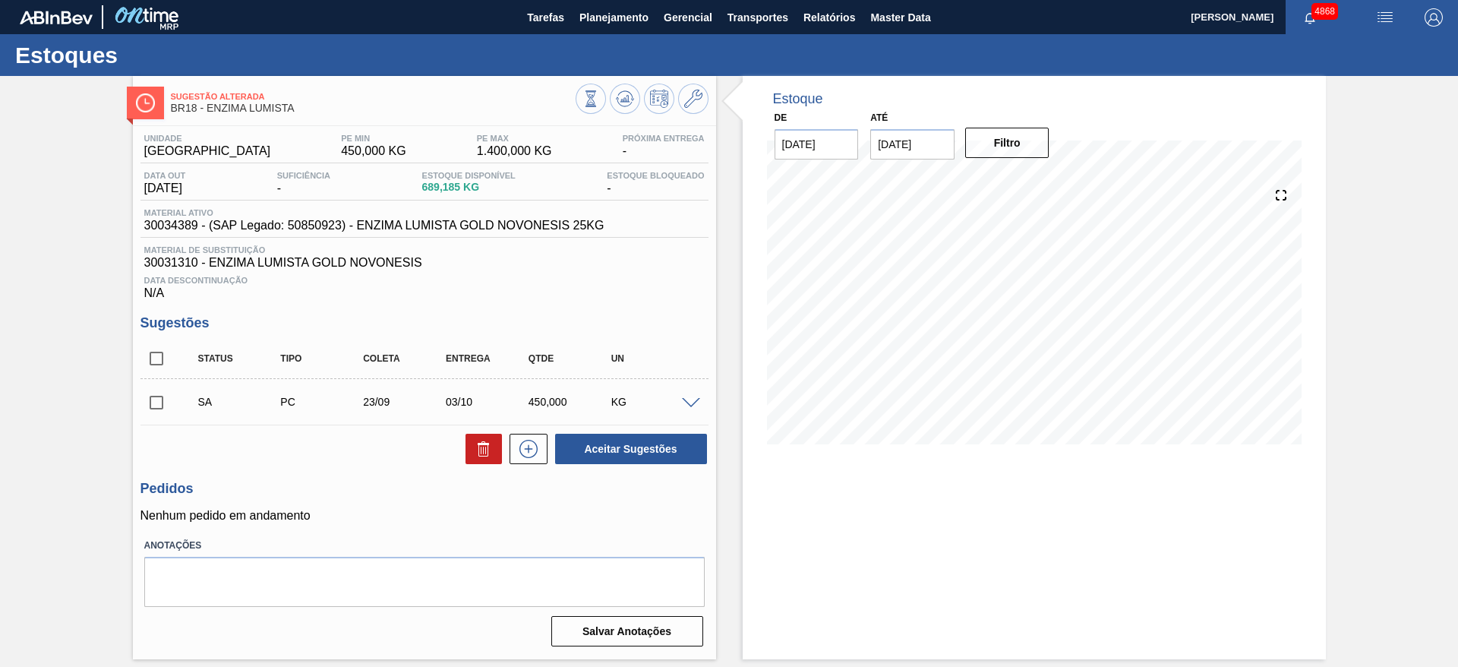
click at [161, 406] on input "checkbox" at bounding box center [156, 403] width 32 height 32
click at [658, 444] on button "Aceitar Sugestões" at bounding box center [631, 449] width 152 height 30
checkbox input "false"
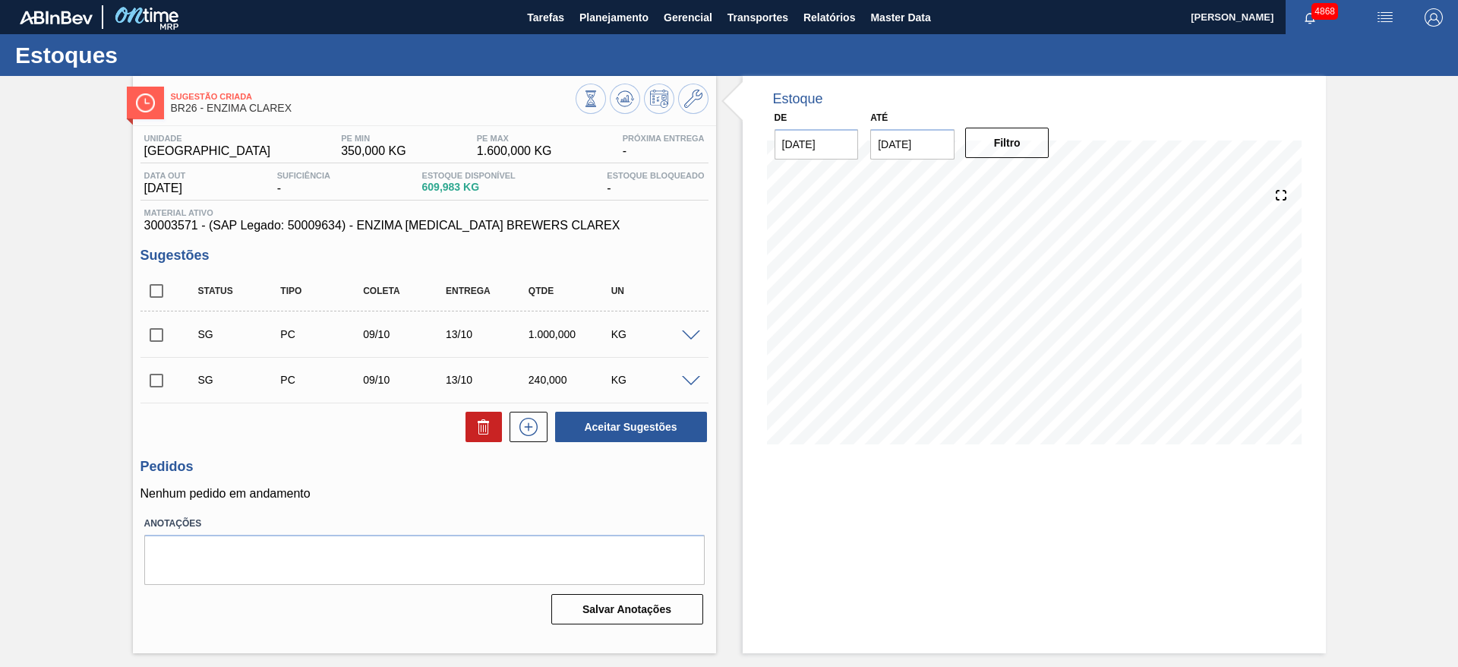
click at [690, 330] on span at bounding box center [691, 335] width 18 height 11
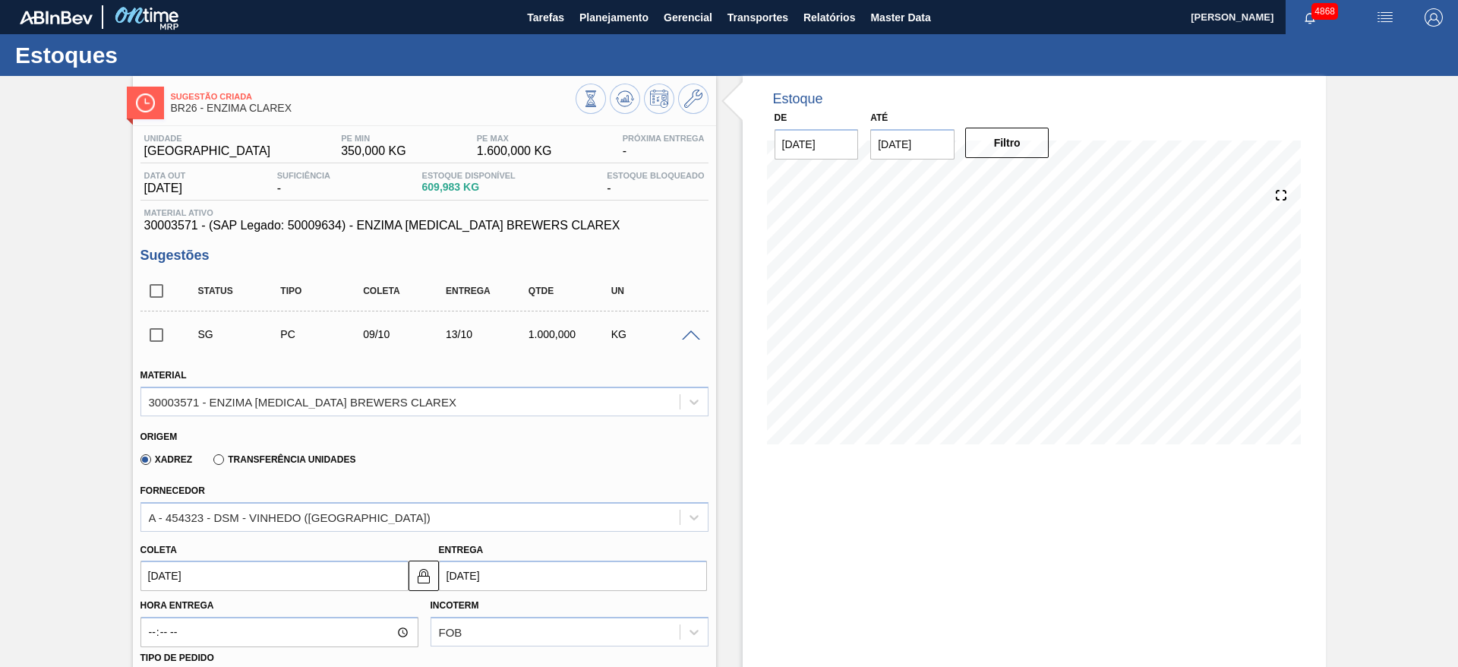
scroll to position [342, 0]
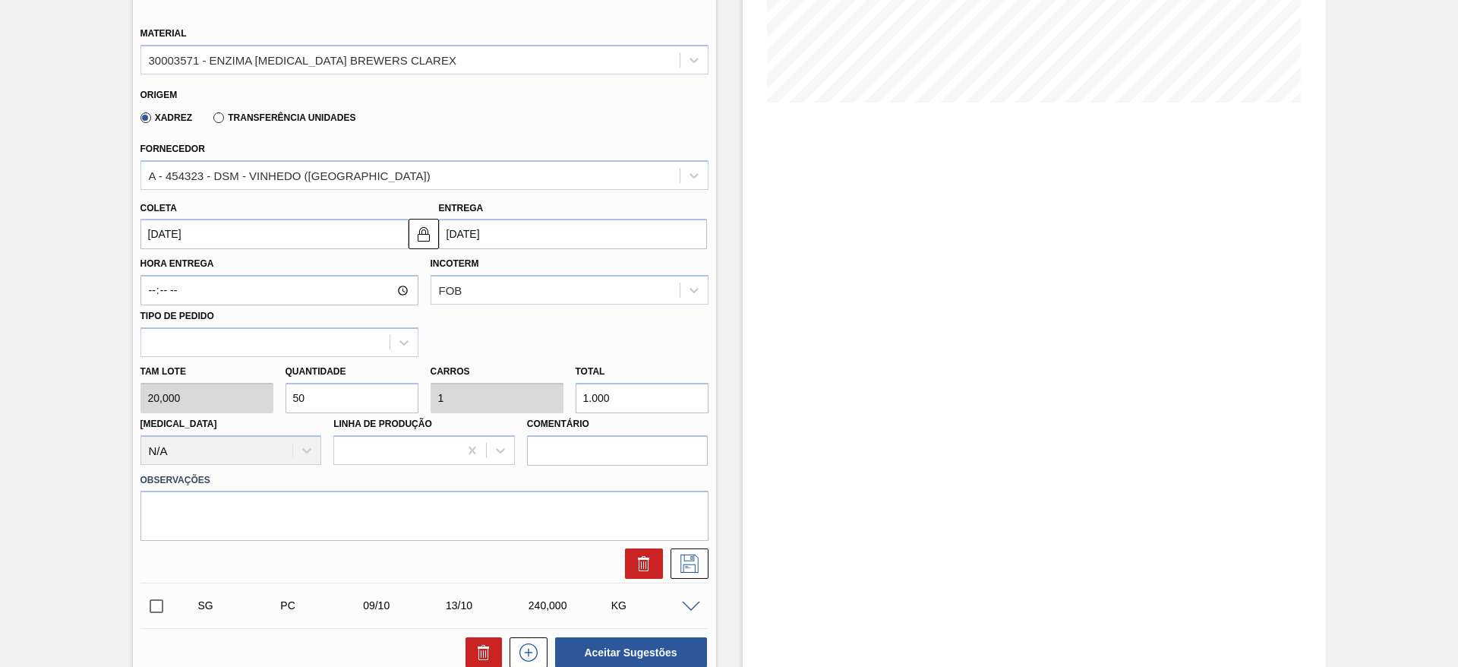
click at [239, 225] on input "[DATE]" at bounding box center [274, 234] width 268 height 30
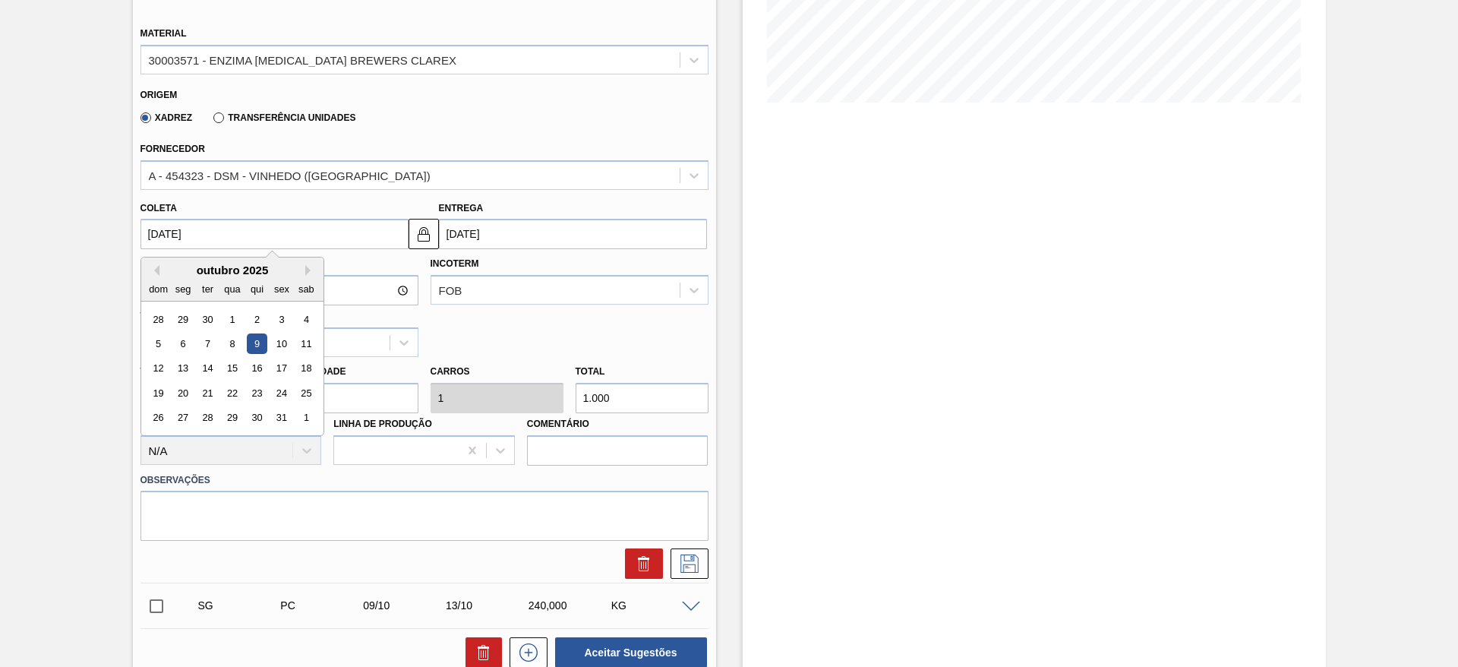
click at [159, 267] on div "outubro 2025" at bounding box center [232, 270] width 182 height 13
click at [157, 269] on button "Previous Month" at bounding box center [154, 270] width 11 height 11
click at [265, 397] on div "25" at bounding box center [256, 393] width 21 height 21
type input "[DATE]"
type input "29/09/2025"
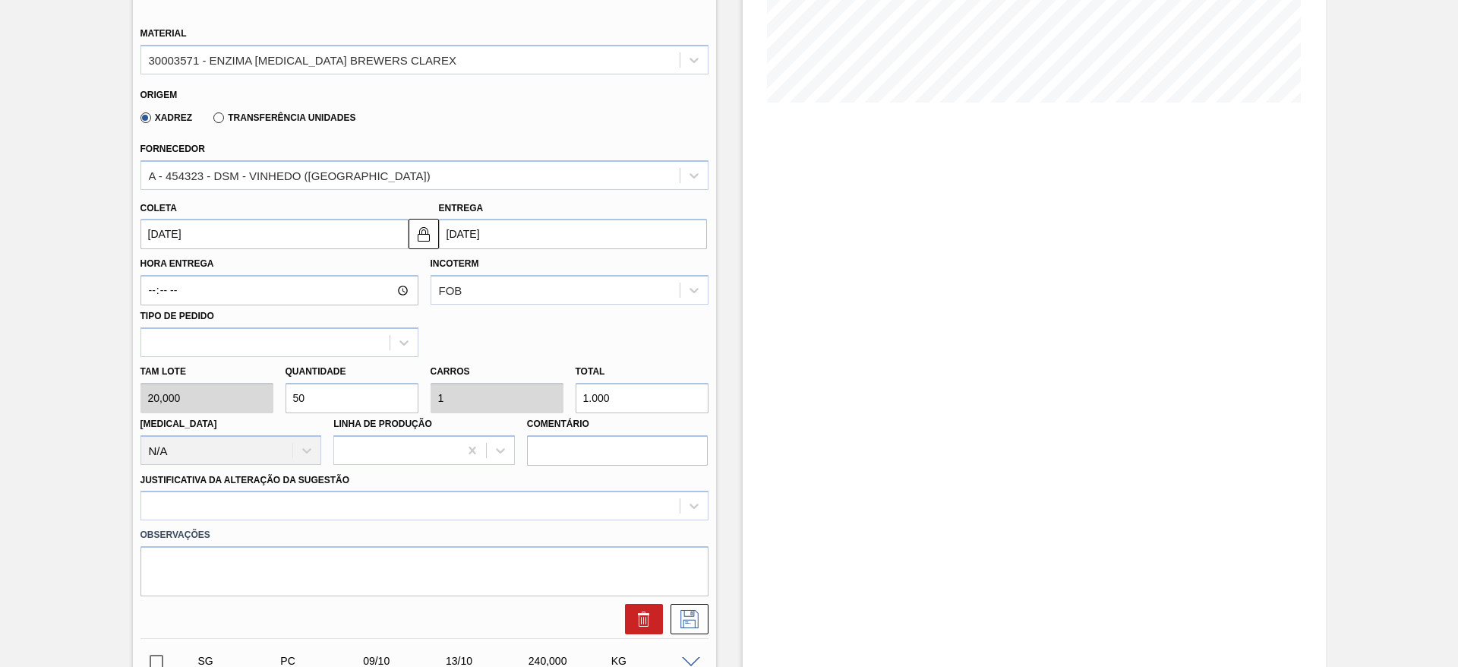
drag, startPoint x: 307, startPoint y: 396, endPoint x: 280, endPoint y: 394, distance: 26.7
click at [280, 394] on div "Quantidade 50" at bounding box center [351, 387] width 145 height 52
type input "2"
type input "0,04"
type input "40"
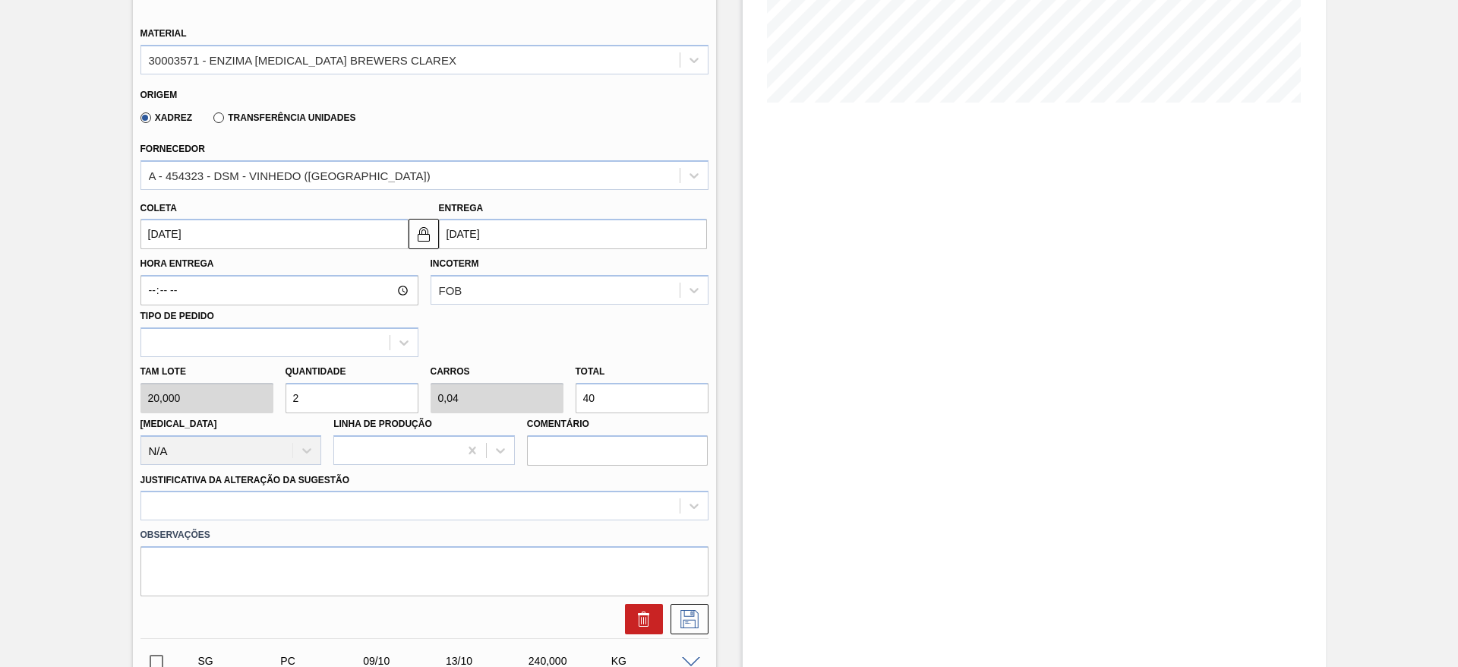
type input "20"
type input "0,4"
type input "400"
type input "20"
click at [312, 503] on div at bounding box center [424, 506] width 568 height 30
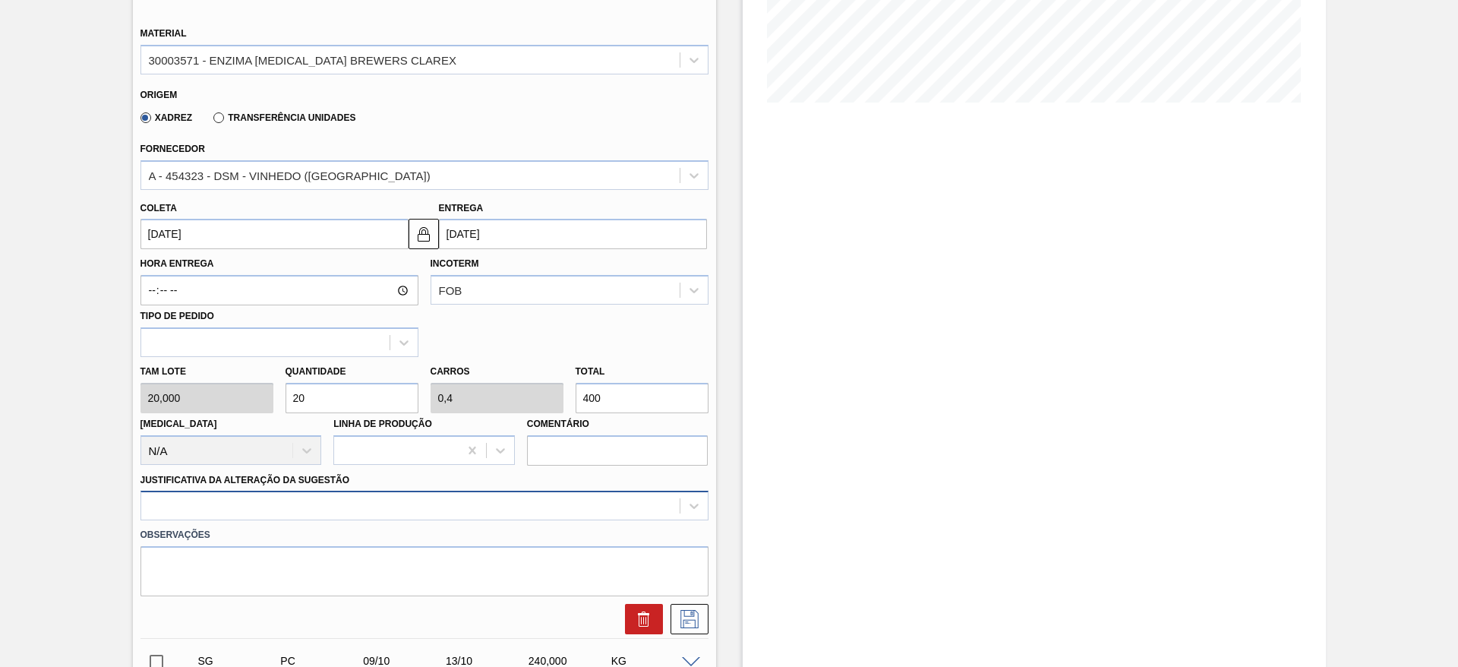
scroll to position [435, 0]
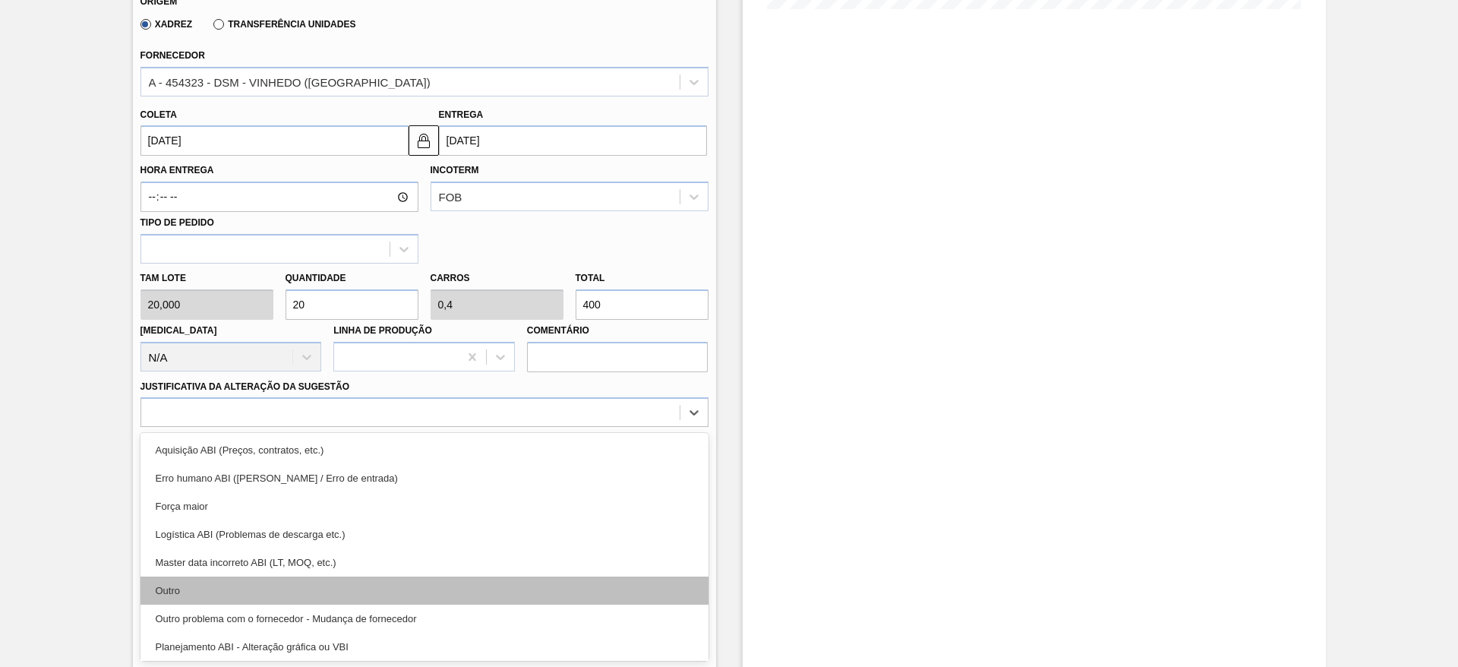
drag, startPoint x: 298, startPoint y: 575, endPoint x: 286, endPoint y: 585, distance: 15.1
click at [286, 585] on div "Aquisição ABI (Preços, contratos, etc.) Erro humano ABI (Cálculo / Erro de entr…" at bounding box center [424, 547] width 568 height 228
click at [286, 585] on div "Outro" at bounding box center [424, 590] width 568 height 28
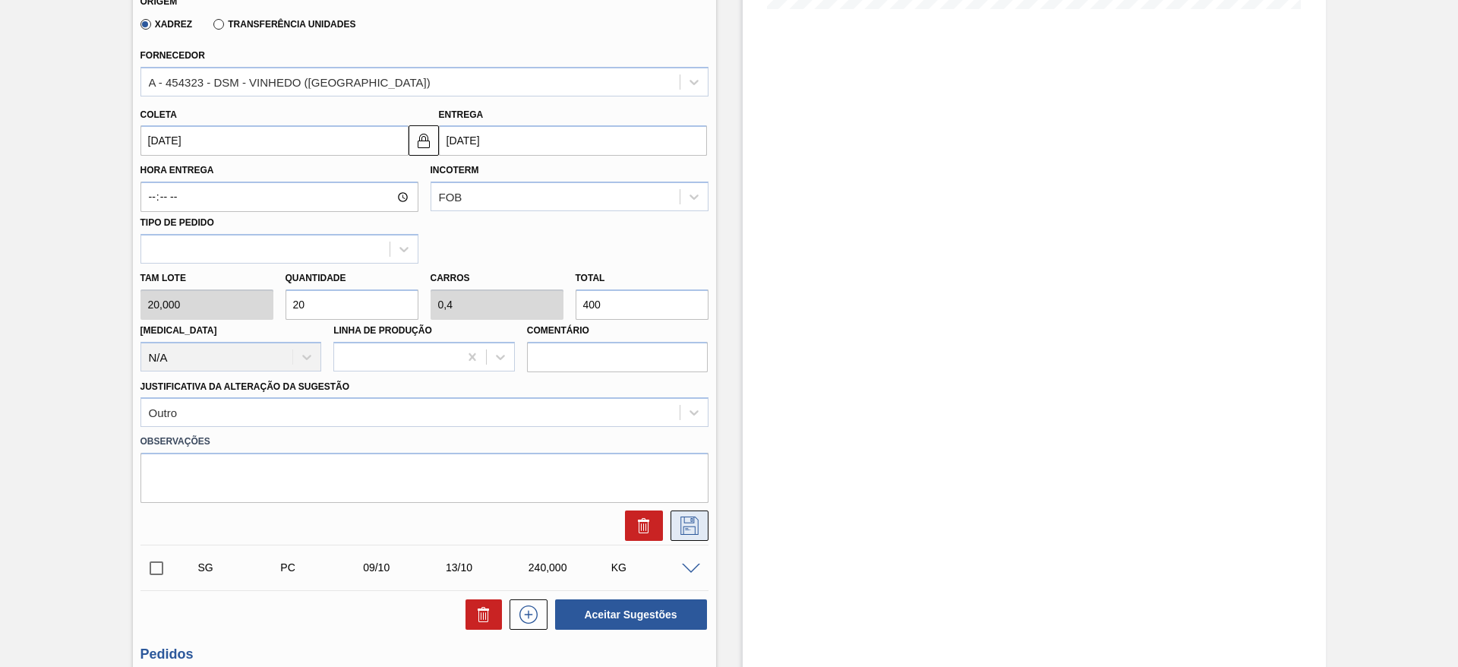
click at [674, 525] on button at bounding box center [690, 525] width 38 height 30
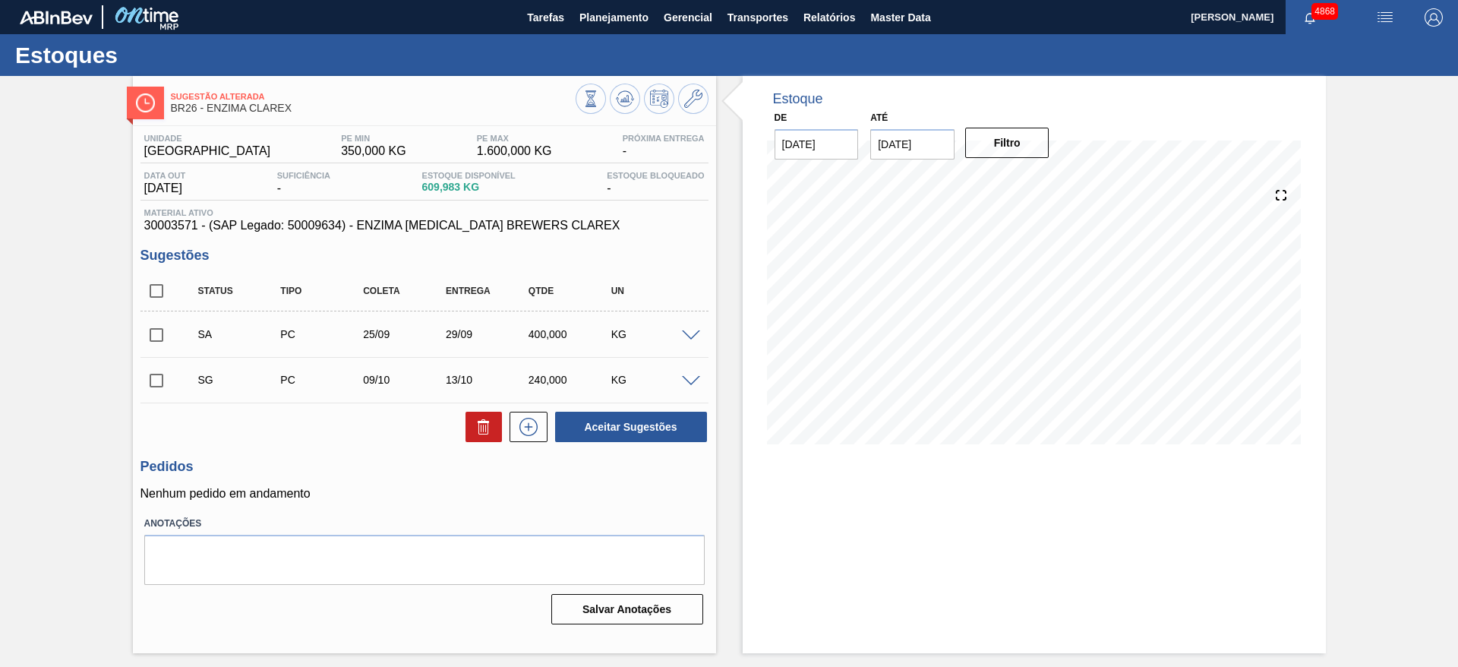
scroll to position [0, 0]
click at [159, 336] on input "checkbox" at bounding box center [156, 335] width 32 height 32
click at [640, 433] on button "Aceitar Sugestões" at bounding box center [631, 427] width 152 height 30
checkbox input "false"
click at [687, 332] on span at bounding box center [691, 335] width 18 height 11
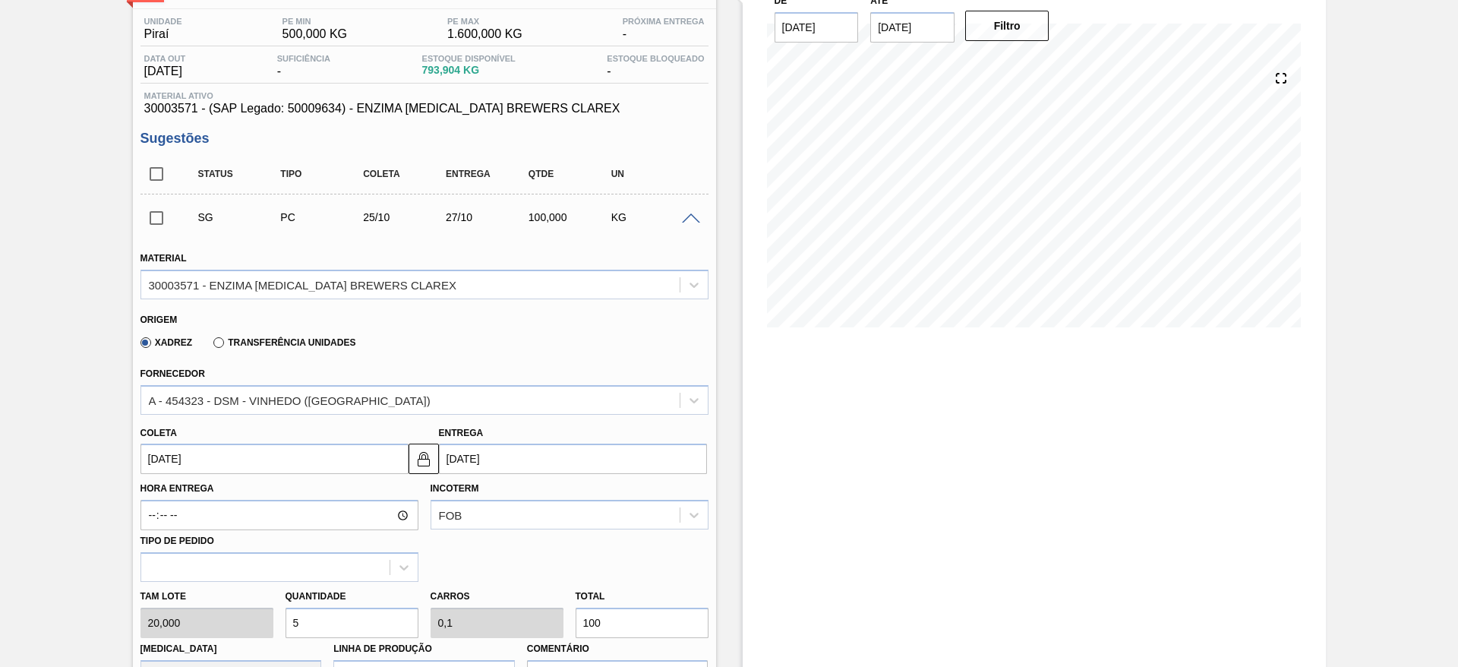
scroll to position [228, 0]
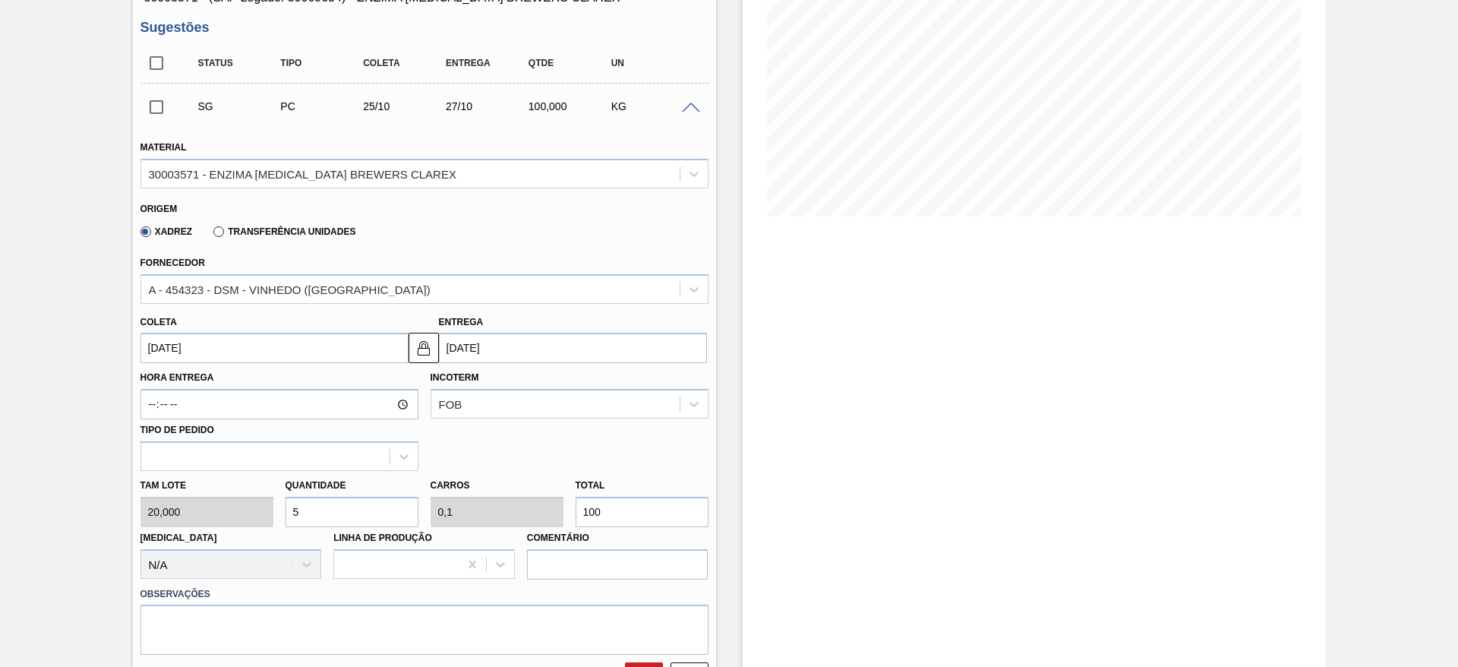
click at [342, 337] on input "25/10/2025" at bounding box center [274, 348] width 268 height 30
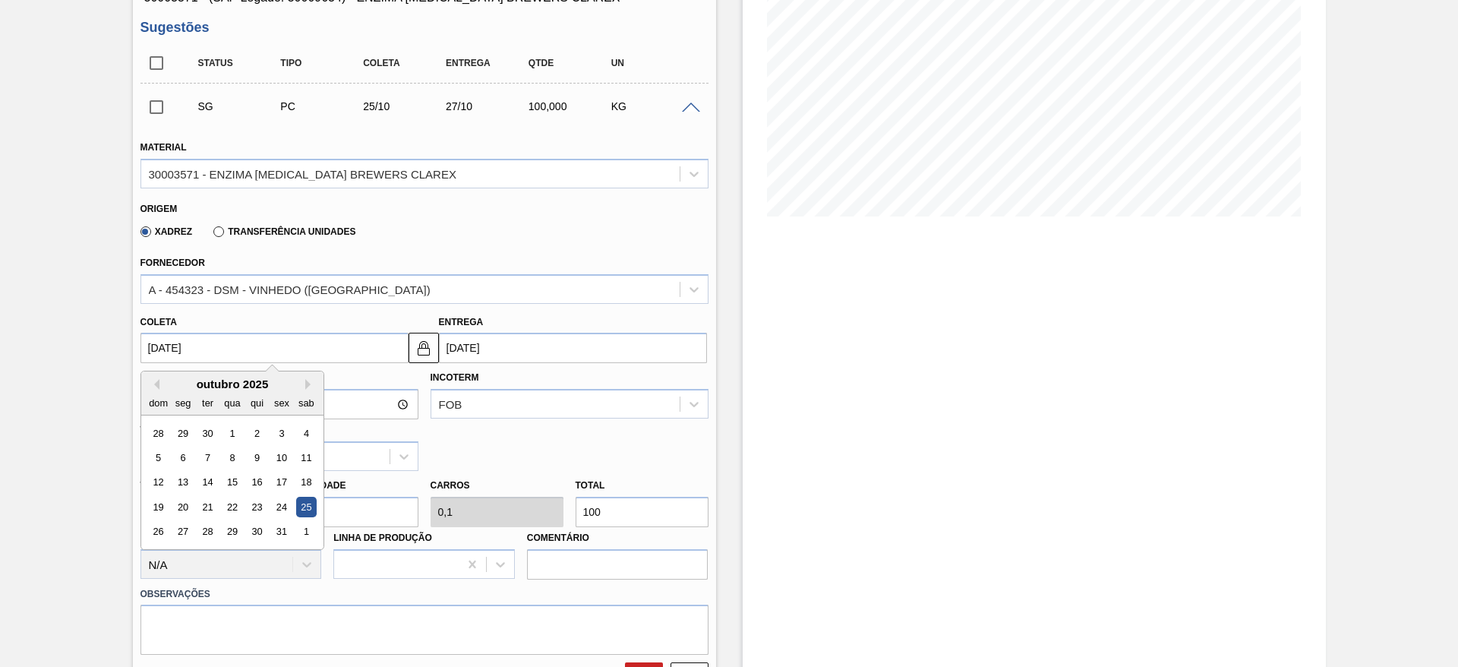
click at [201, 340] on input "25/10/2025" at bounding box center [274, 348] width 268 height 30
click at [152, 376] on div "outubro 2025 dom seg ter qua qui sex sab" at bounding box center [232, 393] width 182 height 44
click at [157, 377] on div "outubro 2025" at bounding box center [232, 383] width 182 height 13
click at [159, 383] on div "outubro 2025" at bounding box center [232, 383] width 182 height 13
click at [151, 379] on button "Previous Month" at bounding box center [154, 384] width 11 height 11
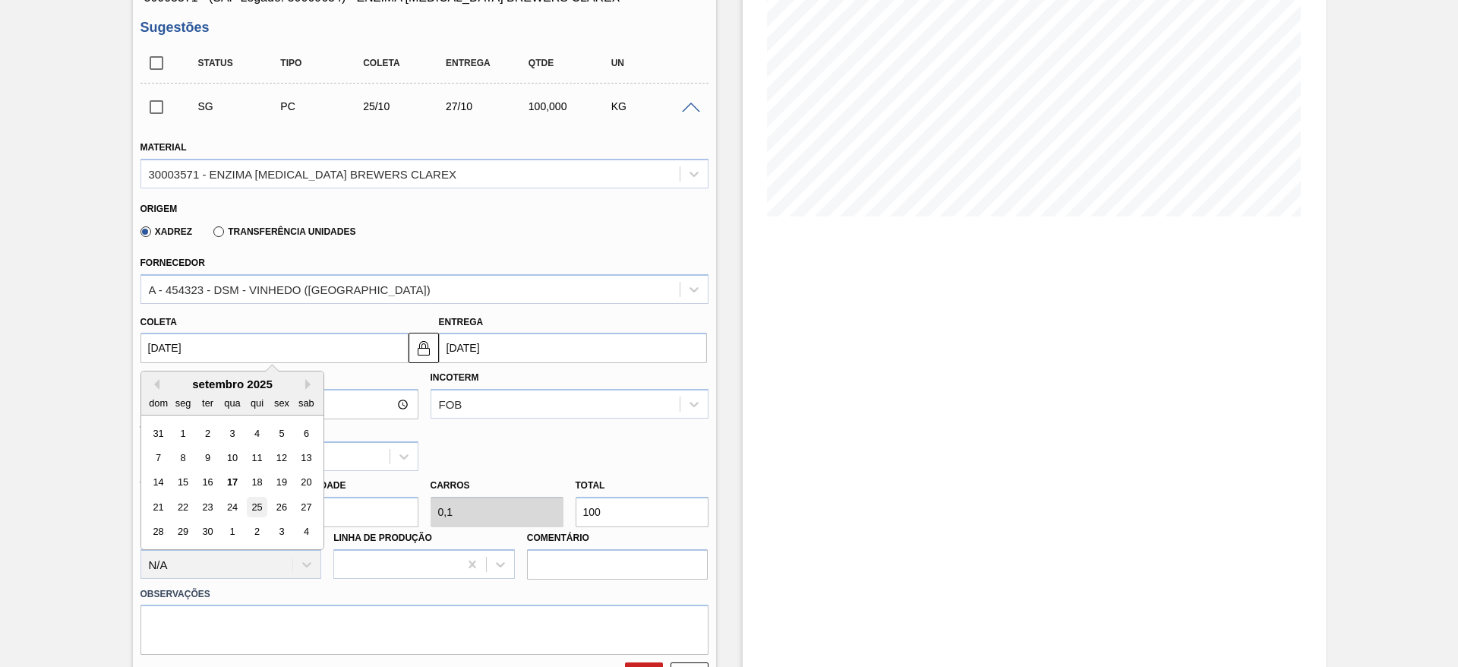
click at [262, 503] on div "25" at bounding box center [256, 507] width 21 height 21
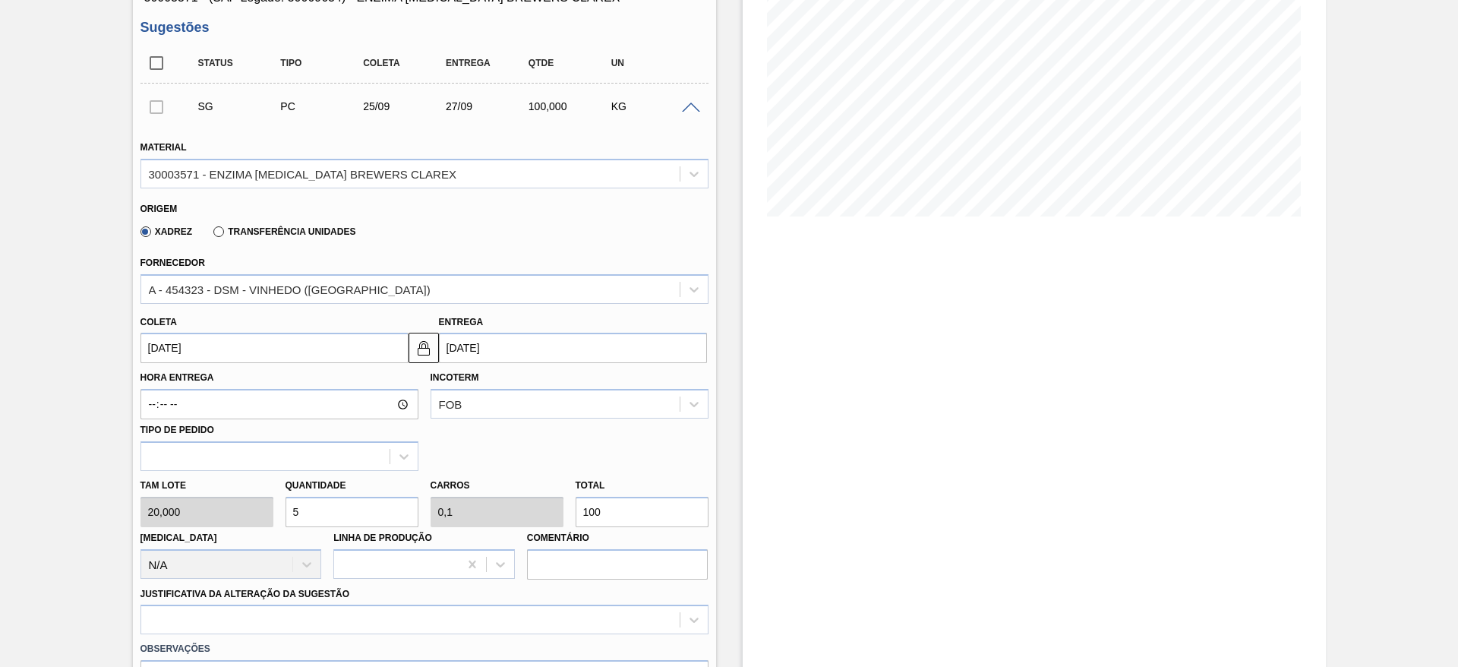
type input "[DATE]"
type input "27/09/2025"
click at [661, 229] on div "Xadrez Transferência Unidades" at bounding box center [417, 229] width 555 height 30
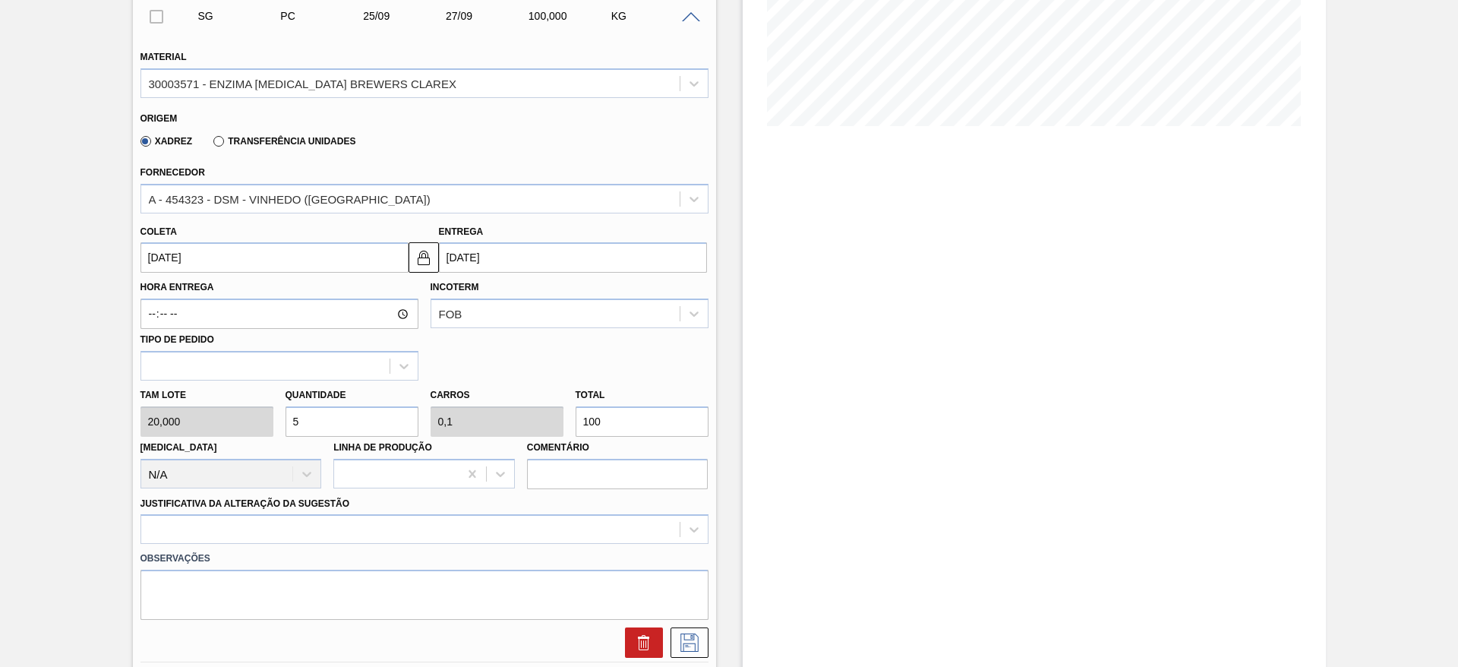
scroll to position [365, 0]
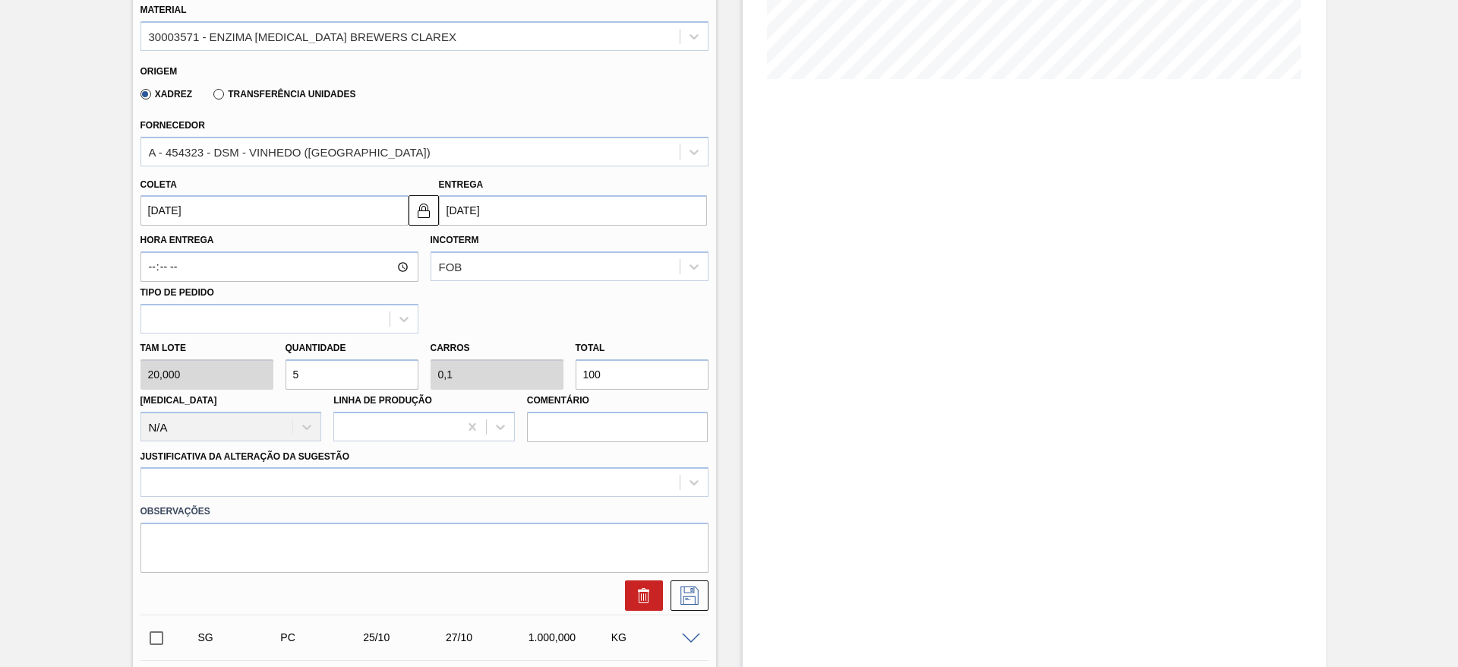
drag, startPoint x: 301, startPoint y: 371, endPoint x: 276, endPoint y: 376, distance: 25.6
click at [276, 376] on div "Tam lote 20,000 Quantidade 5 Carros 0,1 Total 100 Doca N/A Linha de Produção Co…" at bounding box center [424, 387] width 580 height 109
type input "8"
type input "0,16"
type input "160"
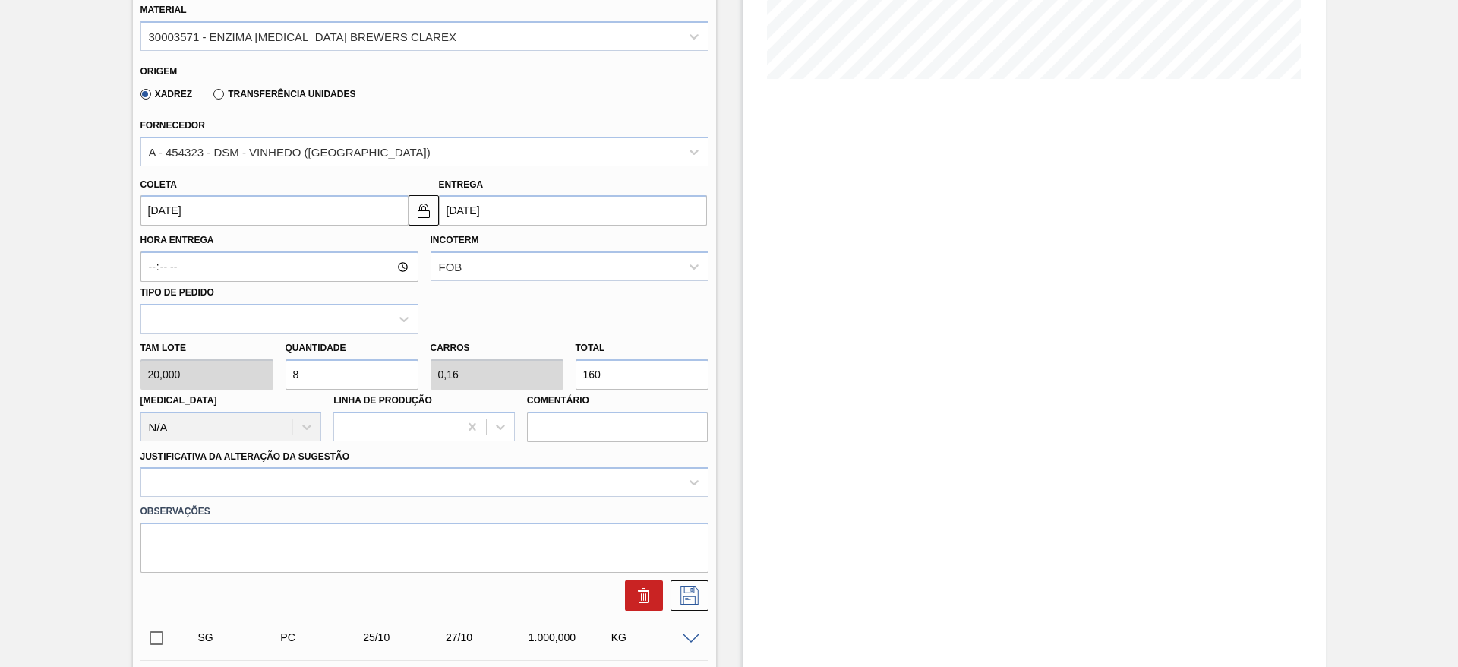
drag, startPoint x: 306, startPoint y: 377, endPoint x: 286, endPoint y: 378, distance: 19.8
click at [286, 378] on input "8" at bounding box center [352, 374] width 133 height 30
click at [313, 370] on input "8" at bounding box center [352, 374] width 133 height 30
click at [288, 475] on div at bounding box center [424, 482] width 568 height 30
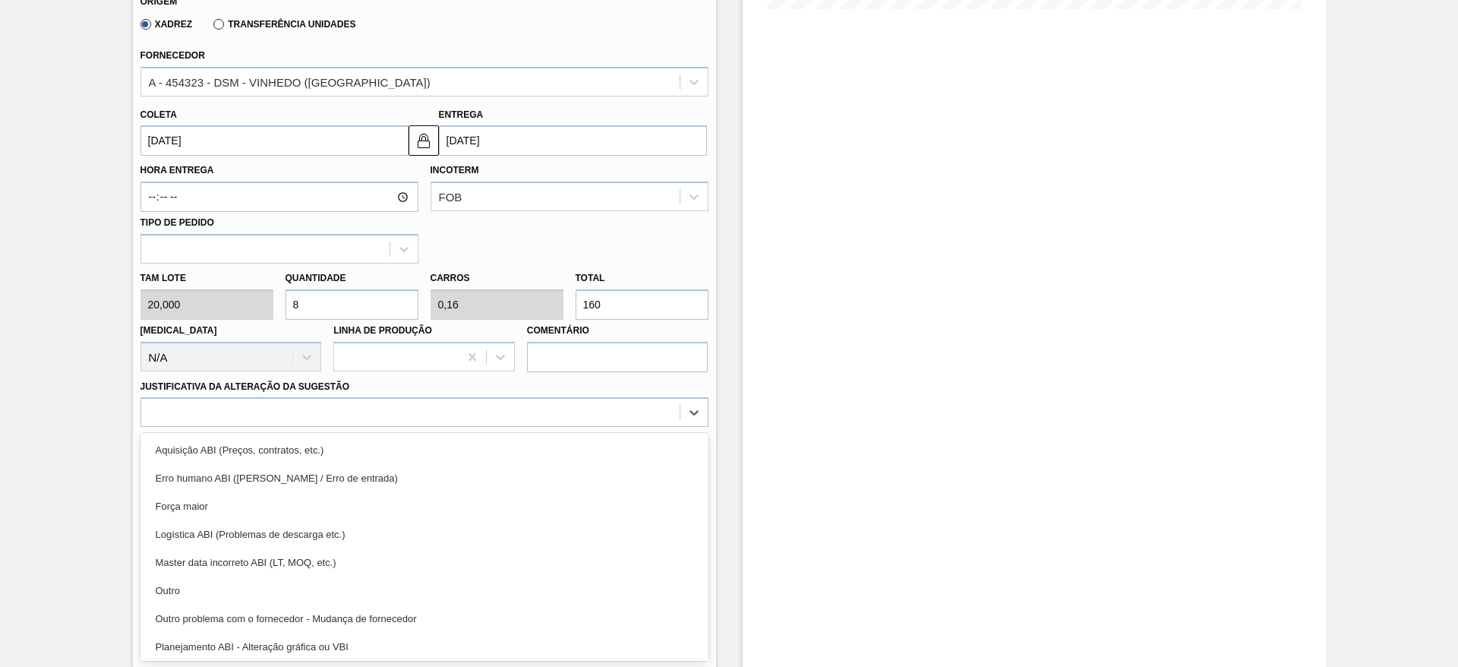
drag, startPoint x: 240, startPoint y: 579, endPoint x: 240, endPoint y: 535, distance: 44.0
click at [241, 579] on div "Outro" at bounding box center [424, 590] width 568 height 28
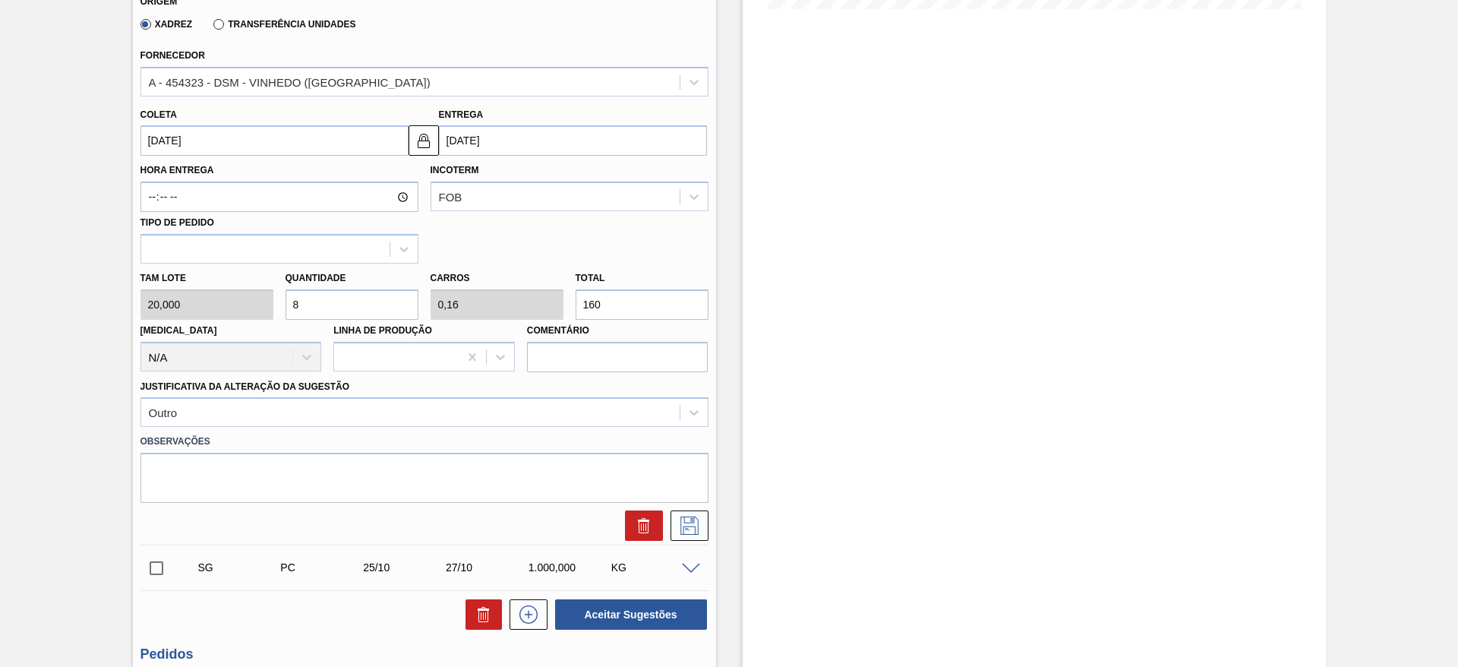
click at [267, 311] on div "Tam lote 20,000 Quantidade 8 Carros 0,16 Total 160 Doca N/A Linha de Produção C…" at bounding box center [424, 318] width 580 height 109
type input "1"
type input "0,02"
type input "20"
type input "10"
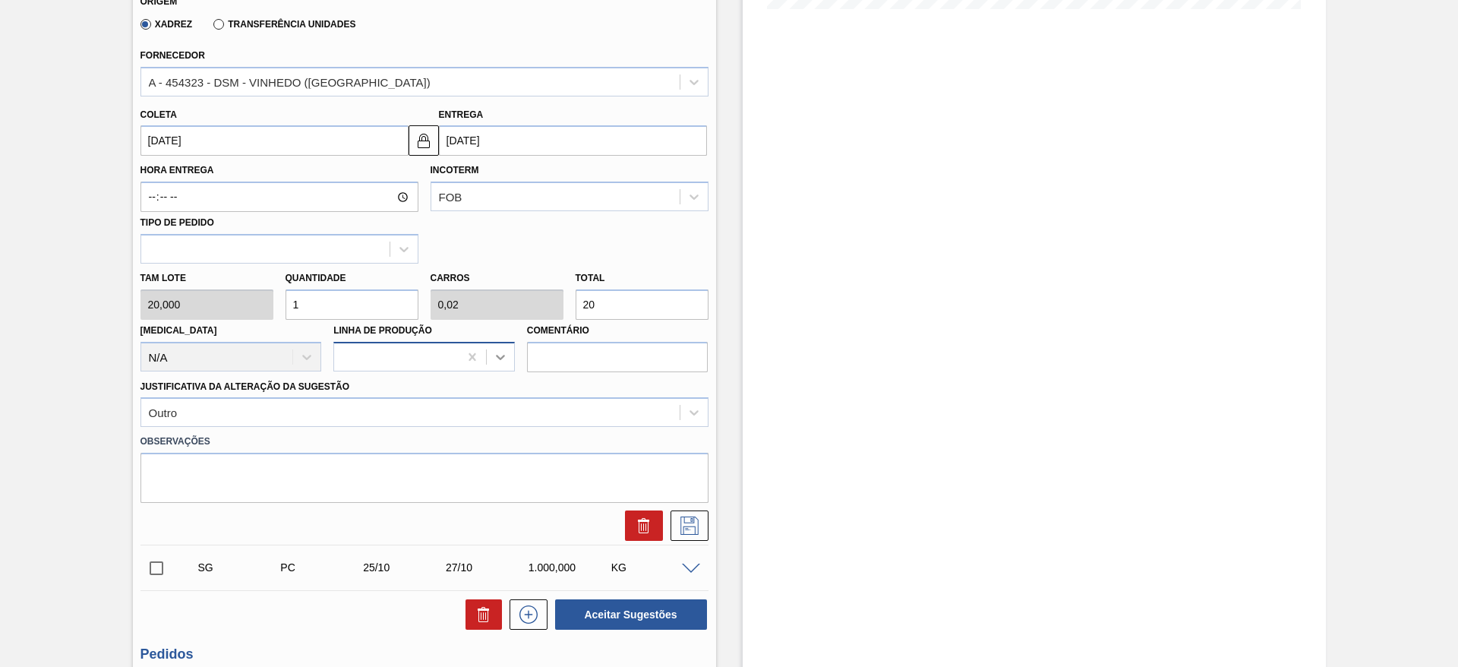
type input "0,2"
type input "200"
type input "10"
click at [682, 519] on icon at bounding box center [689, 525] width 24 height 18
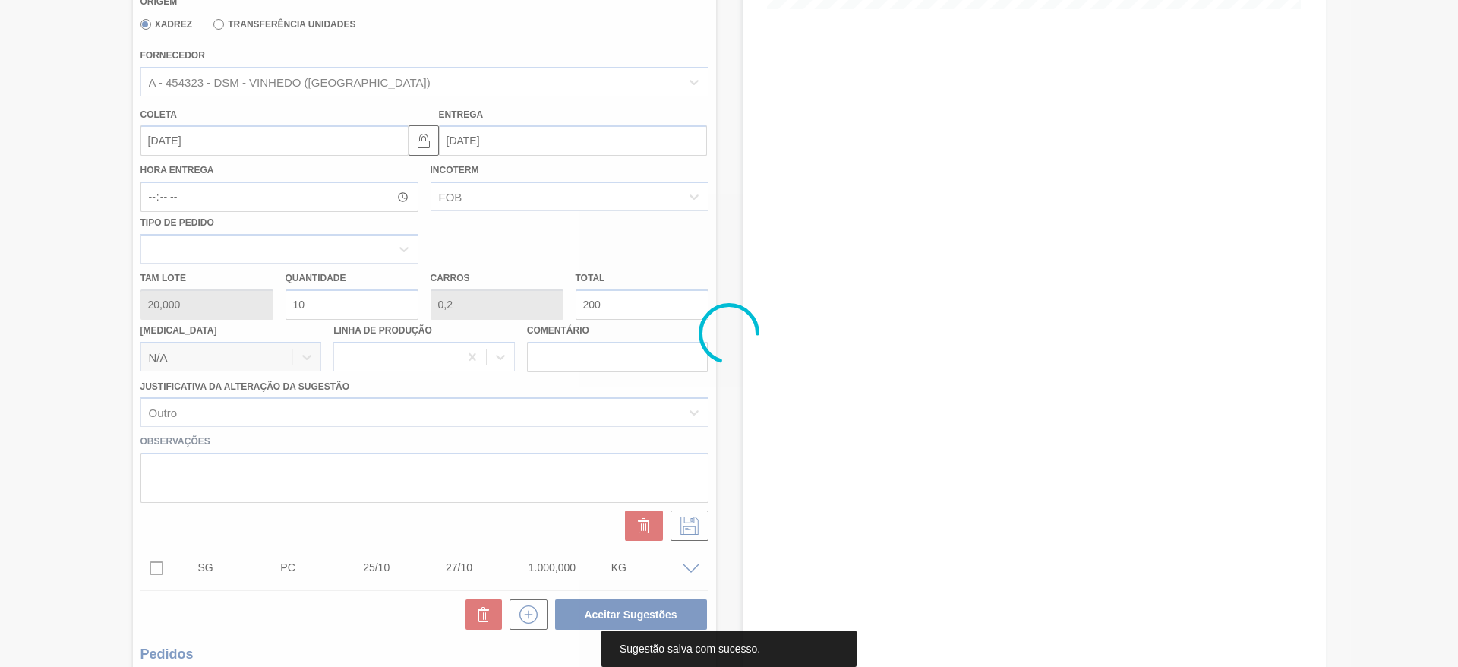
scroll to position [0, 0]
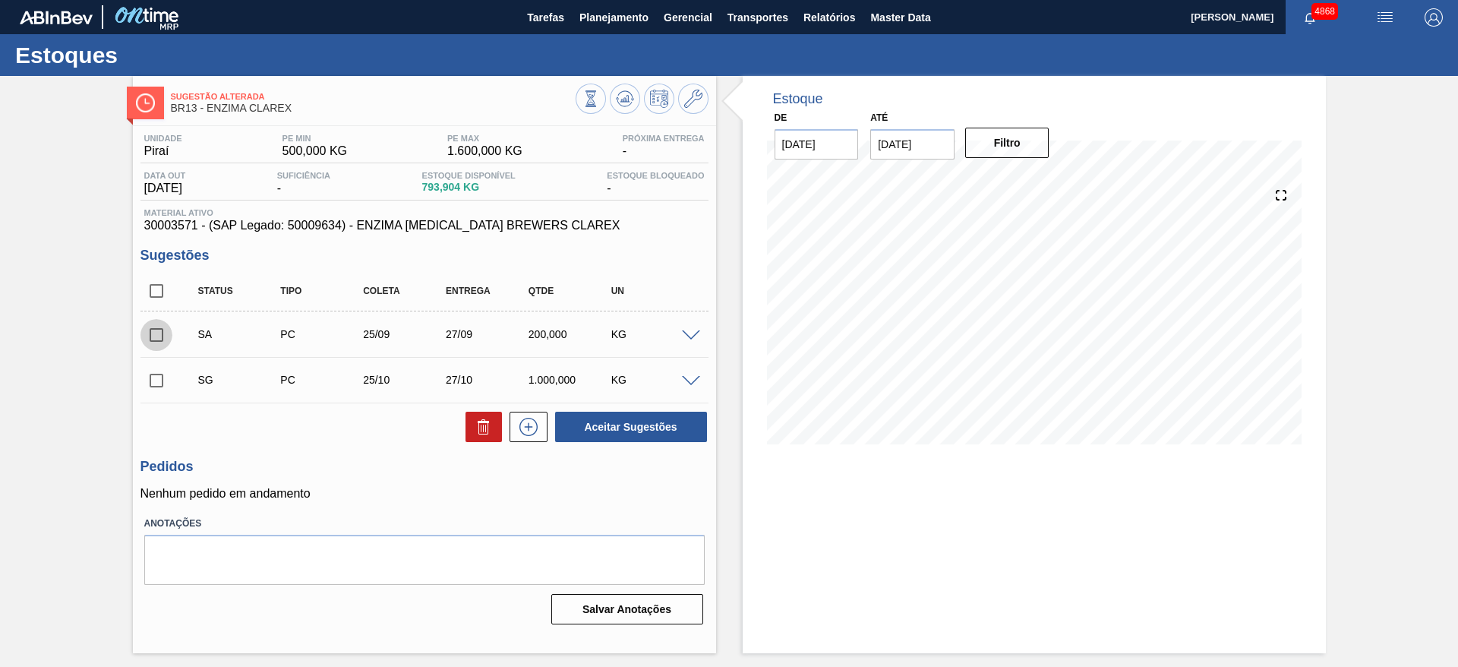
click at [157, 331] on input "checkbox" at bounding box center [156, 335] width 32 height 32
click at [621, 426] on button "Aceitar Sugestões" at bounding box center [631, 427] width 152 height 30
checkbox input "false"
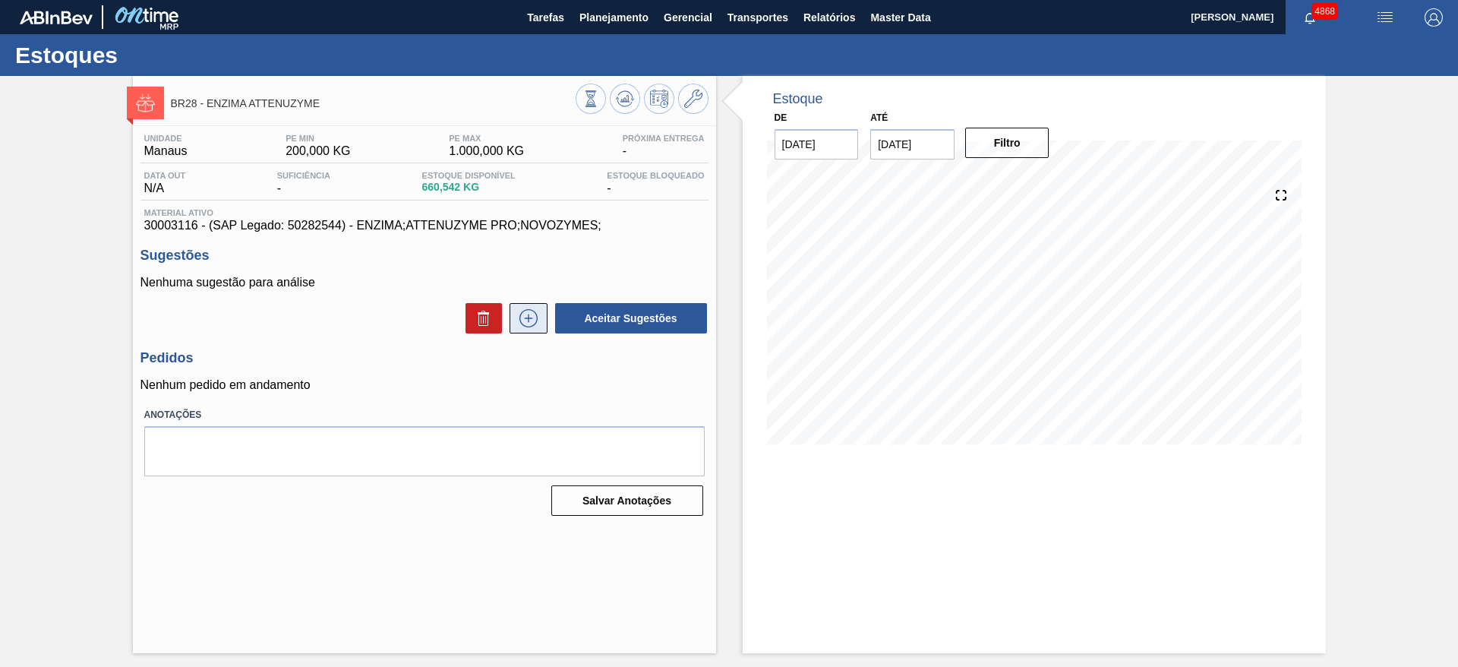
click at [532, 320] on icon at bounding box center [528, 318] width 24 height 18
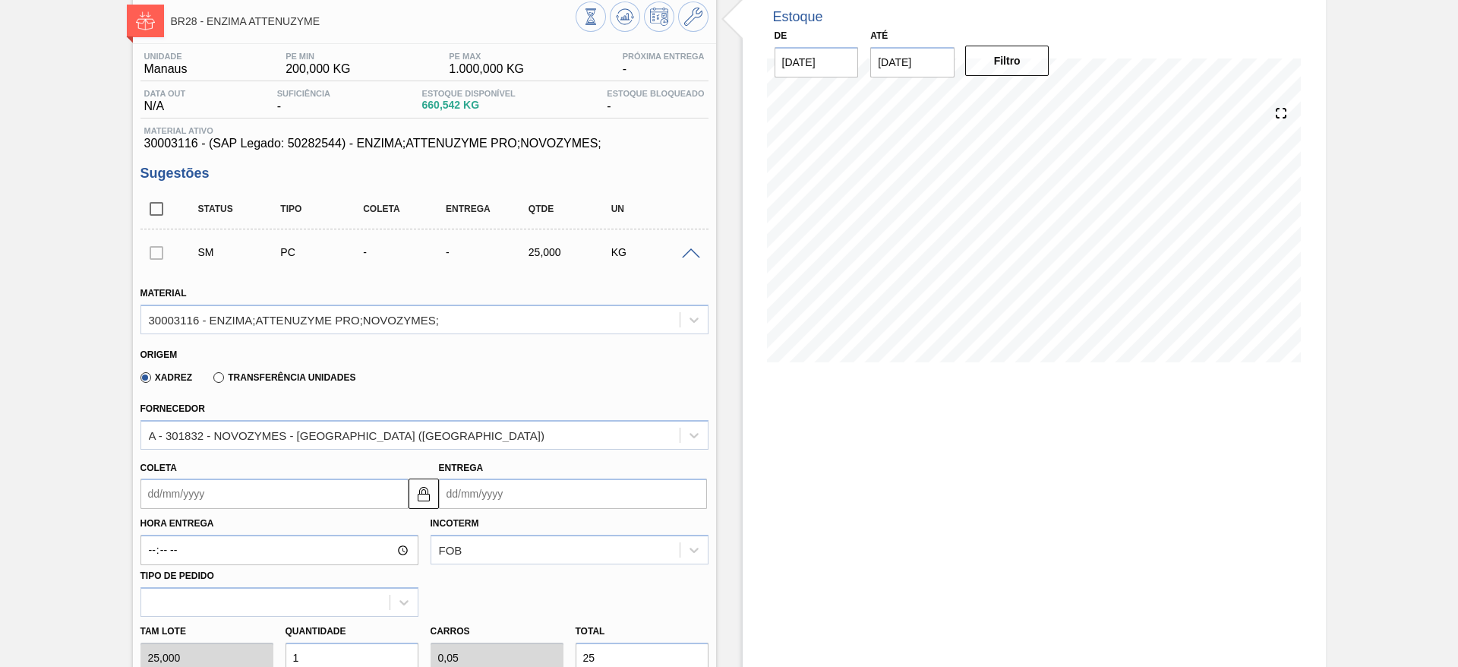
scroll to position [114, 0]
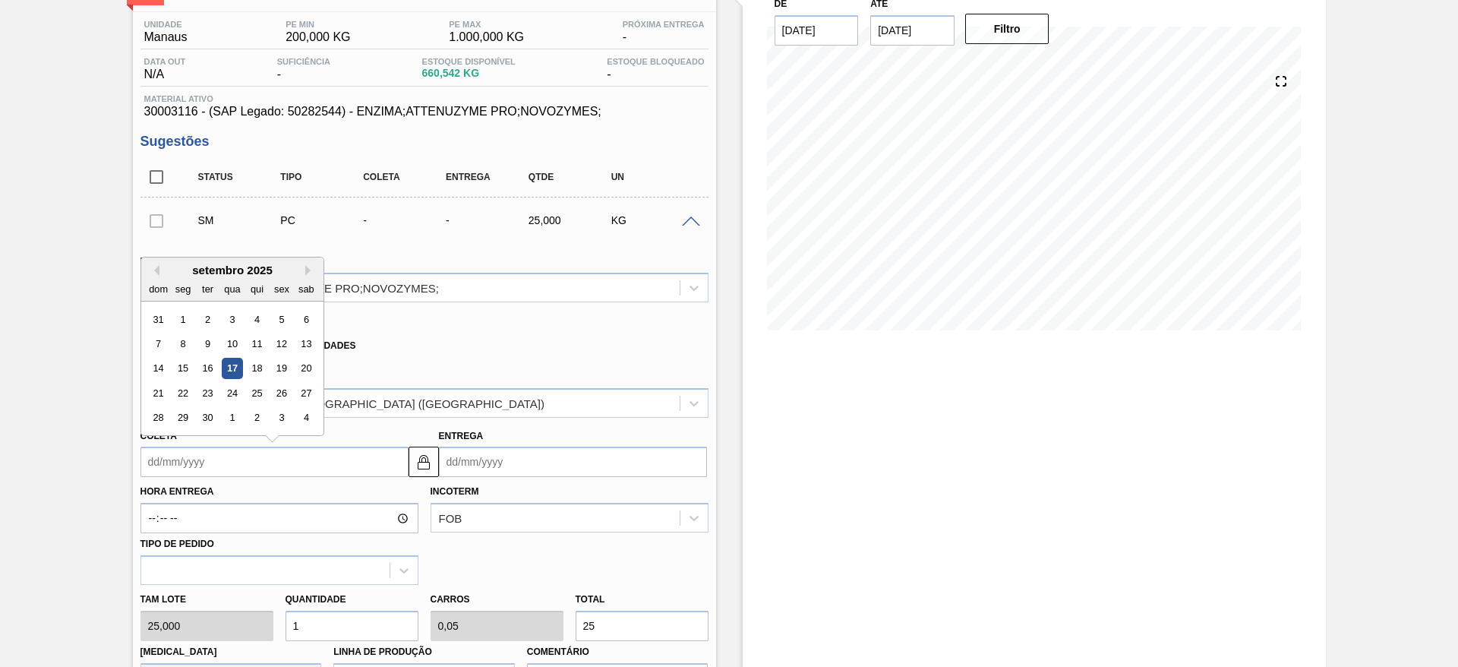
click at [267, 471] on input "Coleta" at bounding box center [274, 462] width 268 height 30
click at [254, 398] on div "25" at bounding box center [256, 393] width 21 height 21
type input "[DATE]"
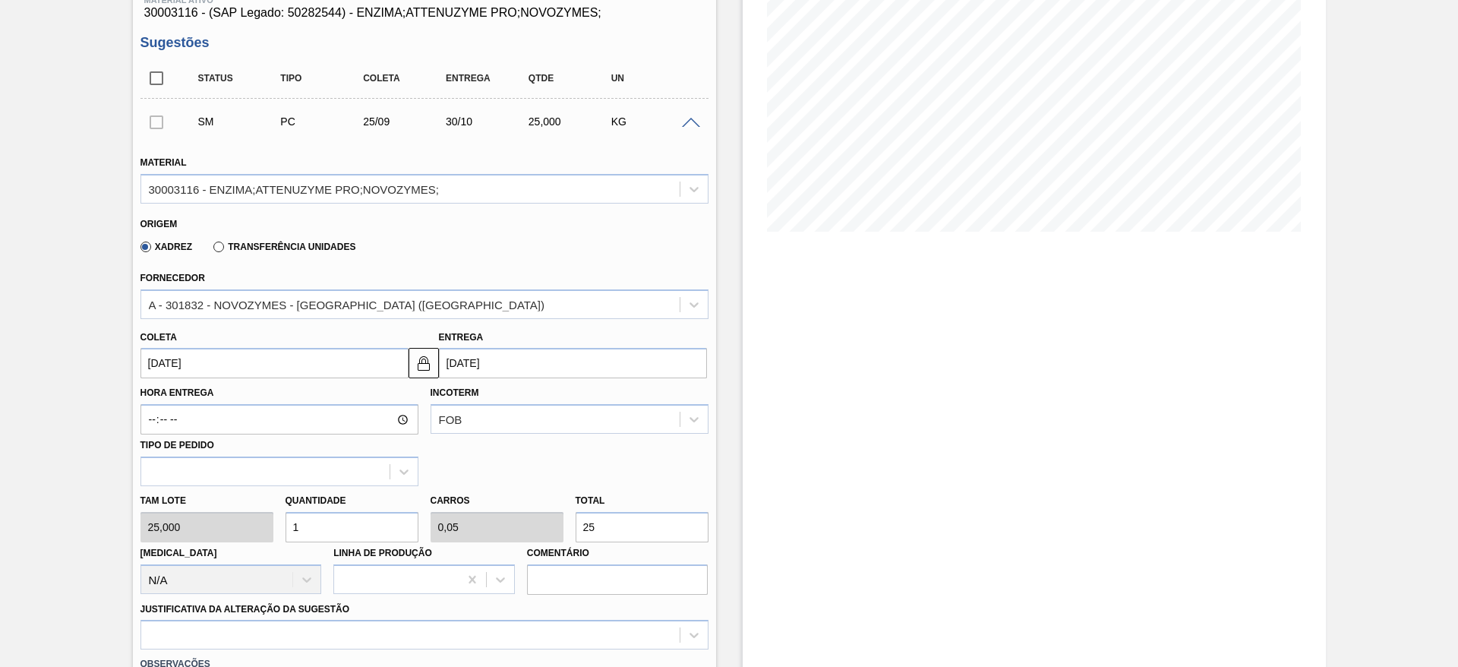
scroll to position [342, 0]
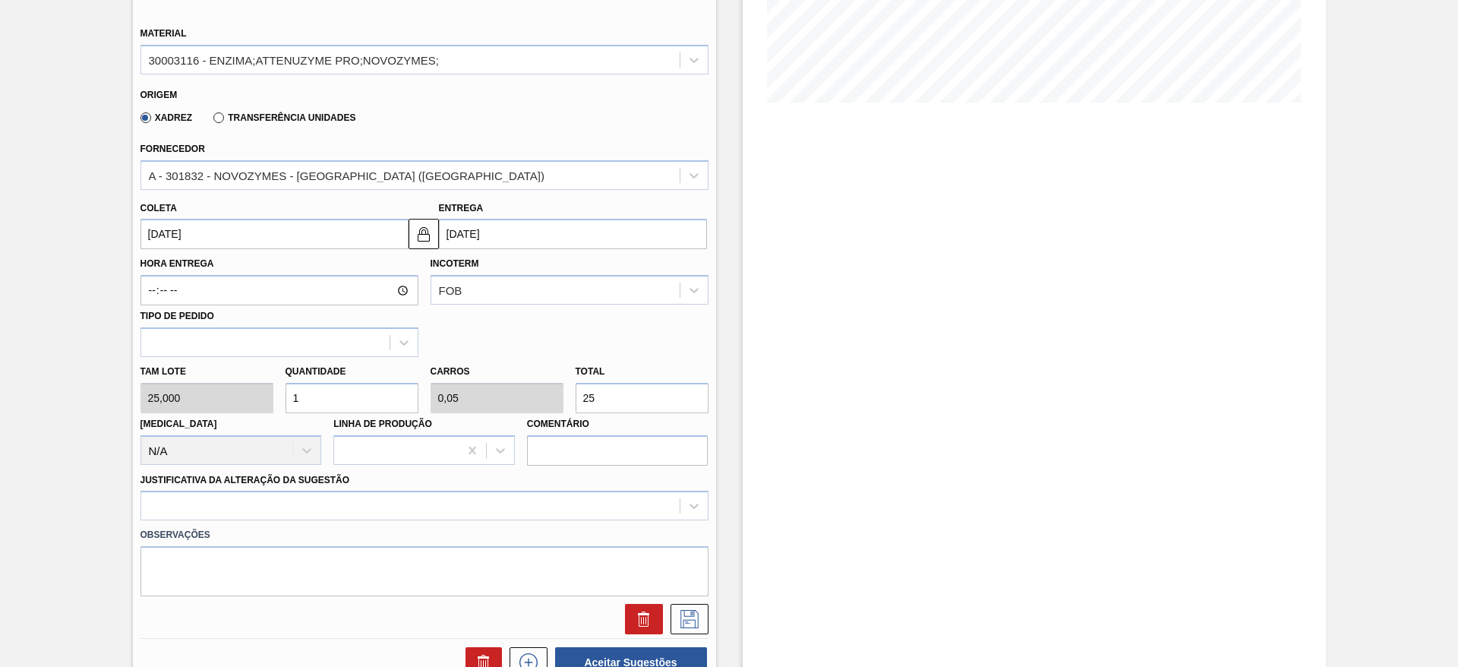
click at [270, 396] on div "Tam lote 25,000 Quantidade 1 Carros 0,05 Total 25 [MEDICAL_DATA] N/A Linha de P…" at bounding box center [424, 411] width 580 height 109
type input "10"
type input "0,5"
type input "250"
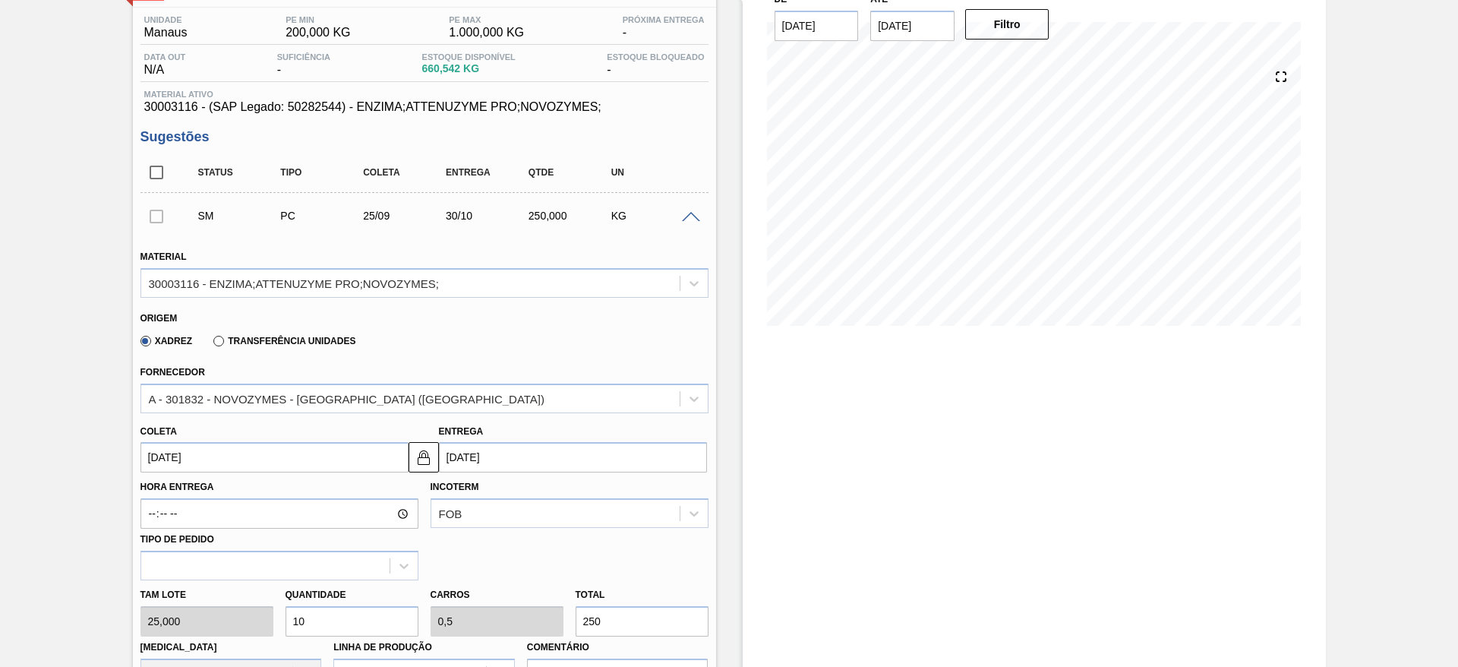
scroll to position [0, 0]
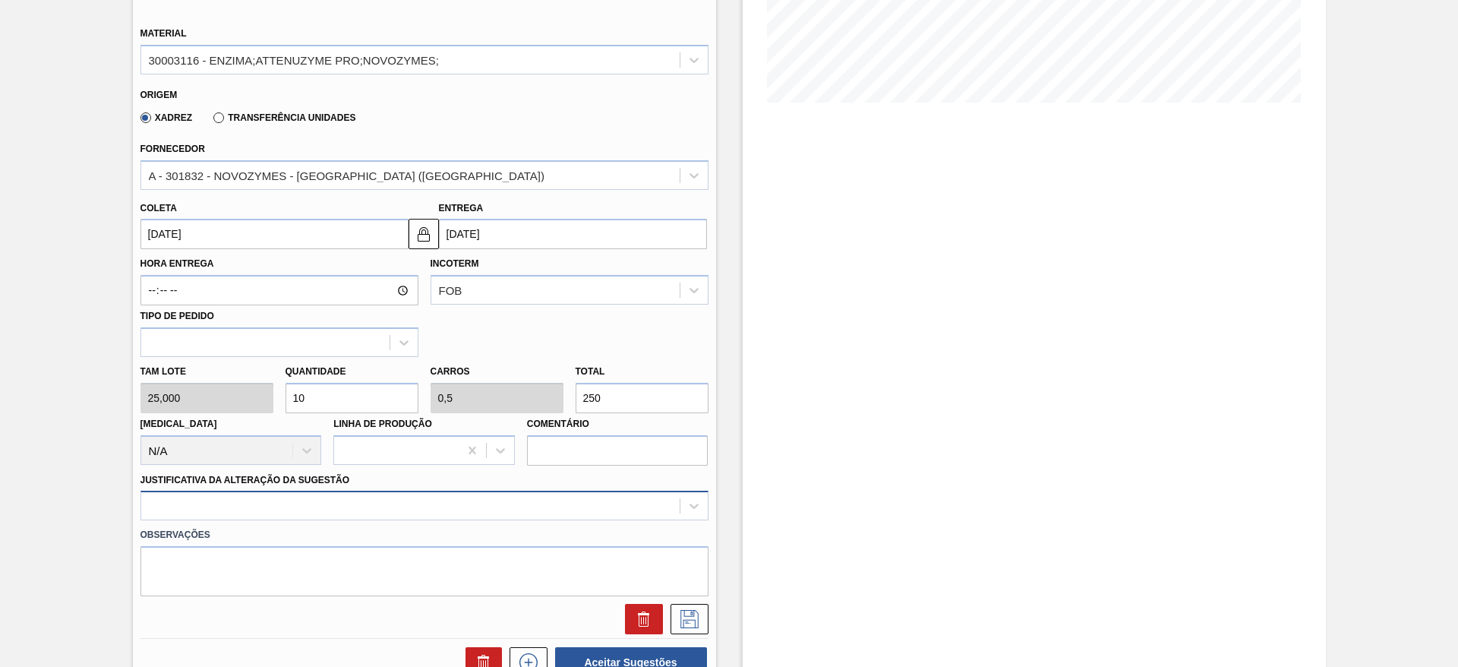
type input "10"
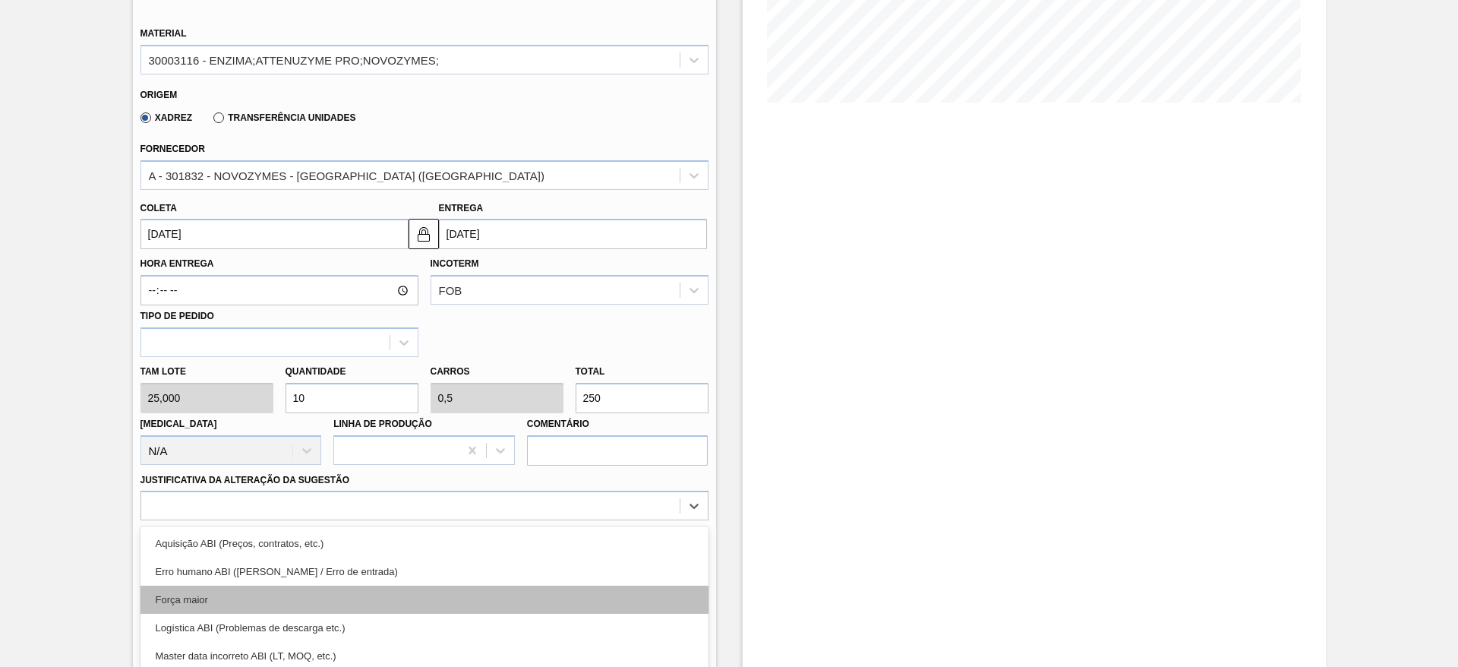
scroll to position [435, 0]
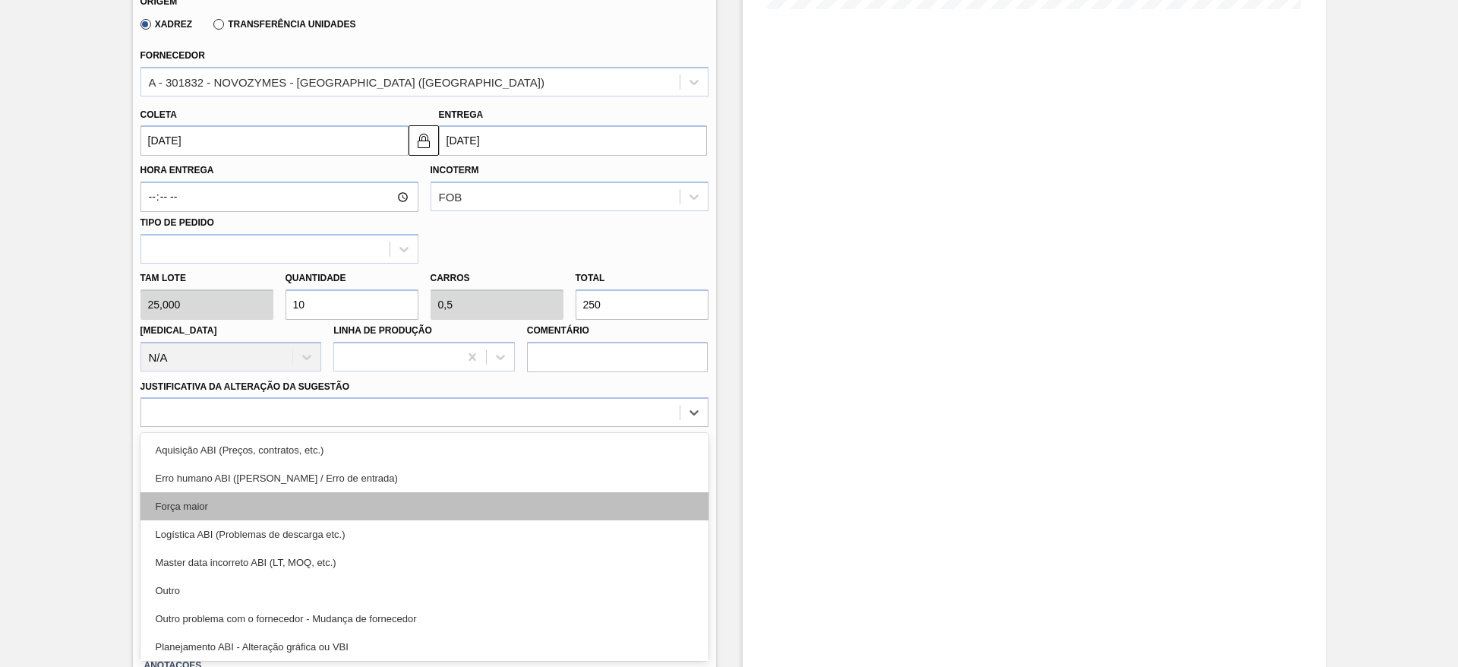
click at [347, 427] on div "option Aquisição ABI (Preços, contratos, etc.) focused, 1 of 18. 18 results ava…" at bounding box center [424, 412] width 568 height 30
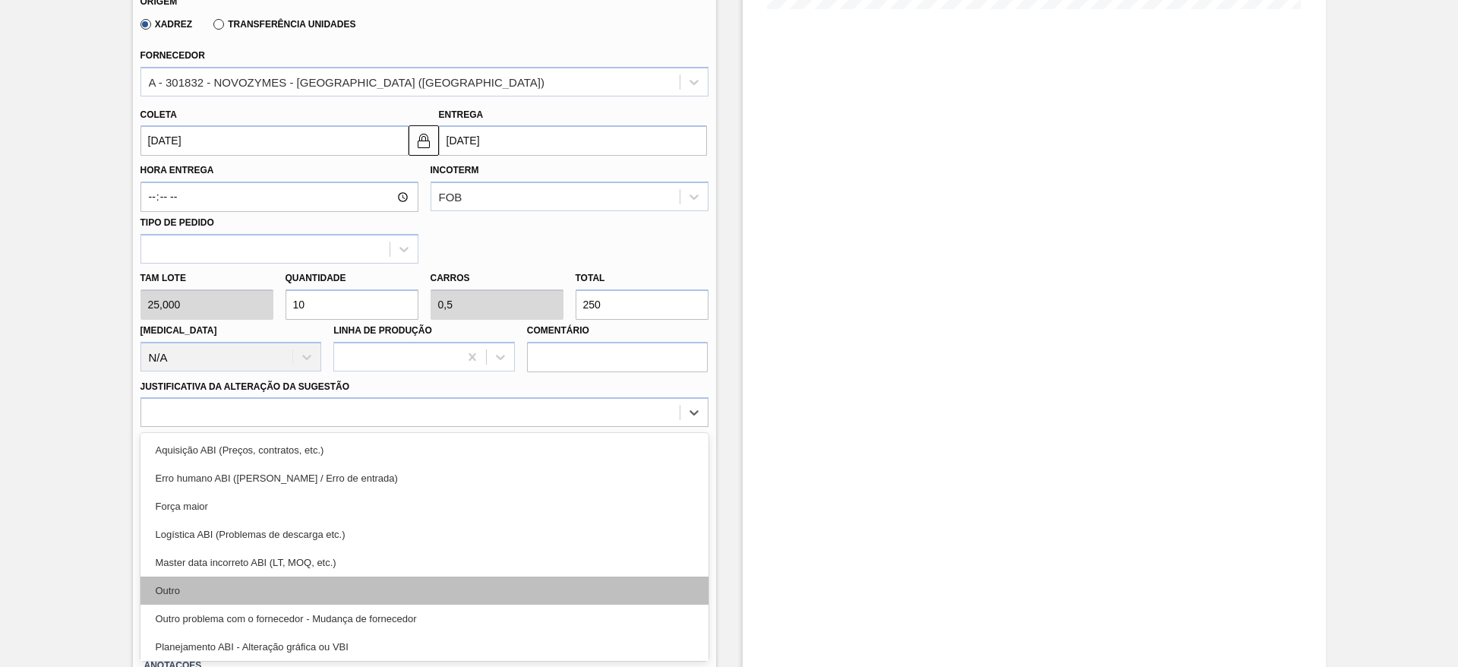
click at [265, 578] on div "Outro" at bounding box center [424, 590] width 568 height 28
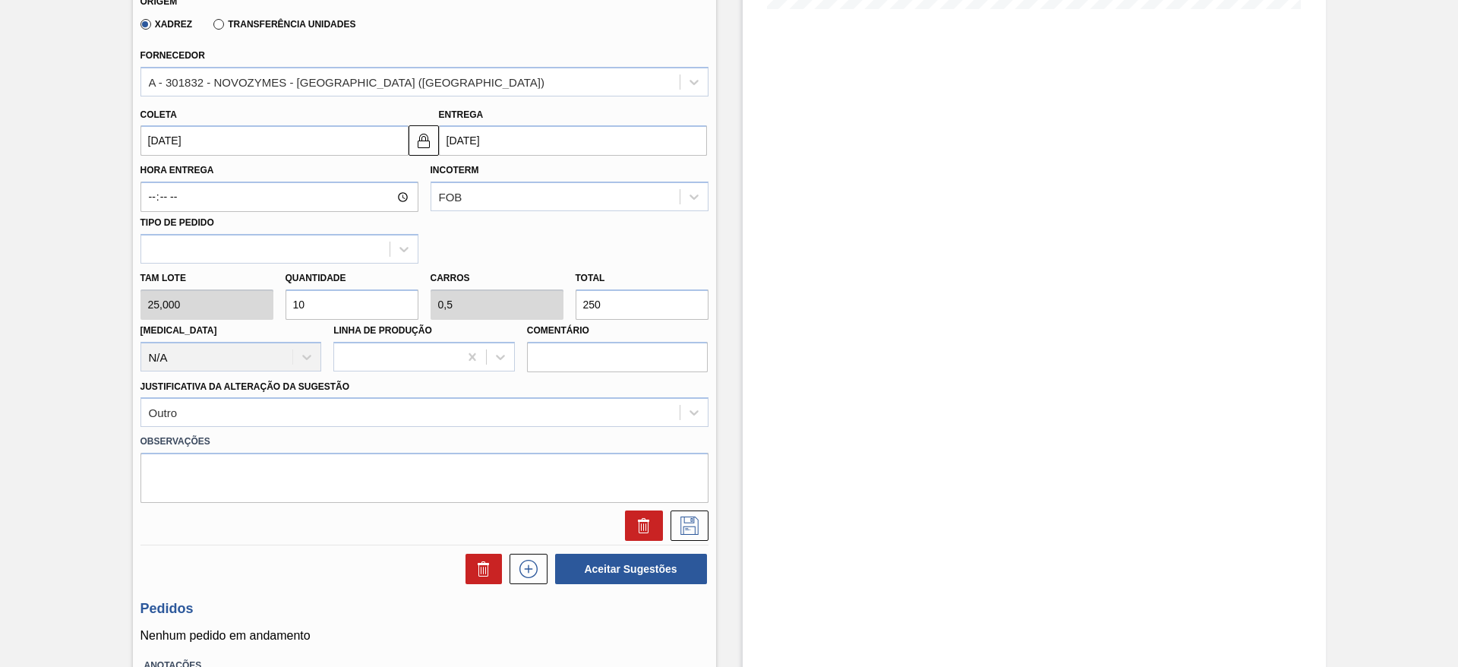
click at [707, 524] on div at bounding box center [424, 525] width 580 height 30
click at [691, 522] on icon at bounding box center [689, 525] width 18 height 18
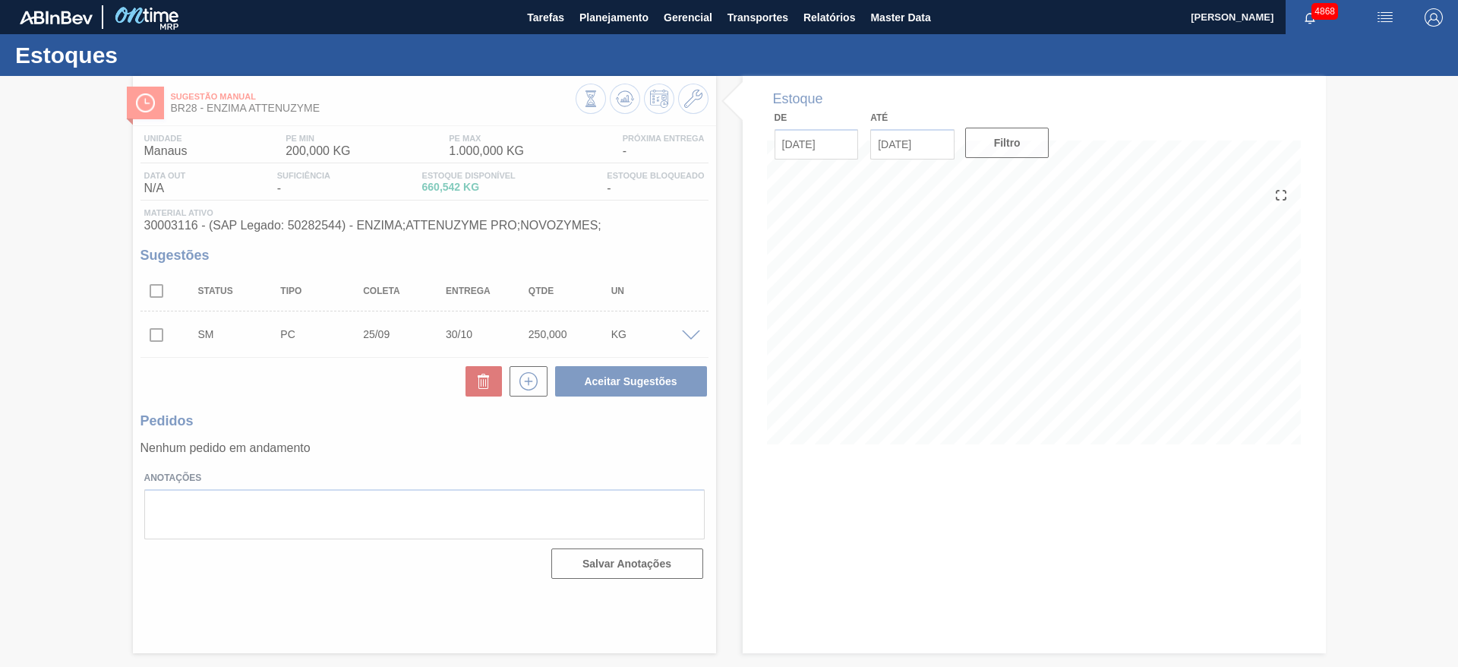
scroll to position [0, 0]
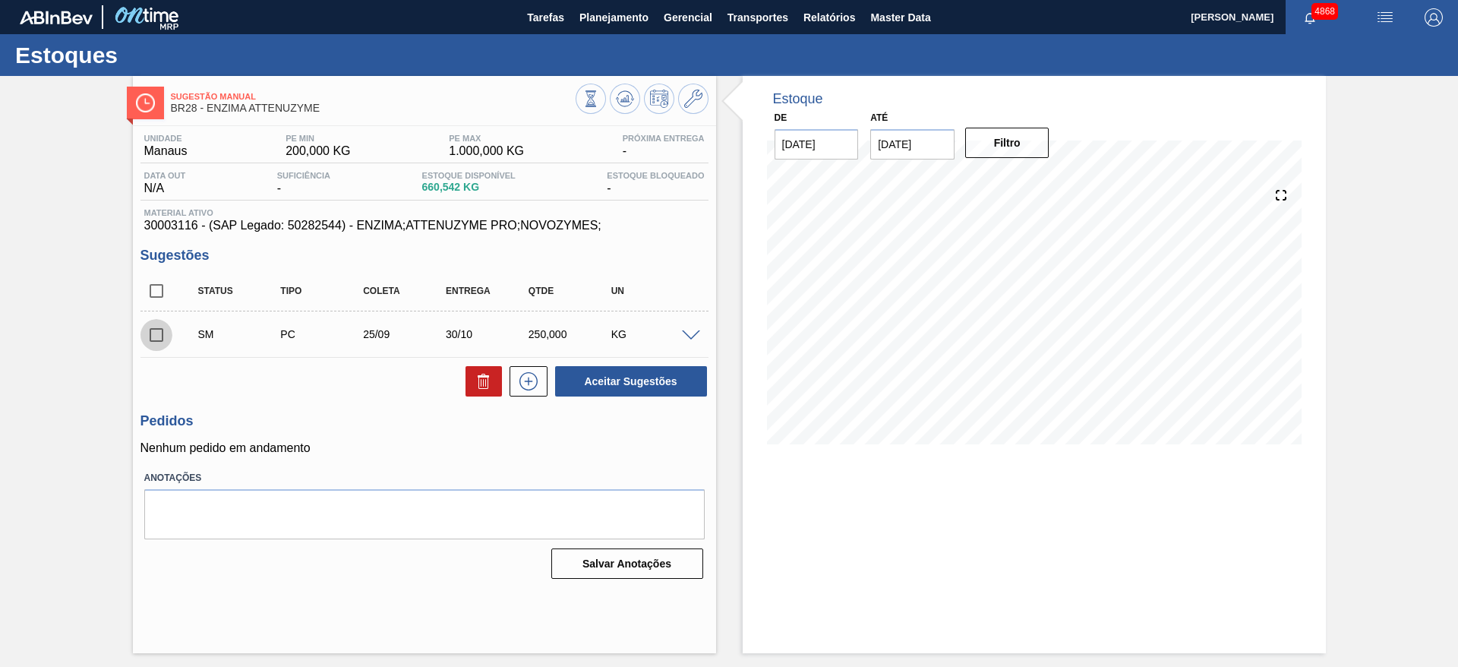
click at [151, 323] on input "checkbox" at bounding box center [156, 335] width 32 height 32
click at [659, 377] on button "Aceitar Sugestões" at bounding box center [631, 381] width 152 height 30
checkbox input "false"
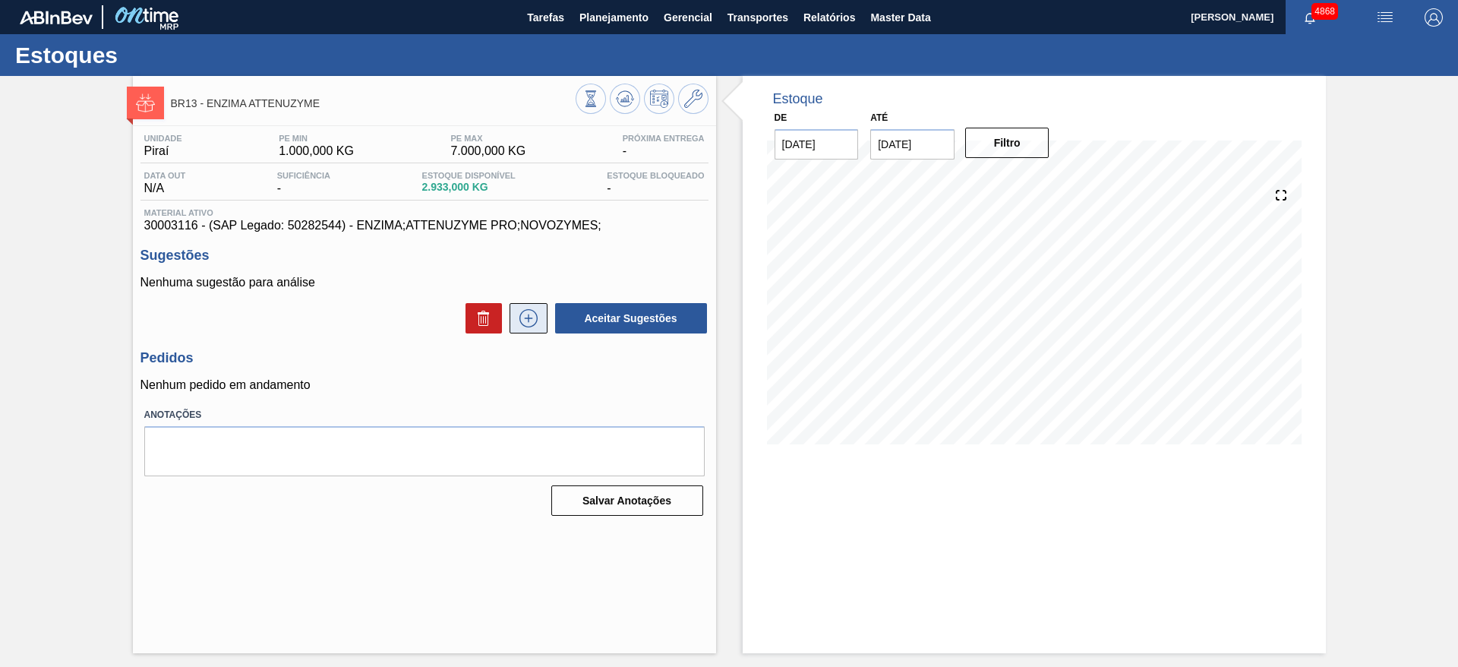
click at [514, 311] on button at bounding box center [529, 318] width 38 height 30
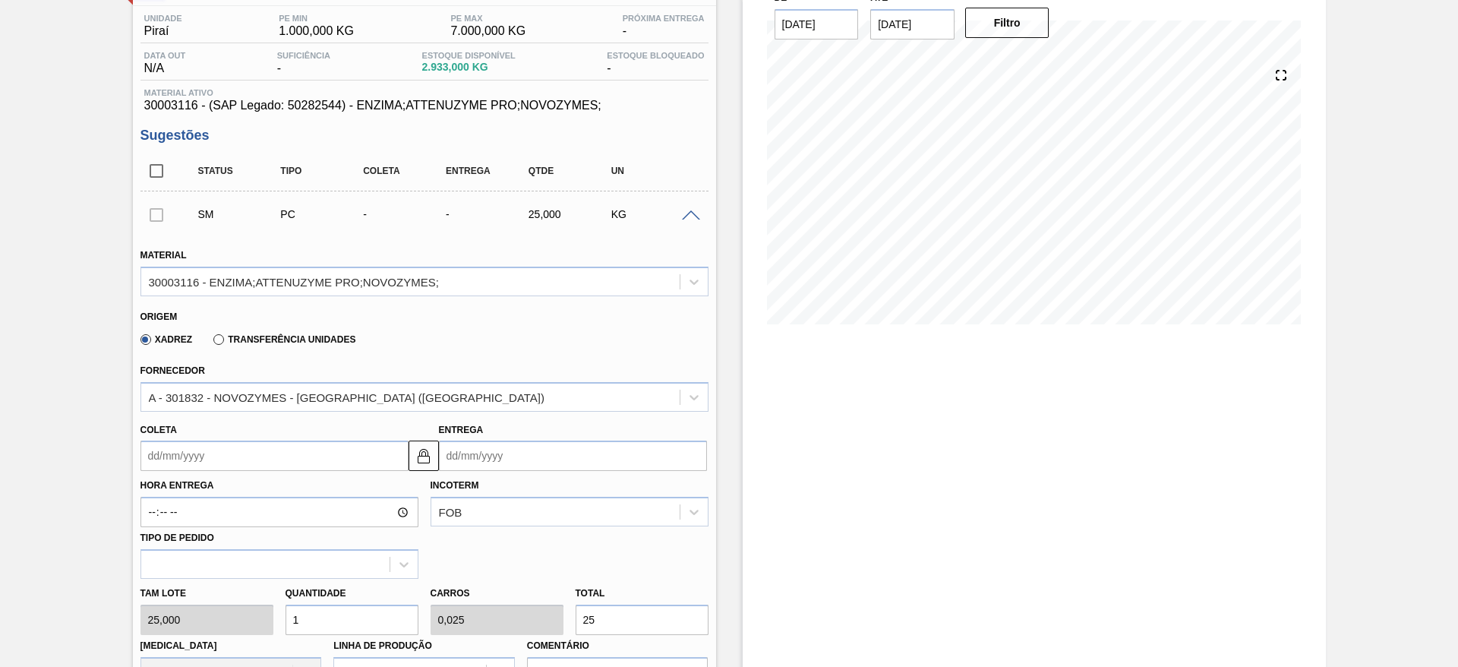
scroll to position [228, 0]
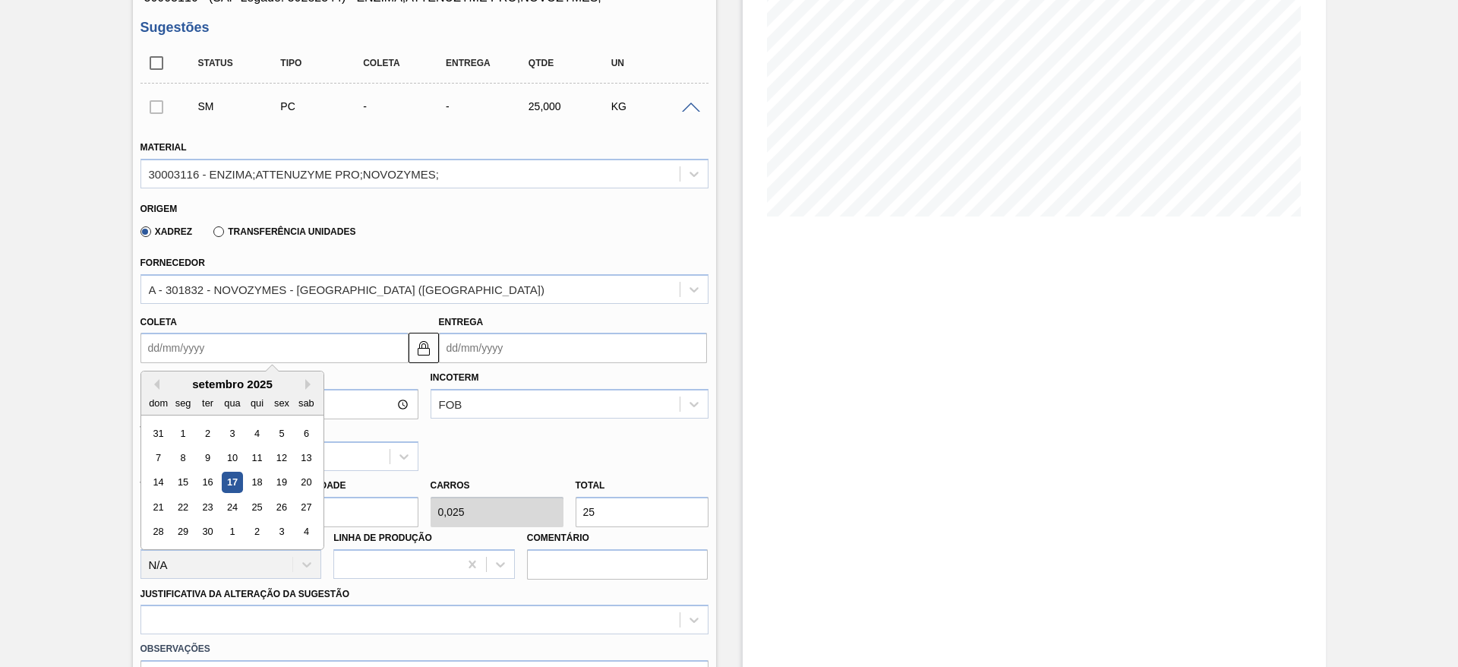
click at [207, 349] on input "Coleta" at bounding box center [274, 348] width 268 height 30
click at [259, 506] on div "25" at bounding box center [256, 507] width 21 height 21
type input "[DATE]"
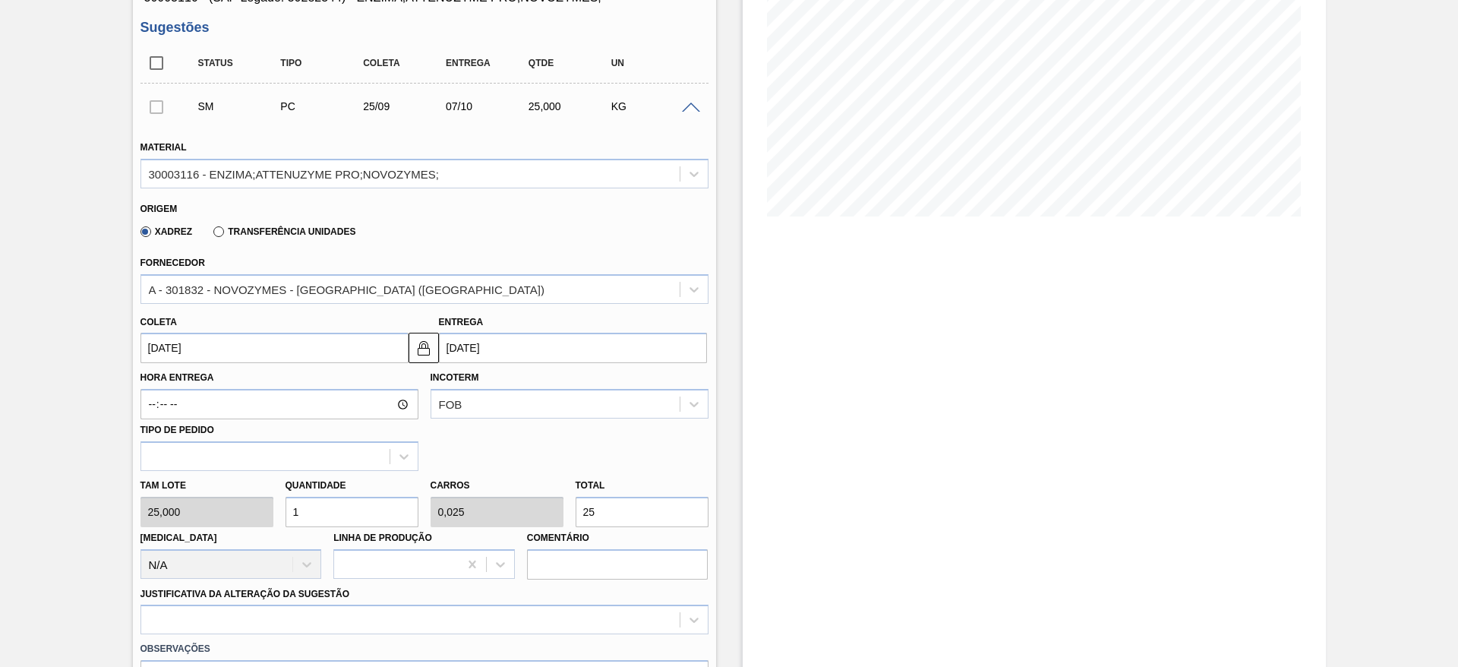
click at [252, 517] on div "Tam lote 25,000 Quantidade 1 Carros 0,025 Total 25 [MEDICAL_DATA] N/A Linha de …" at bounding box center [424, 525] width 580 height 109
type input "6"
type input "0,15"
type input "150"
drag, startPoint x: 282, startPoint y: 507, endPoint x: 314, endPoint y: 510, distance: 32.1
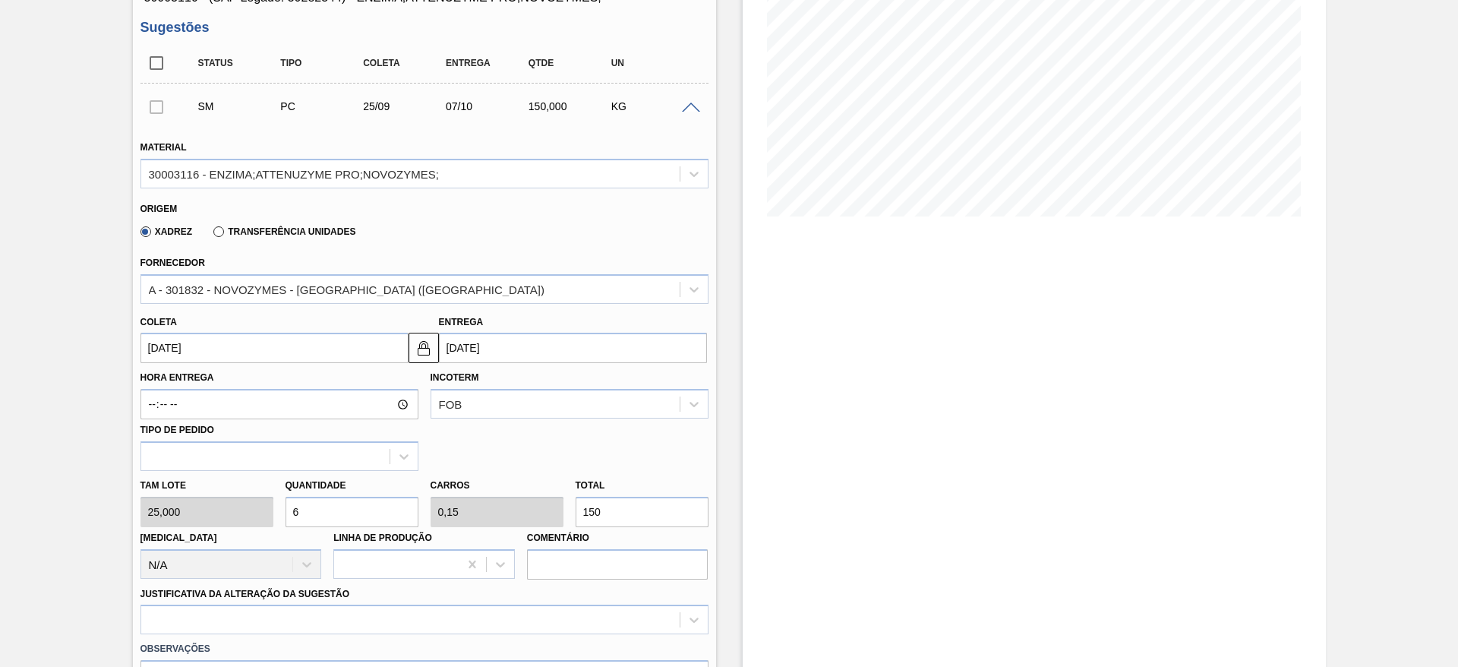
click at [314, 510] on input "6" at bounding box center [352, 512] width 133 height 30
type input "1"
type input "0,025"
type input "25"
type input "12"
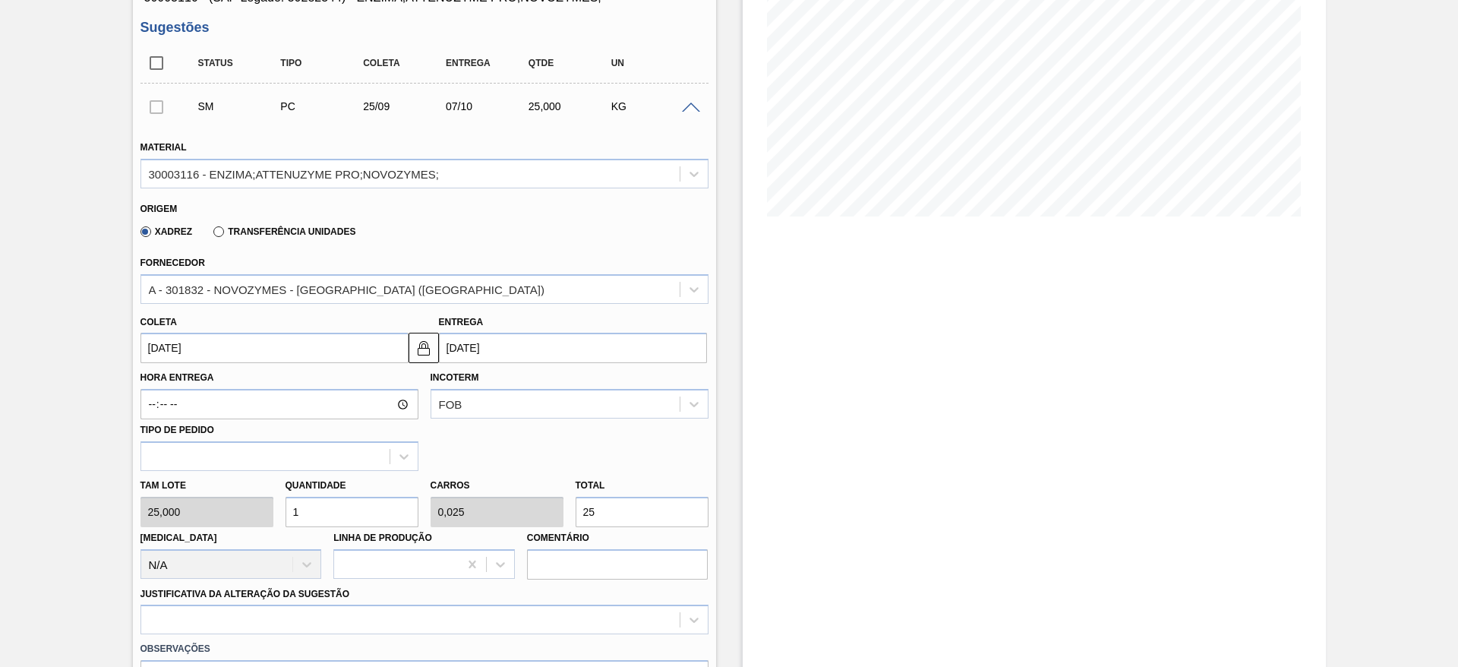
type input "0,3"
type input "300"
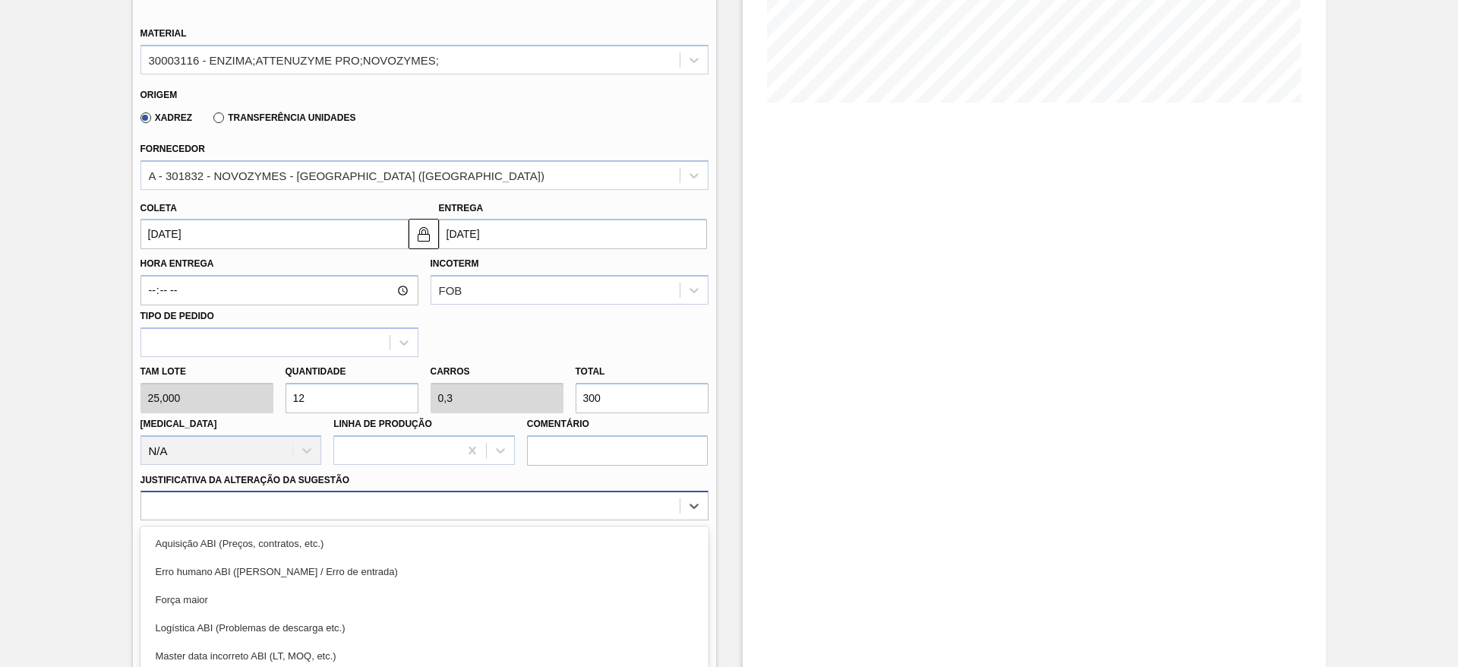
click at [352, 510] on div "option Força maior focused, 3 of 18. 18 results available. Use Up and Down to c…" at bounding box center [424, 506] width 568 height 30
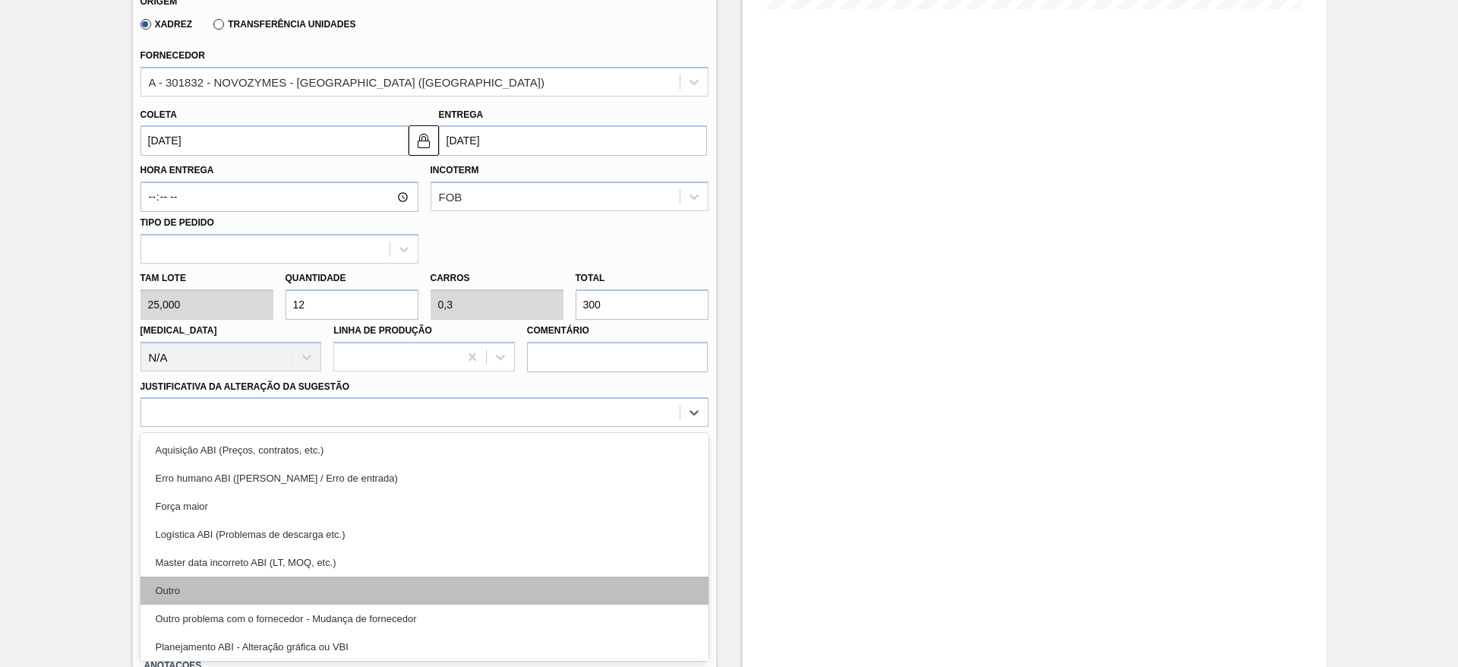
click at [357, 587] on div "Outro" at bounding box center [424, 590] width 568 height 28
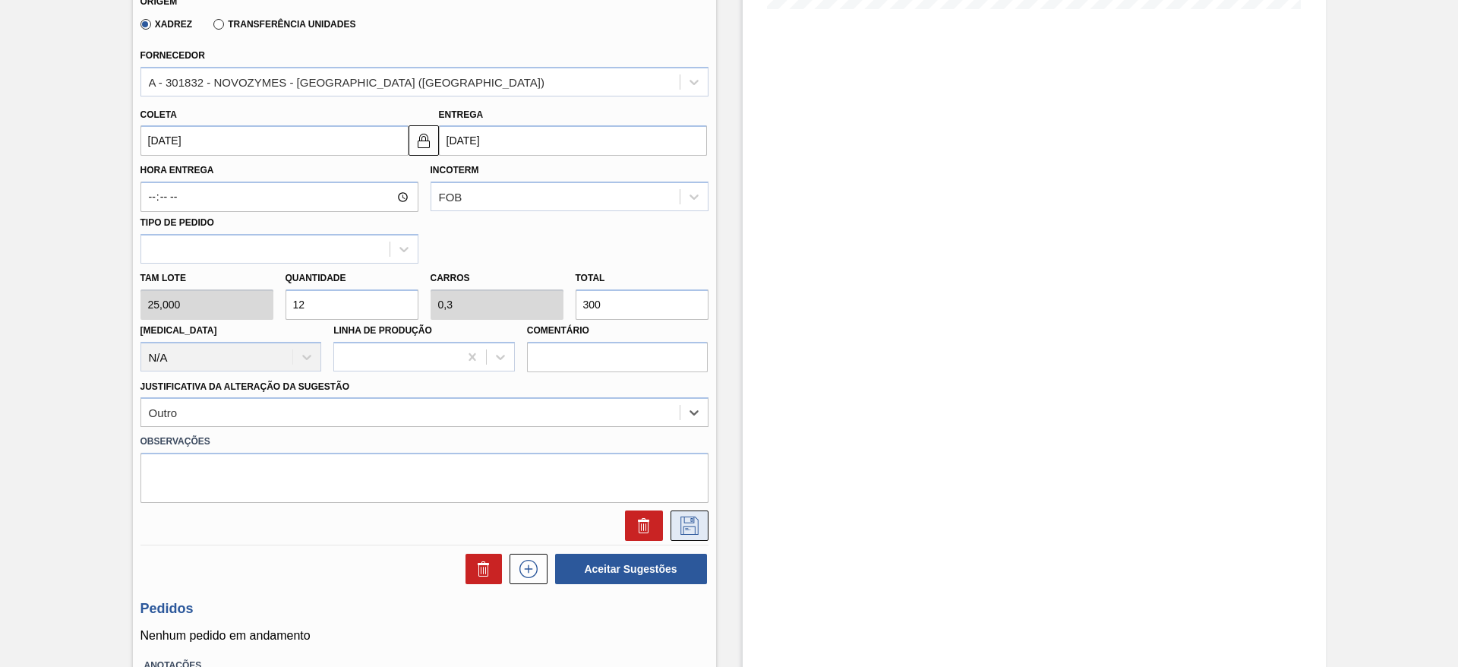
click at [694, 520] on icon at bounding box center [689, 525] width 24 height 18
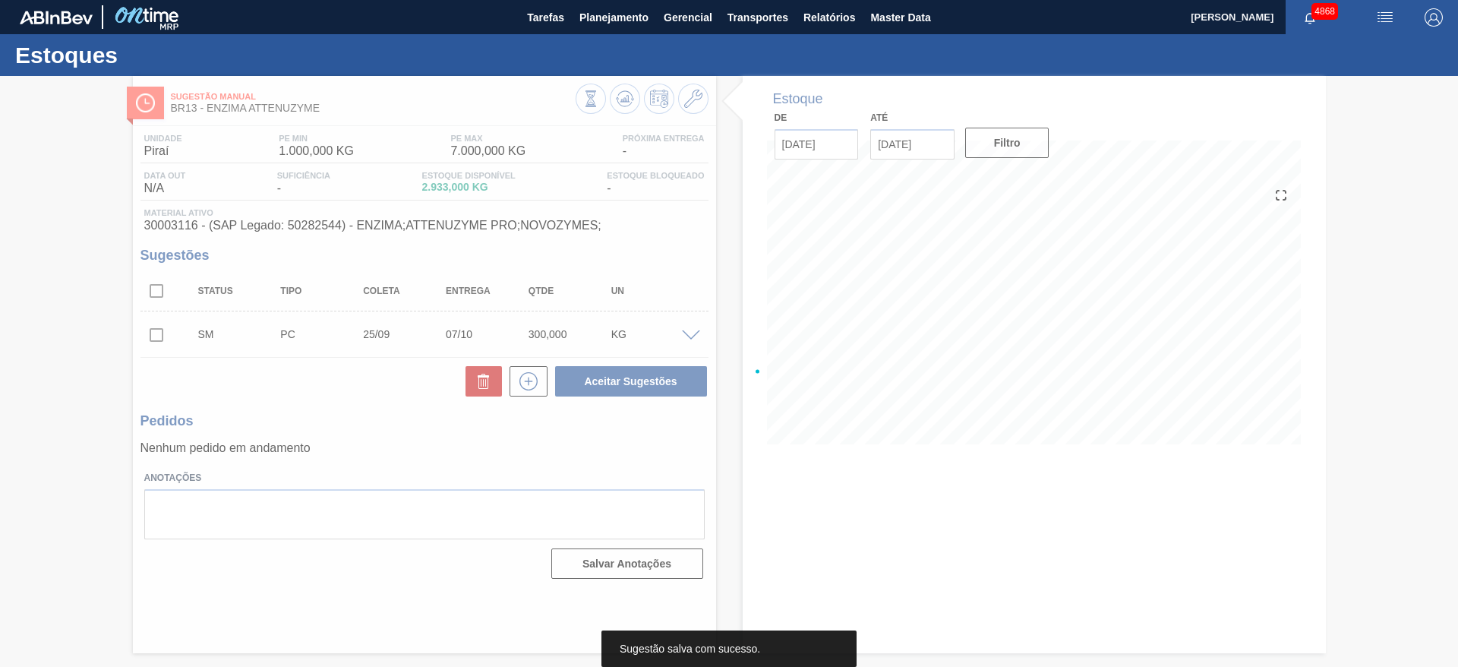
scroll to position [0, 0]
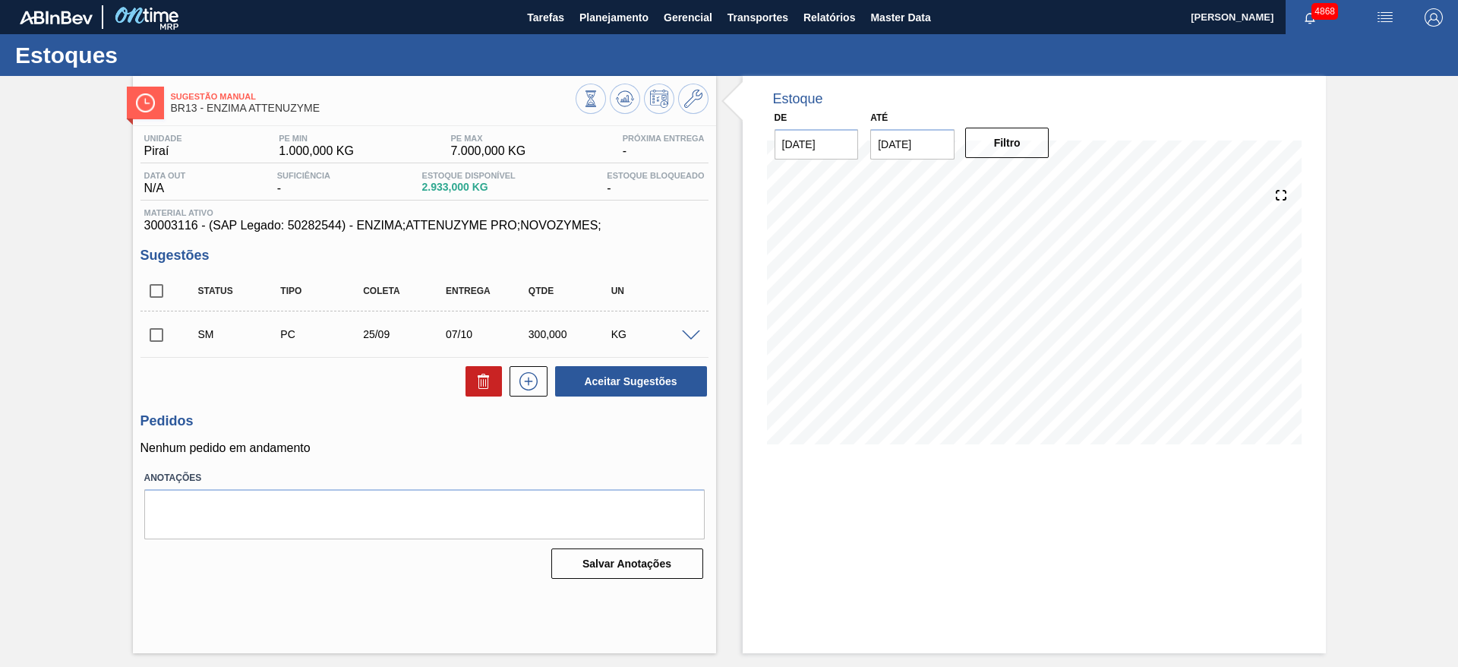
click at [698, 331] on span at bounding box center [691, 335] width 18 height 11
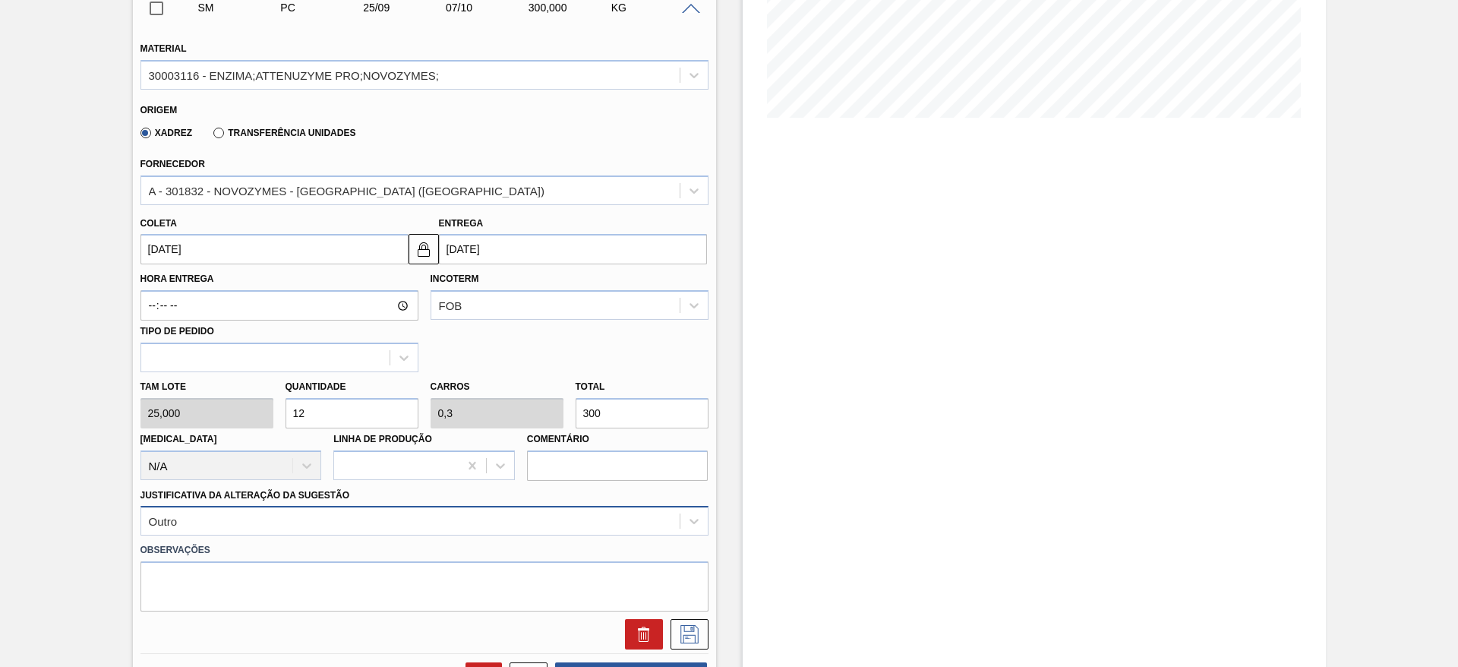
scroll to position [342, 0]
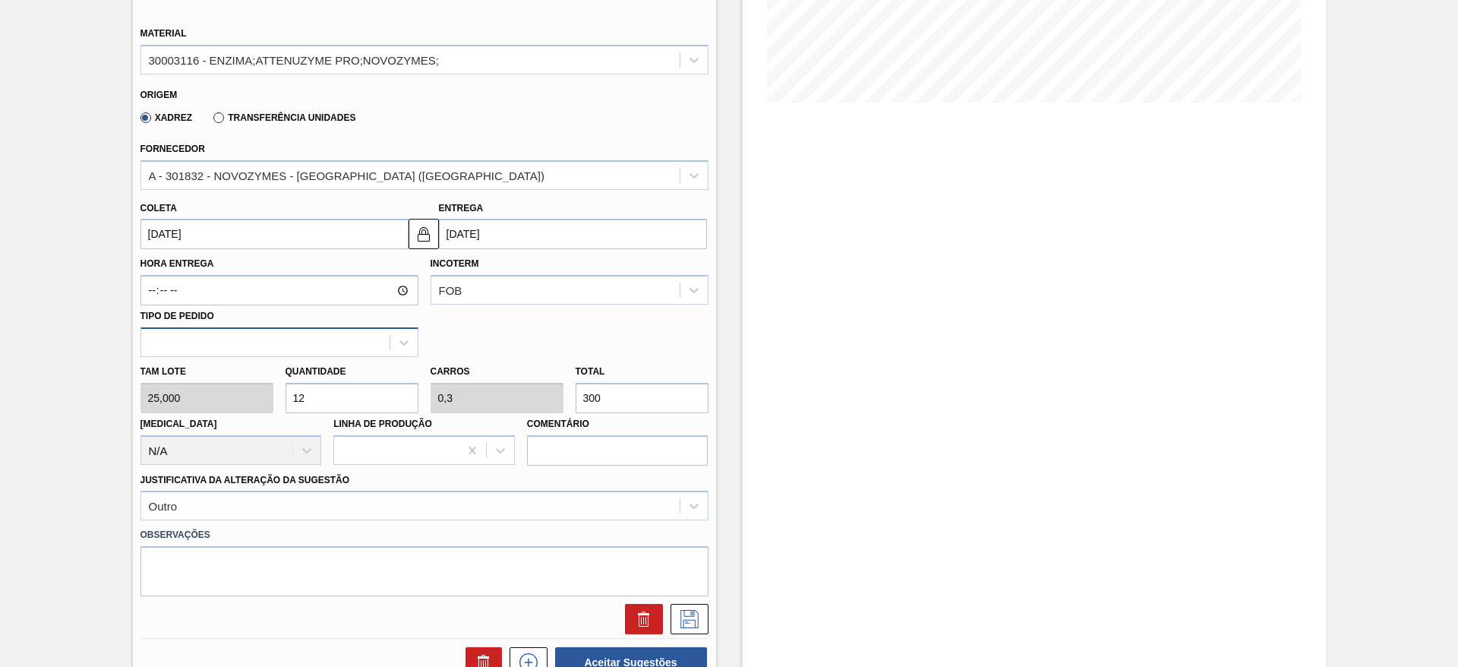
drag, startPoint x: 323, startPoint y: 393, endPoint x: 184, endPoint y: 352, distance: 145.6
click at [184, 352] on div "Material 30003116 - ENZIMA;ATTENUZYME PRO;NOVOZYMES; Origem Xadrez Transferênci…" at bounding box center [424, 322] width 568 height 623
type input "2"
type input "0,05"
type input "50"
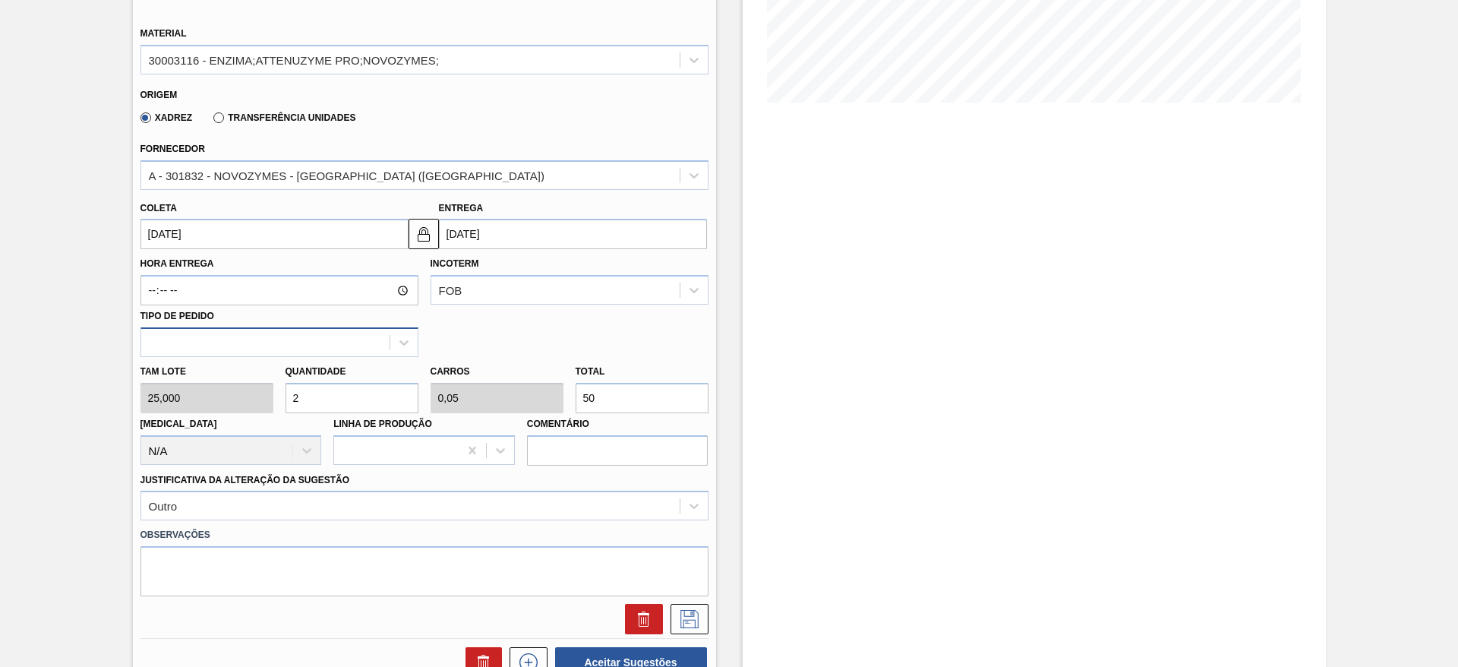
type input "20"
type input "0,5"
type input "500"
click at [696, 625] on icon at bounding box center [689, 619] width 24 height 18
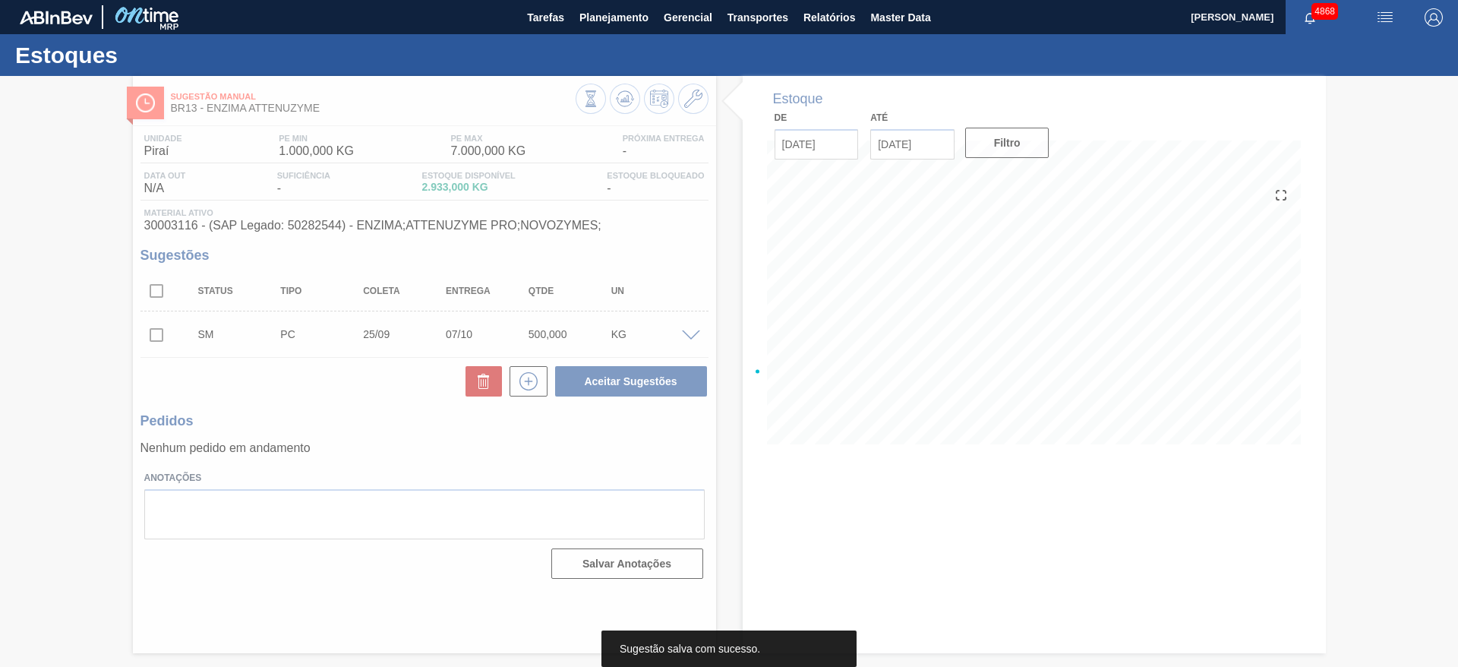
scroll to position [0, 0]
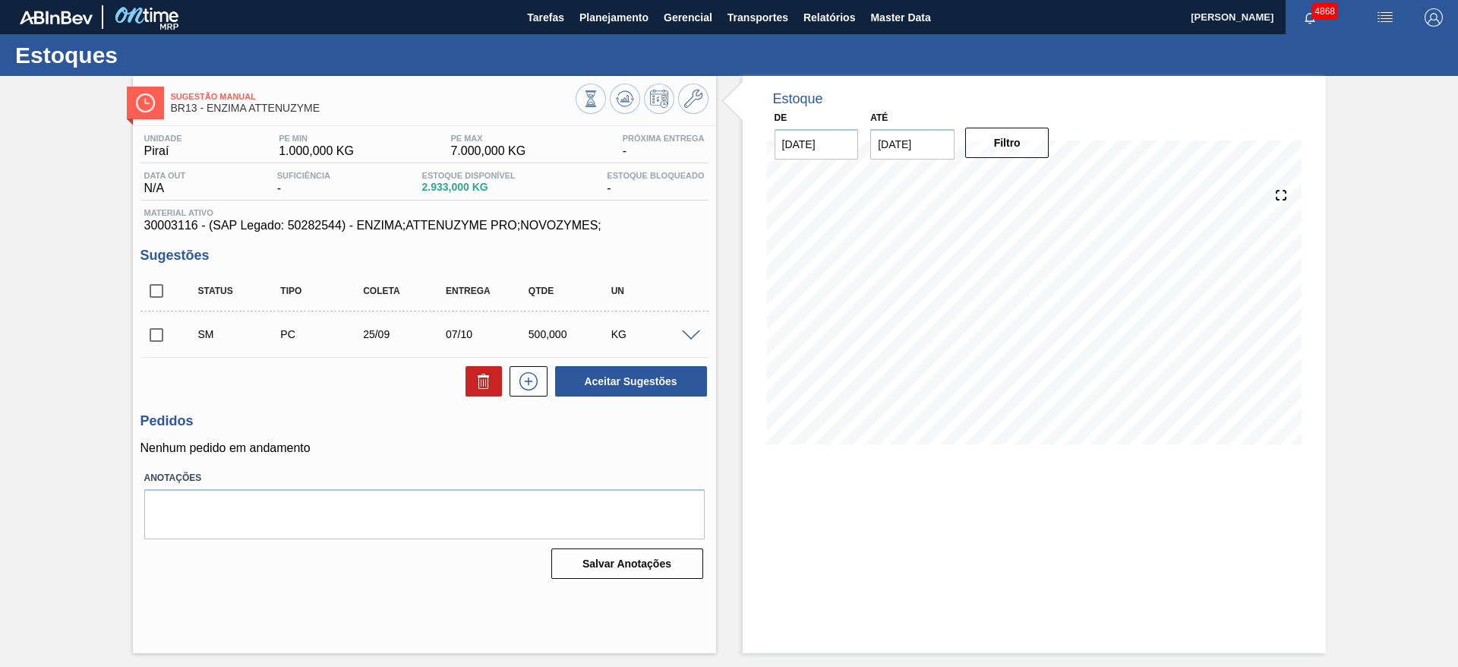
click at [692, 335] on span at bounding box center [691, 335] width 18 height 11
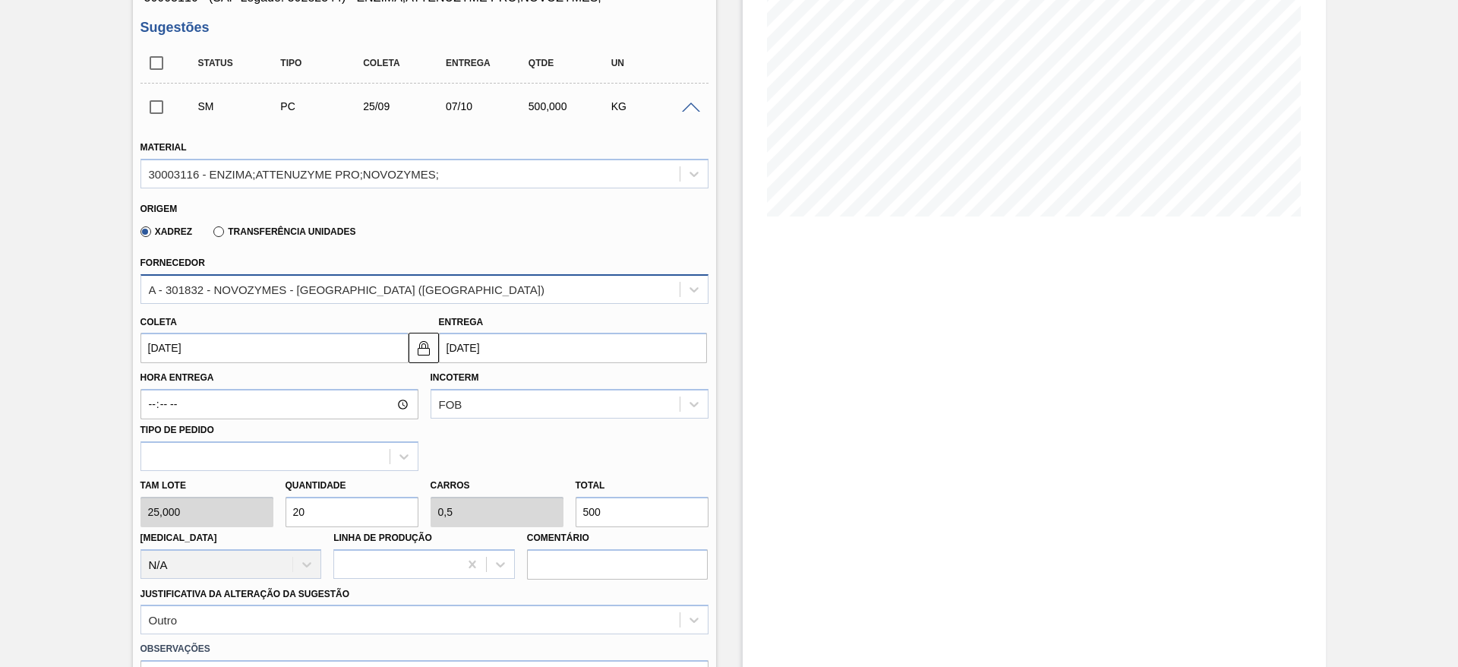
scroll to position [342, 0]
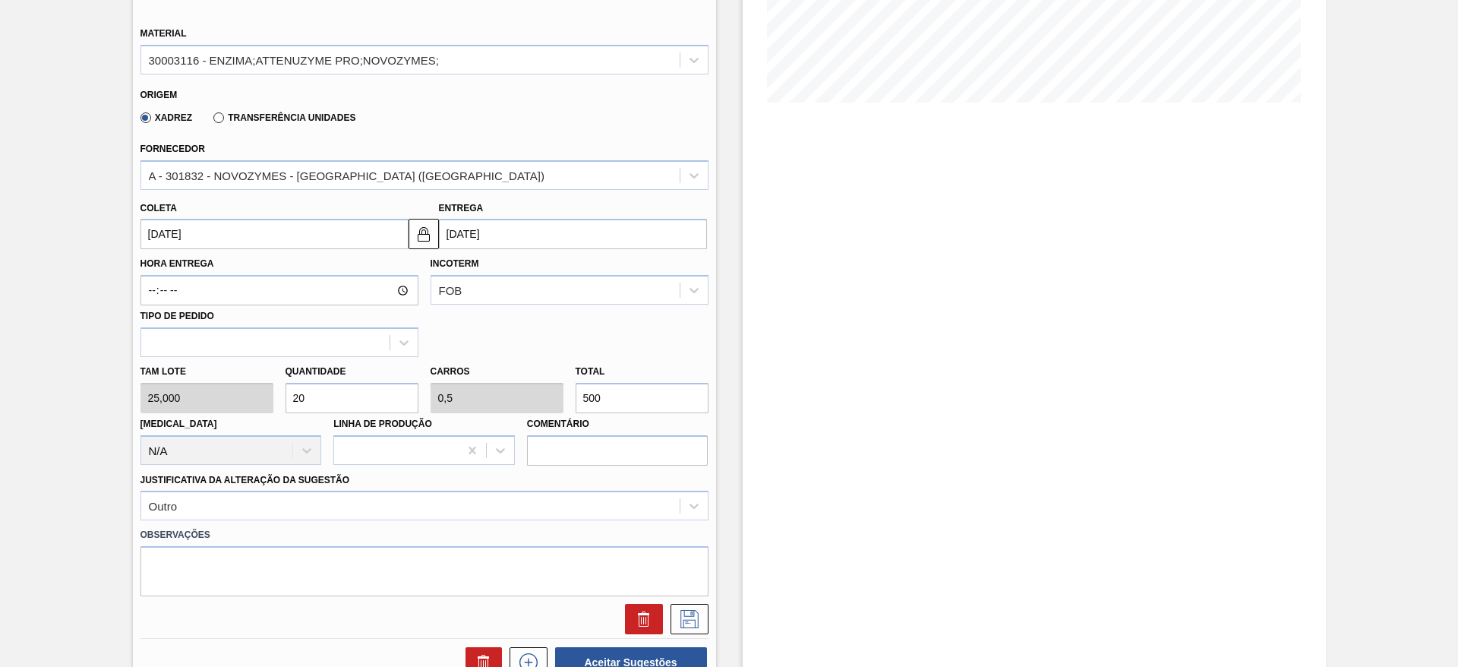
drag, startPoint x: 322, startPoint y: 398, endPoint x: 282, endPoint y: 389, distance: 41.3
click at [282, 389] on div "Quantidade 20" at bounding box center [351, 387] width 145 height 52
drag, startPoint x: 609, startPoint y: 392, endPoint x: 573, endPoint y: 387, distance: 36.8
click at [573, 387] on div "Total 500" at bounding box center [642, 387] width 145 height 52
type input "0,04"
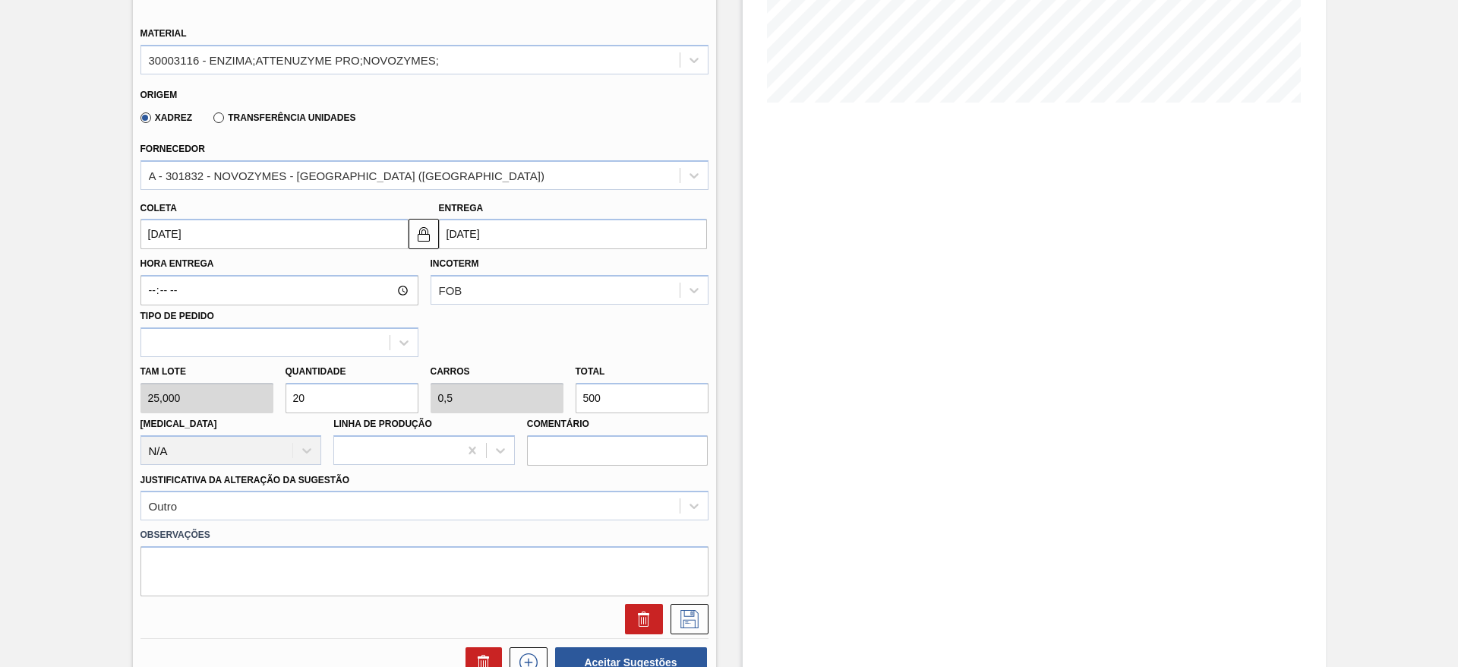
type input "0,001"
type input "1"
type input "0,4"
type input "0,01"
type input "10"
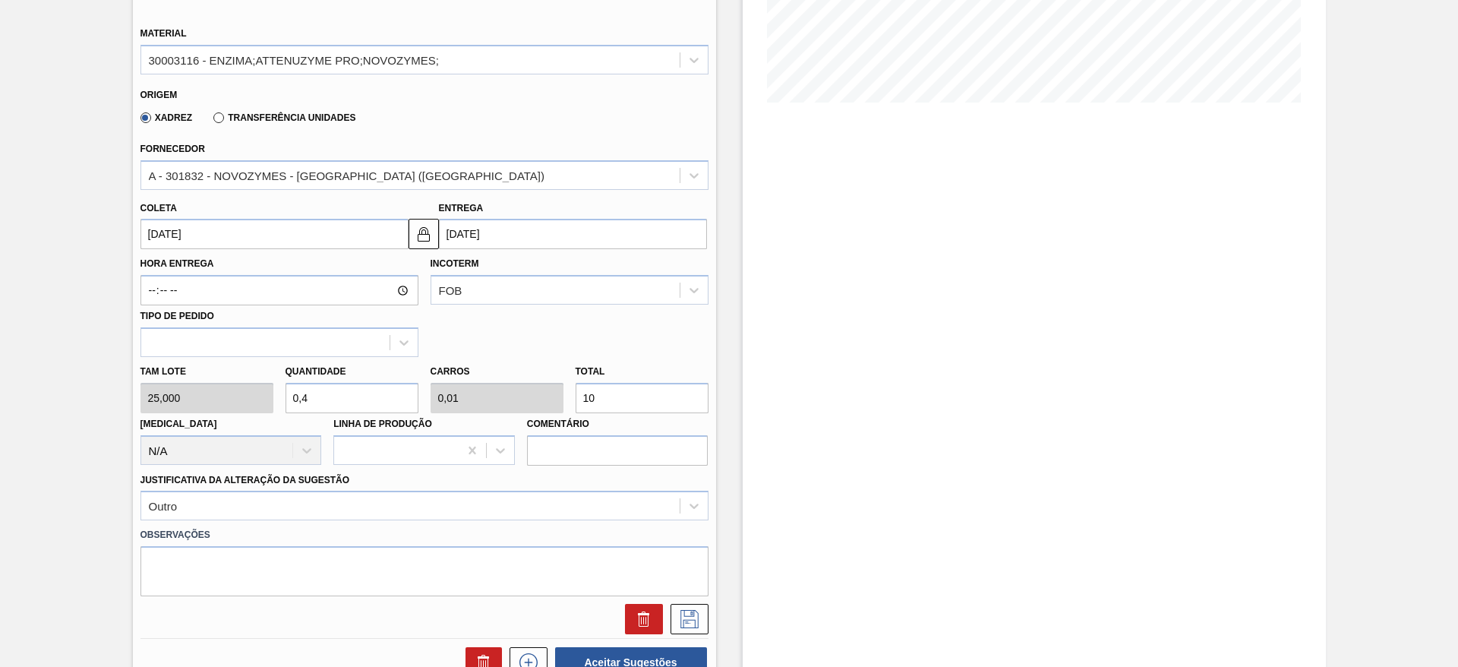
type input "4"
type input "0,1"
type input "100"
type input "40"
type input "1"
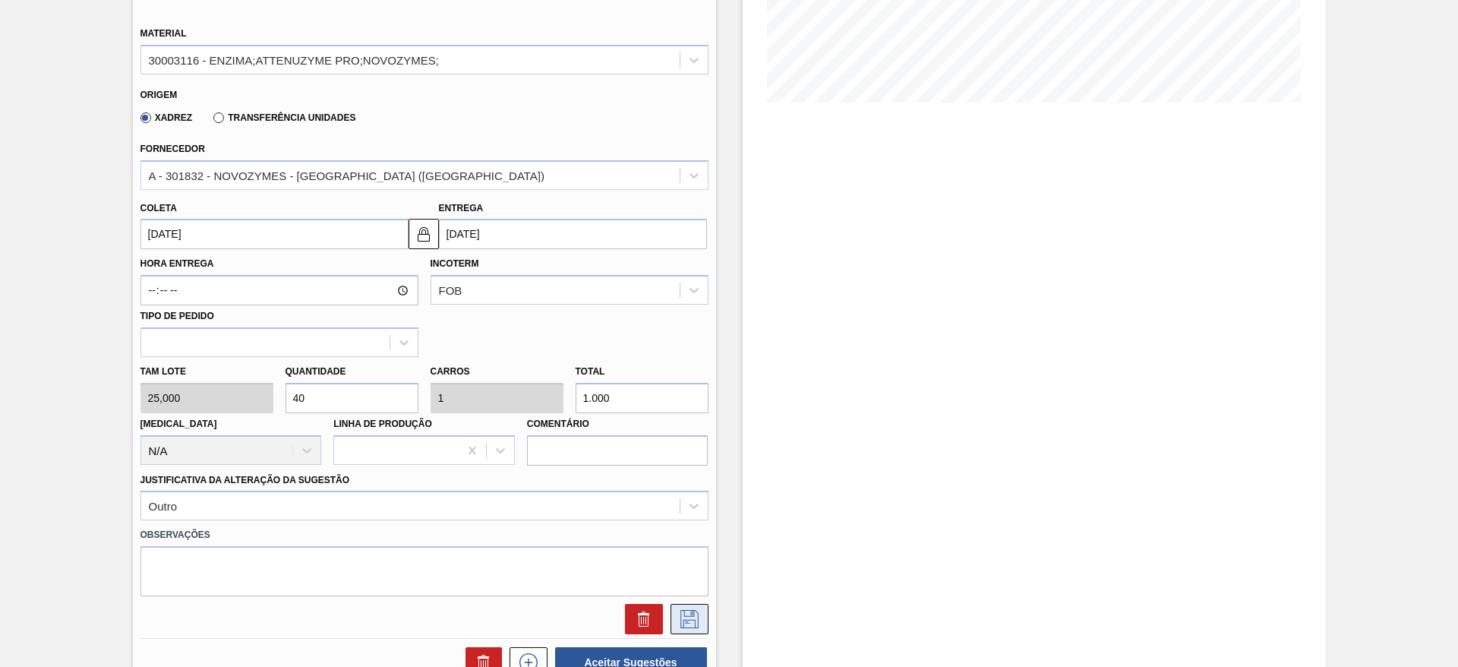
type input "1.000"
click at [689, 616] on icon at bounding box center [689, 619] width 18 height 18
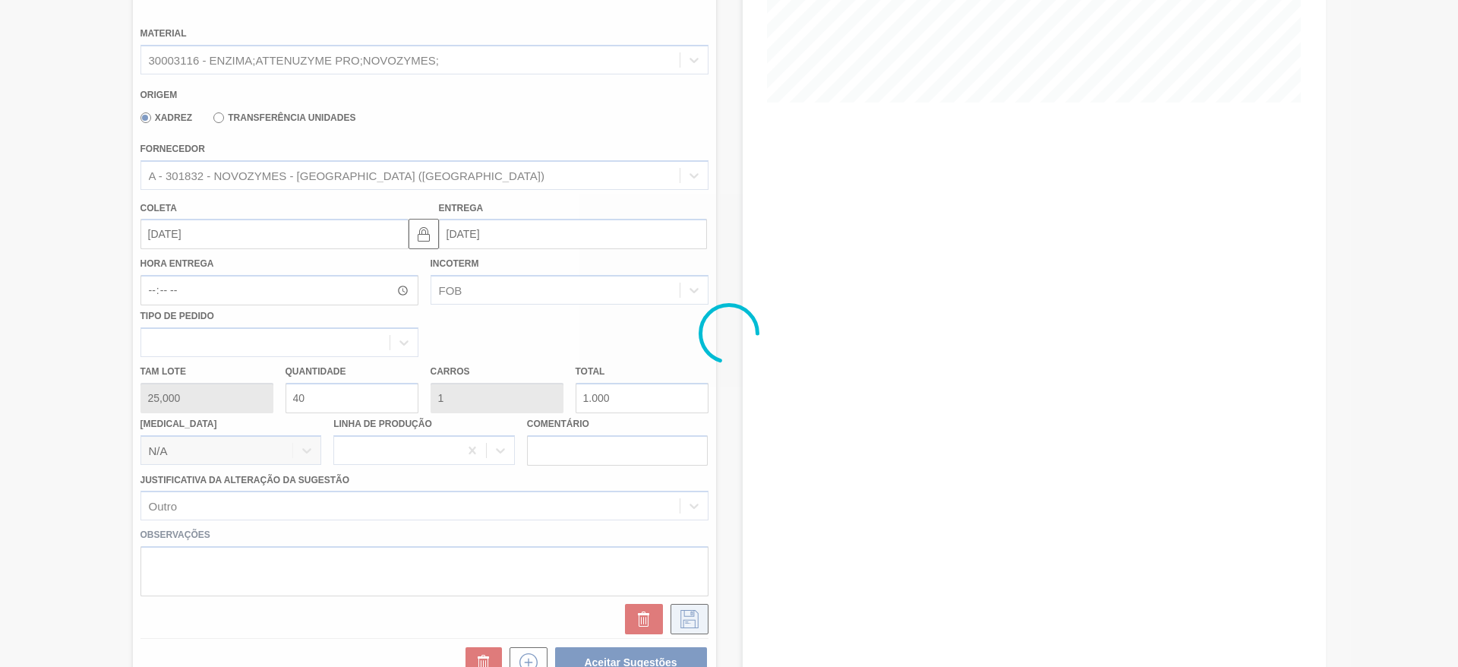
scroll to position [0, 0]
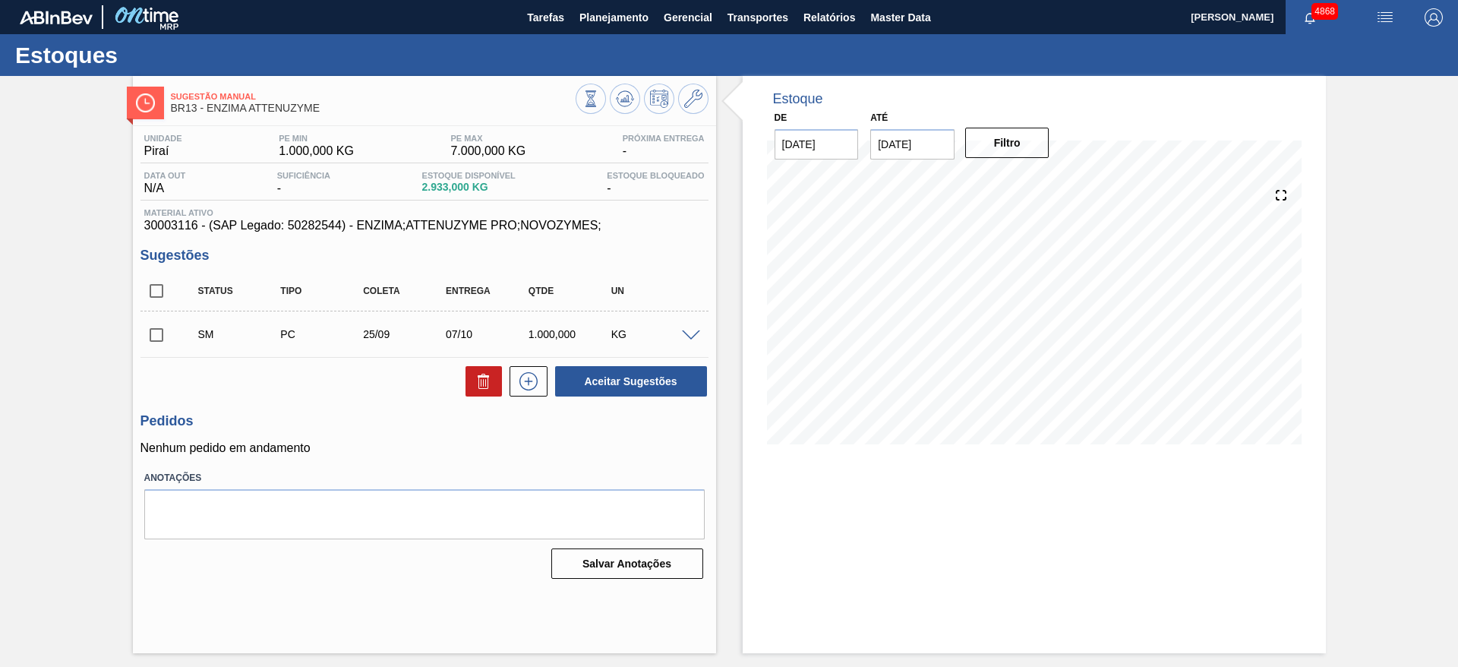
click at [152, 335] on input "checkbox" at bounding box center [156, 335] width 32 height 32
click at [633, 382] on button "Aceitar Sugestões" at bounding box center [631, 381] width 152 height 30
checkbox input "false"
